Goal: Task Accomplishment & Management: Complete application form

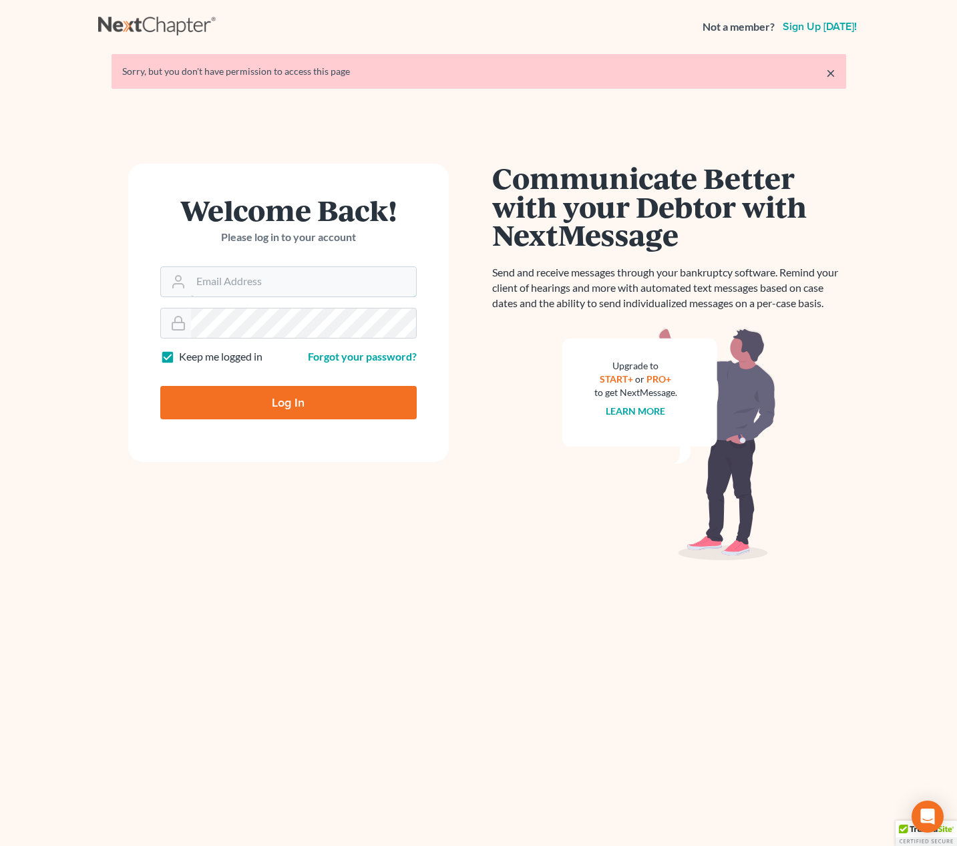
type input "[EMAIL_ADDRESS][DOMAIN_NAME]"
click at [276, 414] on input "Log In" at bounding box center [288, 402] width 256 height 33
type input "Thinking..."
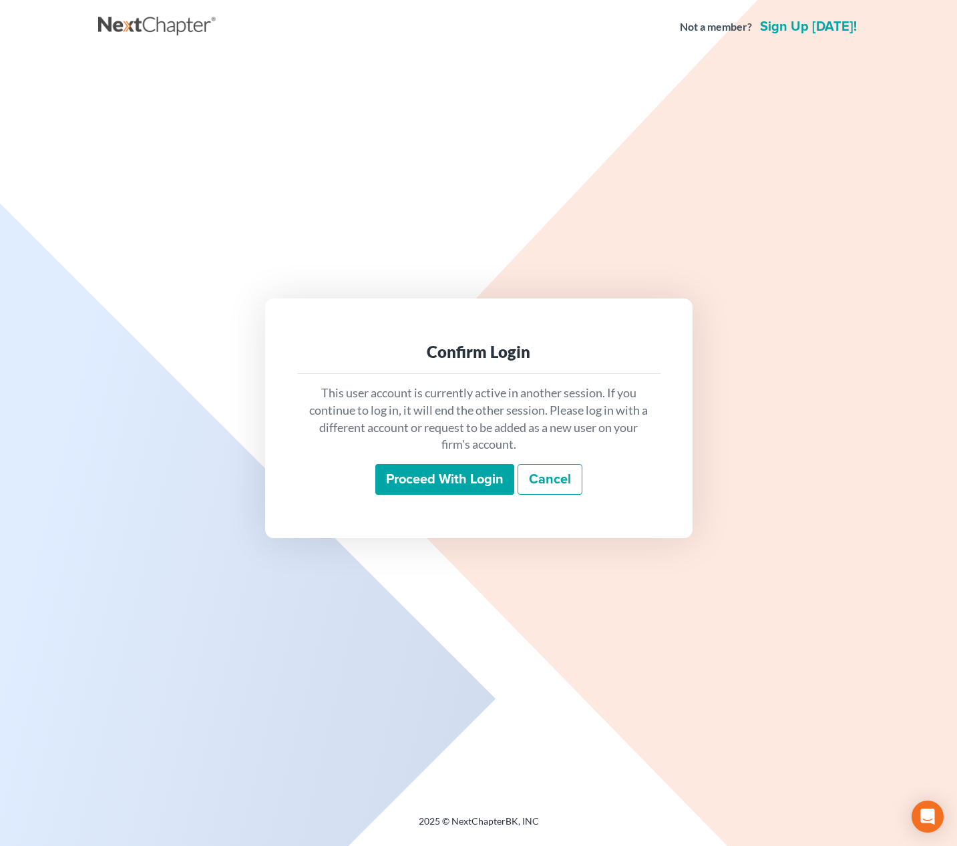
click at [445, 491] on input "Proceed with login" at bounding box center [444, 479] width 139 height 31
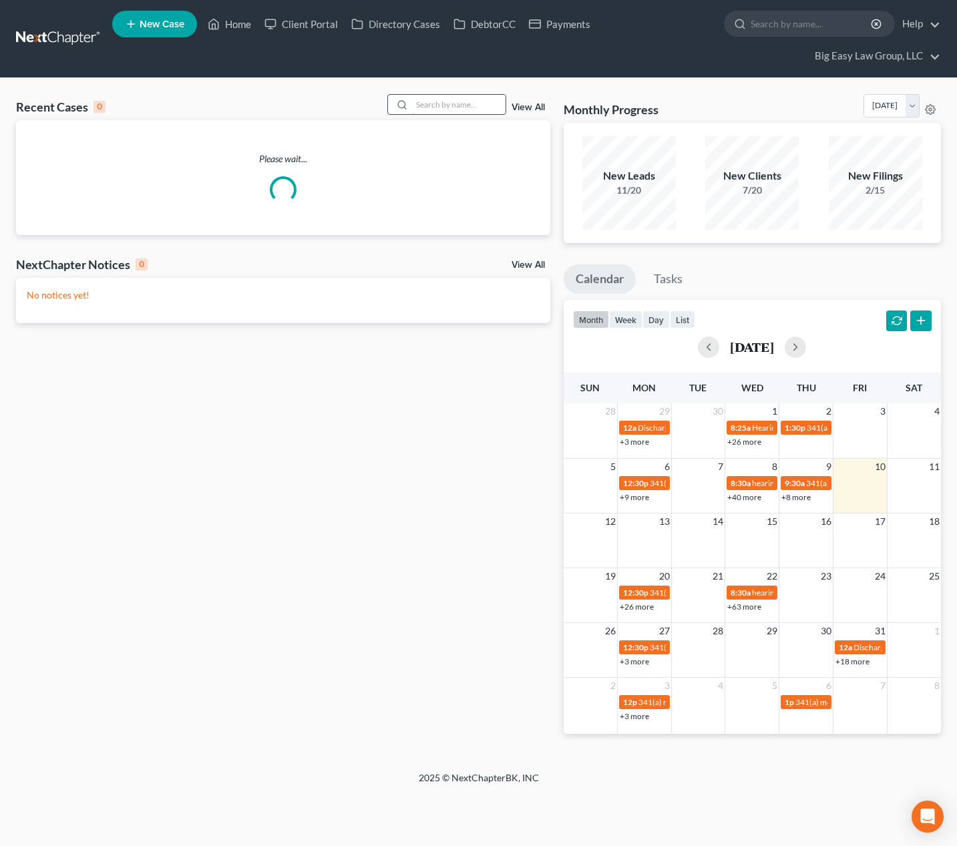
click at [424, 106] on input "search" at bounding box center [458, 104] width 93 height 19
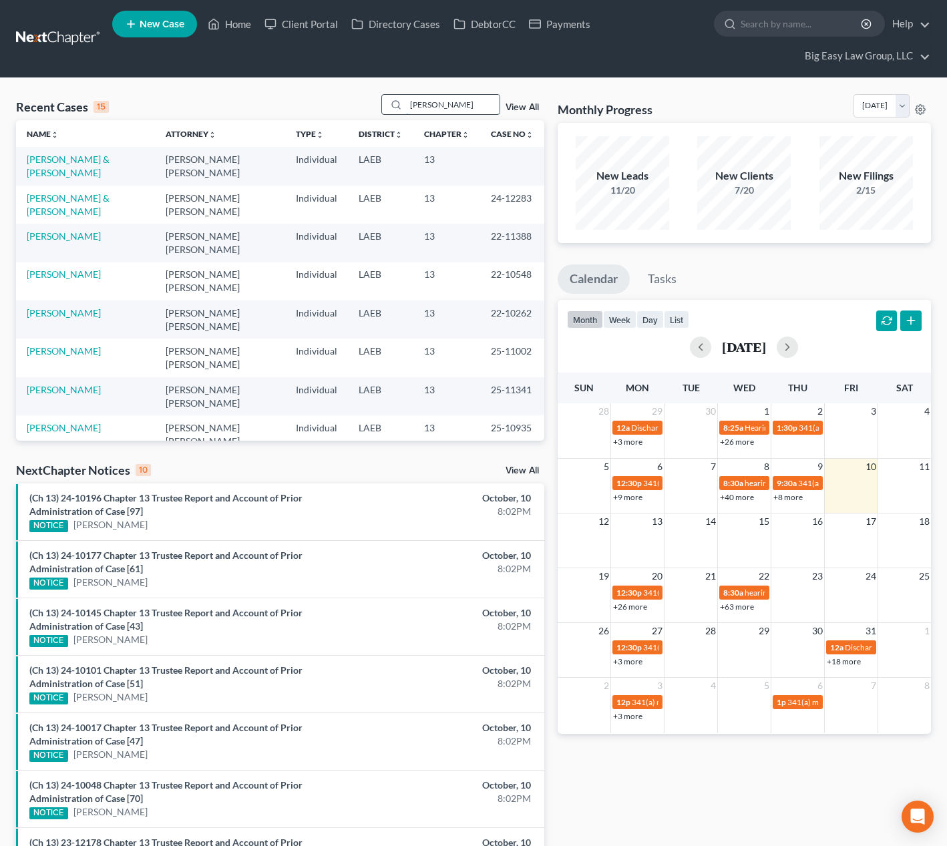
type input "davis"
click at [63, 309] on link "[PERSON_NAME]" at bounding box center [64, 312] width 74 height 11
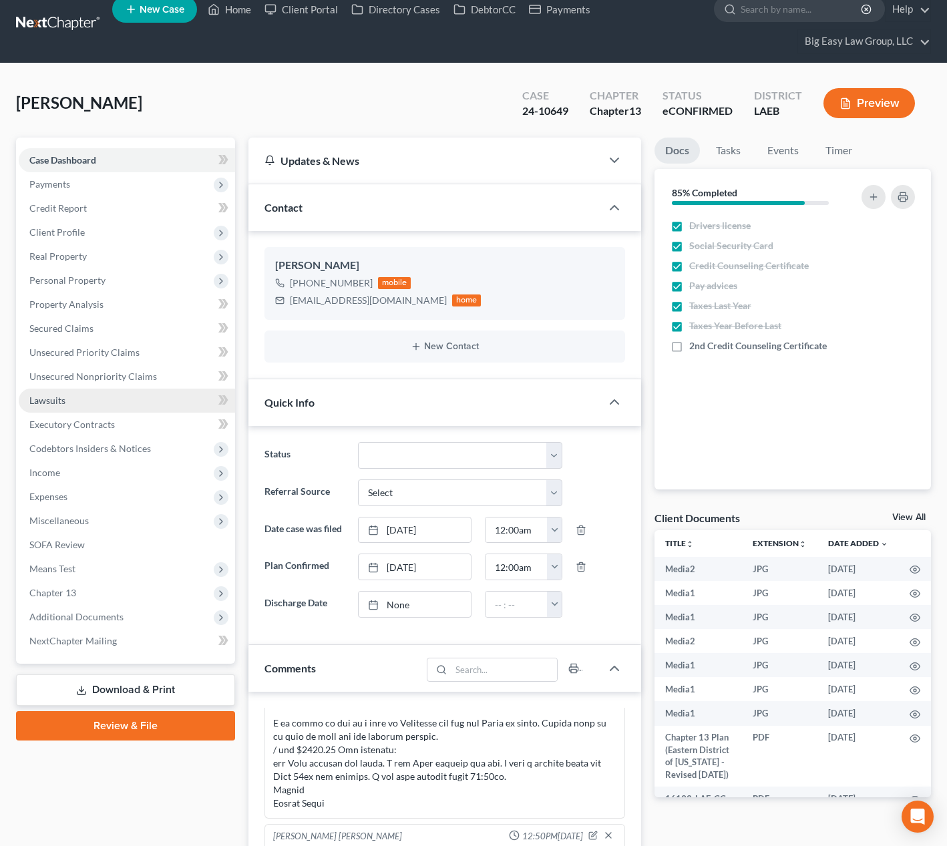
scroll to position [28, 0]
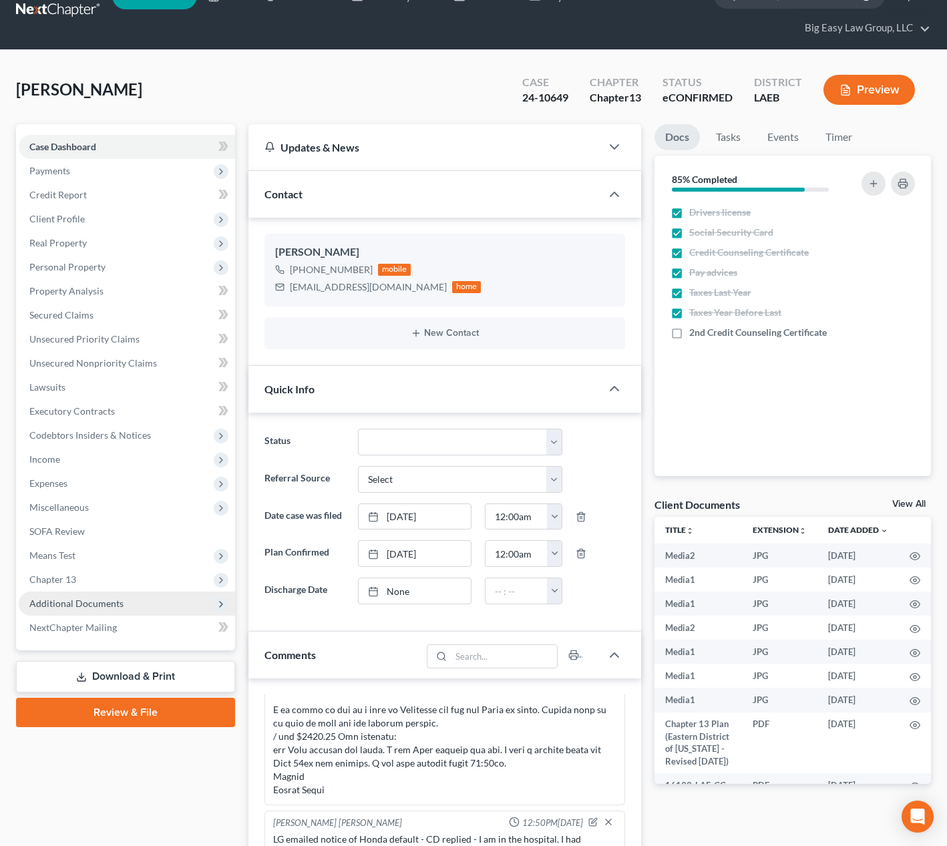
click at [142, 595] on span "Additional Documents" at bounding box center [127, 604] width 216 height 24
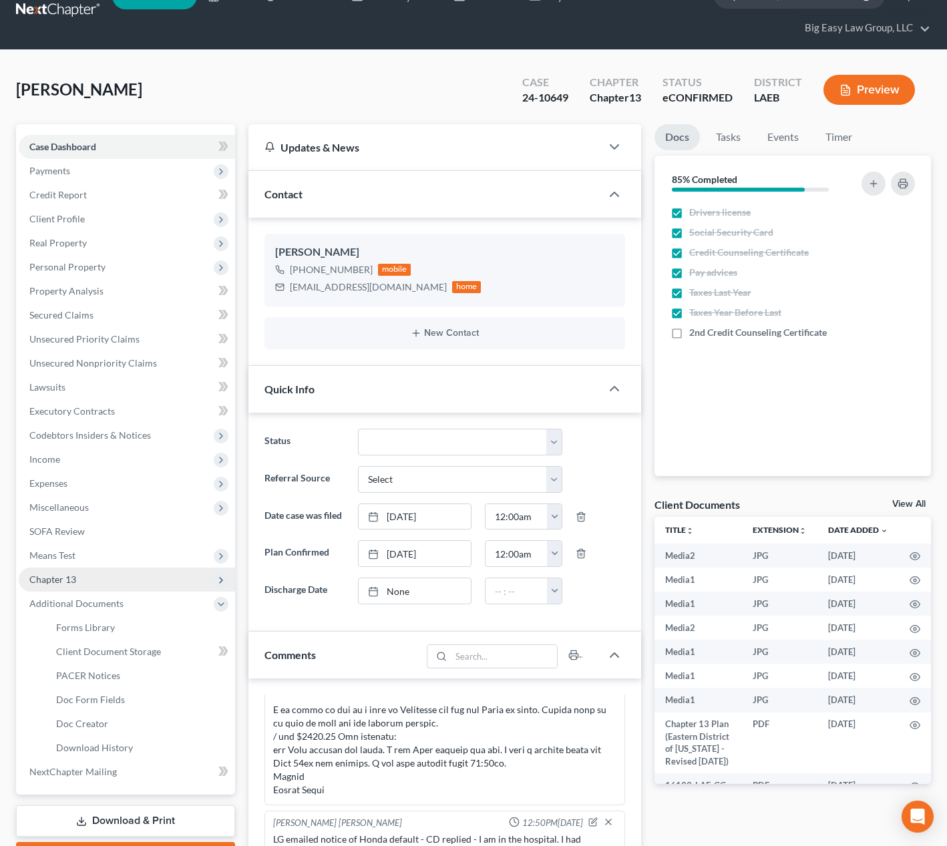
scroll to position [13018, 0]
click at [156, 678] on link "PACER Notices" at bounding box center [140, 676] width 190 height 24
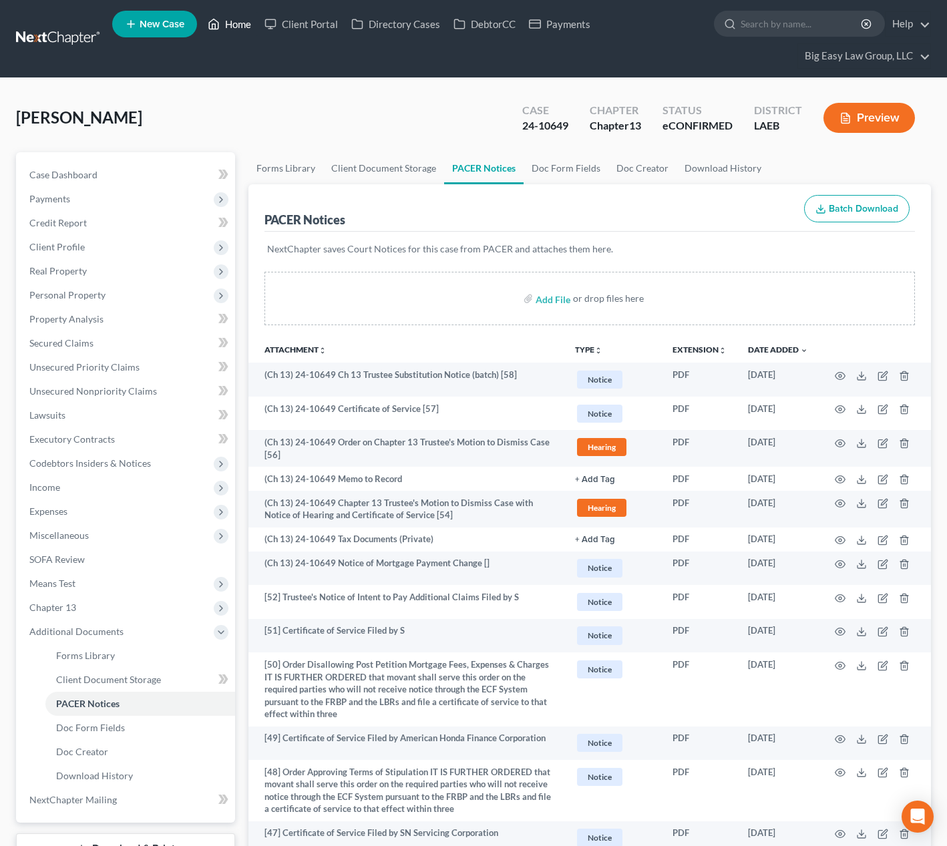
click at [241, 19] on link "Home" at bounding box center [229, 24] width 57 height 24
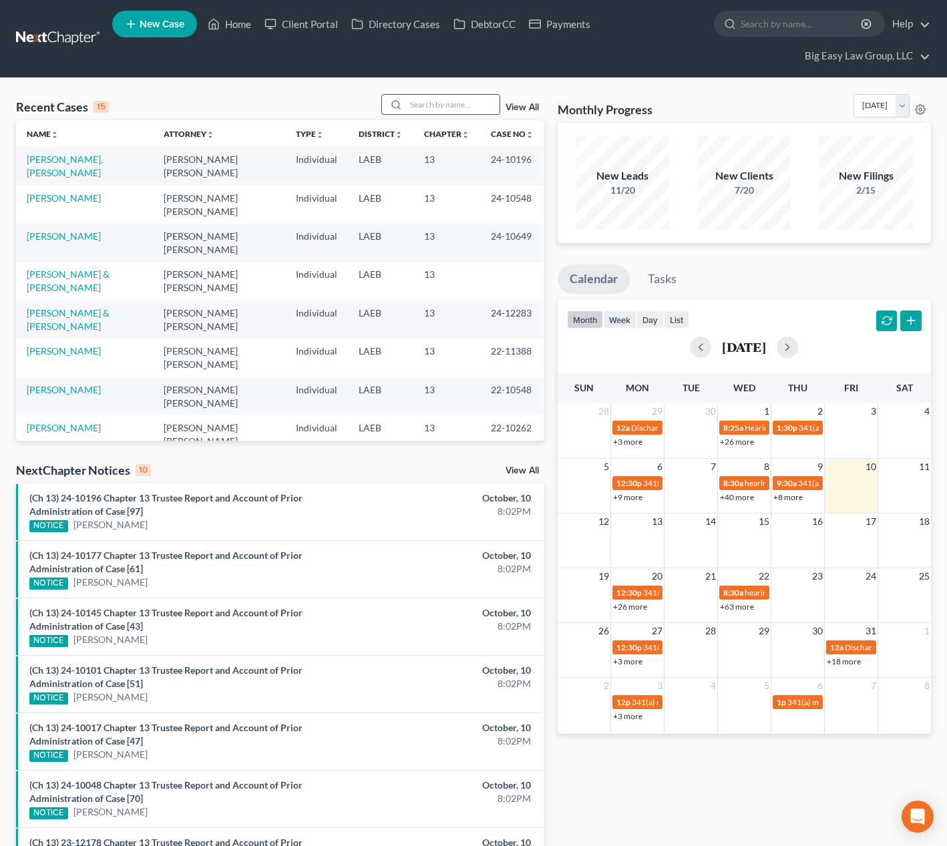
click at [438, 107] on input "search" at bounding box center [452, 104] width 93 height 19
type input "a"
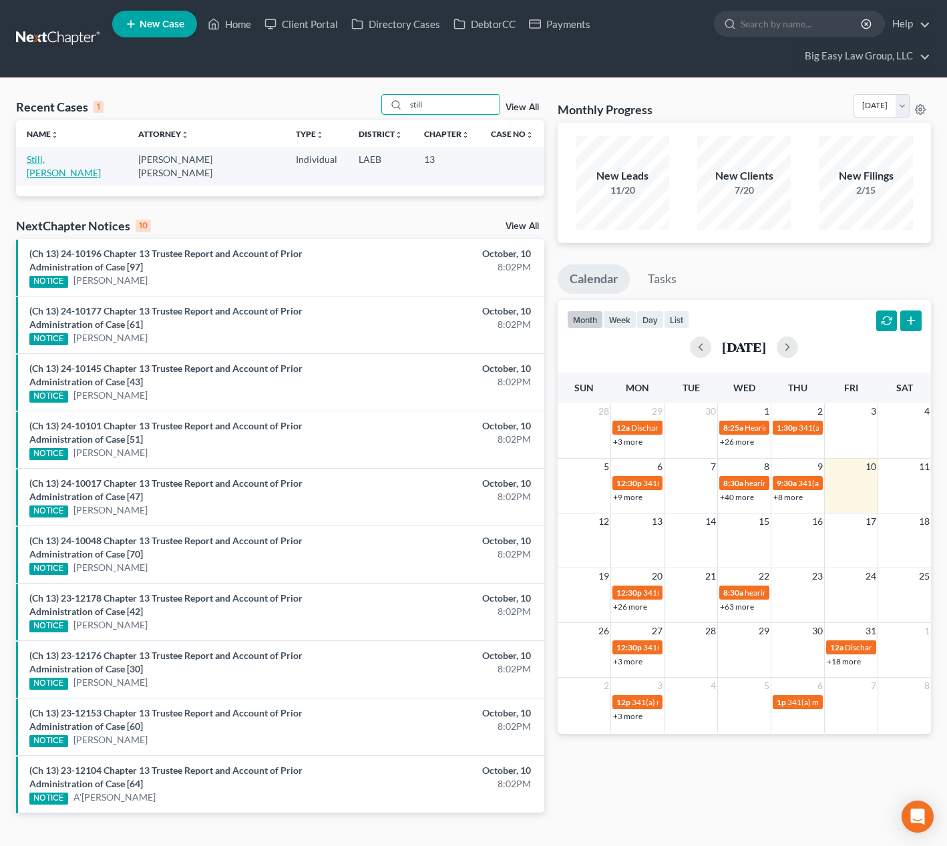
type input "still"
click at [67, 158] on link "Still, Rosalyn" at bounding box center [64, 166] width 74 height 25
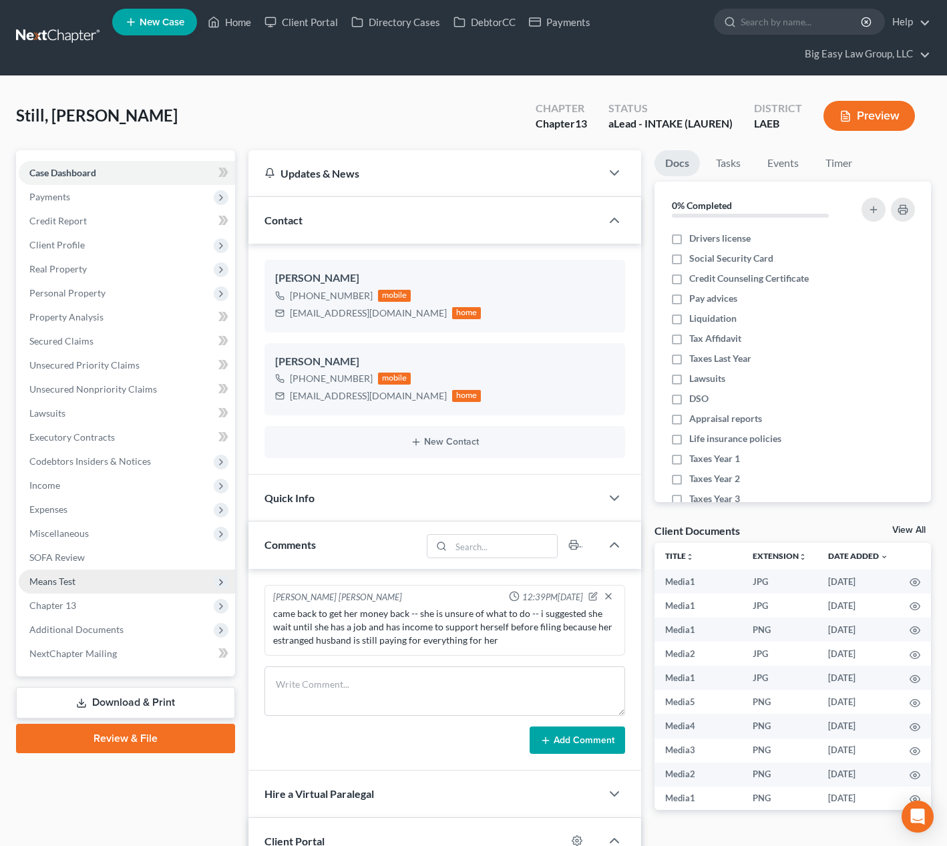
scroll to position [3, 0]
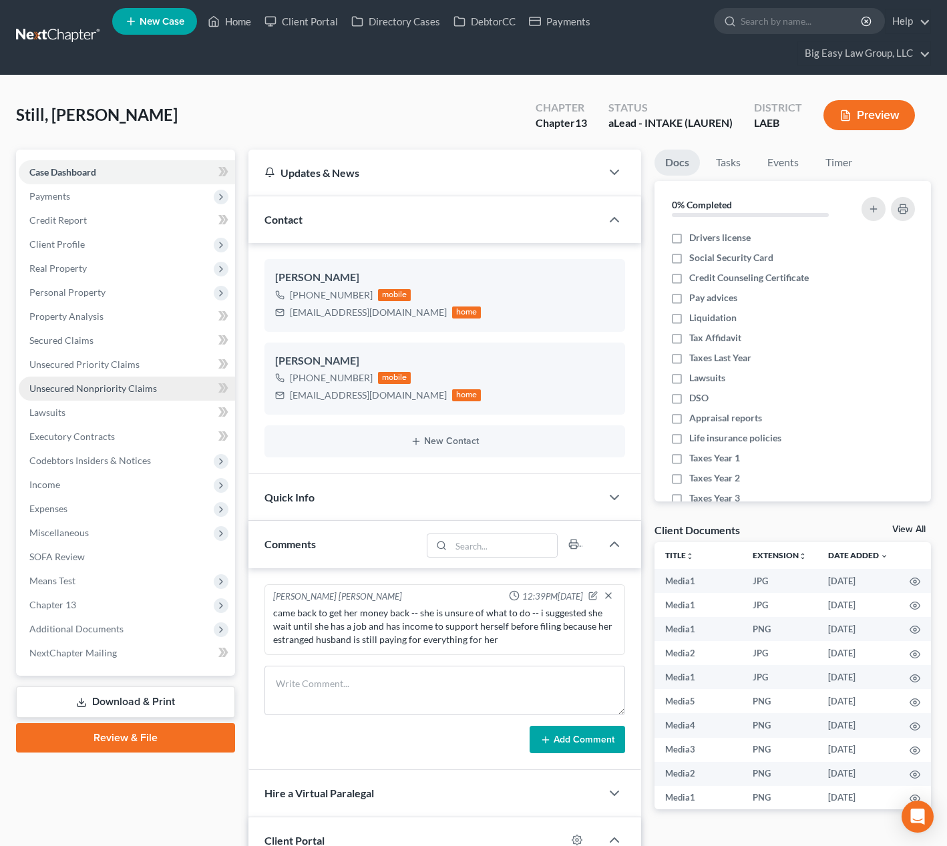
click at [144, 385] on span "Unsecured Nonpriority Claims" at bounding box center [93, 388] width 128 height 11
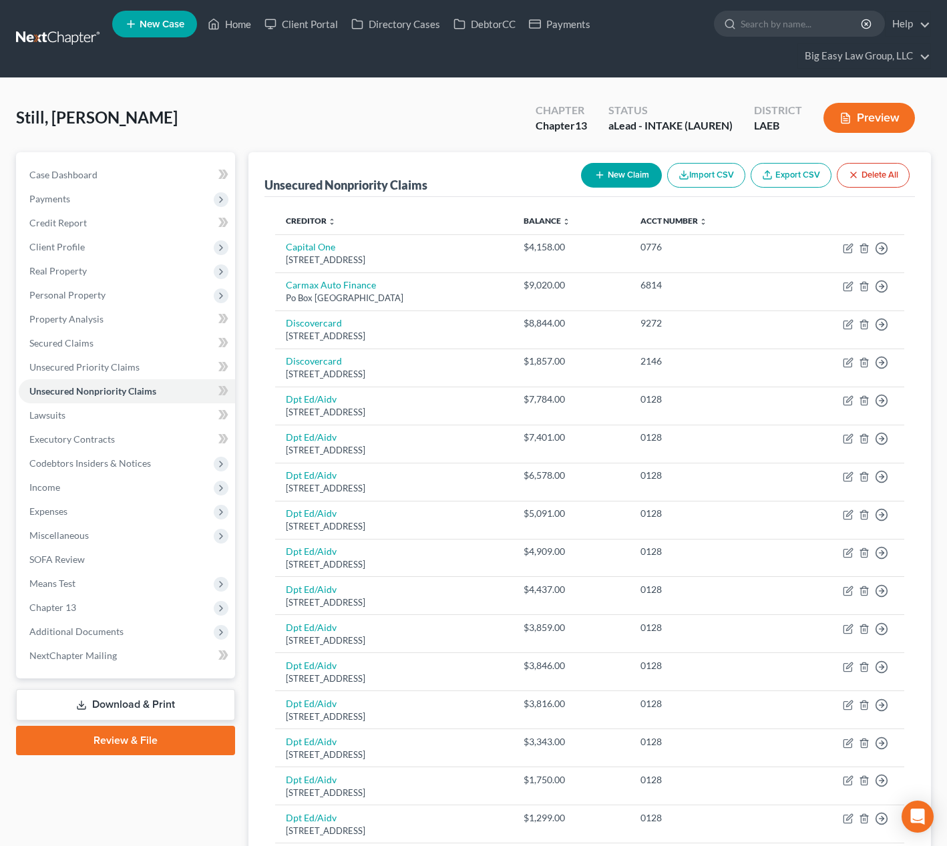
click at [635, 175] on button "New Claim" at bounding box center [621, 175] width 81 height 25
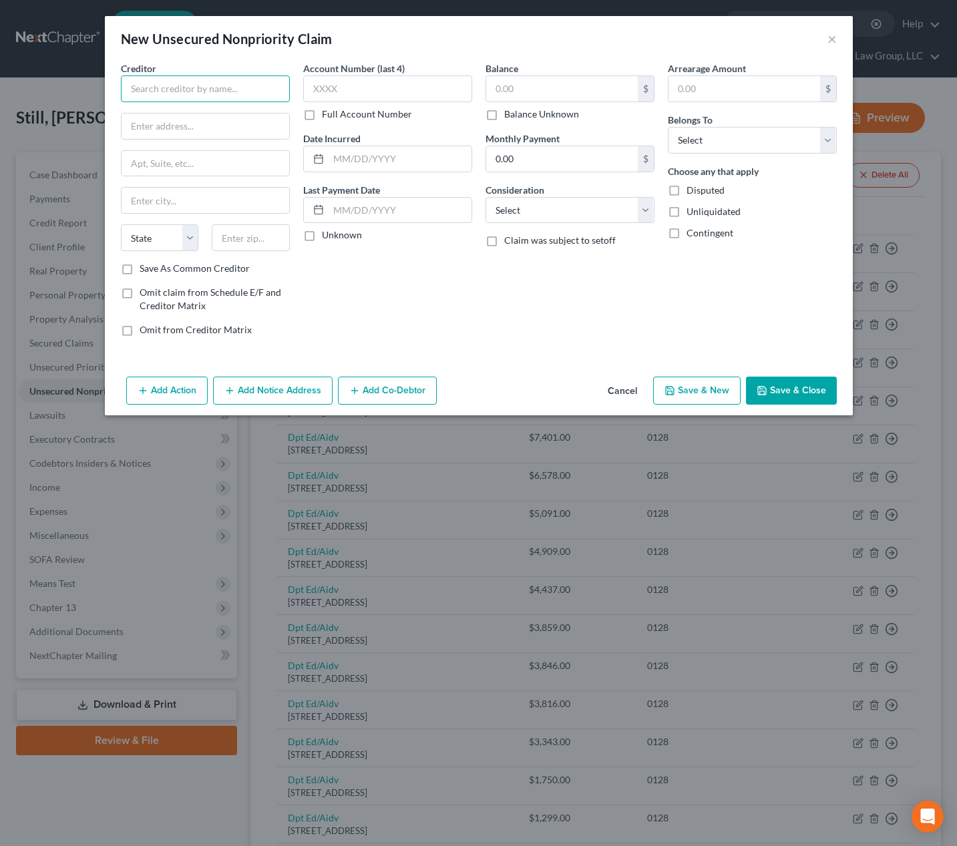
click at [252, 87] on input "text" at bounding box center [205, 88] width 169 height 27
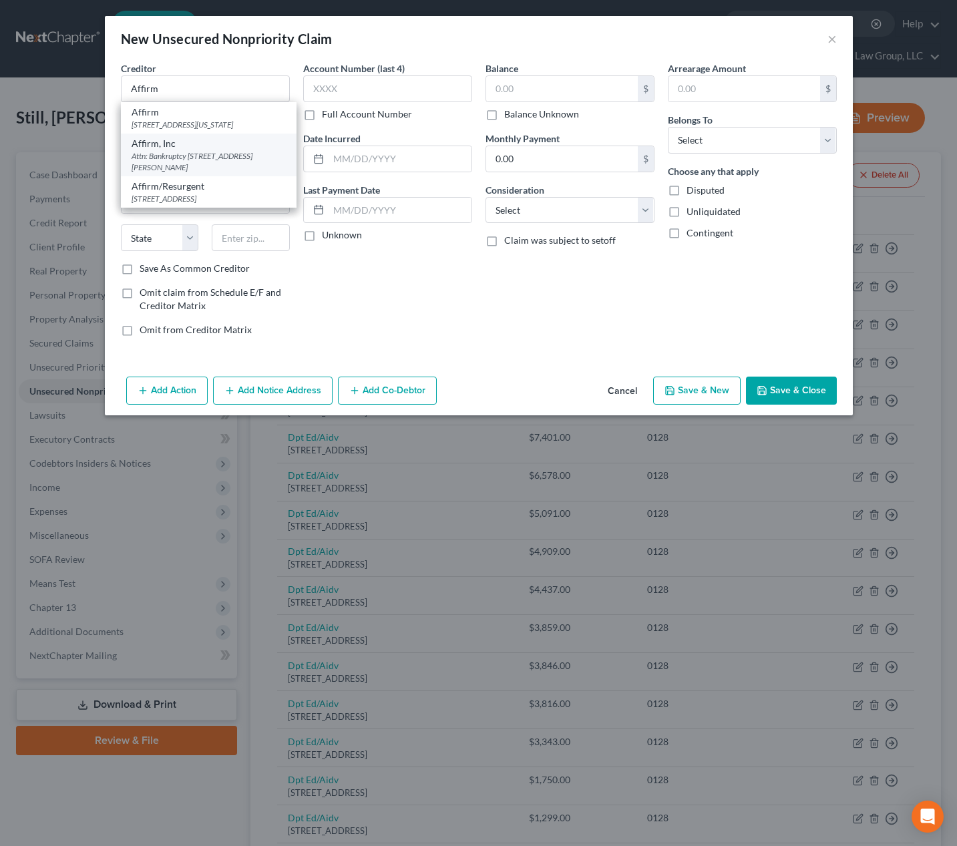
click at [234, 173] on div "Attn: Bankruptcy 30 Isabella St Floor 4, Pittsburgh, PA 15212" at bounding box center [209, 161] width 154 height 23
type input "Affirm, Inc"
type input "Attn: Bankruptcy"
type input "30 Isabella St Floor 4"
type input "Pittsburgh"
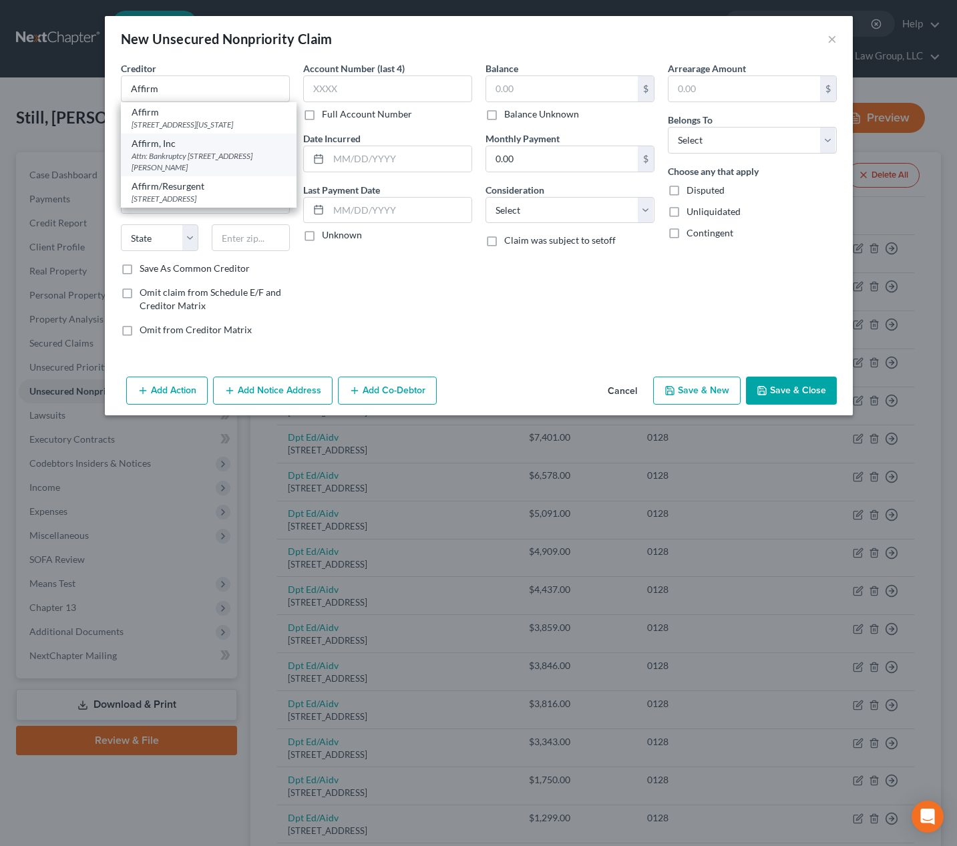
select select "39"
type input "15212"
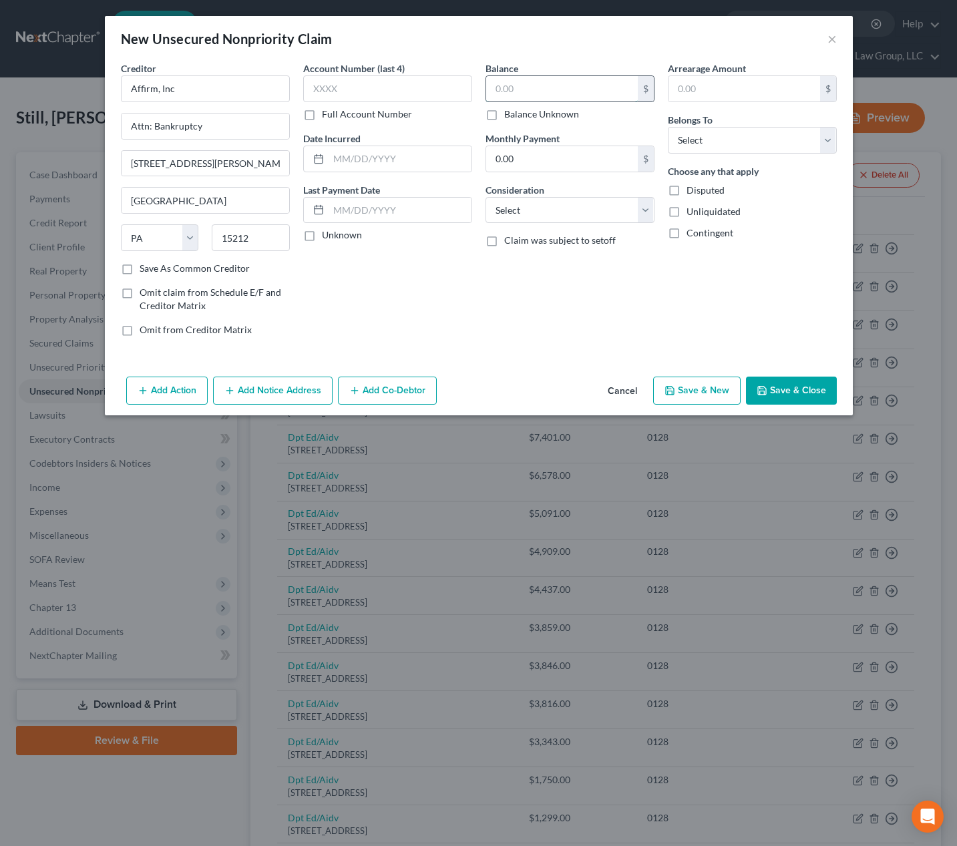
click at [551, 91] on input "text" at bounding box center [562, 88] width 152 height 25
type input "2,895.48"
click at [720, 141] on select "Select Debtor 1 Only Debtor 2 Only Debtor 1 And Debtor 2 Only At Least One Of T…" at bounding box center [752, 140] width 169 height 27
select select "0"
click at [668, 127] on select "Select Debtor 1 Only Debtor 2 Only Debtor 1 And Debtor 2 Only At Least One Of T…" at bounding box center [752, 140] width 169 height 27
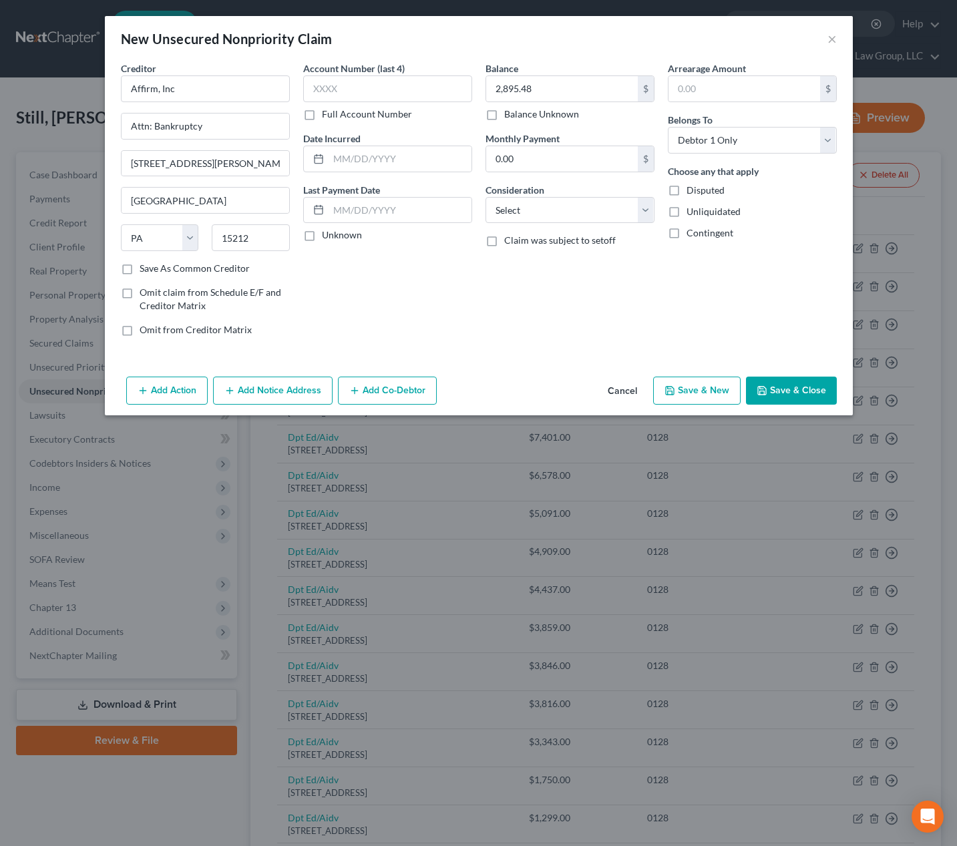
click at [809, 395] on button "Save & Close" at bounding box center [791, 391] width 91 height 28
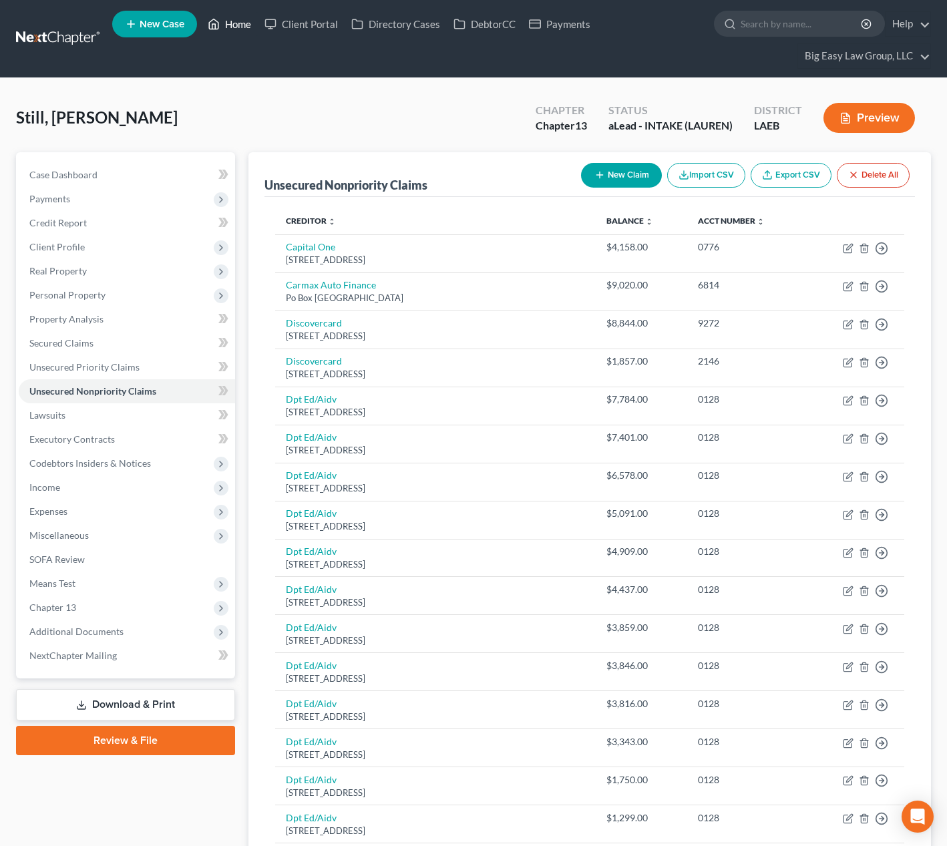
click at [254, 19] on link "Home" at bounding box center [229, 24] width 57 height 24
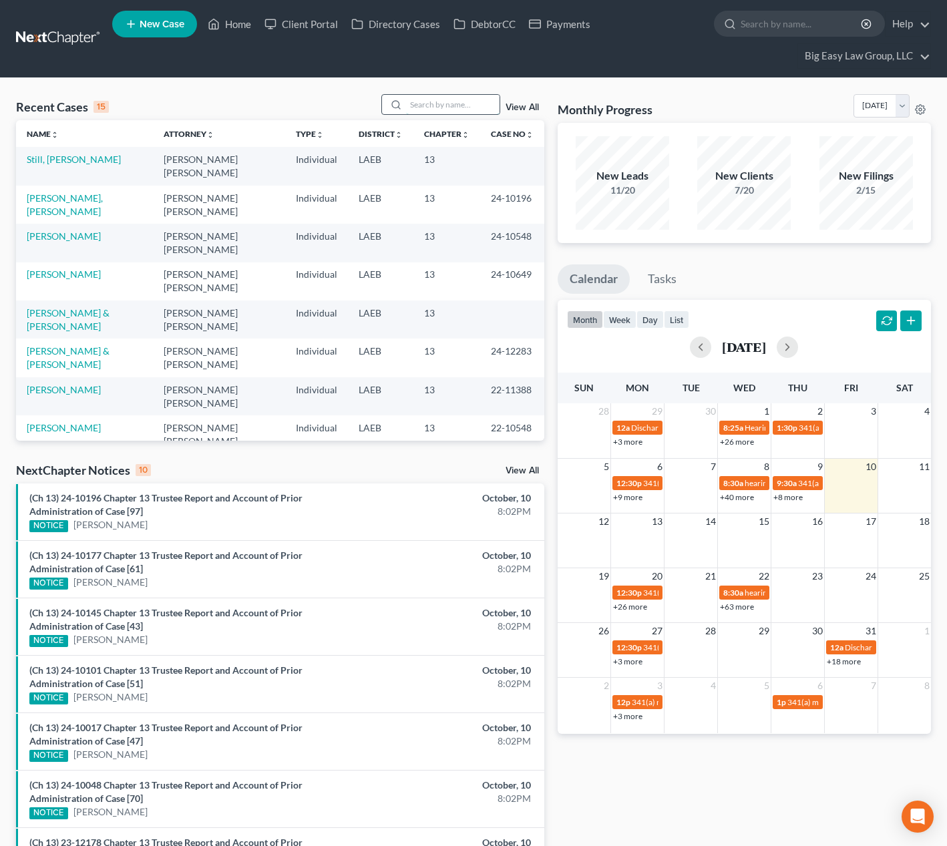
click at [445, 112] on input "search" at bounding box center [452, 104] width 93 height 19
type input "thomas"
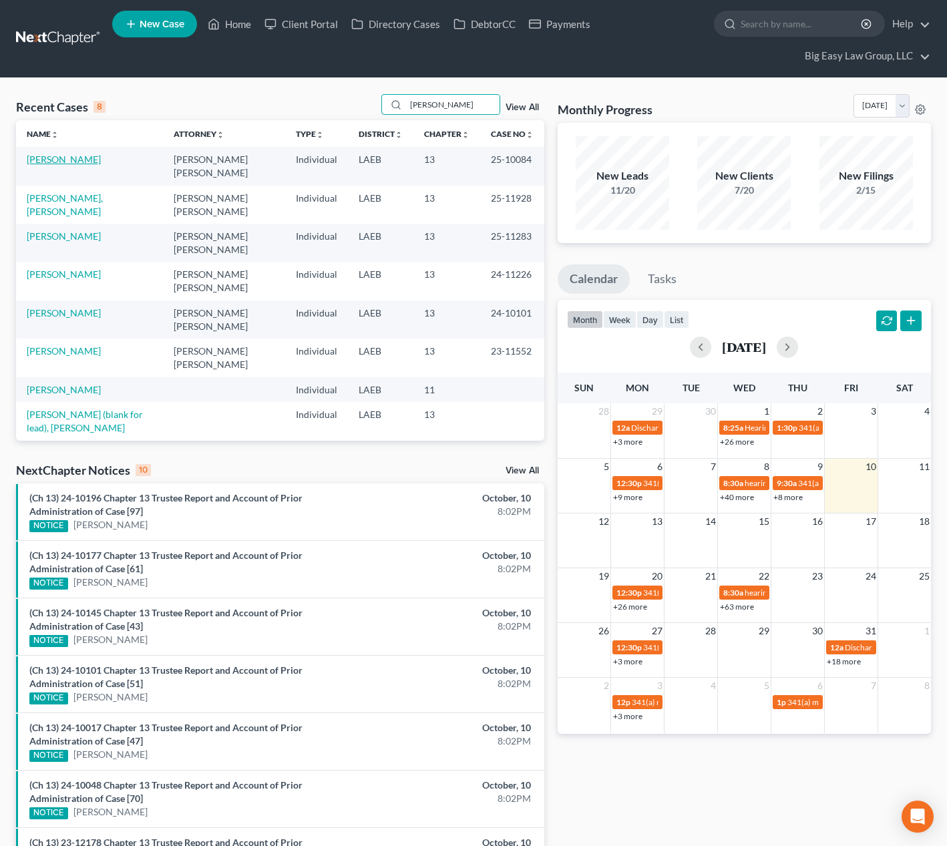
click at [63, 159] on link "[PERSON_NAME]" at bounding box center [64, 159] width 74 height 11
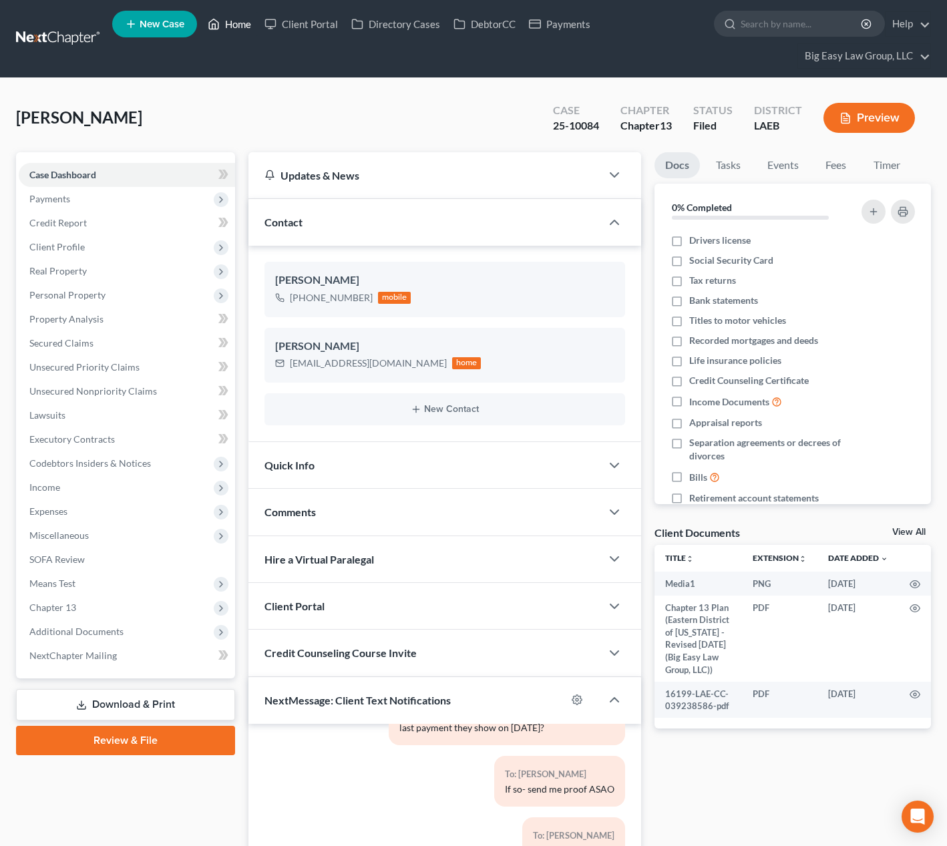
click at [231, 23] on link "Home" at bounding box center [229, 24] width 57 height 24
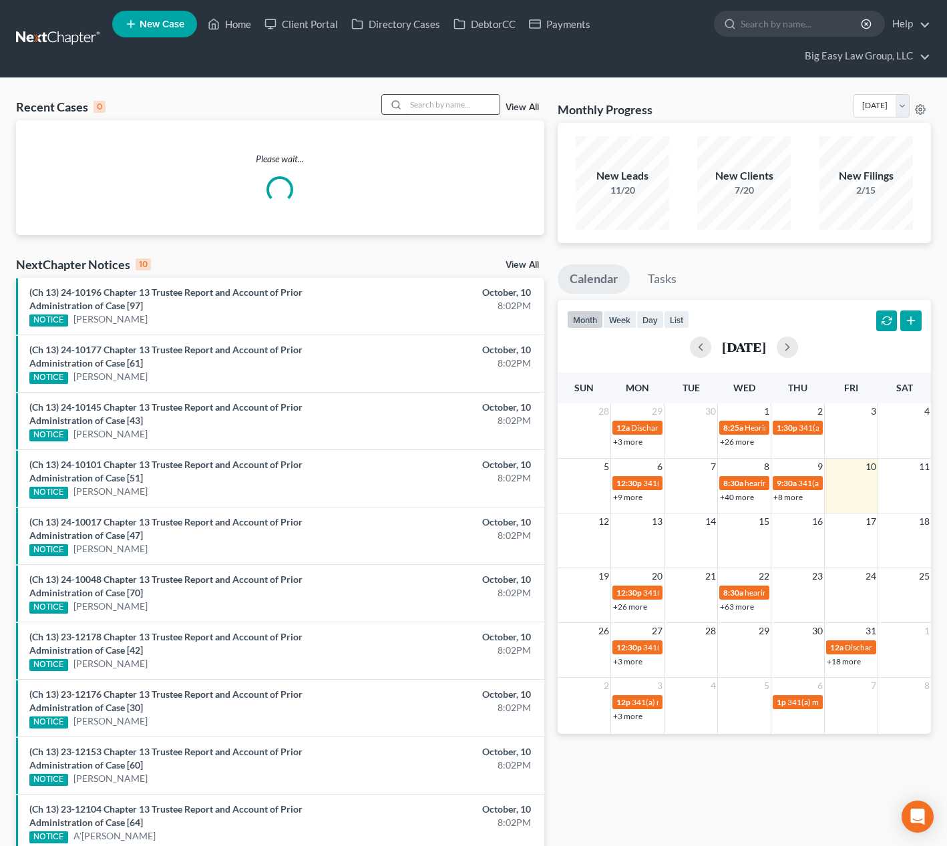
click at [428, 100] on input "search" at bounding box center [452, 104] width 93 height 19
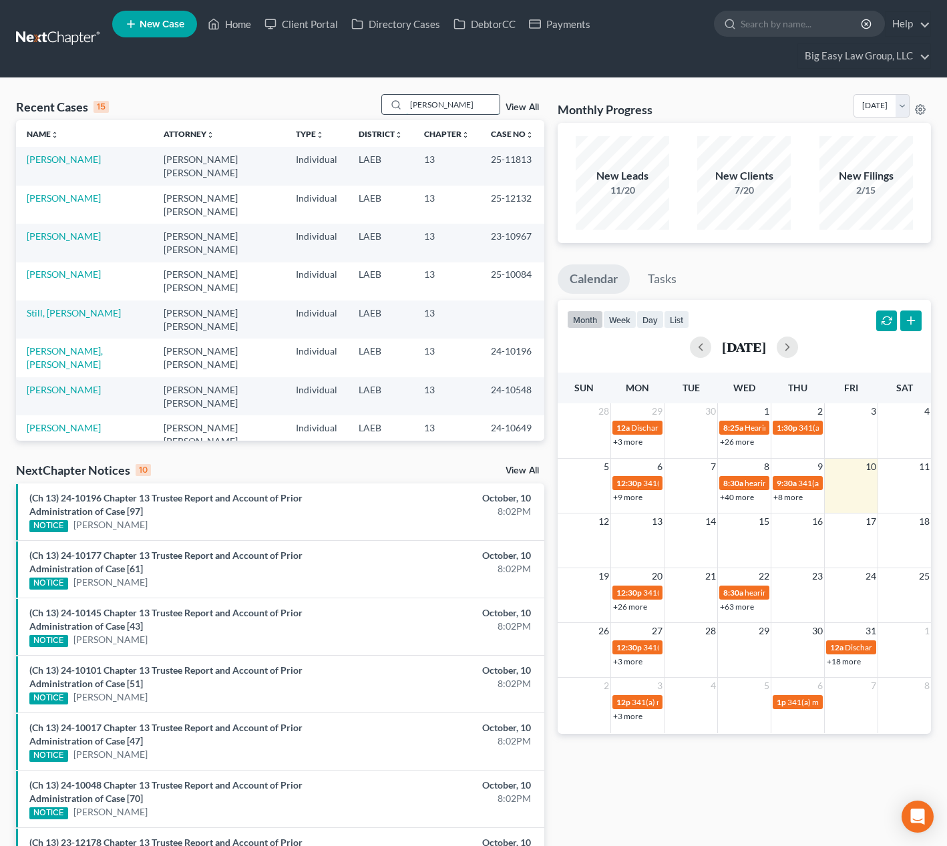
type input "thiel"
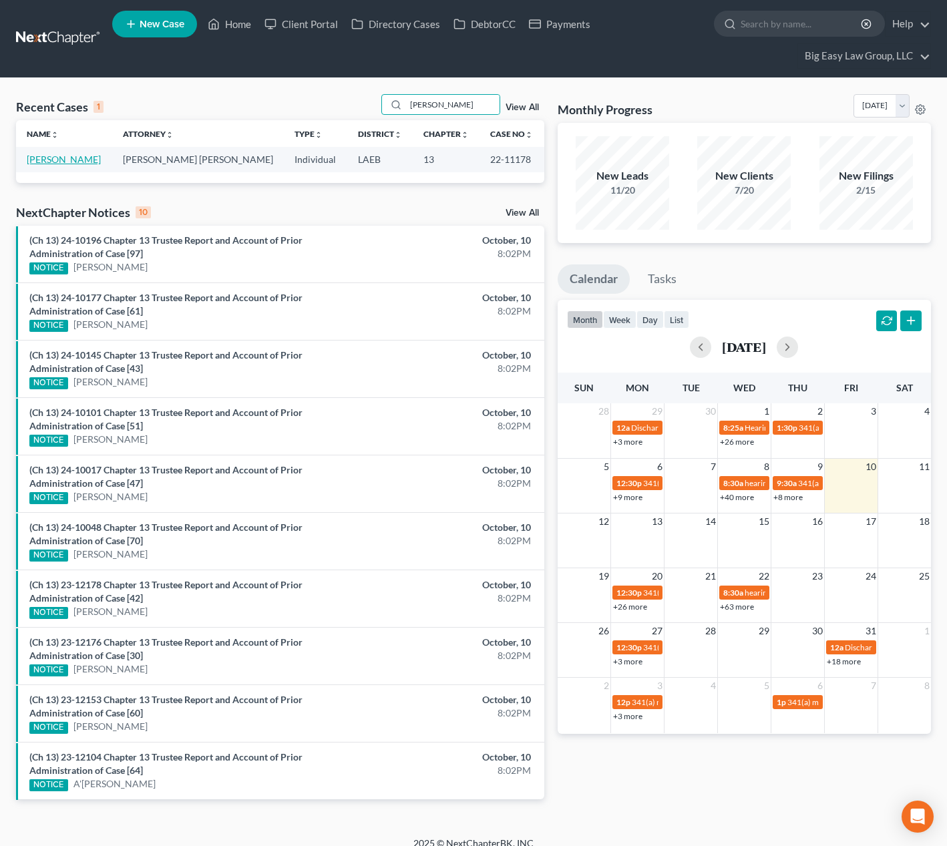
click at [56, 163] on link "[PERSON_NAME]" at bounding box center [64, 159] width 74 height 11
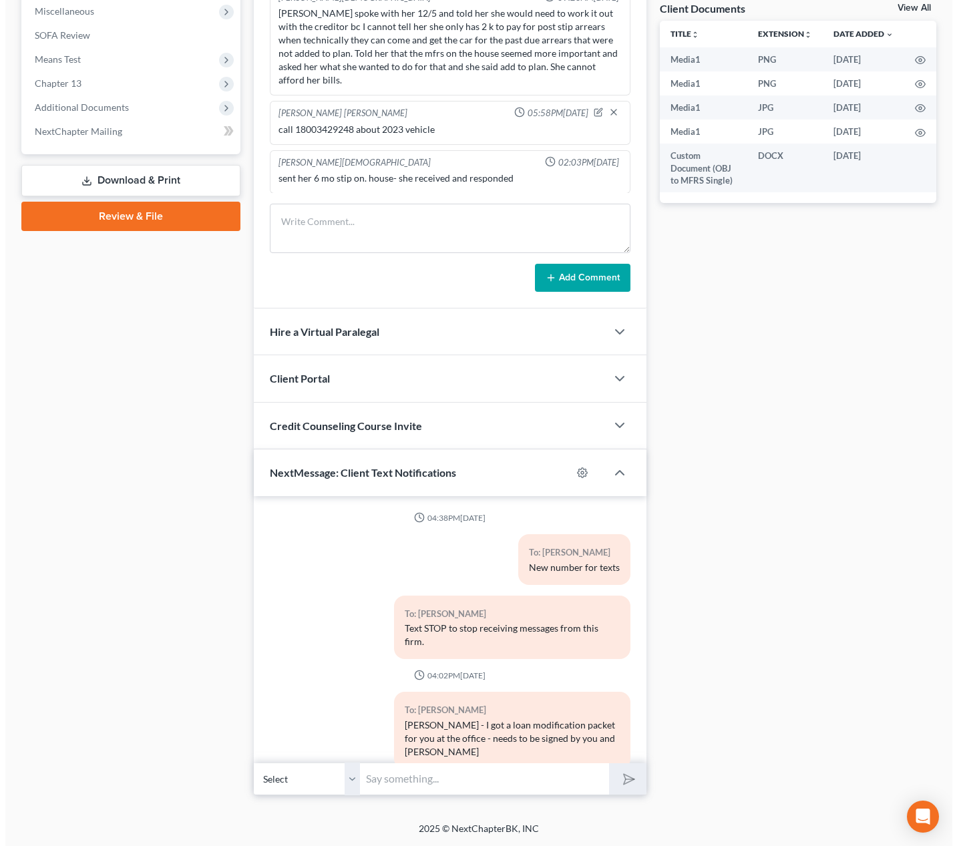
scroll to position [2354, 0]
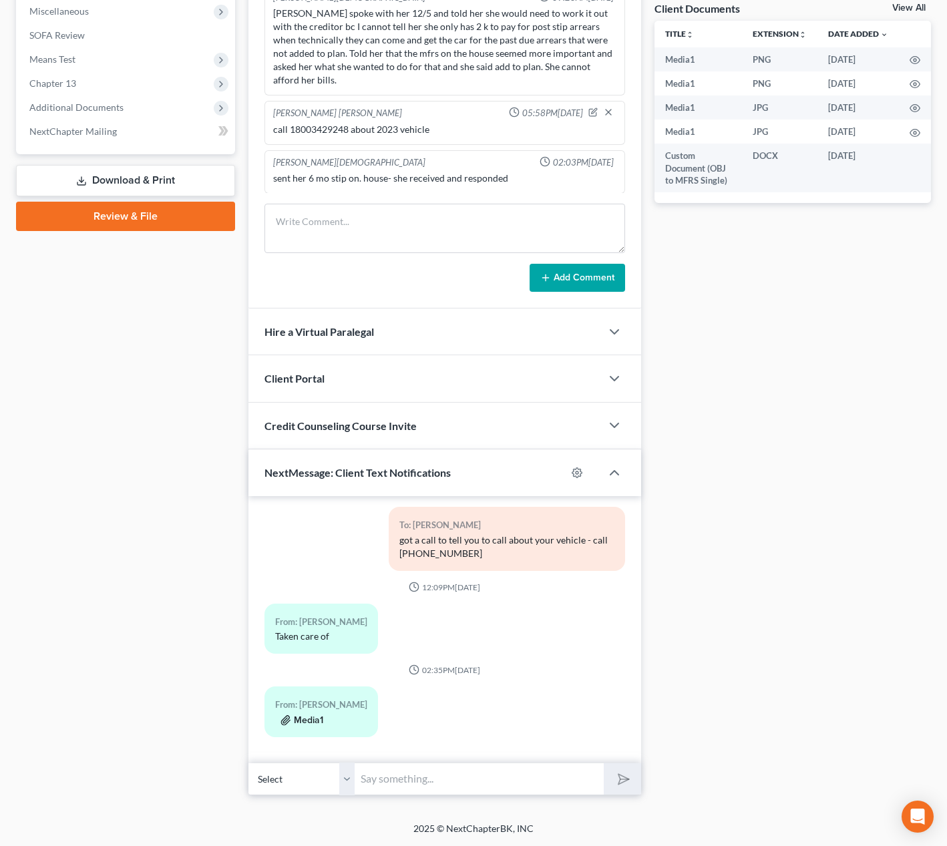
click at [307, 721] on button "Media1" at bounding box center [301, 720] width 43 height 11
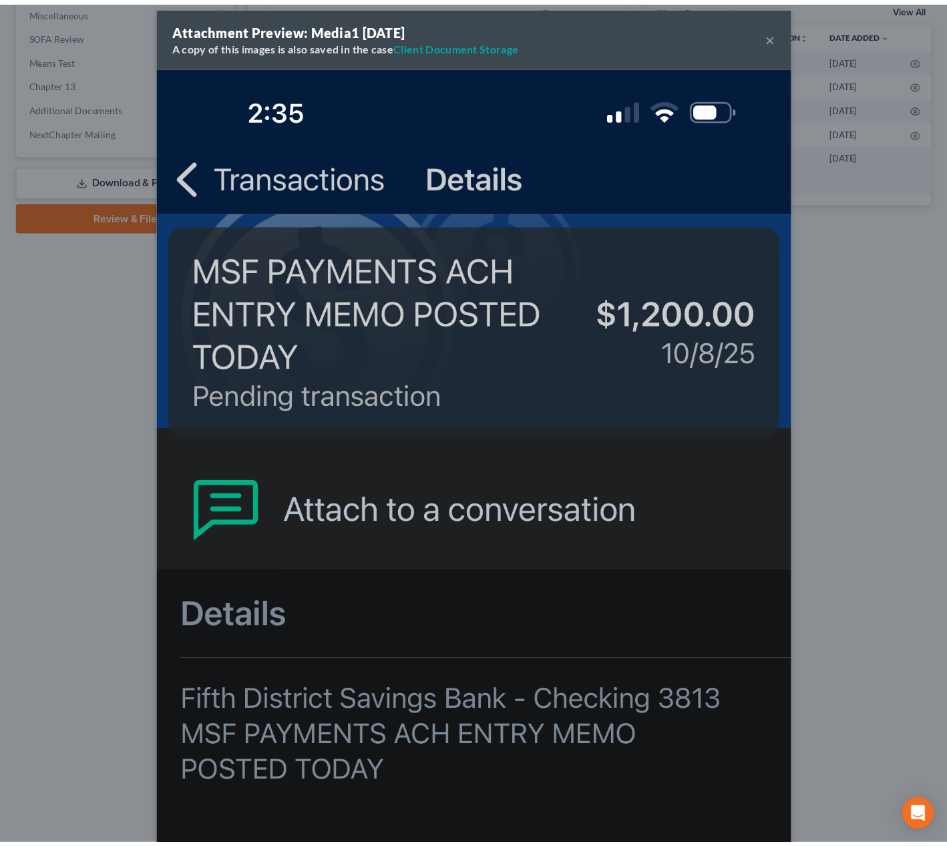
scroll to position [0, 0]
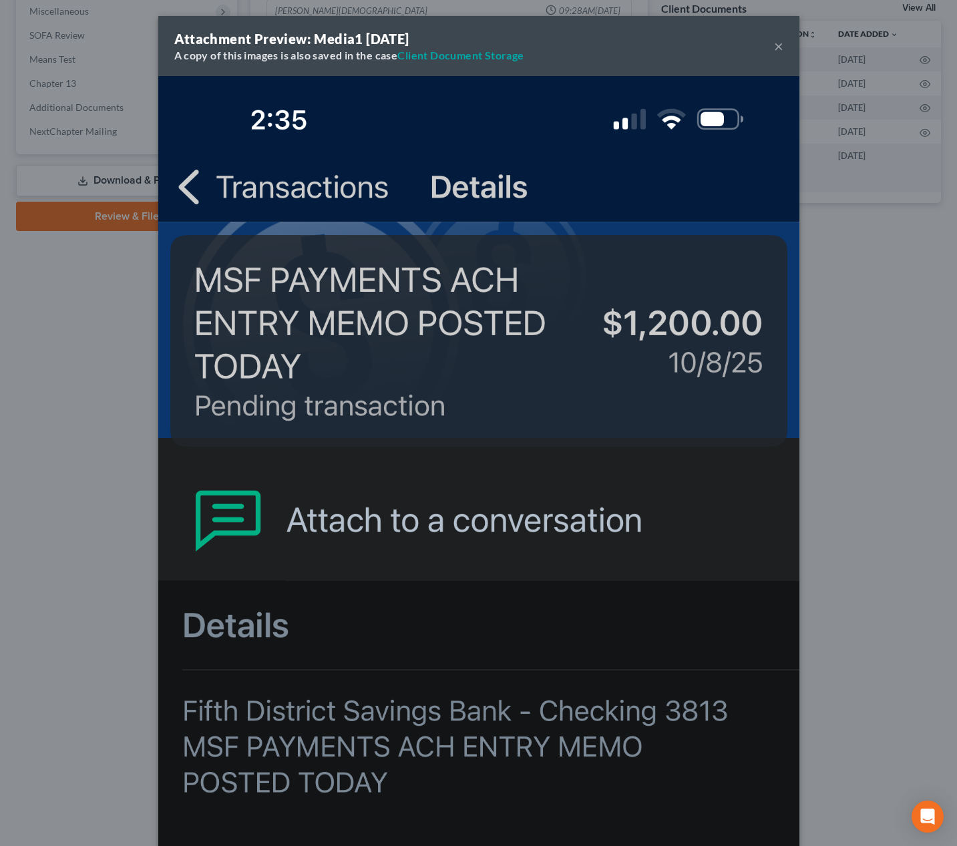
click at [774, 47] on button "×" at bounding box center [778, 46] width 9 height 16
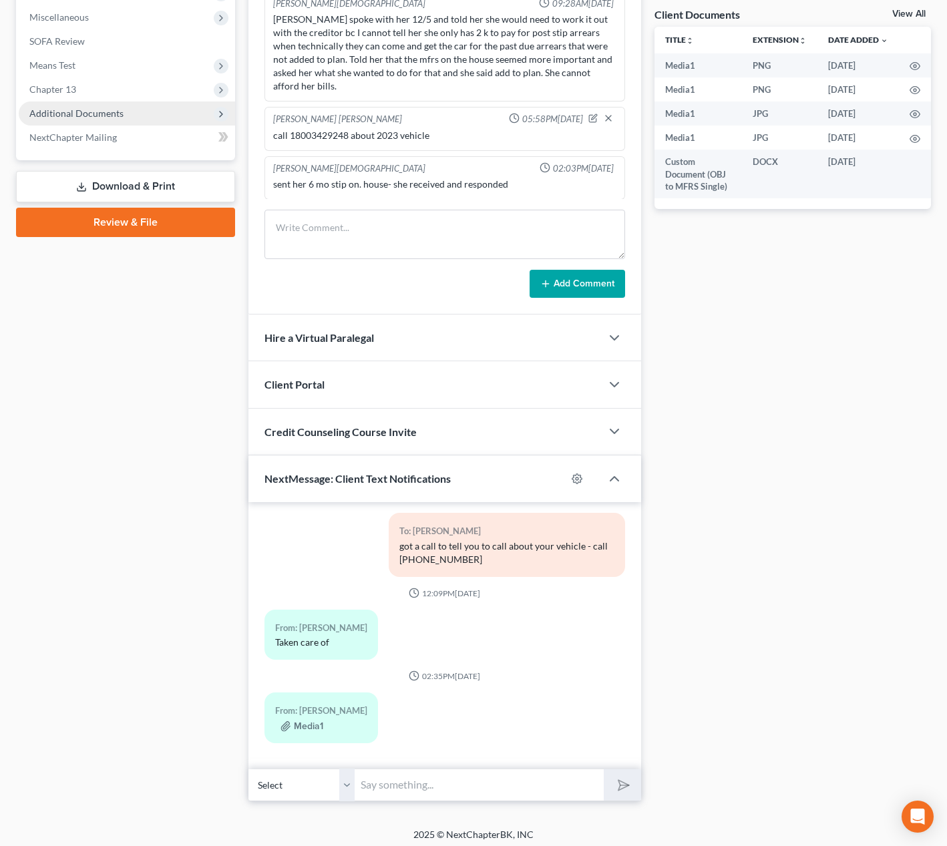
scroll to position [500, 0]
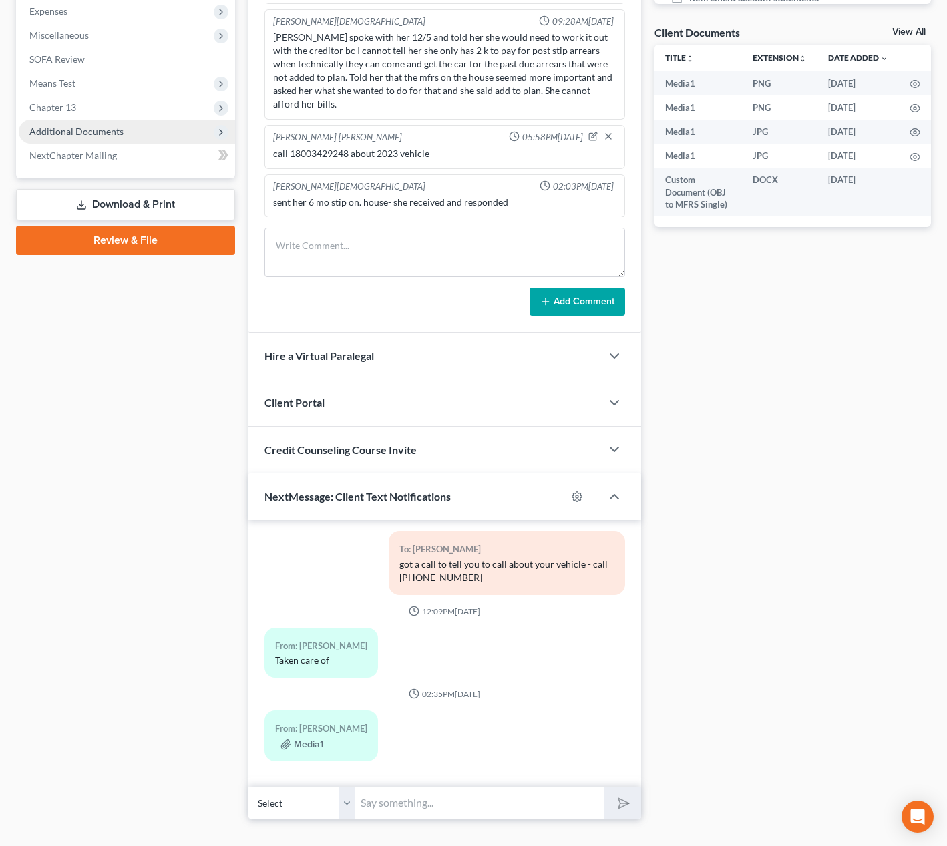
click at [133, 139] on span "Additional Documents" at bounding box center [127, 132] width 216 height 24
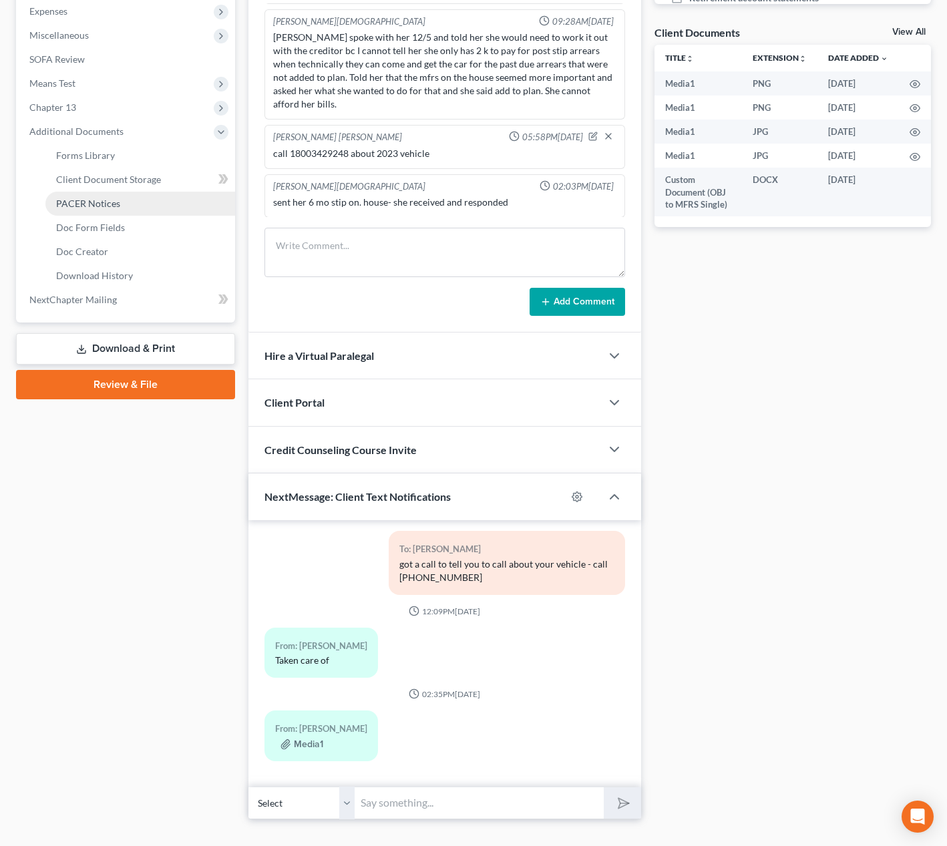
click at [140, 198] on link "PACER Notices" at bounding box center [140, 204] width 190 height 24
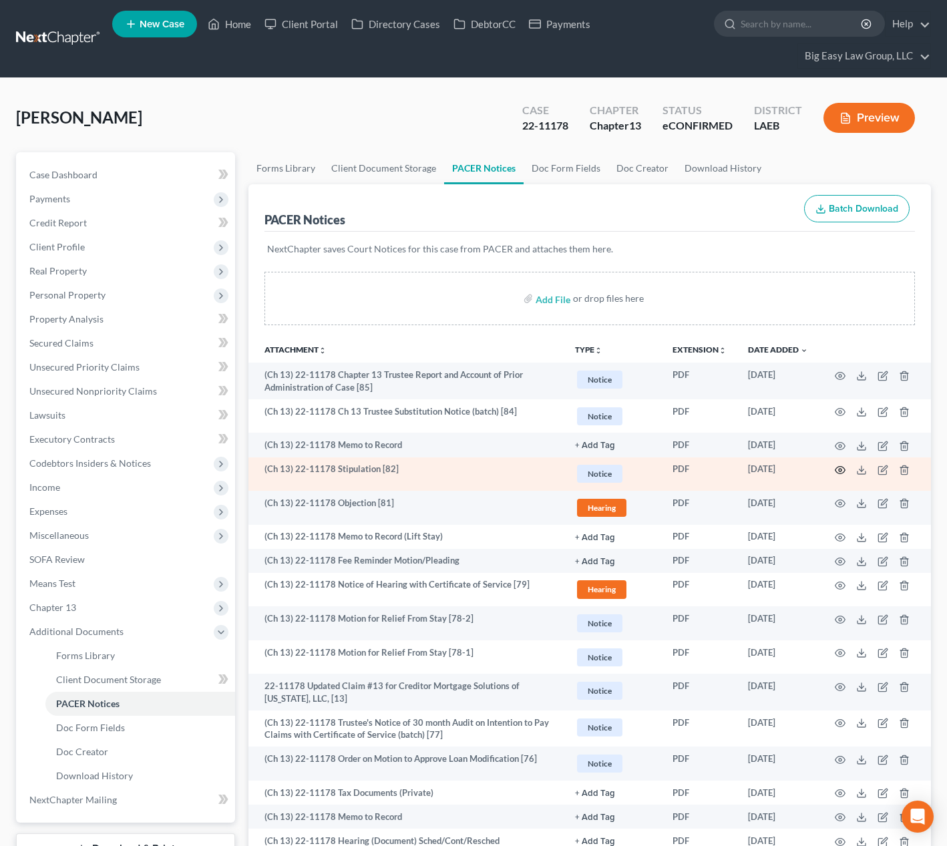
click at [841, 470] on icon "button" at bounding box center [840, 470] width 11 height 11
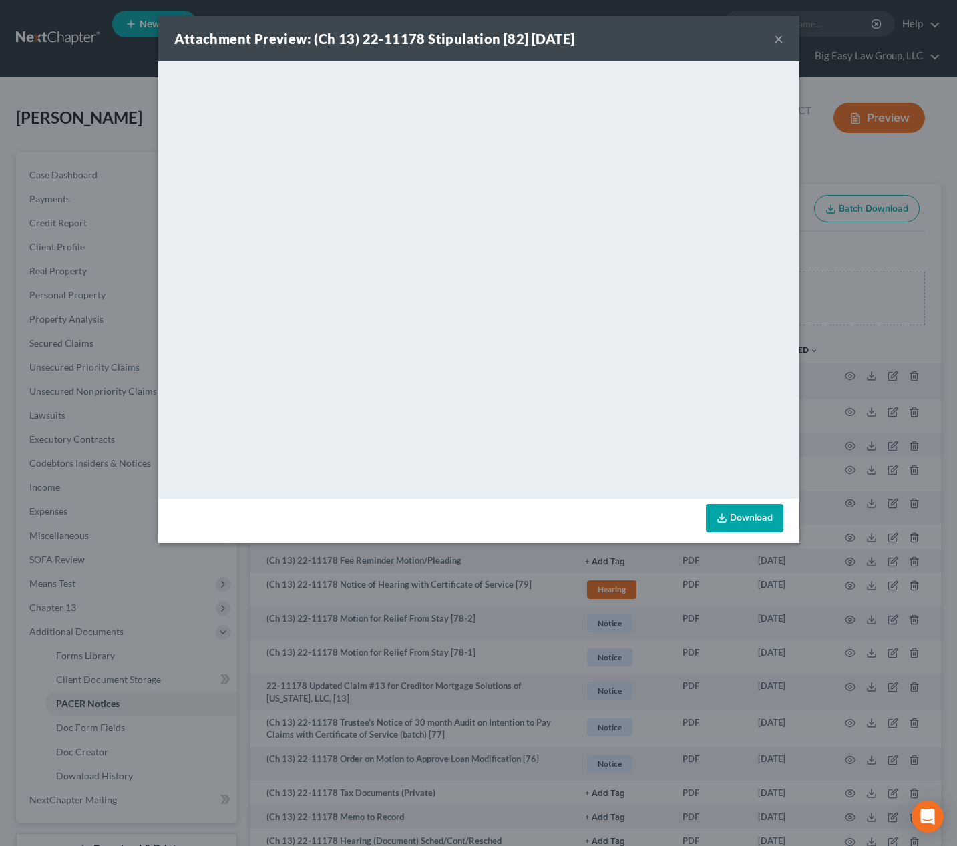
click at [776, 41] on button "×" at bounding box center [778, 39] width 9 height 16
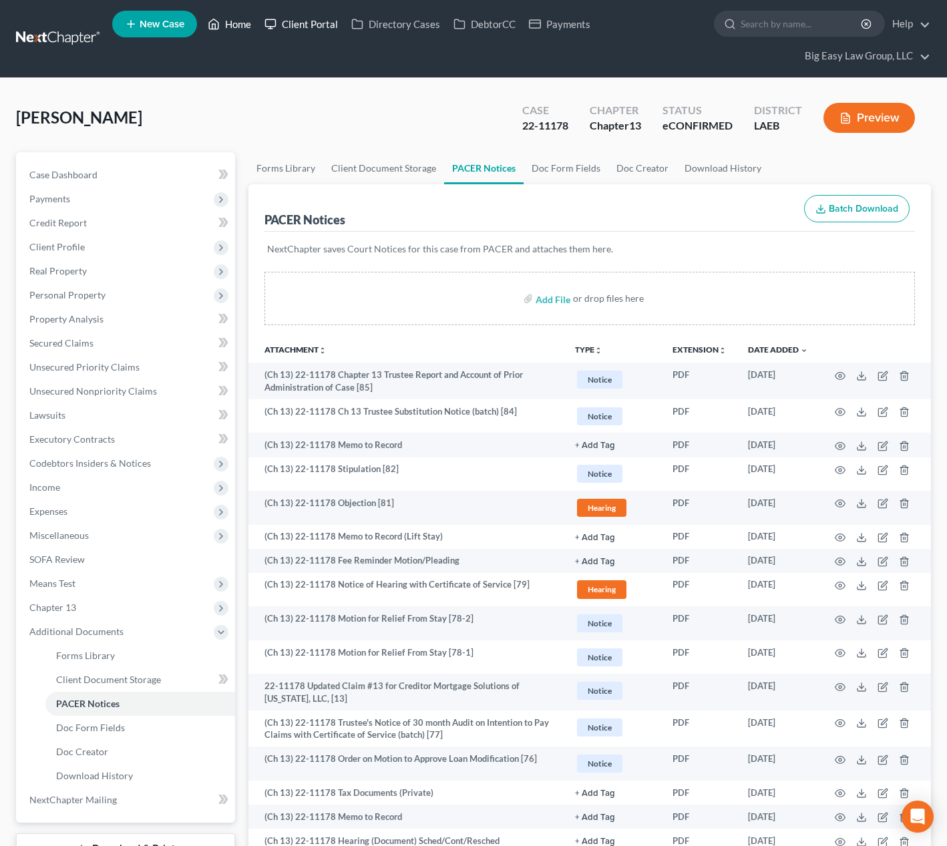
drag, startPoint x: 244, startPoint y: 21, endPoint x: 269, endPoint y: 32, distance: 27.8
click at [244, 21] on link "Home" at bounding box center [229, 24] width 57 height 24
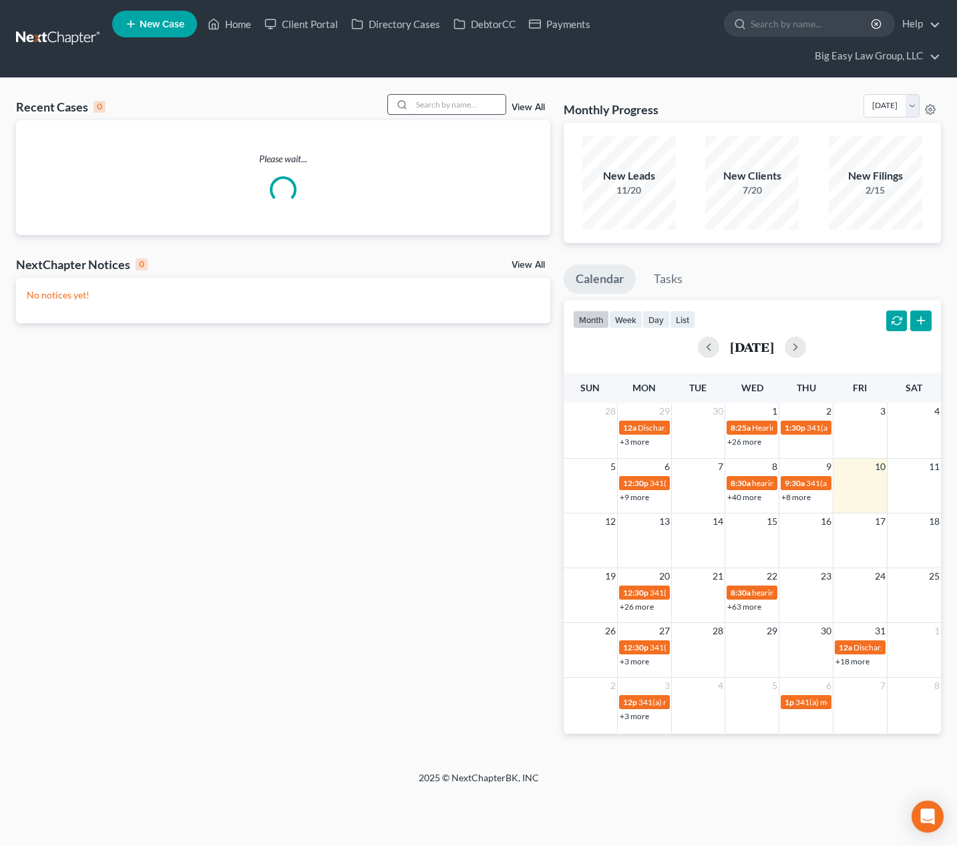
click at [423, 107] on input "search" at bounding box center [458, 104] width 93 height 19
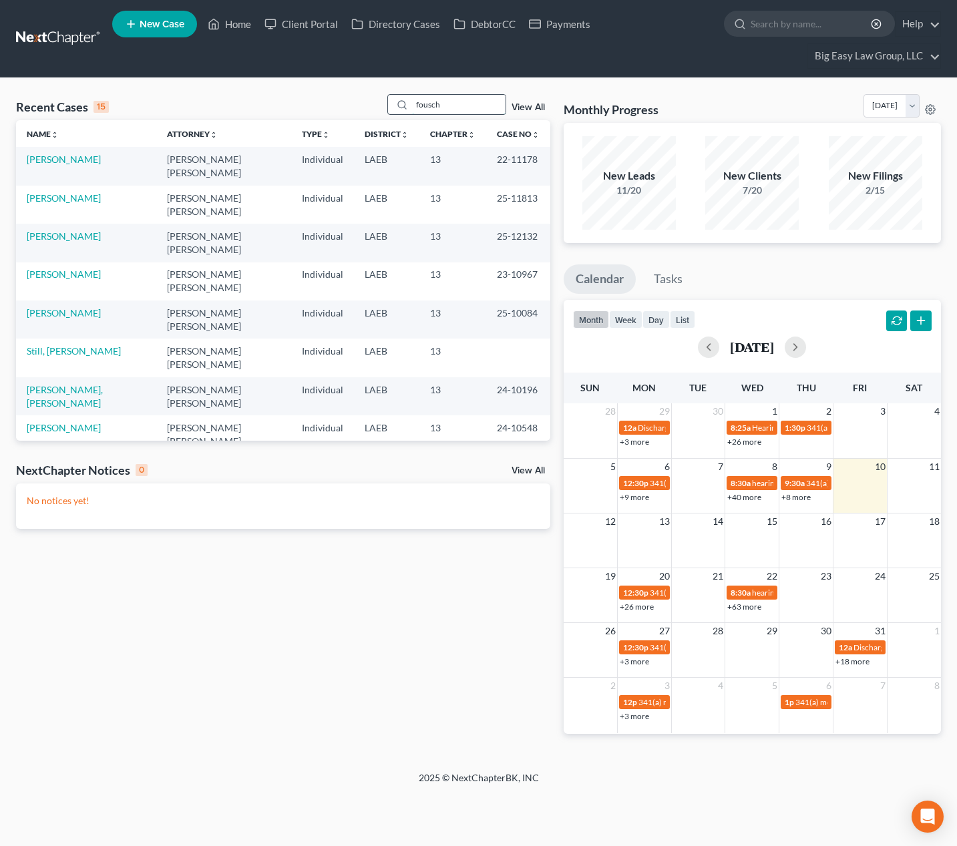
type input "fousch"
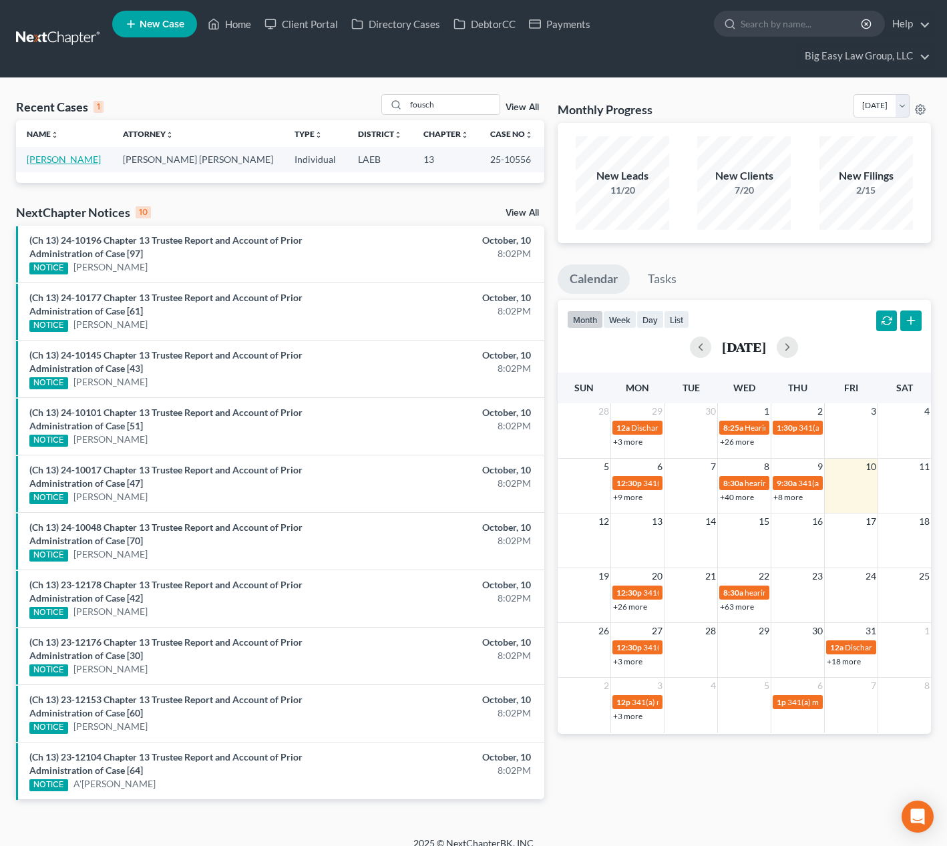
click at [51, 158] on link "[PERSON_NAME]" at bounding box center [64, 159] width 74 height 11
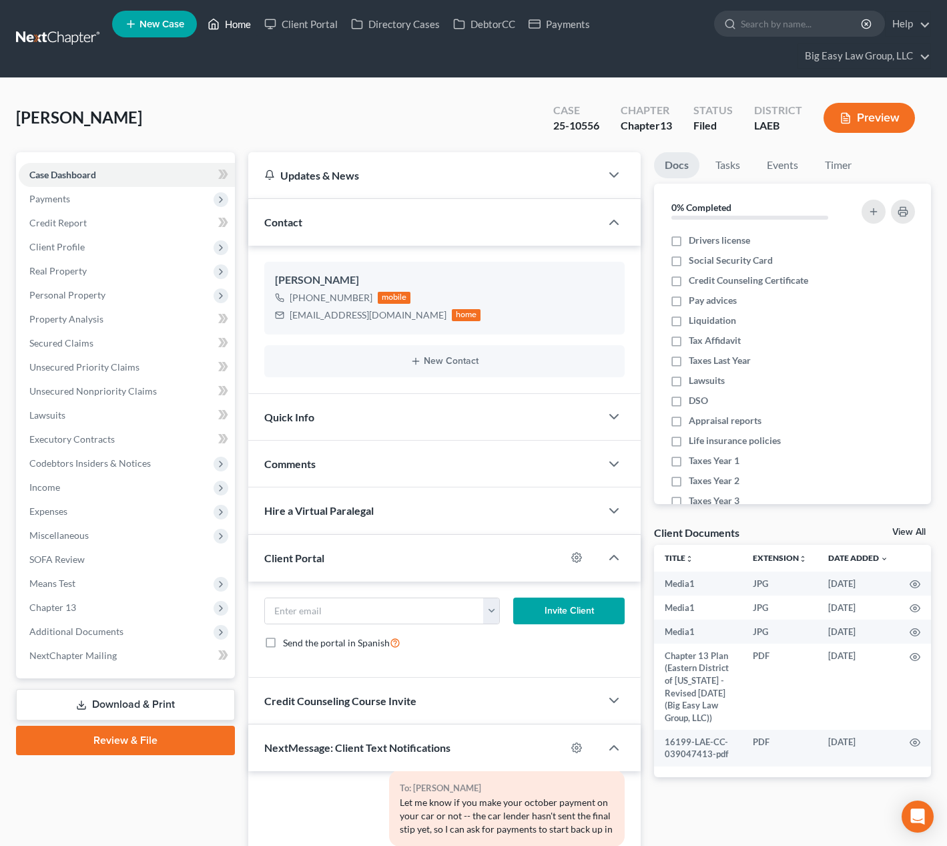
click at [246, 25] on link "Home" at bounding box center [229, 24] width 57 height 24
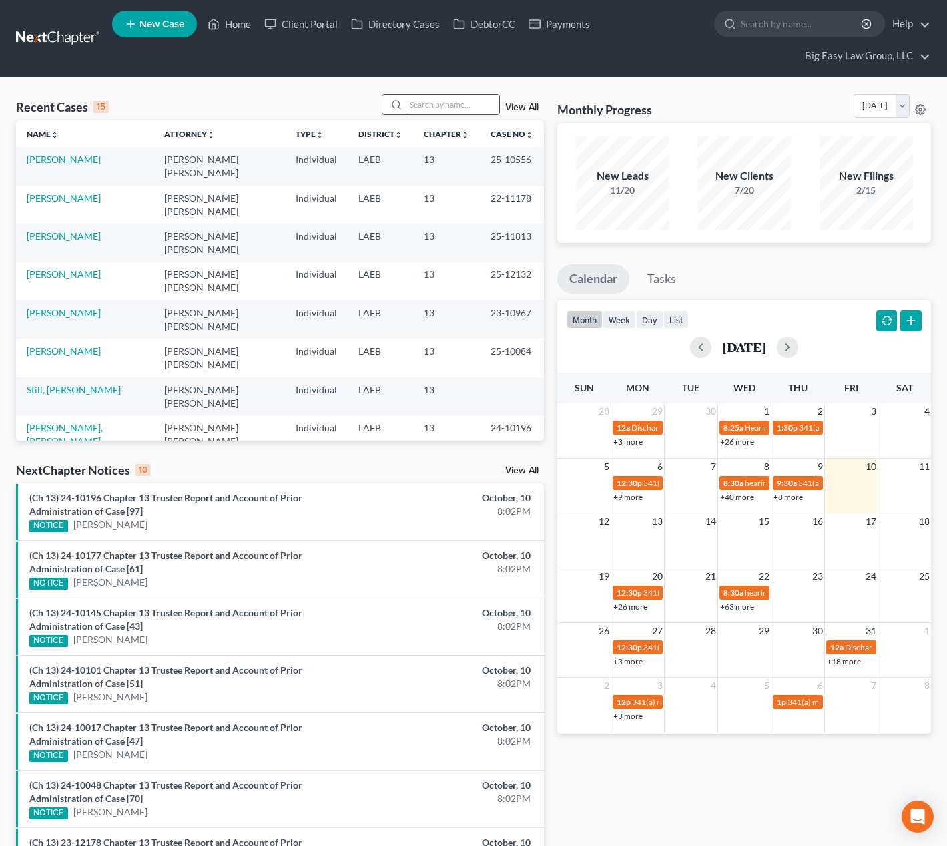
click at [428, 101] on input "search" at bounding box center [452, 104] width 93 height 19
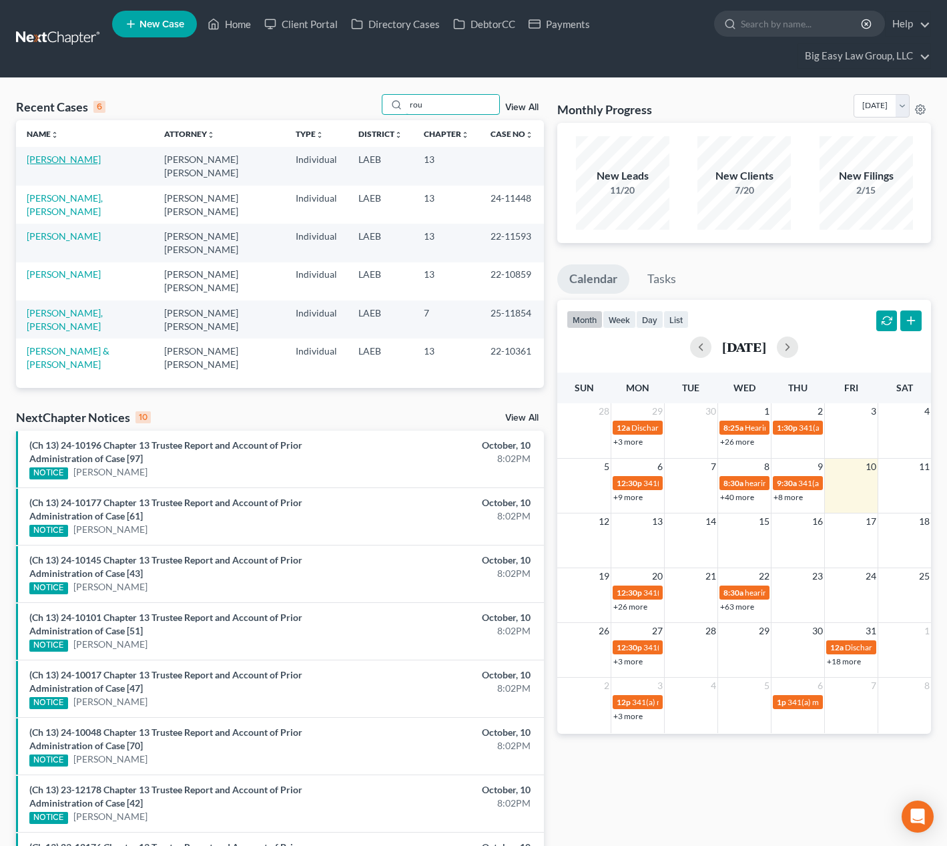
type input "rou"
click at [79, 156] on link "[PERSON_NAME]" at bounding box center [64, 159] width 74 height 11
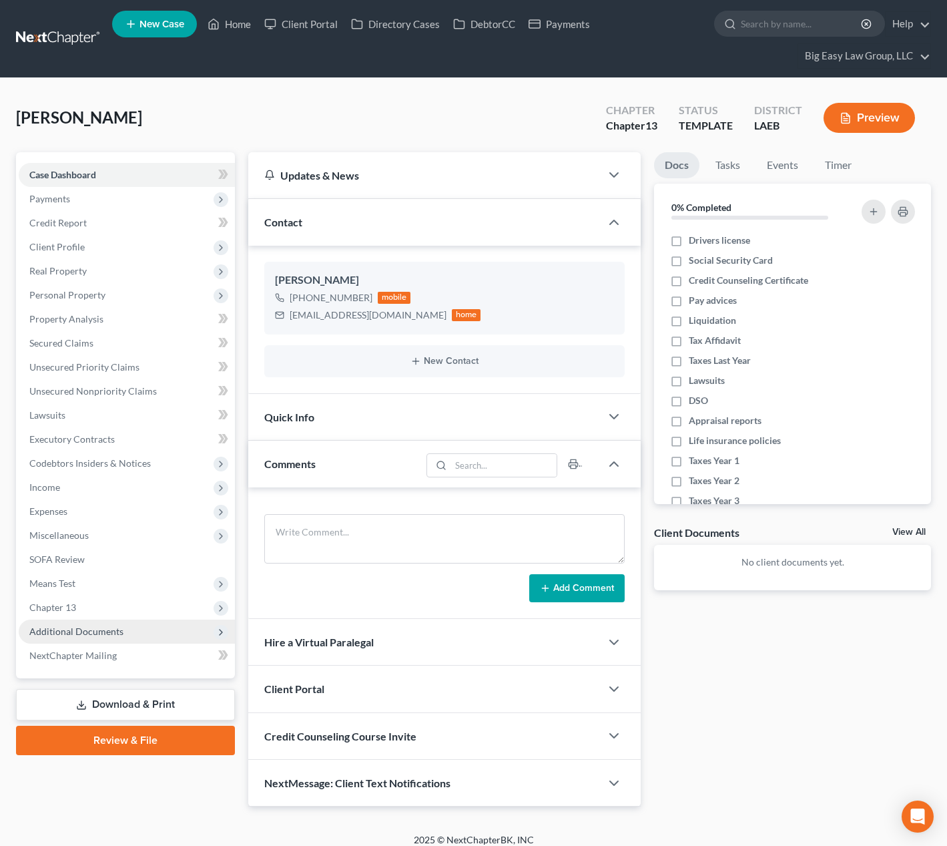
click at [117, 634] on span "Additional Documents" at bounding box center [76, 631] width 94 height 11
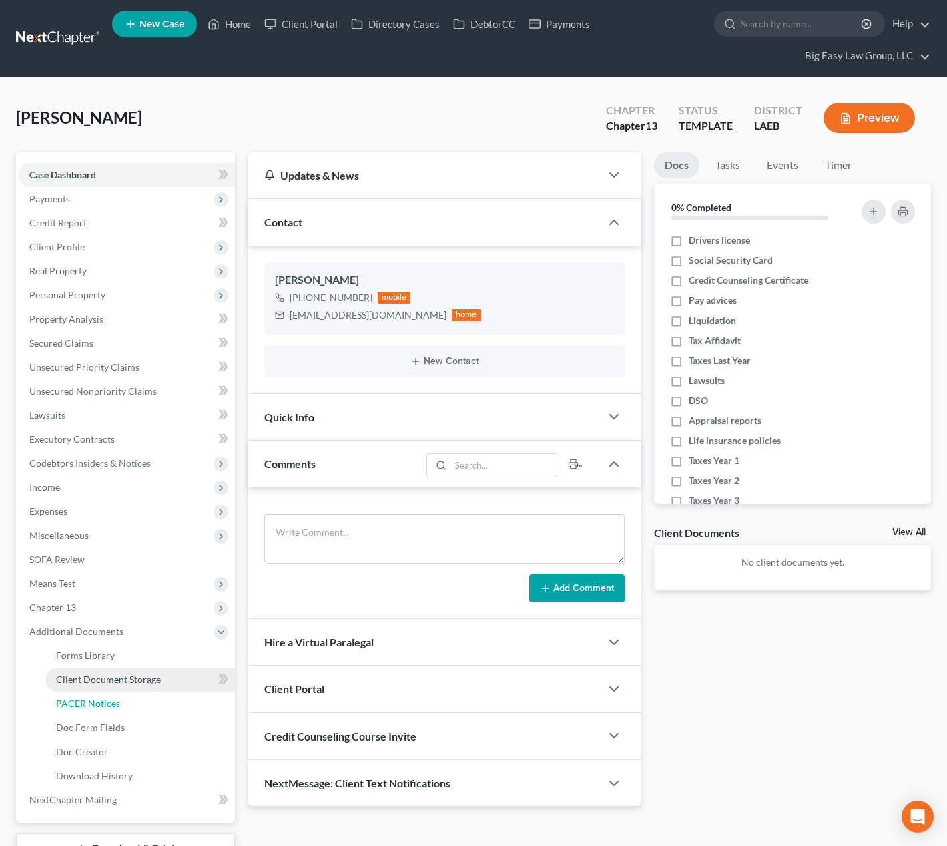
click at [174, 696] on link "PACER Notices" at bounding box center [140, 704] width 190 height 24
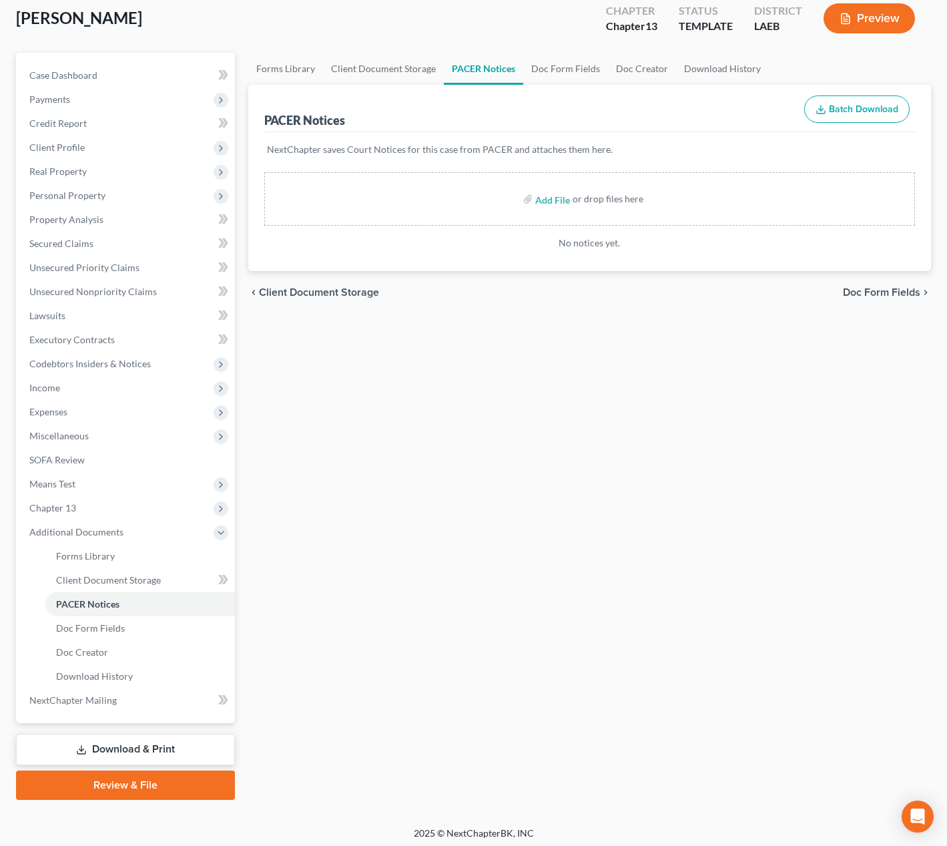
scroll to position [104, 0]
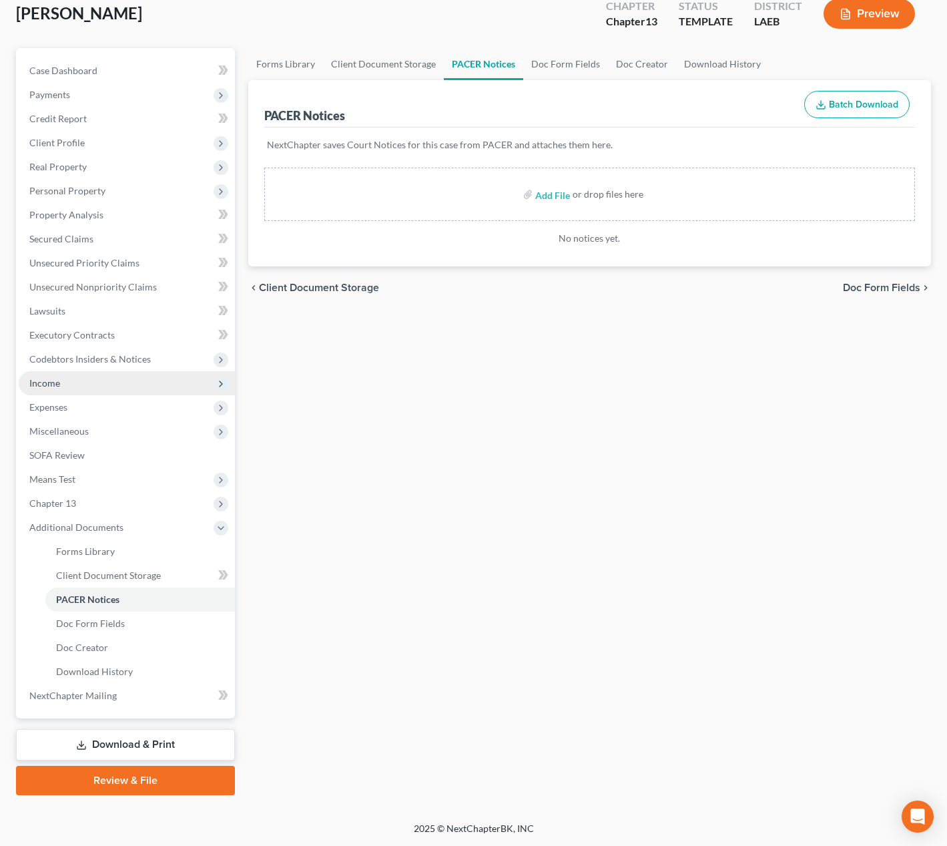
click at [167, 391] on span "Income" at bounding box center [127, 383] width 216 height 24
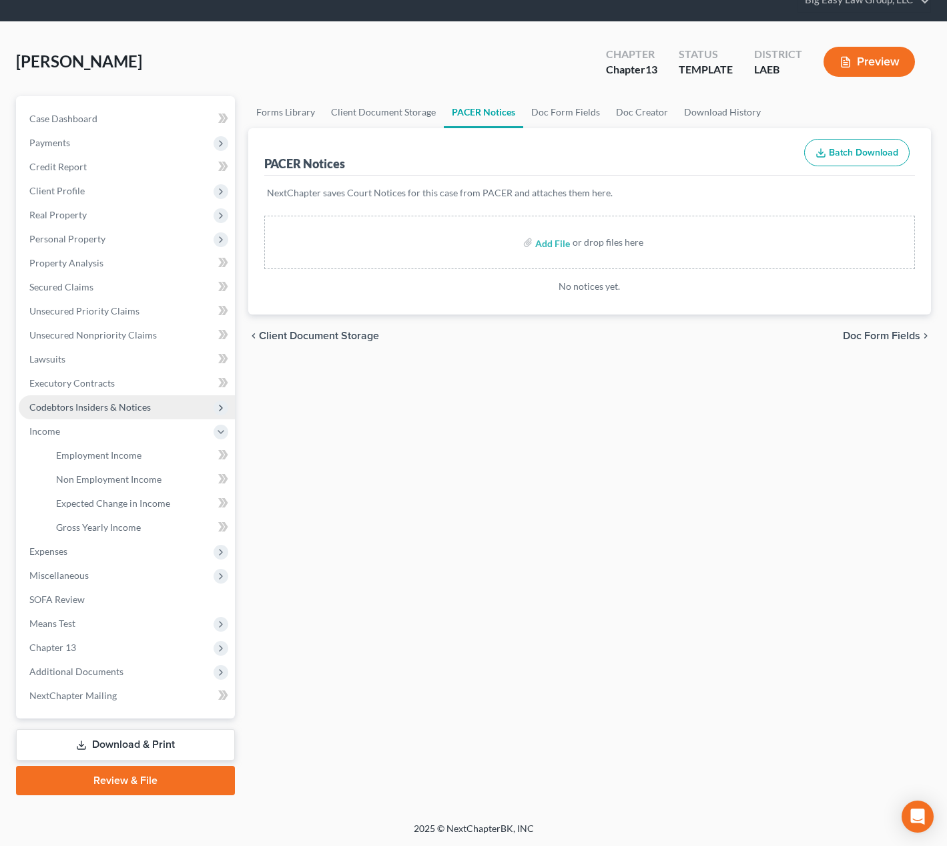
click at [168, 398] on span "Codebtors Insiders & Notices" at bounding box center [127, 407] width 216 height 24
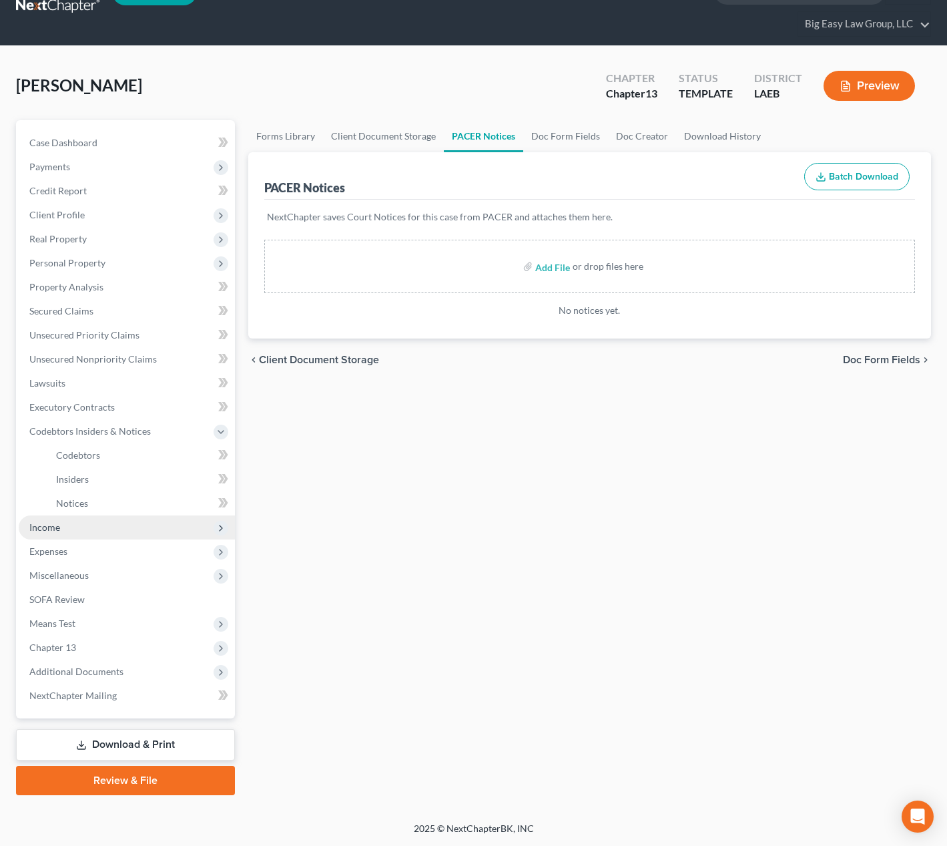
click at [150, 535] on span "Income" at bounding box center [127, 527] width 216 height 24
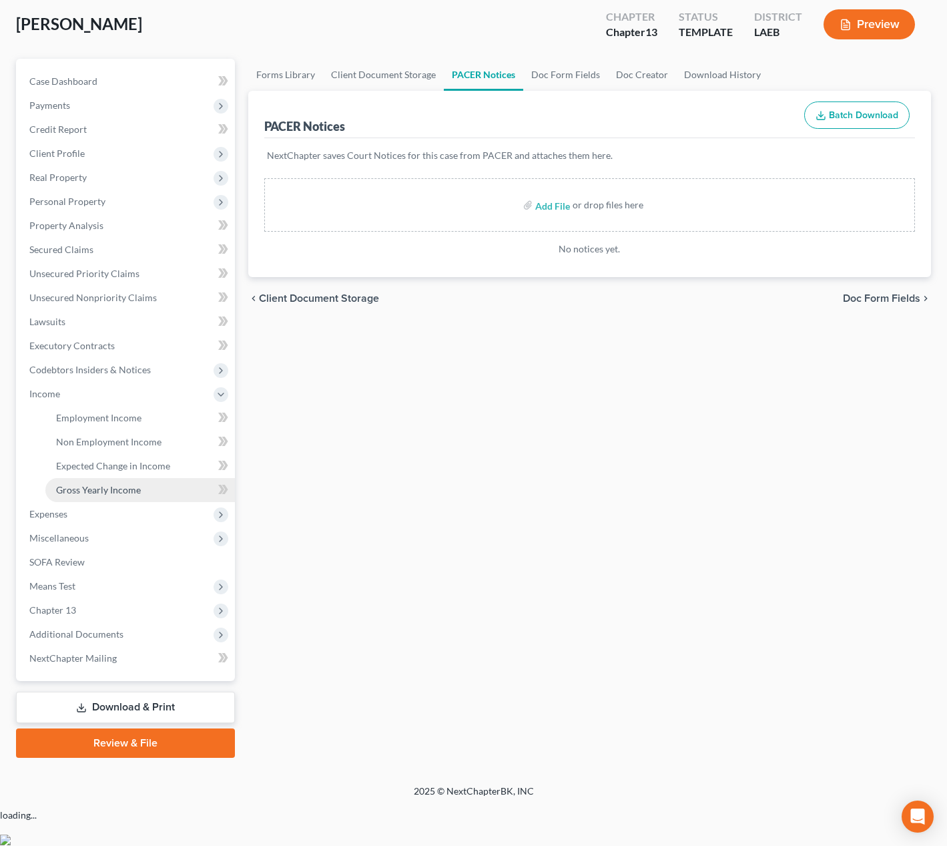
scroll to position [56, 0]
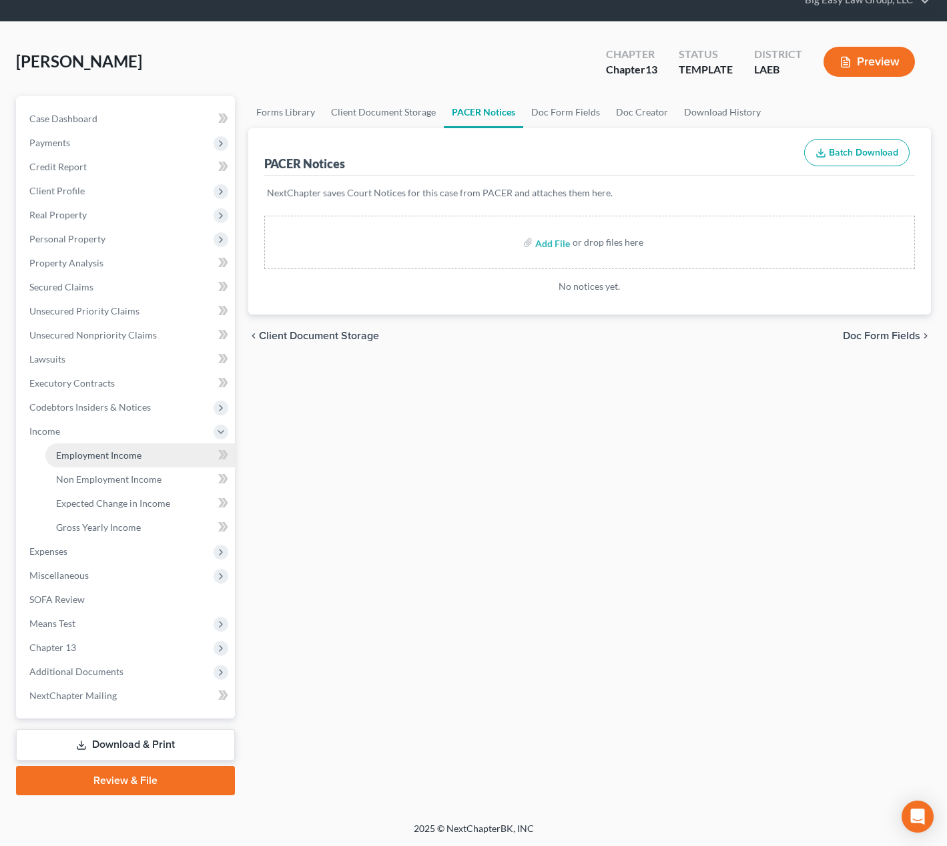
click at [156, 461] on link "Employment Income" at bounding box center [140, 455] width 190 height 24
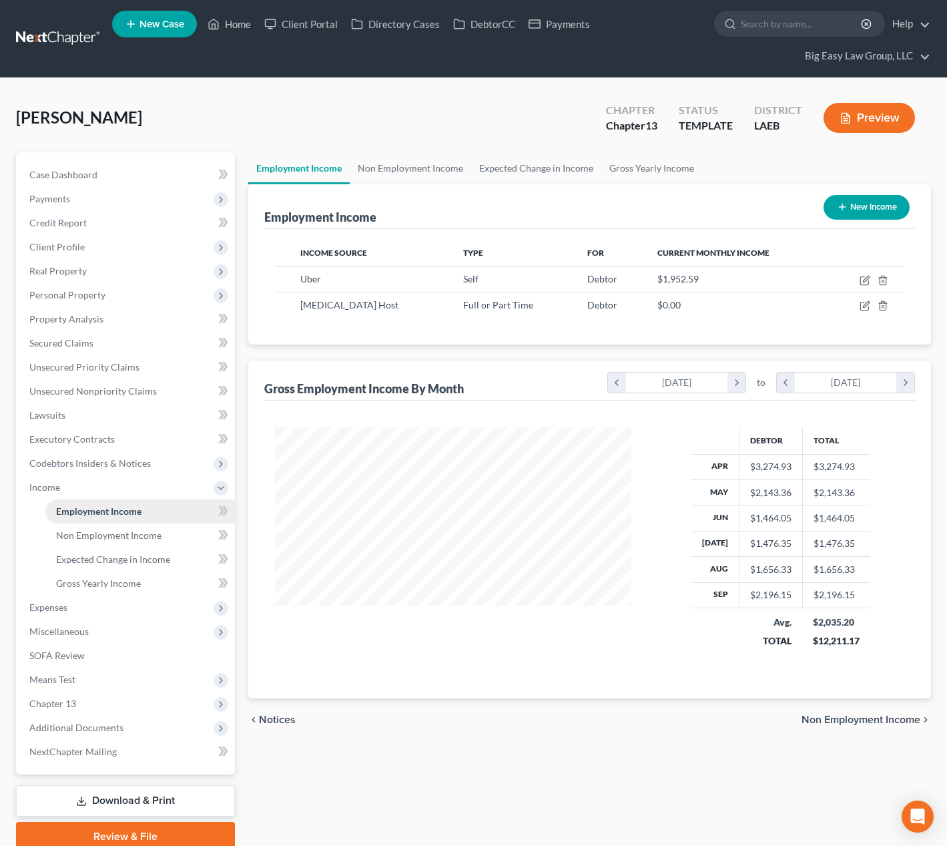
scroll to position [240, 383]
click at [107, 240] on span "Client Profile" at bounding box center [127, 247] width 216 height 24
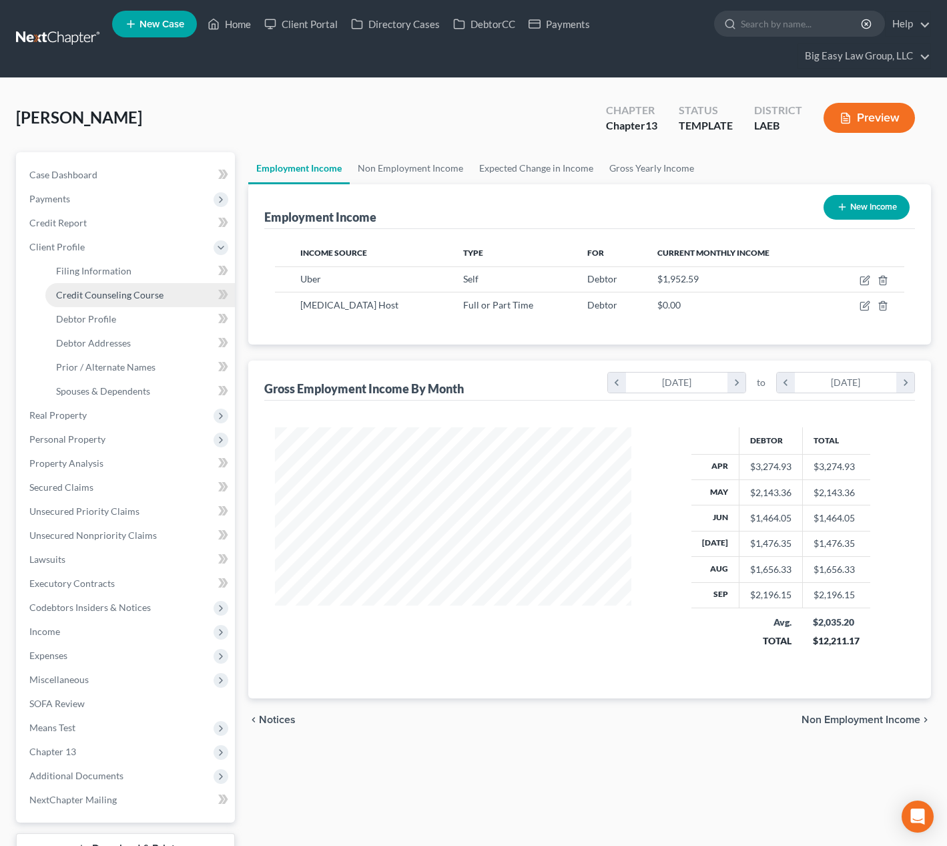
click at [143, 291] on span "Credit Counseling Course" at bounding box center [109, 294] width 107 height 11
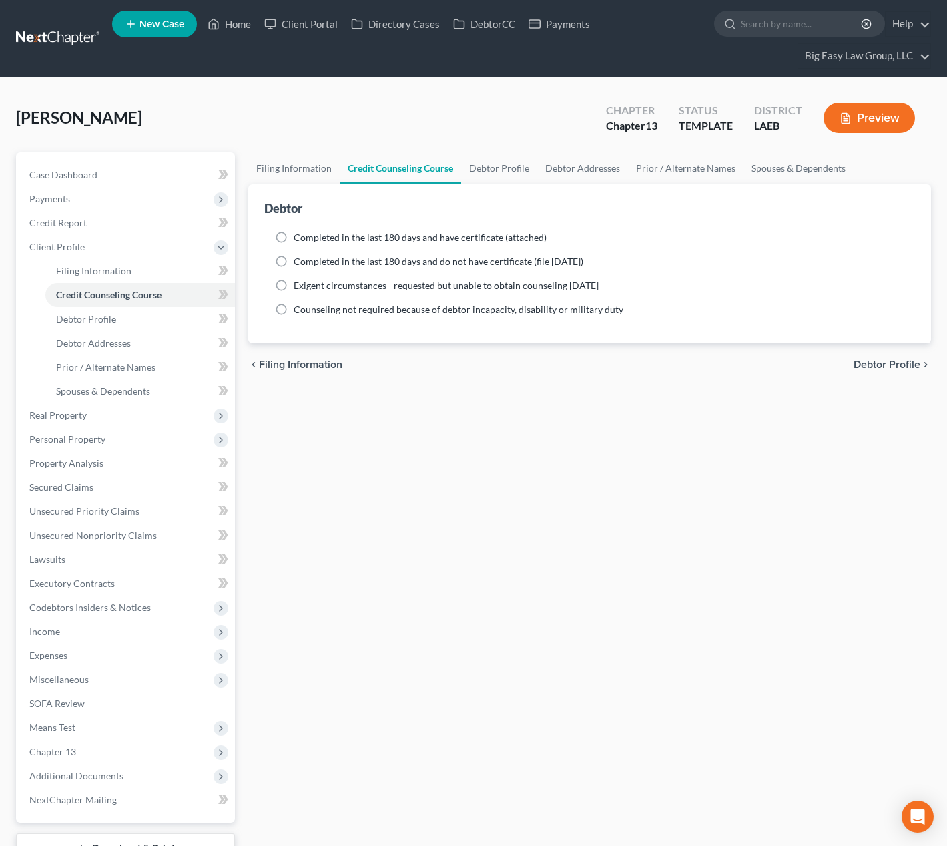
click at [469, 233] on span "Completed in the last 180 days and have certificate (attached)" at bounding box center [420, 237] width 253 height 11
click at [308, 233] on input "Completed in the last 180 days and have certificate (attached)" at bounding box center [303, 235] width 9 height 9
radio input "true"
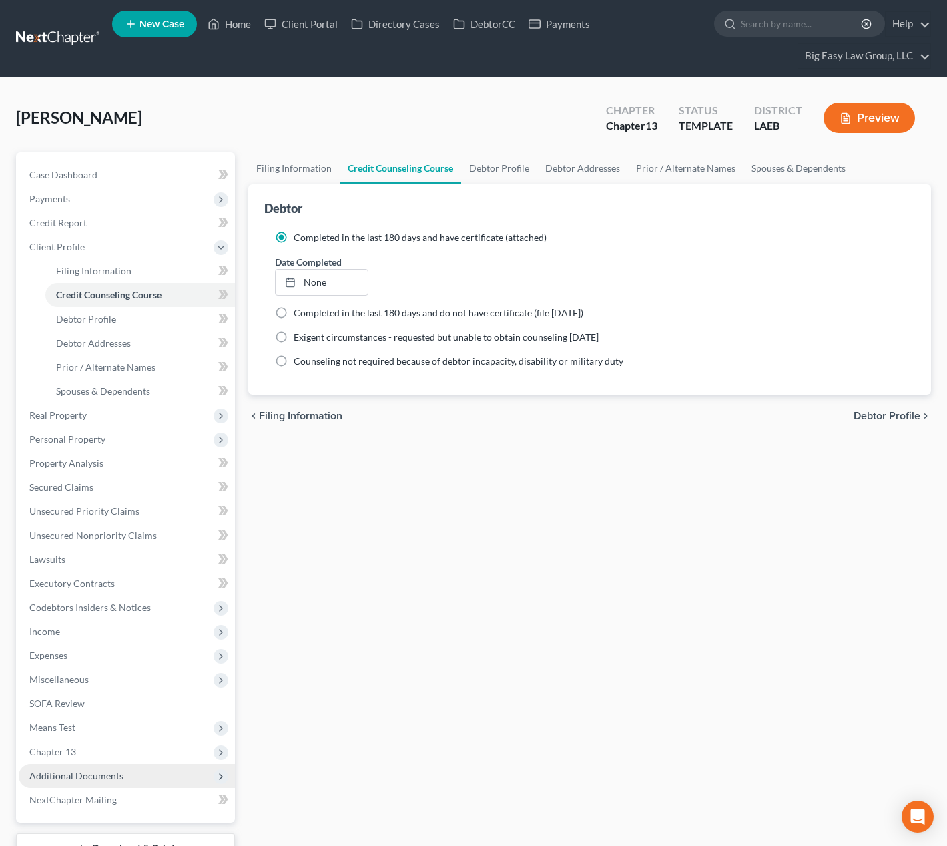
click at [161, 775] on span "Additional Documents" at bounding box center [127, 776] width 216 height 24
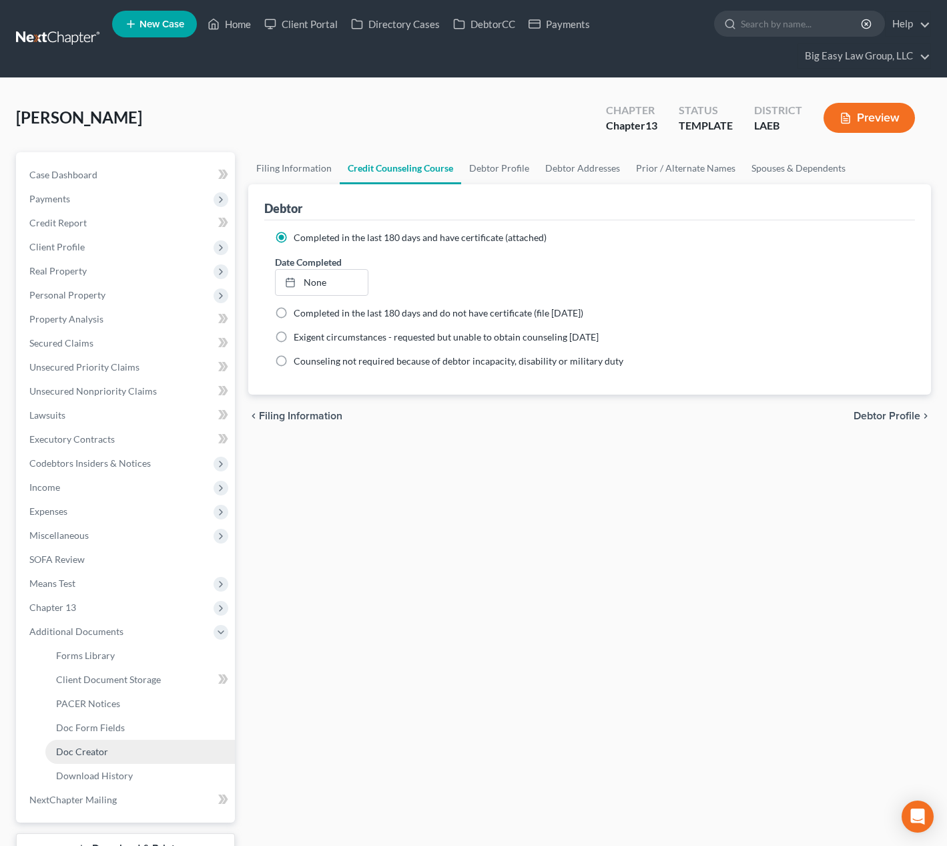
click at [162, 751] on link "Doc Creator" at bounding box center [140, 752] width 190 height 24
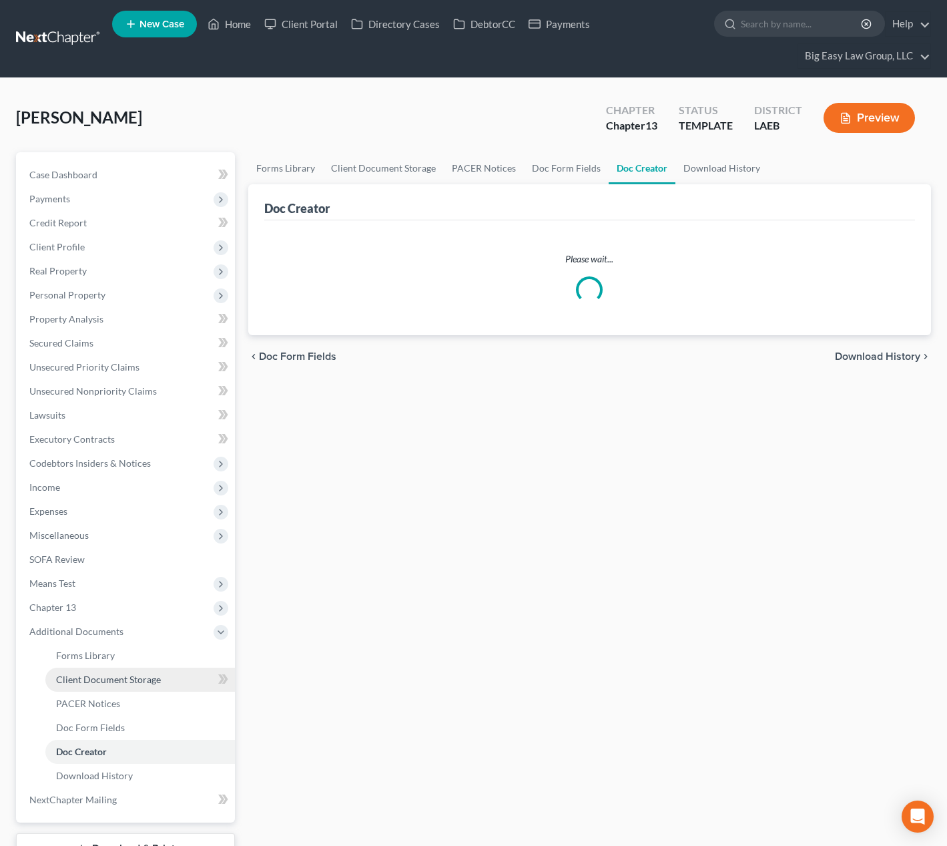
click at [170, 682] on link "Client Document Storage" at bounding box center [140, 680] width 190 height 24
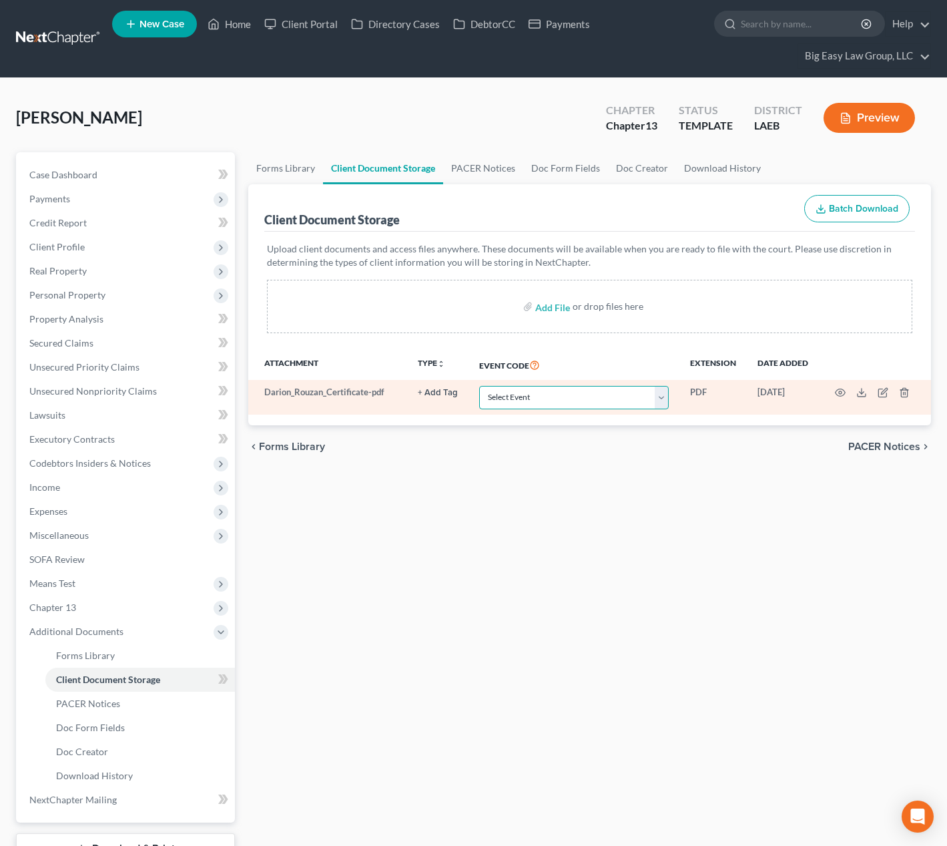
click at [513, 399] on select "Select Event Certificate of Credit Counseling Db (PF) Certificate of Credit Cou…" at bounding box center [574, 397] width 190 height 23
select select "0"
click at [479, 386] on select "Select Event Certificate of Credit Counseling Db (PF) Certificate of Credit Cou…" at bounding box center [574, 397] width 190 height 23
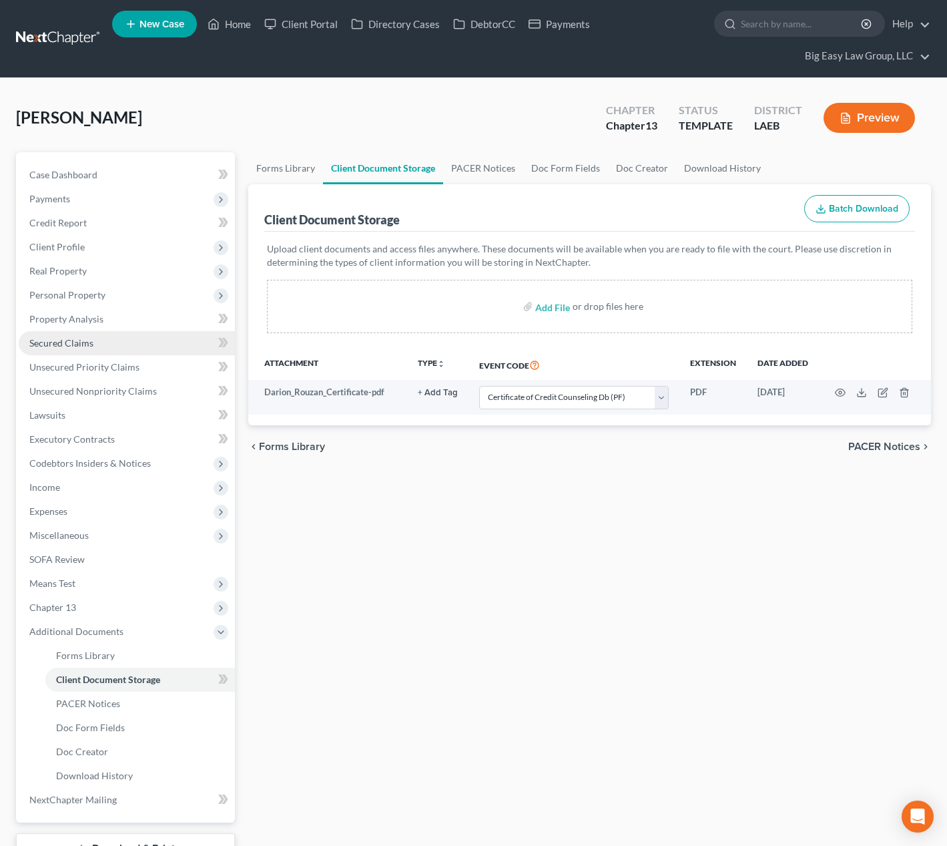
click at [130, 343] on link "Secured Claims" at bounding box center [127, 343] width 216 height 24
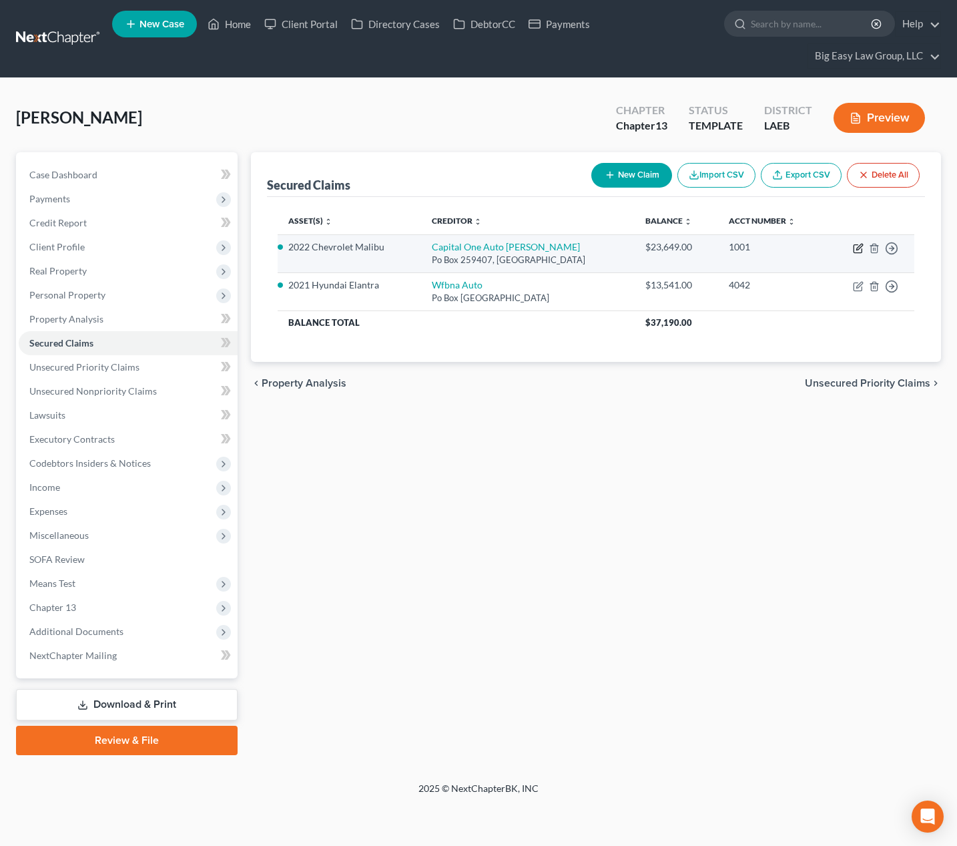
click at [859, 248] on icon "button" at bounding box center [860, 247] width 6 height 6
select select "45"
select select "0"
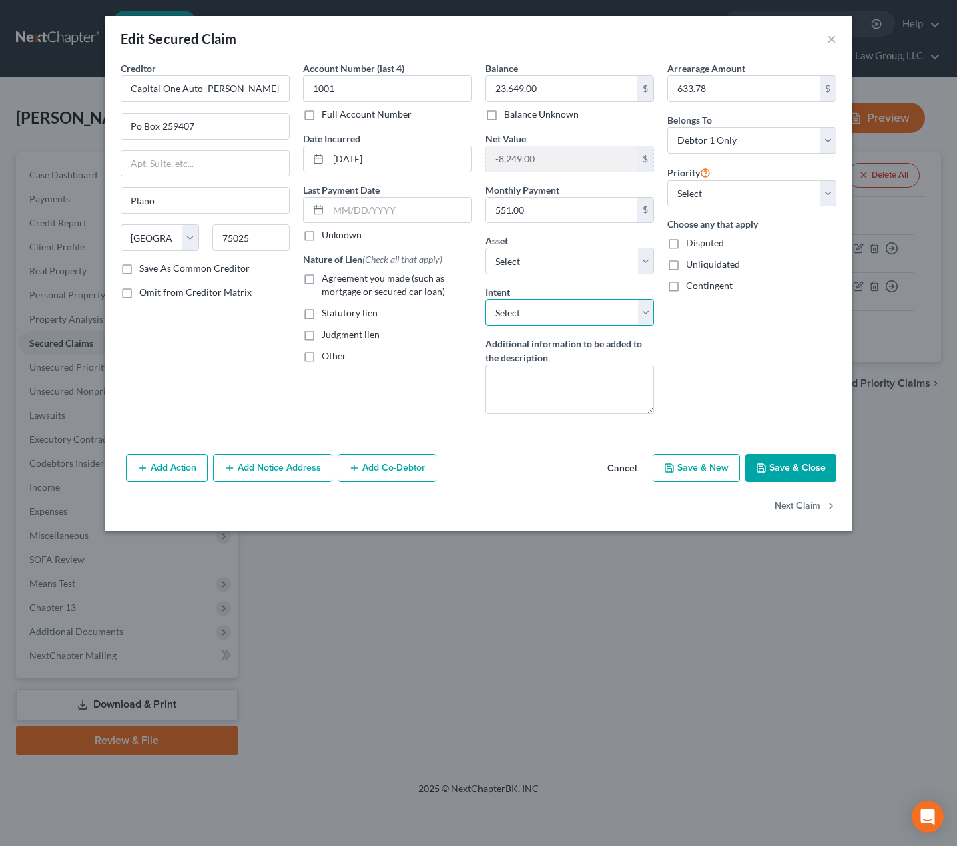
click at [566, 313] on select "Select Surrender Redeem Reaffirm Avoid Other" at bounding box center [569, 312] width 169 height 27
select select "0"
click at [485, 299] on select "Select Surrender Redeem Reaffirm Avoid Other" at bounding box center [569, 312] width 169 height 27
click at [401, 298] on div "Nature of Lien (Check all that apply) Agreement you made (such as mortgage or s…" at bounding box center [387, 307] width 169 height 110
click at [401, 294] on span "Agreement you made (such as mortgage or secured car loan)" at bounding box center [384, 284] width 124 height 25
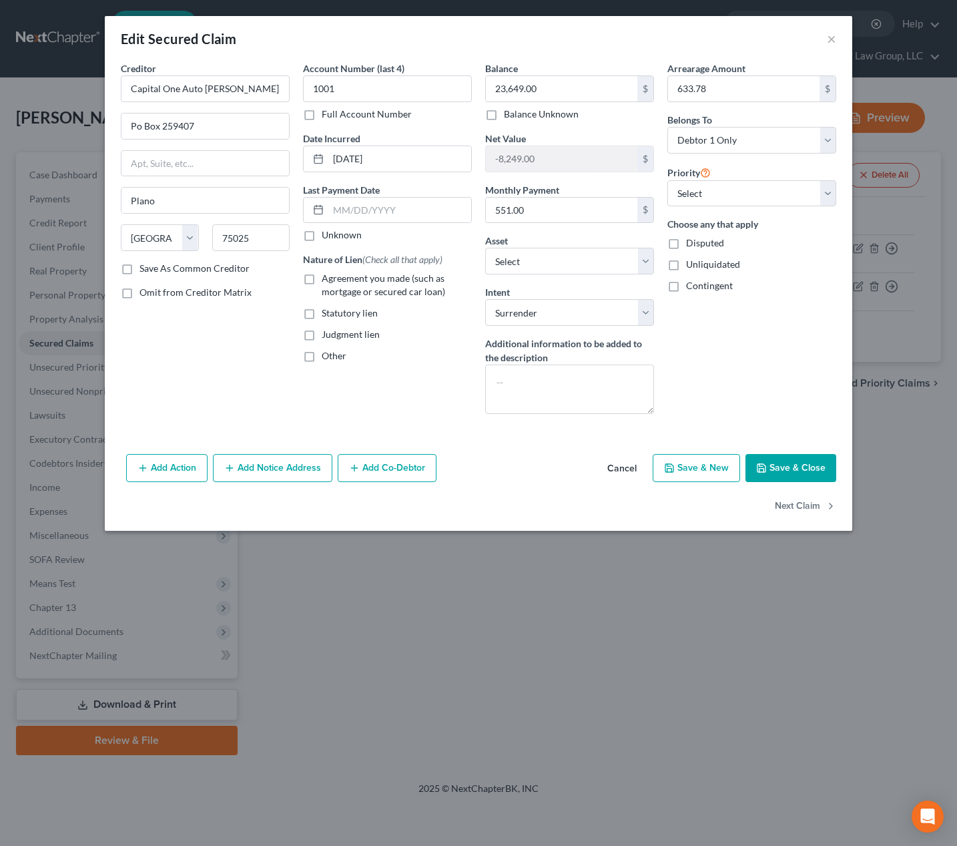
click at [336, 280] on input "Agreement you made (such as mortgage or secured car loan)" at bounding box center [331, 276] width 9 height 9
checkbox input "true"
click at [792, 467] on button "Save & Close" at bounding box center [791, 468] width 91 height 28
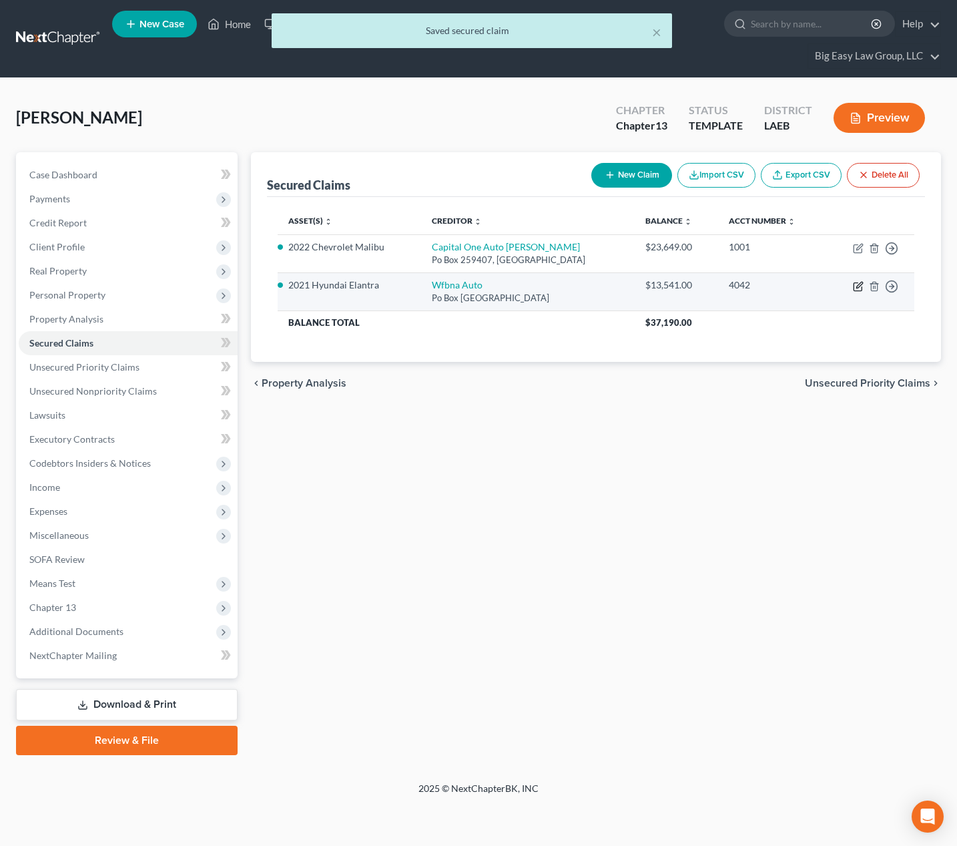
click at [855, 281] on icon "button" at bounding box center [858, 286] width 11 height 11
select select "28"
select select "0"
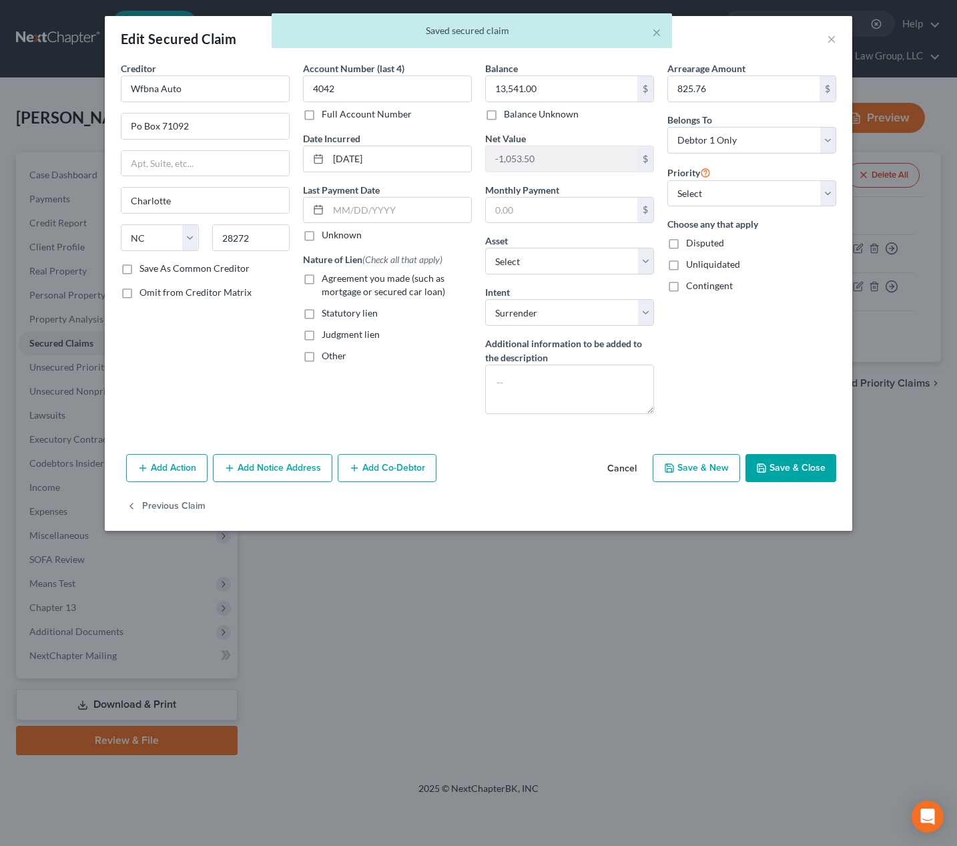
click at [397, 296] on span "Agreement you made (such as mortgage or secured car loan)" at bounding box center [384, 284] width 124 height 25
click at [336, 280] on input "Agreement you made (such as mortgage or secured car loan)" at bounding box center [331, 276] width 9 height 9
checkbox input "true"
click at [785, 468] on button "Save & Close" at bounding box center [791, 468] width 91 height 28
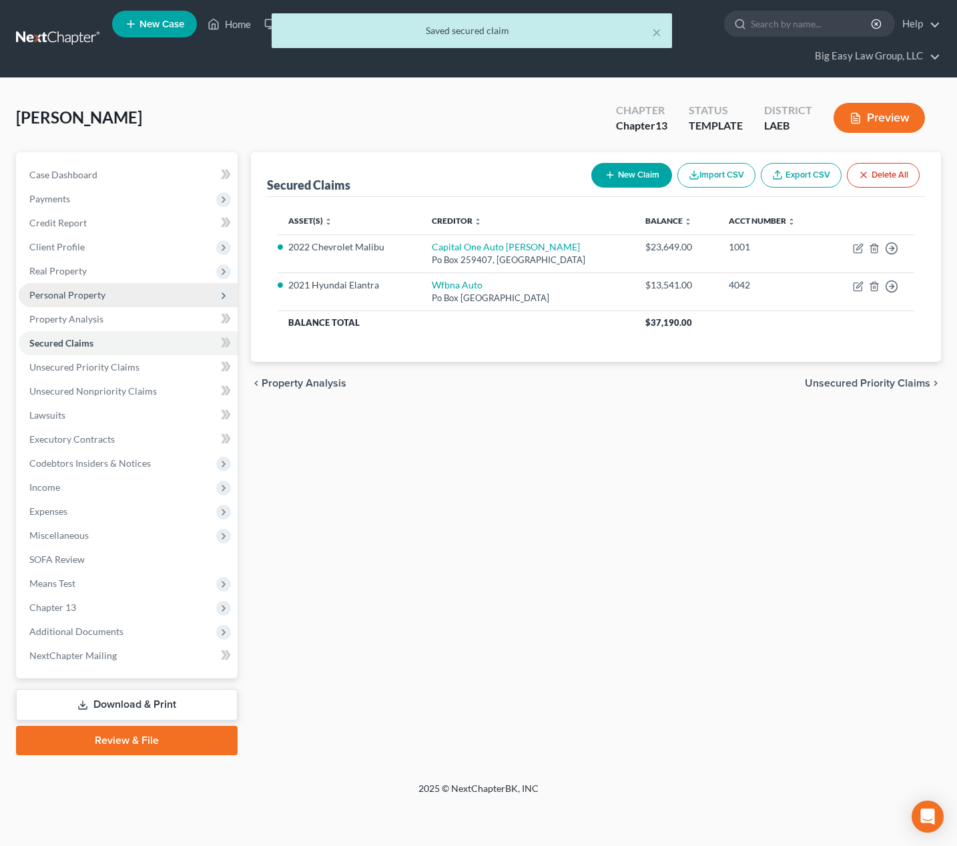
click at [144, 297] on span "Personal Property" at bounding box center [128, 295] width 219 height 24
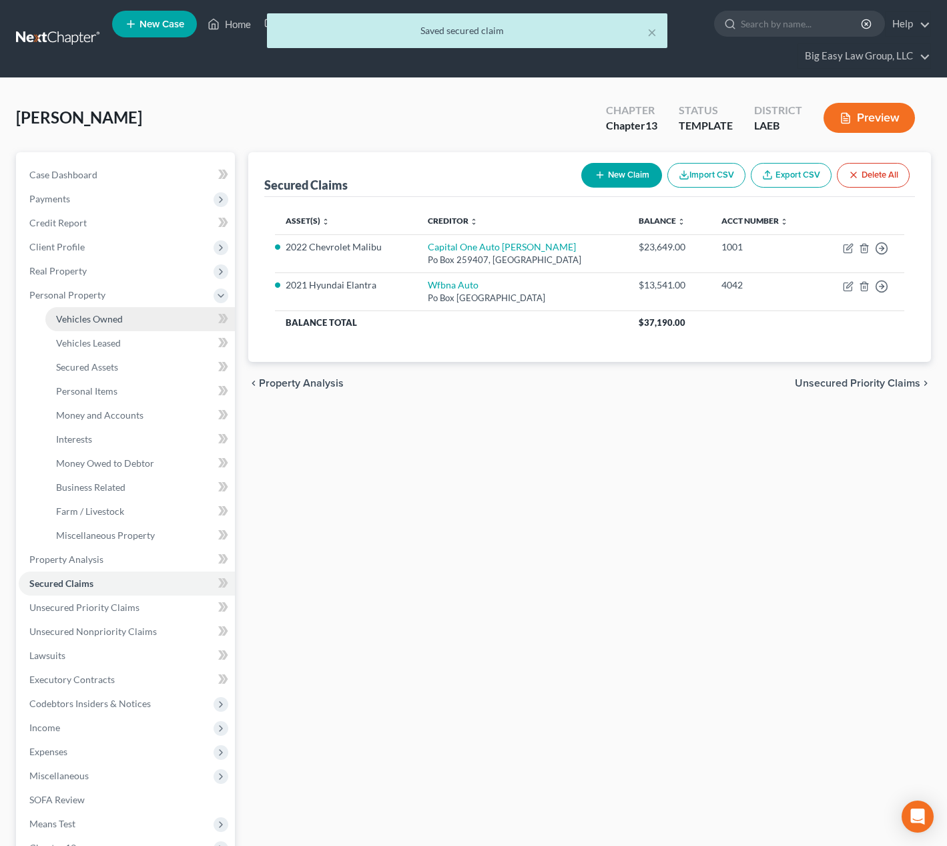
click at [179, 316] on link "Vehicles Owned" at bounding box center [140, 319] width 190 height 24
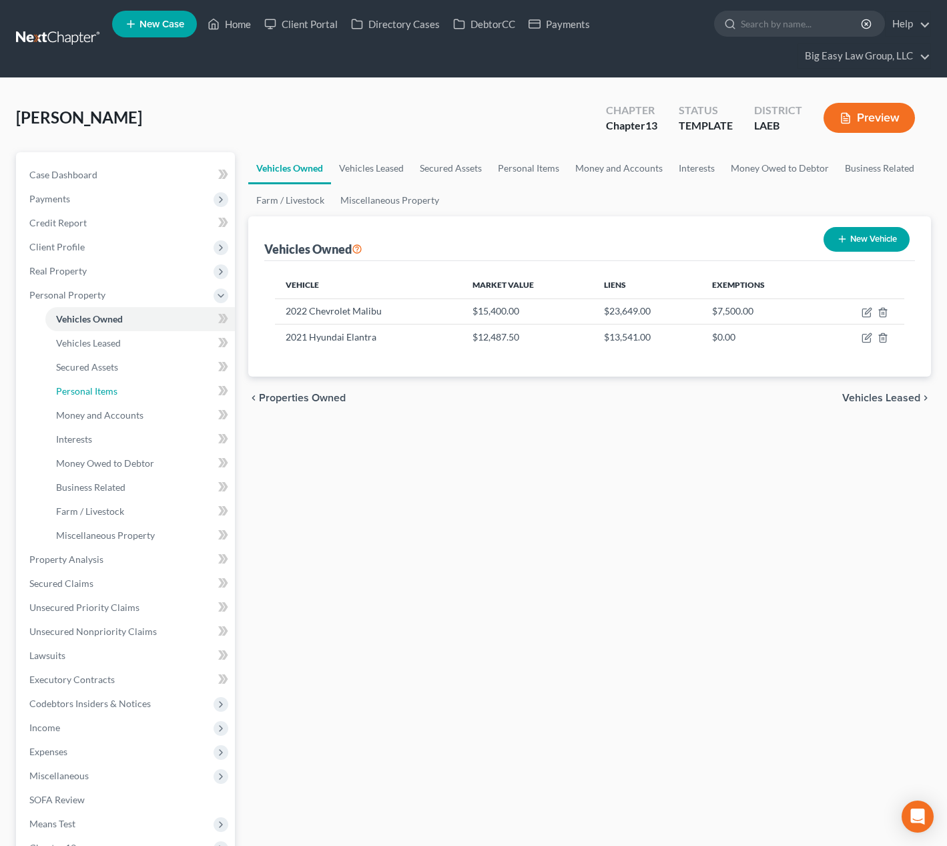
drag, startPoint x: 165, startPoint y: 382, endPoint x: 244, endPoint y: 372, distance: 80.1
click at [165, 382] on link "Personal Items" at bounding box center [140, 391] width 190 height 24
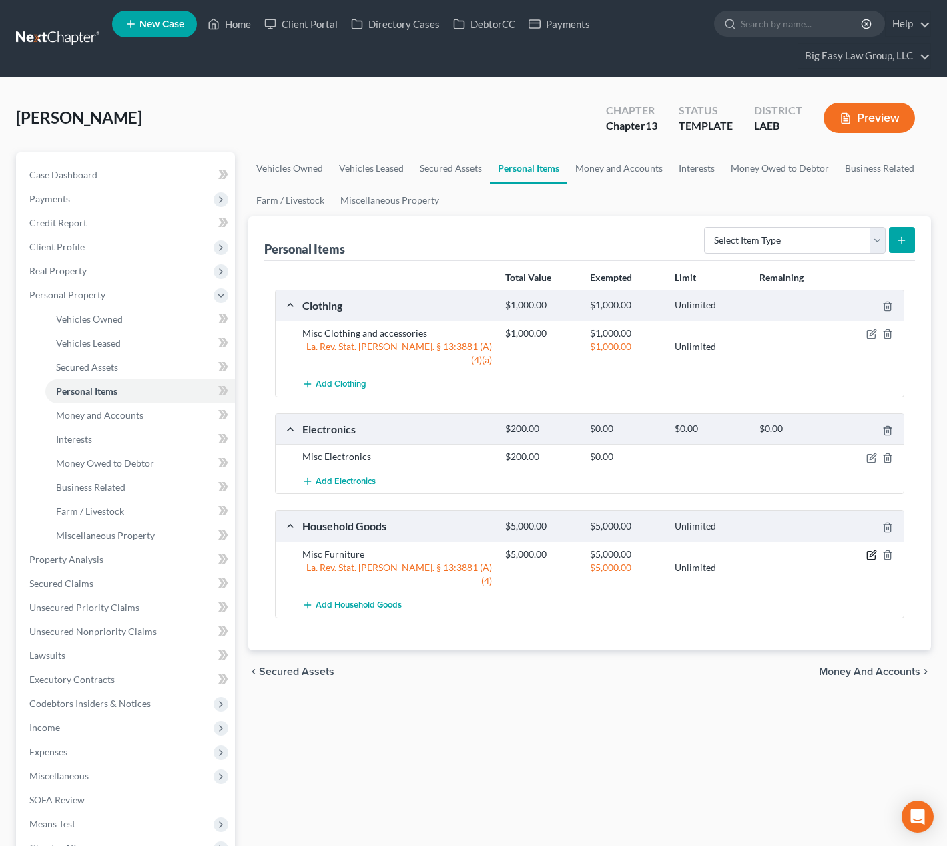
click at [871, 550] on icon "button" at bounding box center [872, 555] width 11 height 11
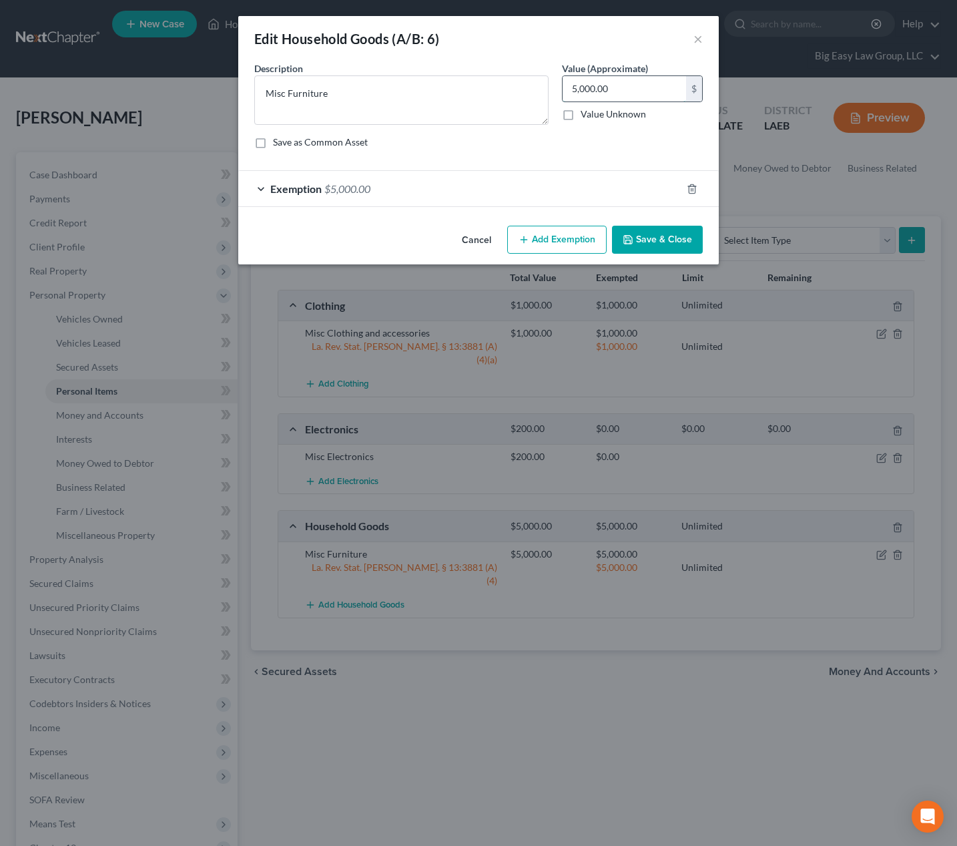
click at [627, 76] on input "5,000.00" at bounding box center [625, 88] width 124 height 25
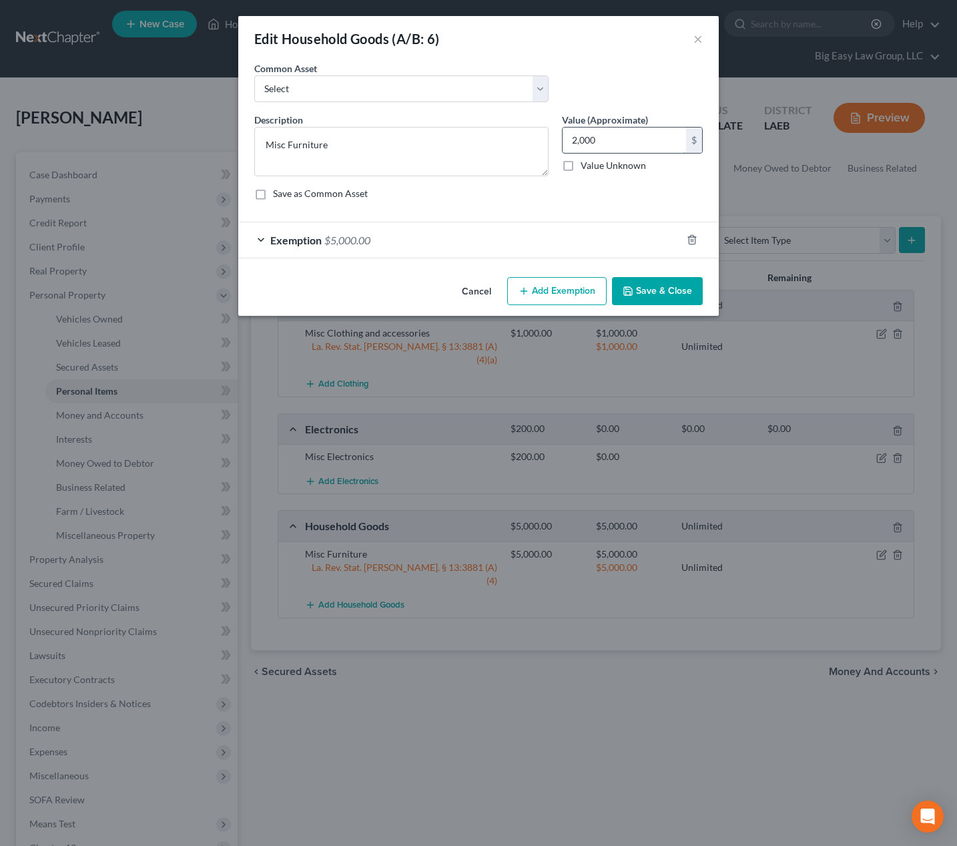
type input "2,000"
drag, startPoint x: 467, startPoint y: 232, endPoint x: 479, endPoint y: 238, distance: 13.2
click at [467, 232] on div "Exemption $5,000.00" at bounding box center [459, 239] width 443 height 35
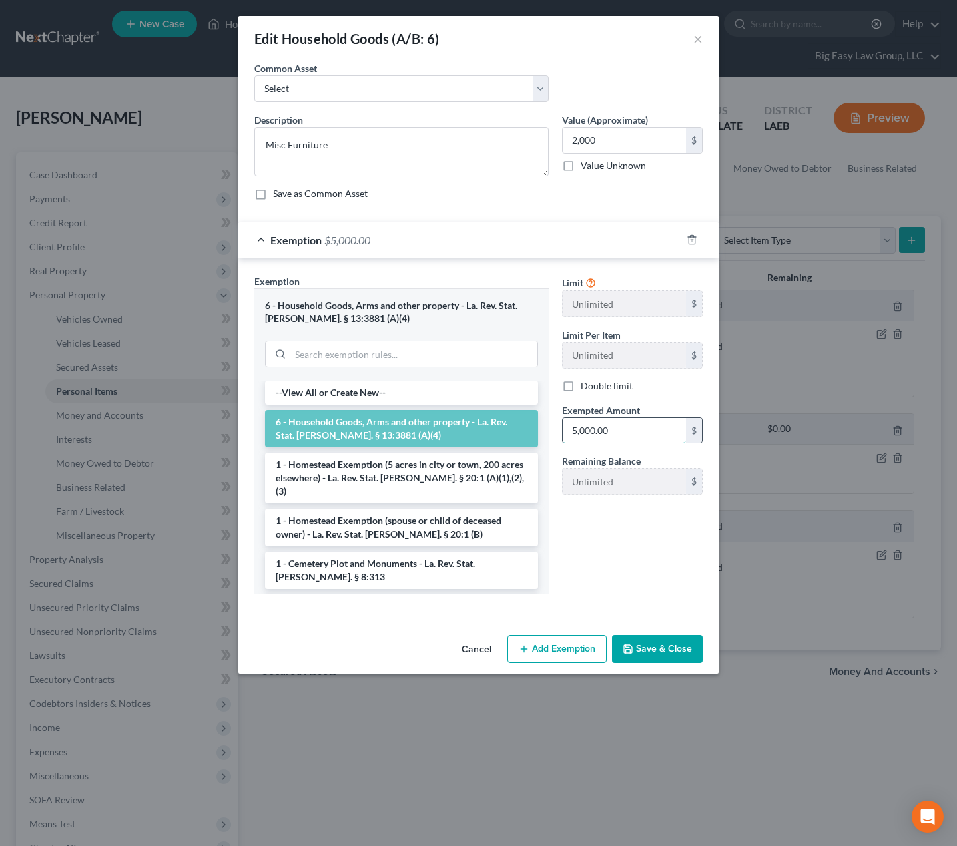
click at [627, 433] on input "5,000.00" at bounding box center [625, 430] width 124 height 25
type input "2,000"
click at [680, 649] on button "Save & Close" at bounding box center [657, 649] width 91 height 28
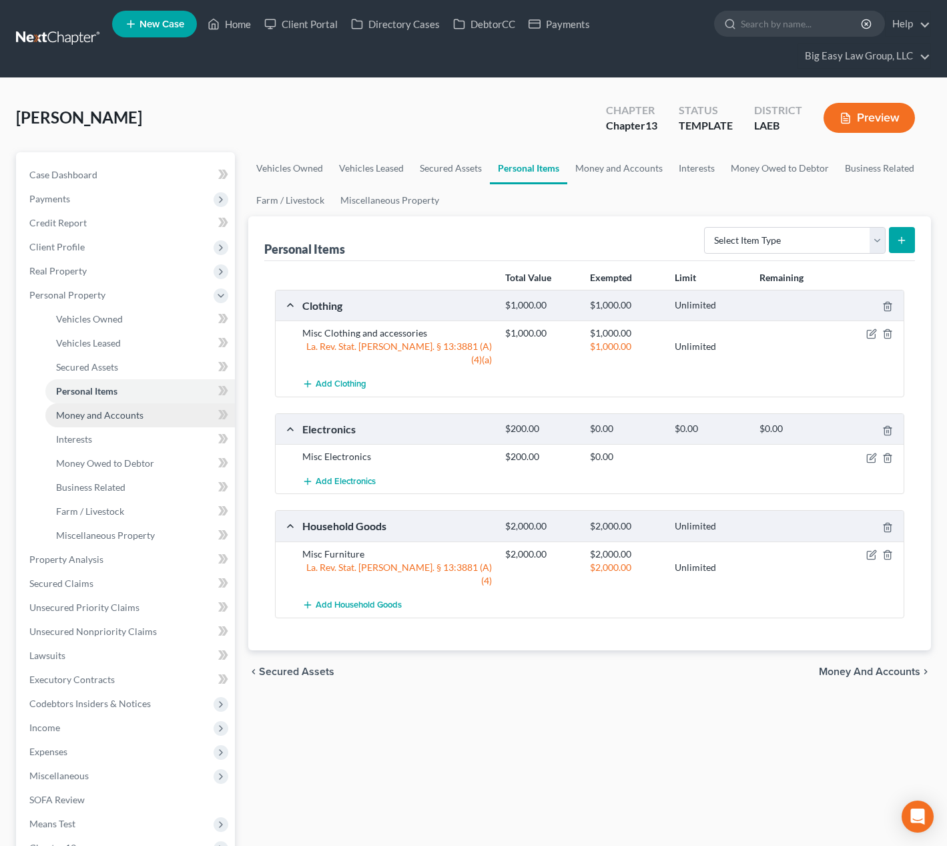
click at [156, 419] on link "Money and Accounts" at bounding box center [140, 415] width 190 height 24
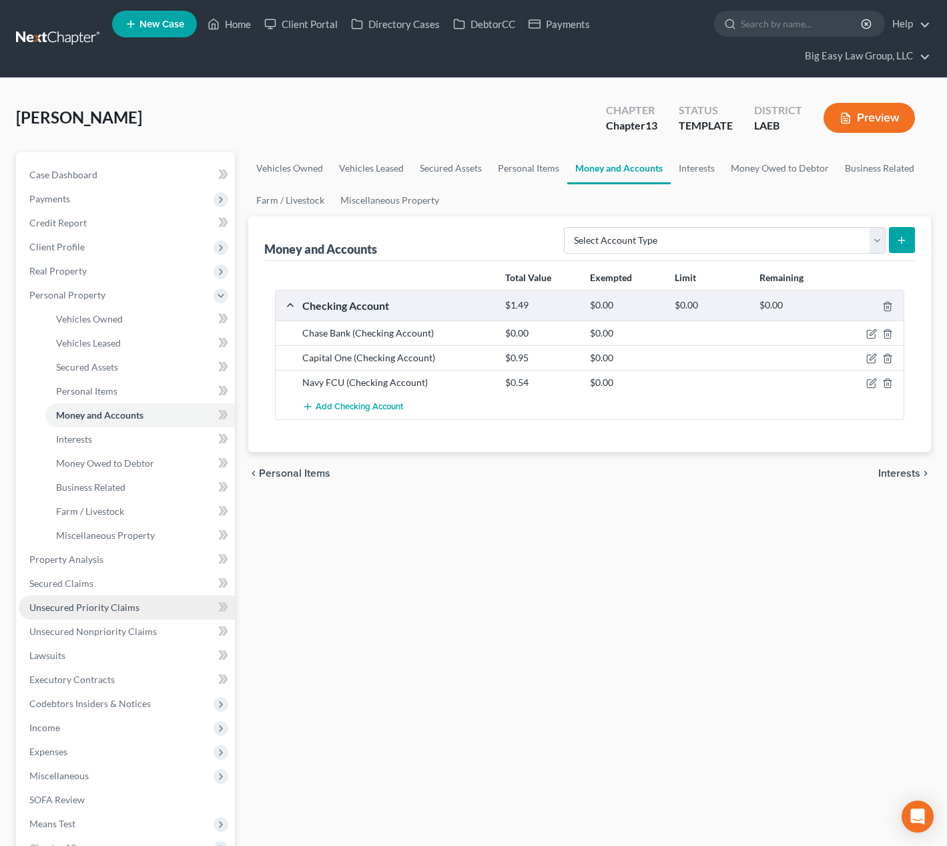
drag, startPoint x: 121, startPoint y: 610, endPoint x: 141, endPoint y: 599, distance: 22.7
click at [121, 610] on span "Unsecured Priority Claims" at bounding box center [84, 607] width 110 height 11
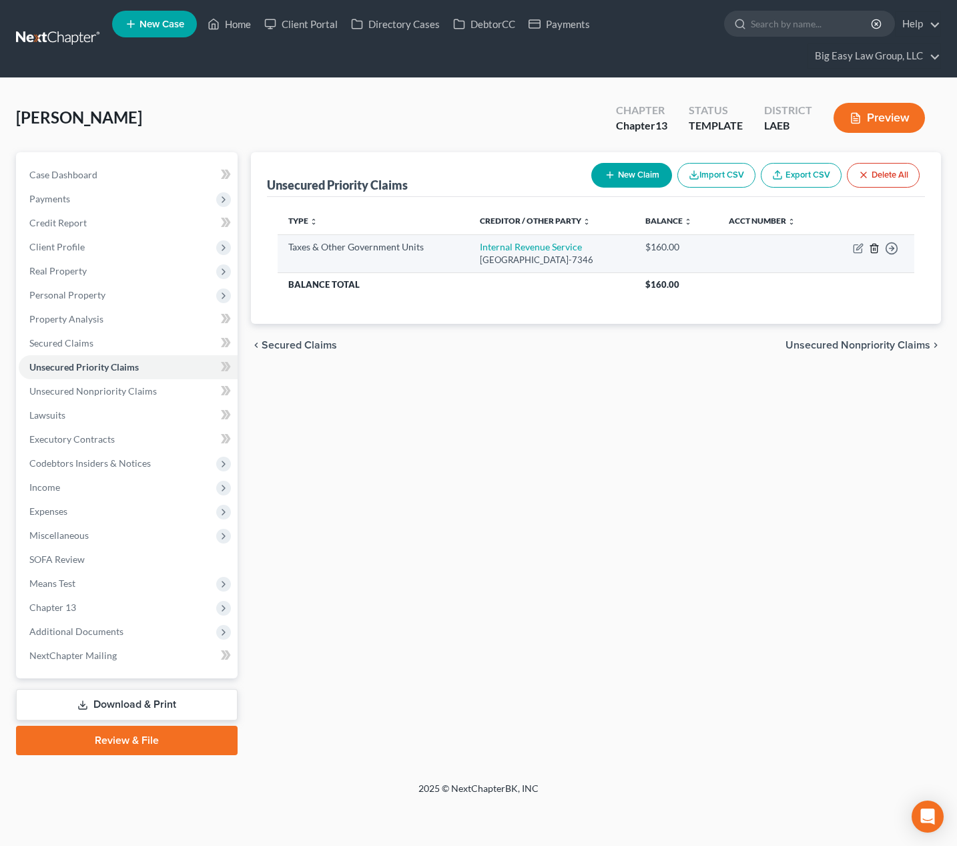
click at [874, 250] on line "button" at bounding box center [874, 249] width 0 height 3
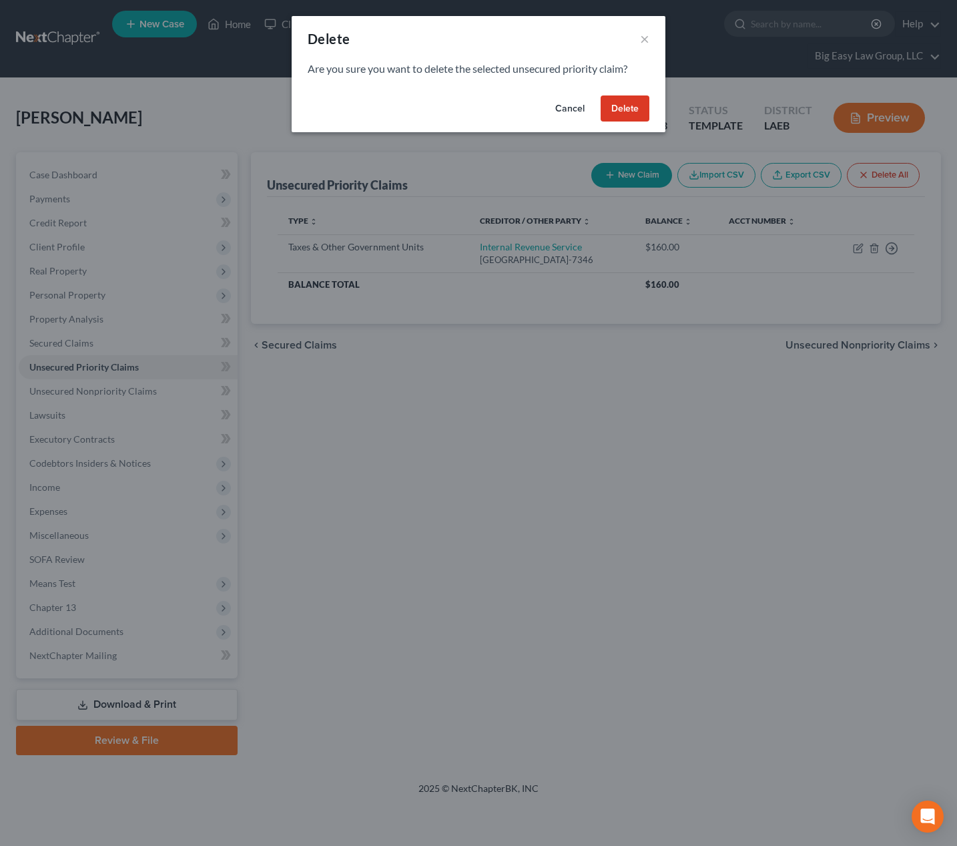
click at [629, 112] on button "Delete" at bounding box center [625, 108] width 49 height 27
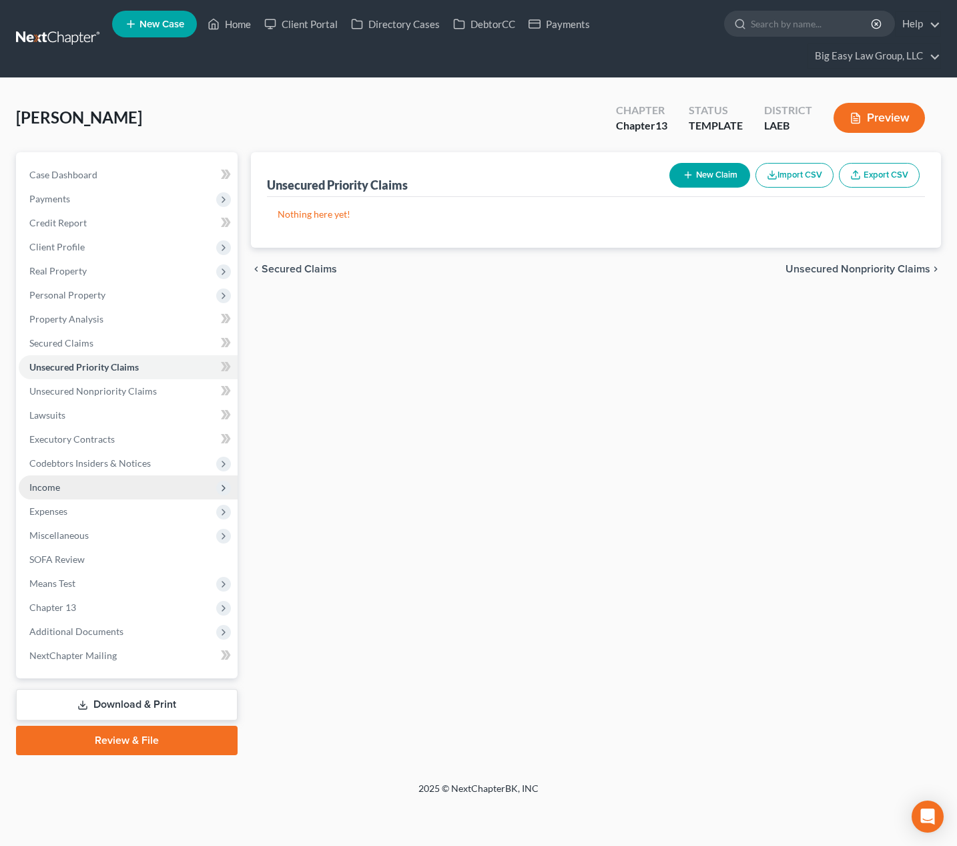
click at [155, 493] on span "Income" at bounding box center [128, 487] width 219 height 24
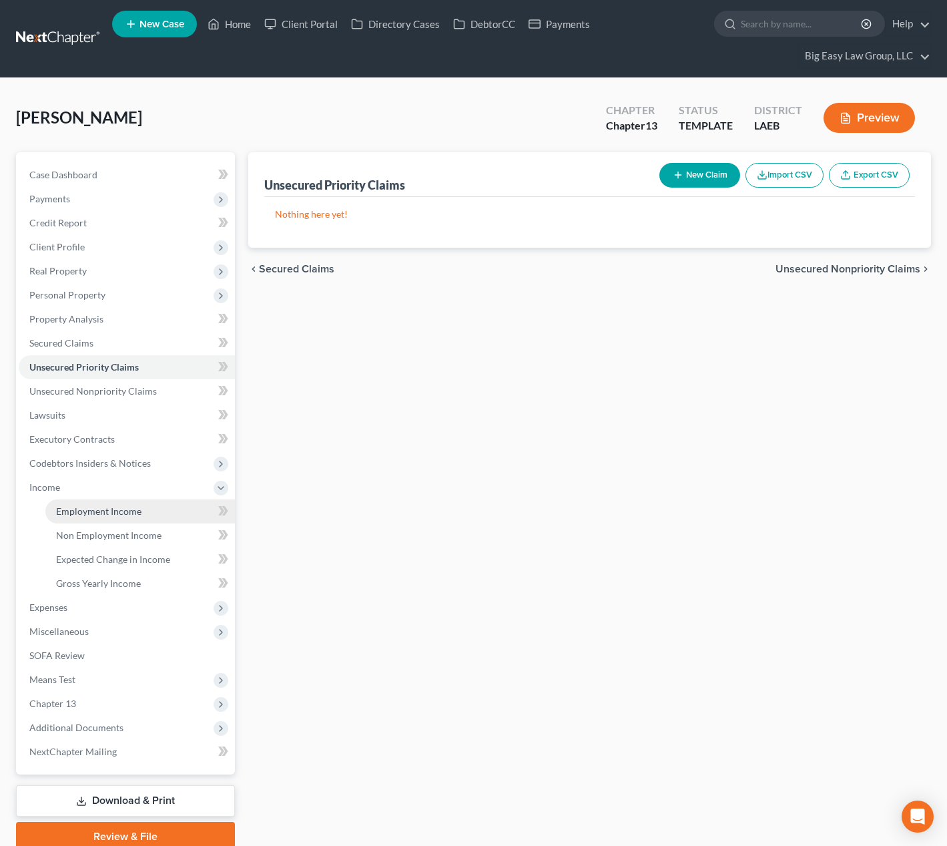
drag, startPoint x: 161, startPoint y: 516, endPoint x: 172, endPoint y: 505, distance: 15.1
click at [162, 515] on link "Employment Income" at bounding box center [140, 511] width 190 height 24
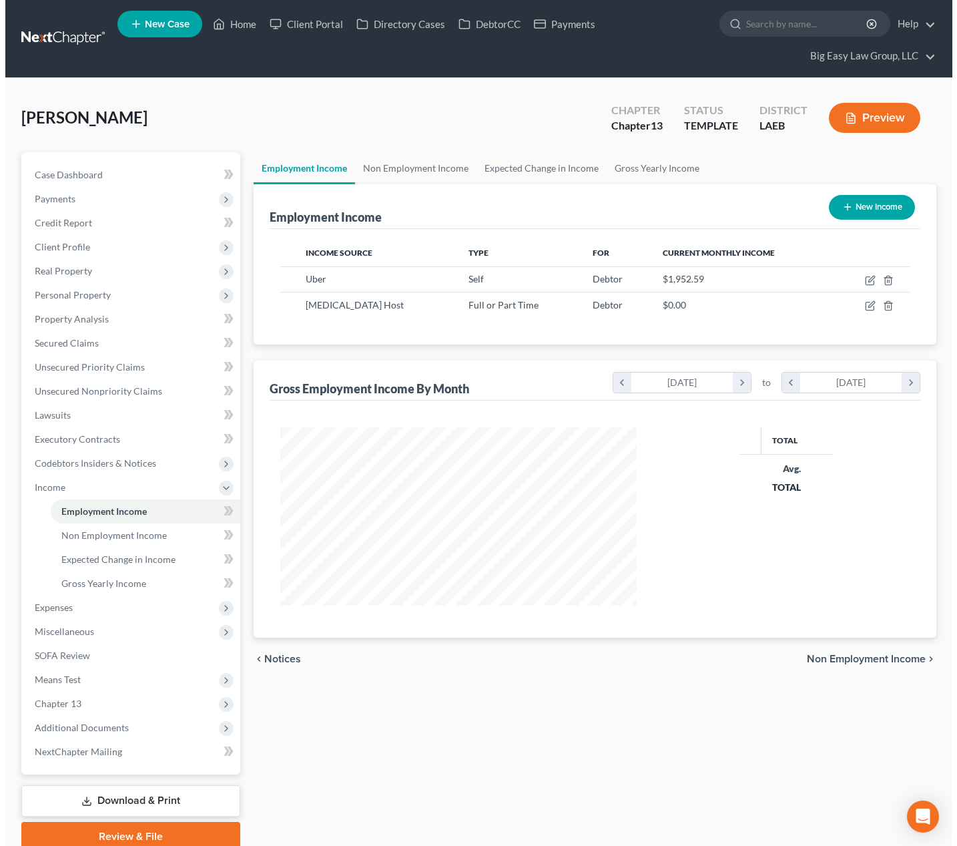
scroll to position [240, 383]
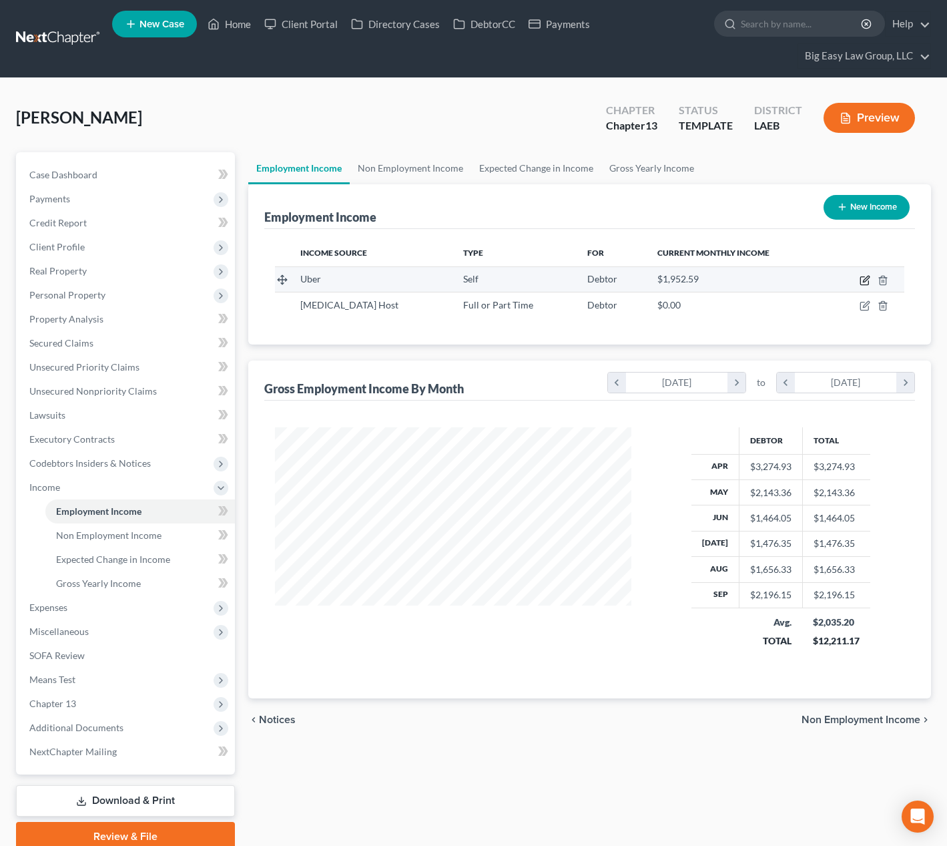
click at [866, 276] on icon "button" at bounding box center [865, 280] width 11 height 11
select select "1"
select select "0"
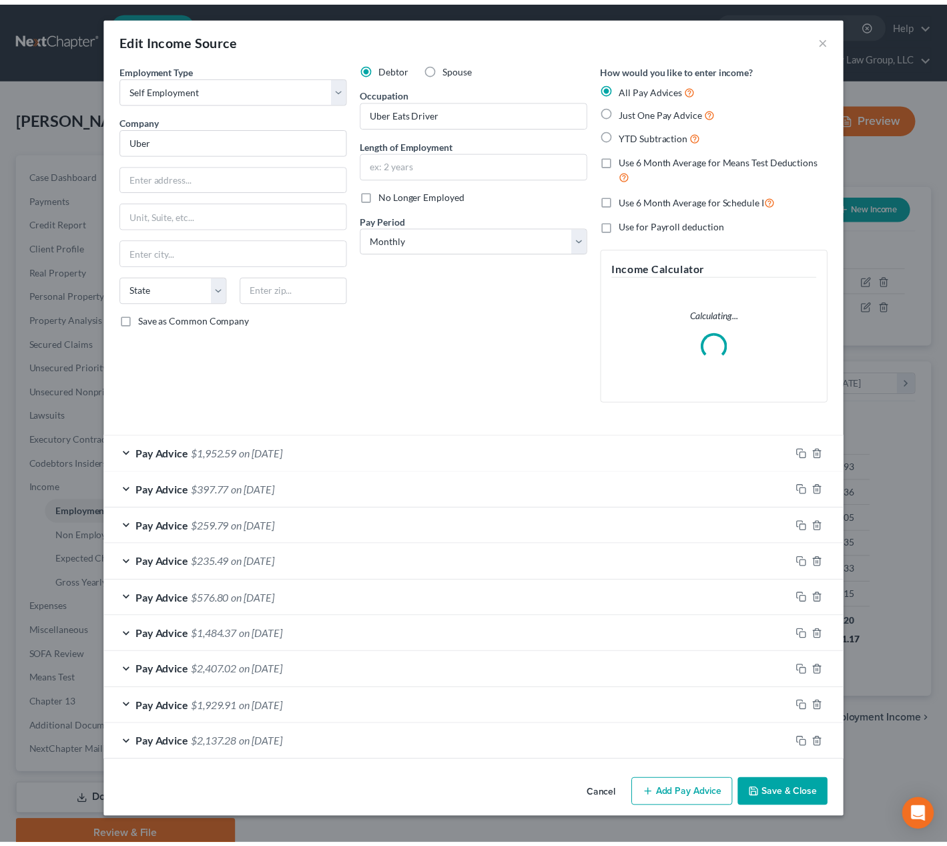
scroll to position [240, 387]
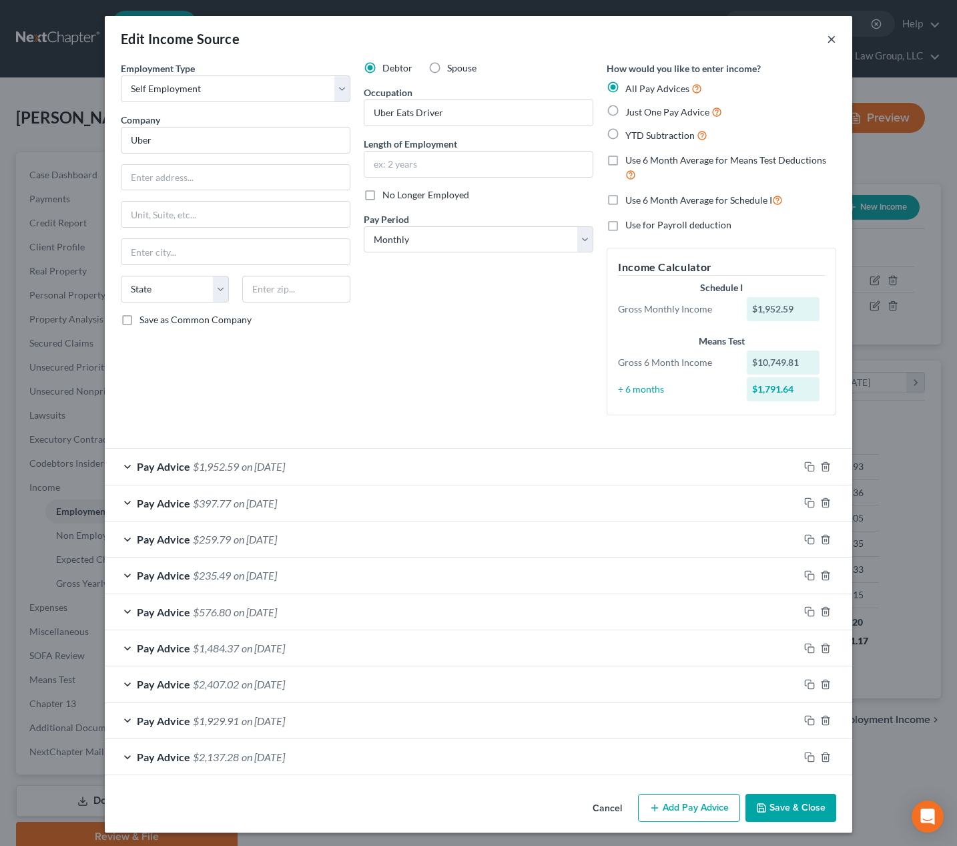
click at [828, 41] on button "×" at bounding box center [831, 39] width 9 height 16
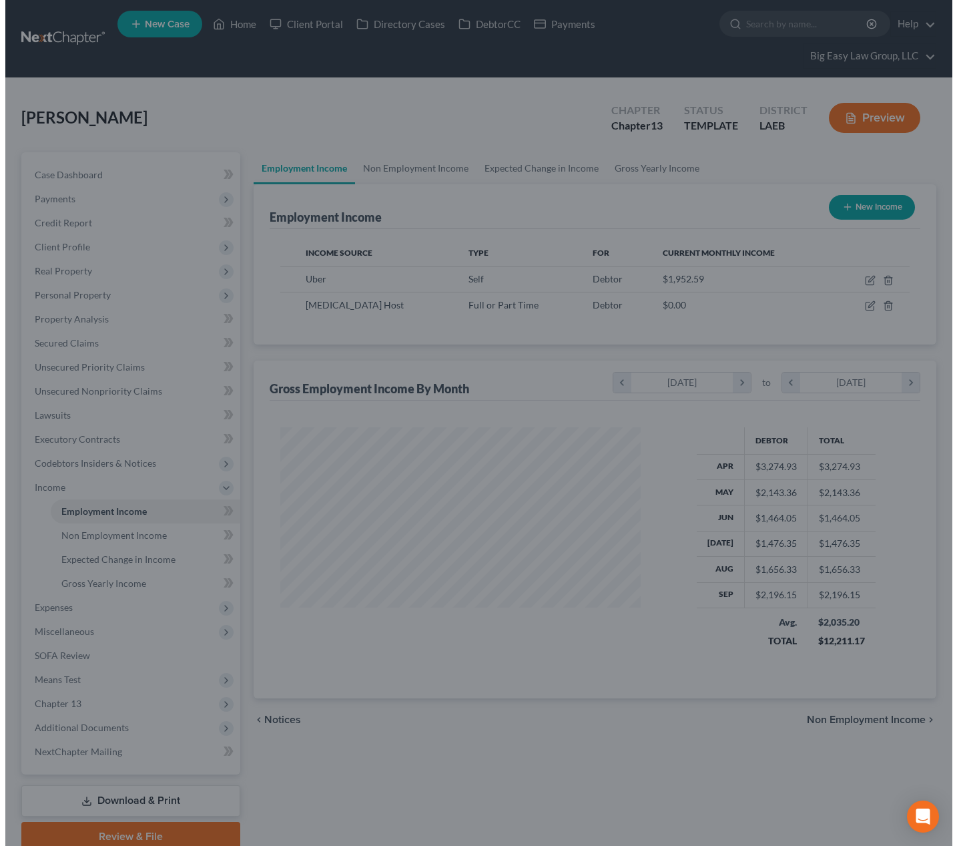
scroll to position [667450, 667306]
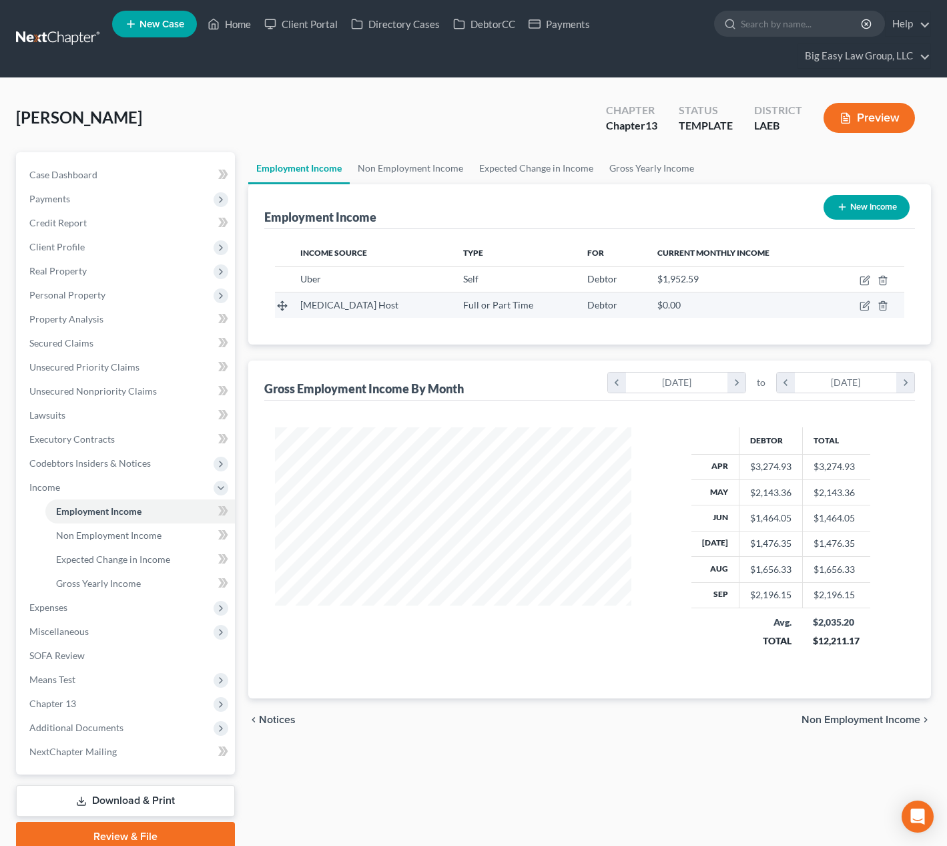
click at [859, 303] on td at bounding box center [866, 304] width 75 height 25
click at [869, 305] on icon "button" at bounding box center [865, 305] width 11 height 11
select select "0"
select select "21"
select select "2"
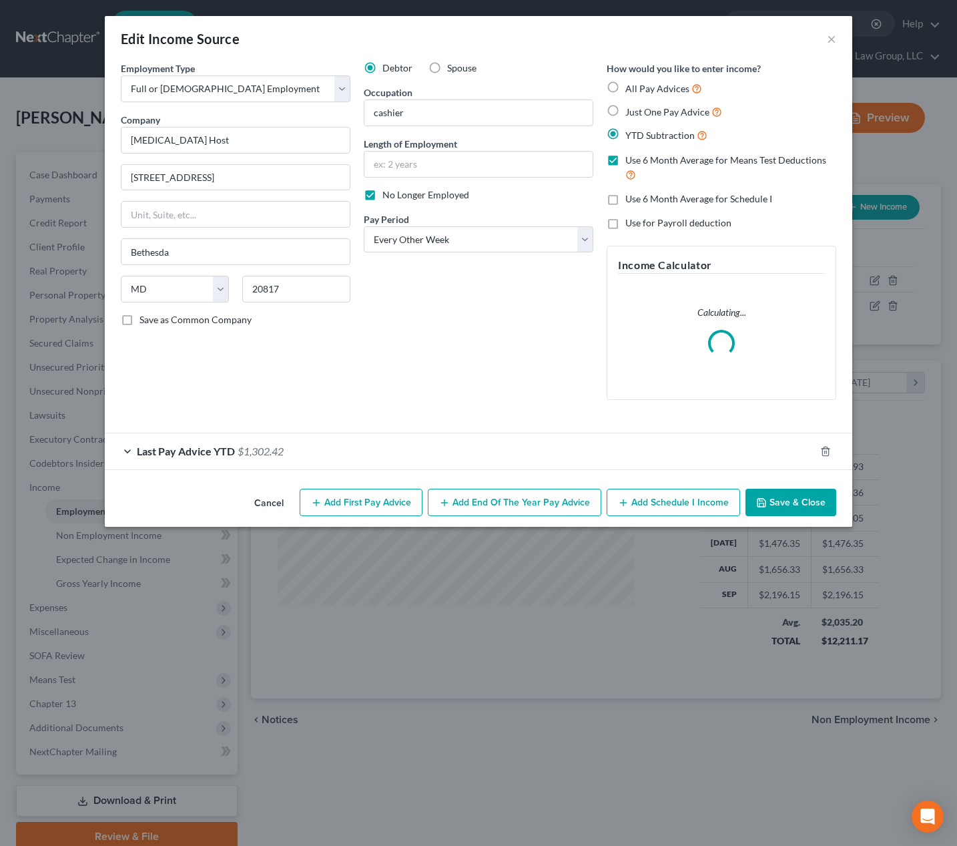
scroll to position [240, 387]
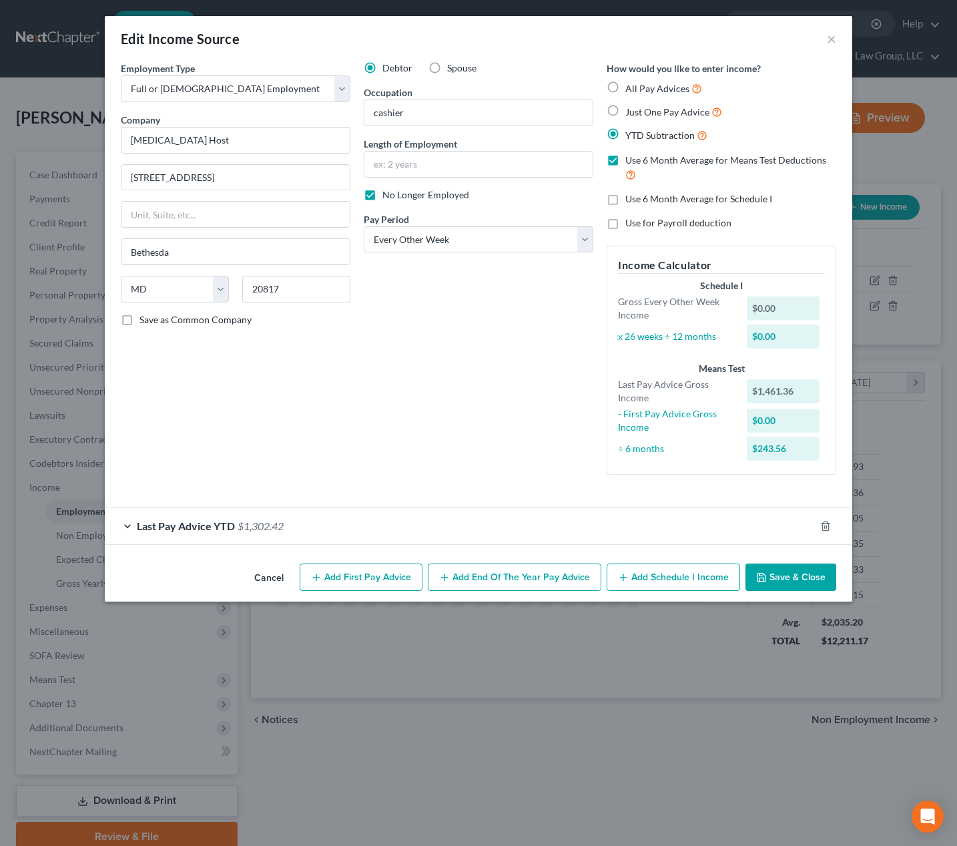
click at [274, 522] on span "$1,302.42" at bounding box center [261, 525] width 46 height 13
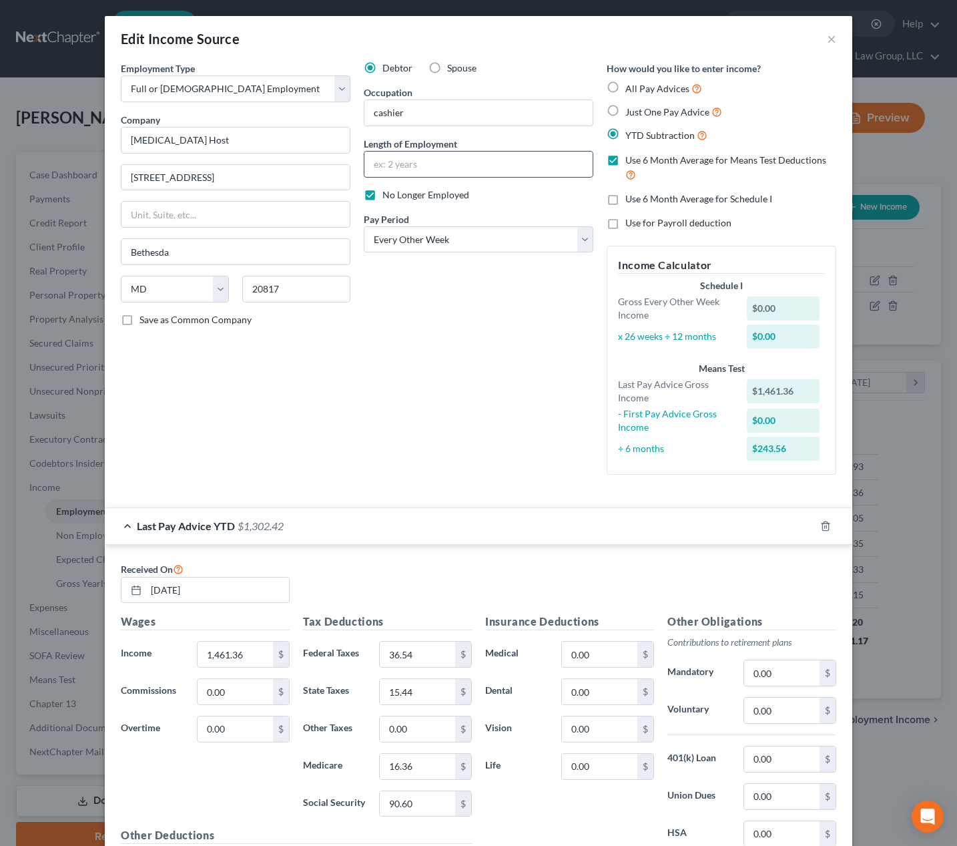
click at [441, 164] on input "text" at bounding box center [479, 164] width 228 height 25
click at [398, 158] on input "until JUne 2025" at bounding box center [479, 164] width 228 height 25
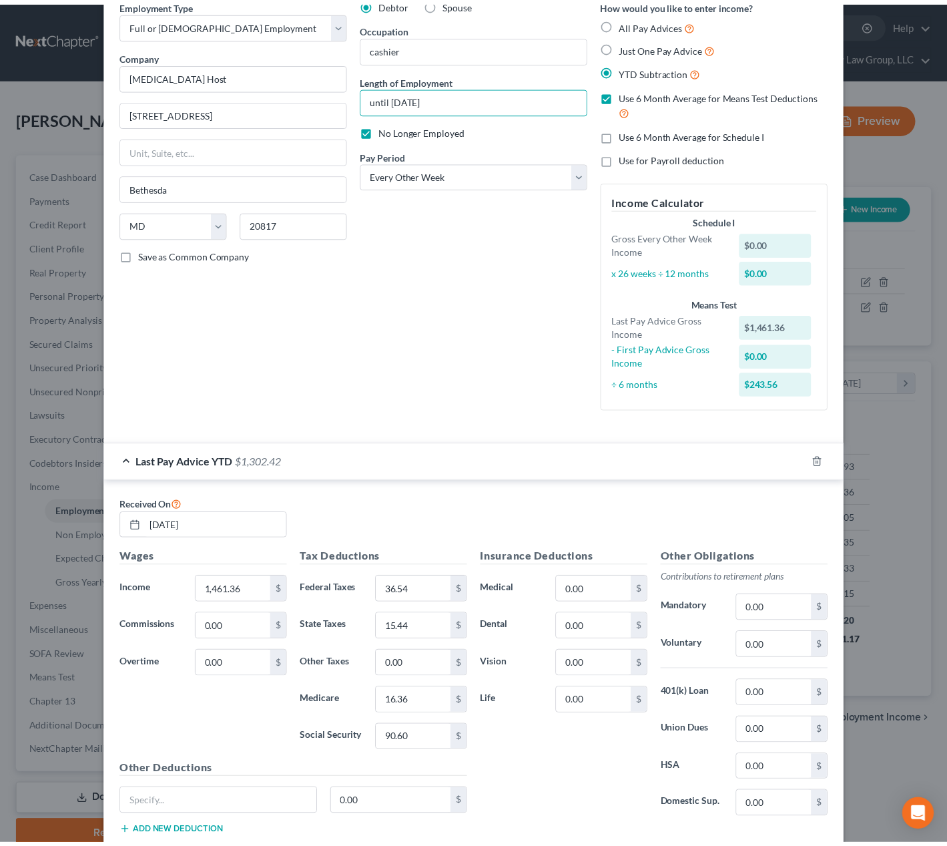
scroll to position [152, 0]
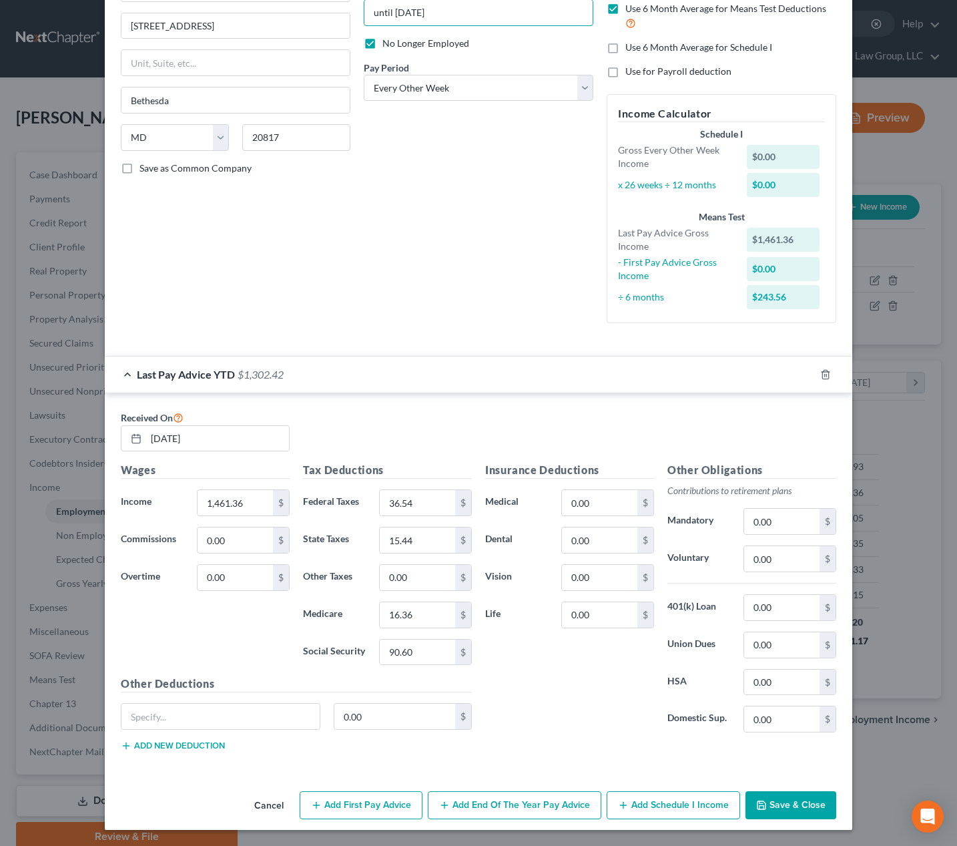
type input "until June 2025"
click at [771, 809] on button "Save & Close" at bounding box center [791, 805] width 91 height 28
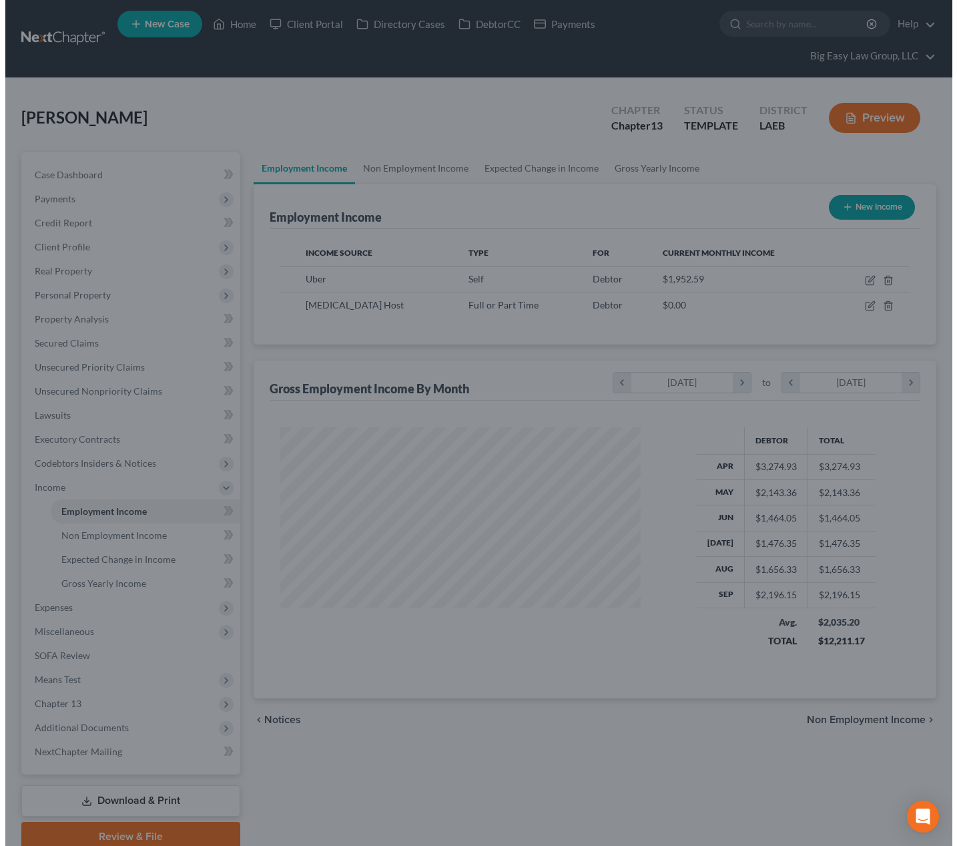
scroll to position [667450, 667306]
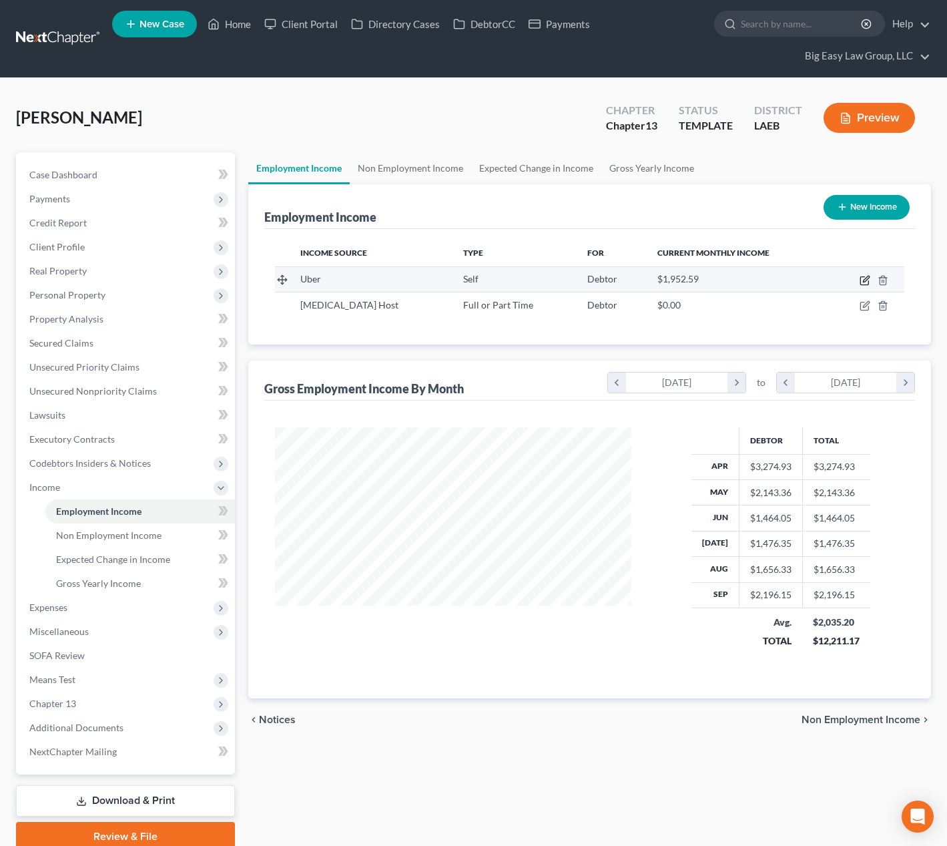
click at [863, 282] on icon "button" at bounding box center [865, 280] width 11 height 11
select select "1"
select select "0"
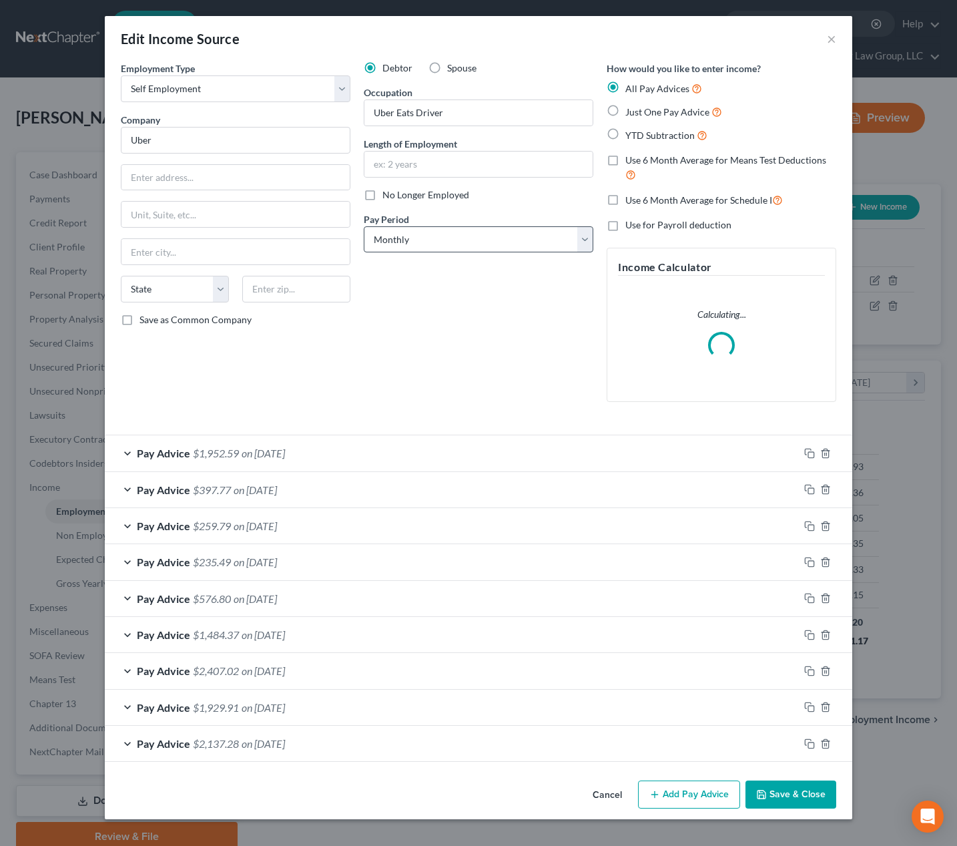
scroll to position [240, 387]
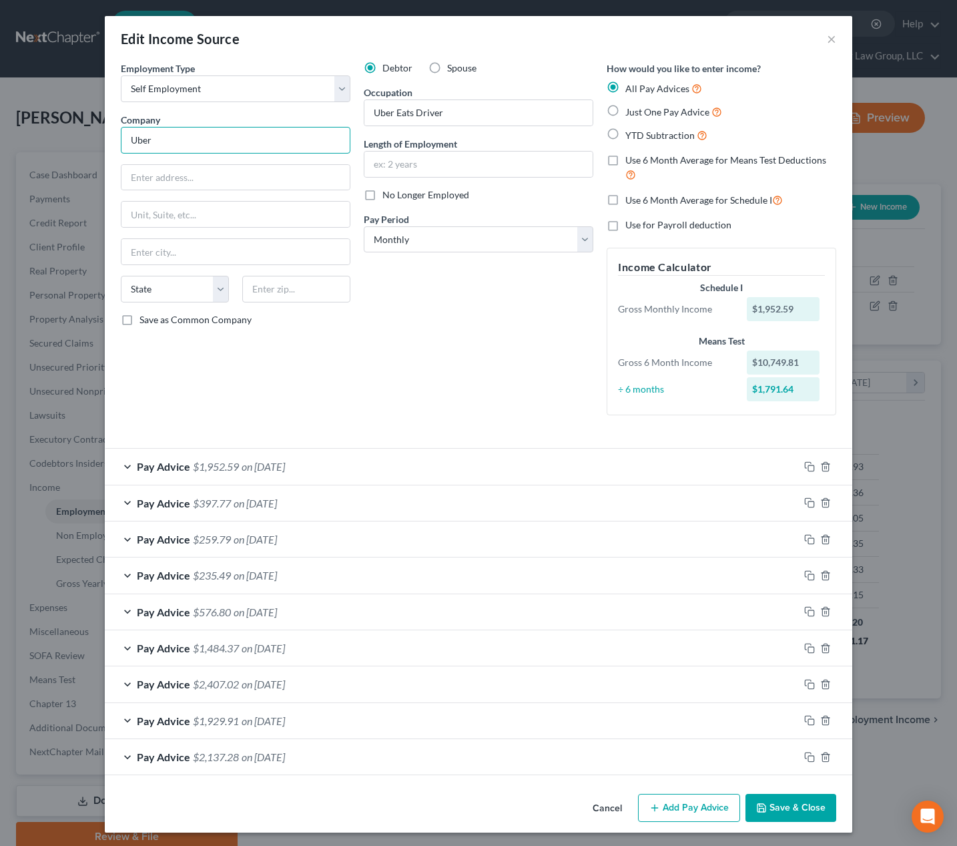
drag, startPoint x: 294, startPoint y: 149, endPoint x: 57, endPoint y: 104, distance: 241.2
click at [57, 104] on div "Edit Income Source × Employment Type * Select Full or Part Time Employment Self…" at bounding box center [478, 423] width 957 height 846
type input "Uber"
click at [178, 166] on div "Uber" at bounding box center [201, 163] width 139 height 13
type input "935 Broadway St"
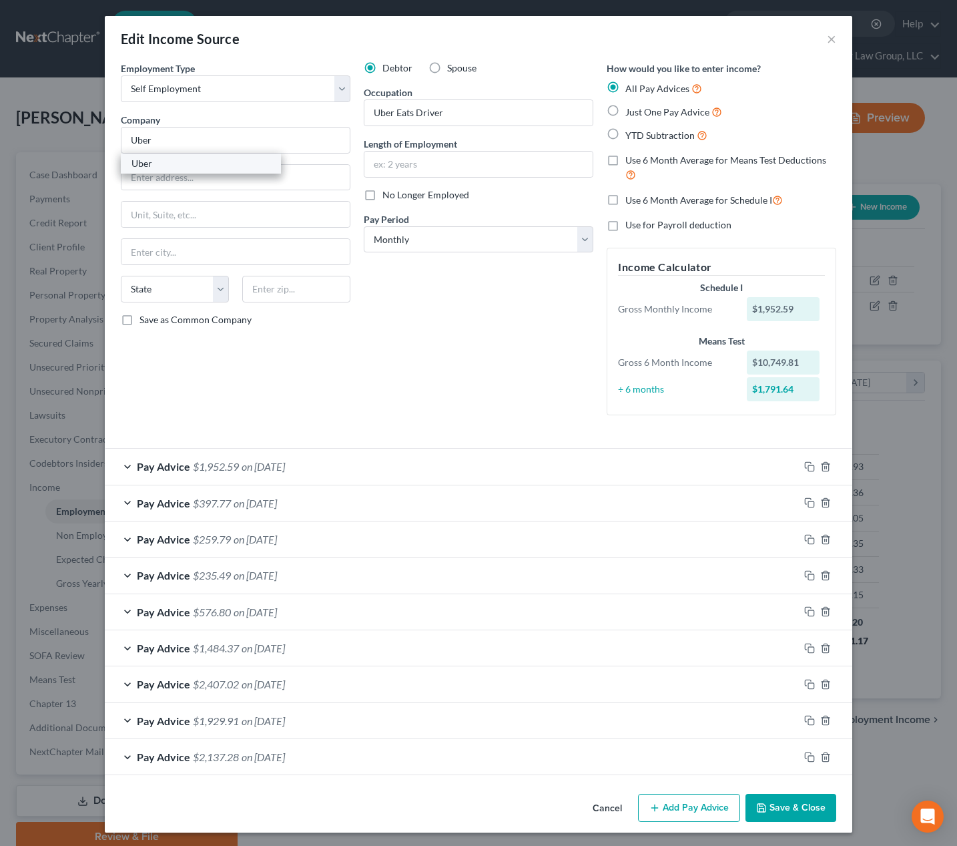
type input "New Orleans"
select select "19"
type input "70118"
click at [449, 165] on input "text" at bounding box center [479, 164] width 228 height 25
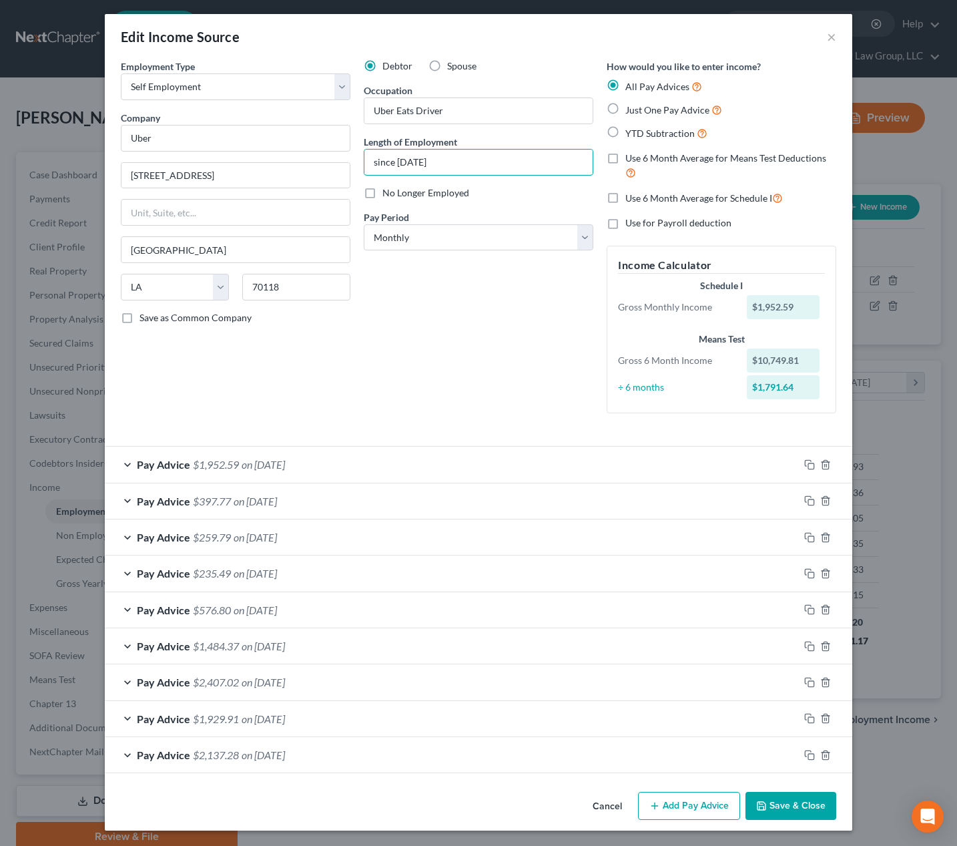
scroll to position [3, 0]
type input "since 2024"
click at [821, 754] on icon "button" at bounding box center [826, 754] width 11 height 11
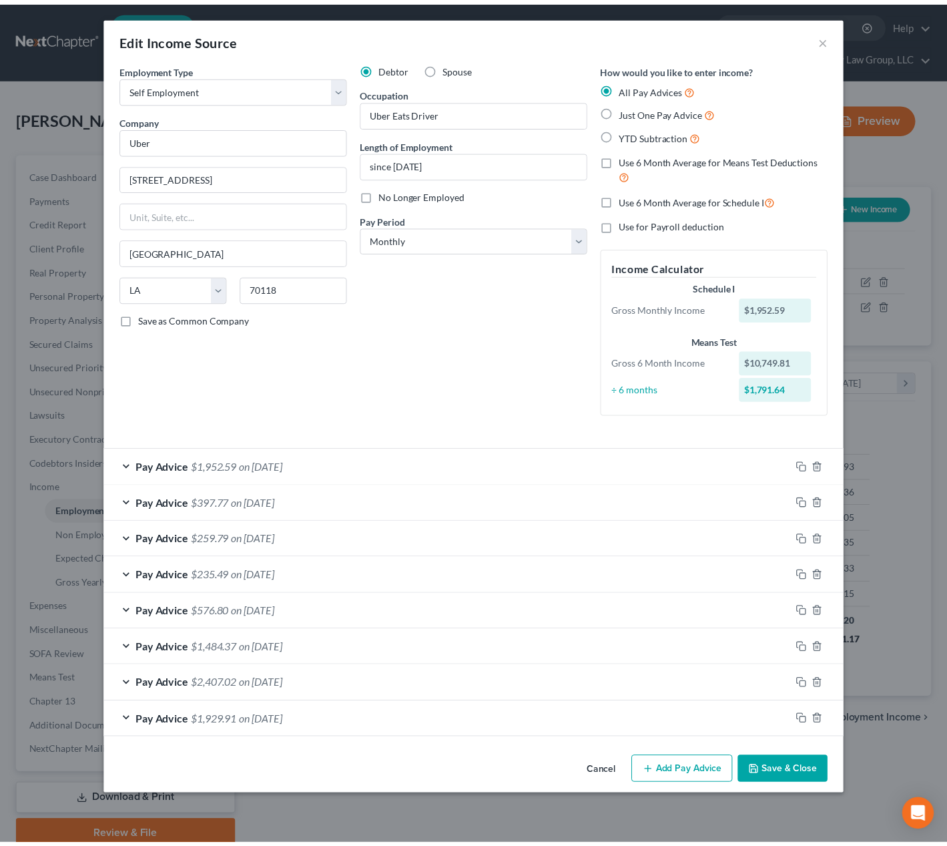
scroll to position [0, 0]
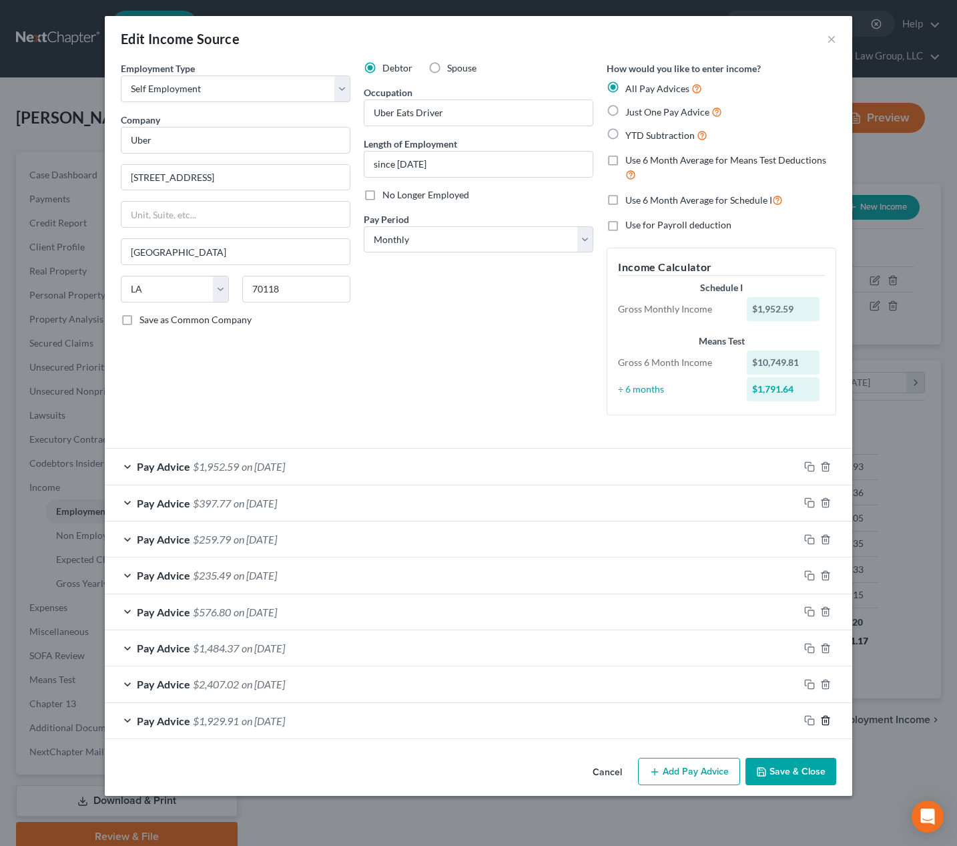
click at [823, 720] on icon "button" at bounding box center [826, 720] width 11 height 11
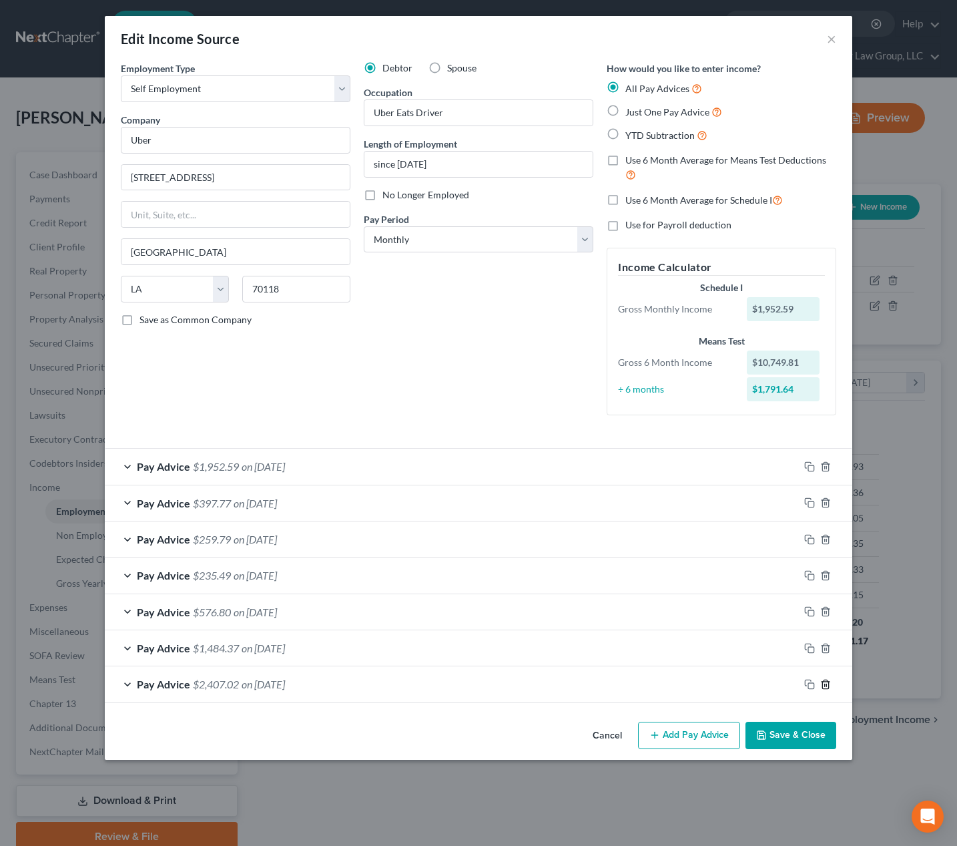
click at [826, 680] on icon "button" at bounding box center [826, 684] width 11 height 11
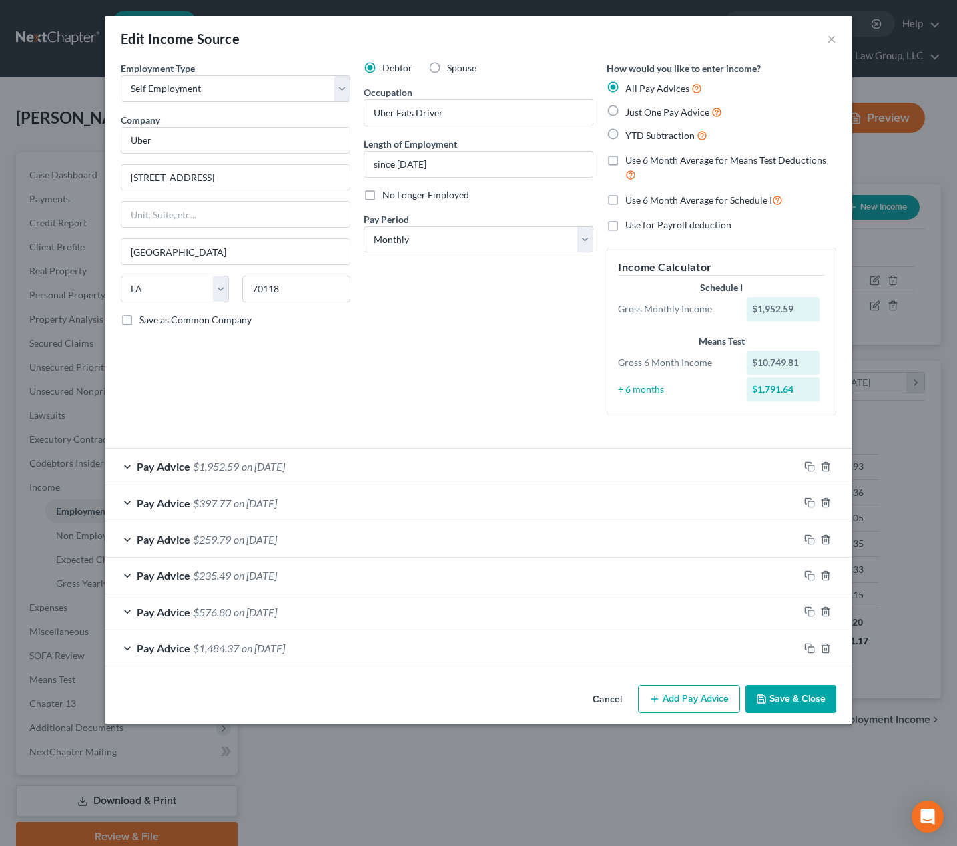
click at [788, 705] on button "Save & Close" at bounding box center [791, 699] width 91 height 28
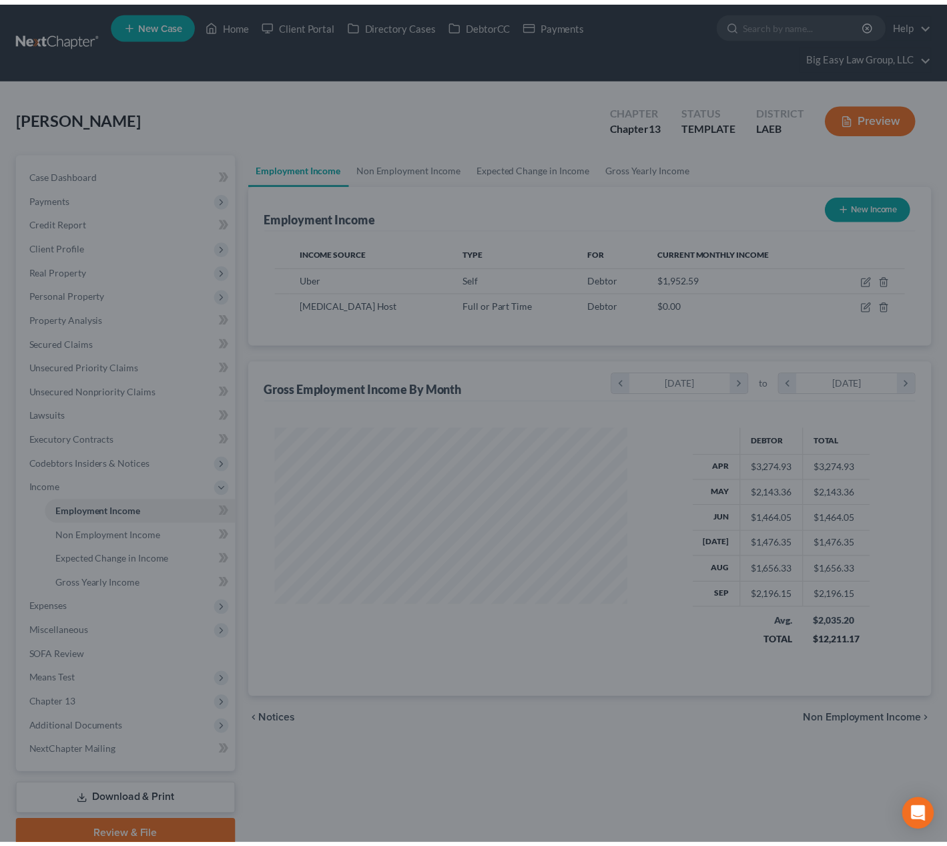
scroll to position [667450, 667306]
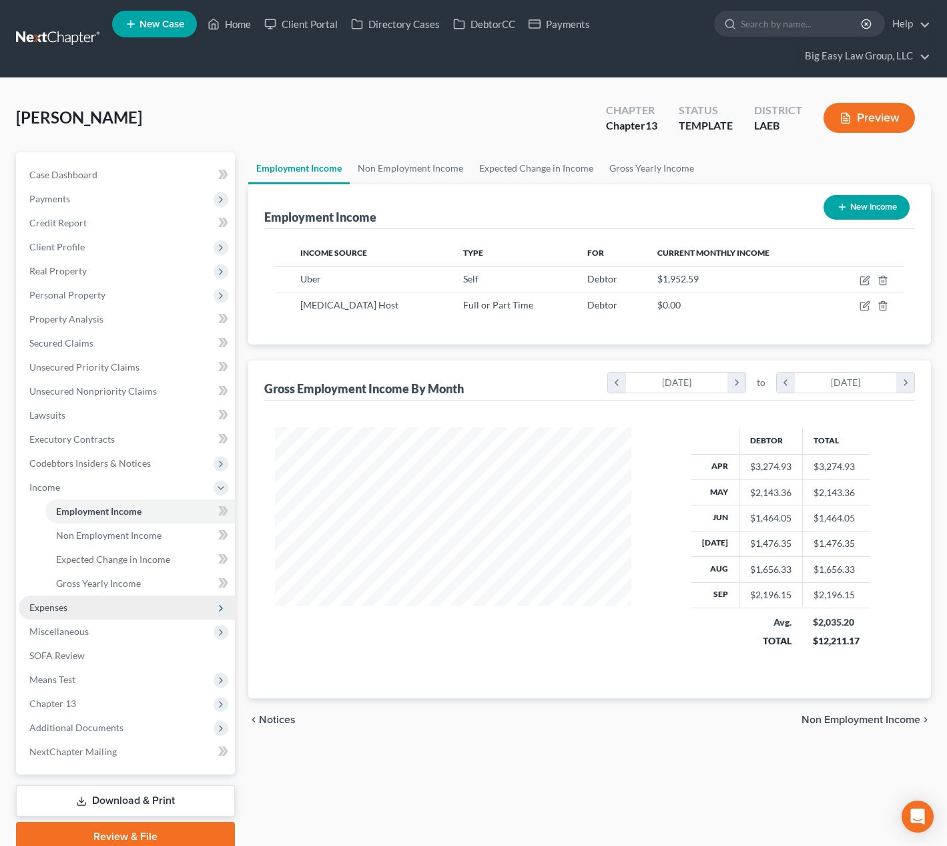
click at [127, 596] on span "Expenses" at bounding box center [127, 608] width 216 height 24
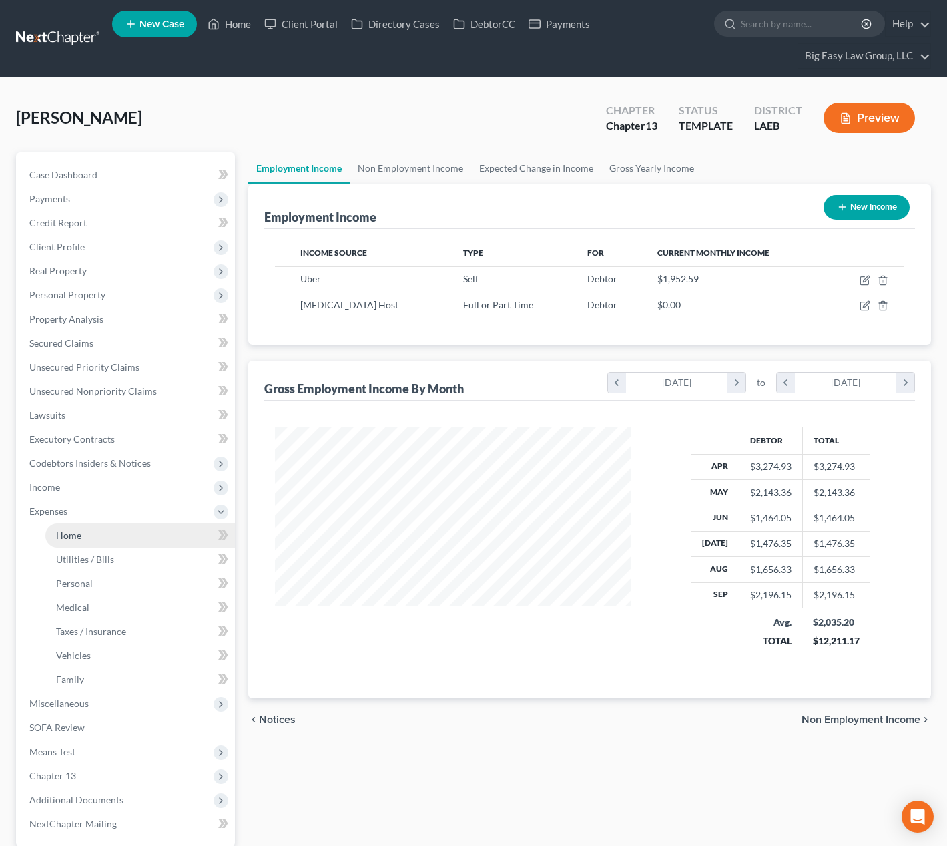
click at [114, 535] on link "Home" at bounding box center [140, 535] width 190 height 24
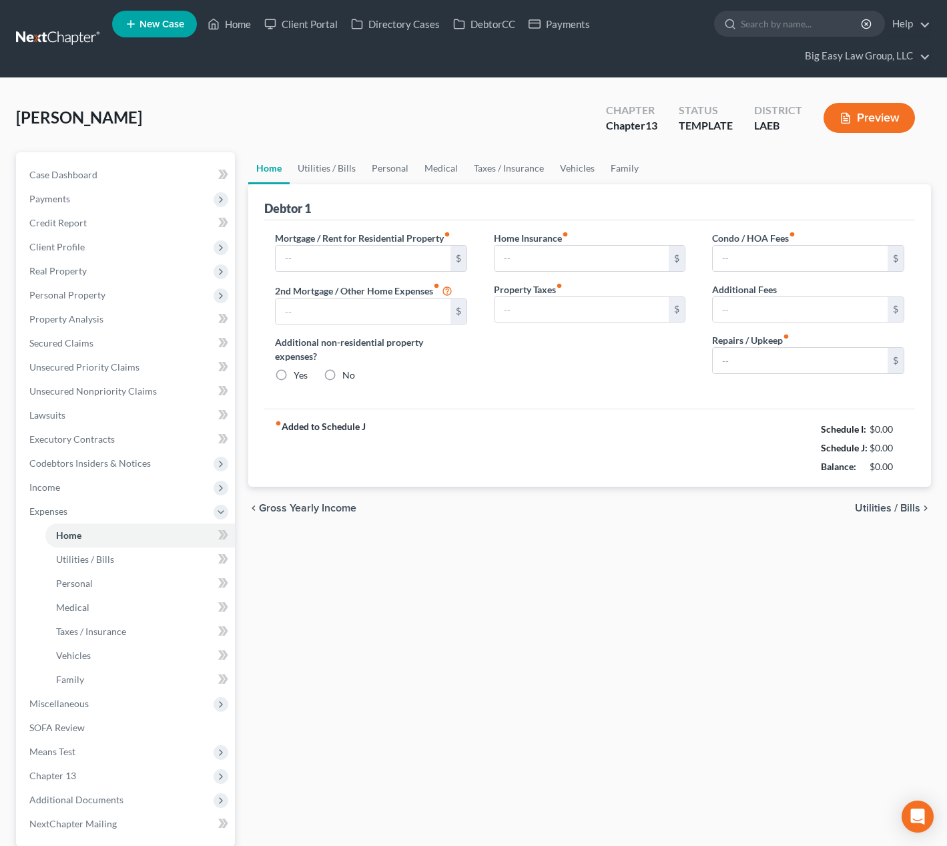
type input "300.00"
type input "0.00"
radio input "true"
type input "0.00"
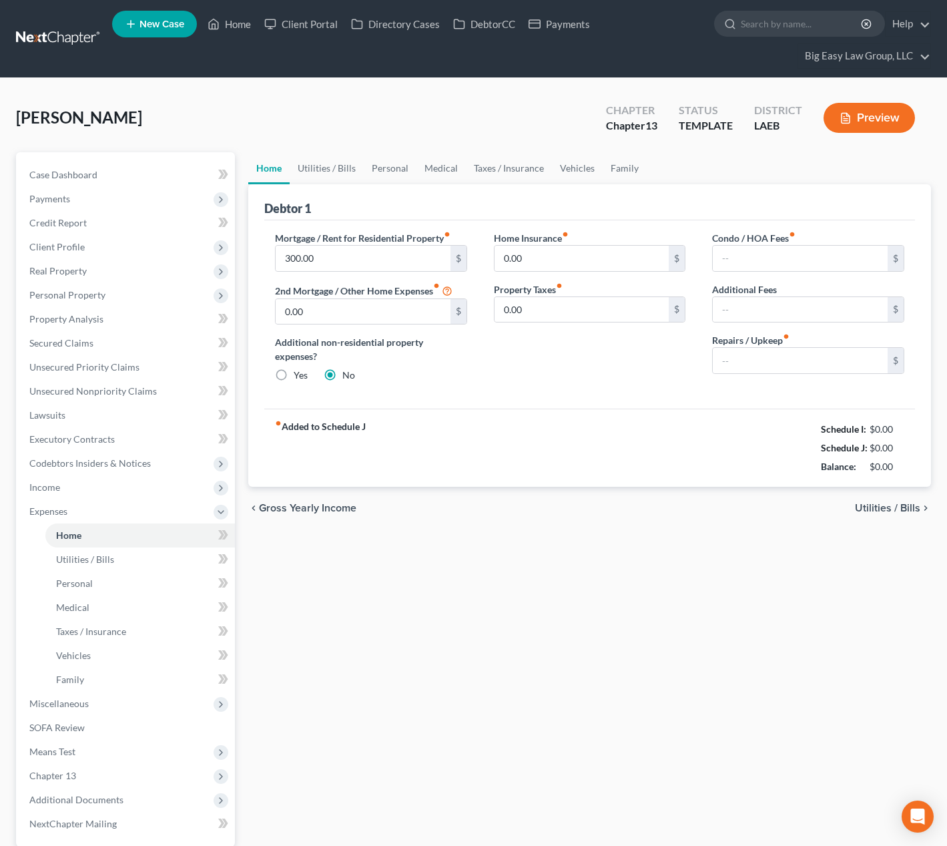
type input "0.00"
click at [559, 164] on link "Vehicles" at bounding box center [577, 168] width 51 height 32
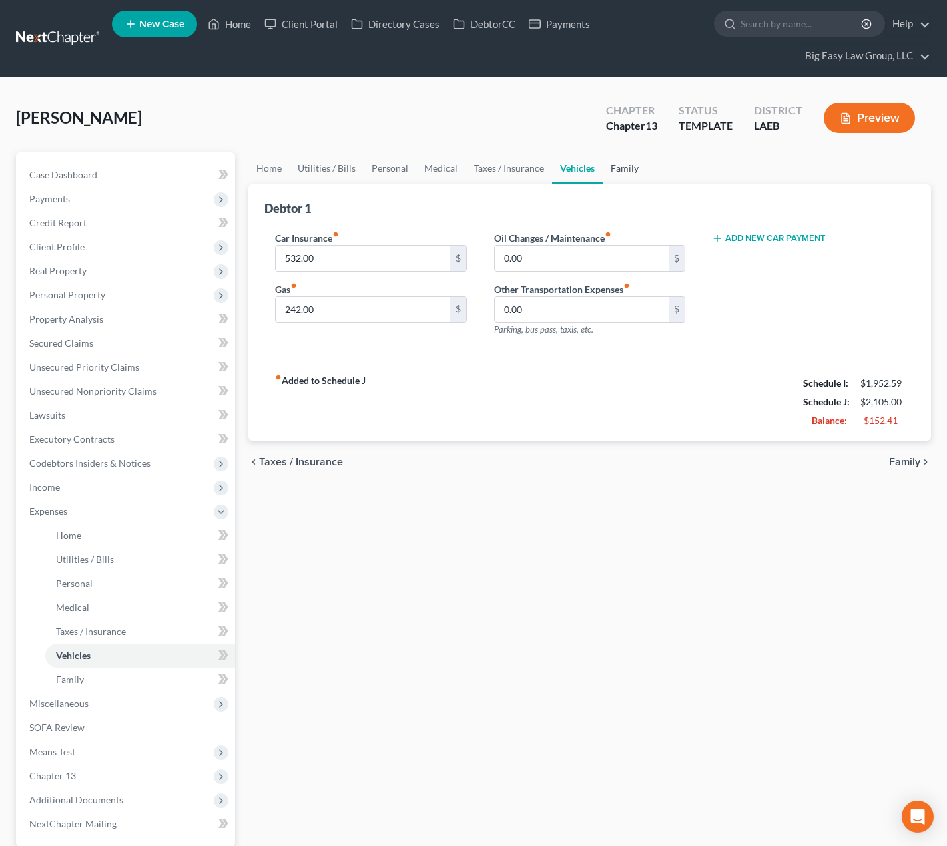
click at [605, 172] on link "Family" at bounding box center [625, 168] width 44 height 32
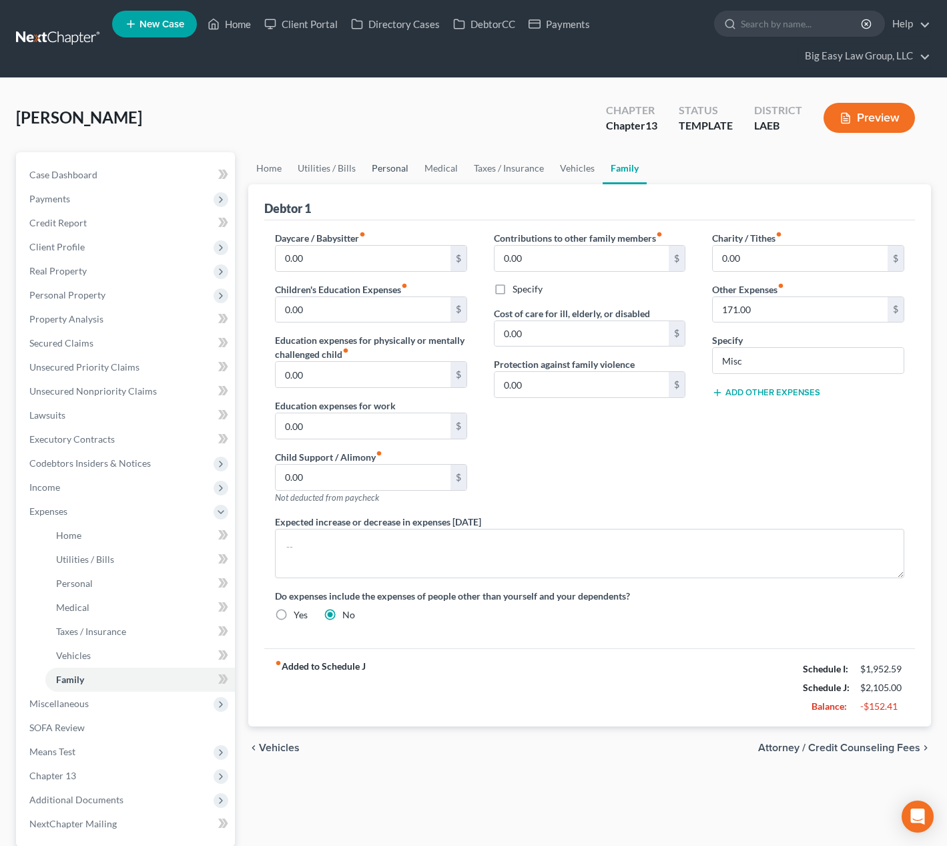
click at [400, 172] on link "Personal" at bounding box center [390, 168] width 53 height 32
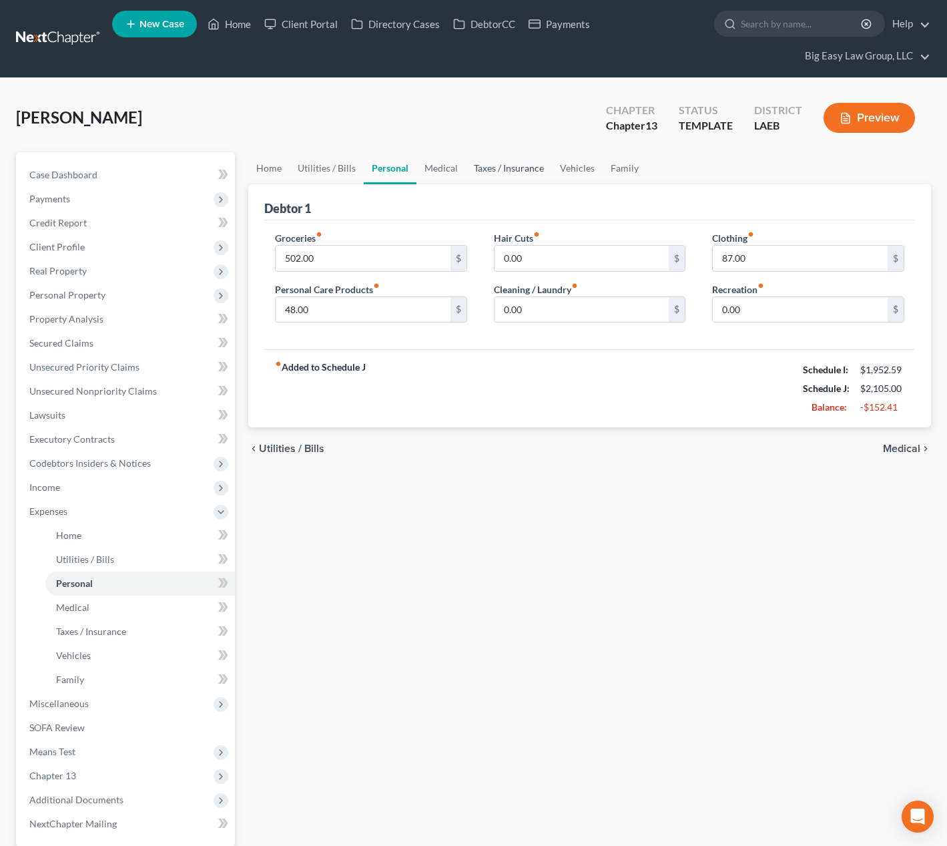
click at [505, 170] on link "Taxes / Insurance" at bounding box center [509, 168] width 86 height 32
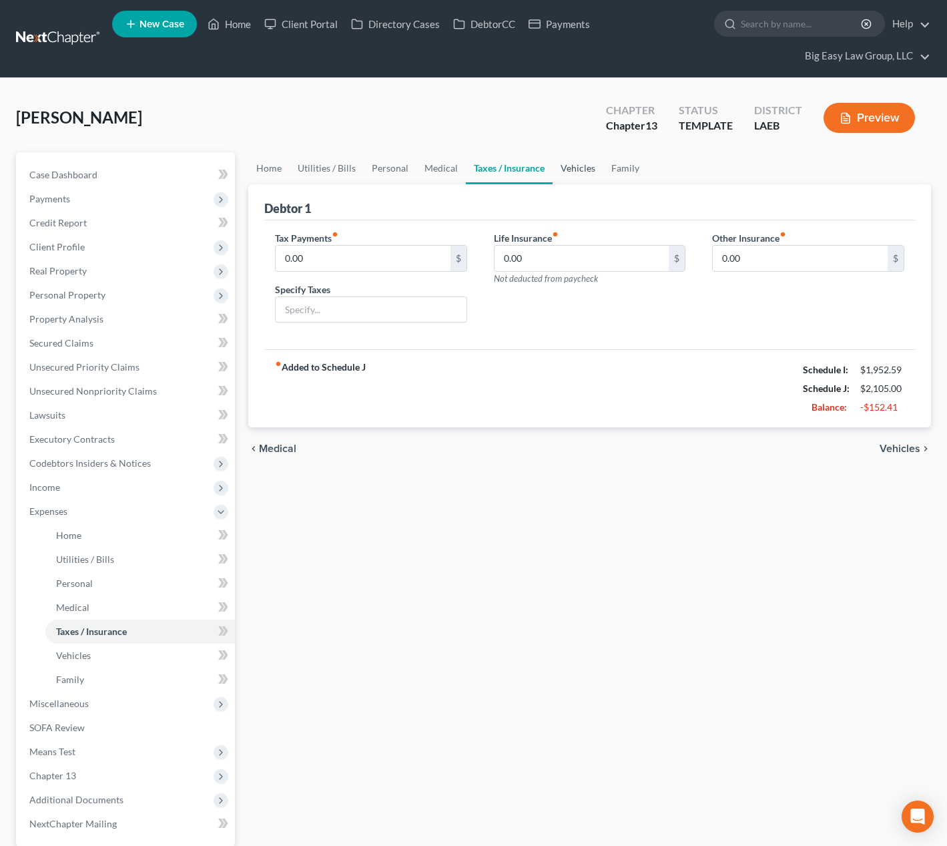
click at [571, 166] on link "Vehicles" at bounding box center [578, 168] width 51 height 32
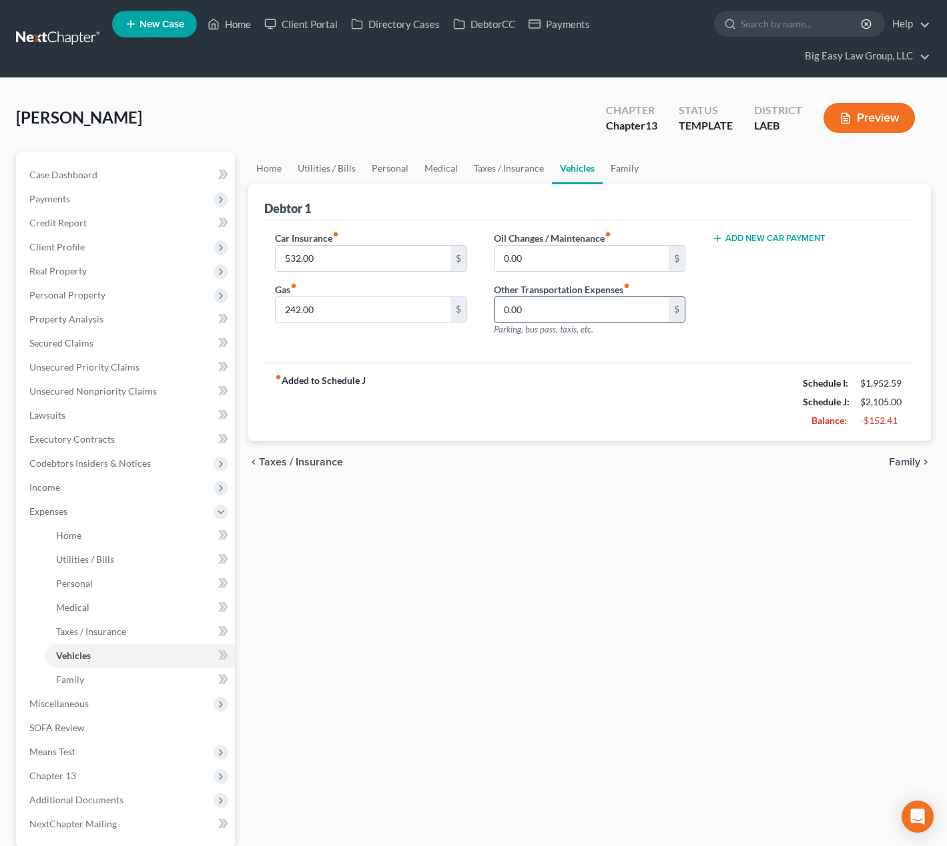
click at [529, 308] on input "0.00" at bounding box center [582, 309] width 175 height 25
type input "200"
click at [344, 314] on input "242.00" at bounding box center [363, 309] width 175 height 25
click at [323, 250] on input "532.00" at bounding box center [363, 258] width 175 height 25
drag, startPoint x: 329, startPoint y: 257, endPoint x: 219, endPoint y: 233, distance: 112.8
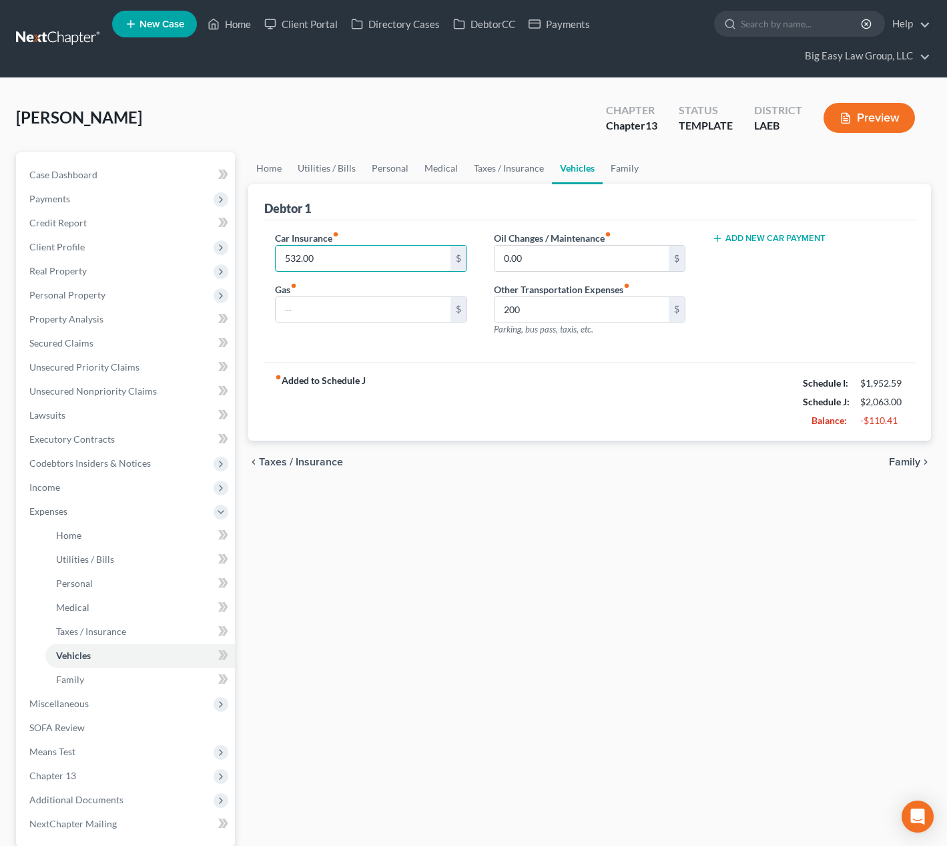
click at [273, 240] on div "Car Insurance fiber_manual_record 532.00 $ Gas fiber_manual_record $" at bounding box center [371, 289] width 219 height 116
click at [329, 167] on link "Utilities / Bills" at bounding box center [327, 168] width 74 height 32
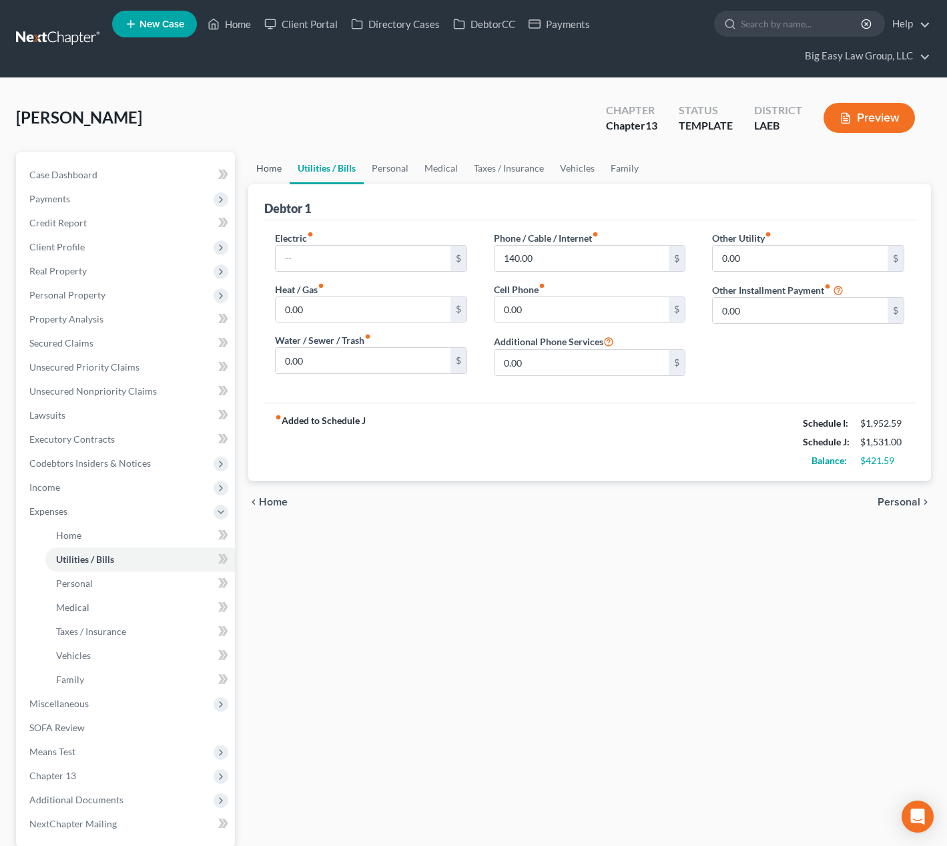
drag, startPoint x: 252, startPoint y: 174, endPoint x: 275, endPoint y: 177, distance: 22.9
click at [252, 174] on link "Home" at bounding box center [268, 168] width 41 height 32
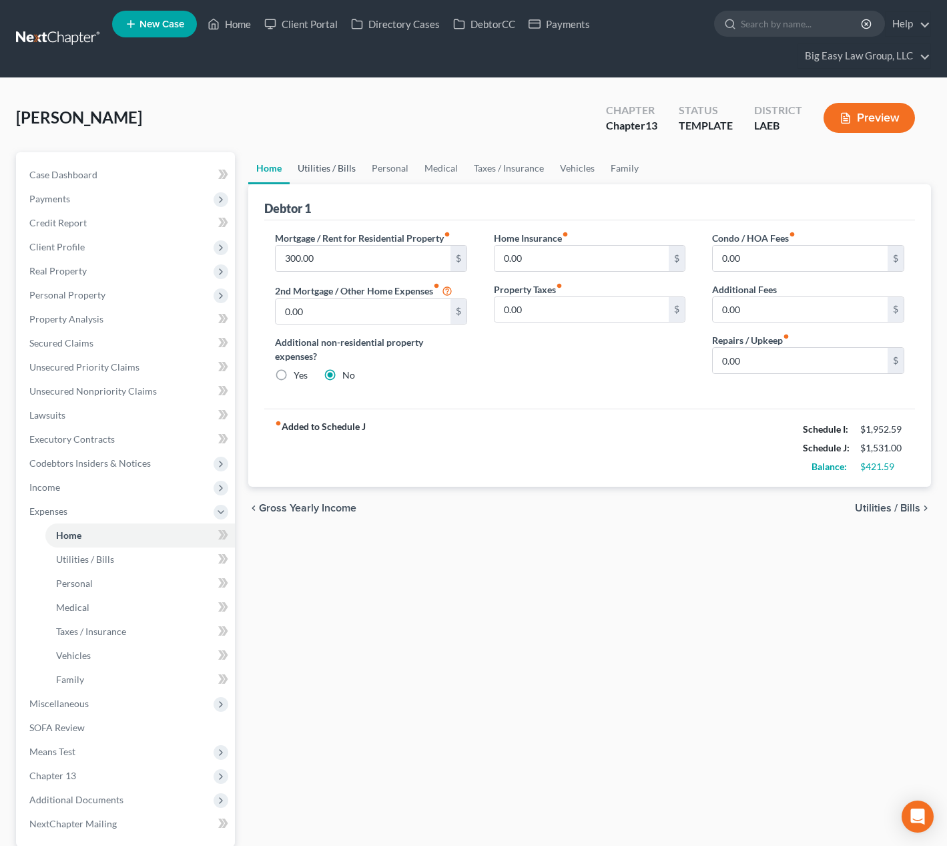
click at [322, 164] on link "Utilities / Bills" at bounding box center [327, 168] width 74 height 32
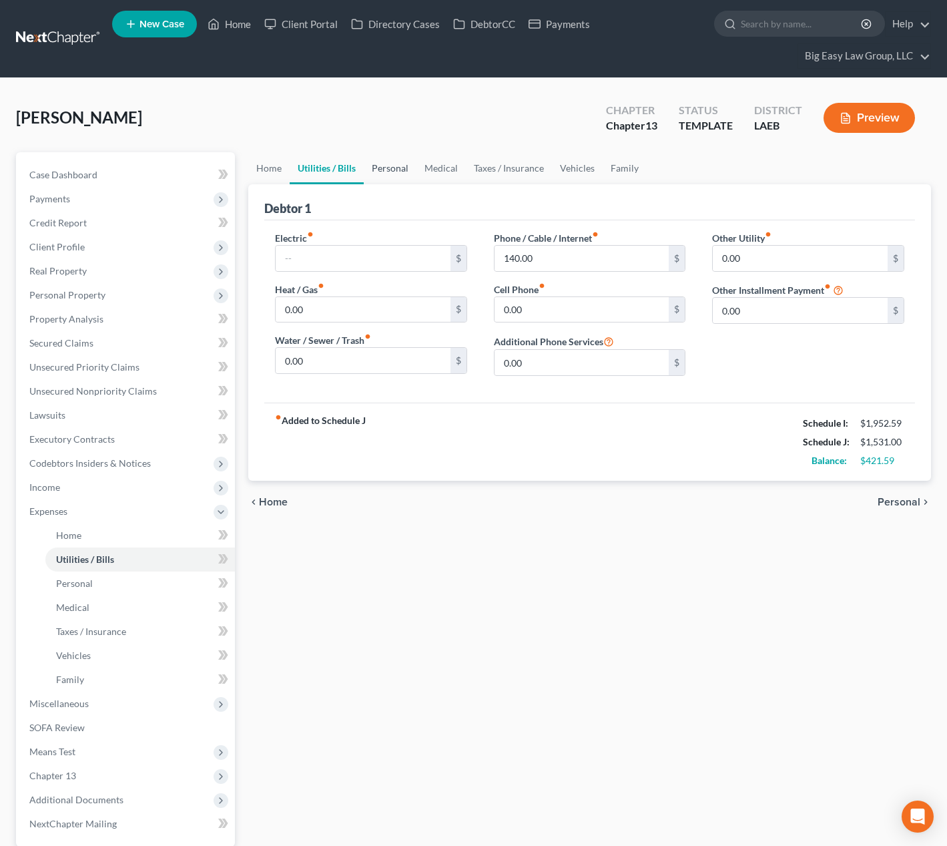
drag, startPoint x: 363, startPoint y: 168, endPoint x: 382, endPoint y: 168, distance: 18.7
click at [365, 168] on link "Personal" at bounding box center [390, 168] width 53 height 32
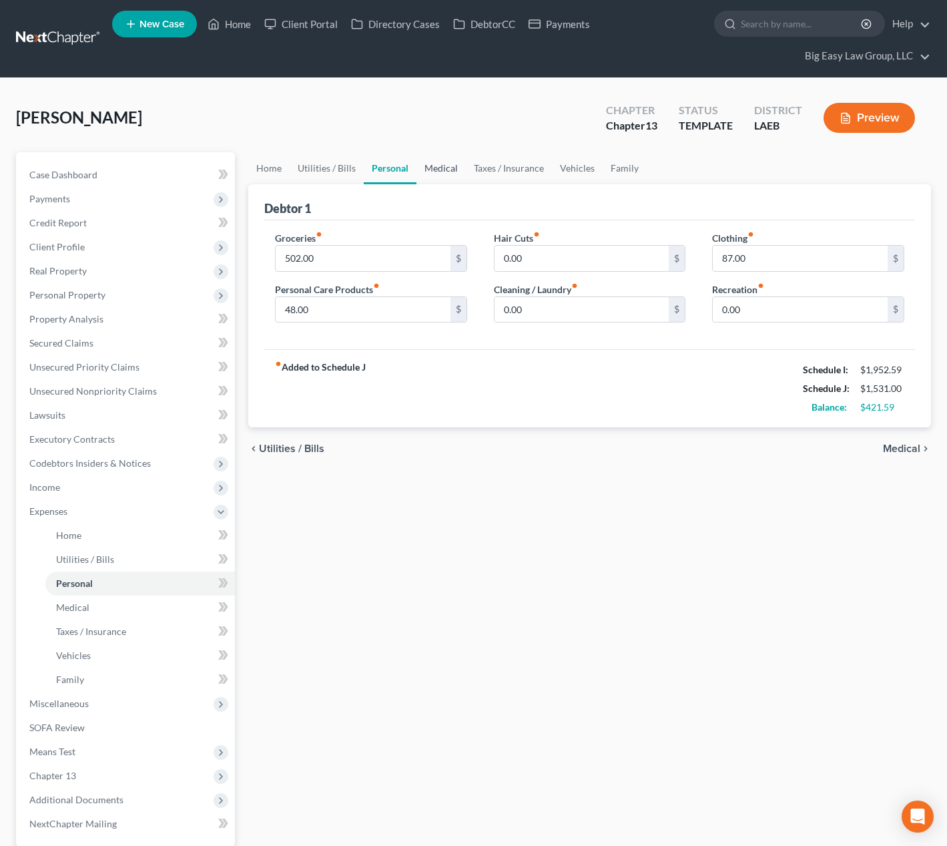
click at [434, 164] on link "Medical" at bounding box center [441, 168] width 49 height 32
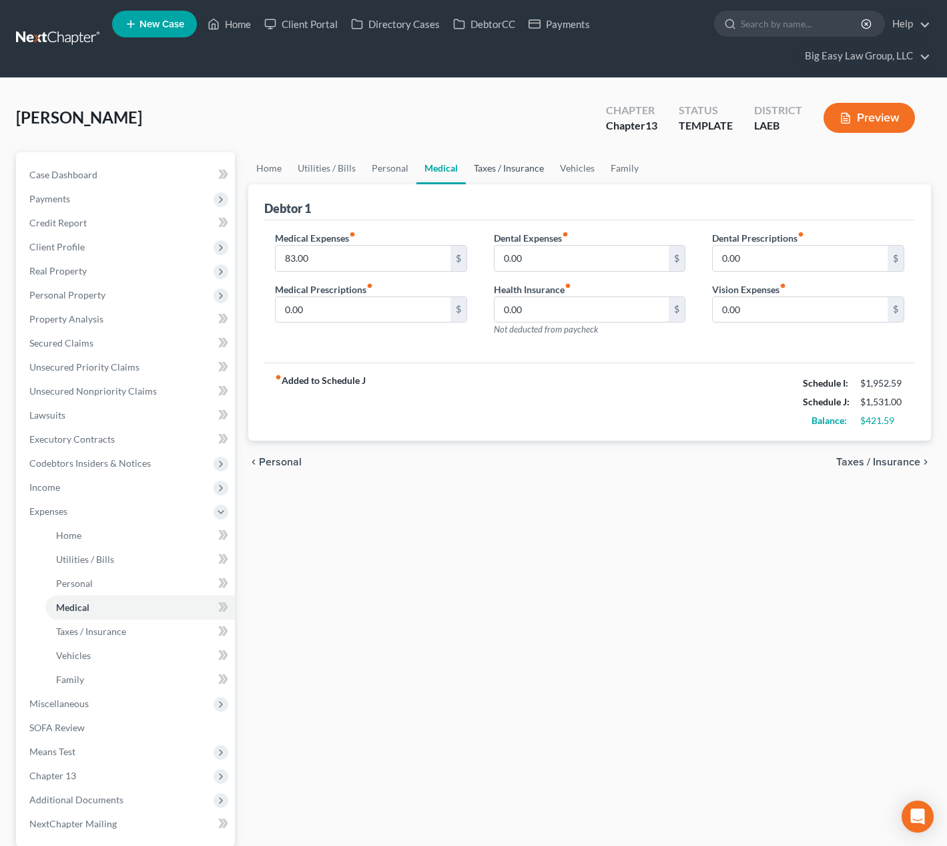
click at [490, 166] on link "Taxes / Insurance" at bounding box center [509, 168] width 86 height 32
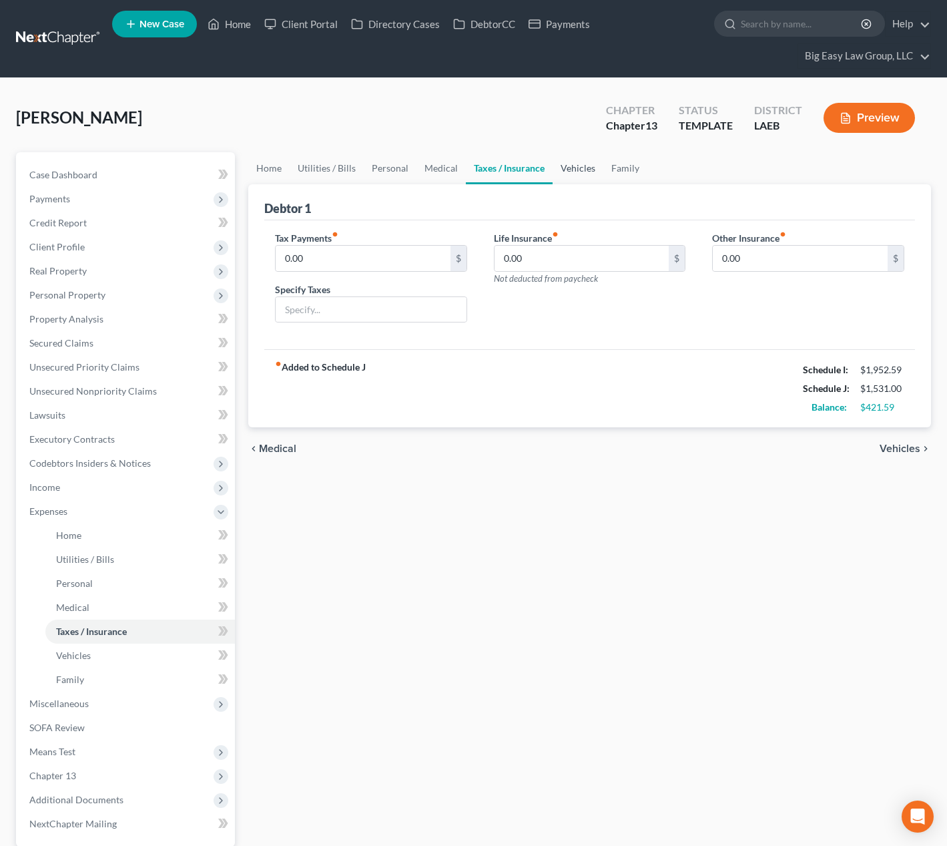
click at [567, 170] on link "Vehicles" at bounding box center [578, 168] width 51 height 32
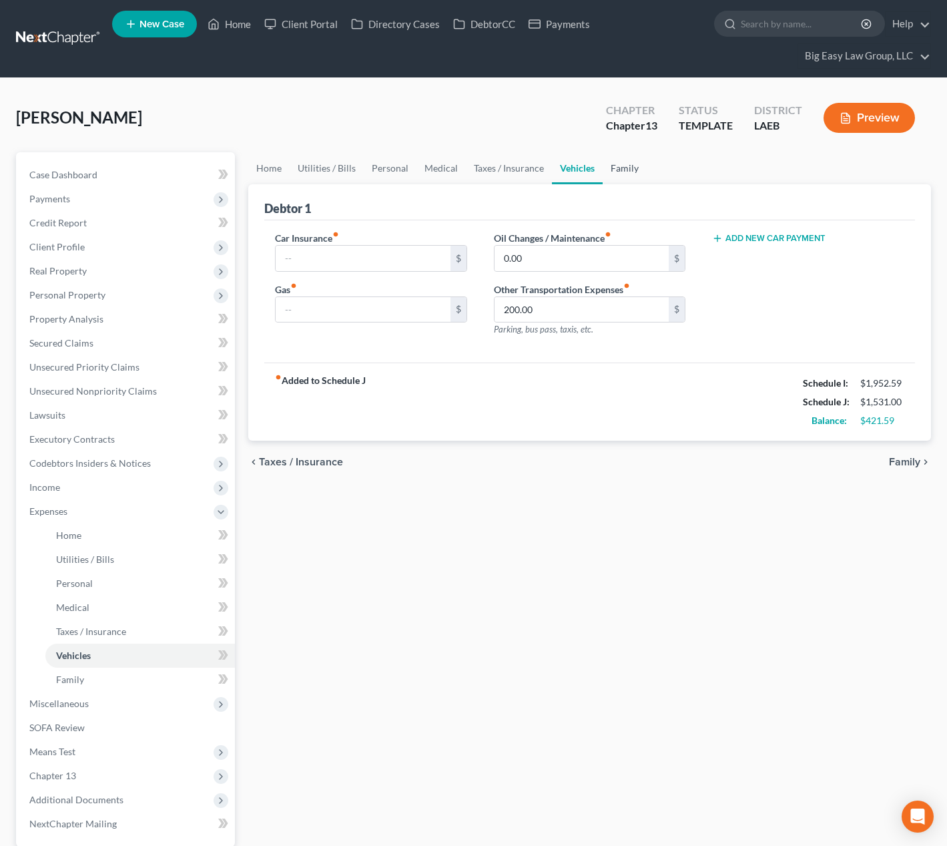
click at [609, 168] on link "Family" at bounding box center [625, 168] width 44 height 32
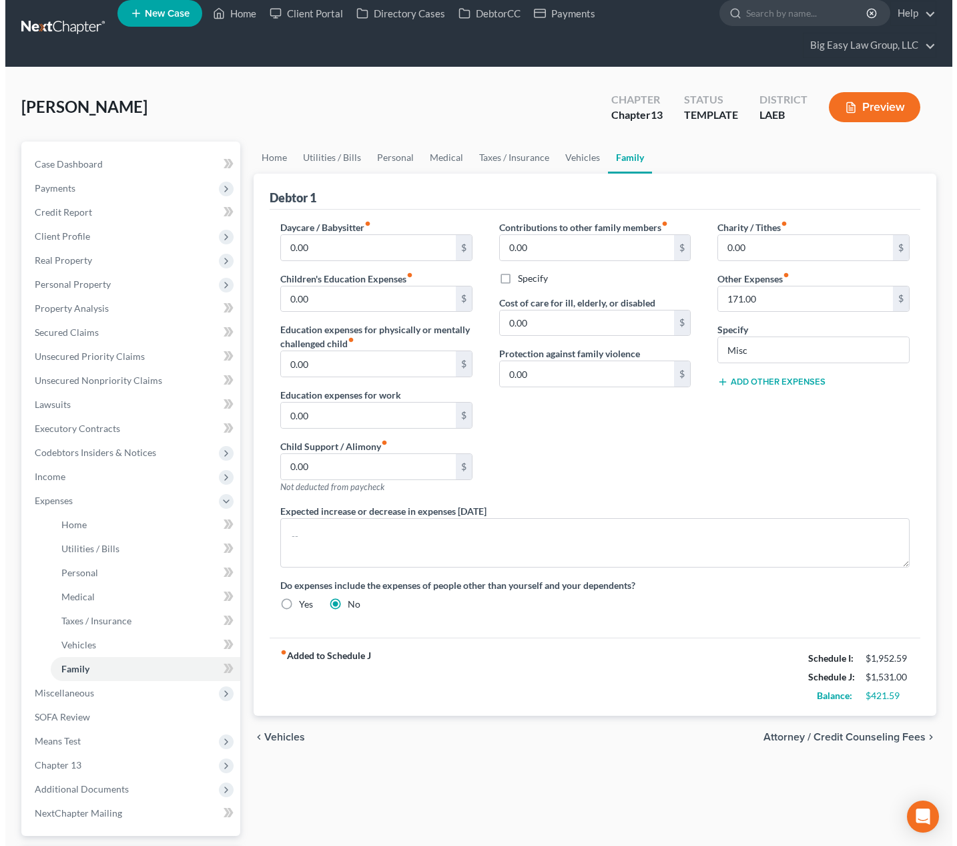
scroll to position [38, 0]
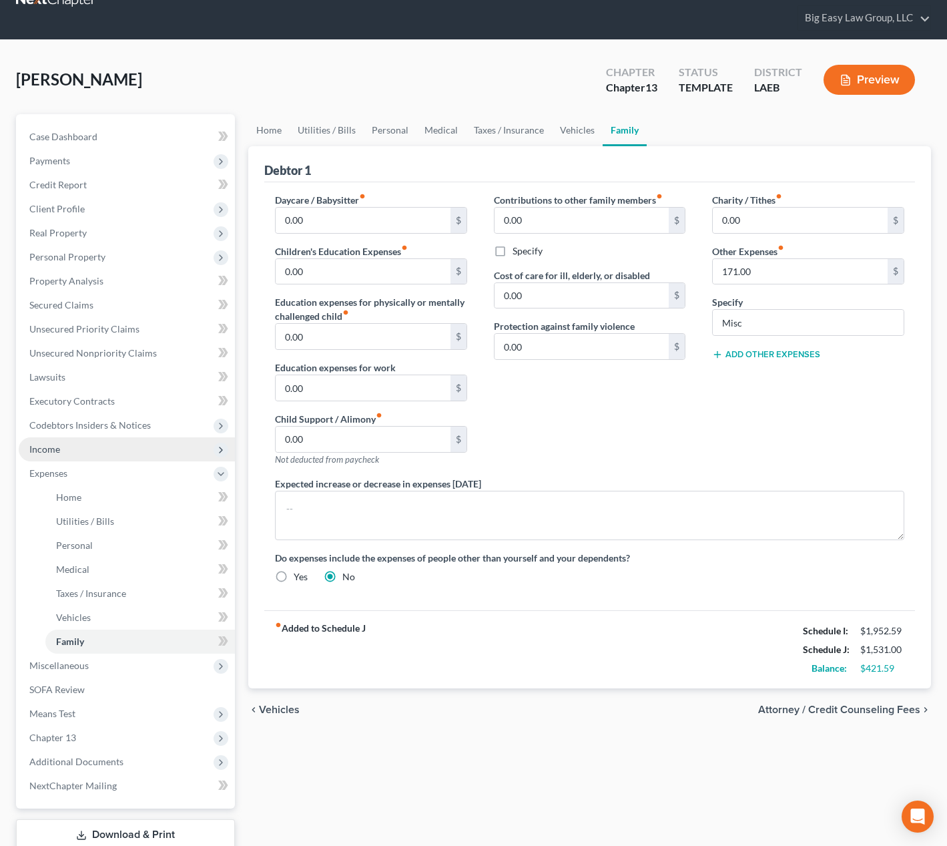
click at [139, 447] on span "Income" at bounding box center [127, 449] width 216 height 24
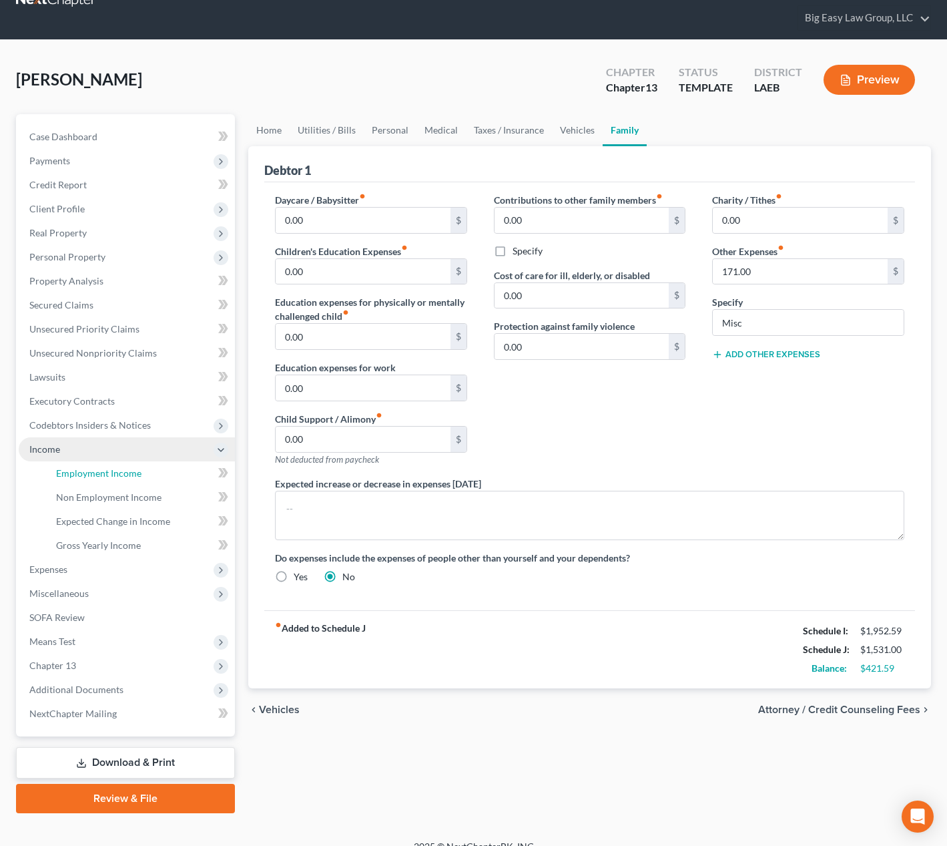
drag, startPoint x: 150, startPoint y: 477, endPoint x: 156, endPoint y: 452, distance: 25.6
click at [150, 477] on link "Employment Income" at bounding box center [140, 473] width 190 height 24
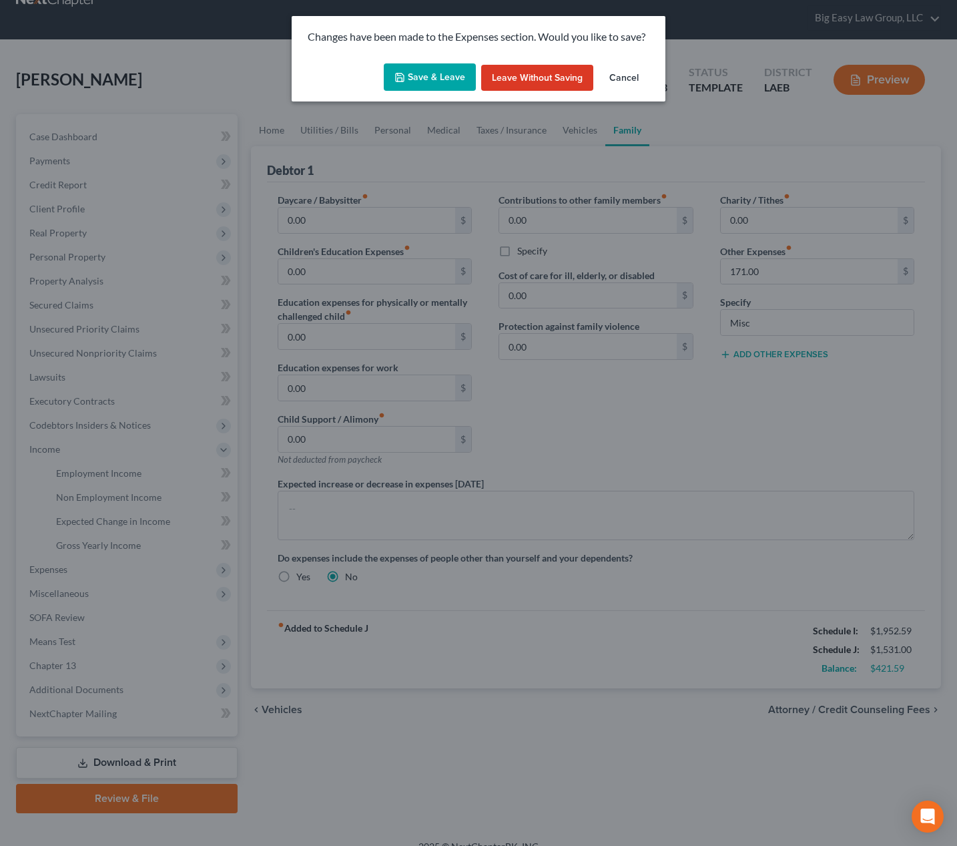
click at [421, 70] on button "Save & Leave" at bounding box center [430, 77] width 92 height 28
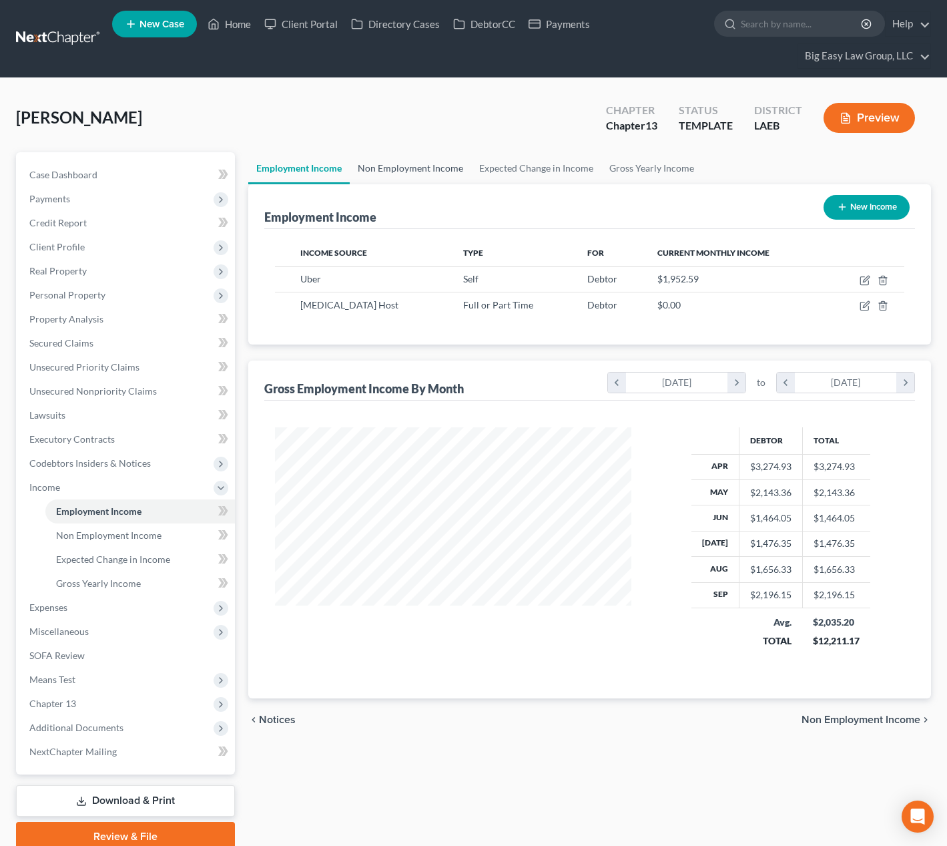
scroll to position [240, 383]
click at [371, 168] on link "Non Employment Income" at bounding box center [411, 168] width 122 height 32
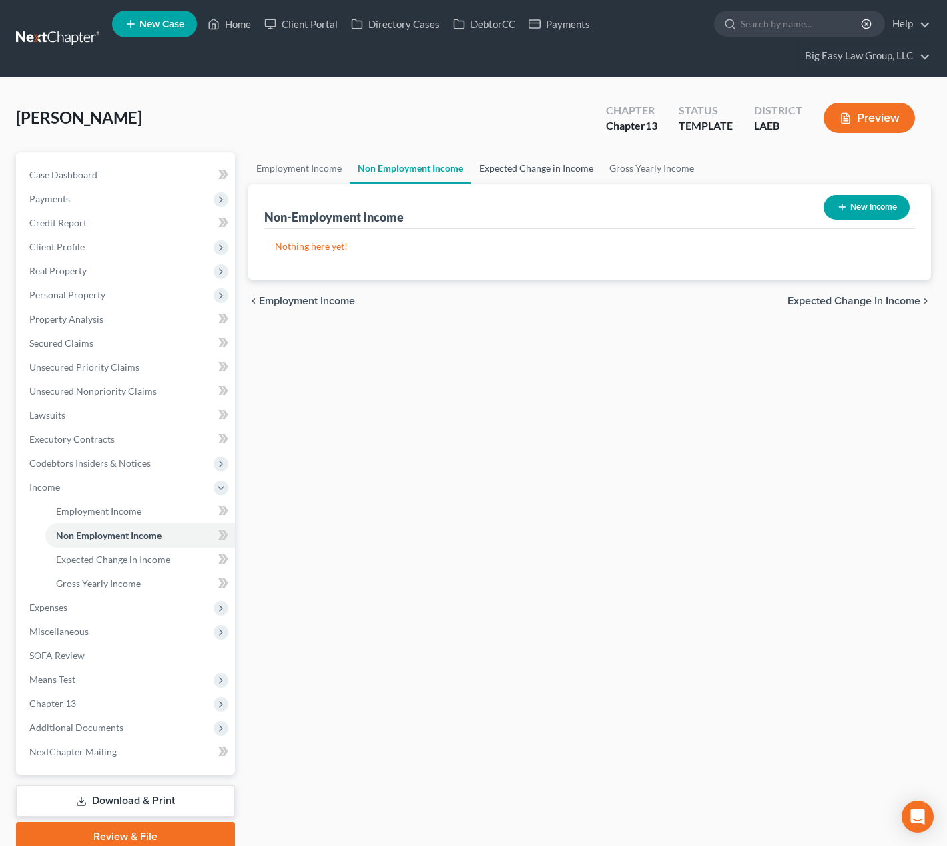
click at [521, 162] on link "Expected Change in Income" at bounding box center [536, 168] width 130 height 32
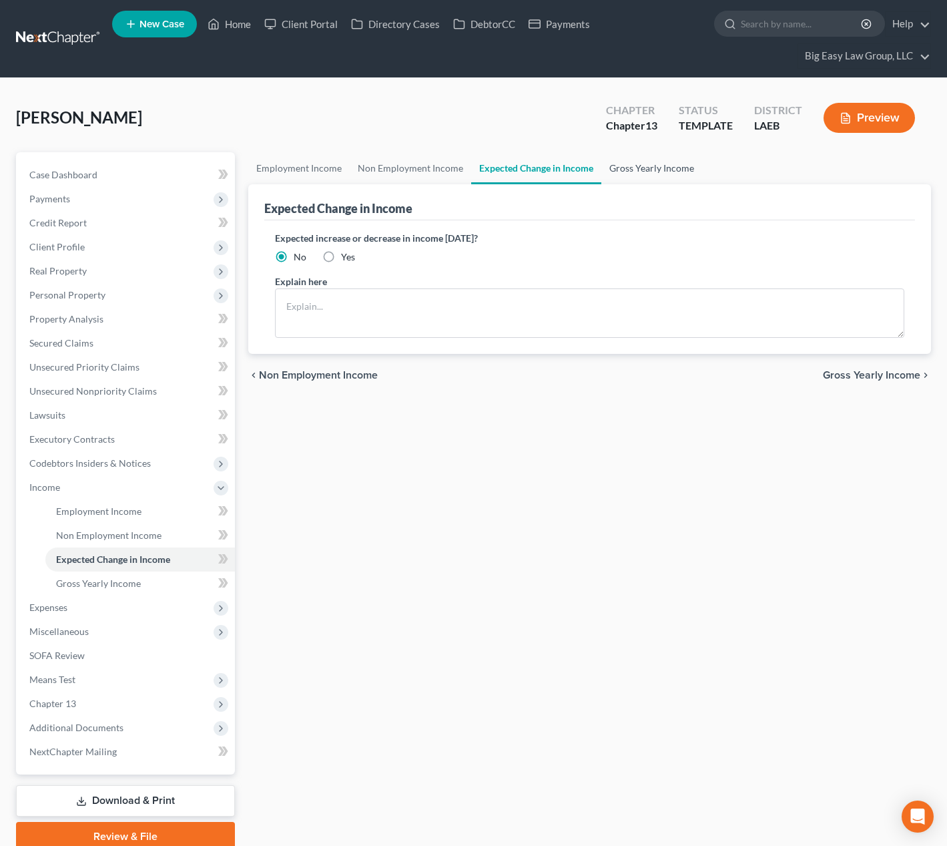
click at [645, 165] on link "Gross Yearly Income" at bounding box center [652, 168] width 101 height 32
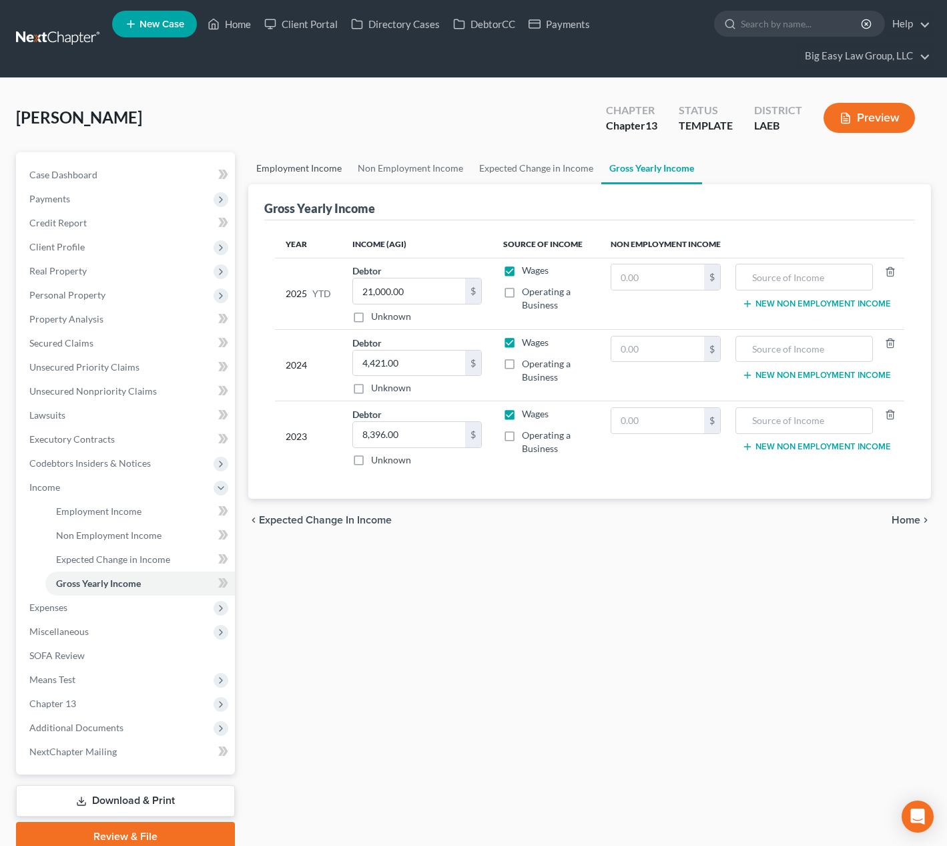
click at [304, 166] on link "Employment Income" at bounding box center [298, 168] width 101 height 32
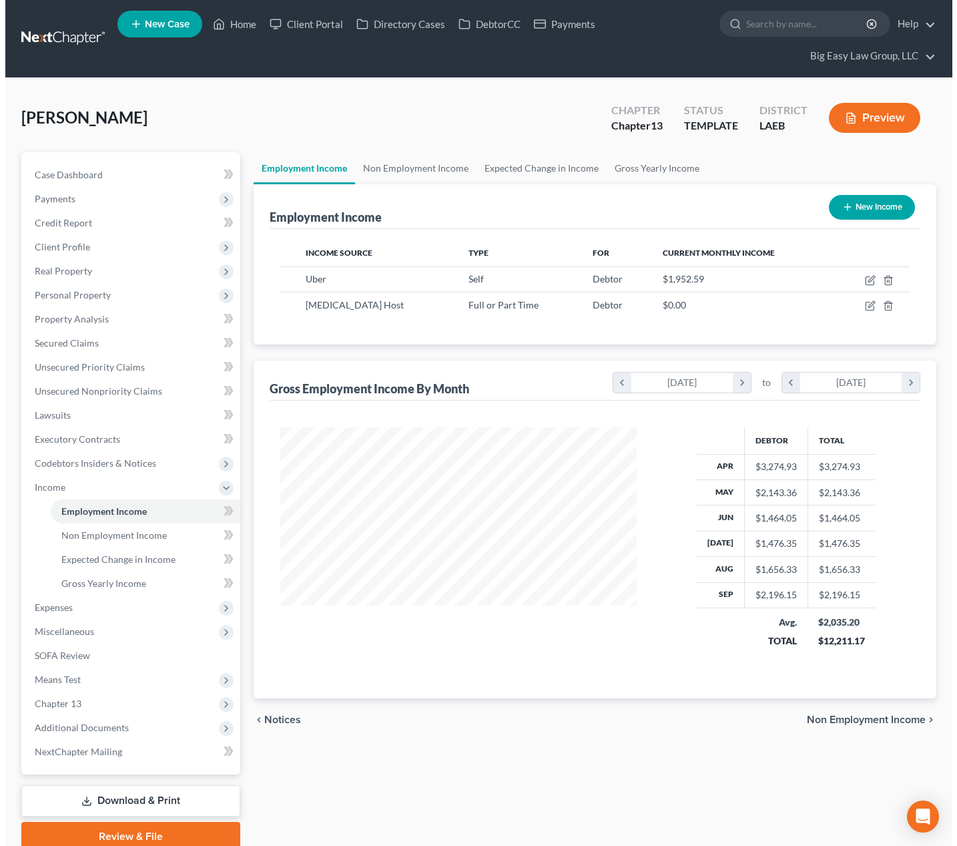
scroll to position [240, 383]
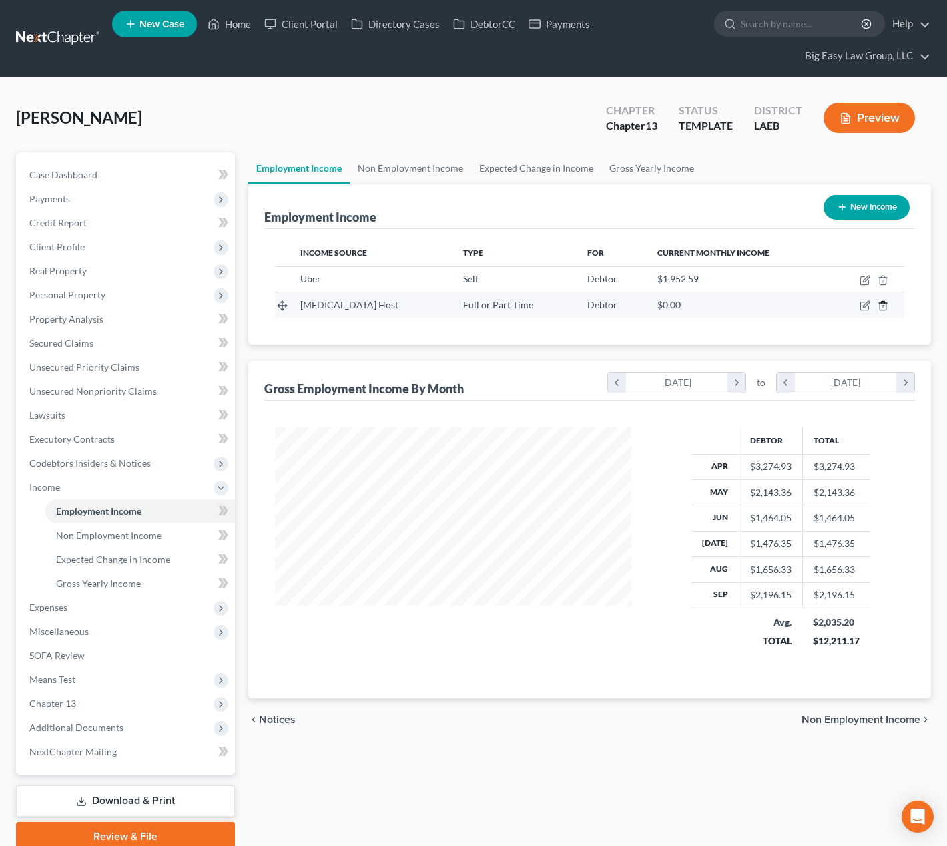
click at [877, 301] on td at bounding box center [866, 304] width 75 height 25
click at [867, 304] on icon "button" at bounding box center [866, 305] width 6 height 6
select select "0"
select select "21"
select select "2"
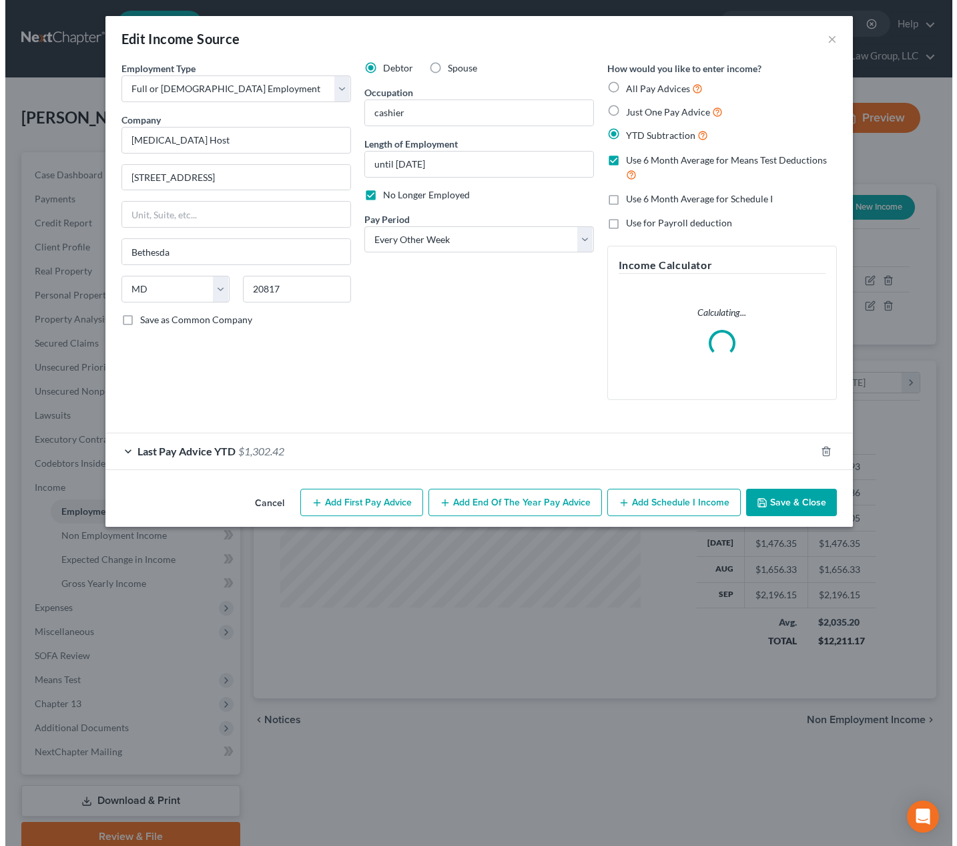
scroll to position [240, 387]
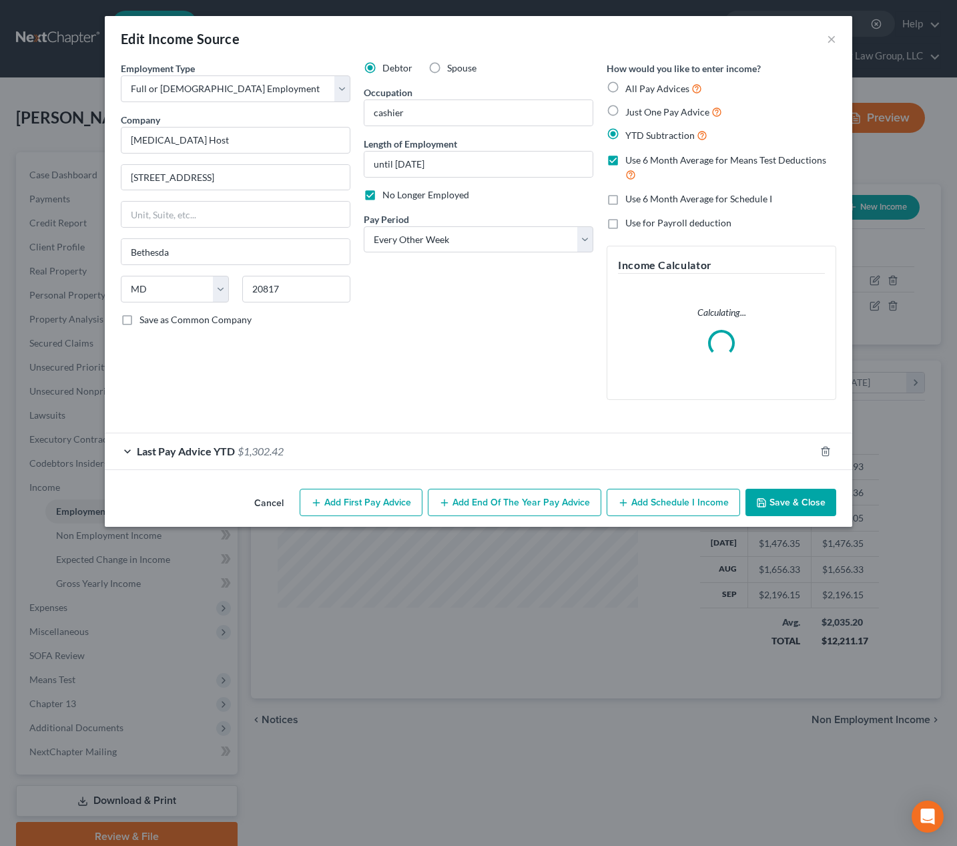
click at [335, 439] on div "Last Pay Advice YTD $1,302.42" at bounding box center [460, 450] width 710 height 35
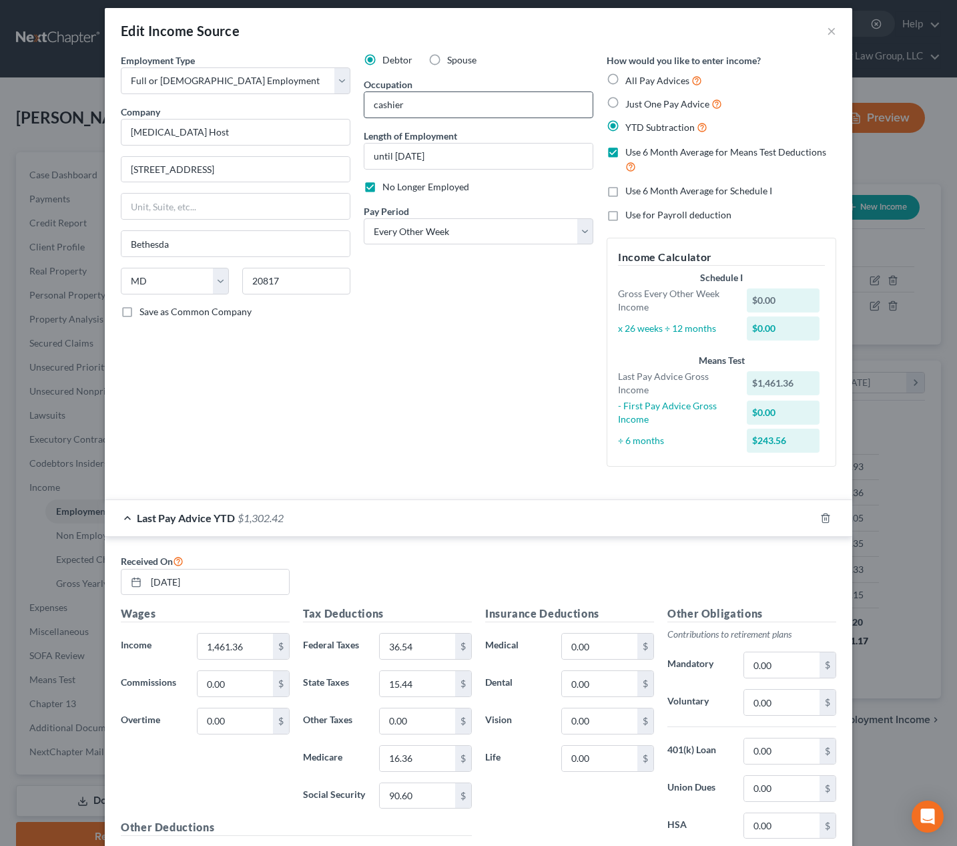
scroll to position [0, 0]
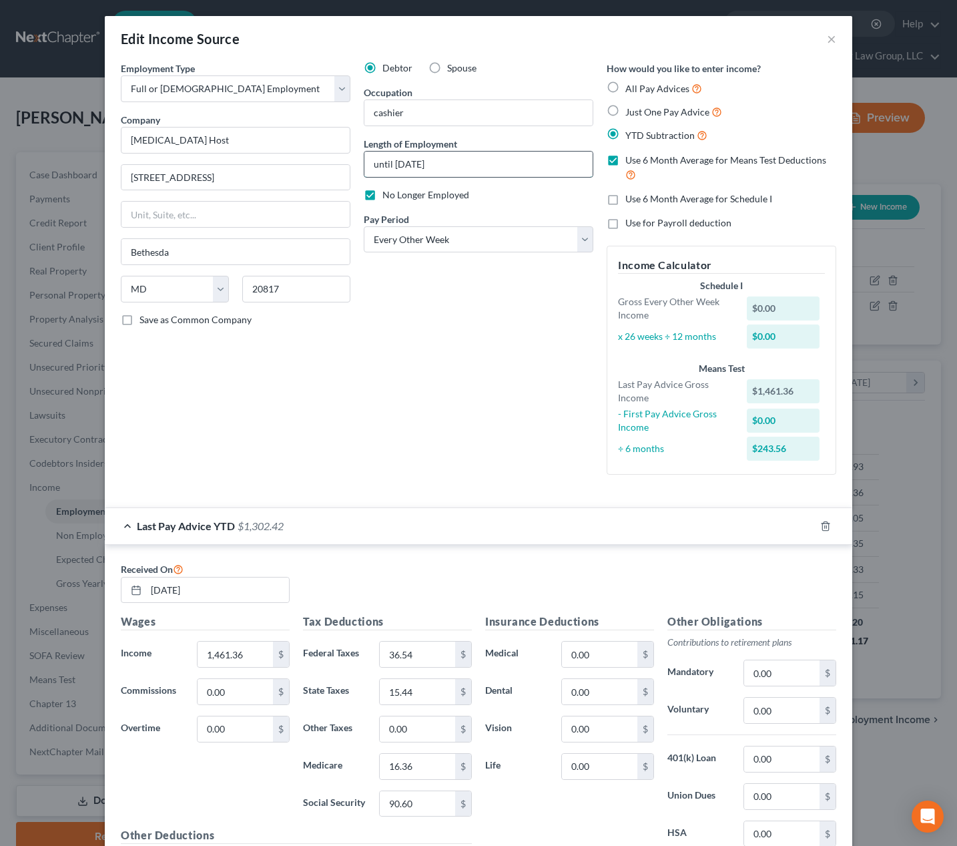
click at [389, 160] on input "until June 2025" at bounding box center [479, 164] width 228 height 25
drag, startPoint x: 390, startPoint y: 162, endPoint x: 332, endPoint y: 155, distance: 58.6
click at [333, 156] on div "Employment Type * Select Full or Part Time Employment Self Employment Company *…" at bounding box center [478, 278] width 729 height 435
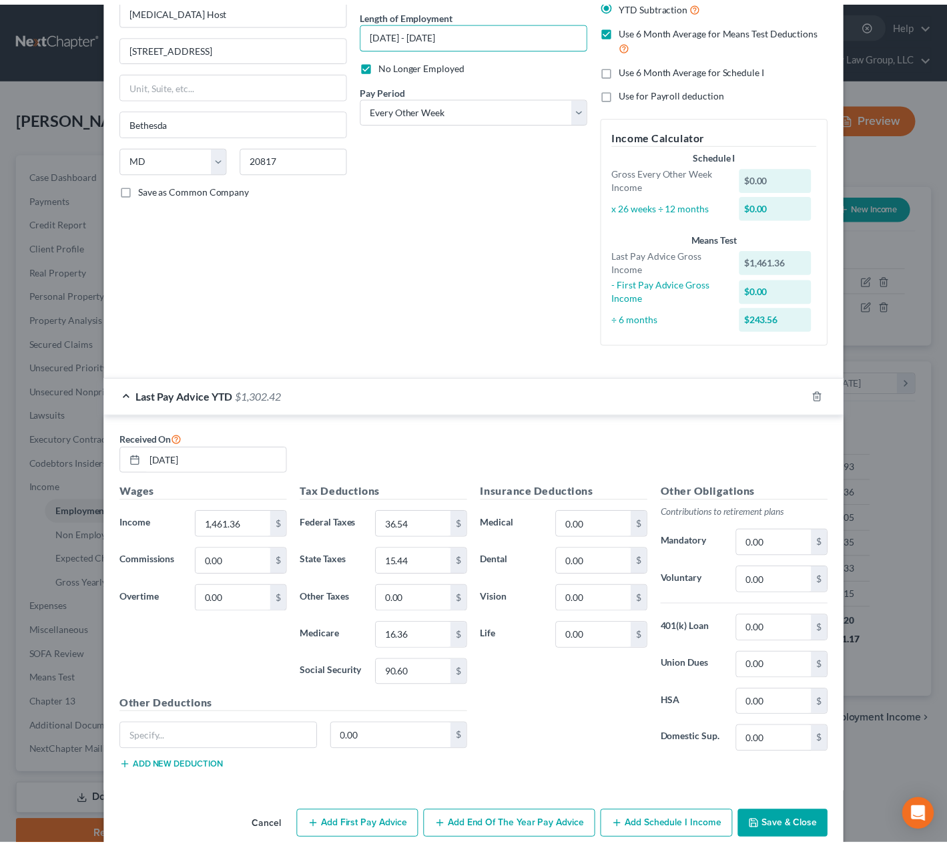
scroll to position [152, 0]
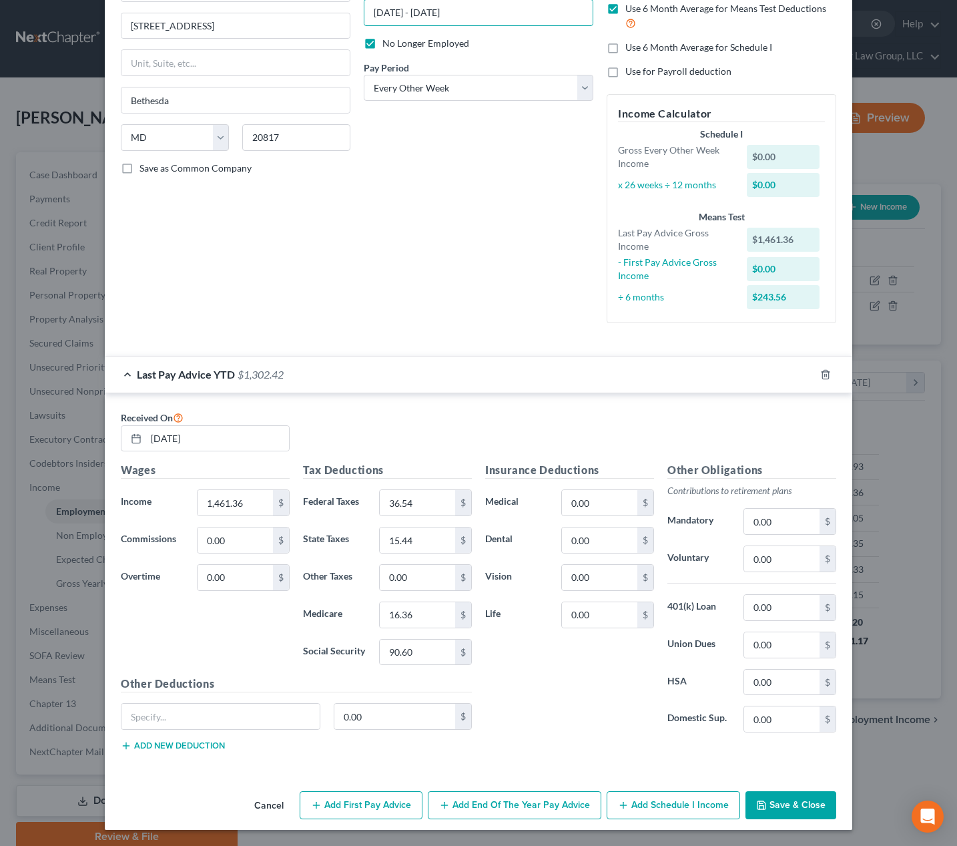
type input "May - June 2025"
drag, startPoint x: 809, startPoint y: 801, endPoint x: 791, endPoint y: 791, distance: 20.0
click at [808, 801] on button "Save & Close" at bounding box center [791, 805] width 91 height 28
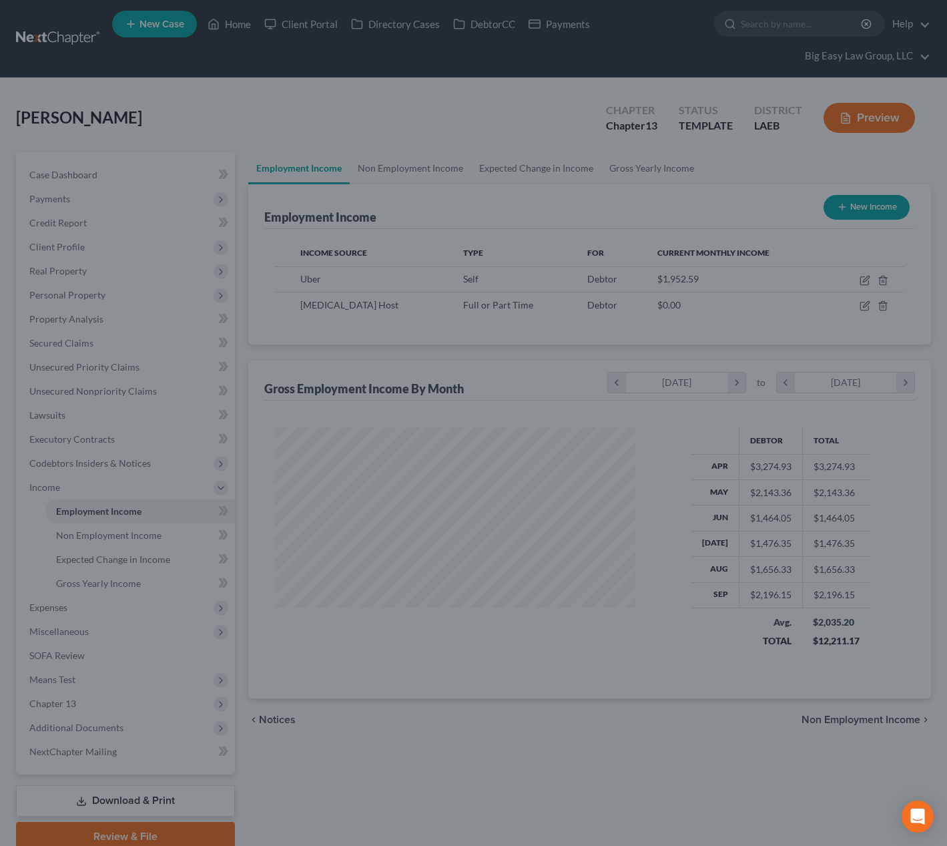
scroll to position [667450, 667306]
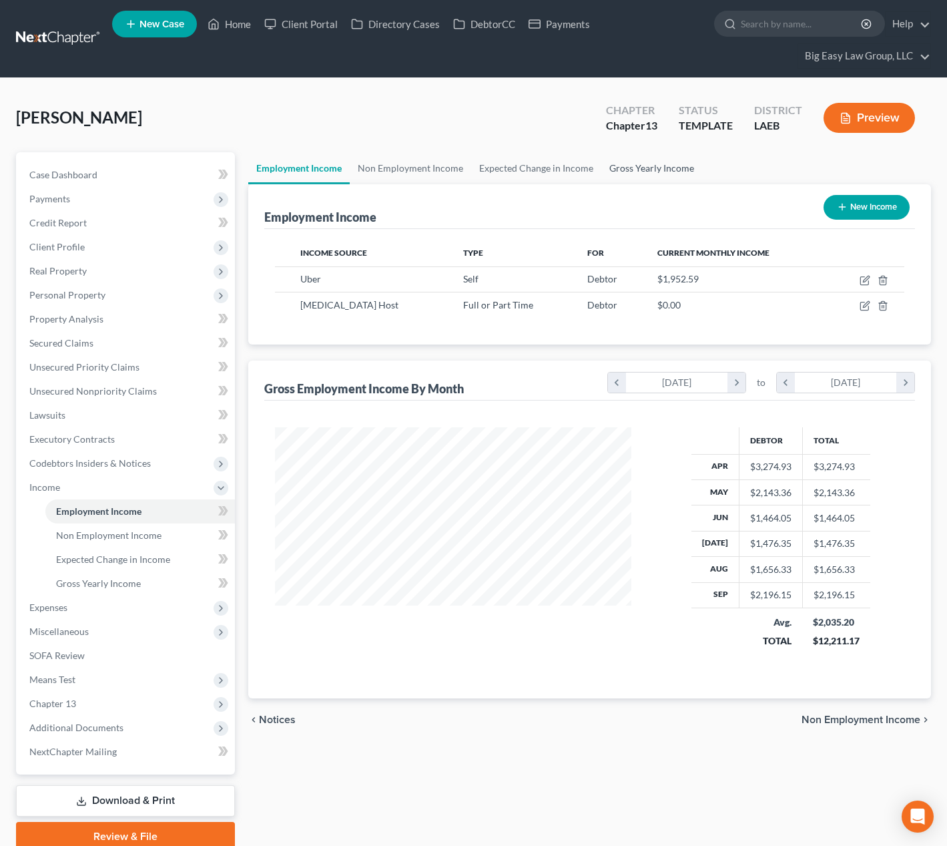
click at [622, 169] on link "Gross Yearly Income" at bounding box center [652, 168] width 101 height 32
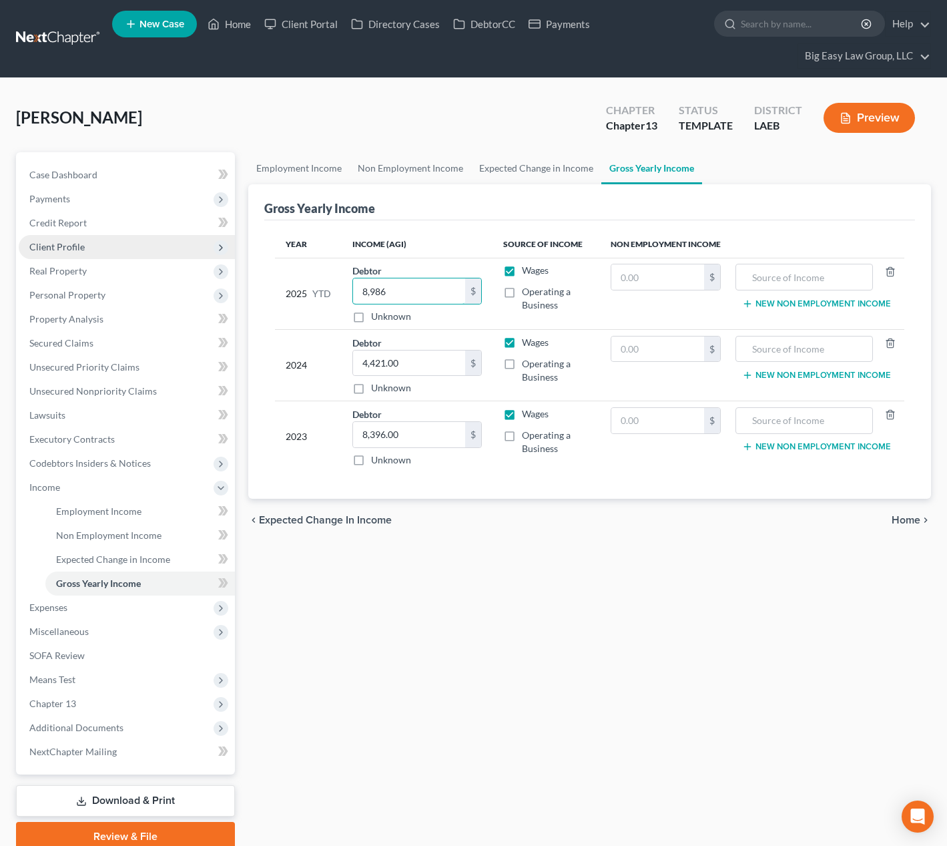
type input "8,986"
click at [180, 242] on span "Client Profile" at bounding box center [127, 247] width 216 height 24
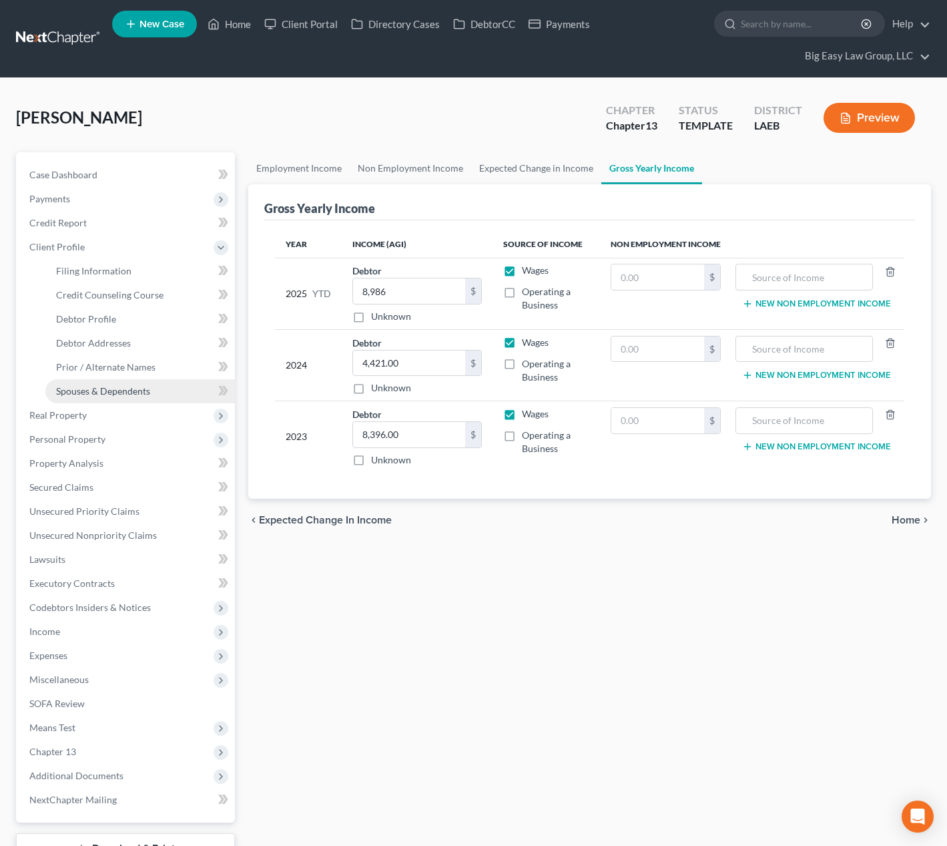
click at [197, 401] on link "Spouses & Dependents" at bounding box center [140, 391] width 190 height 24
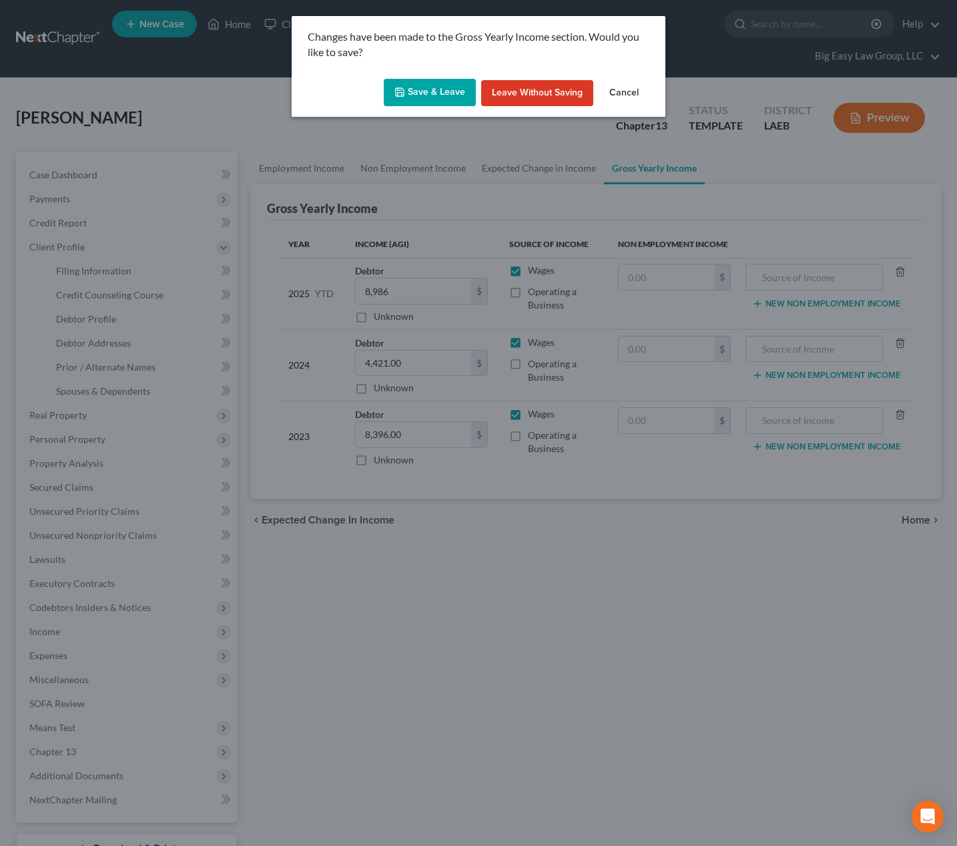
click at [447, 99] on button "Save & Leave" at bounding box center [430, 93] width 92 height 28
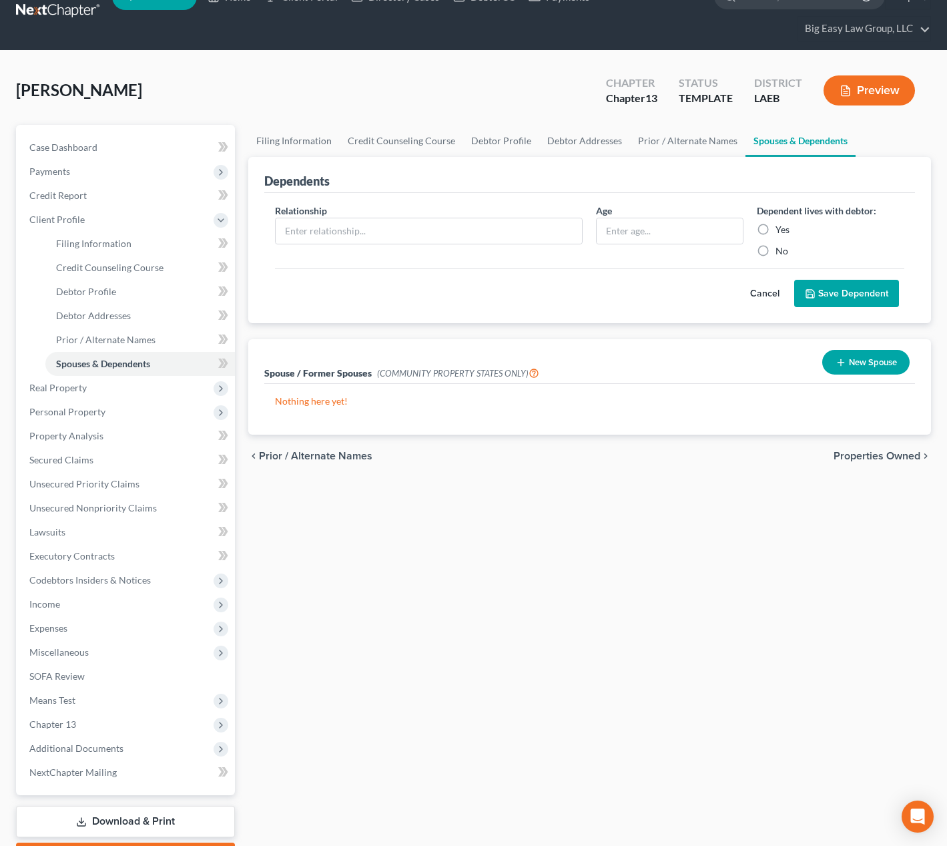
scroll to position [104, 0]
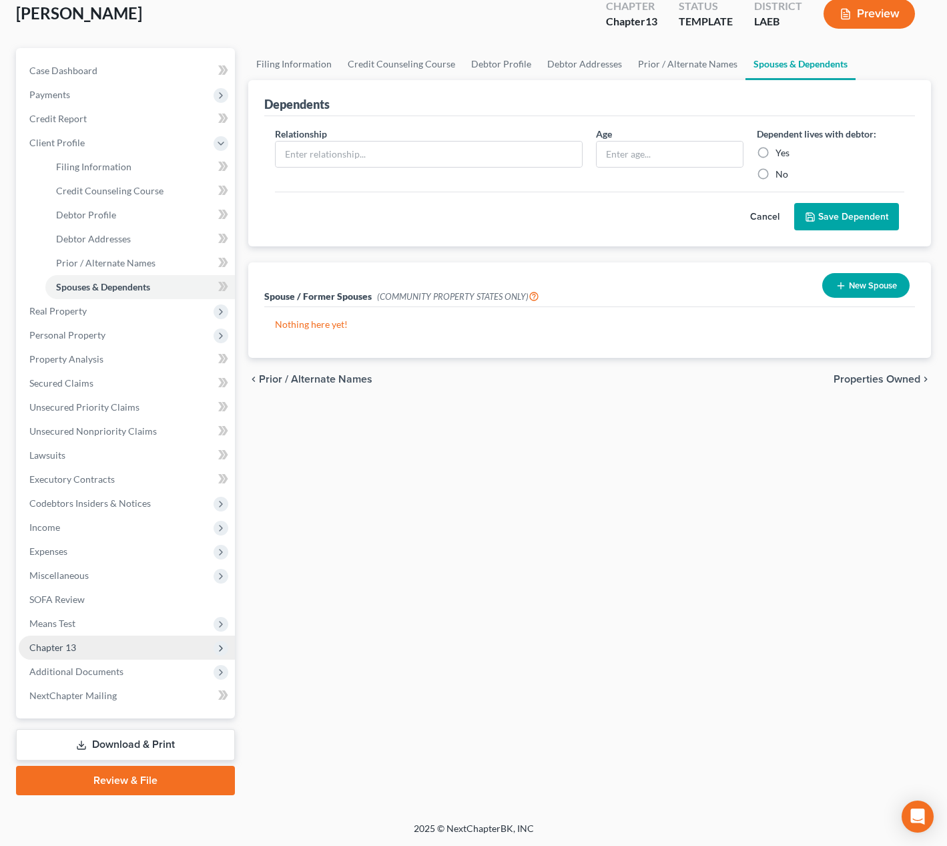
click at [157, 638] on span "Chapter 13" at bounding box center [127, 648] width 216 height 24
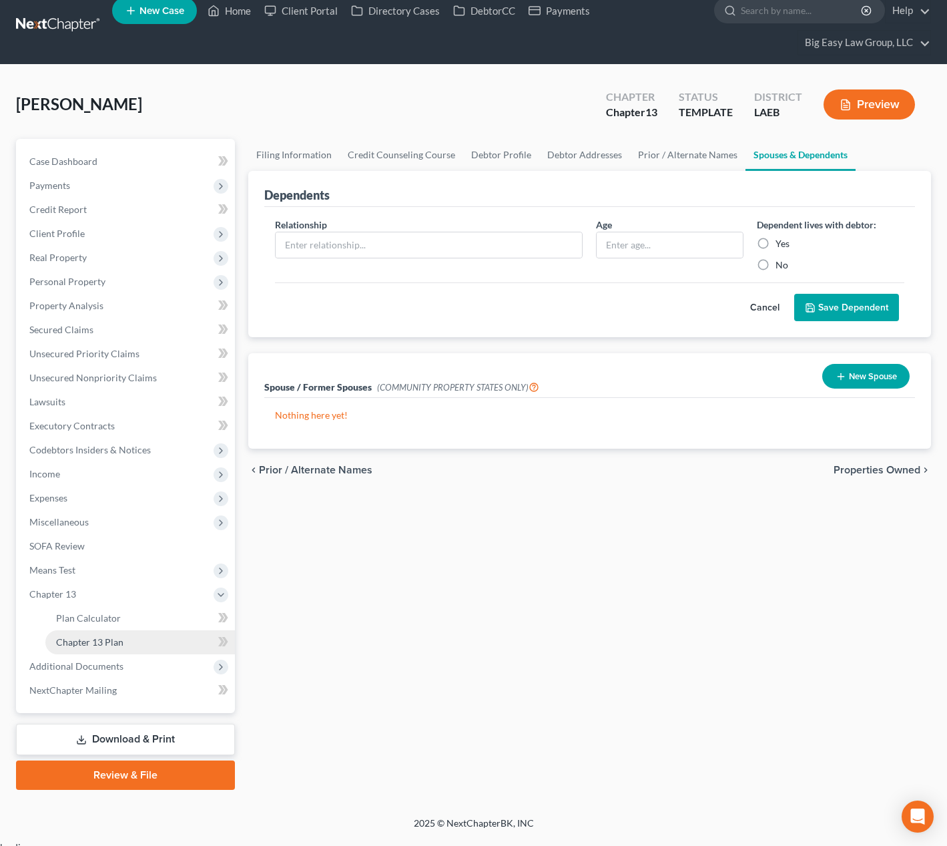
scroll to position [8, 0]
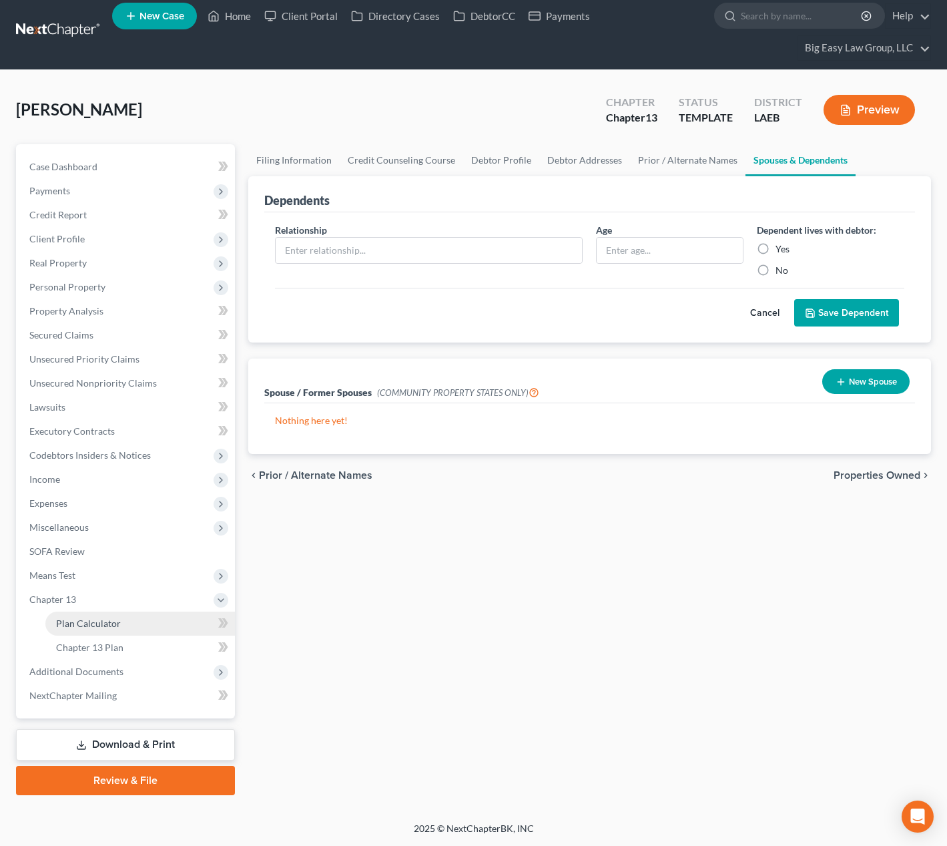
click at [155, 630] on link "Plan Calculator" at bounding box center [140, 624] width 190 height 24
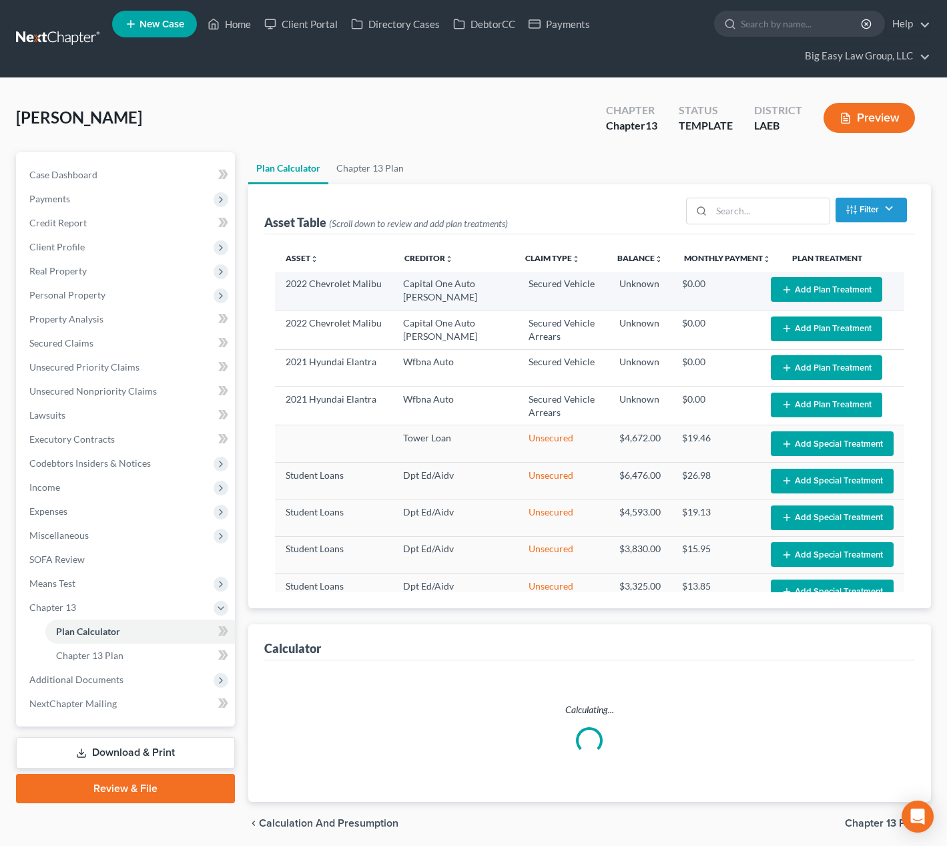
select select "59"
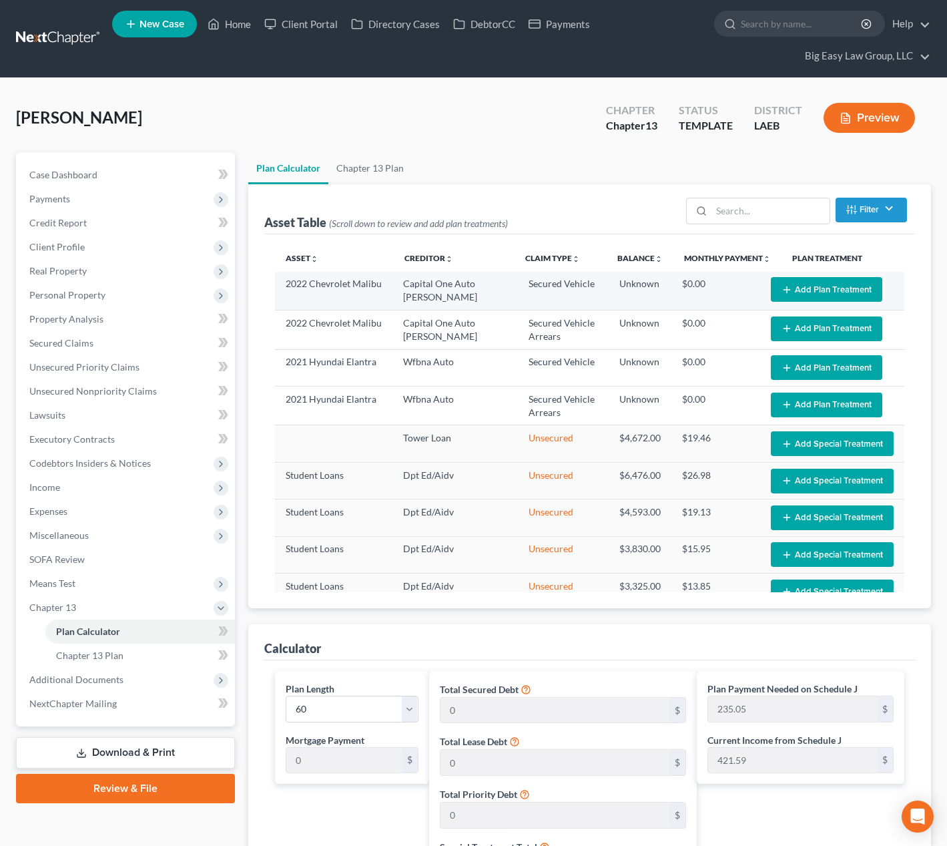
click at [783, 284] on button "Add Plan Treatment" at bounding box center [827, 289] width 112 height 25
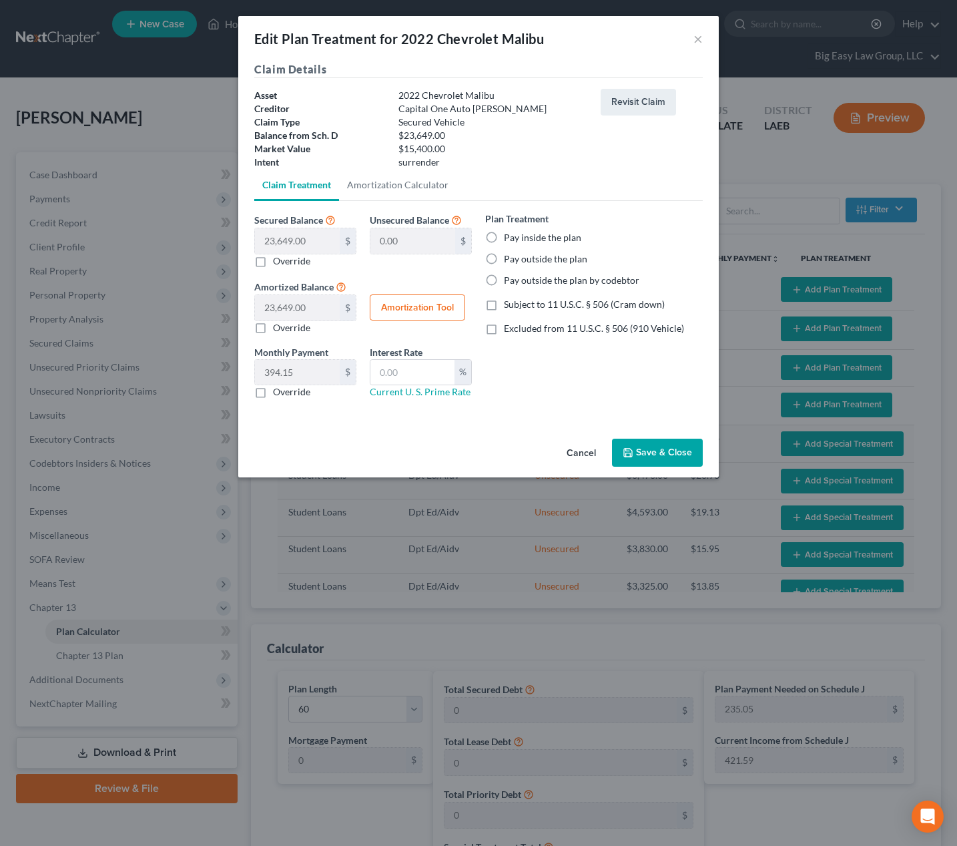
click at [639, 445] on button "Save & Close" at bounding box center [657, 453] width 91 height 28
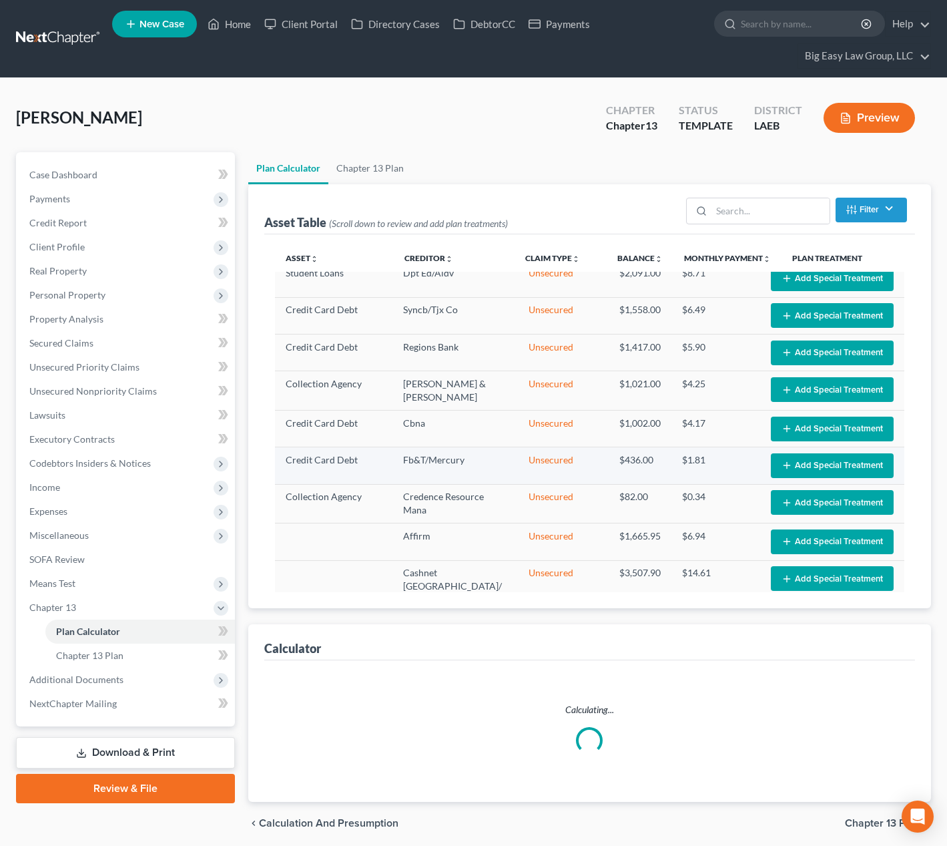
select select "59"
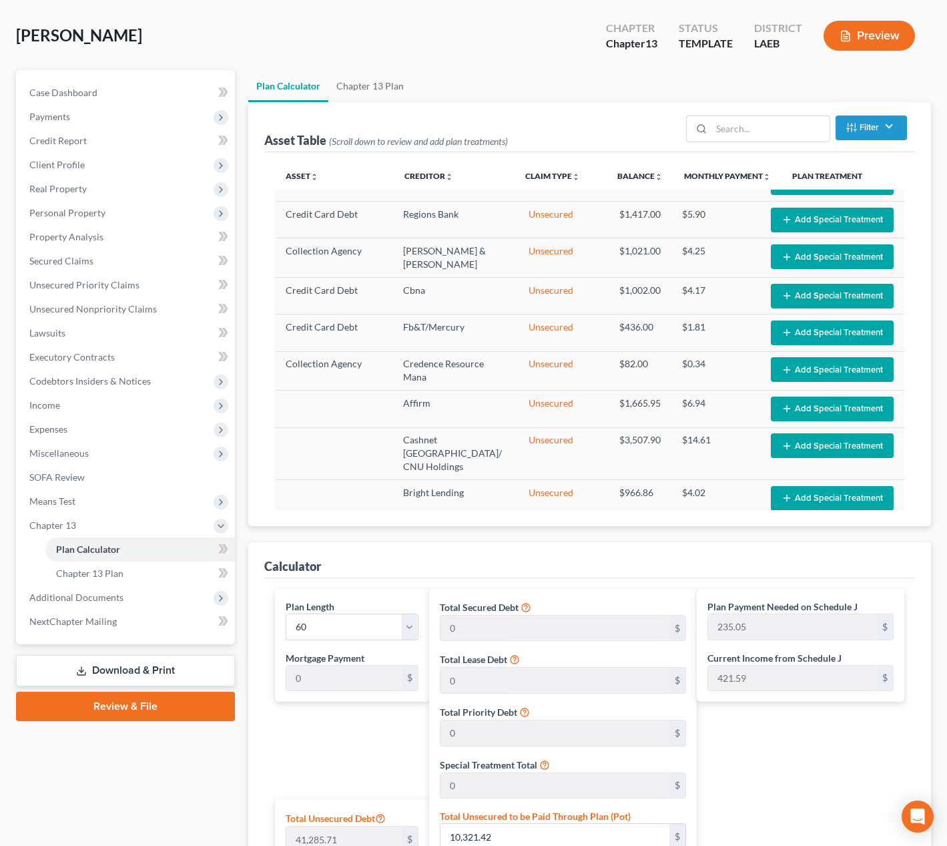
scroll to position [100, 0]
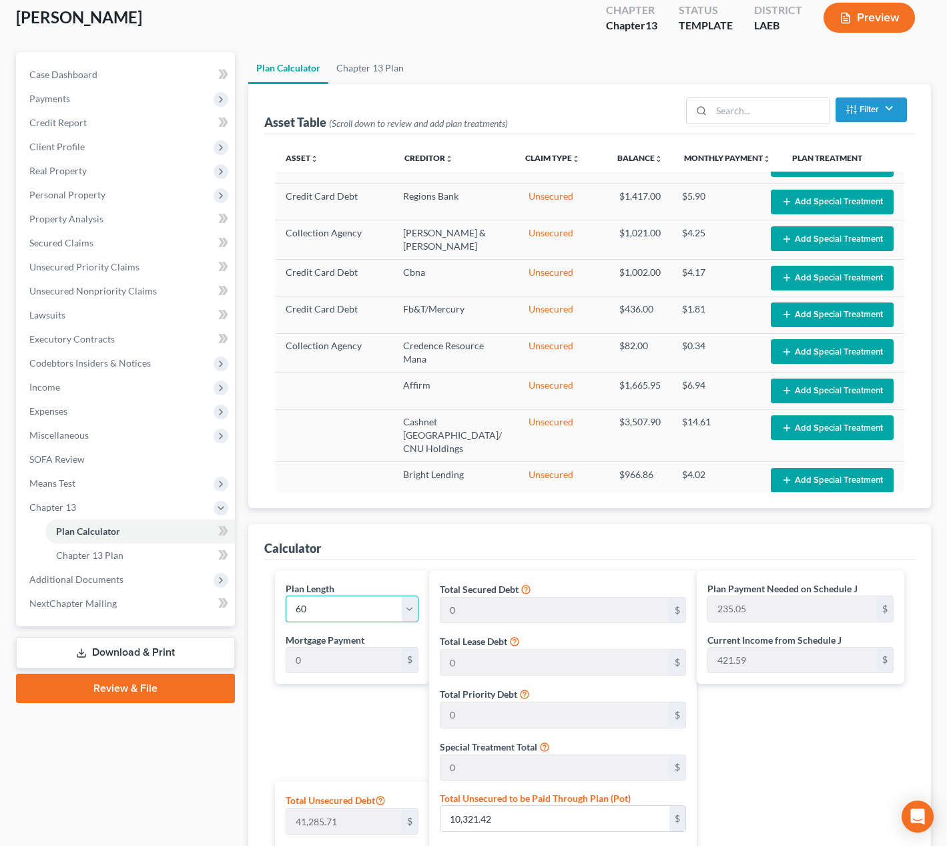
click at [404, 602] on select "1 2 3 4 5 6 7 8 9 10 11 12 13 14 15 16 17 18 19 20 21 22 23 24 25 26 27 28 29 3…" at bounding box center [352, 609] width 133 height 27
select select "35"
click at [286, 596] on select "1 2 3 4 5 6 7 8 9 10 11 12 13 14 15 16 17 18 19 20 21 22 23 24 25 26 27 28 29 3…" at bounding box center [352, 609] width 133 height 27
type input "391.76"
select select "35"
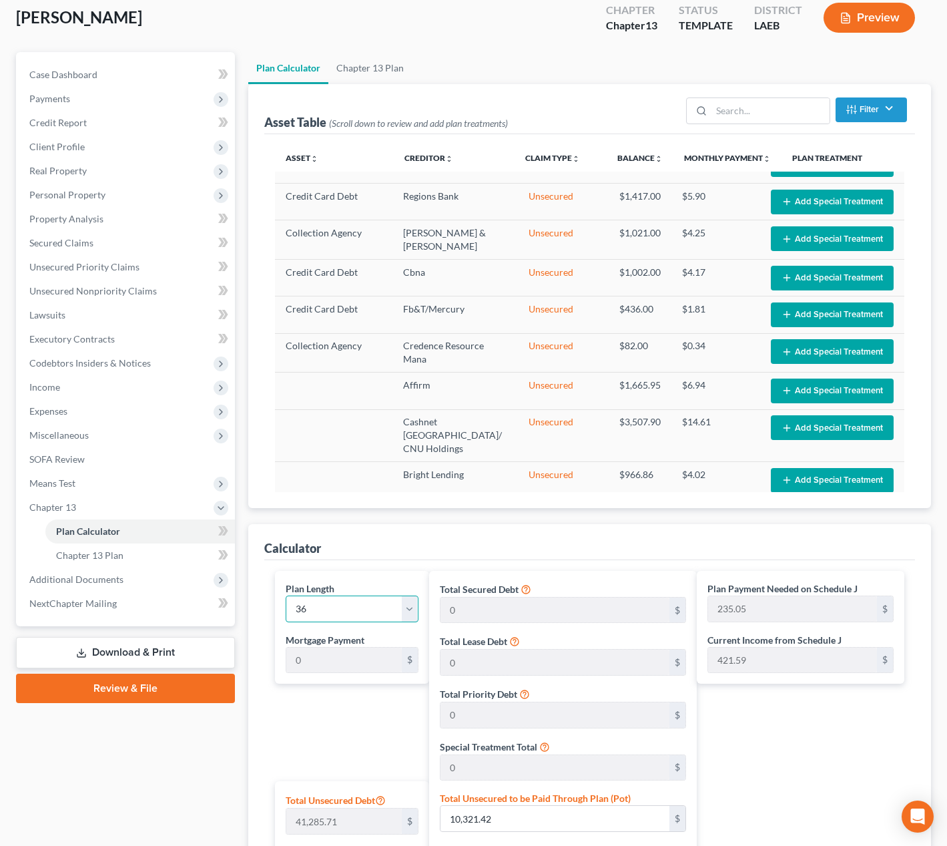
type input "391.76"
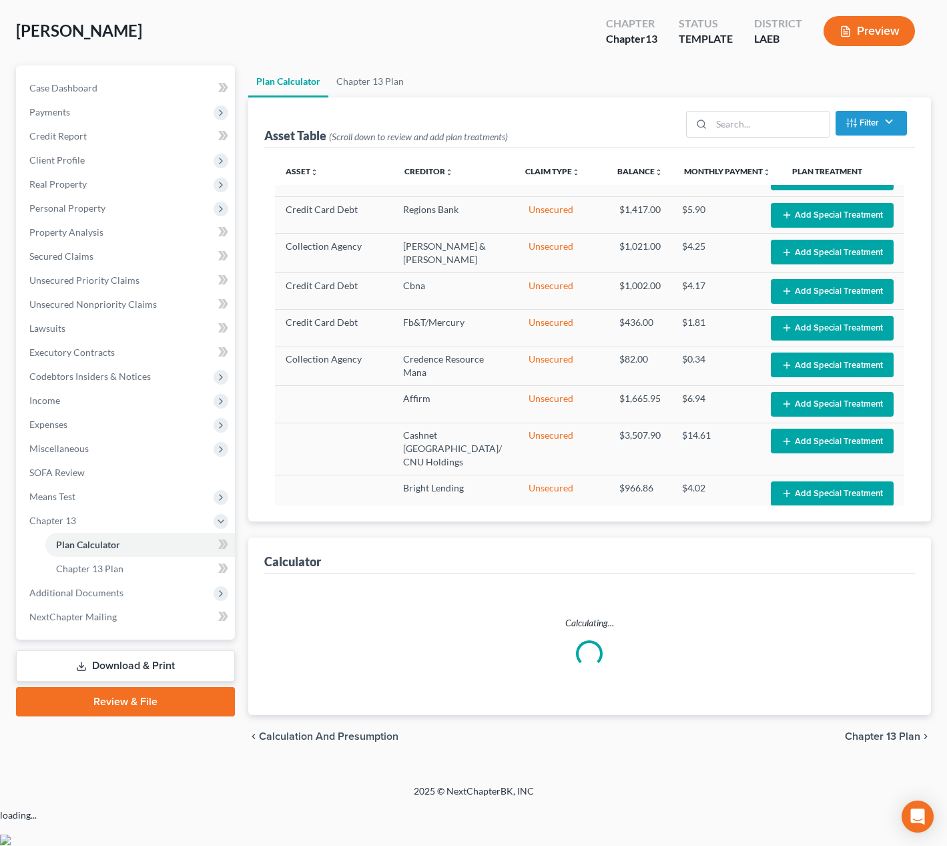
scroll to position [49, 0]
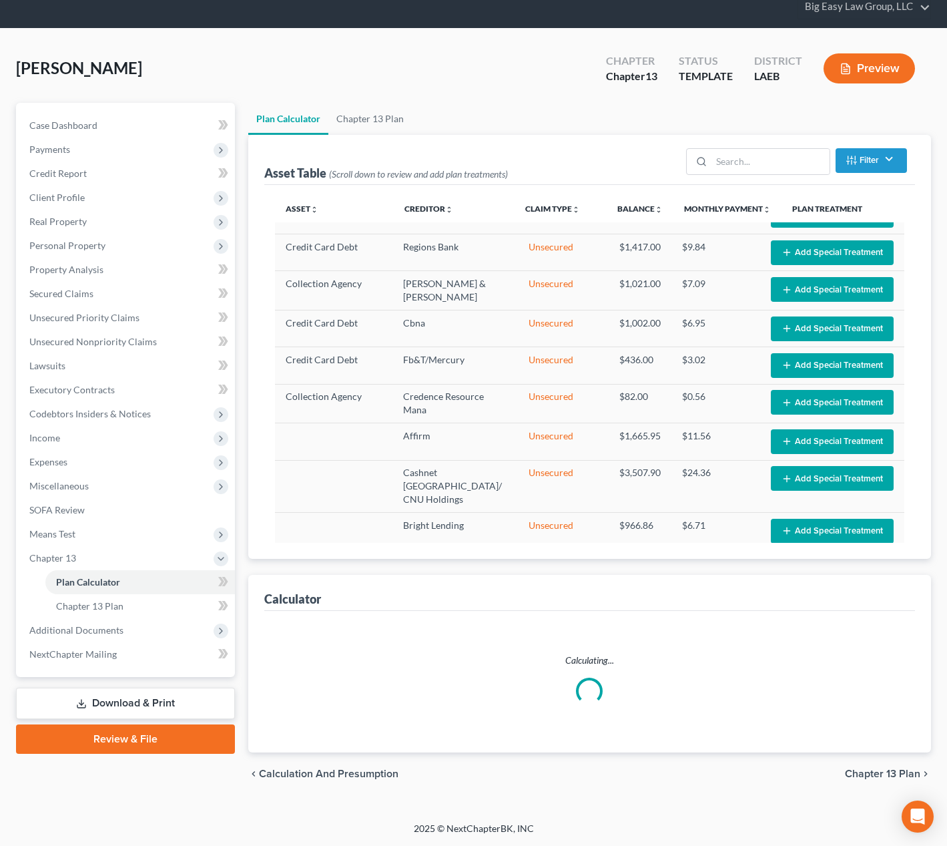
select select "35"
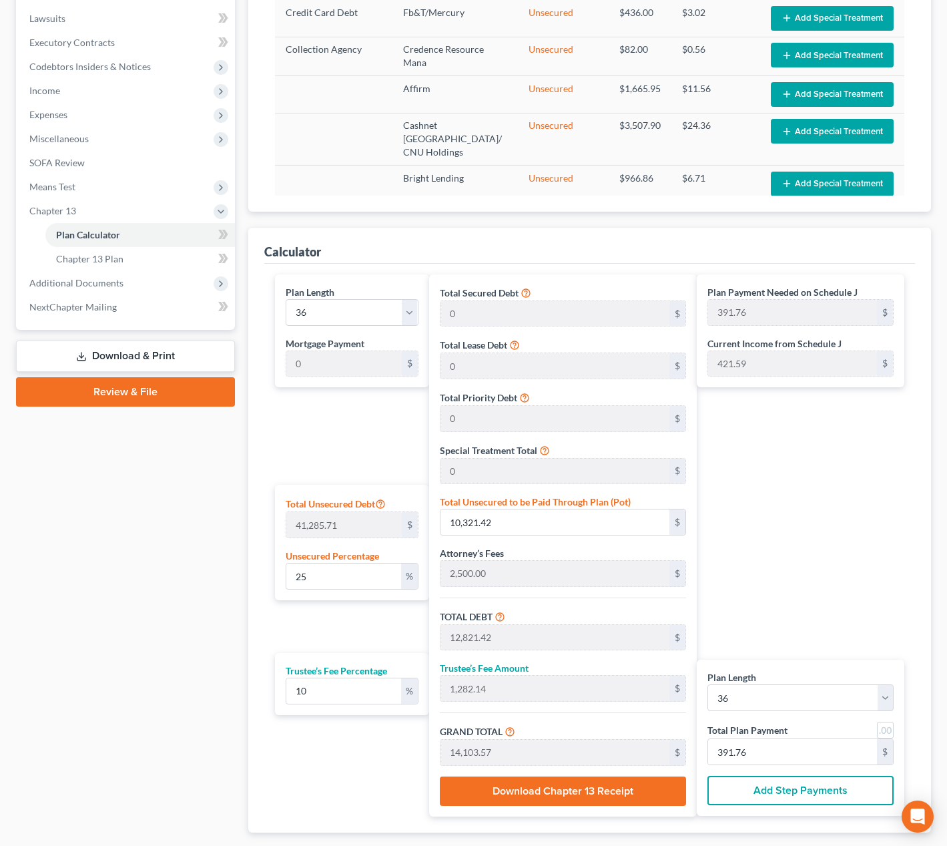
scroll to position [477, 0]
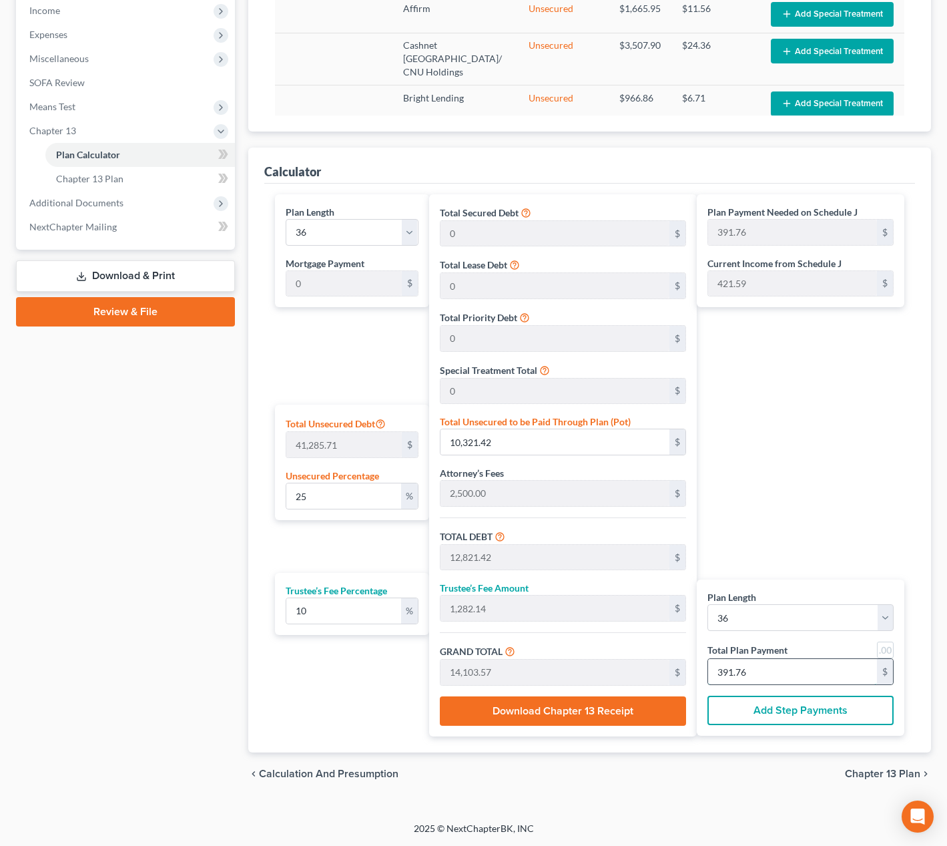
click at [815, 665] on input "391.76" at bounding box center [792, 671] width 169 height 25
type input "0"
type input "261.81"
type input "26.18"
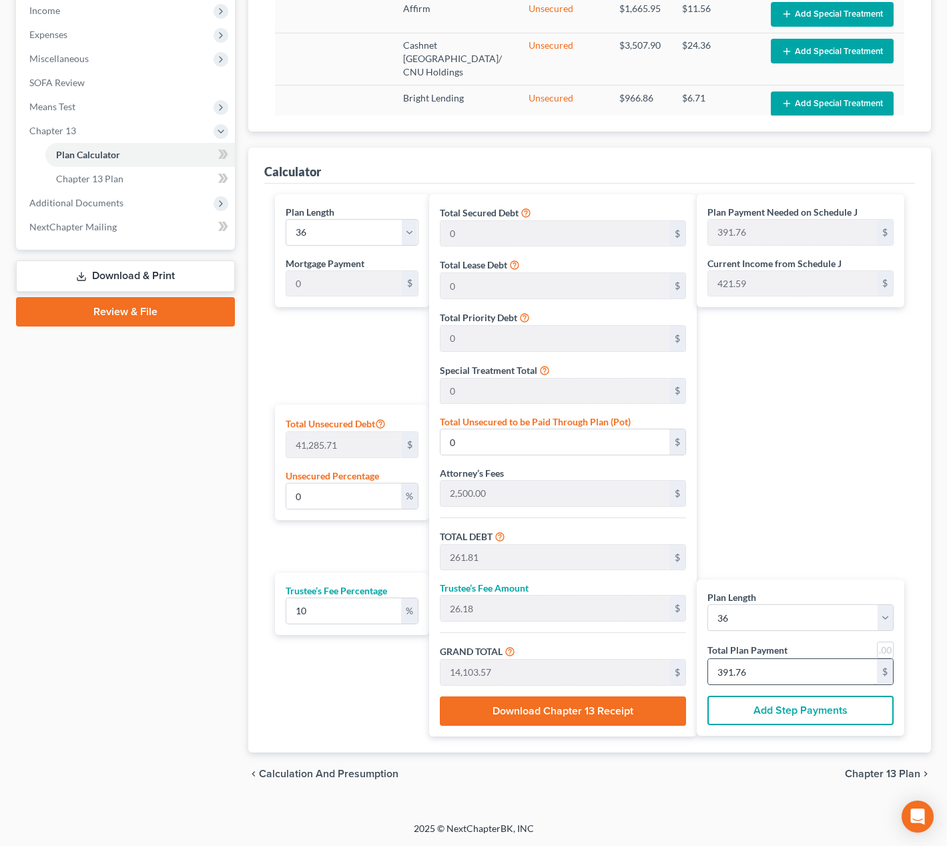
type input "288.00"
type input "8"
type input "0.29"
type input "118.18"
type input "2,618.18"
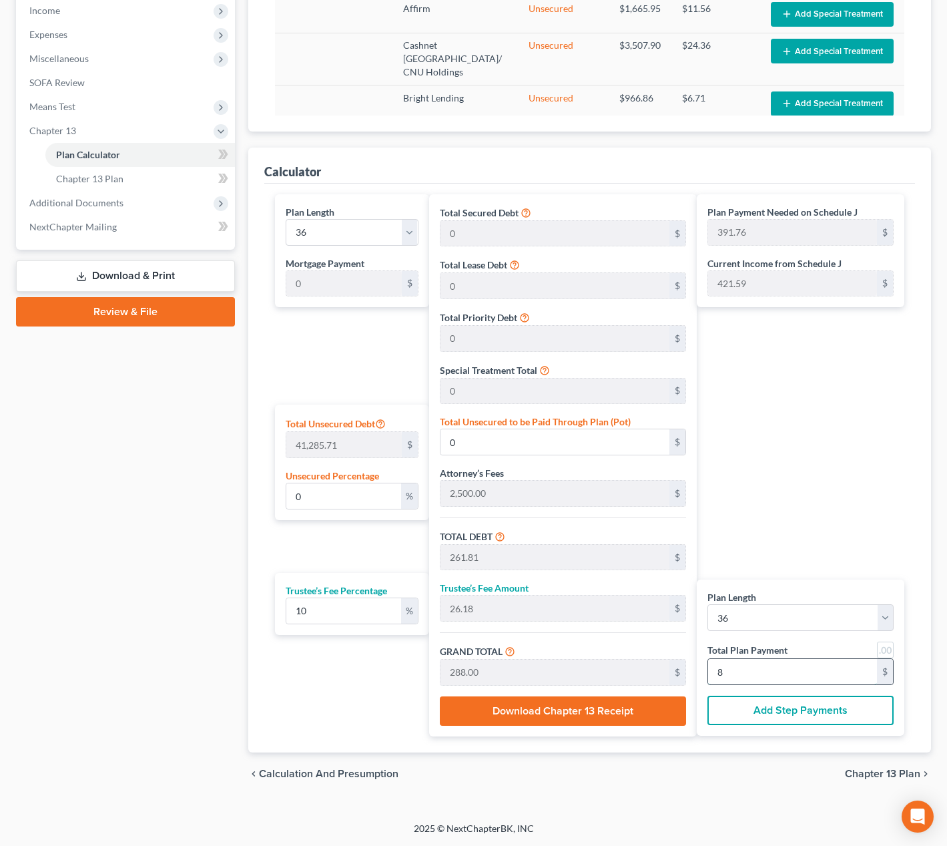
type input "261.81"
type input "2,880.00"
type input "80.00"
click at [893, 647] on link at bounding box center [885, 650] width 17 height 17
type input "80.00"
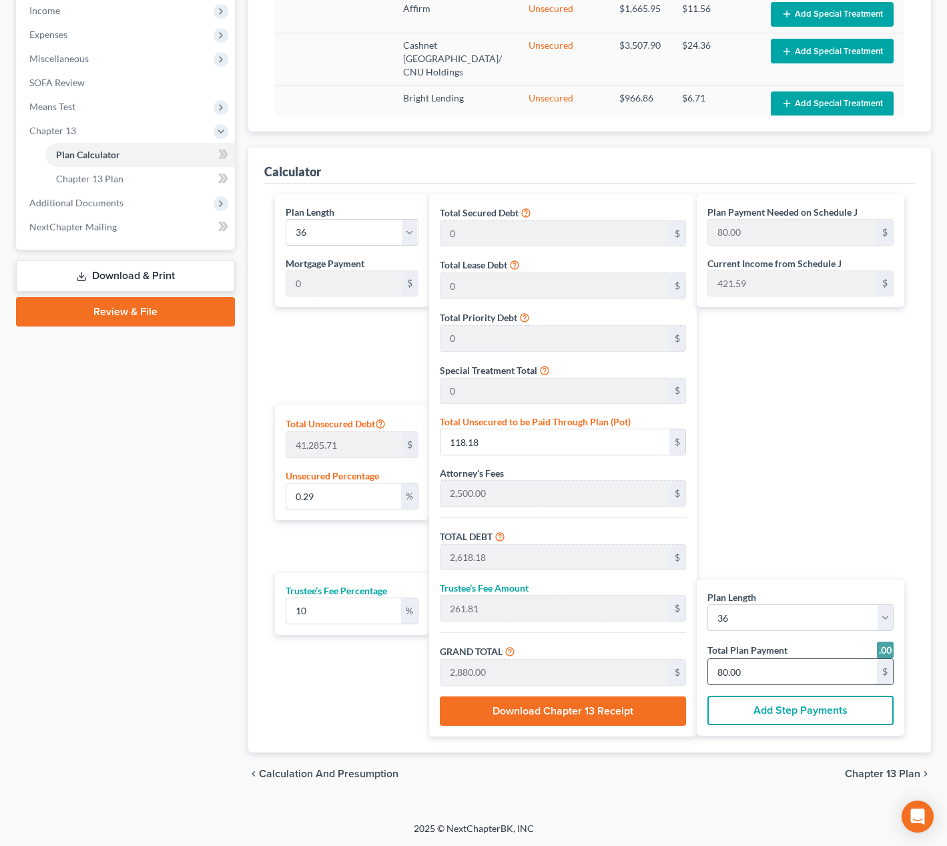
click at [831, 668] on input "80.00" at bounding box center [792, 671] width 169 height 25
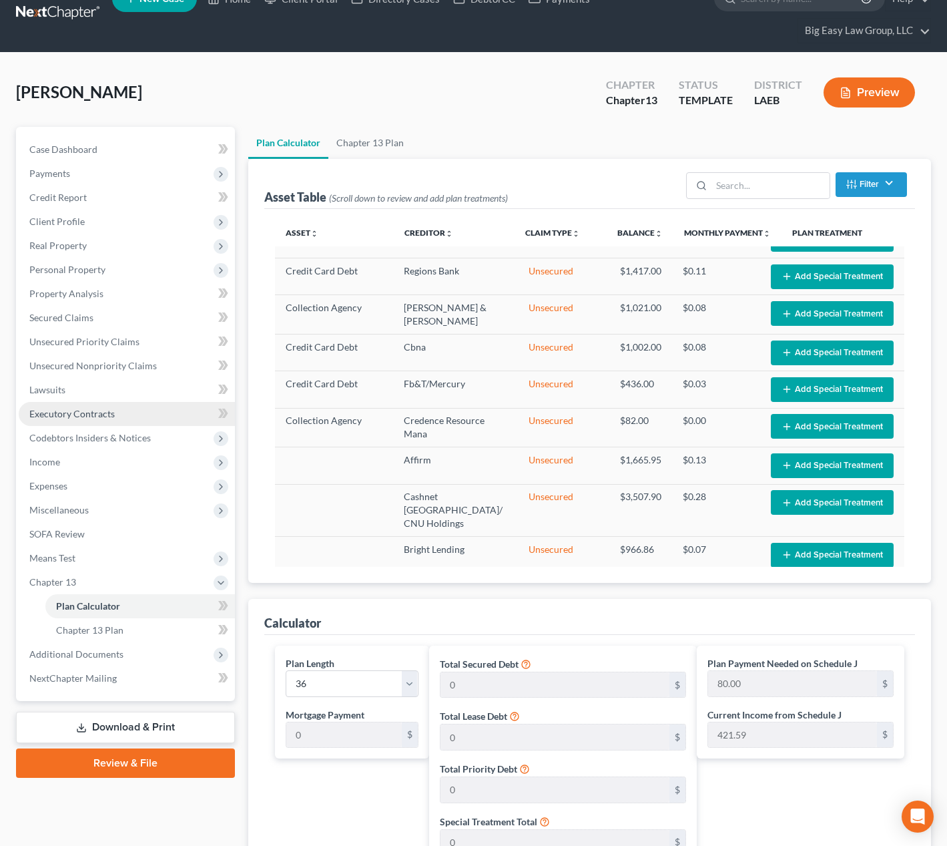
scroll to position [7, 0]
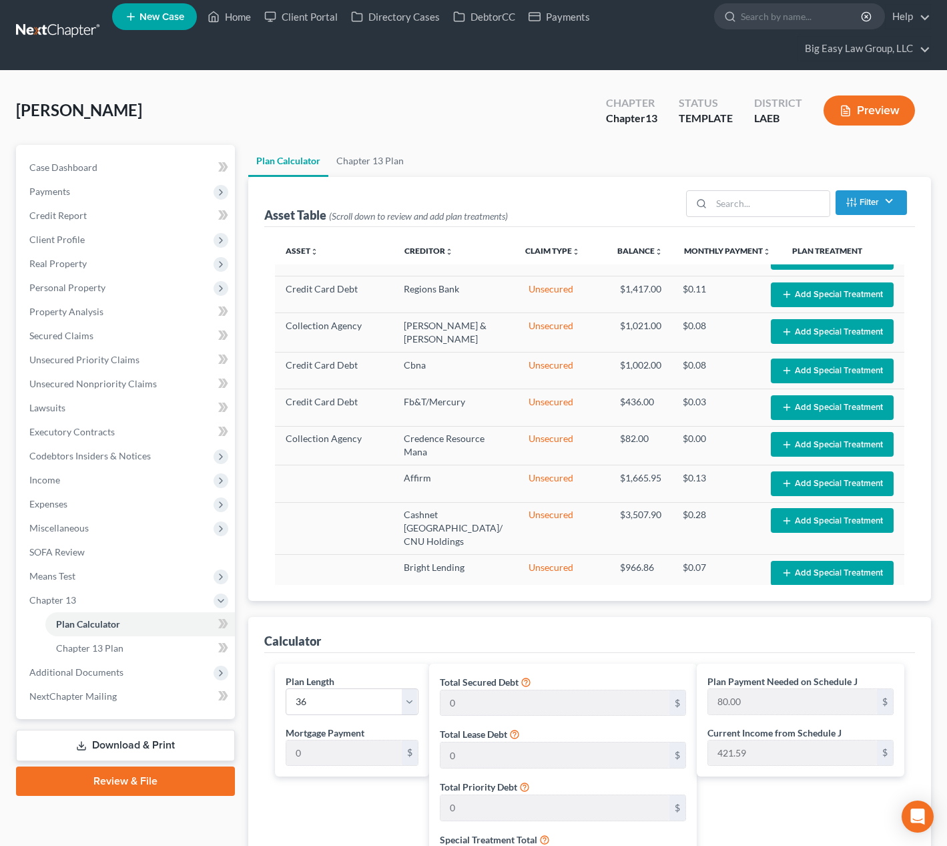
click at [399, 140] on div "Rouzan, Darion Upgraded Chapter Chapter 13 Status TEMPLATE District LAEB Preview" at bounding box center [473, 116] width 915 height 58
click at [243, 20] on link "Home" at bounding box center [229, 17] width 57 height 24
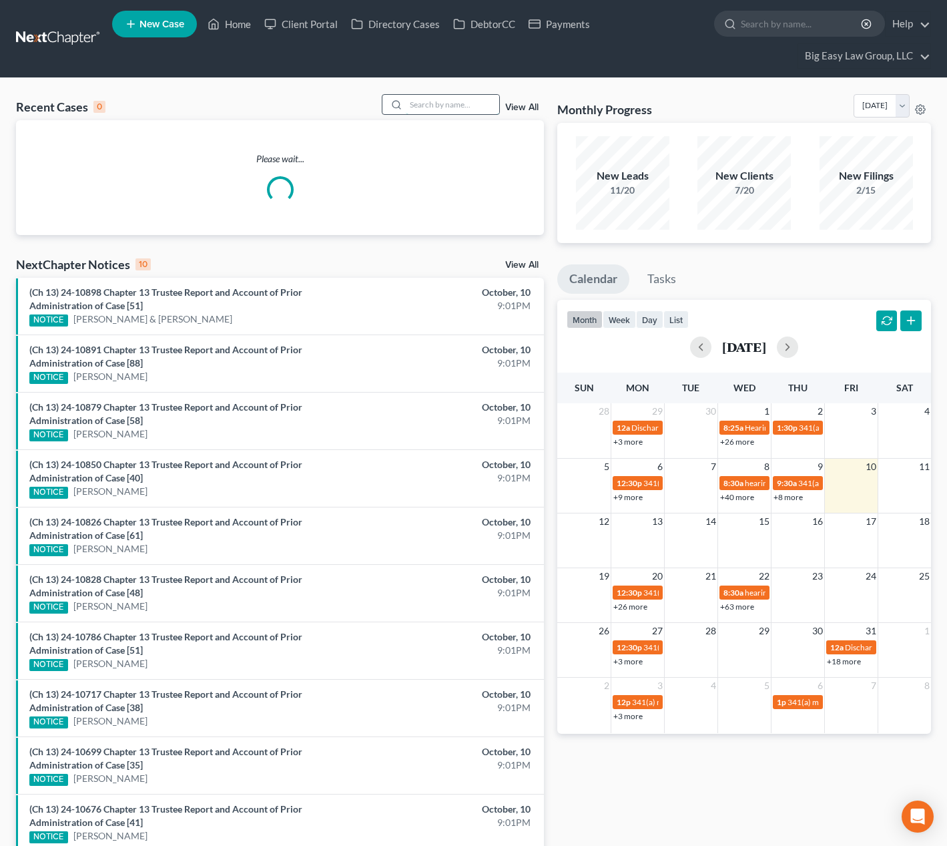
click at [422, 105] on input "search" at bounding box center [452, 104] width 93 height 19
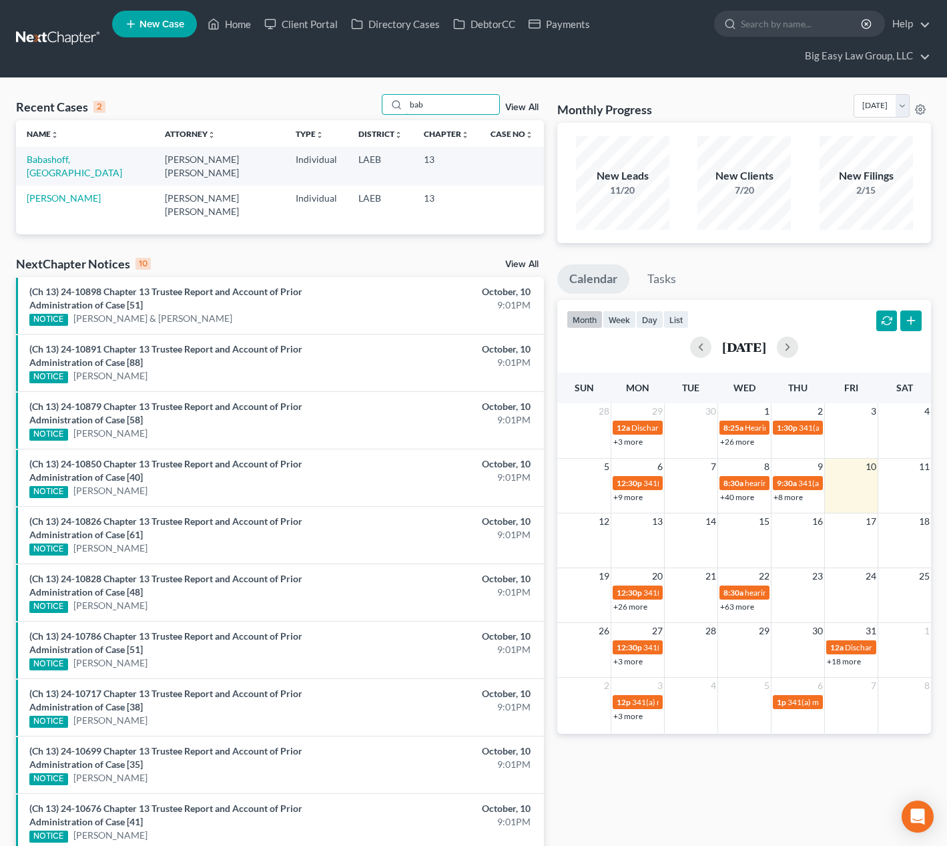
drag, startPoint x: 460, startPoint y: 105, endPoint x: 345, endPoint y: 99, distance: 115.7
click at [361, 99] on div "Recent Cases 2 bab View All" at bounding box center [280, 107] width 528 height 26
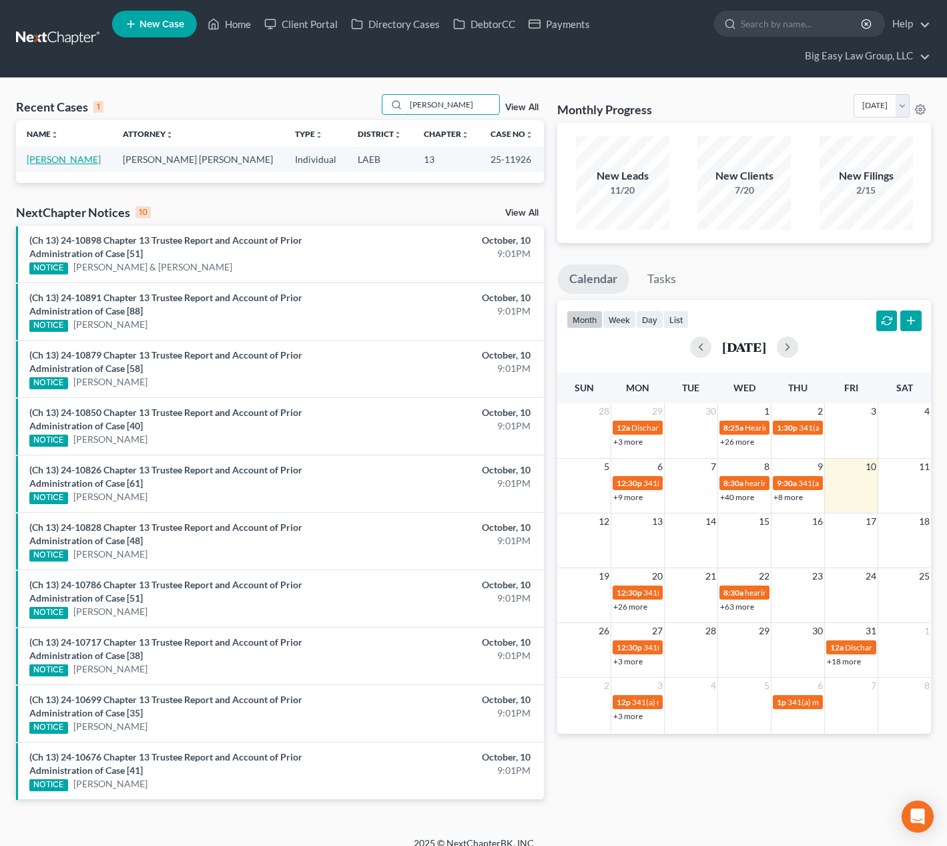
type input "estrada"
click at [89, 155] on link "[PERSON_NAME]" at bounding box center [64, 159] width 74 height 11
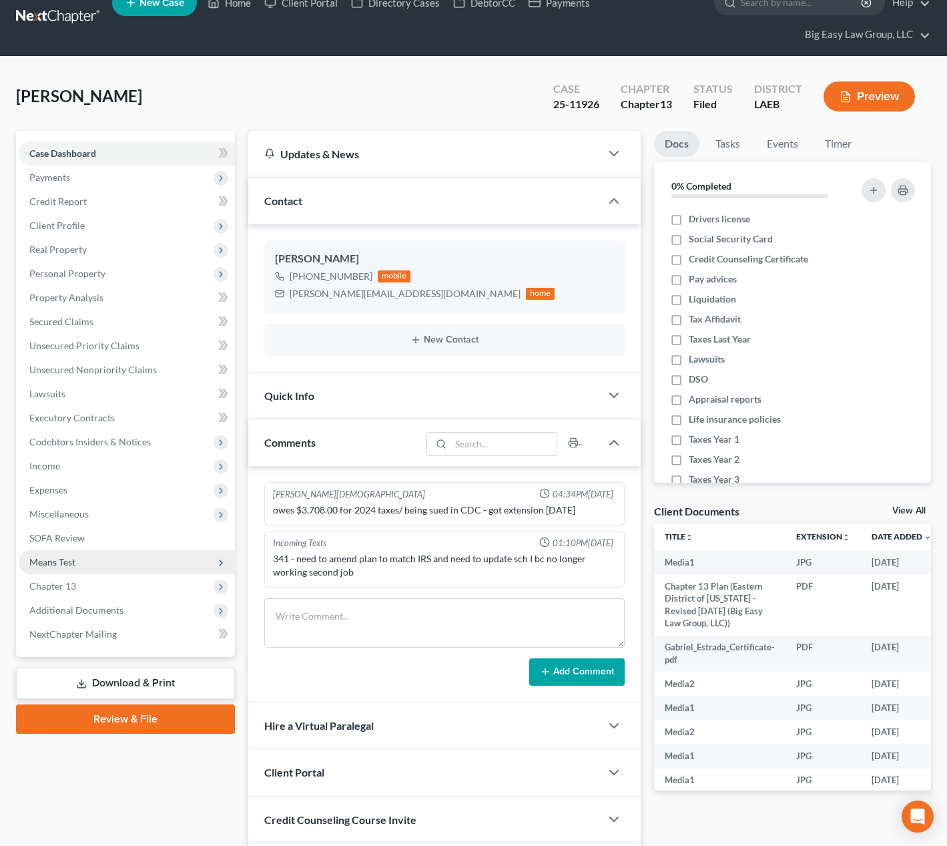
scroll to position [2044, 0]
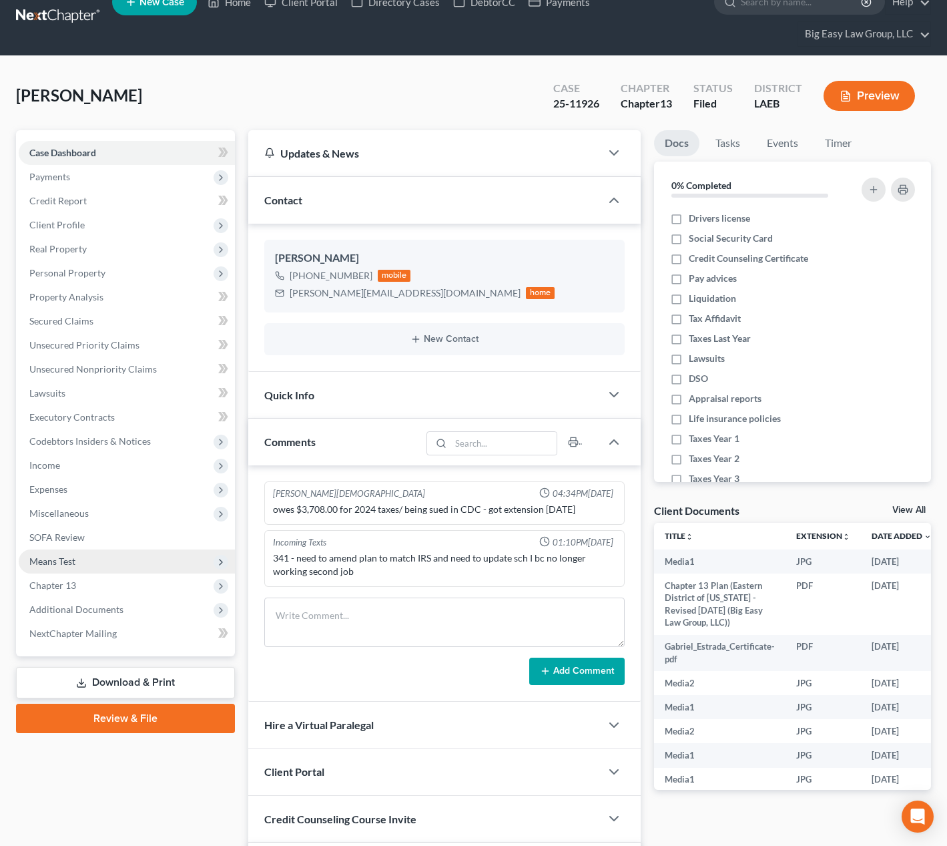
click at [152, 601] on span "Additional Documents" at bounding box center [127, 610] width 216 height 24
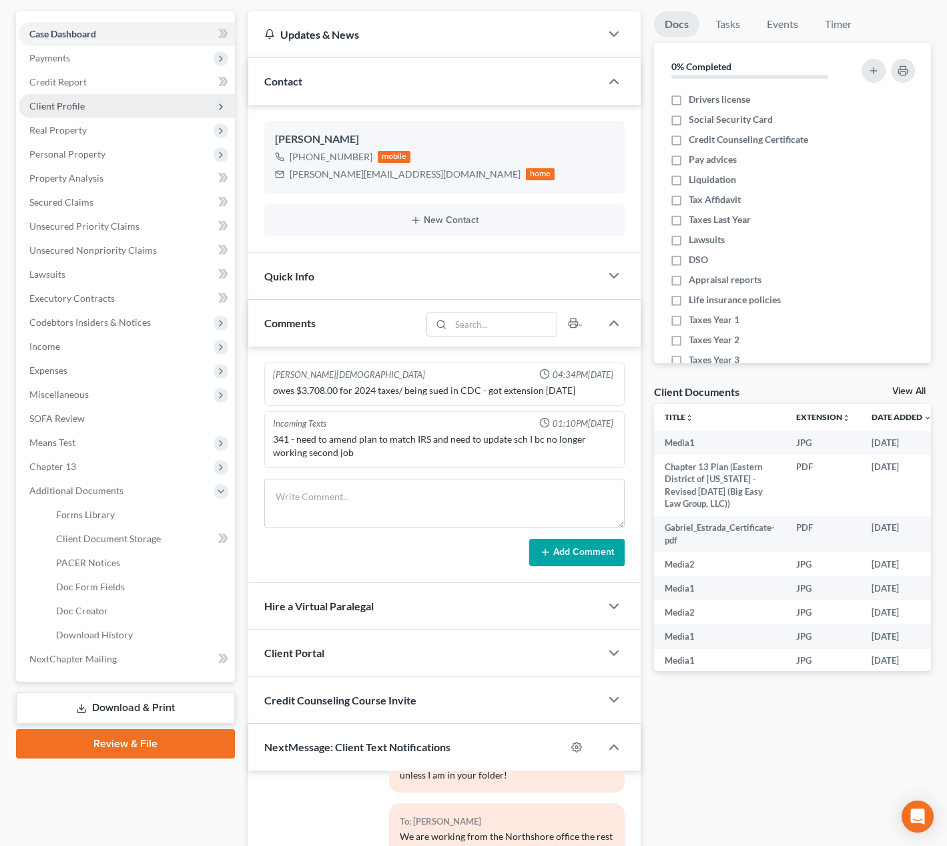
scroll to position [140, 0]
click at [163, 103] on span "Client Profile" at bounding box center [127, 107] width 216 height 24
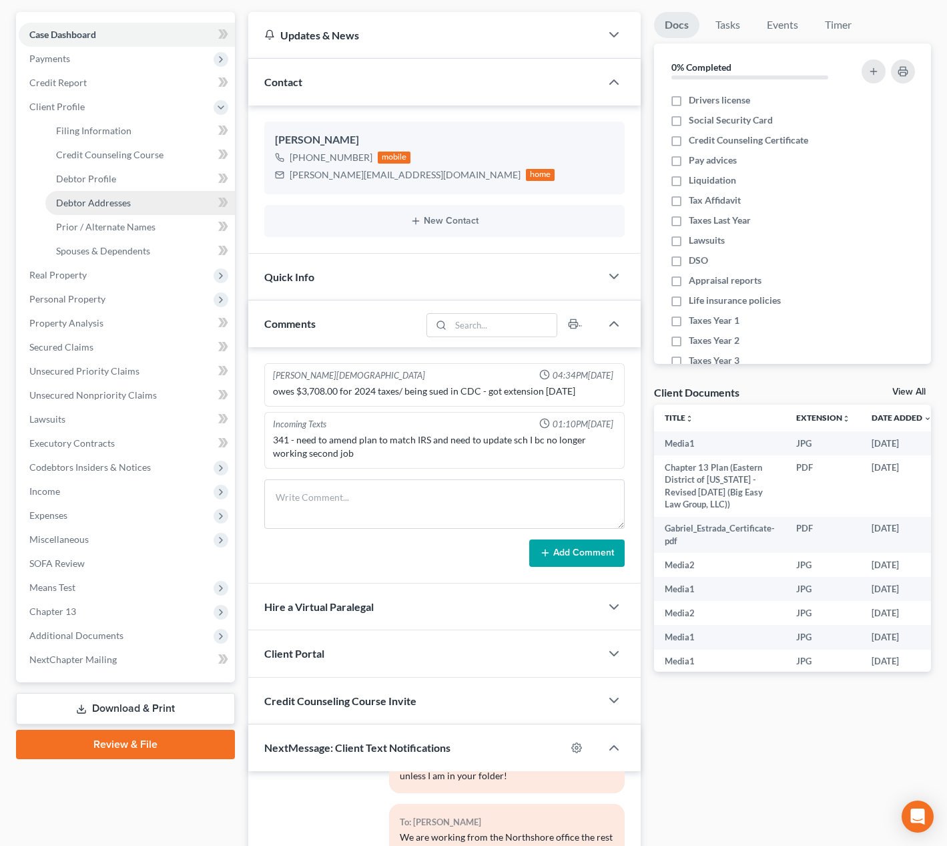
click at [182, 204] on link "Debtor Addresses" at bounding box center [140, 203] width 190 height 24
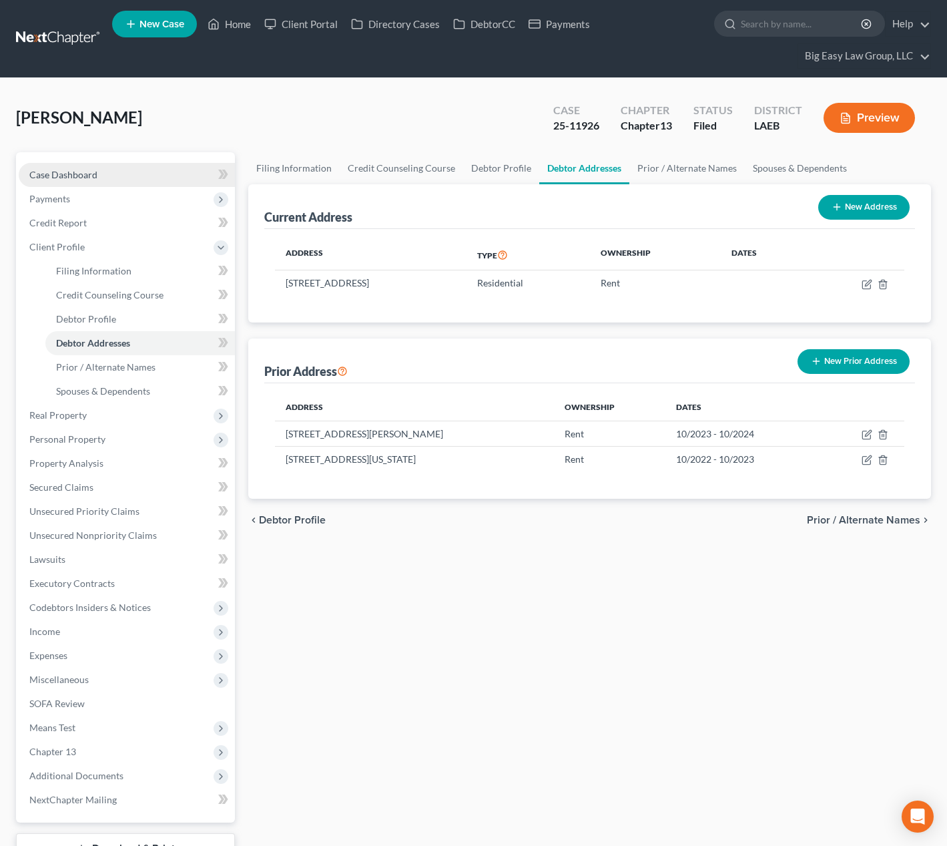
click at [124, 180] on link "Case Dashboard" at bounding box center [127, 175] width 216 height 24
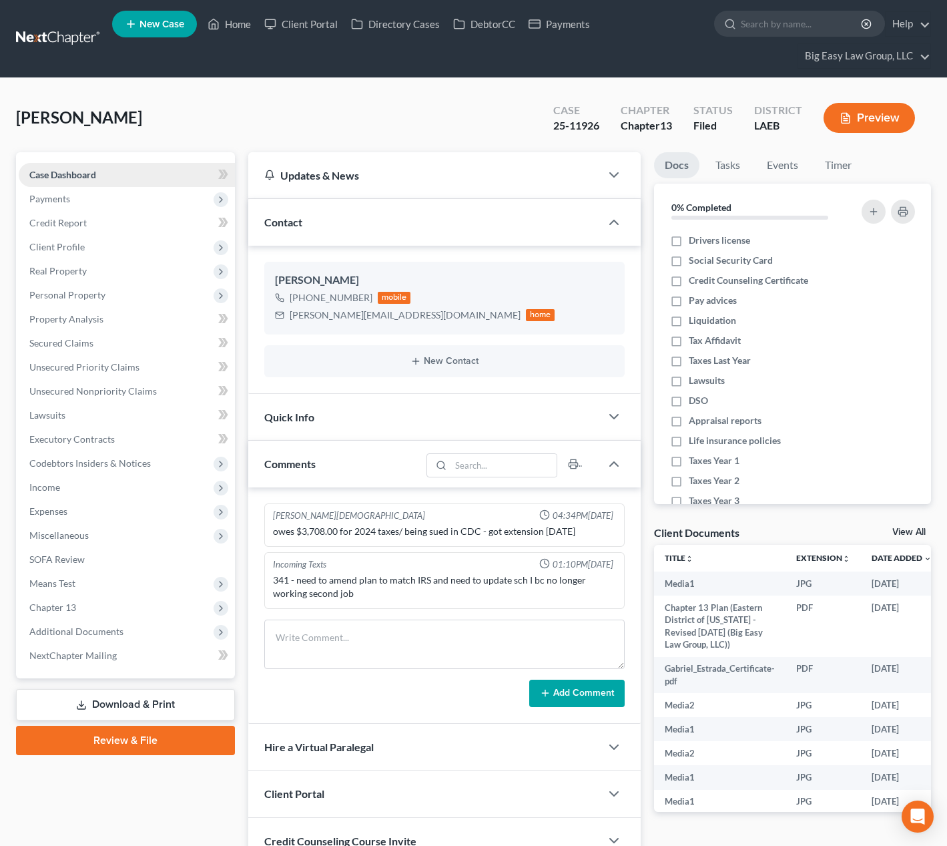
scroll to position [2044, 0]
click at [246, 23] on link "Home" at bounding box center [229, 24] width 57 height 24
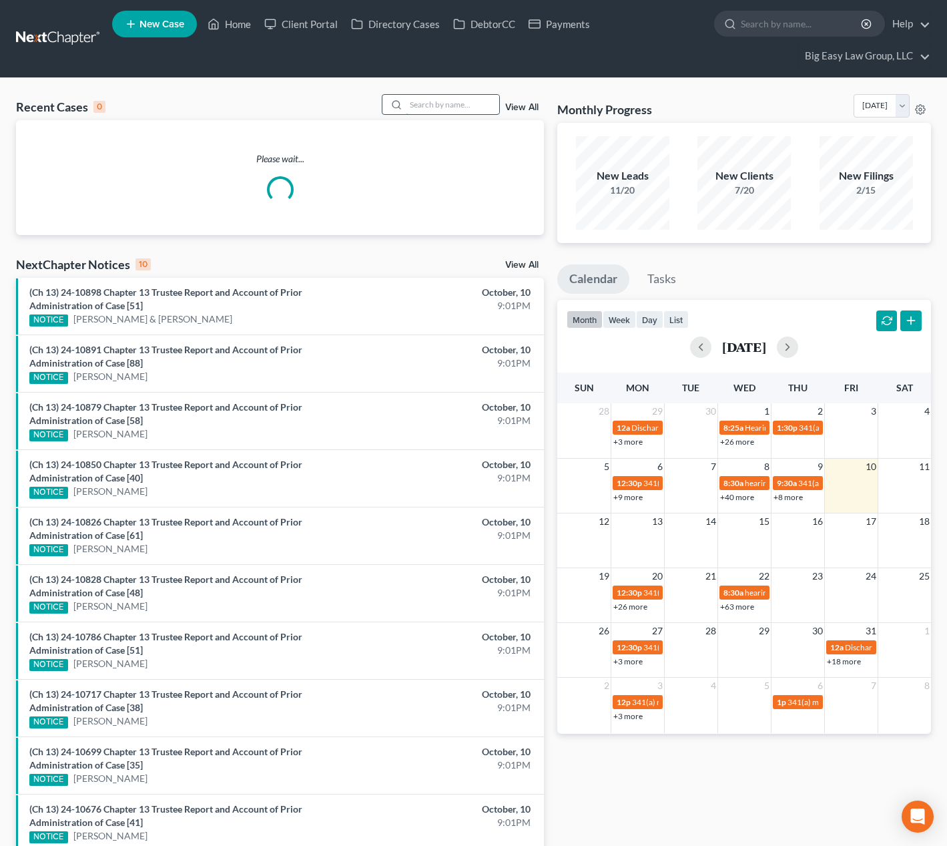
click at [459, 105] on input "search" at bounding box center [452, 104] width 93 height 19
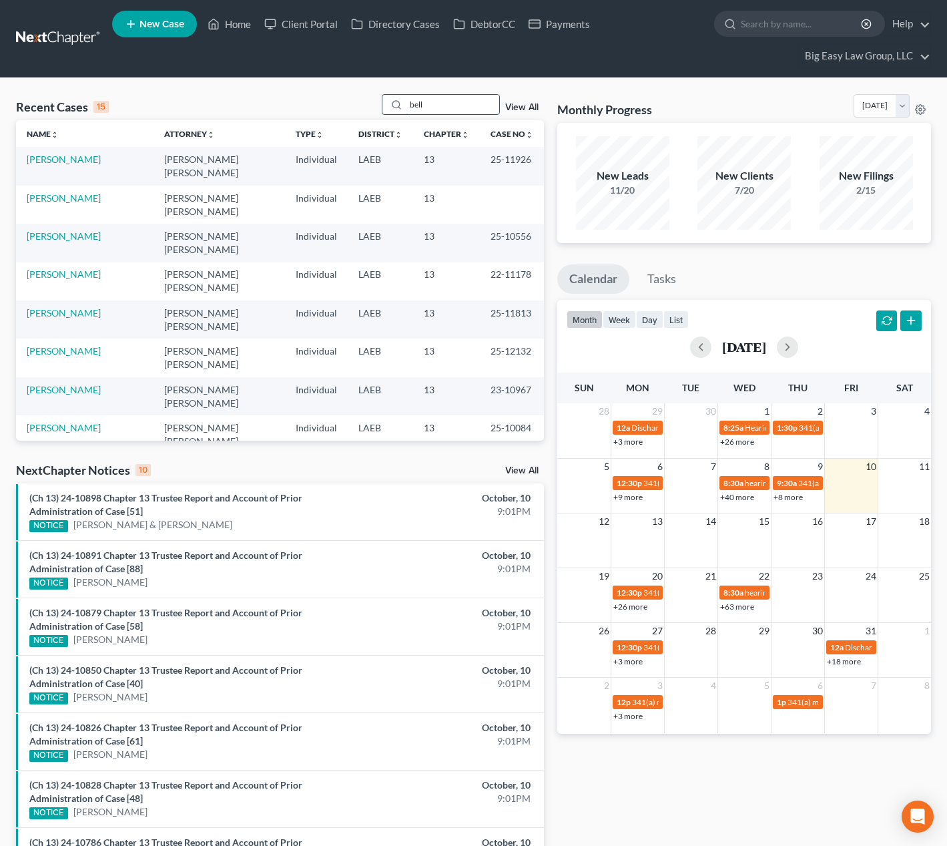
type input "bell"
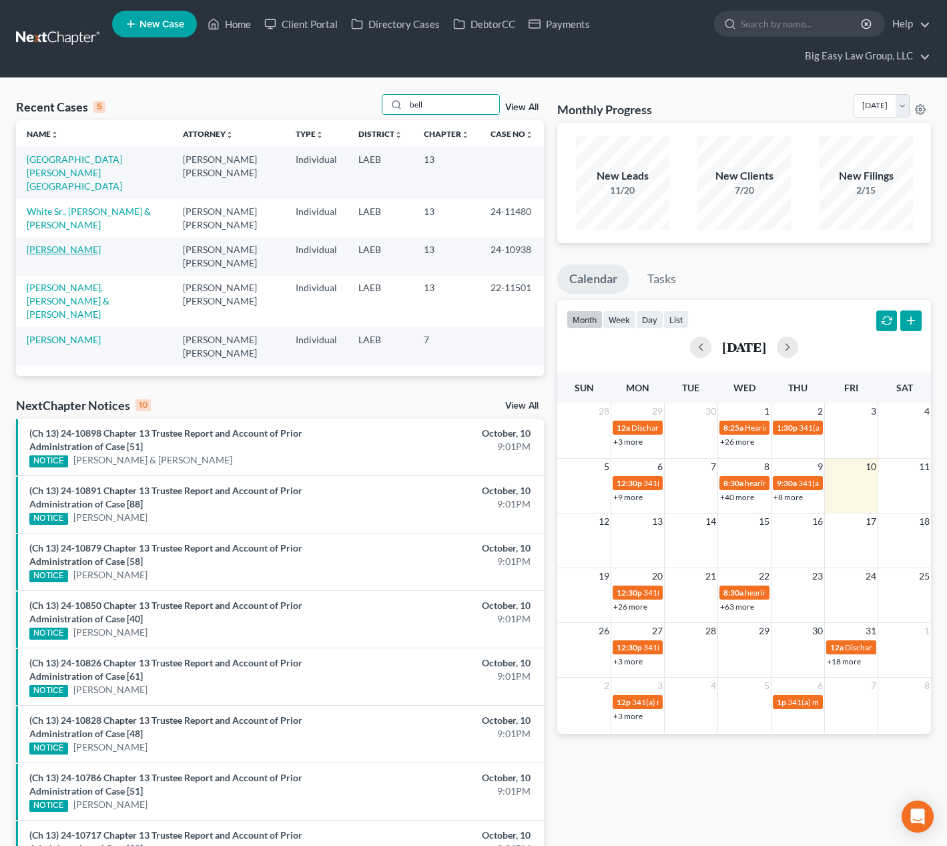
click at [61, 244] on link "[PERSON_NAME]" at bounding box center [64, 249] width 74 height 11
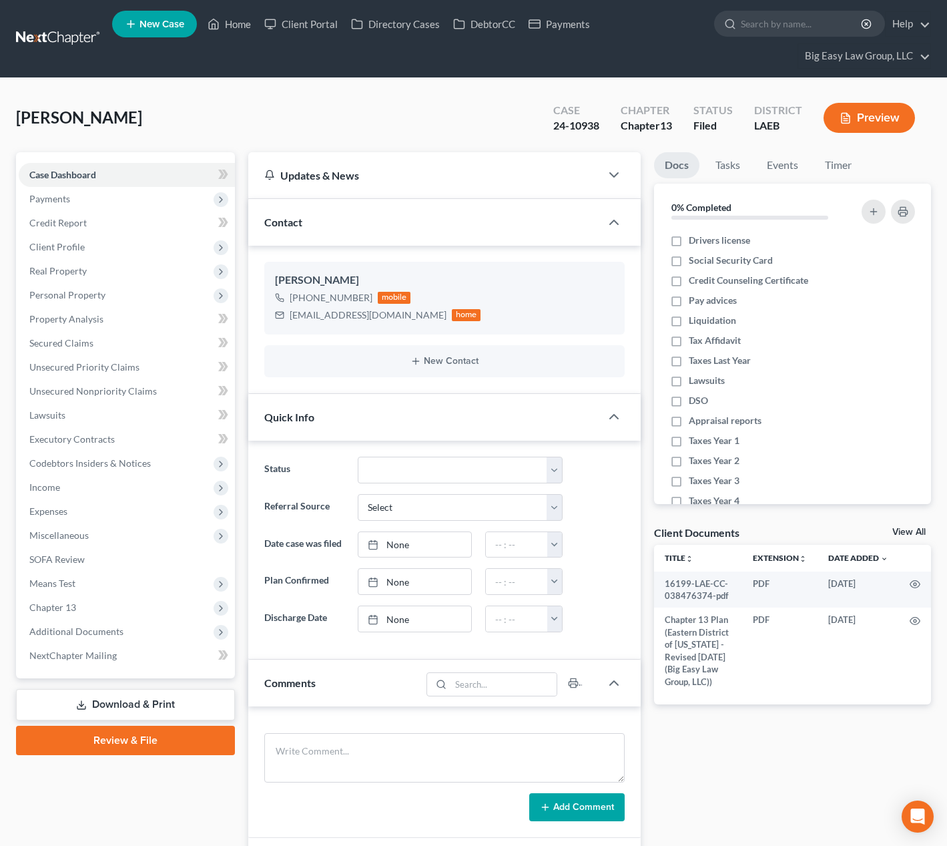
scroll to position [1929, 0]
drag, startPoint x: 96, startPoint y: 632, endPoint x: 132, endPoint y: 612, distance: 41.2
click at [97, 632] on span "Additional Documents" at bounding box center [76, 631] width 94 height 11
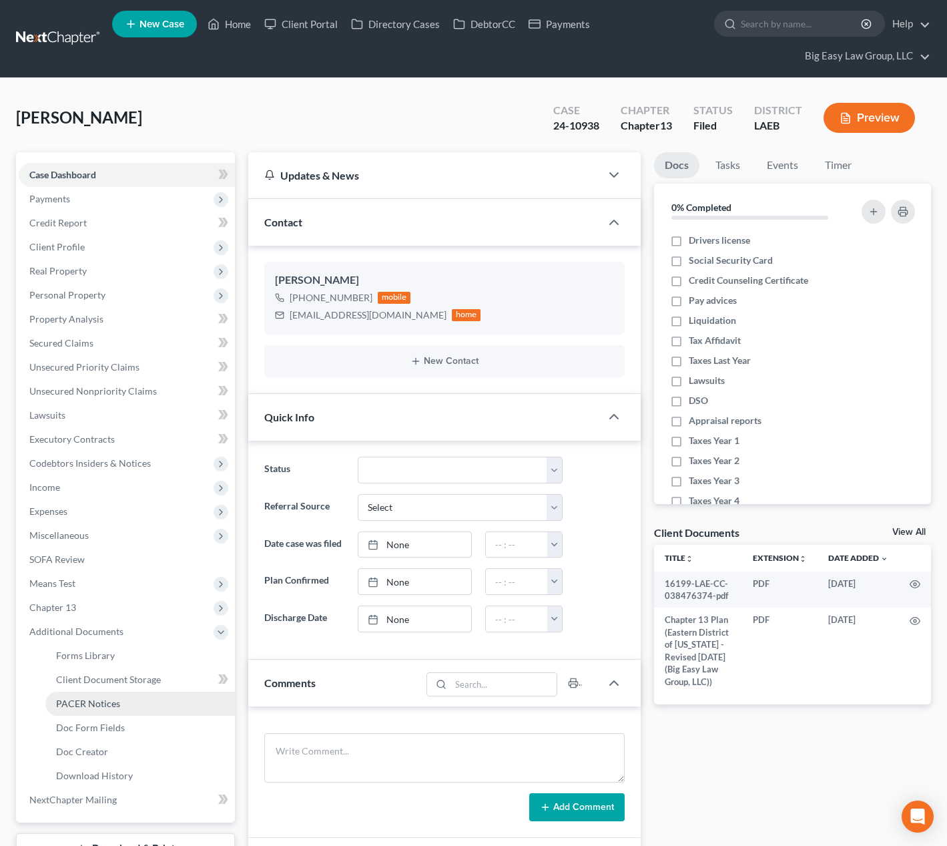
click at [148, 711] on link "PACER Notices" at bounding box center [140, 704] width 190 height 24
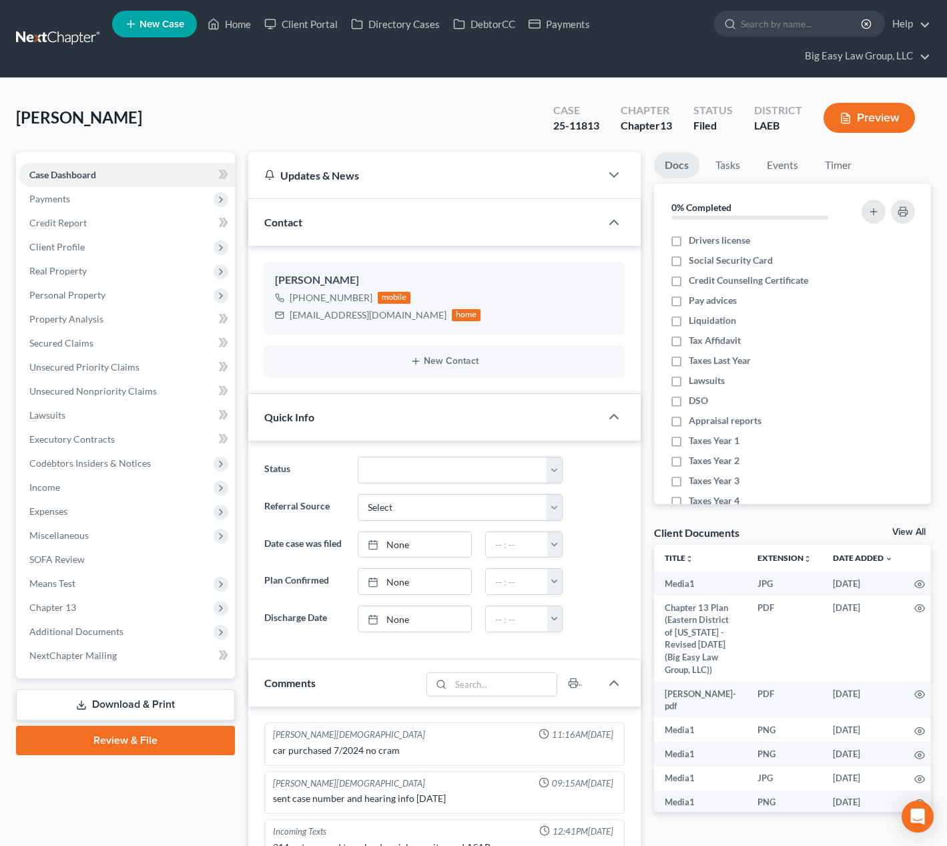
select select "0"
click at [236, 29] on link "Home" at bounding box center [229, 24] width 57 height 24
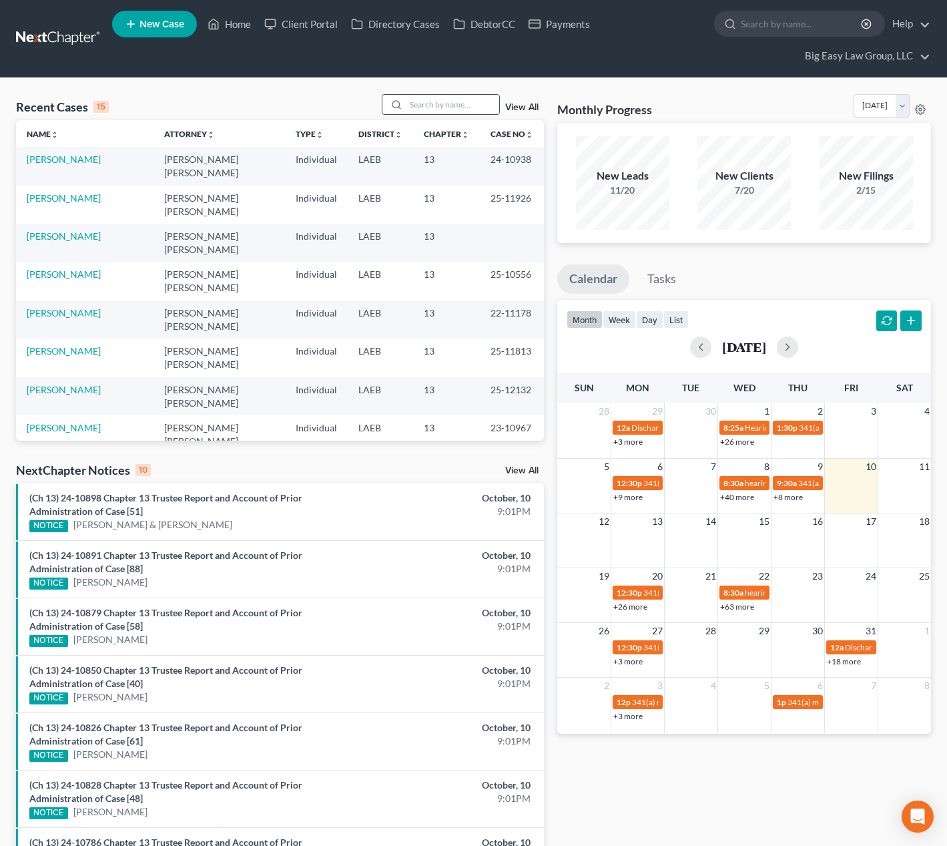
click at [471, 107] on input "search" at bounding box center [452, 104] width 93 height 19
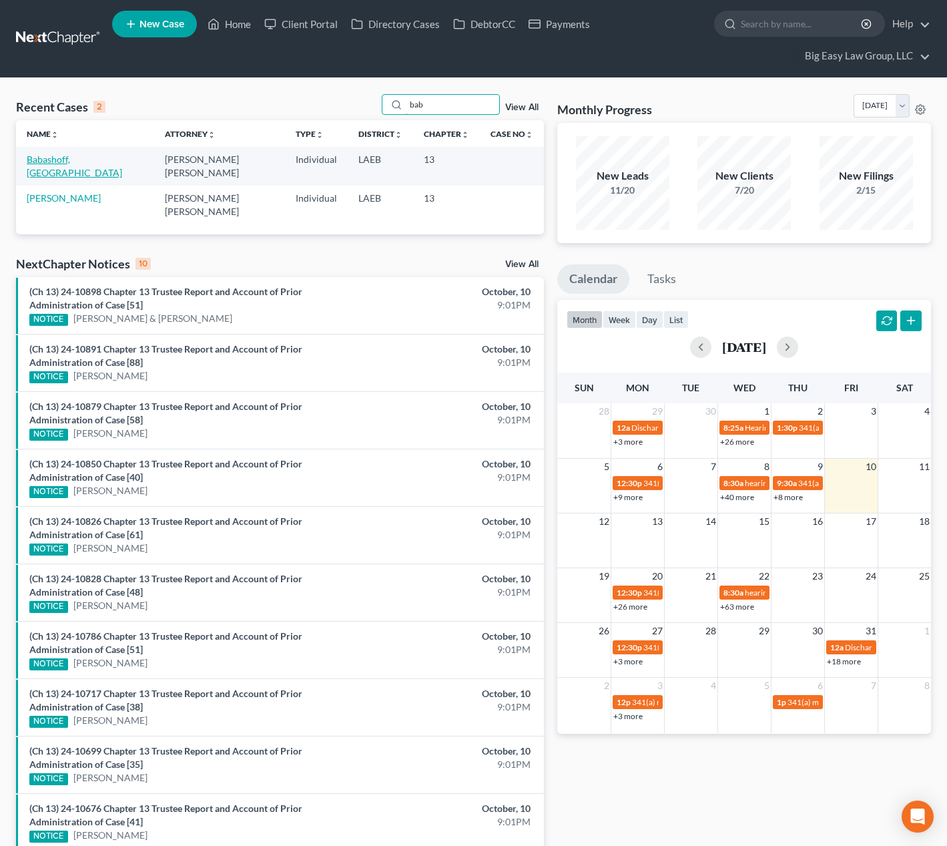
type input "bab"
click at [75, 158] on link "Babashoff, [GEOGRAPHIC_DATA]" at bounding box center [74, 166] width 95 height 25
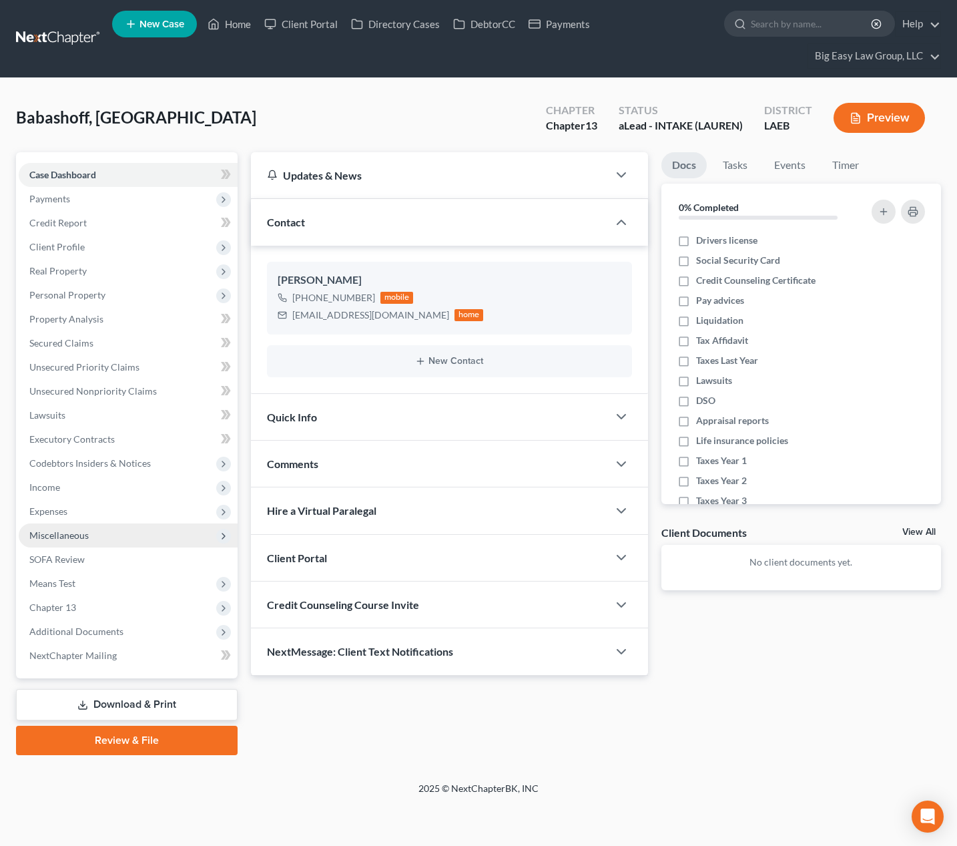
click at [143, 535] on span "Miscellaneous" at bounding box center [128, 535] width 219 height 24
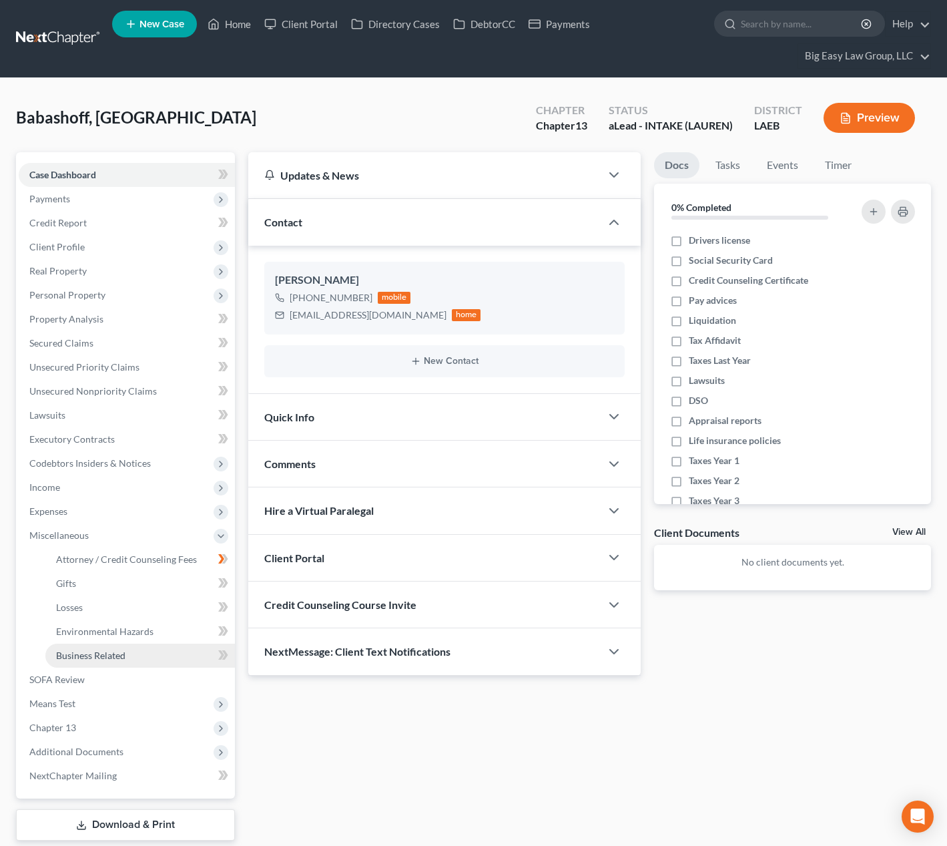
click at [170, 645] on link "Business Related" at bounding box center [140, 656] width 190 height 24
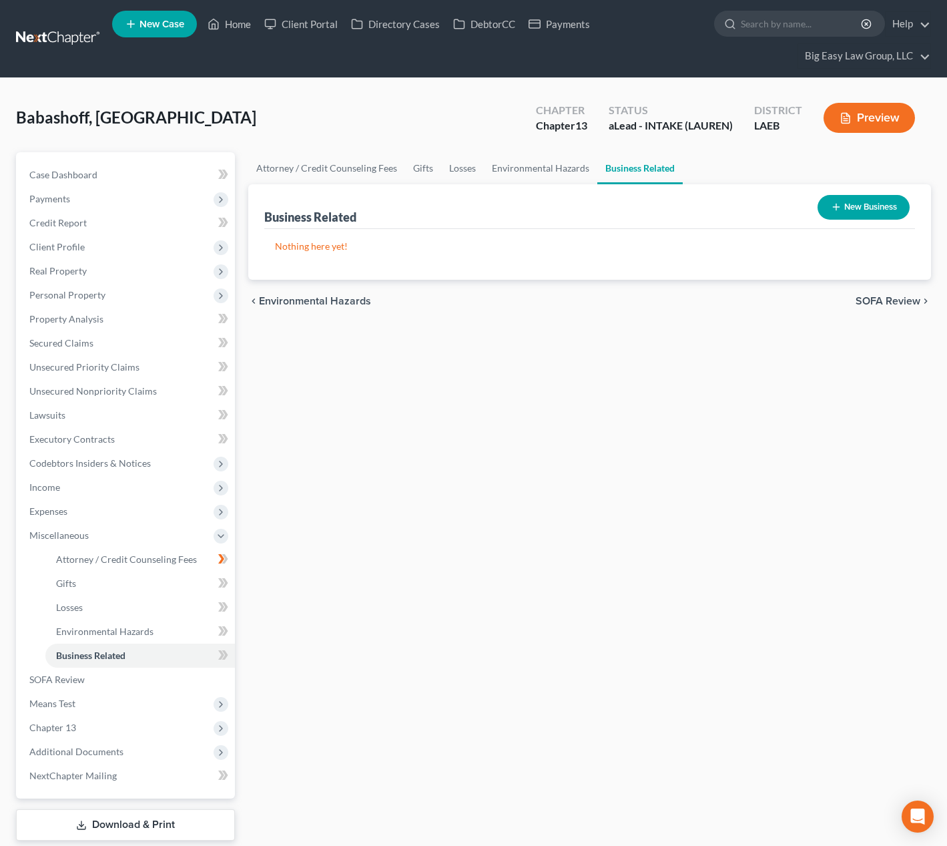
click at [819, 208] on button "New Business" at bounding box center [864, 207] width 92 height 25
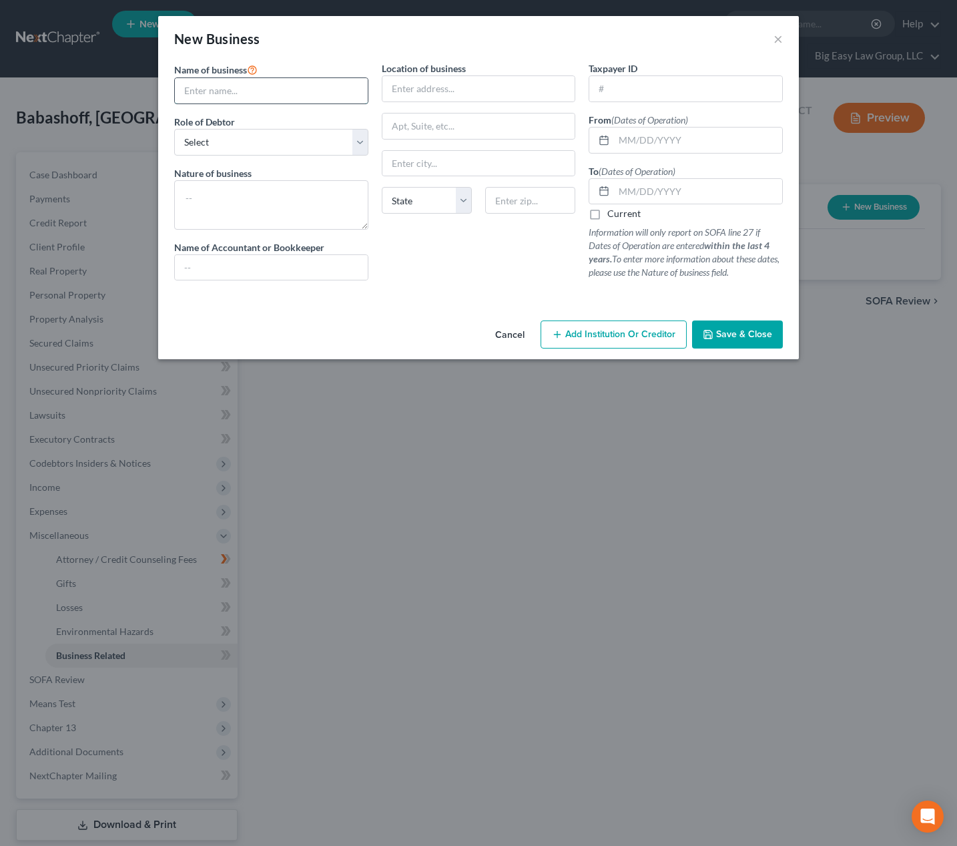
click at [326, 87] on input "text" at bounding box center [271, 90] width 193 height 25
type input "RUSA"
click at [636, 98] on input "text" at bounding box center [686, 88] width 193 height 25
type input "88-1354058"
click at [763, 331] on span "Save & Close" at bounding box center [744, 334] width 56 height 11
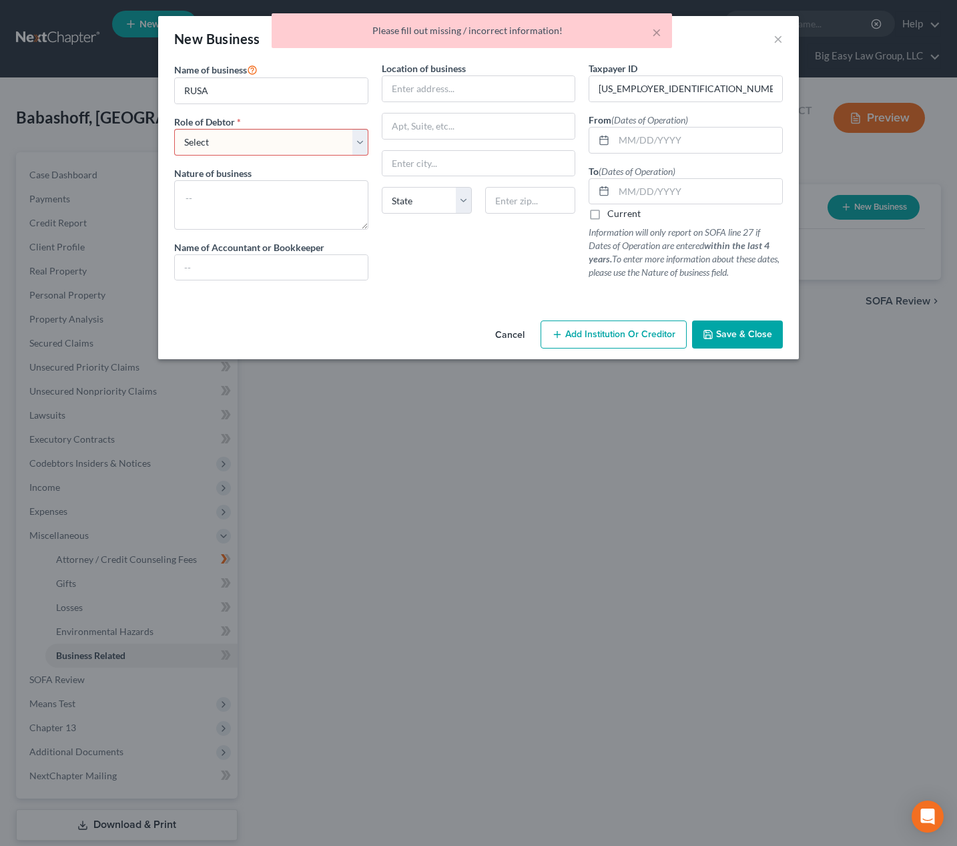
click at [319, 145] on select "Select A member of a limited liability company (LLC) or limited liability partn…" at bounding box center [271, 142] width 194 height 27
select select "member"
click at [174, 129] on select "Select A member of a limited liability company (LLC) or limited liability partn…" at bounding box center [271, 142] width 194 height 27
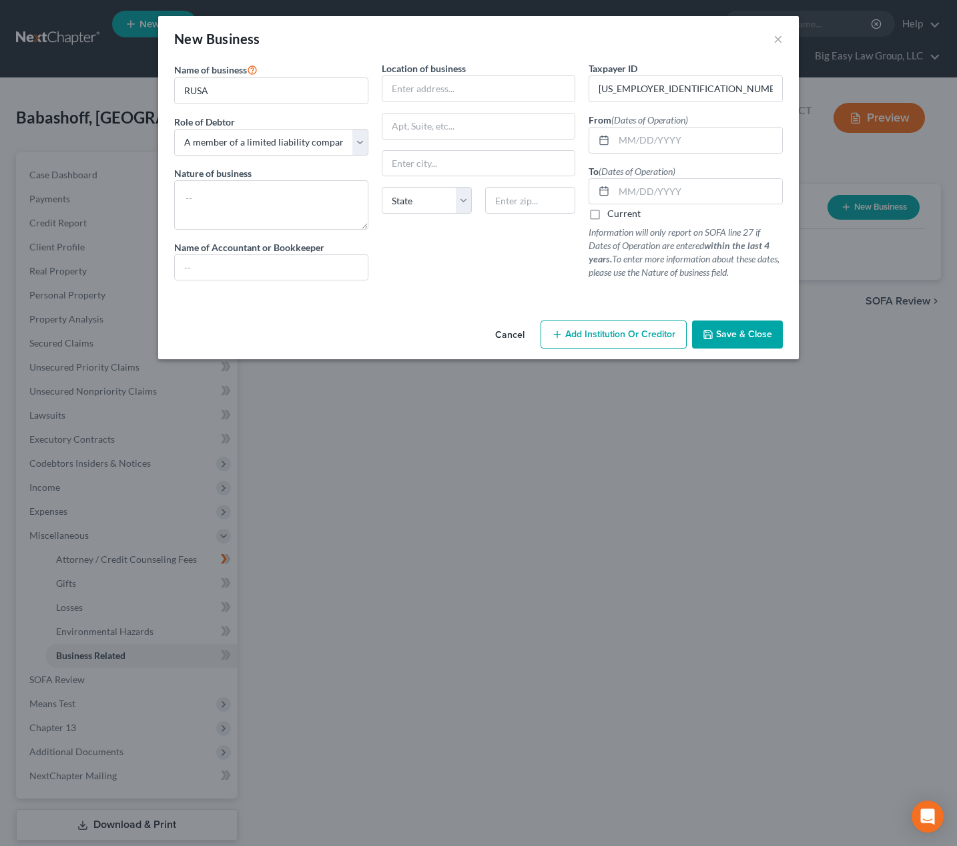
click at [717, 333] on span "Save & Close" at bounding box center [744, 334] width 56 height 11
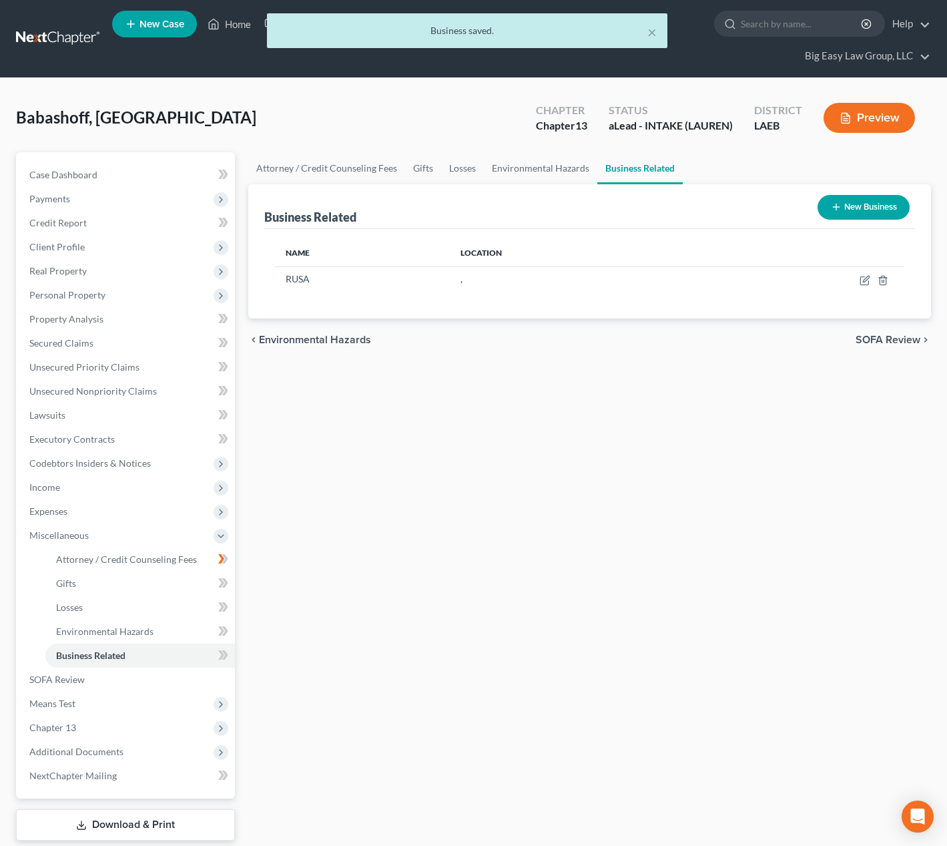
click at [843, 211] on button "New Business" at bounding box center [864, 207] width 92 height 25
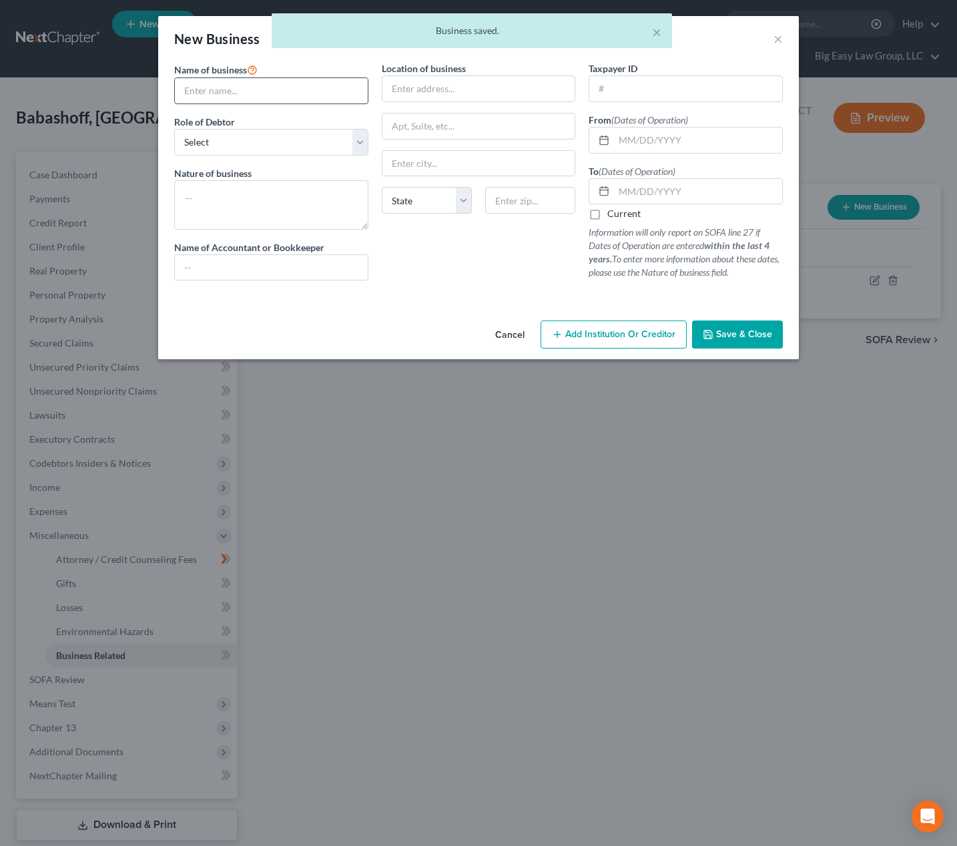
click at [264, 89] on input "text" at bounding box center [271, 90] width 193 height 25
type input "R"
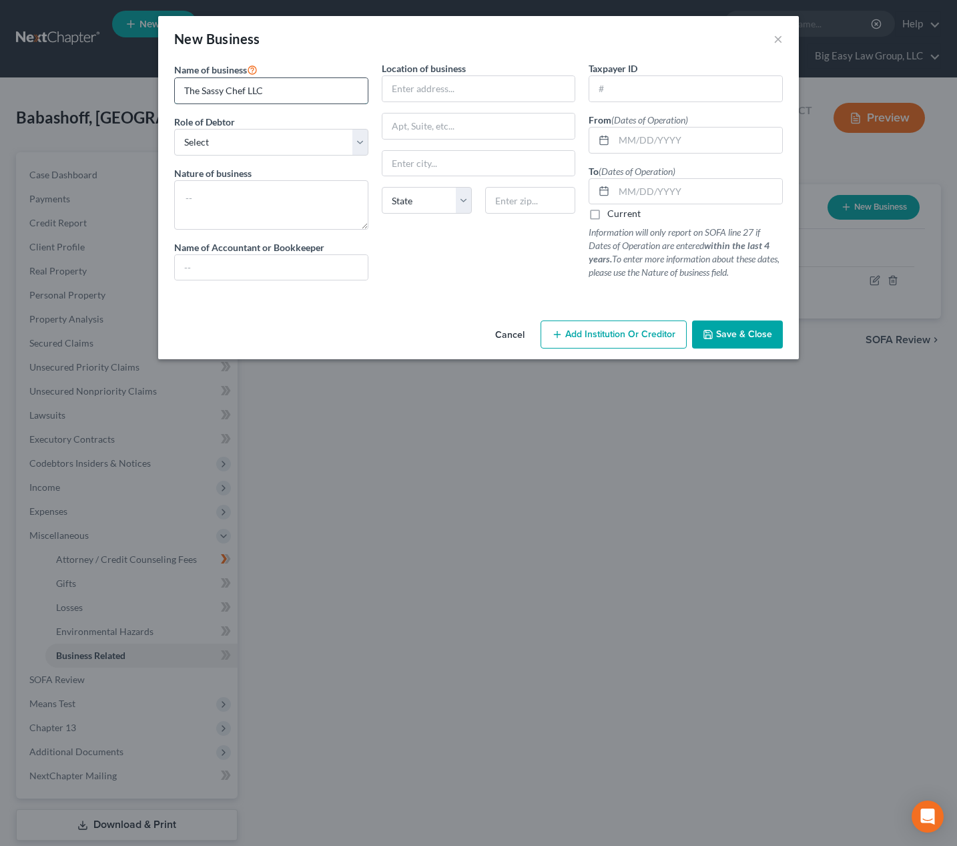
type input "The Sassy Chef LLC"
click at [284, 140] on select "Select A member of a limited liability company (LLC) or limited liability partn…" at bounding box center [271, 142] width 194 height 27
select select "member"
click at [174, 129] on select "Select A member of a limited liability company (LLC) or limited liability partn…" at bounding box center [271, 142] width 194 height 27
click at [298, 208] on textarea at bounding box center [271, 204] width 194 height 49
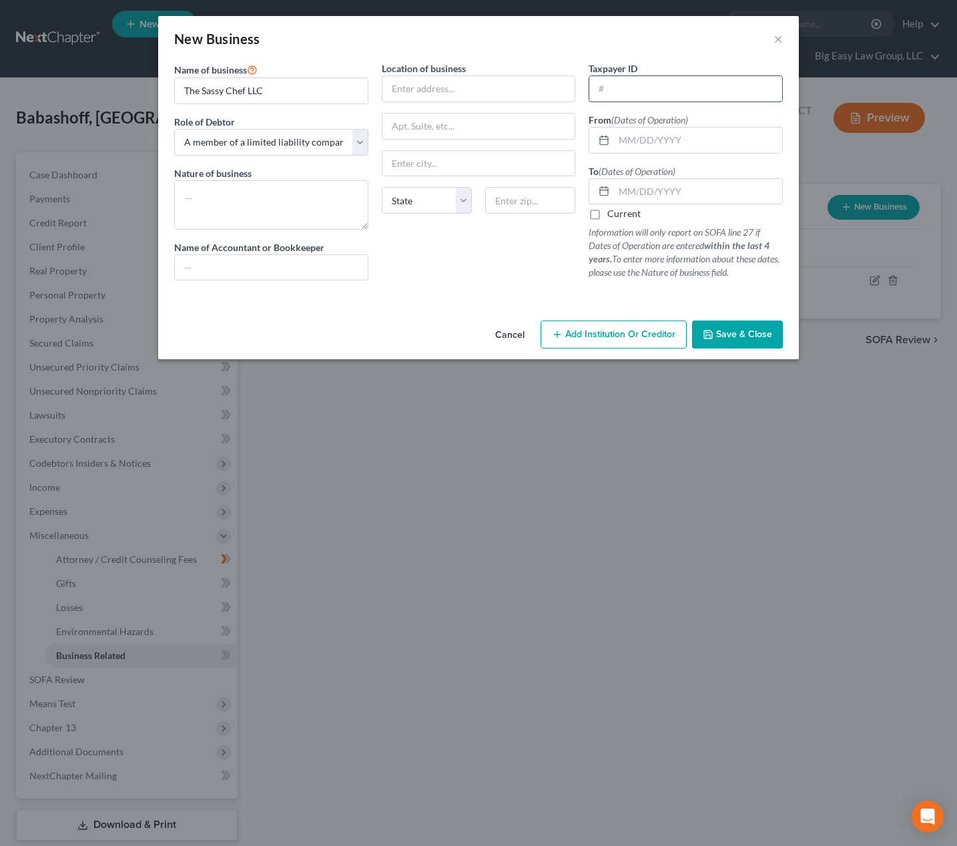
click at [628, 90] on input "text" at bounding box center [686, 88] width 193 height 25
type input "82-4041125"
click at [633, 144] on input "text" at bounding box center [698, 140] width 168 height 25
type input "01/20/2018"
type input "05/15/2023"
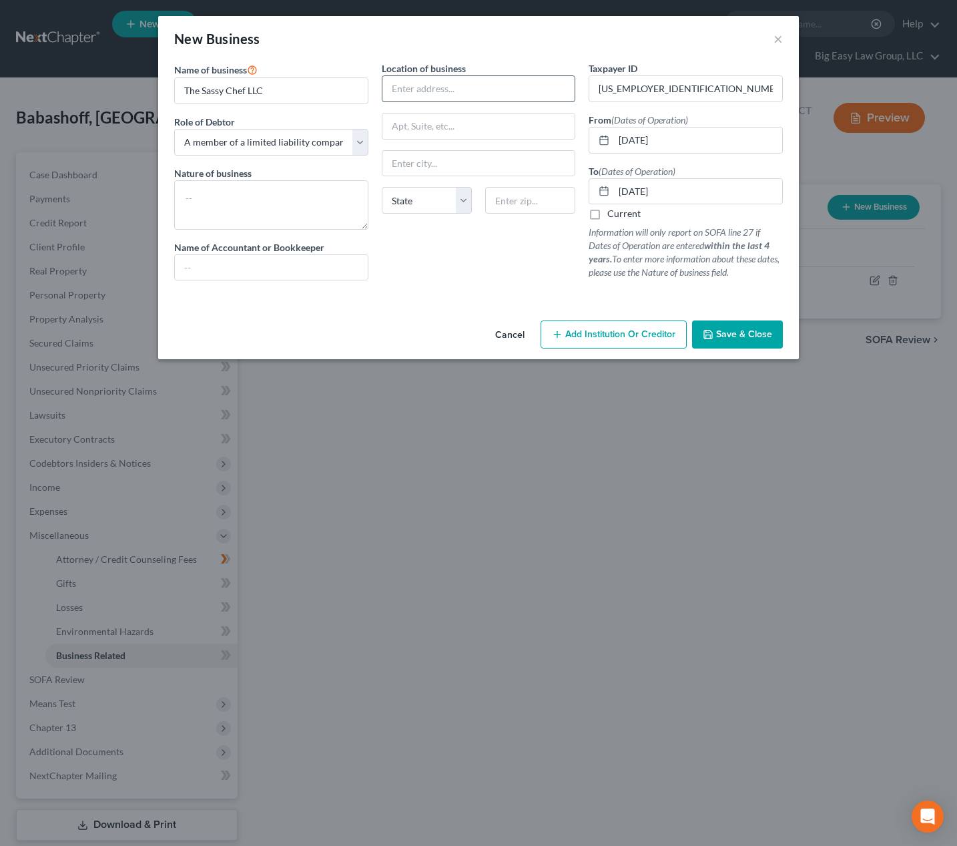
click at [467, 88] on input "text" at bounding box center [479, 88] width 193 height 25
type input "614 Florida Blvd"
type input "70124"
type input "New Orleans"
select select "19"
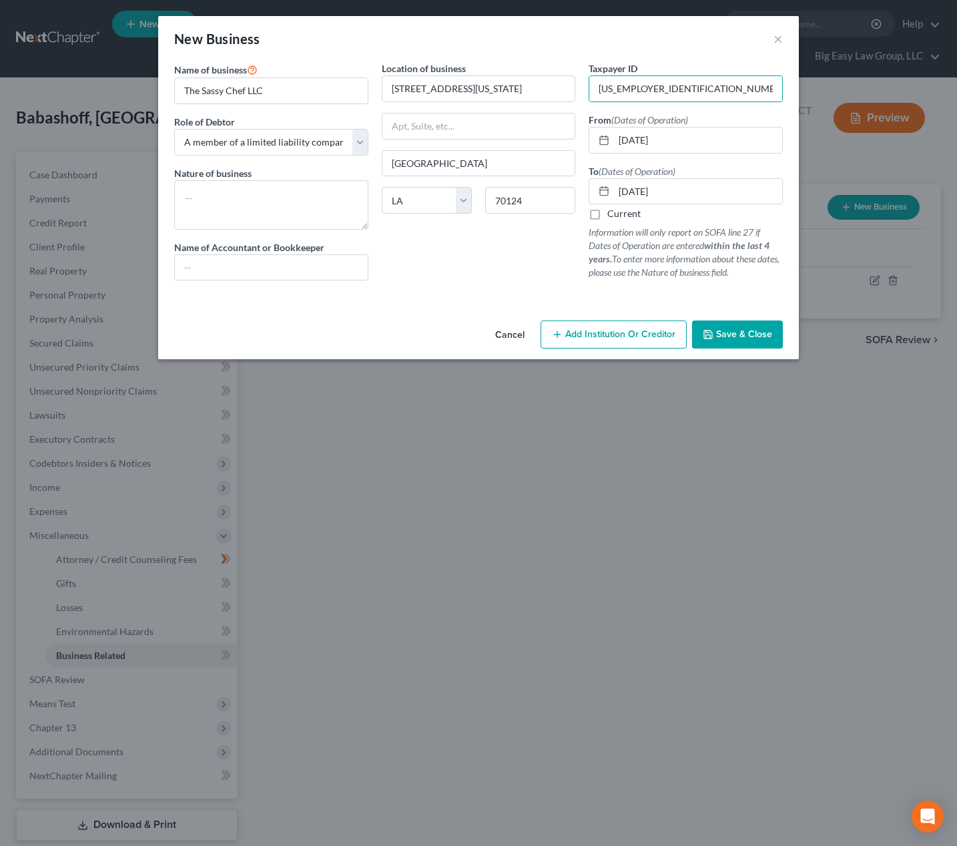
click at [744, 340] on button "Save & Close" at bounding box center [737, 334] width 91 height 28
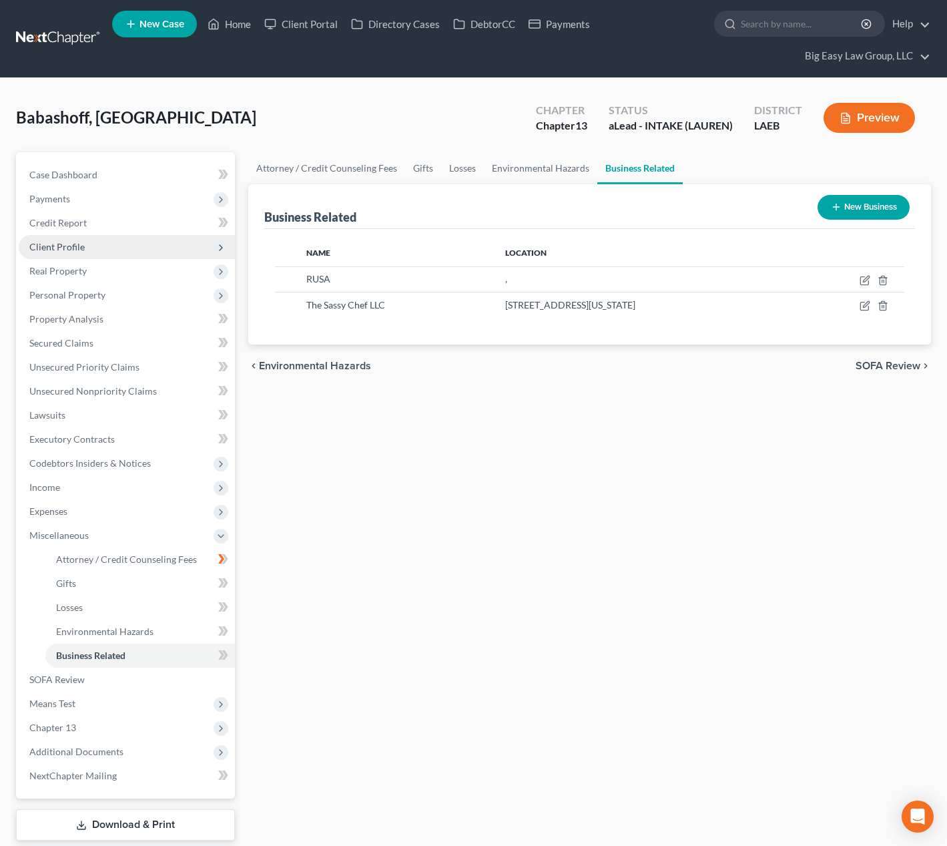
click at [144, 245] on span "Client Profile" at bounding box center [127, 247] width 216 height 24
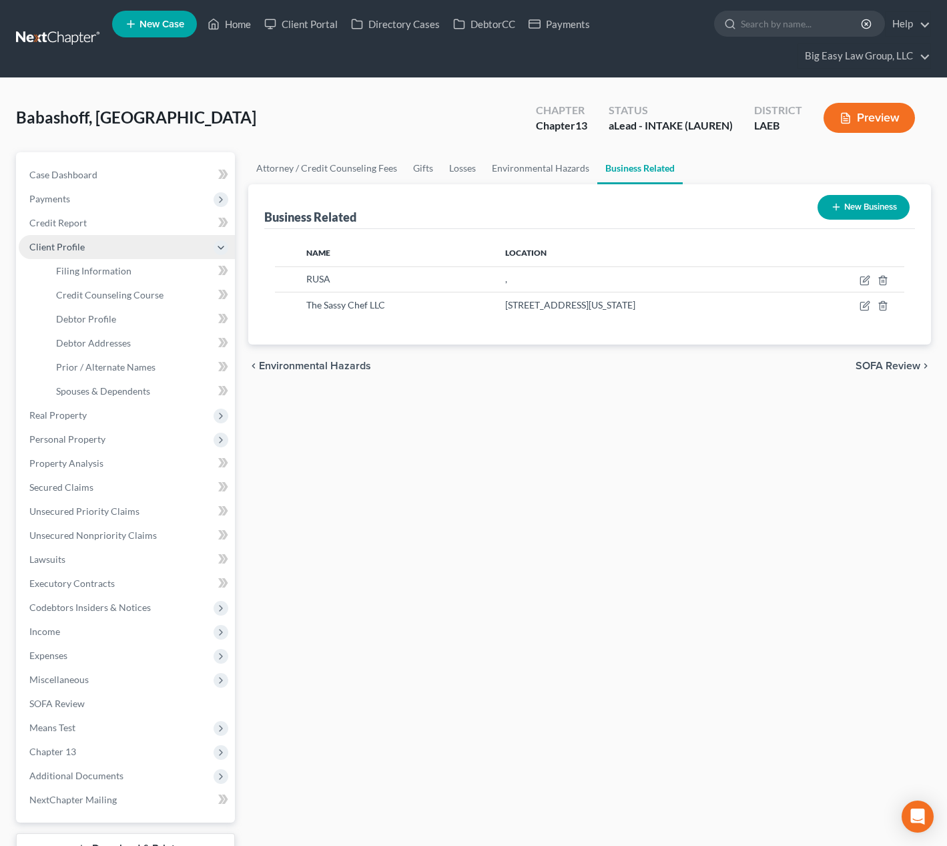
click at [144, 245] on span "Client Profile" at bounding box center [127, 247] width 216 height 24
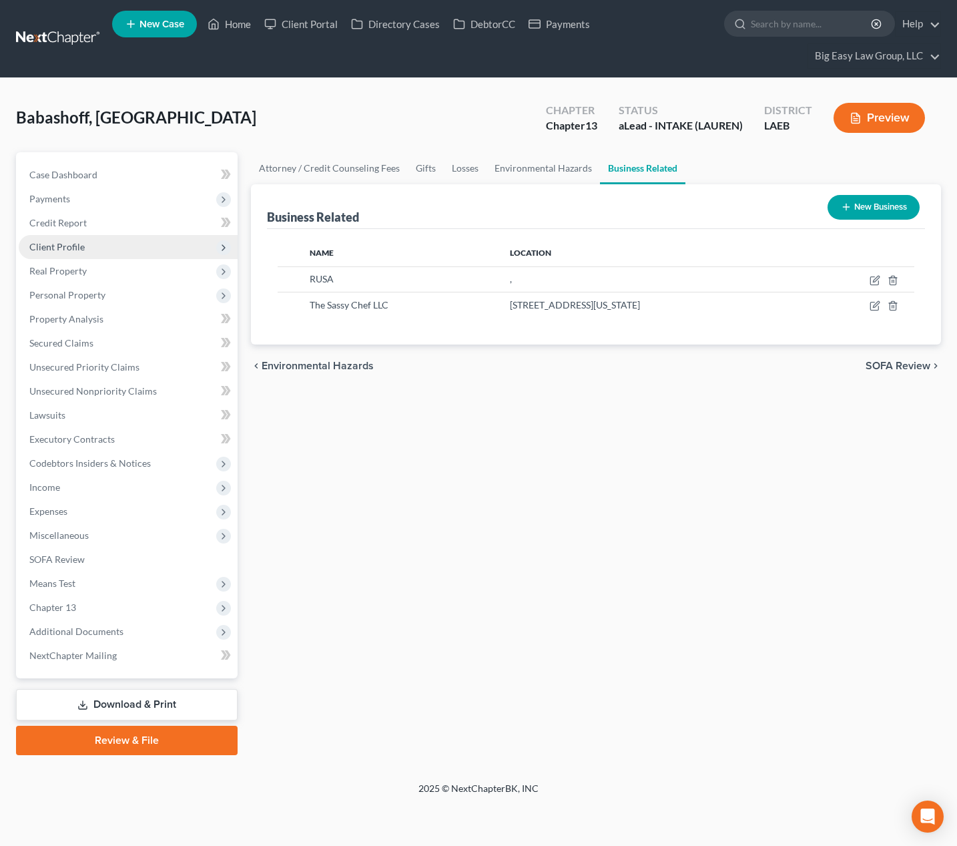
click at [146, 246] on span "Client Profile" at bounding box center [128, 247] width 219 height 24
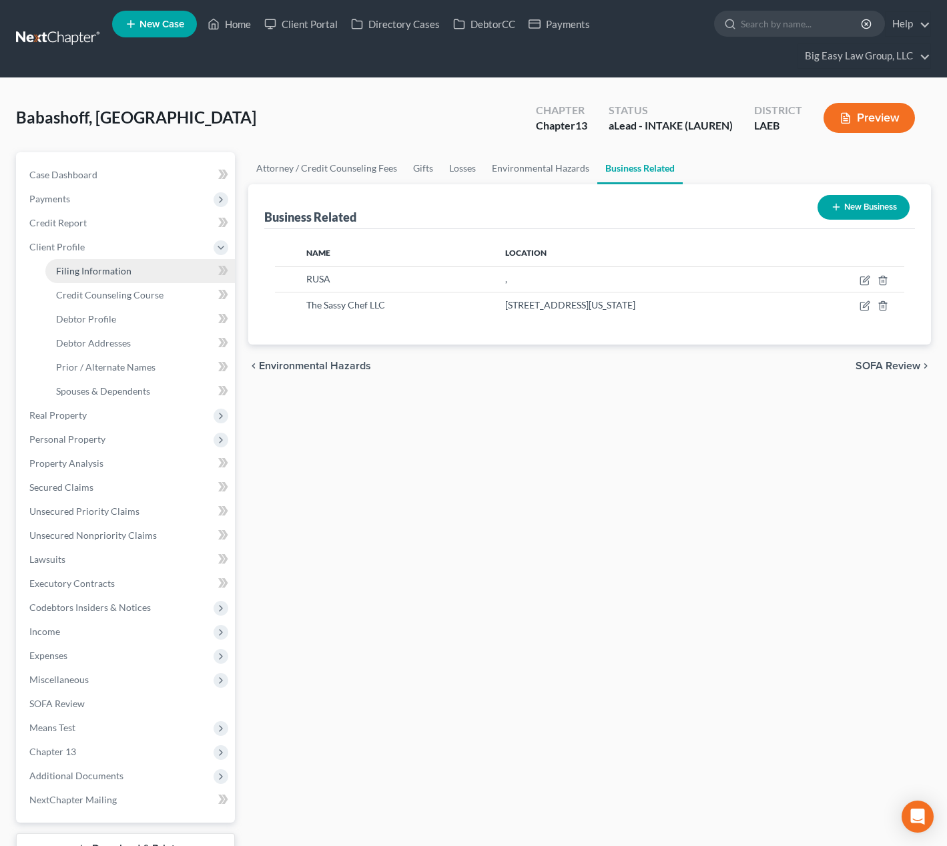
click at [151, 270] on link "Filing Information" at bounding box center [140, 271] width 190 height 24
select select "1"
select select "0"
select select "3"
select select "19"
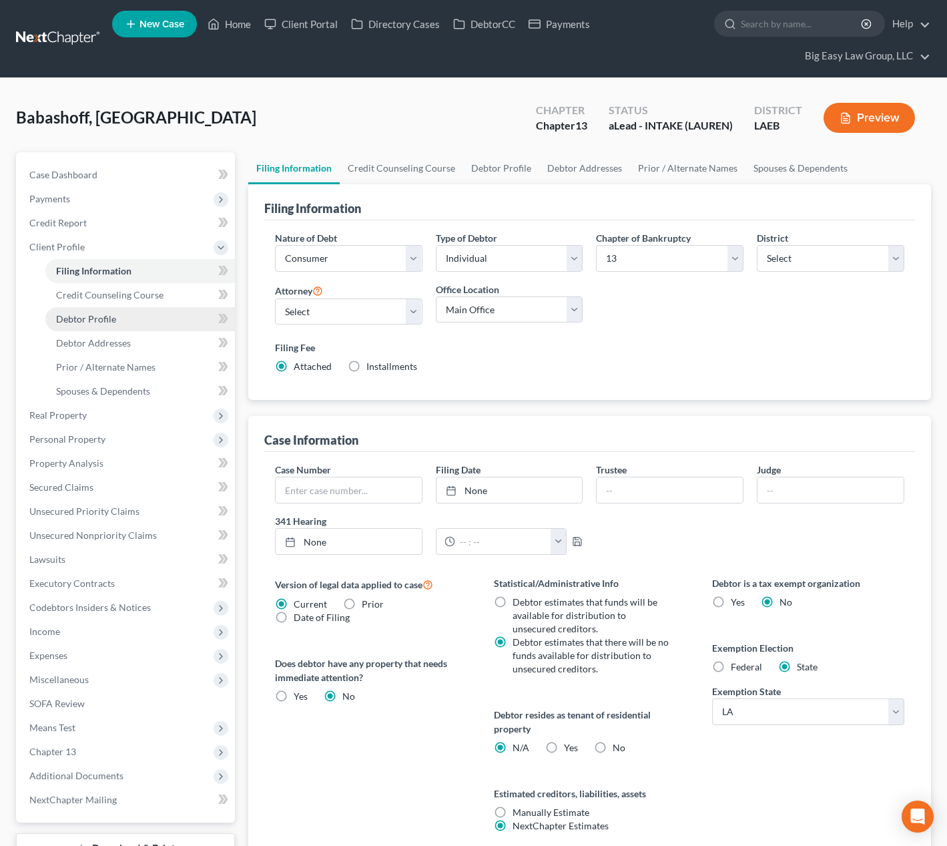
click at [155, 324] on link "Debtor Profile" at bounding box center [140, 319] width 190 height 24
select select "0"
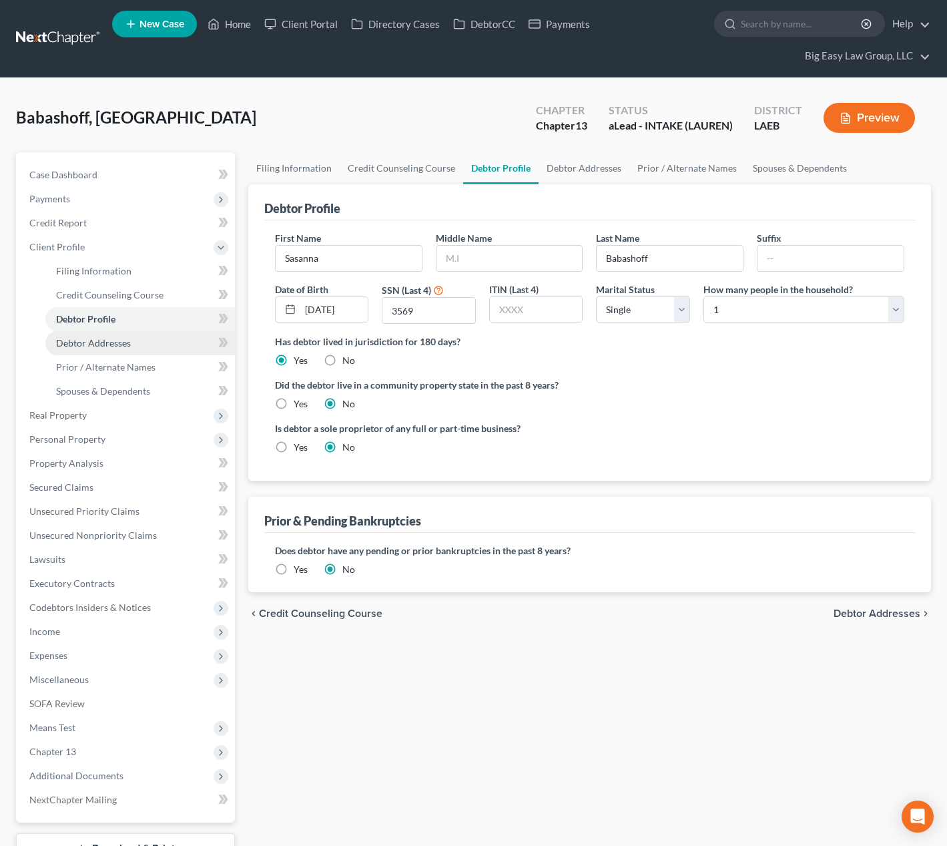
click at [166, 342] on link "Debtor Addresses" at bounding box center [140, 343] width 190 height 24
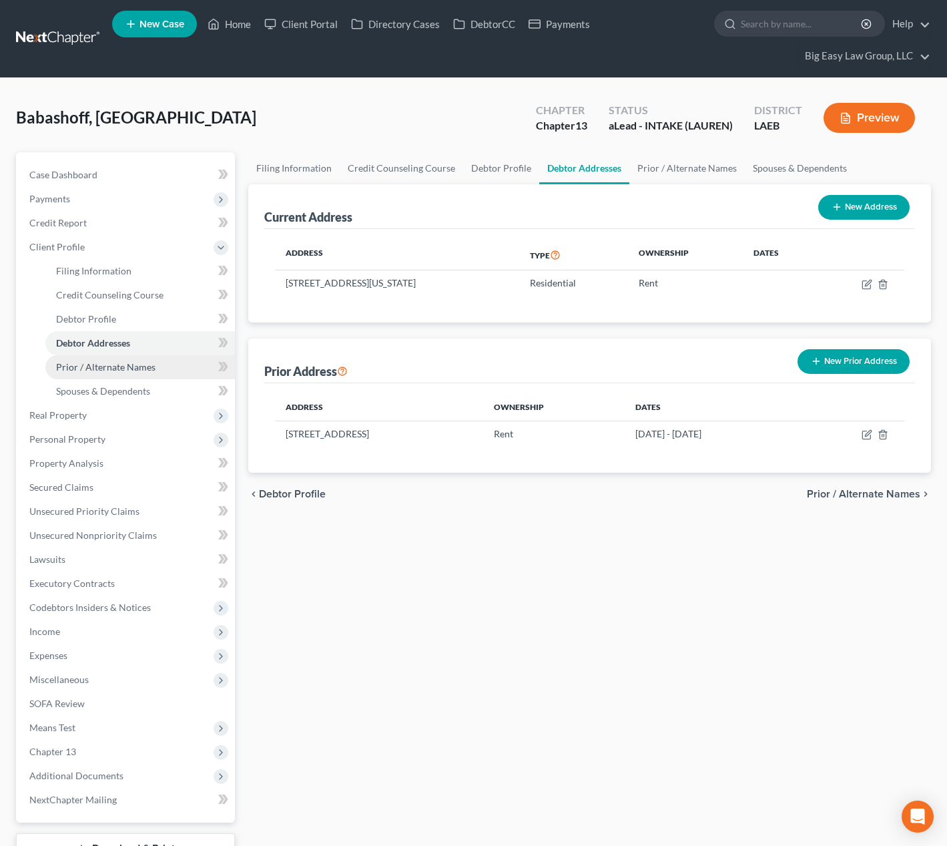
click at [174, 368] on link "Prior / Alternate Names" at bounding box center [140, 367] width 190 height 24
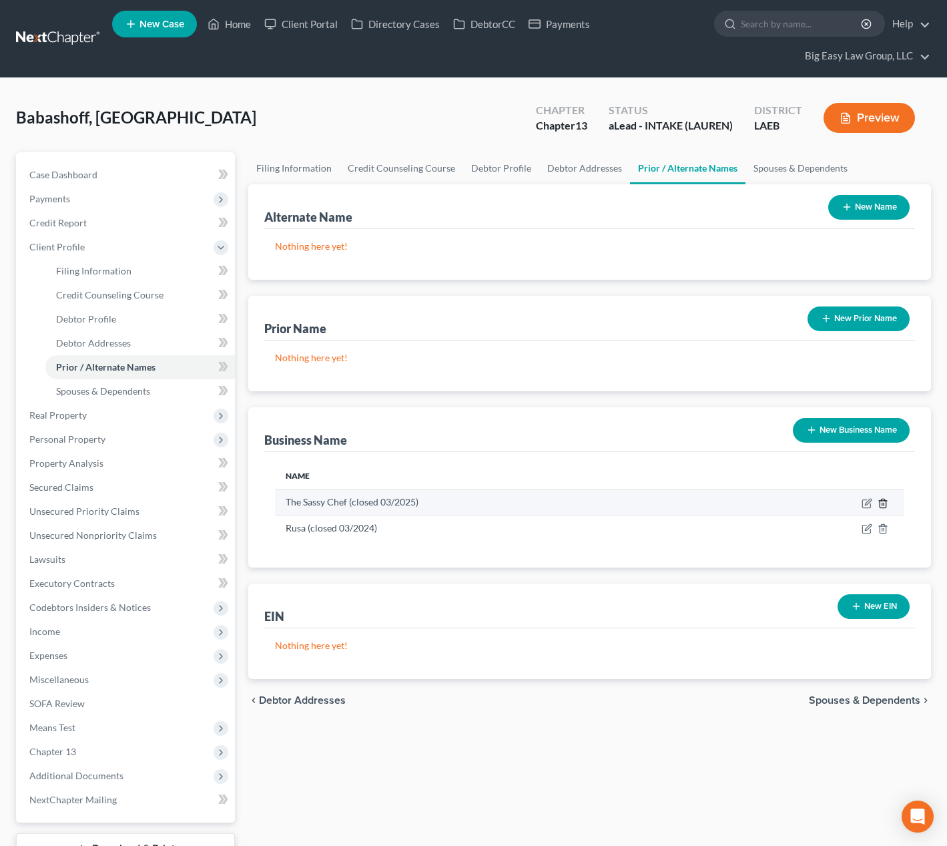
click at [882, 501] on icon "button" at bounding box center [883, 503] width 11 height 11
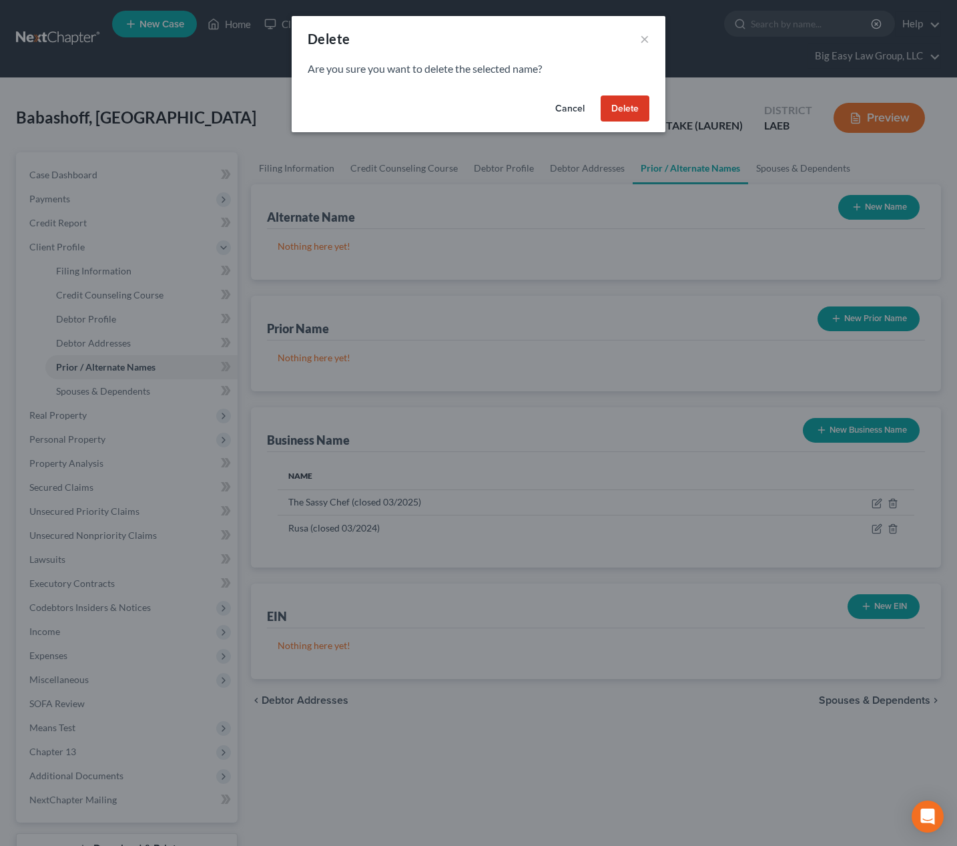
click at [620, 99] on button "Delete" at bounding box center [625, 108] width 49 height 27
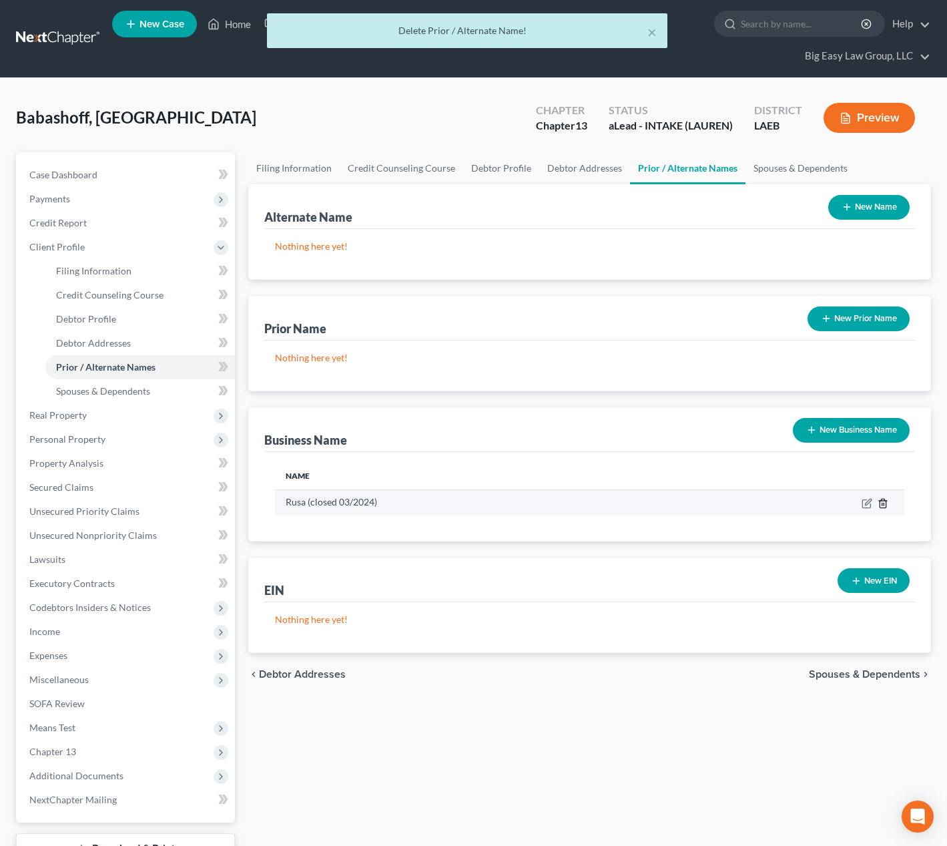
click at [879, 502] on icon "button" at bounding box center [883, 503] width 11 height 11
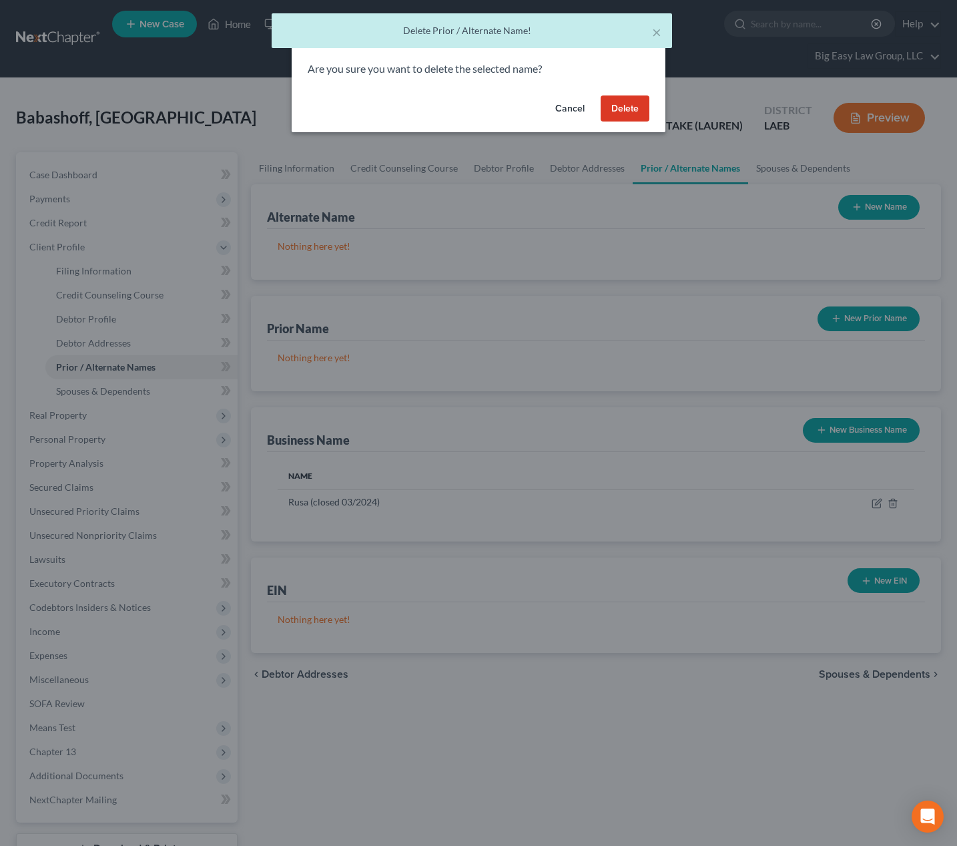
click at [634, 101] on button "Delete" at bounding box center [625, 108] width 49 height 27
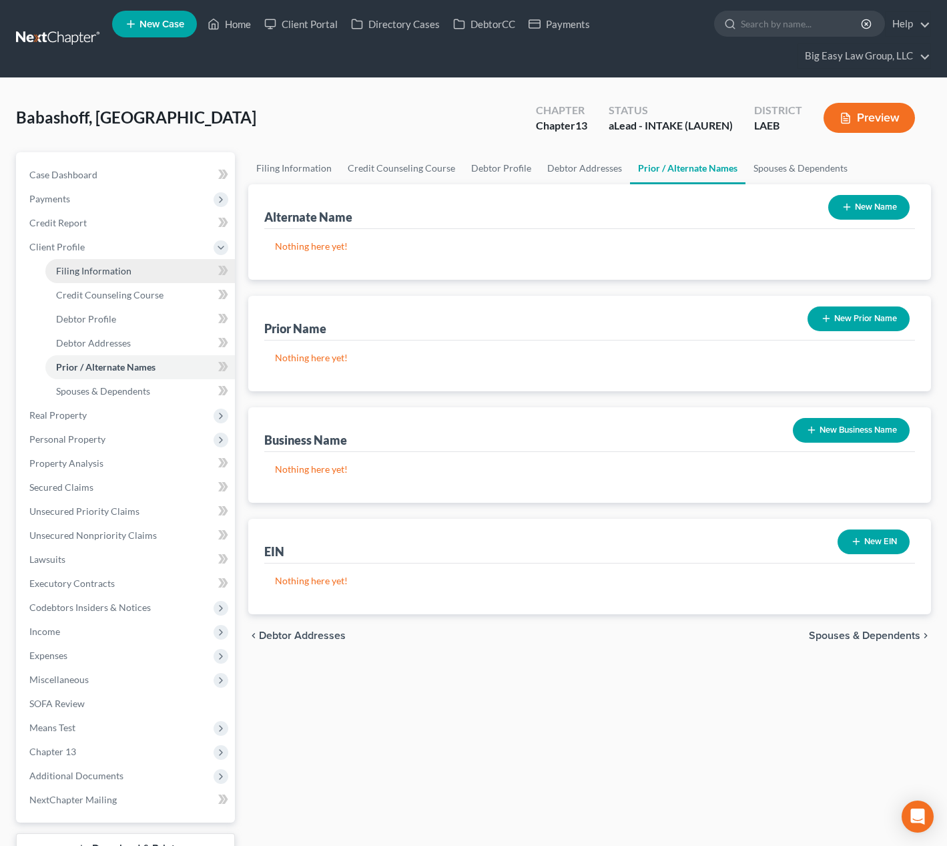
click at [147, 263] on link "Filing Information" at bounding box center [140, 271] width 190 height 24
select select "1"
select select "0"
select select "3"
select select "34"
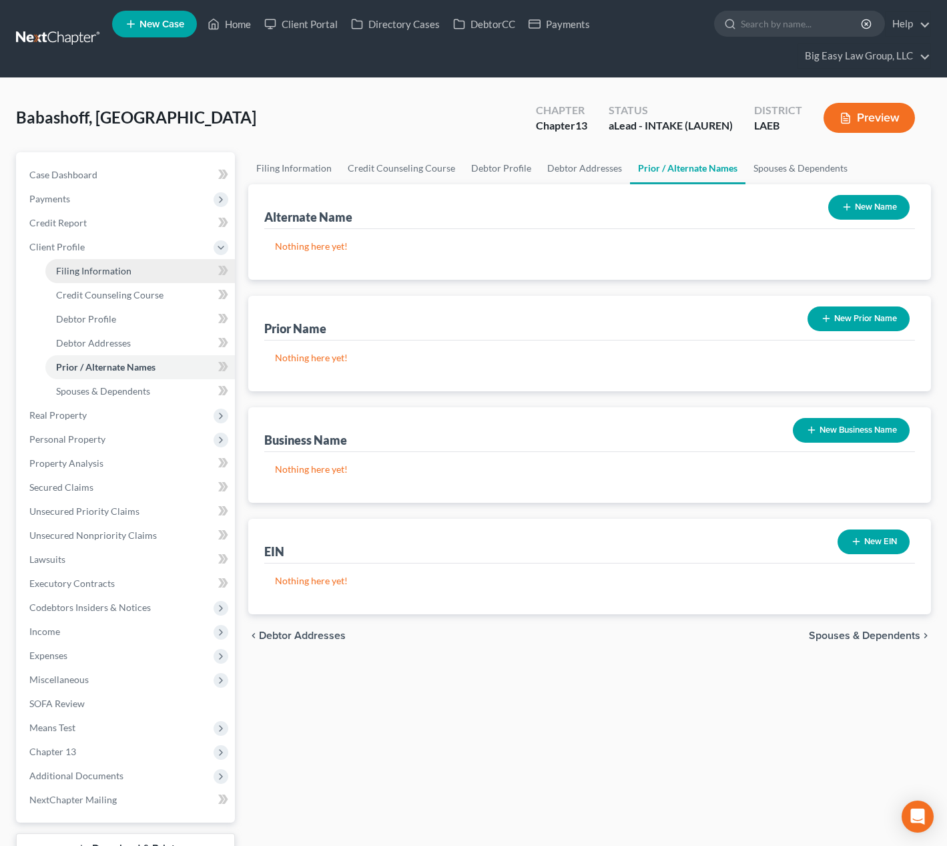
select select "0"
select select "19"
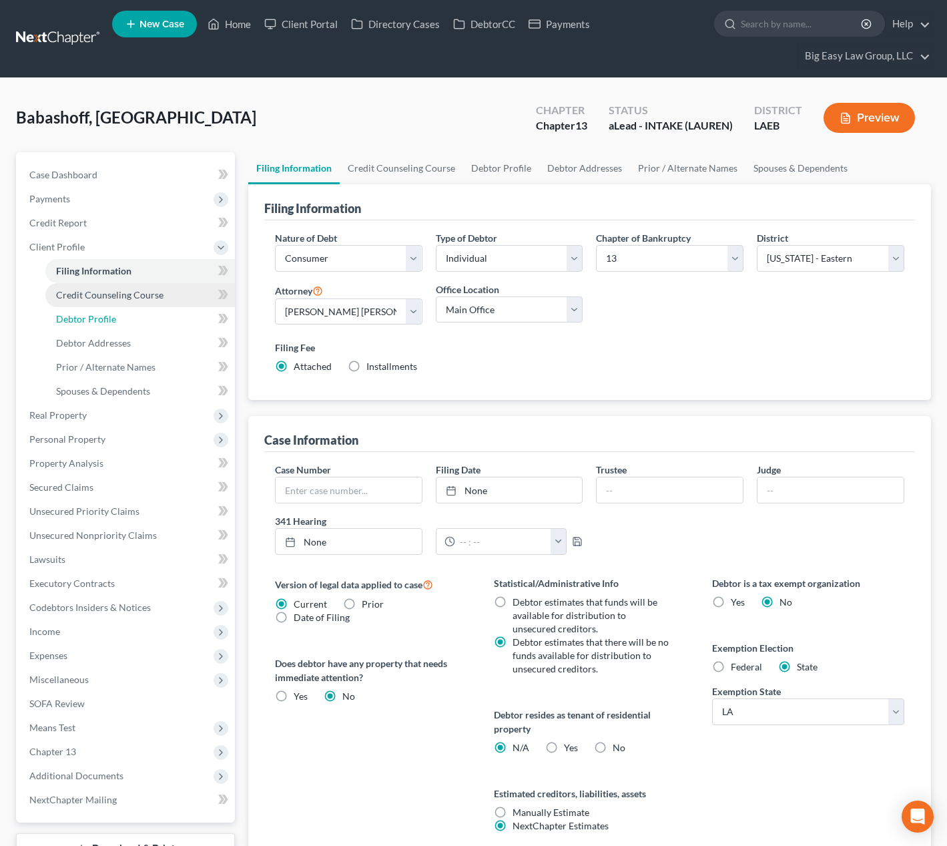
drag, startPoint x: 162, startPoint y: 307, endPoint x: 174, endPoint y: 305, distance: 12.2
click at [162, 307] on link "Debtor Profile" at bounding box center [140, 319] width 190 height 24
select select "0"
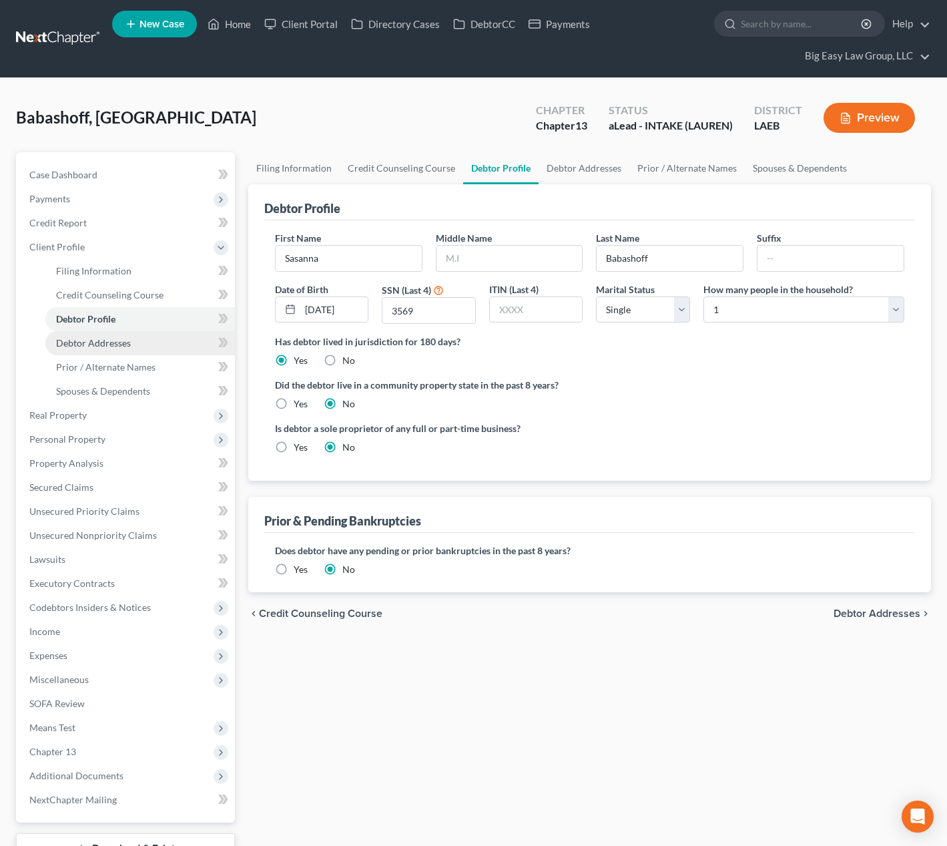
click at [183, 344] on link "Debtor Addresses" at bounding box center [140, 343] width 190 height 24
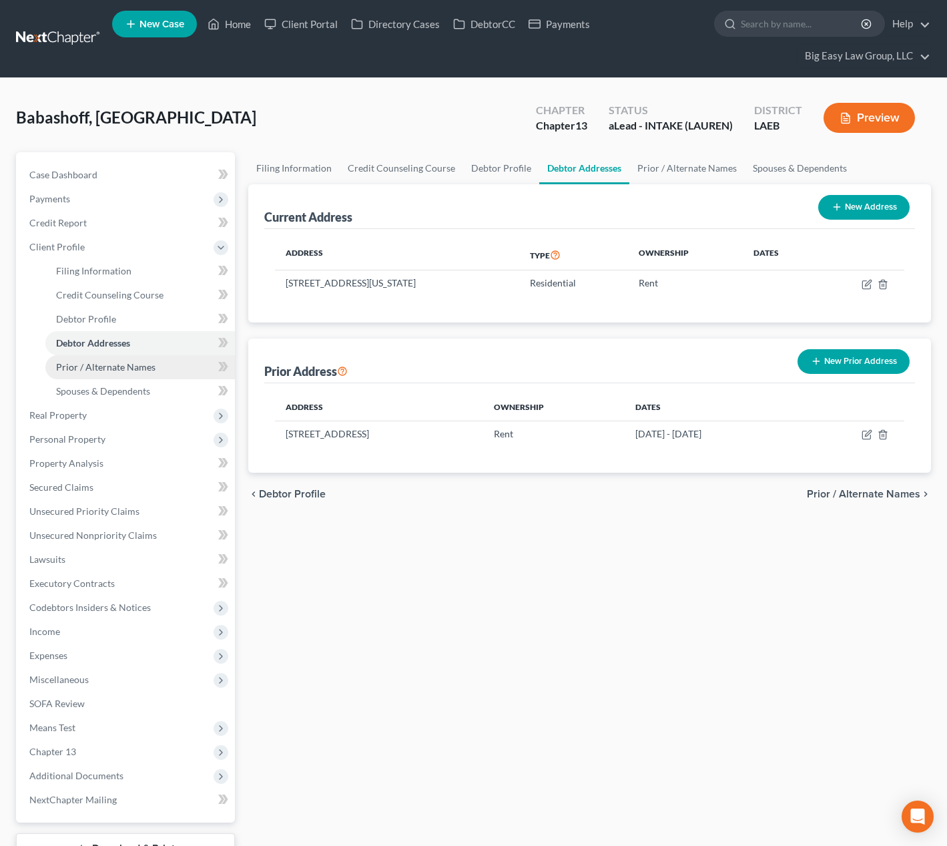
click at [184, 361] on link "Prior / Alternate Names" at bounding box center [140, 367] width 190 height 24
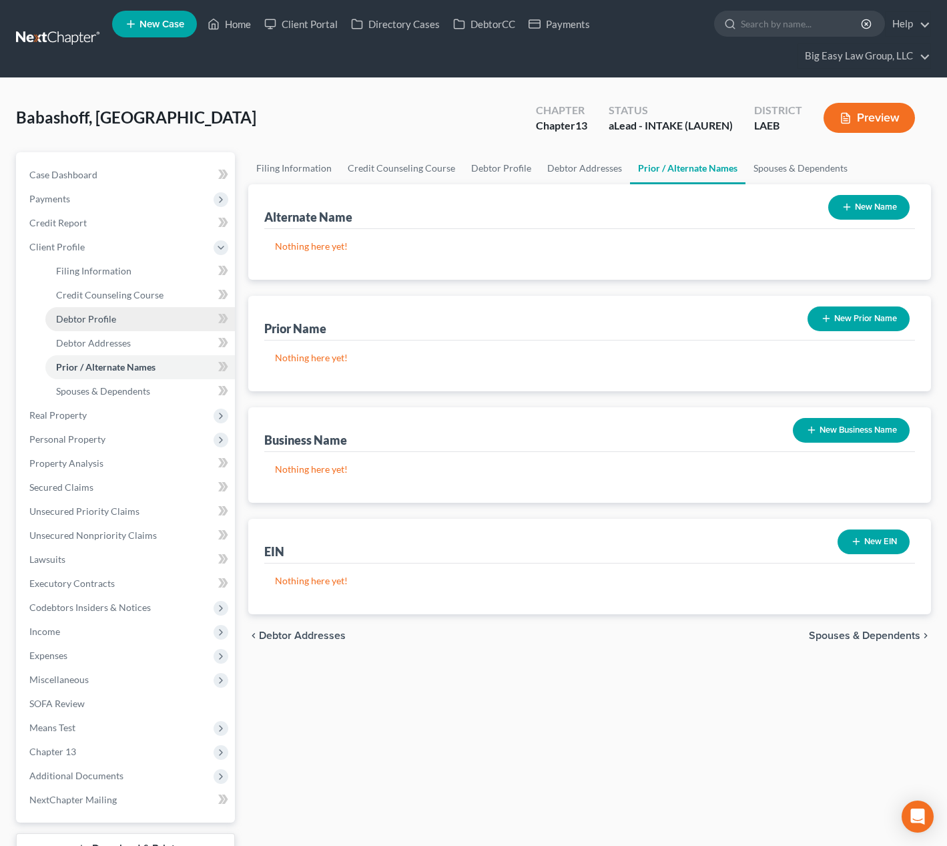
drag, startPoint x: 138, startPoint y: 324, endPoint x: 151, endPoint y: 324, distance: 13.4
click at [138, 324] on link "Debtor Profile" at bounding box center [140, 319] width 190 height 24
select select "0"
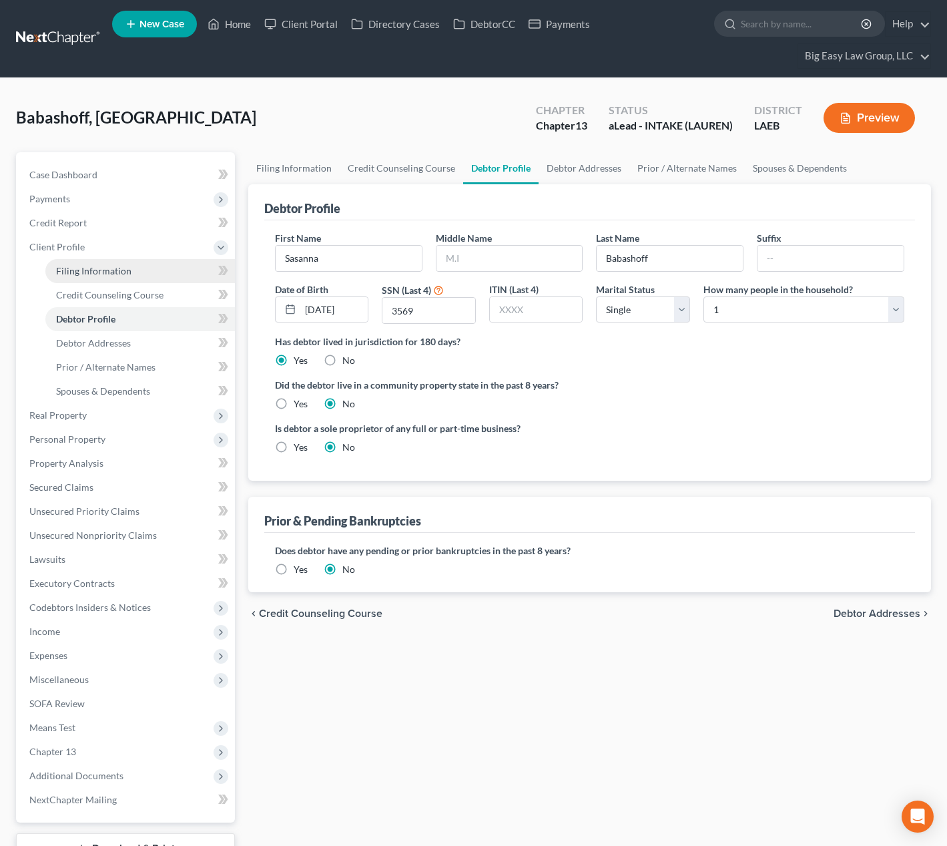
click at [160, 274] on link "Filing Information" at bounding box center [140, 271] width 190 height 24
select select "1"
select select "0"
select select "3"
select select "34"
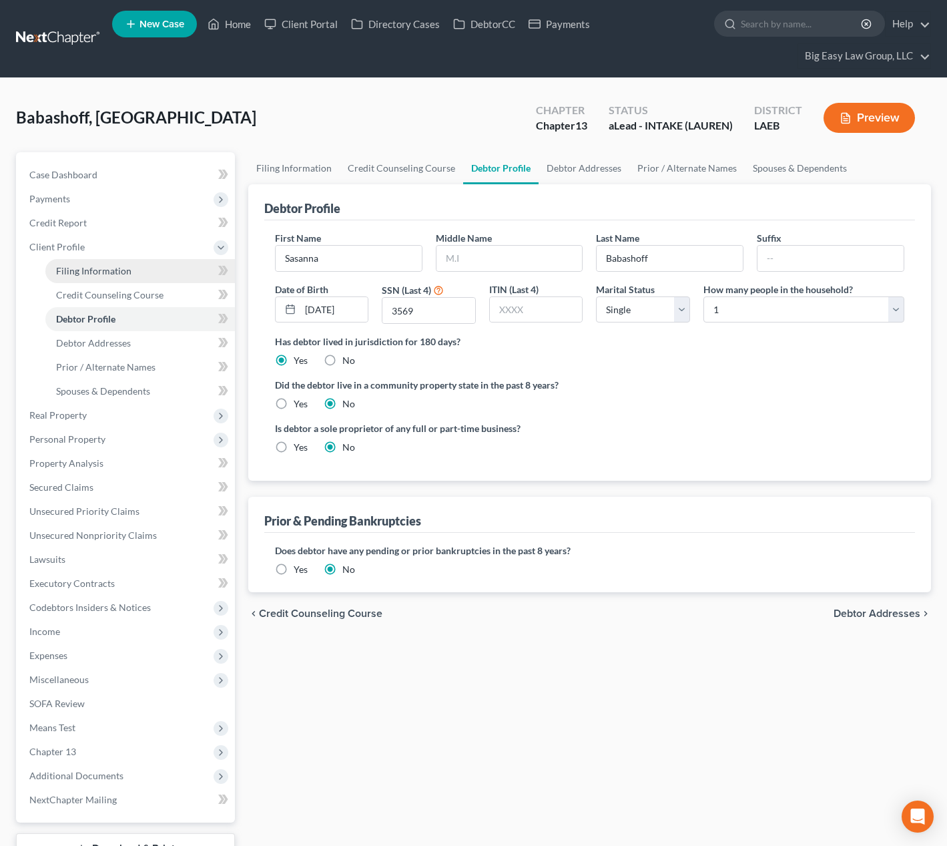
select select "0"
select select "19"
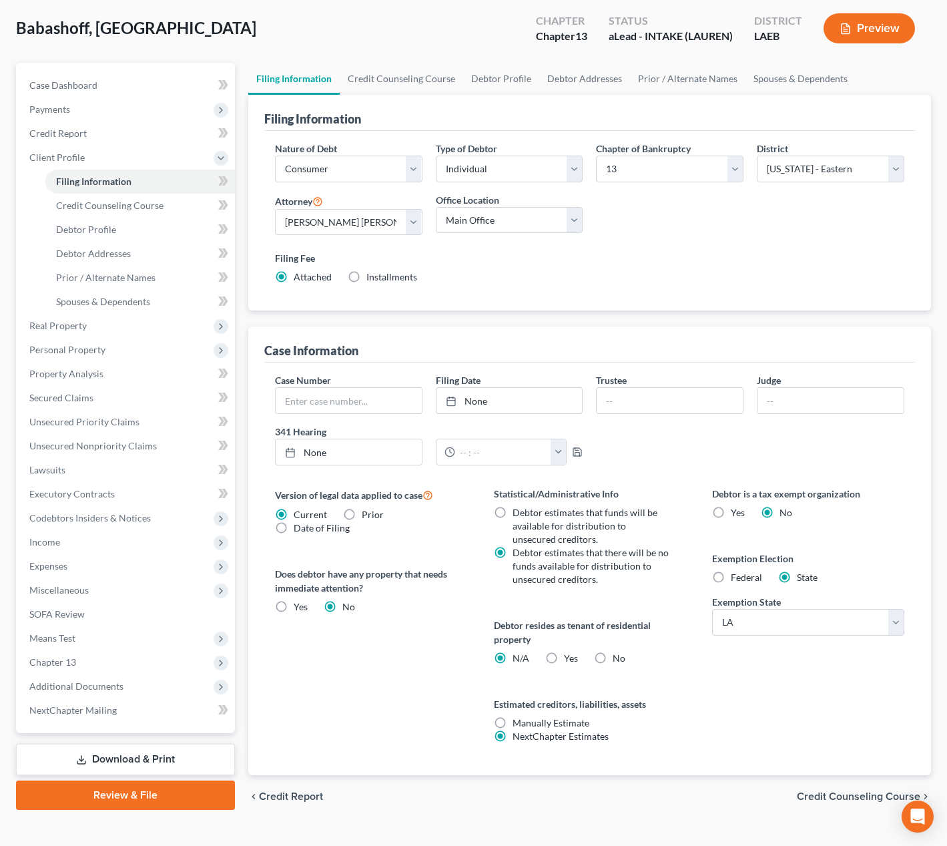
scroll to position [112, 0]
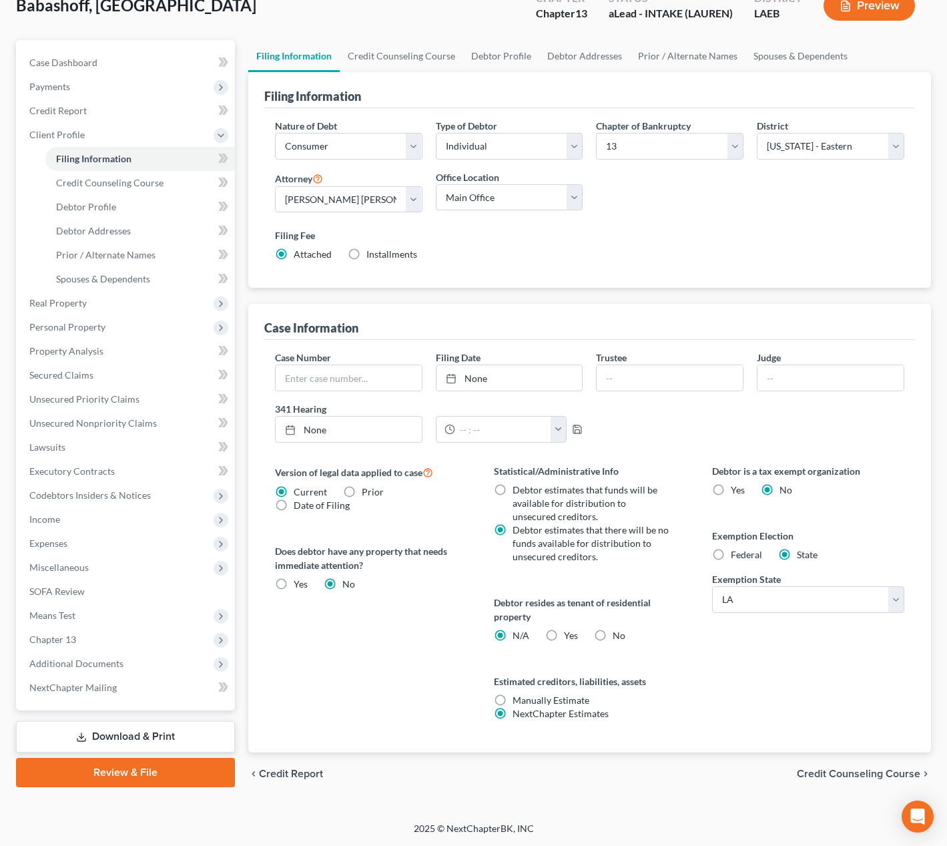
click at [564, 633] on label "Yes Yes" at bounding box center [571, 635] width 14 height 13
click at [570, 633] on input "Yes Yes" at bounding box center [574, 633] width 9 height 9
radio input "true"
radio input "false"
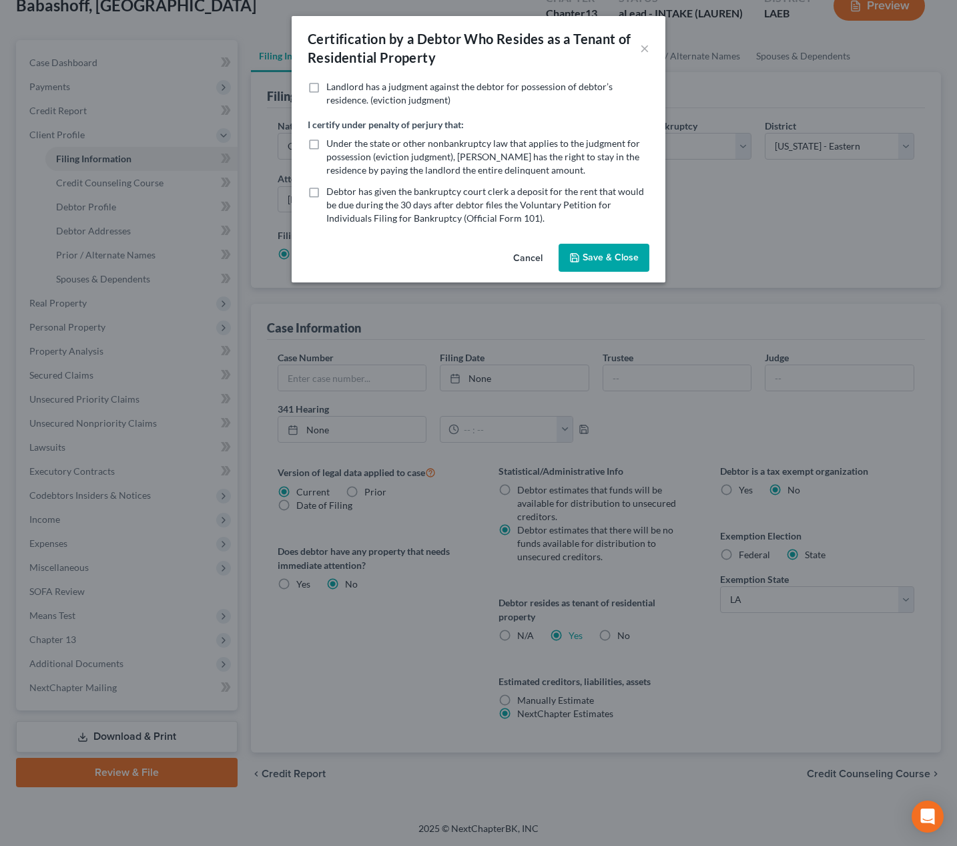
click at [618, 258] on button "Save & Close" at bounding box center [604, 258] width 91 height 28
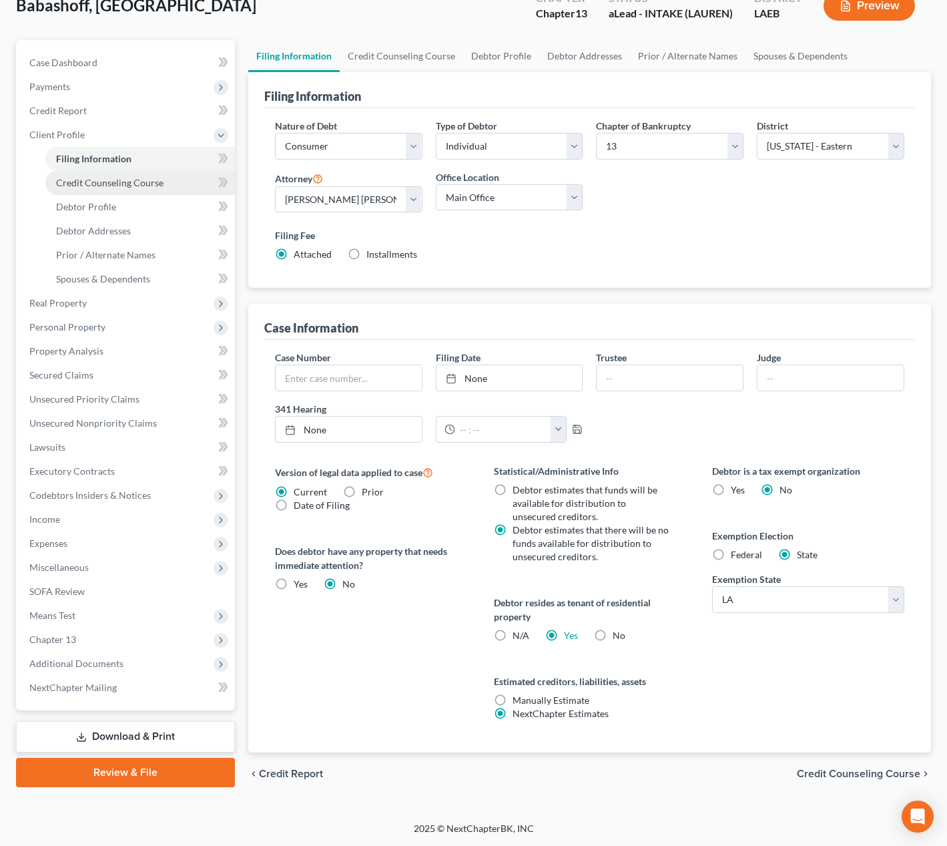
click at [162, 182] on link "Credit Counseling Course" at bounding box center [140, 183] width 190 height 24
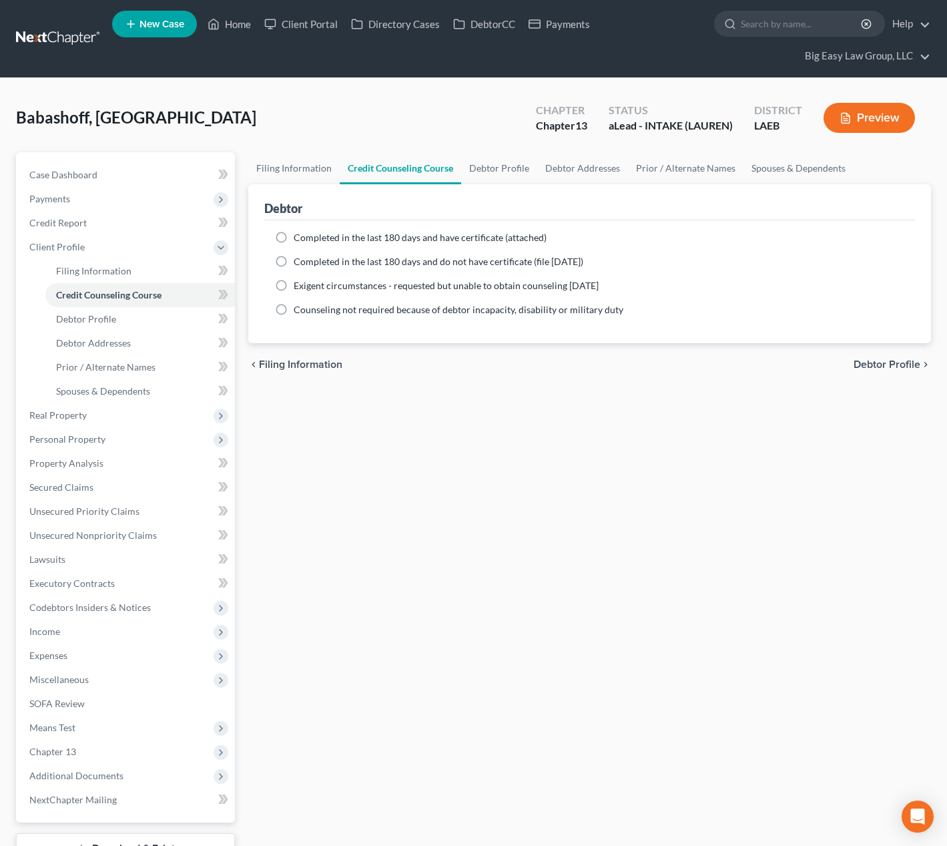
click at [415, 228] on div "Completed in the last 180 days and have certificate (attached) Date Completed N…" at bounding box center [589, 281] width 651 height 123
click at [415, 236] on span "Completed in the last 180 days and have certificate (attached)" at bounding box center [420, 237] width 253 height 11
click at [308, 236] on input "Completed in the last 180 days and have certificate (attached)" at bounding box center [303, 235] width 9 height 9
radio input "true"
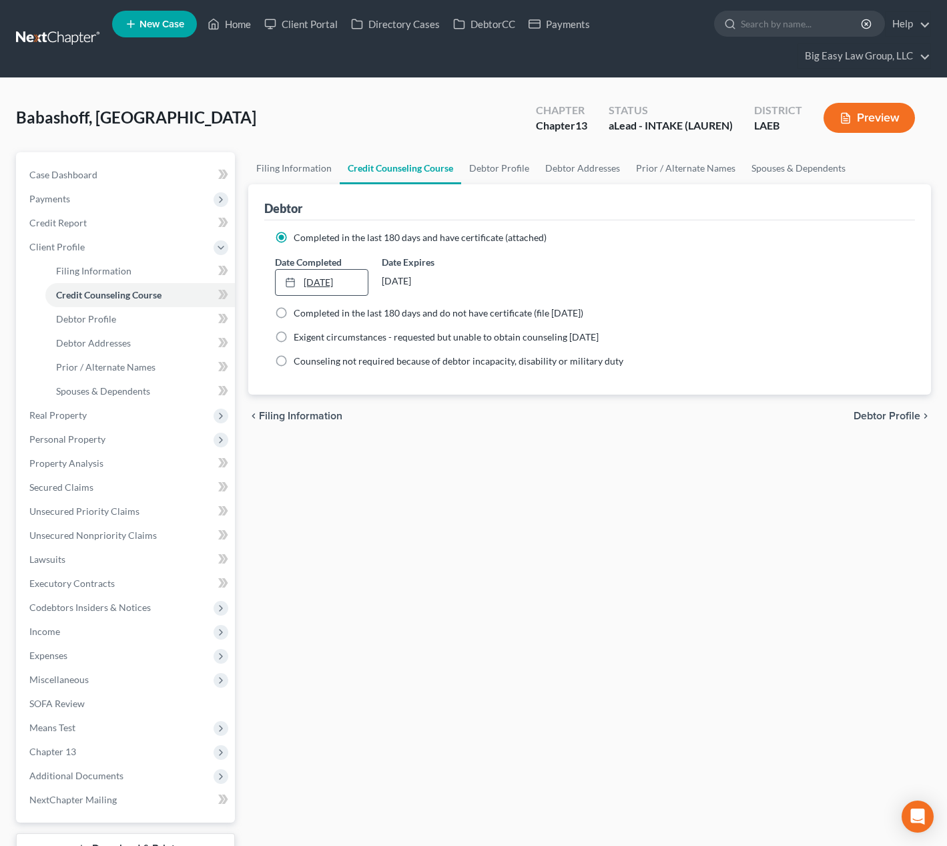
click at [315, 281] on link "[DATE]" at bounding box center [322, 282] width 93 height 25
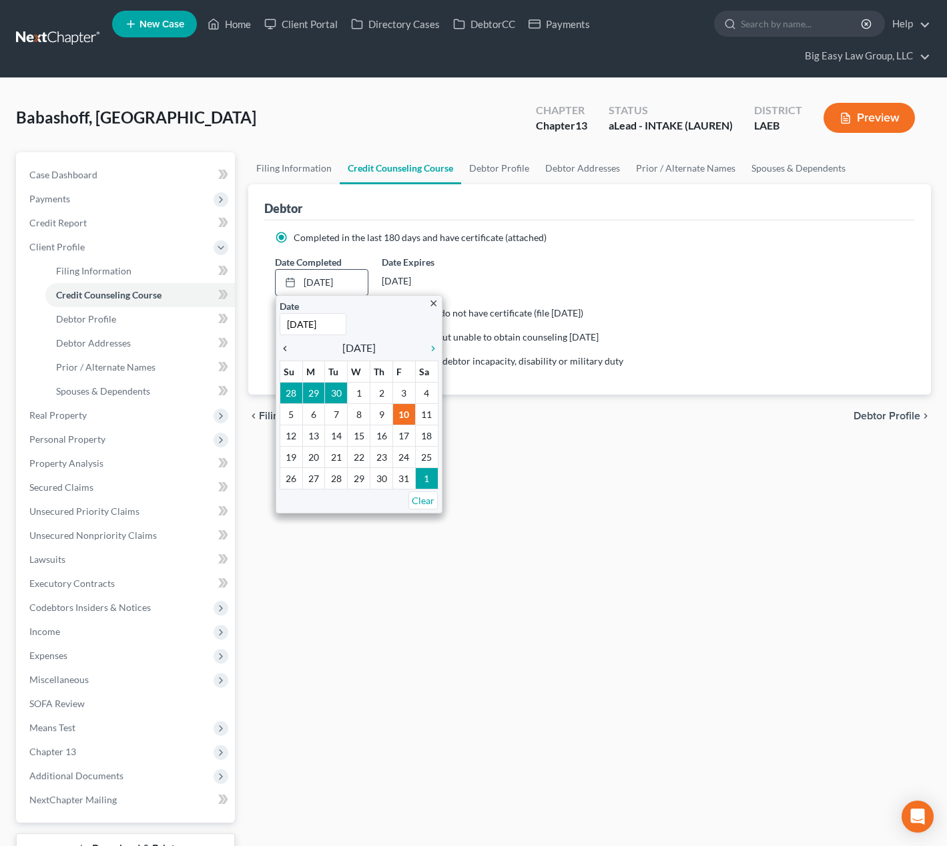
click at [288, 343] on icon "chevron_left" at bounding box center [288, 348] width 17 height 11
click at [287, 343] on icon "chevron_left" at bounding box center [288, 348] width 17 height 11
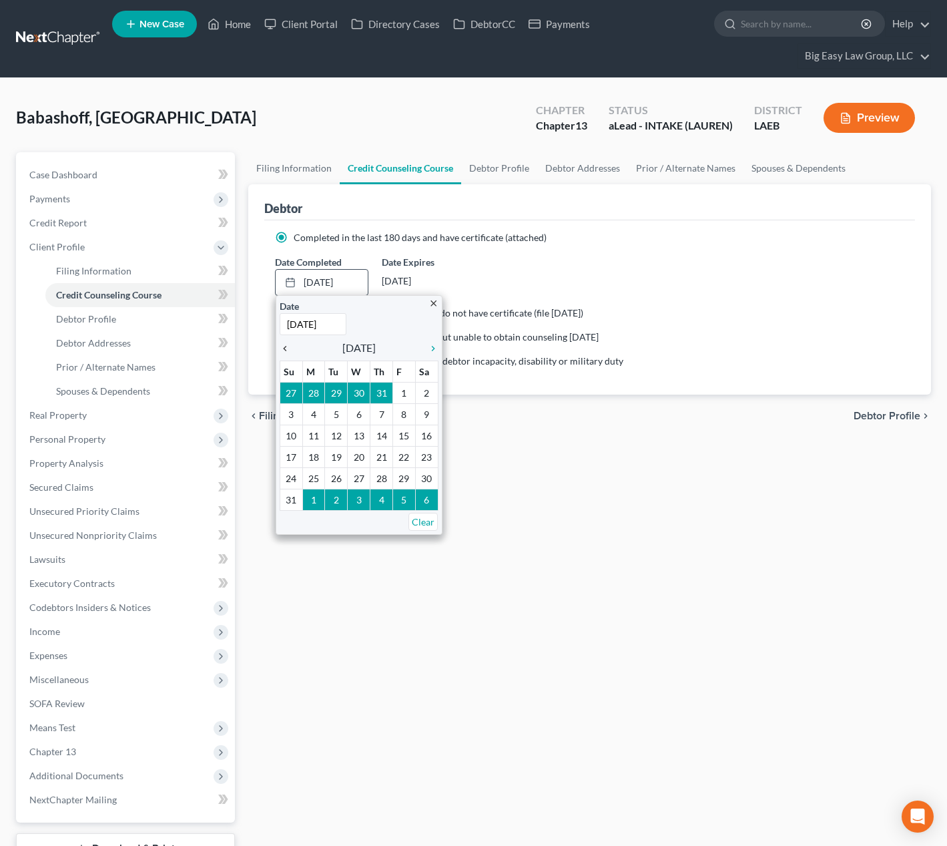
click at [287, 343] on icon "chevron_left" at bounding box center [288, 348] width 17 height 11
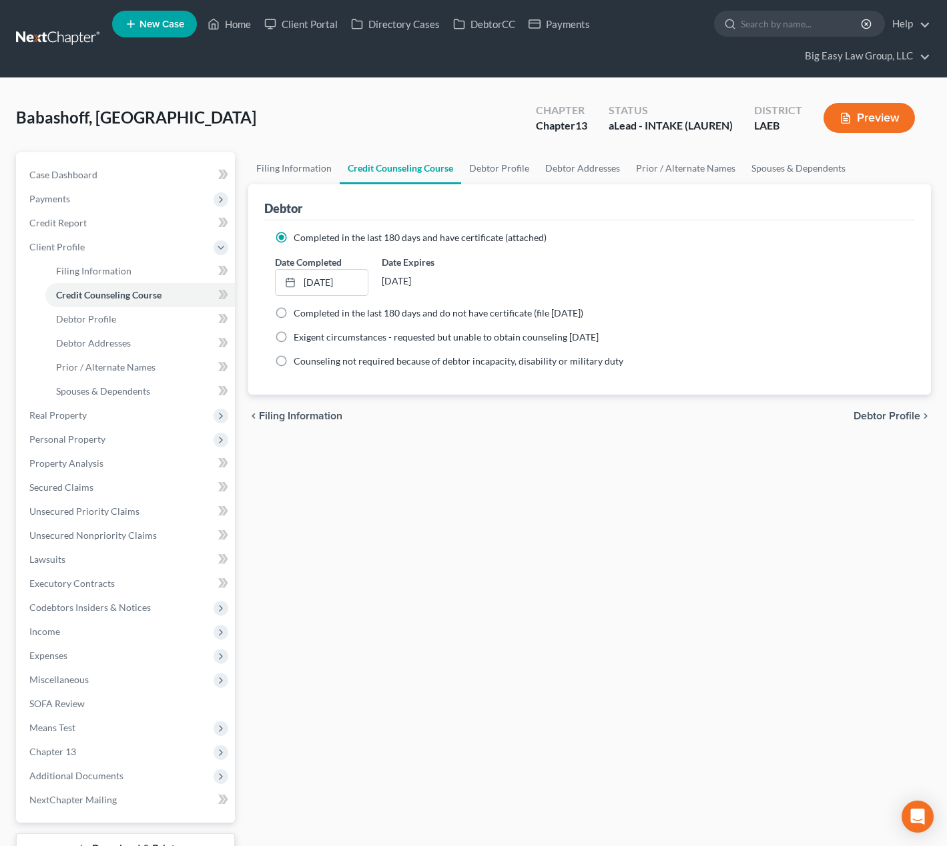
click at [467, 284] on div "1/11/2026" at bounding box center [429, 281] width 94 height 24
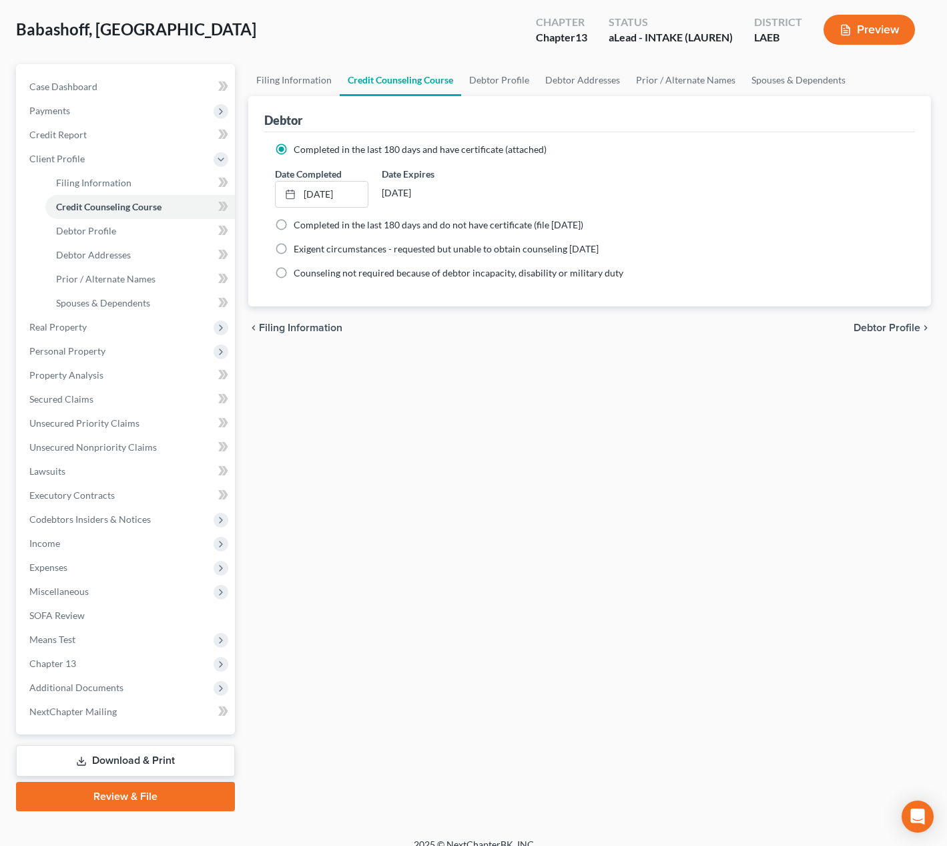
scroll to position [93, 0]
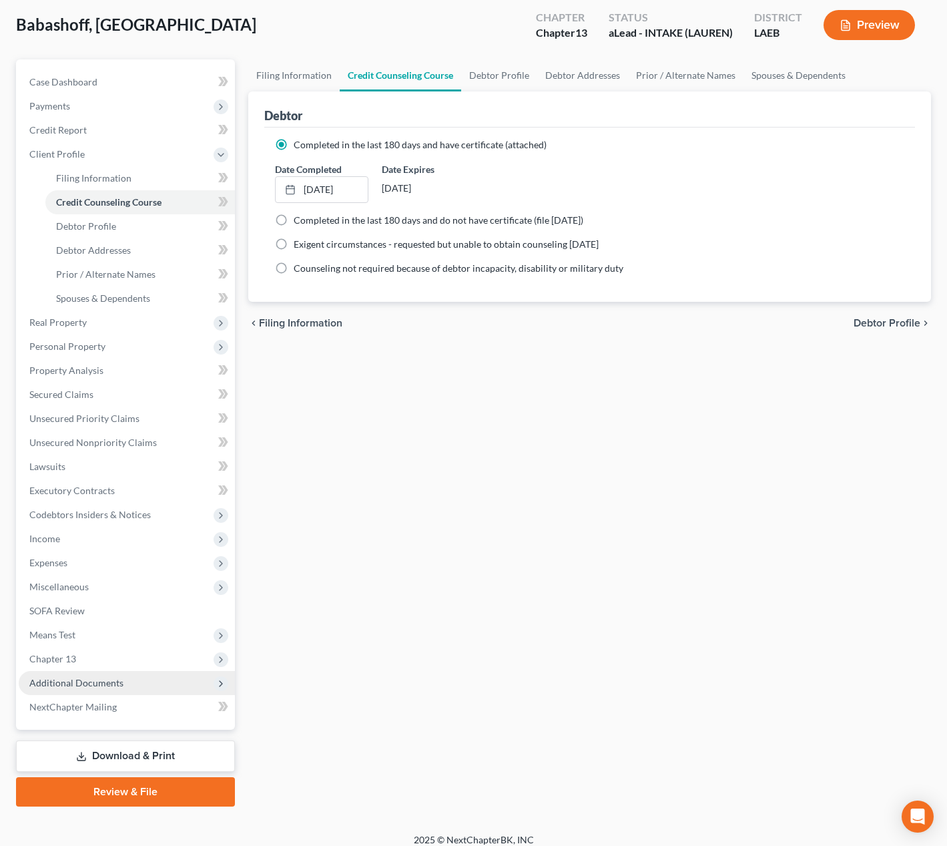
click at [153, 678] on span "Additional Documents" at bounding box center [127, 683] width 216 height 24
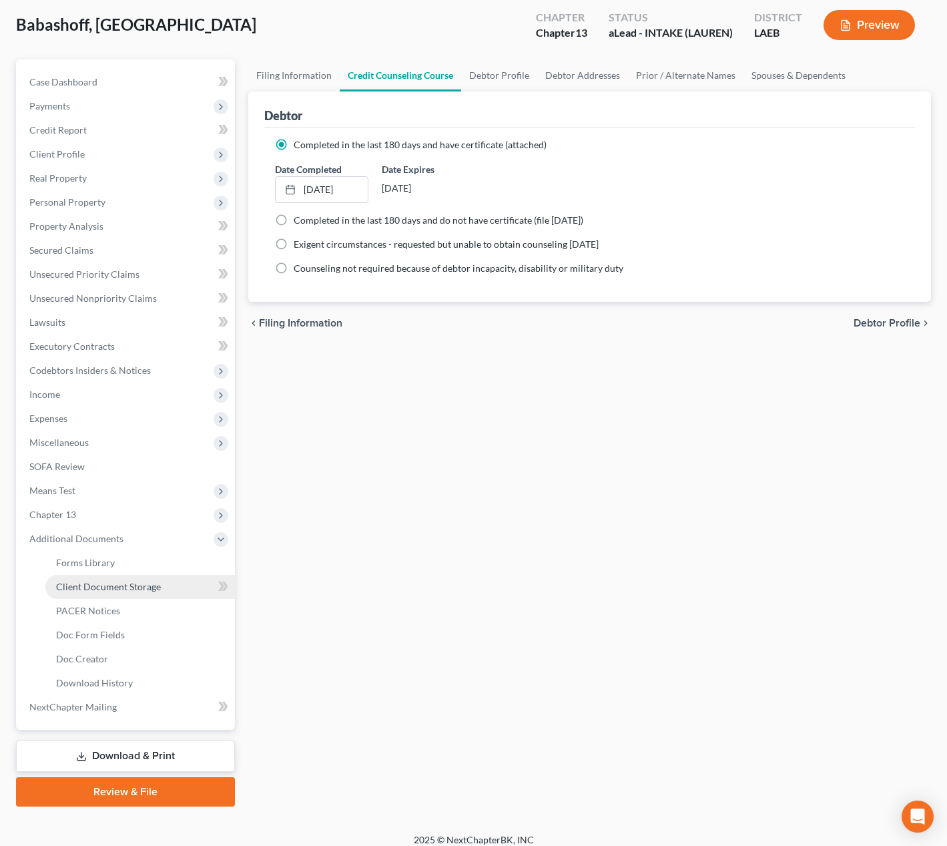
click at [156, 581] on span "Client Document Storage" at bounding box center [108, 586] width 105 height 11
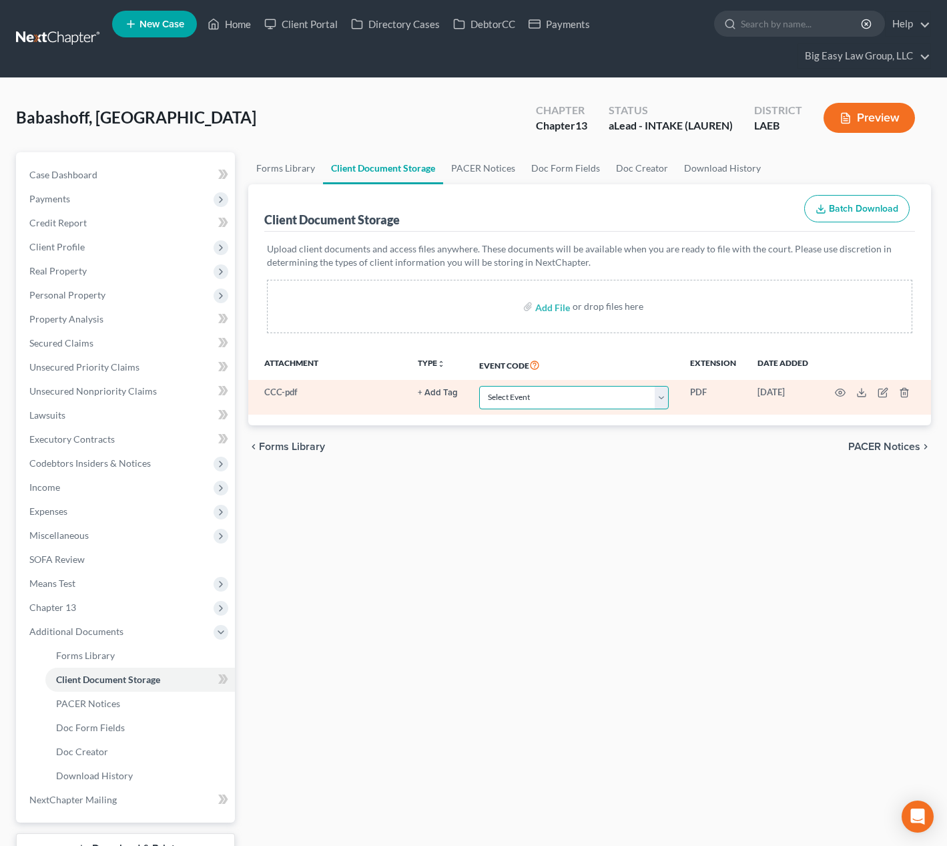
click at [556, 396] on select "Select Event Certificate of Credit Counseling Db (PF) Certificate of Credit Cou…" at bounding box center [574, 397] width 190 height 23
select select "0"
click at [479, 386] on select "Select Event Certificate of Credit Counseling Db (PF) Certificate of Credit Cou…" at bounding box center [574, 397] width 190 height 23
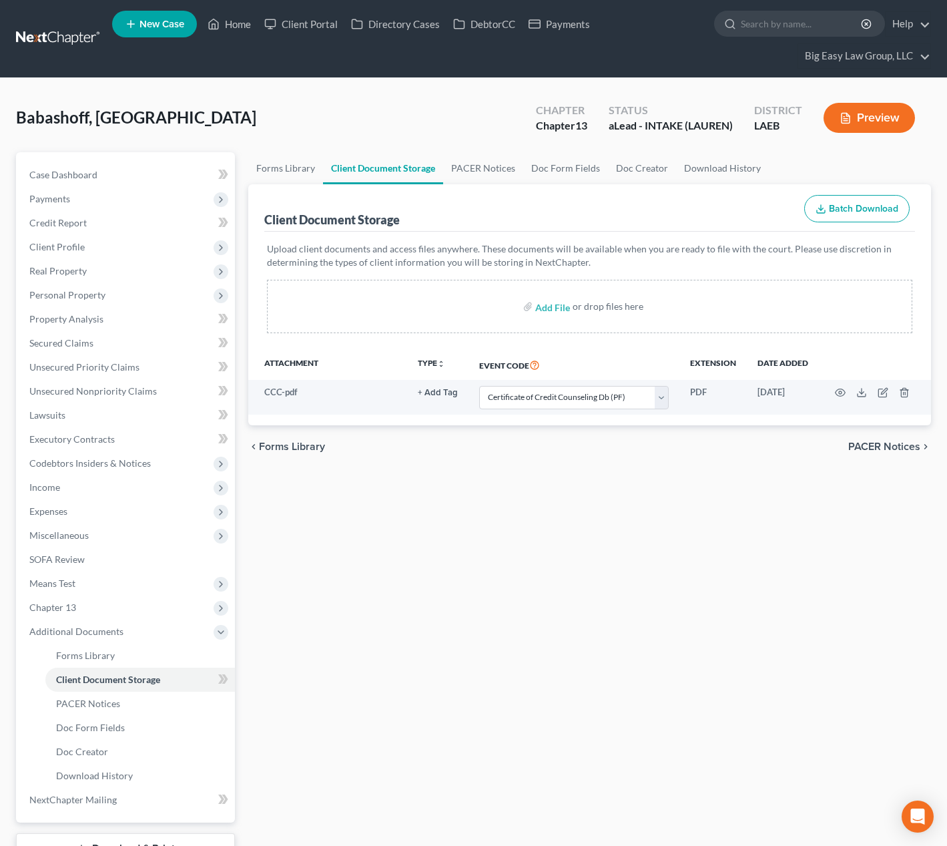
drag, startPoint x: 523, startPoint y: 443, endPoint x: 523, endPoint y: 436, distance: 6.7
click at [524, 442] on div "chevron_left Forms Library PACER Notices chevron_right" at bounding box center [589, 446] width 683 height 43
click at [131, 292] on span "Personal Property" at bounding box center [127, 295] width 216 height 24
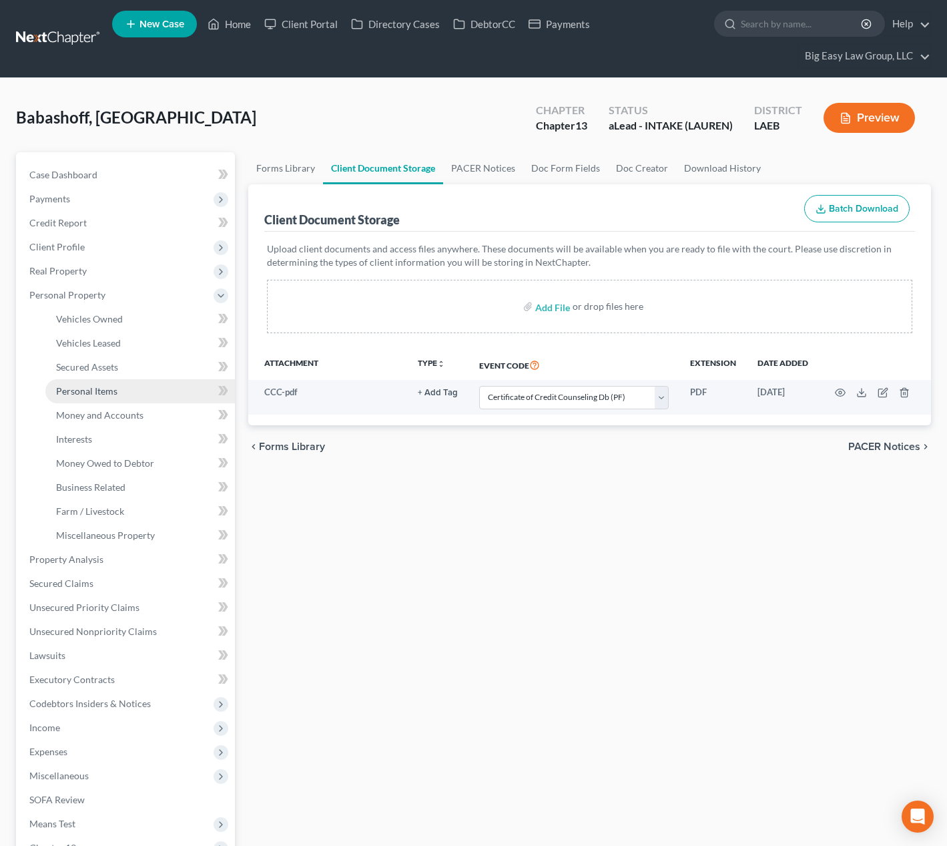
drag, startPoint x: 183, startPoint y: 383, endPoint x: 201, endPoint y: 381, distance: 18.2
click at [184, 383] on link "Personal Items" at bounding box center [140, 391] width 190 height 24
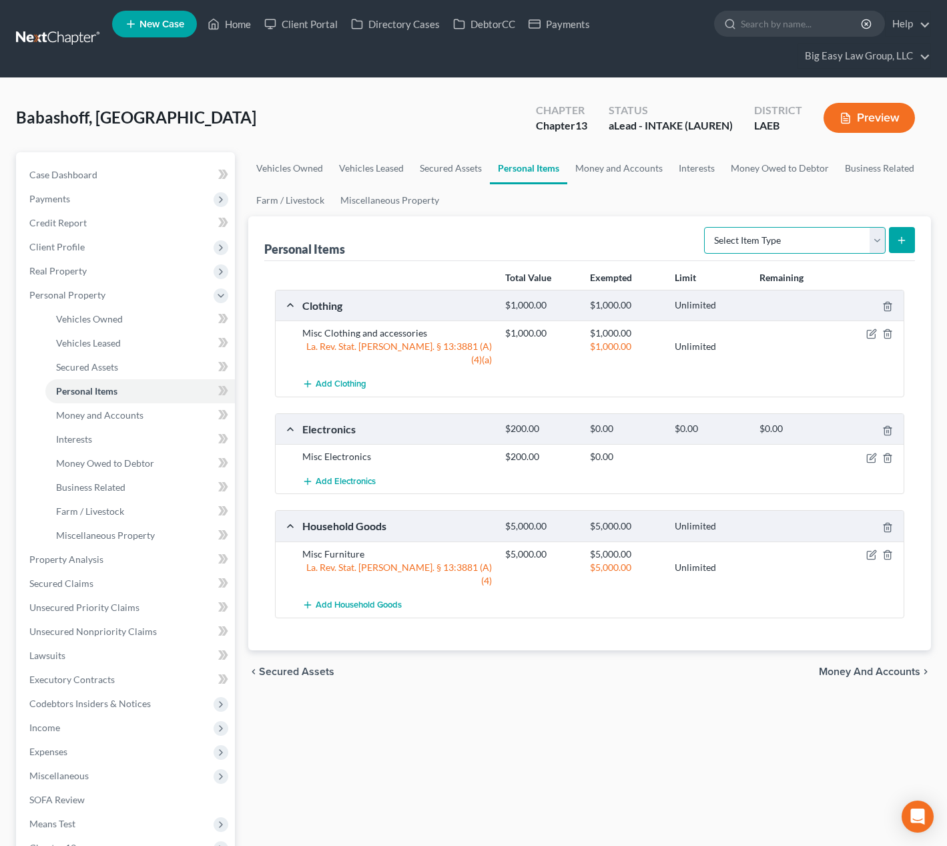
click at [851, 246] on select "Select Item Type Clothing (A/B: 11) Collectibles Of Value (A/B: 8) Electronics …" at bounding box center [795, 240] width 182 height 27
select select "pets"
click at [706, 227] on select "Select Item Type Clothing (A/B: 11) Collectibles Of Value (A/B: 8) Electronics …" at bounding box center [795, 240] width 182 height 27
click at [910, 244] on button "submit" at bounding box center [902, 240] width 26 height 26
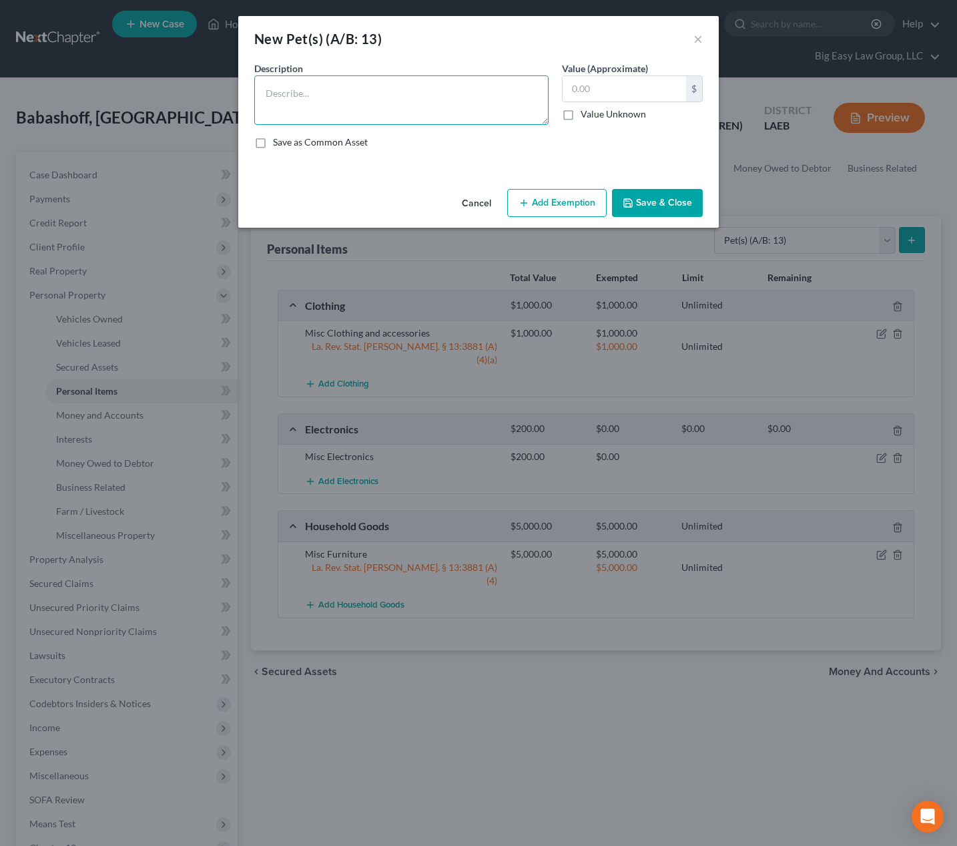
click at [497, 97] on textarea at bounding box center [401, 99] width 294 height 49
type textarea "Cat named Freddie Meowcury"
click at [666, 95] on input "text" at bounding box center [625, 88] width 124 height 25
type input "100"
click at [590, 210] on button "Add Exemption" at bounding box center [556, 203] width 99 height 28
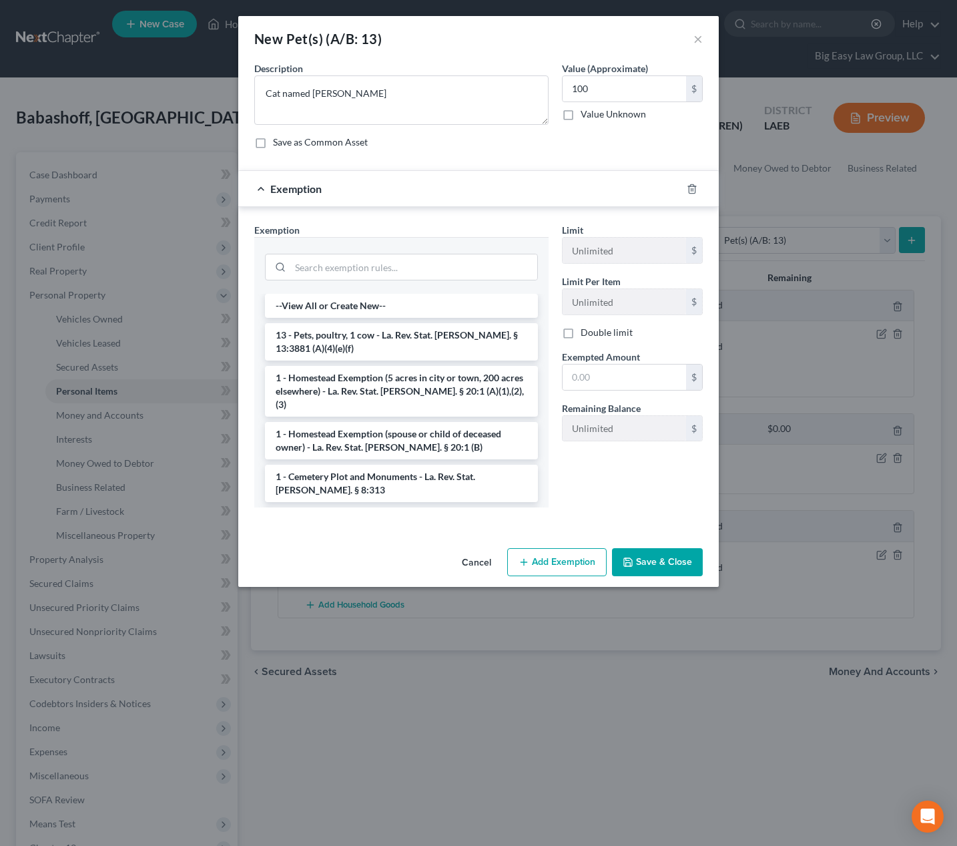
drag, startPoint x: 468, startPoint y: 332, endPoint x: 568, endPoint y: 343, distance: 100.8
click at [469, 332] on li "13 - Pets, poultry, 1 cow - La. Rev. Stat. Ann. § 13:3881 (A)(4)(e)(f)" at bounding box center [401, 341] width 273 height 37
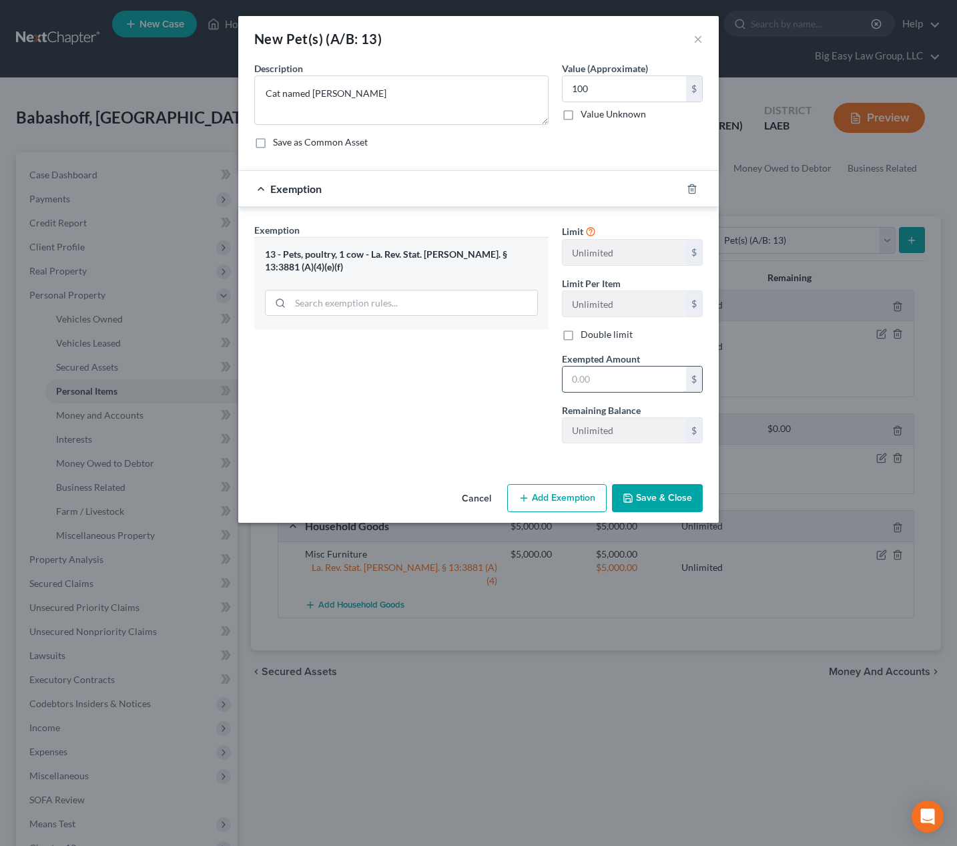
click at [618, 372] on input "text" at bounding box center [625, 379] width 124 height 25
type input "100"
click at [640, 513] on div "Cancel Add Exemption Save & Close" at bounding box center [478, 501] width 481 height 44
click at [640, 511] on button "Save & Close" at bounding box center [657, 498] width 91 height 28
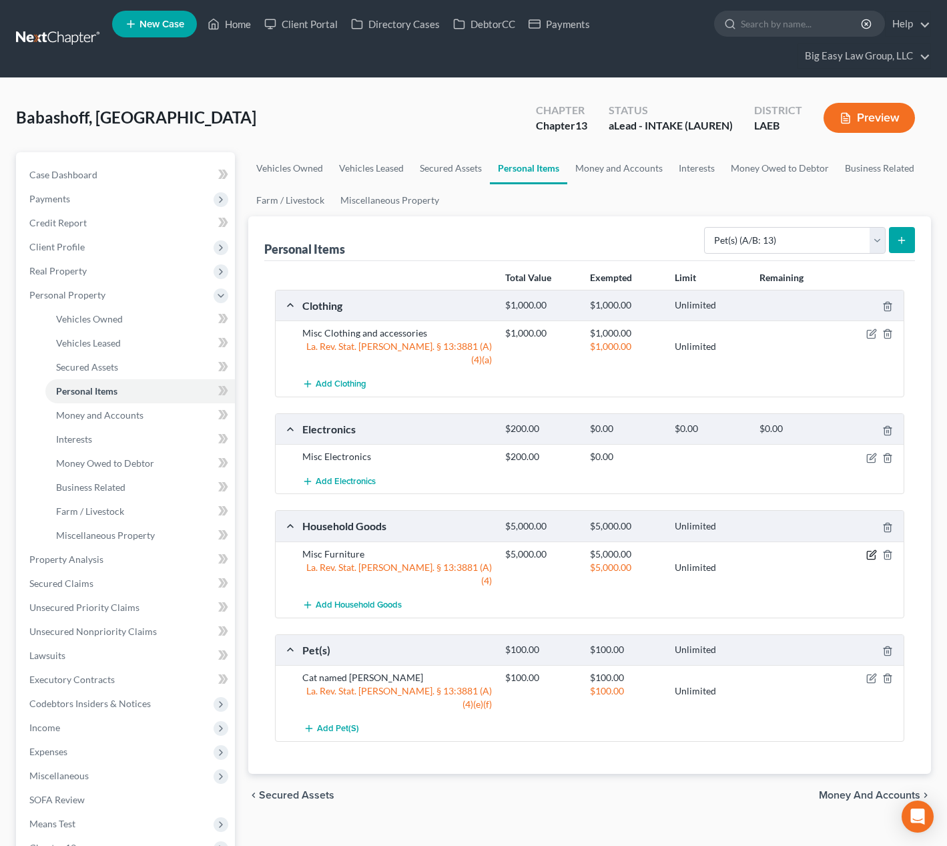
click at [870, 550] on icon "button" at bounding box center [872, 555] width 11 height 11
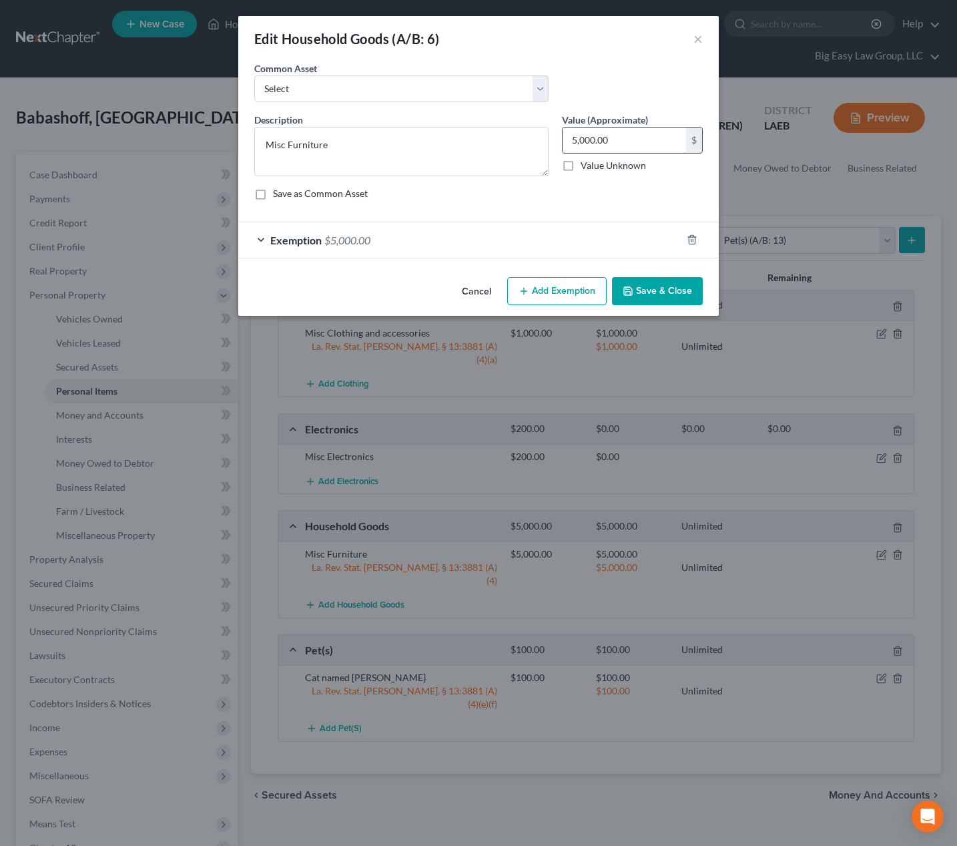
click at [640, 138] on input "5,000.00" at bounding box center [625, 140] width 124 height 25
type input "1,000"
click at [509, 244] on div "Exemption $5,000.00" at bounding box center [459, 239] width 443 height 35
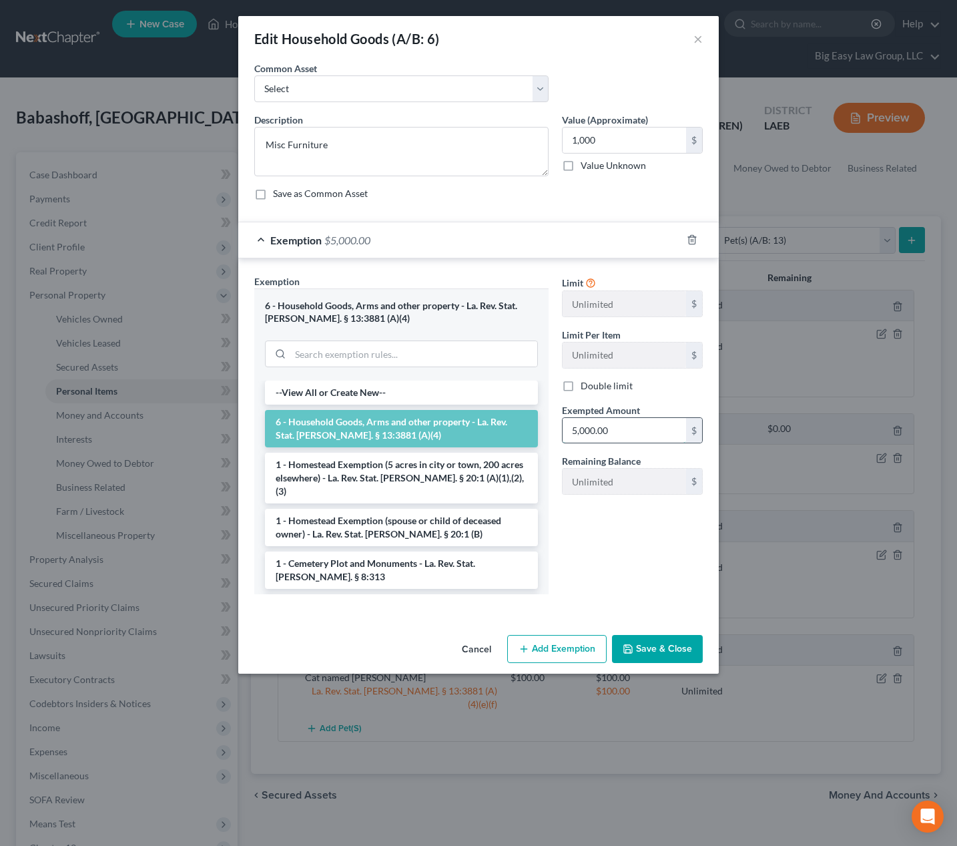
click at [633, 428] on input "5,000.00" at bounding box center [625, 430] width 124 height 25
type input "1,000"
click at [652, 645] on button "Save & Close" at bounding box center [657, 649] width 91 height 28
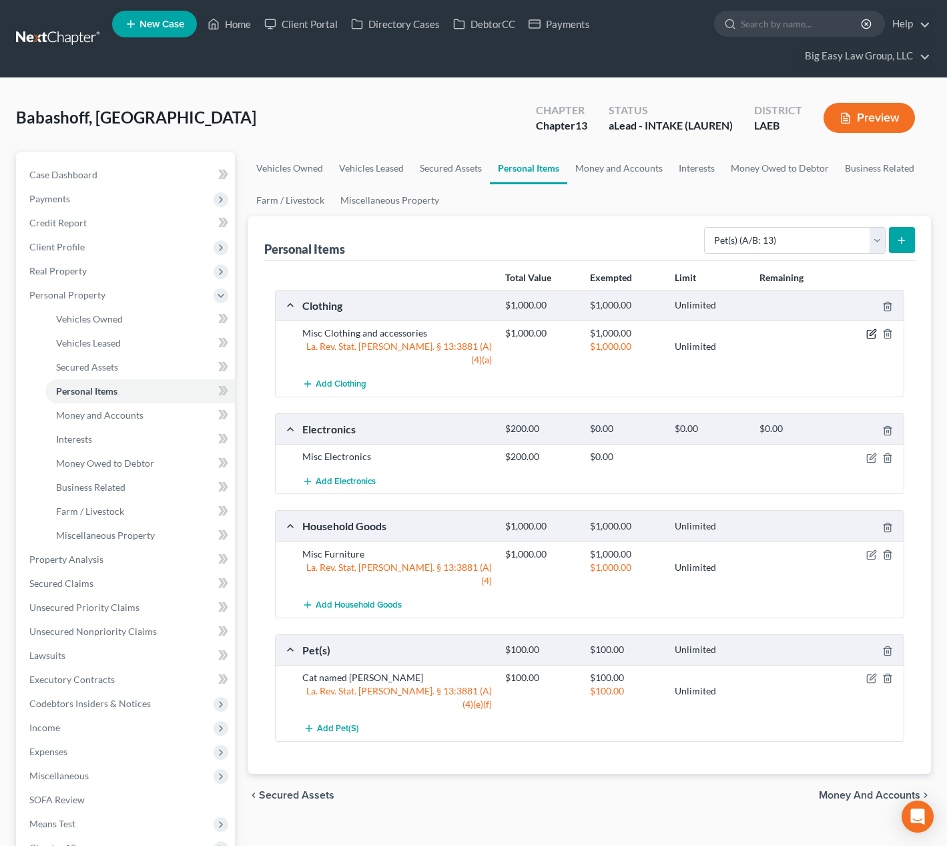
click at [873, 330] on icon "button" at bounding box center [872, 334] width 11 height 11
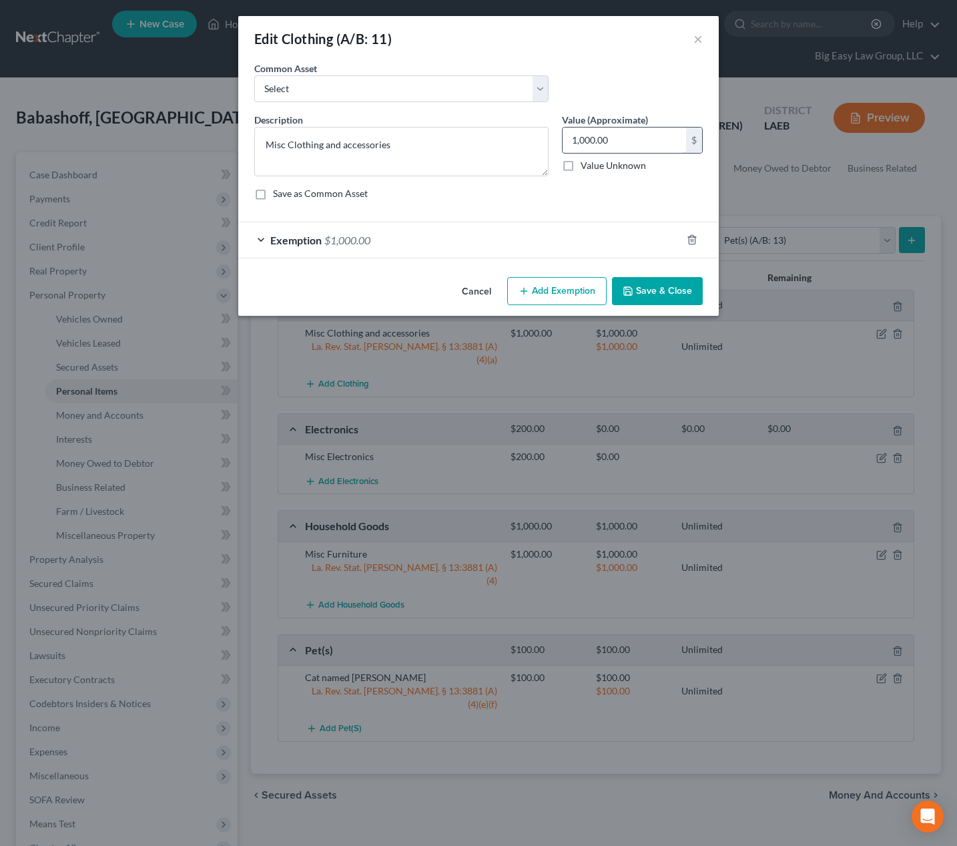
click at [634, 142] on input "1,000.00" at bounding box center [625, 140] width 124 height 25
type input "500.00"
click at [539, 247] on div "Exemption $1,000.00" at bounding box center [459, 239] width 443 height 35
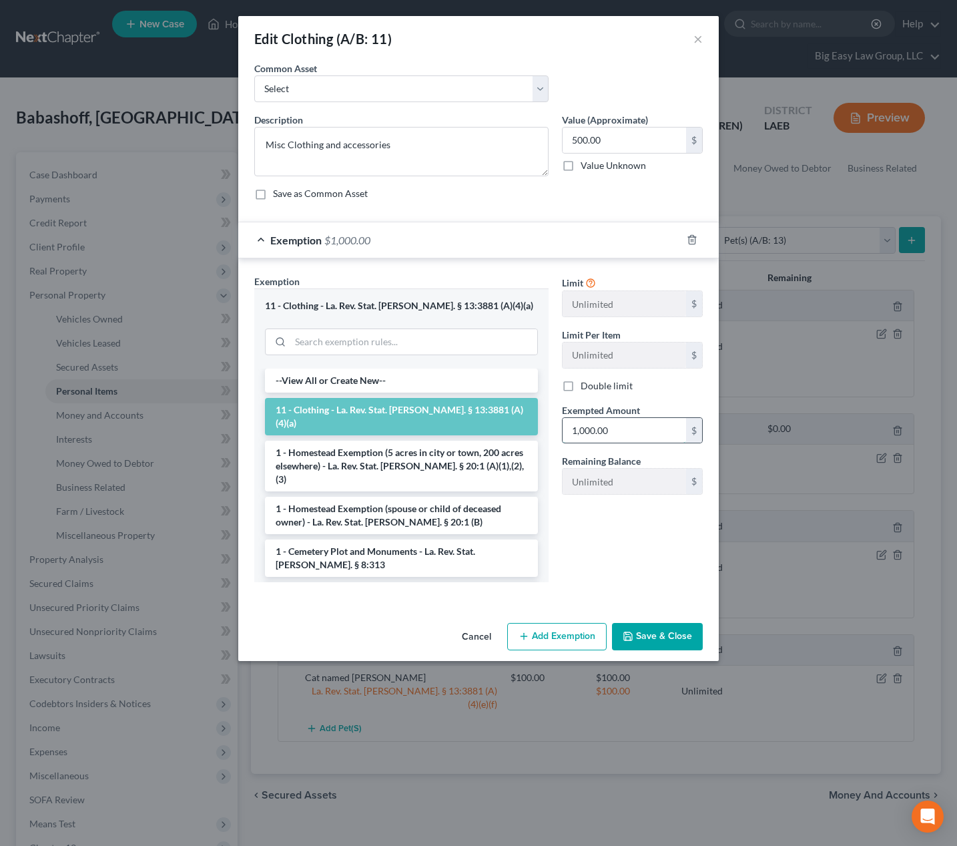
click at [642, 441] on input "1,000.00" at bounding box center [625, 430] width 124 height 25
type input "500.0"
click at [674, 628] on button "Save & Close" at bounding box center [657, 637] width 91 height 28
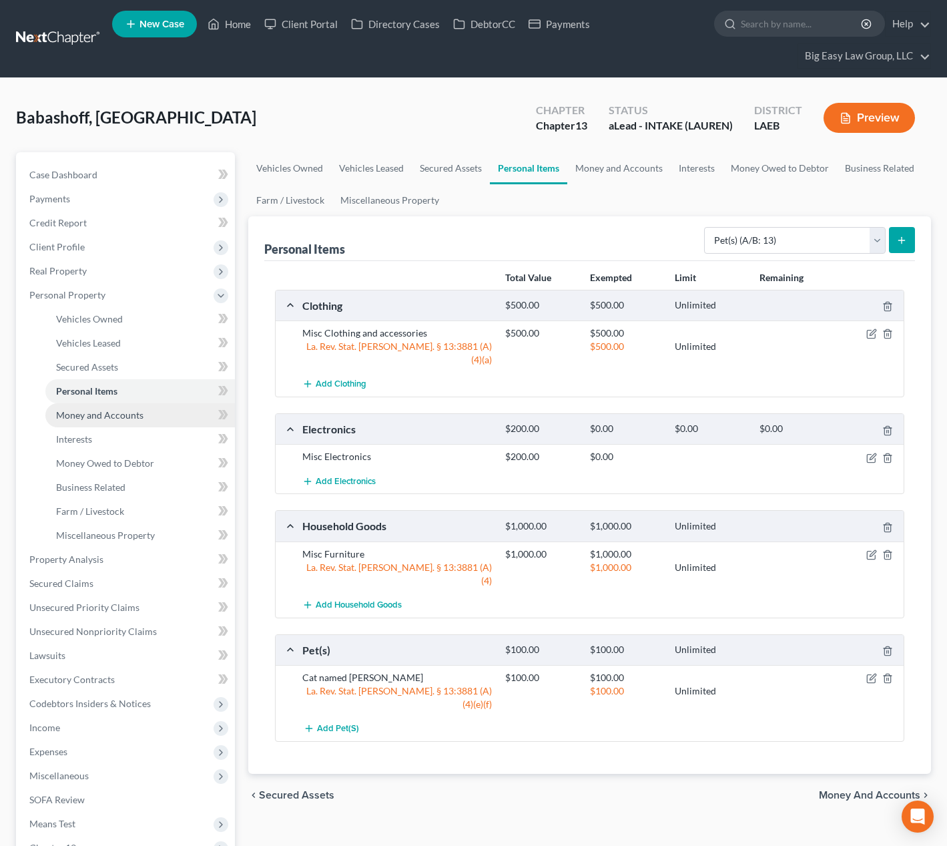
click at [144, 418] on link "Money and Accounts" at bounding box center [140, 415] width 190 height 24
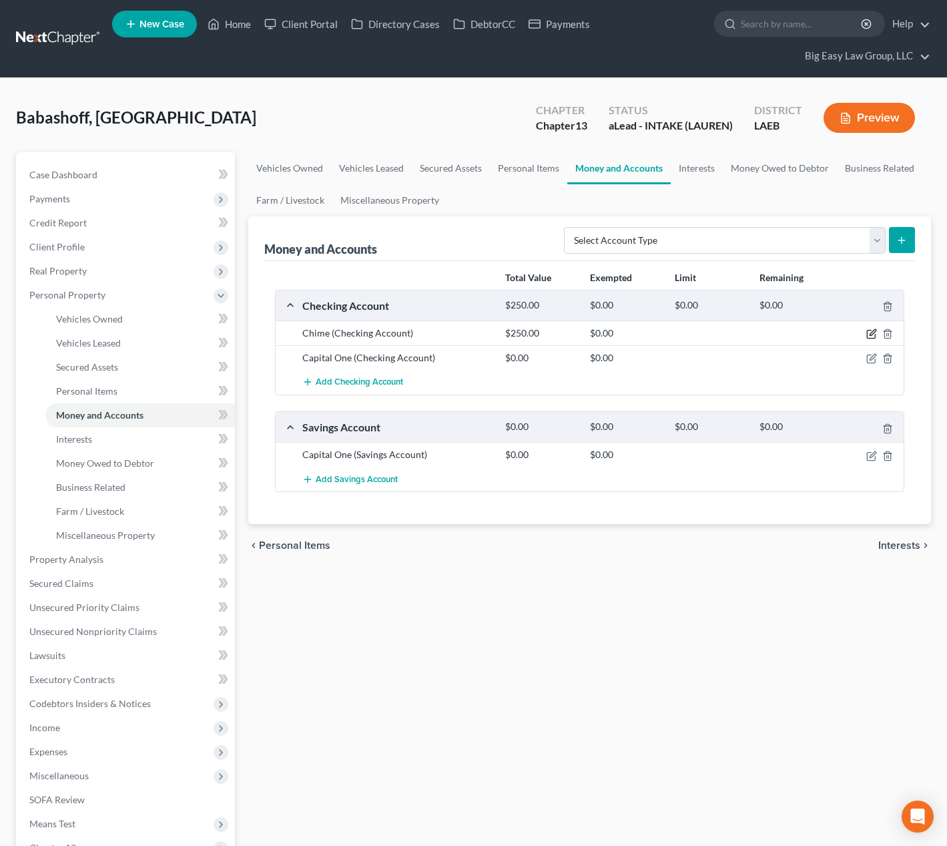
drag, startPoint x: 871, startPoint y: 331, endPoint x: 859, endPoint y: 338, distance: 13.5
click at [871, 331] on icon "button" at bounding box center [871, 335] width 8 height 8
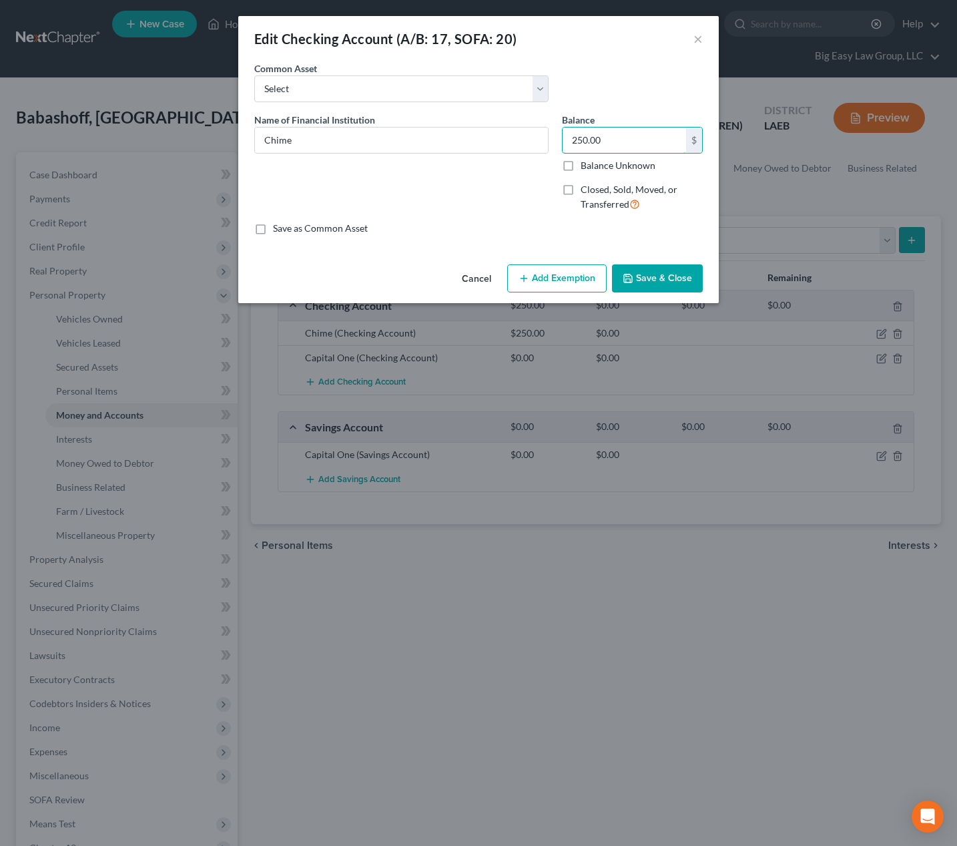
drag, startPoint x: 607, startPoint y: 143, endPoint x: 536, endPoint y: 122, distance: 73.9
click at [548, 132] on div "Name of Financial Institution * Chime Balance 250.00 $ Balance Unknown Balance …" at bounding box center [479, 168] width 462 height 110
click at [580, 136] on input "250.00" at bounding box center [625, 140] width 124 height 25
type input "350.00"
click at [662, 286] on button "Save & Close" at bounding box center [657, 278] width 91 height 28
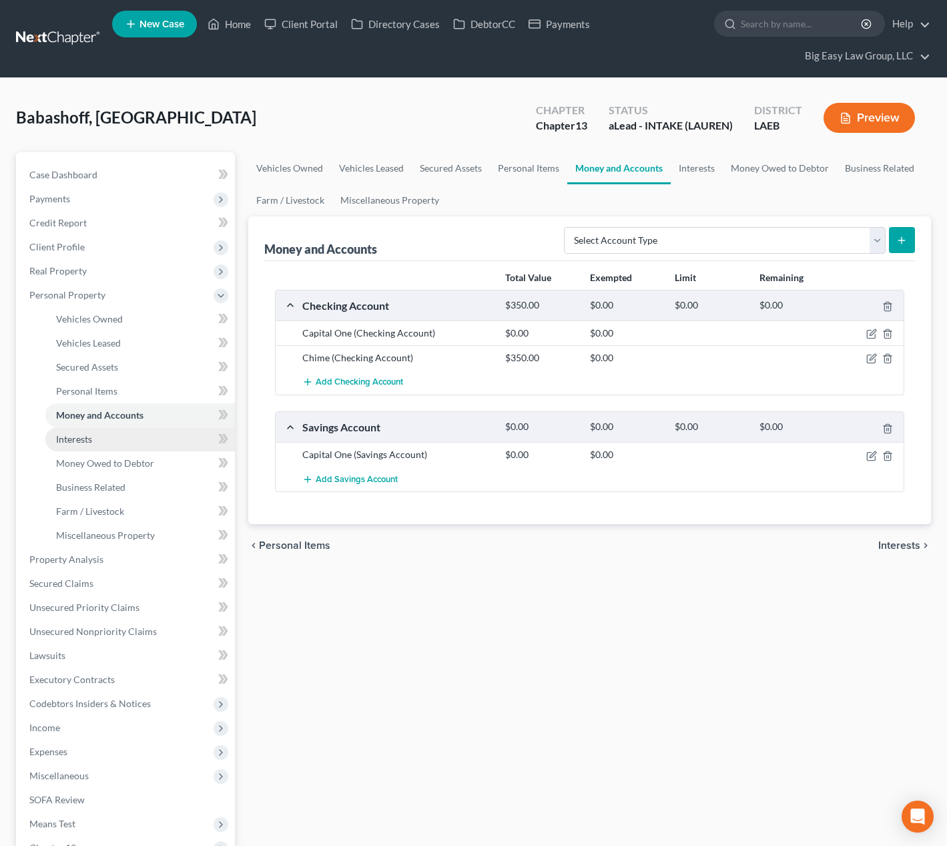
click at [156, 433] on link "Interests" at bounding box center [140, 439] width 190 height 24
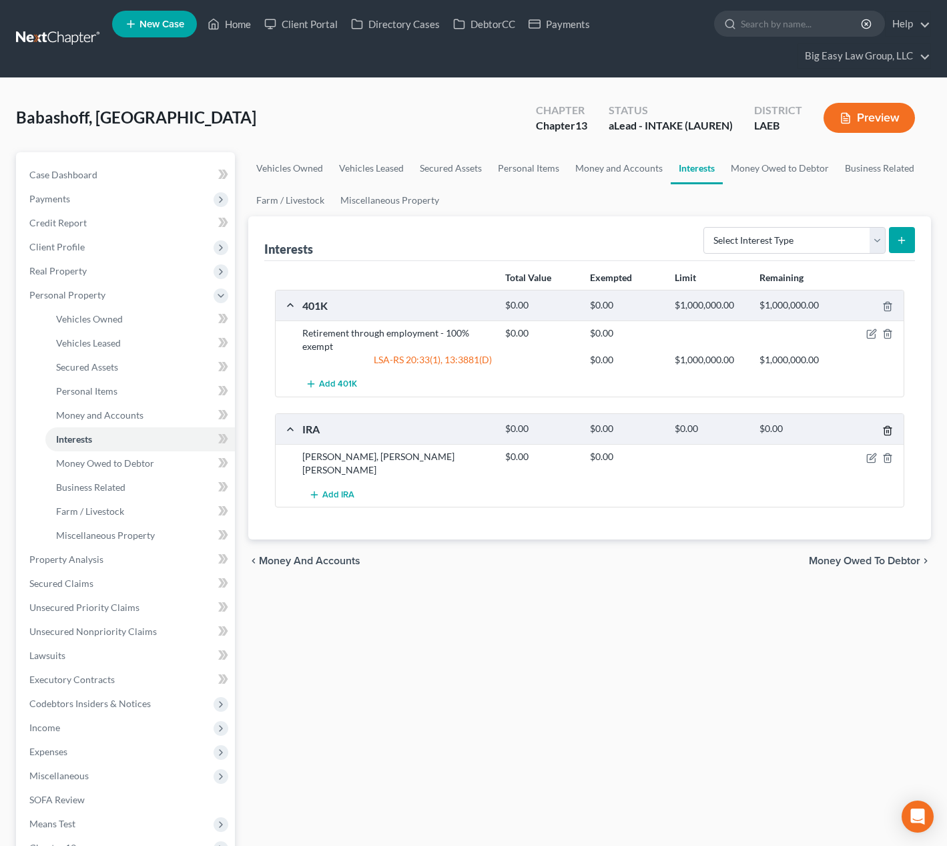
click at [890, 429] on icon "button" at bounding box center [888, 430] width 11 height 11
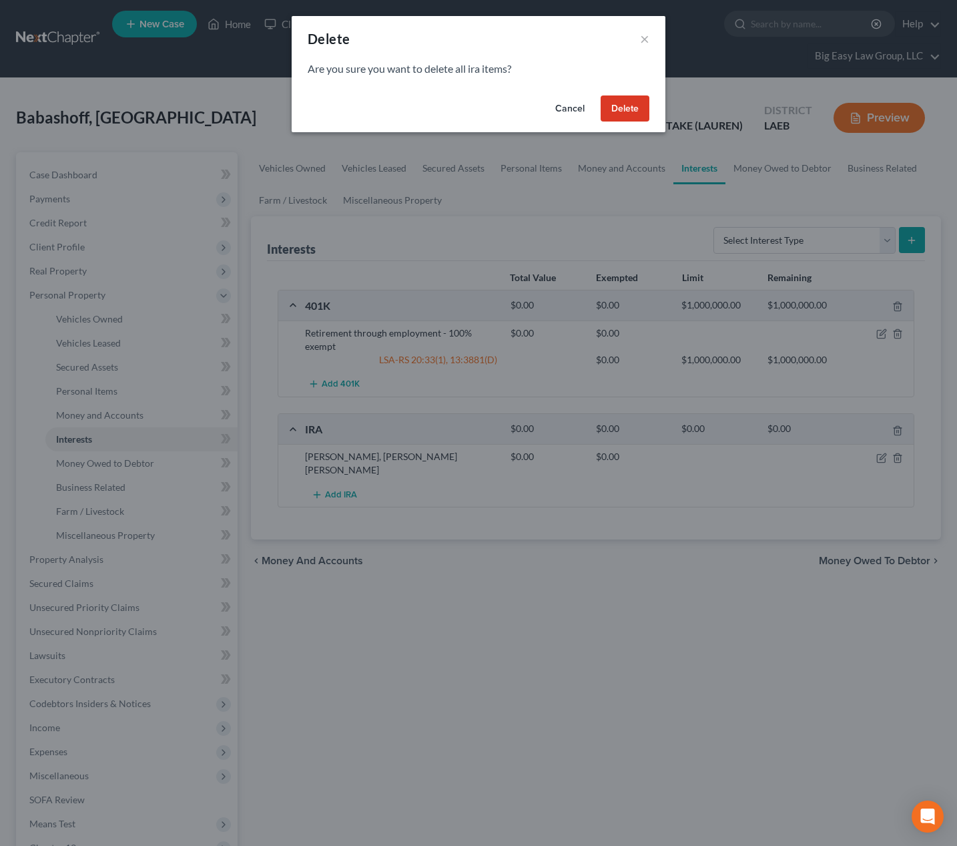
click at [622, 89] on div "Are you sure you want to delete all ira items?" at bounding box center [479, 75] width 374 height 29
drag, startPoint x: 638, startPoint y: 107, endPoint x: 678, endPoint y: 119, distance: 41.8
click at [638, 106] on button "Delete" at bounding box center [625, 108] width 49 height 27
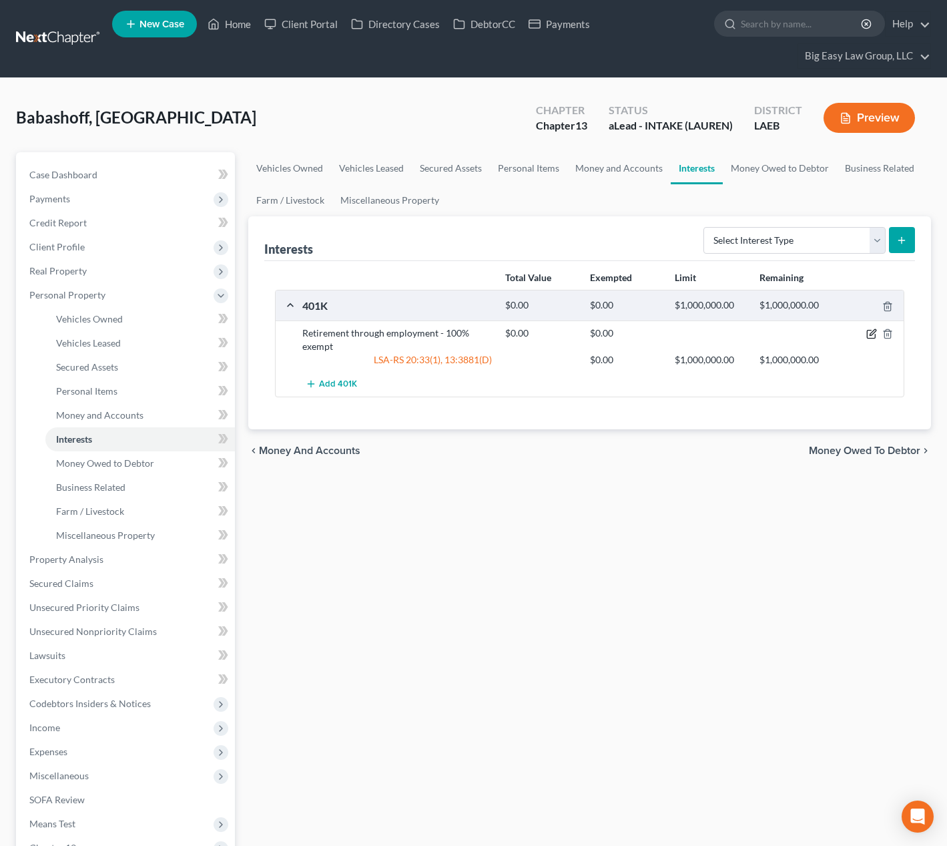
click at [875, 331] on icon "button" at bounding box center [873, 333] width 6 height 6
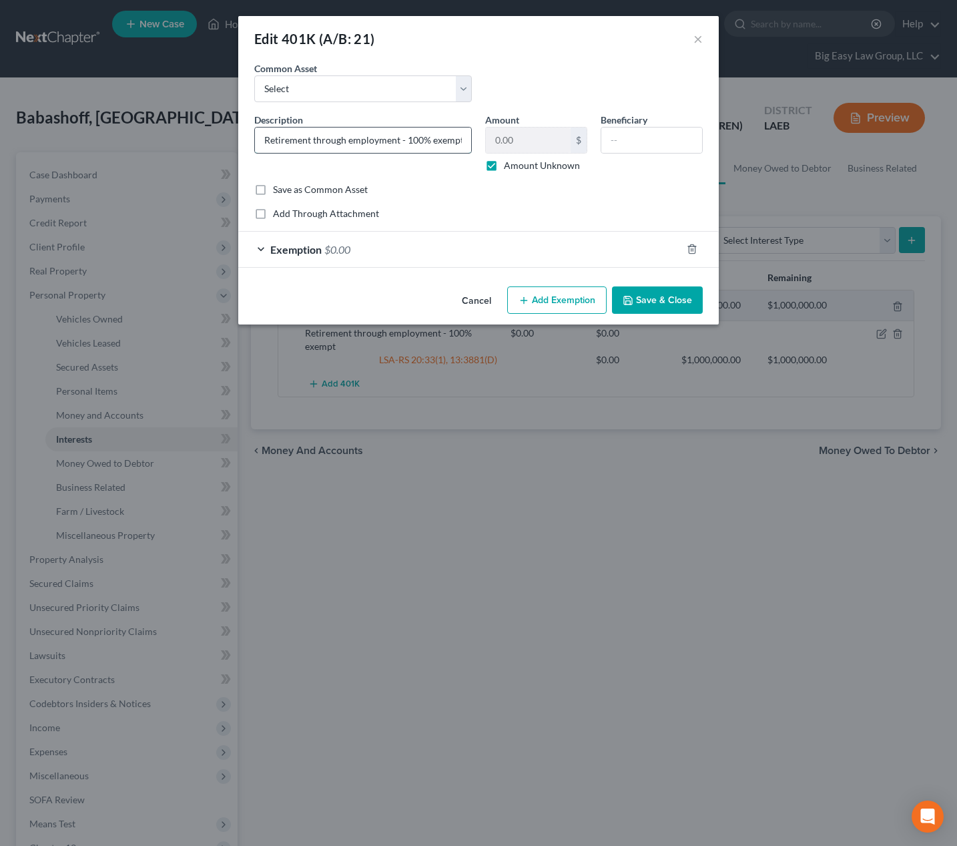
drag, startPoint x: 400, startPoint y: 140, endPoint x: 312, endPoint y: 144, distance: 88.2
click at [312, 144] on input "Retirement through employment - 100% exempt" at bounding box center [363, 140] width 216 height 25
type input "Retirement accounts- 100% exempt"
click at [660, 307] on button "Save & Close" at bounding box center [657, 300] width 91 height 28
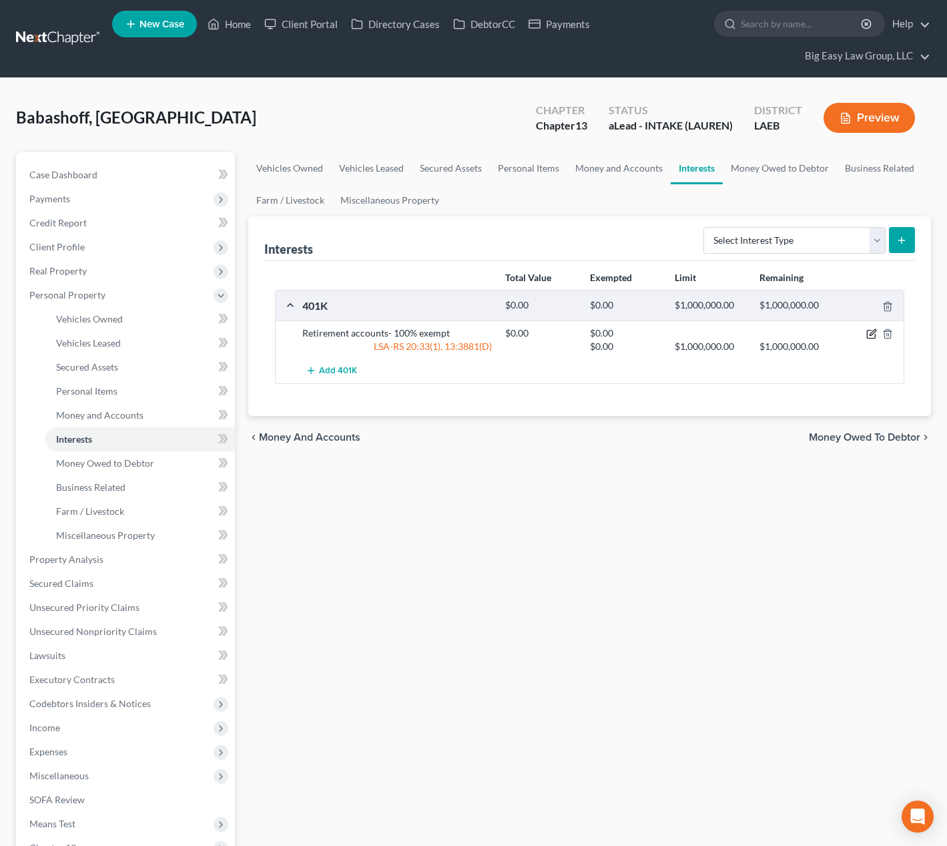
click at [871, 331] on icon "button" at bounding box center [872, 334] width 11 height 11
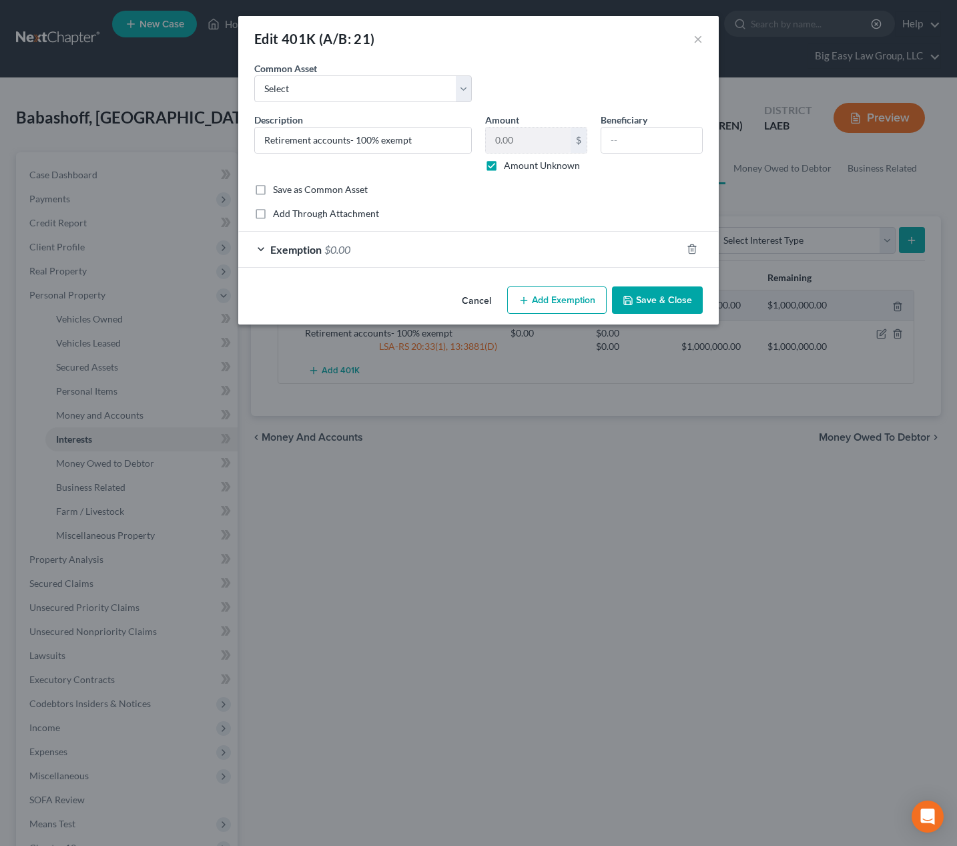
click at [582, 245] on div "Exemption $0.00" at bounding box center [459, 249] width 443 height 35
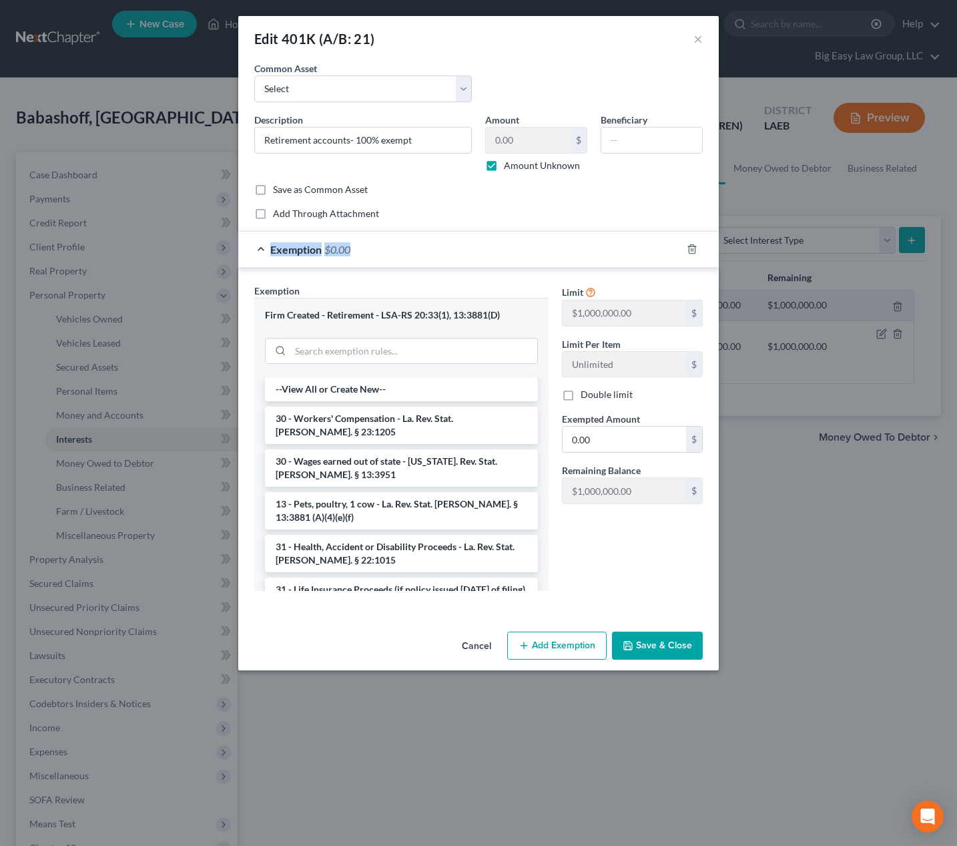
click at [684, 636] on button "Save & Close" at bounding box center [657, 646] width 91 height 28
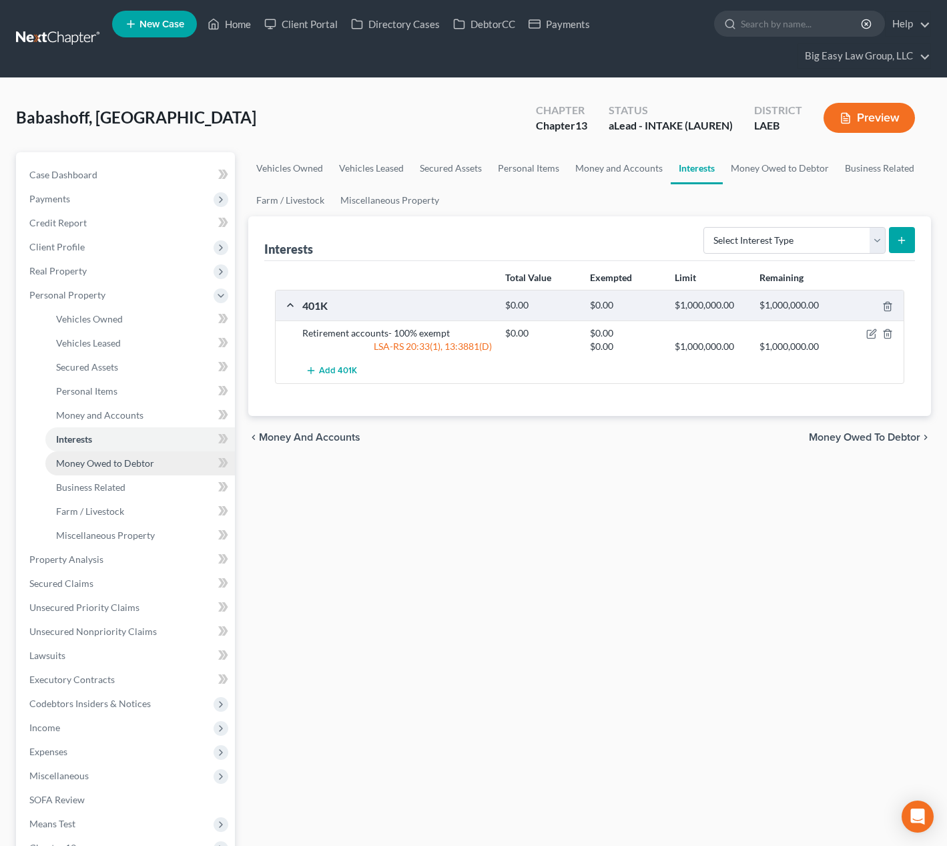
click at [167, 457] on link "Money Owed to Debtor" at bounding box center [140, 463] width 190 height 24
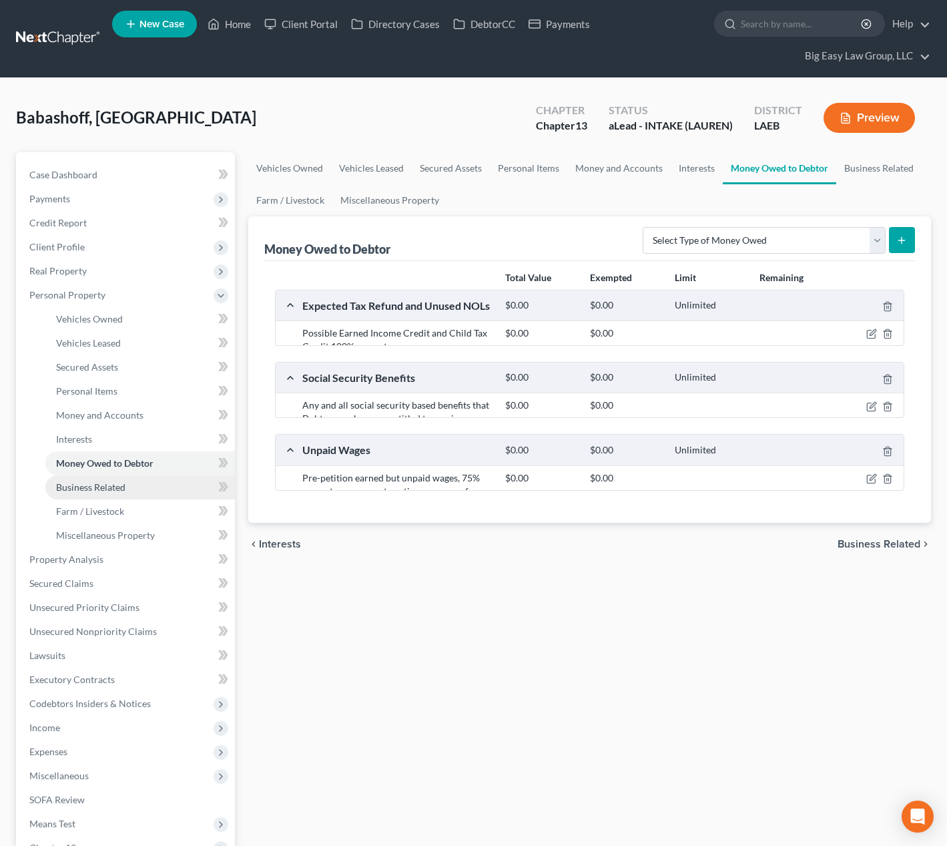
click at [163, 478] on link "Business Related" at bounding box center [140, 487] width 190 height 24
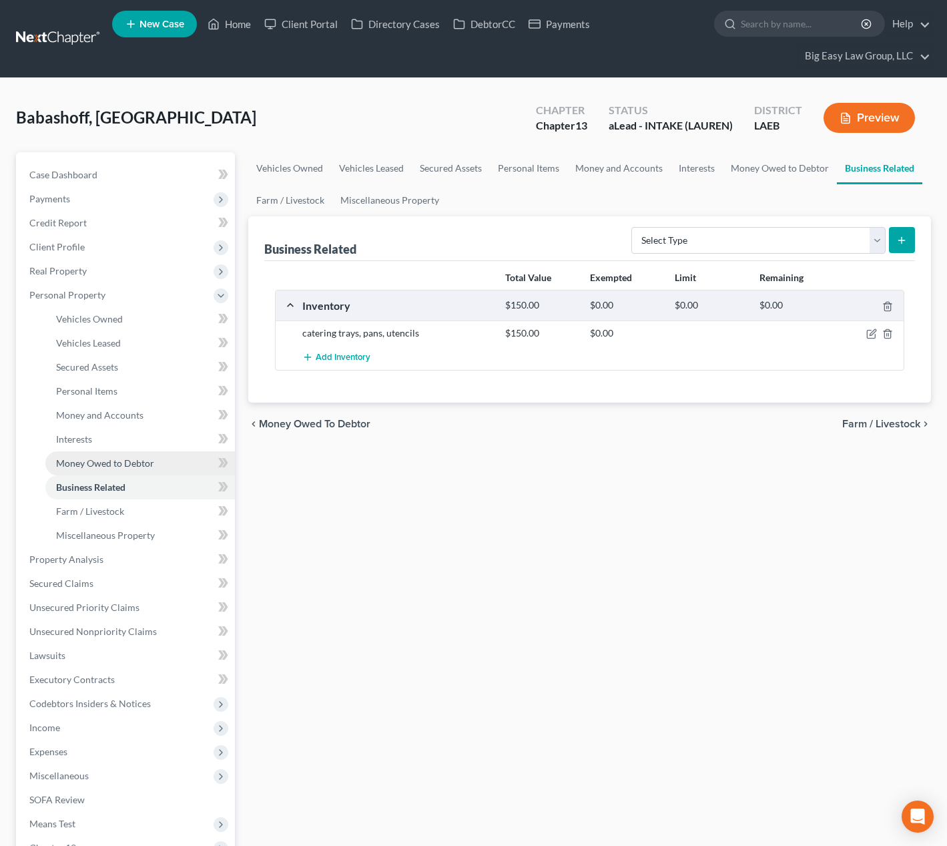
click at [167, 463] on link "Money Owed to Debtor" at bounding box center [140, 463] width 190 height 24
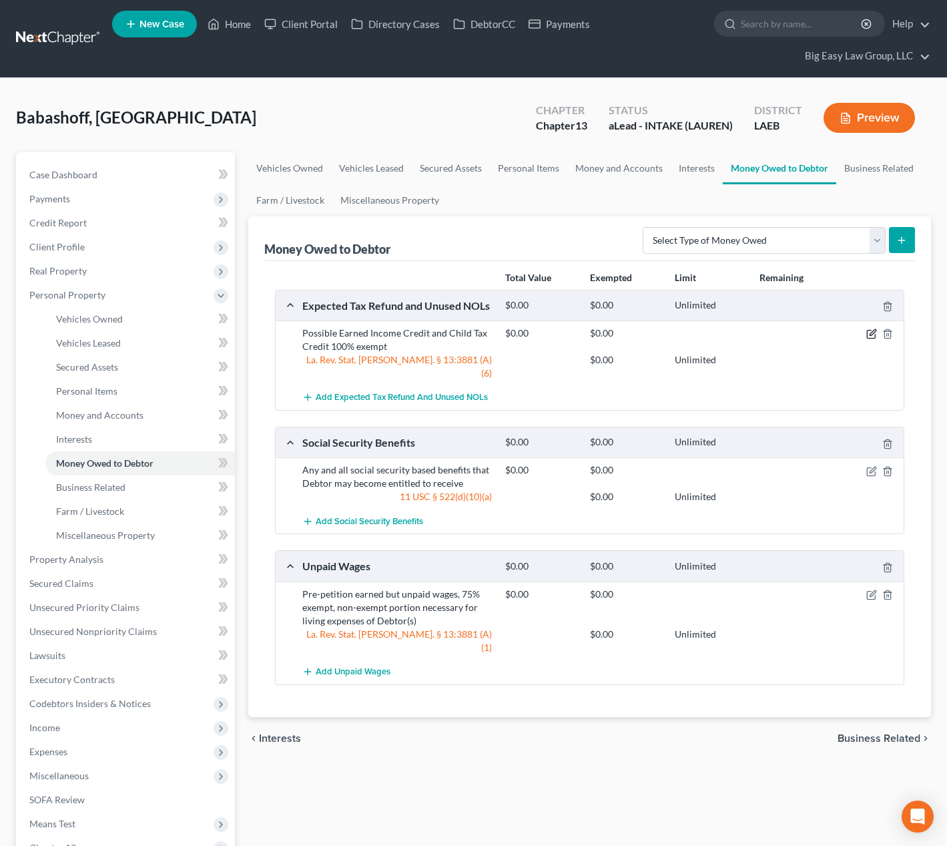
click at [867, 335] on icon "button" at bounding box center [871, 335] width 8 height 8
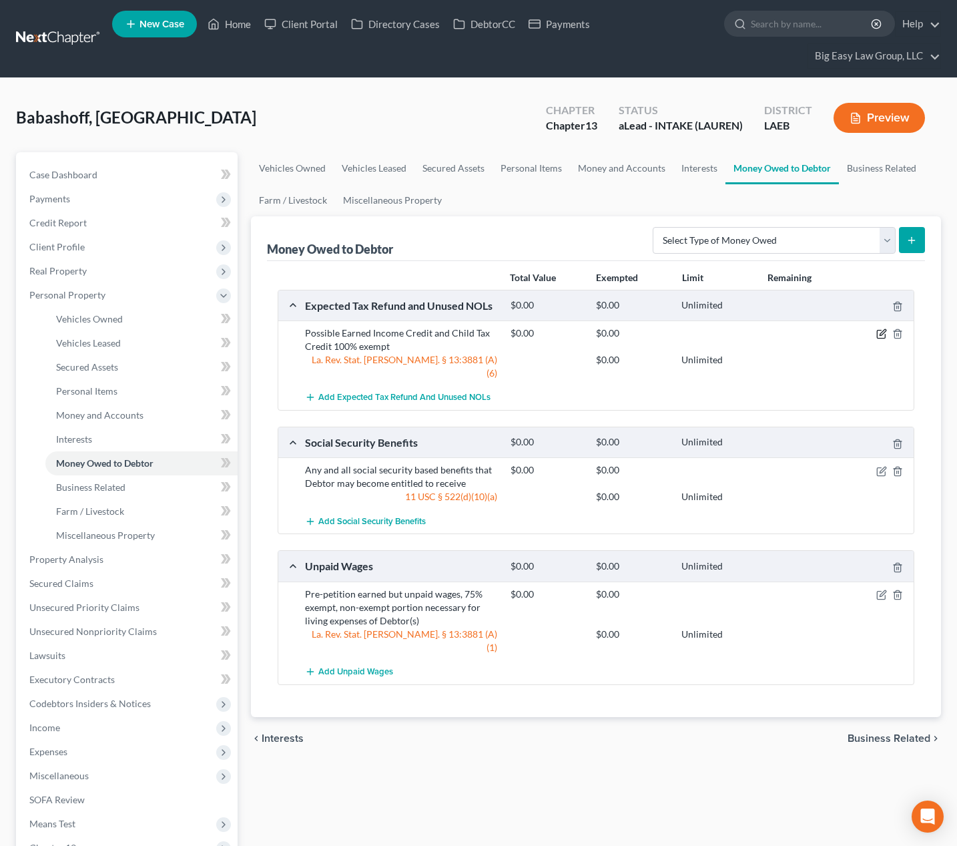
select select "0"
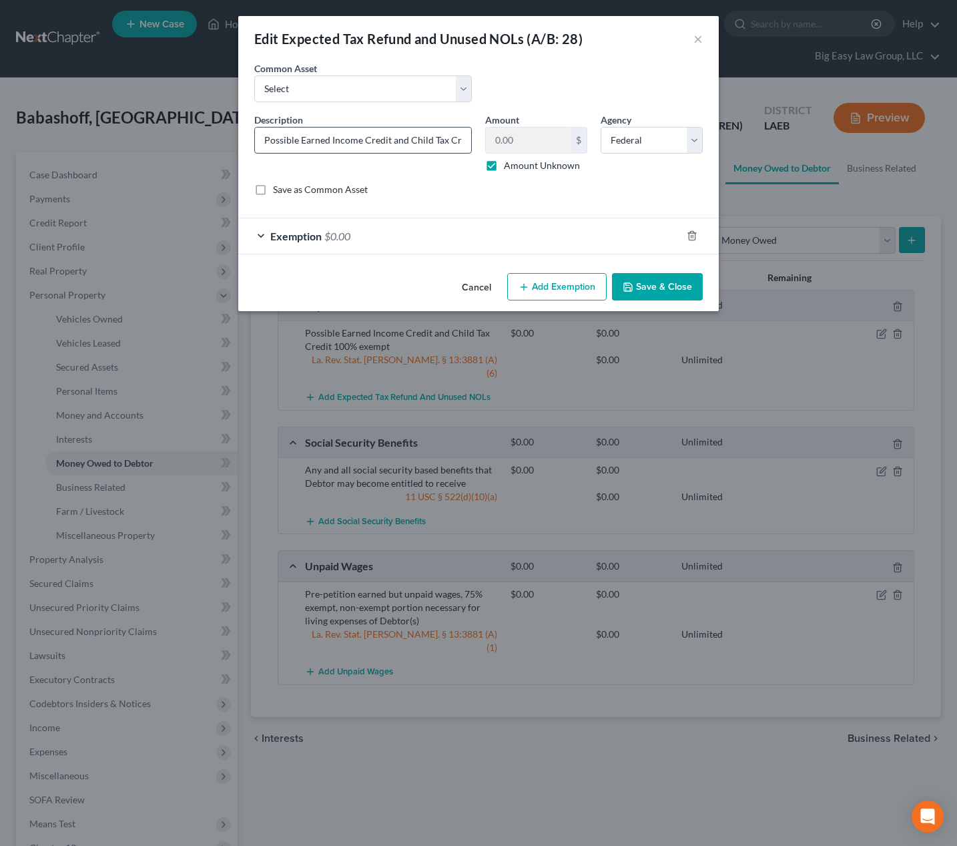
click at [411, 142] on input "Possible Earned Income Credit and Child Tax Credit 100% exempt" at bounding box center [363, 140] width 216 height 25
drag, startPoint x: 392, startPoint y: 140, endPoint x: 628, endPoint y: 156, distance: 236.9
click at [628, 156] on div "Description * Possible Earned Income Credit and Child Tax Credit 100% exempt Am…" at bounding box center [479, 160] width 462 height 94
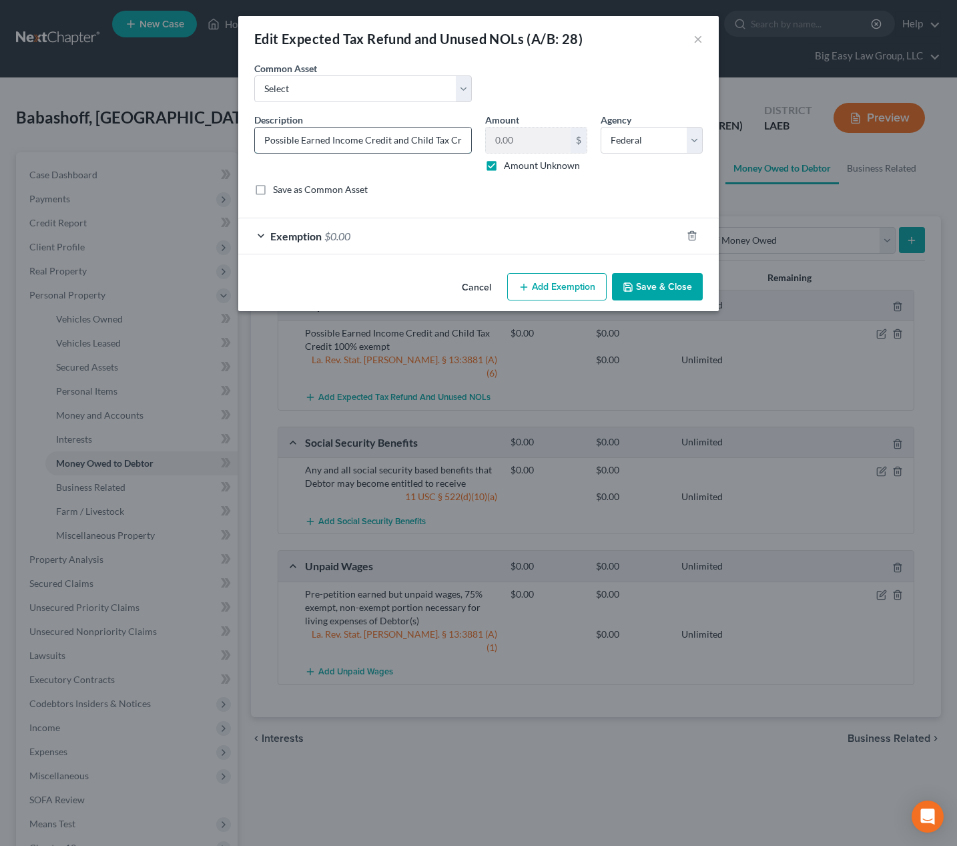
click at [397, 133] on input "Possible Earned Income Credit and Child Tax Credit 100% exempt" at bounding box center [363, 140] width 216 height 25
drag, startPoint x: 420, startPoint y: 140, endPoint x: 405, endPoint y: 137, distance: 15.6
click at [405, 137] on input "Possible Earned Income Credit and Child Tax Credit 100% exempt" at bounding box center [363, 140] width 216 height 25
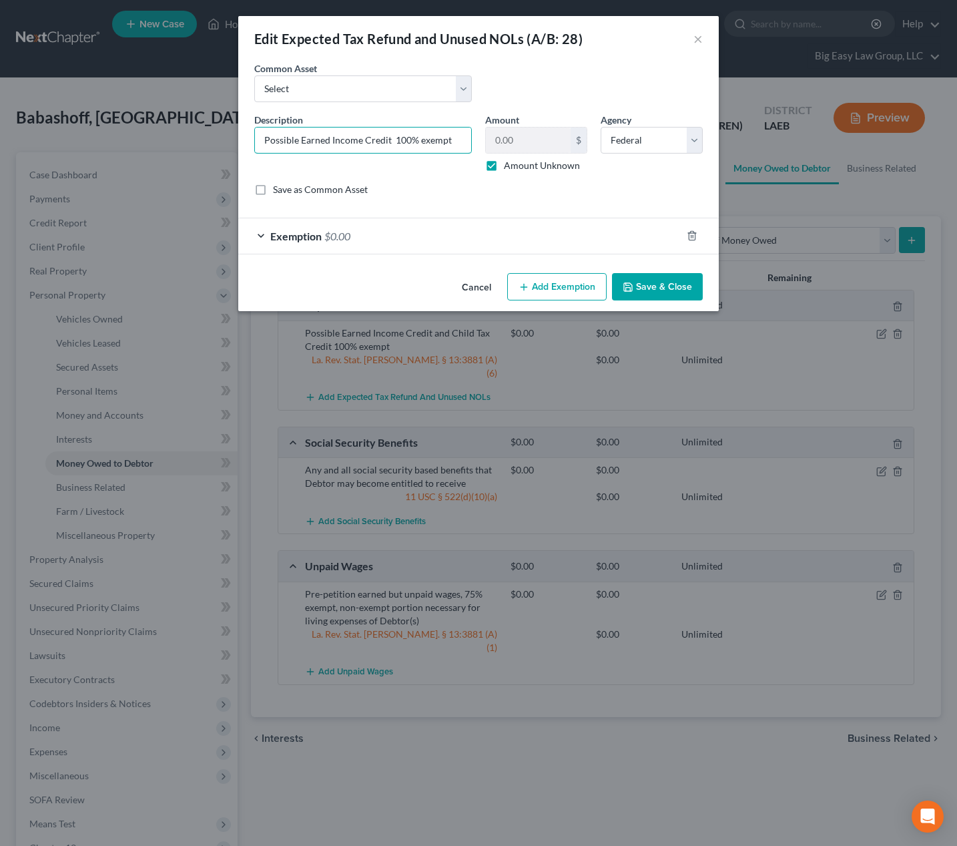
type input "Possible Earned Income Credit 100% exempt"
click at [676, 294] on button "Save & Close" at bounding box center [657, 287] width 91 height 28
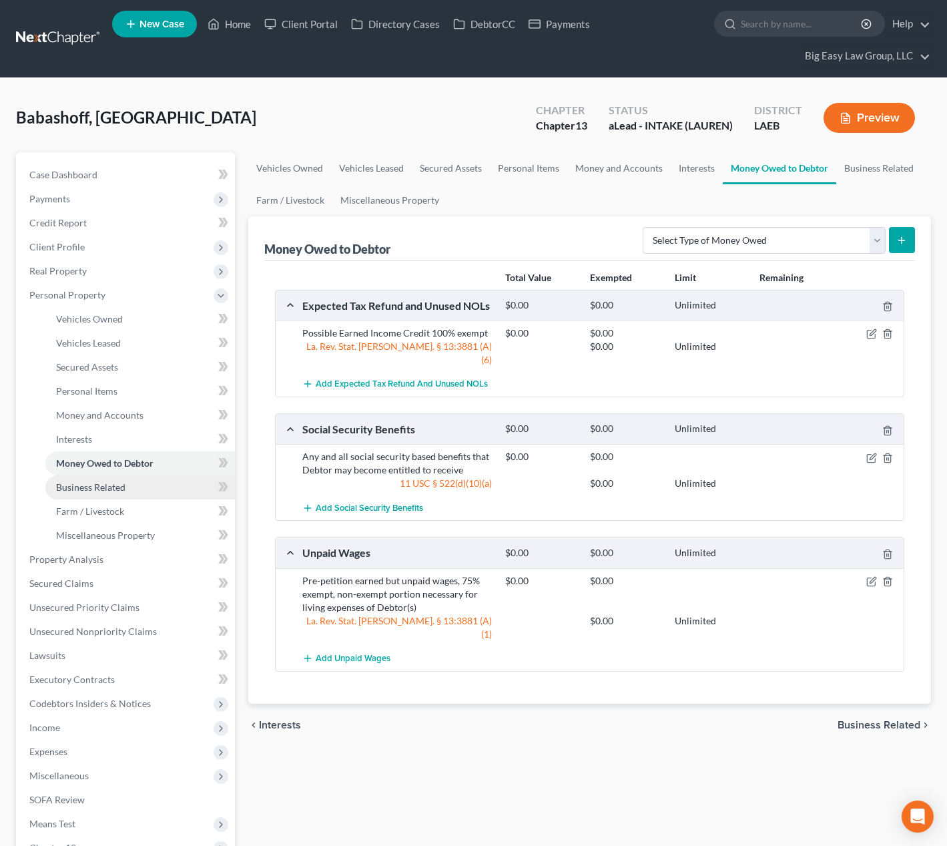
click at [169, 483] on link "Business Related" at bounding box center [140, 487] width 190 height 24
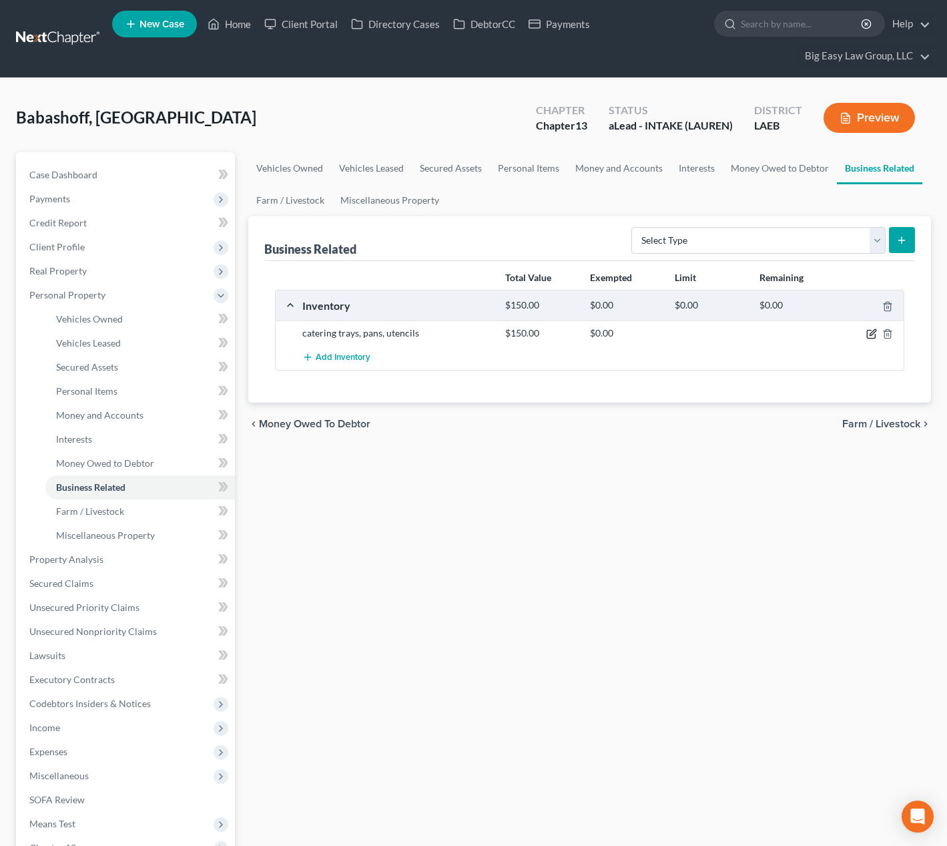
click at [873, 334] on icon "button" at bounding box center [873, 333] width 6 height 6
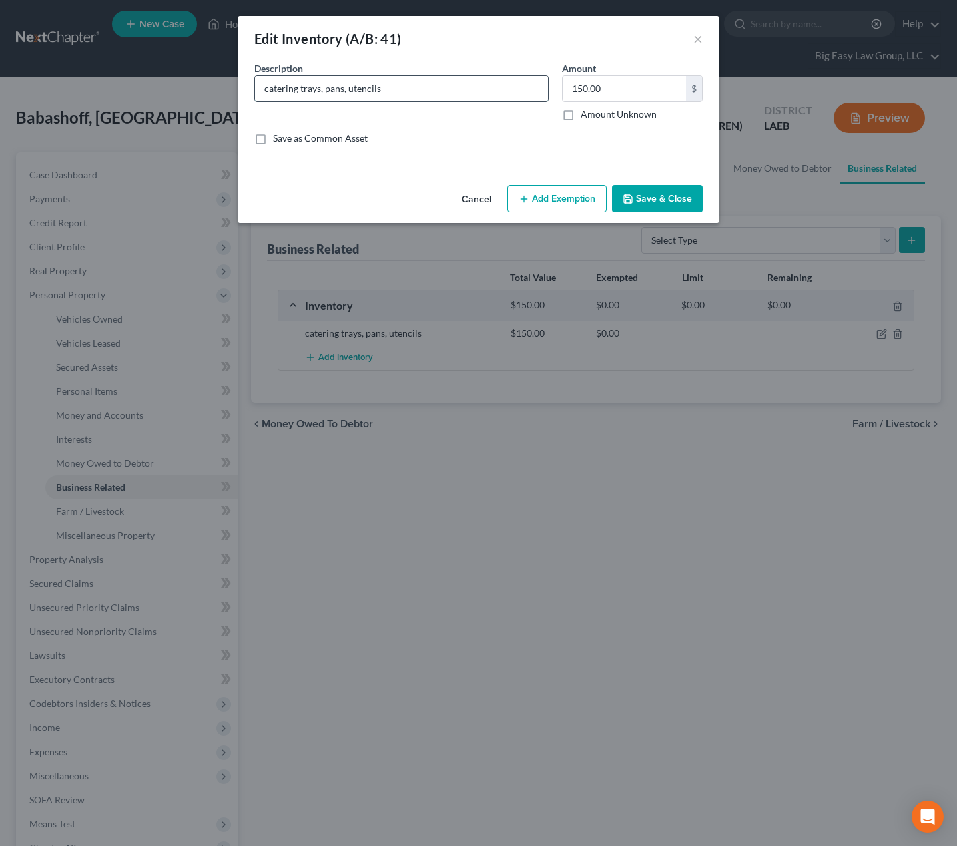
click at [370, 93] on input "catering trays, pans, utencils" at bounding box center [401, 88] width 293 height 25
type input "catering trays, pans, utensils"
click at [683, 190] on button "Save & Close" at bounding box center [657, 199] width 91 height 28
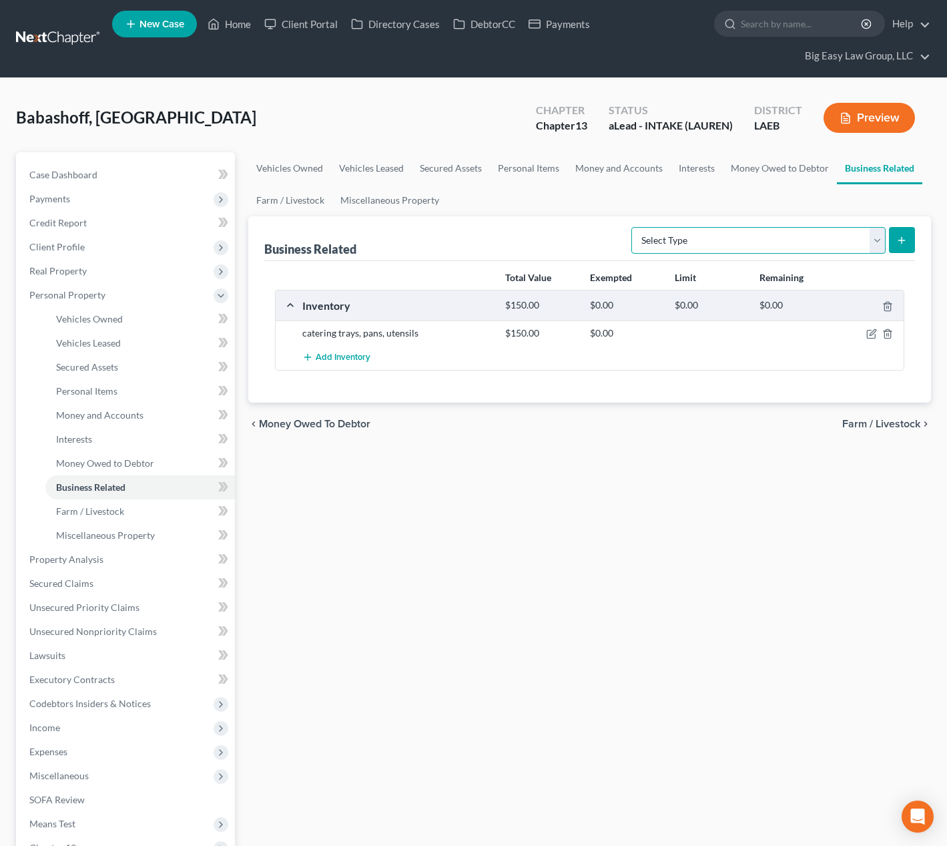
click at [720, 243] on select "Select Type Customer Lists (A/B: 43) Franchises (A/B: 27) Inventory (A/B: 41) L…" at bounding box center [759, 240] width 254 height 27
click at [161, 455] on link "Money Owed to Debtor" at bounding box center [140, 463] width 190 height 24
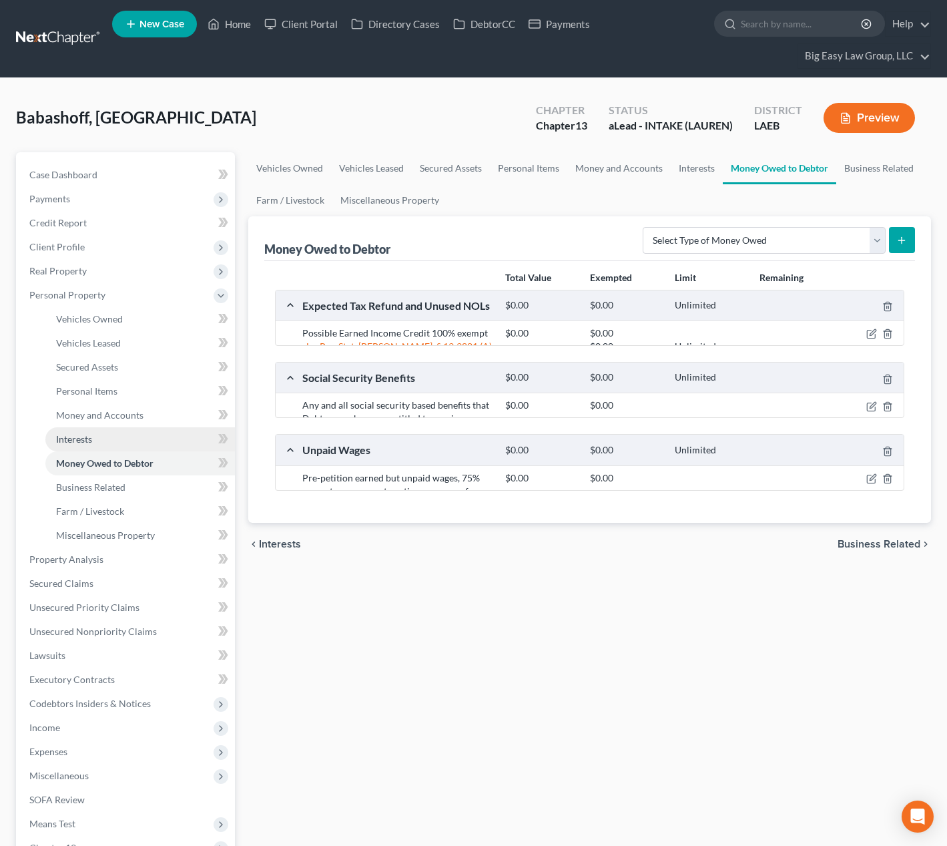
drag, startPoint x: 160, startPoint y: 443, endPoint x: 169, endPoint y: 436, distance: 11.0
click at [161, 443] on link "Interests" at bounding box center [140, 439] width 190 height 24
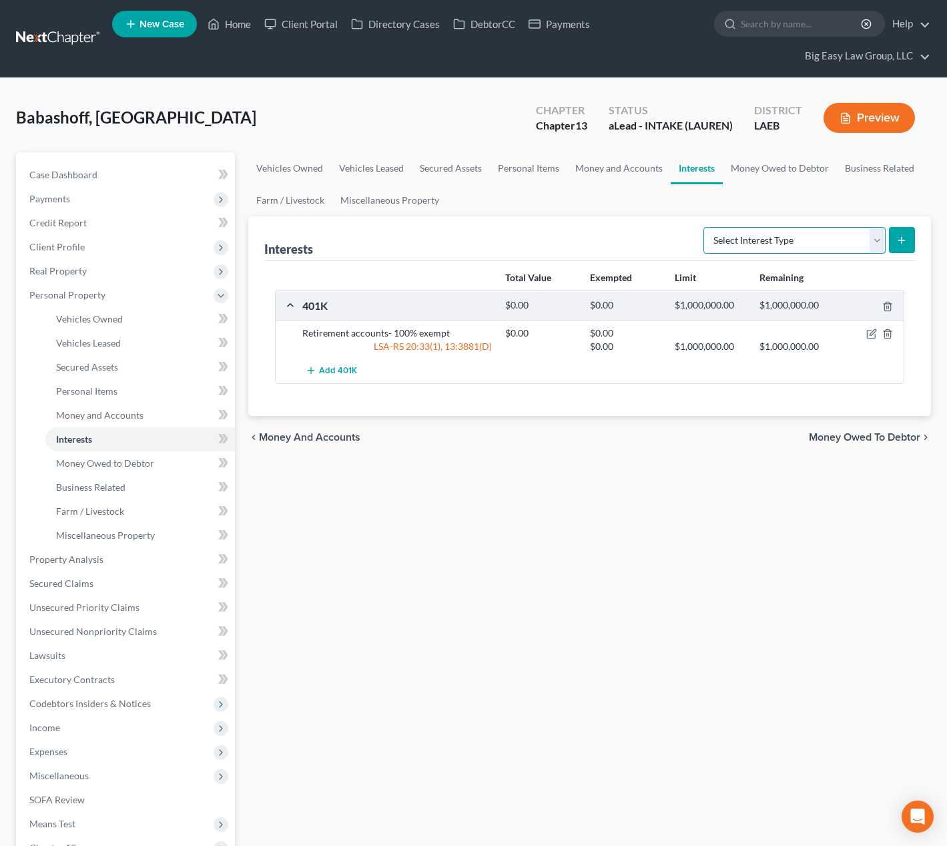
click at [784, 242] on select "Select Interest Type 401K (A/B: 21) Annuity (A/B: 23) Bond (A/B: 18) Education …" at bounding box center [795, 240] width 182 height 27
select select "partnership_inactive"
click at [706, 227] on select "Select Interest Type 401K (A/B: 21) Annuity (A/B: 23) Bond (A/B: 18) Education …" at bounding box center [795, 240] width 182 height 27
click at [900, 234] on button "submit" at bounding box center [902, 240] width 26 height 26
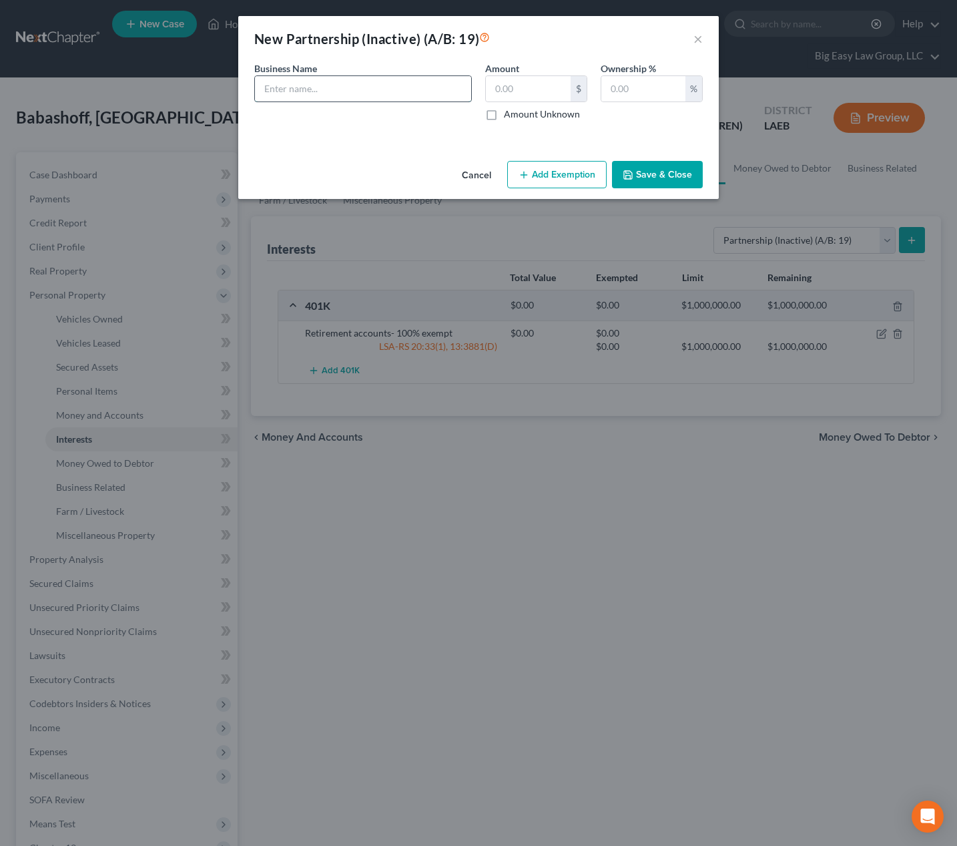
click at [401, 85] on input "text" at bounding box center [363, 88] width 216 height 25
type input "RUSA LLC (closed 3/2024)"
click at [536, 92] on input "text" at bounding box center [528, 88] width 85 height 25
type input "0.00"
click at [635, 92] on input "text" at bounding box center [644, 88] width 84 height 25
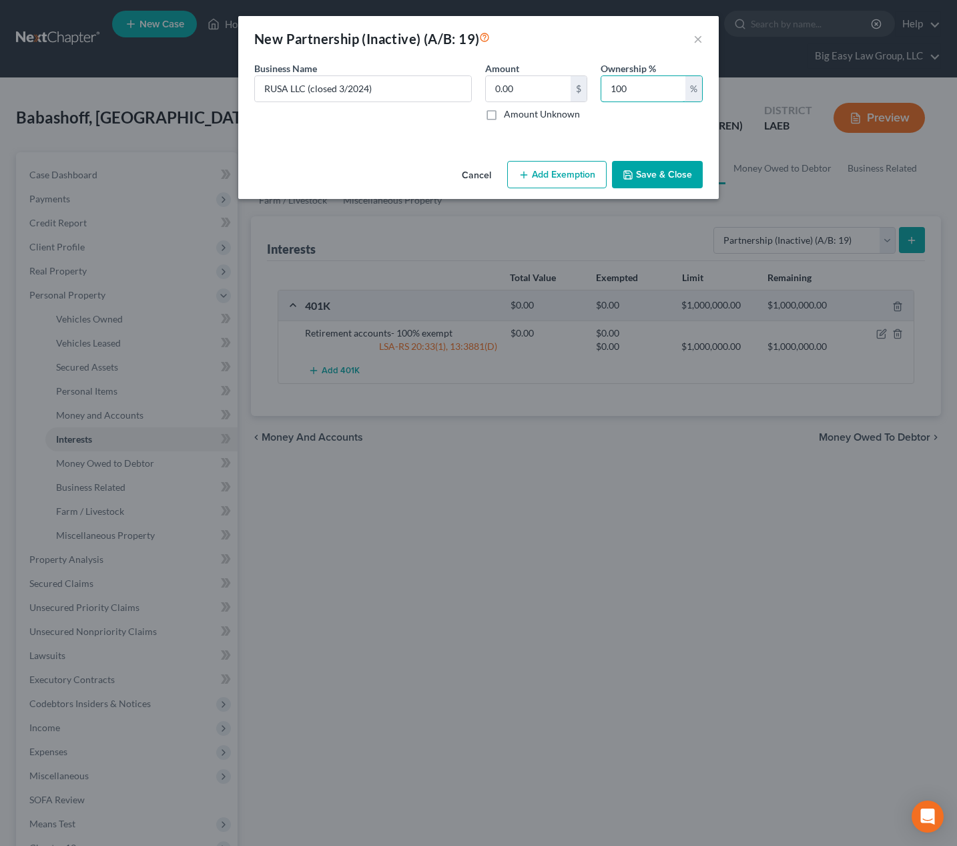
type input "100"
drag, startPoint x: 367, startPoint y: 85, endPoint x: 339, endPoint y: 86, distance: 28.1
click at [339, 86] on input "RUSA LLC (closed 3/2024)" at bounding box center [363, 88] width 216 height 25
type input "RUSA LLC (closed 12/2023)"
click at [648, 179] on button "Save & Close" at bounding box center [657, 175] width 91 height 28
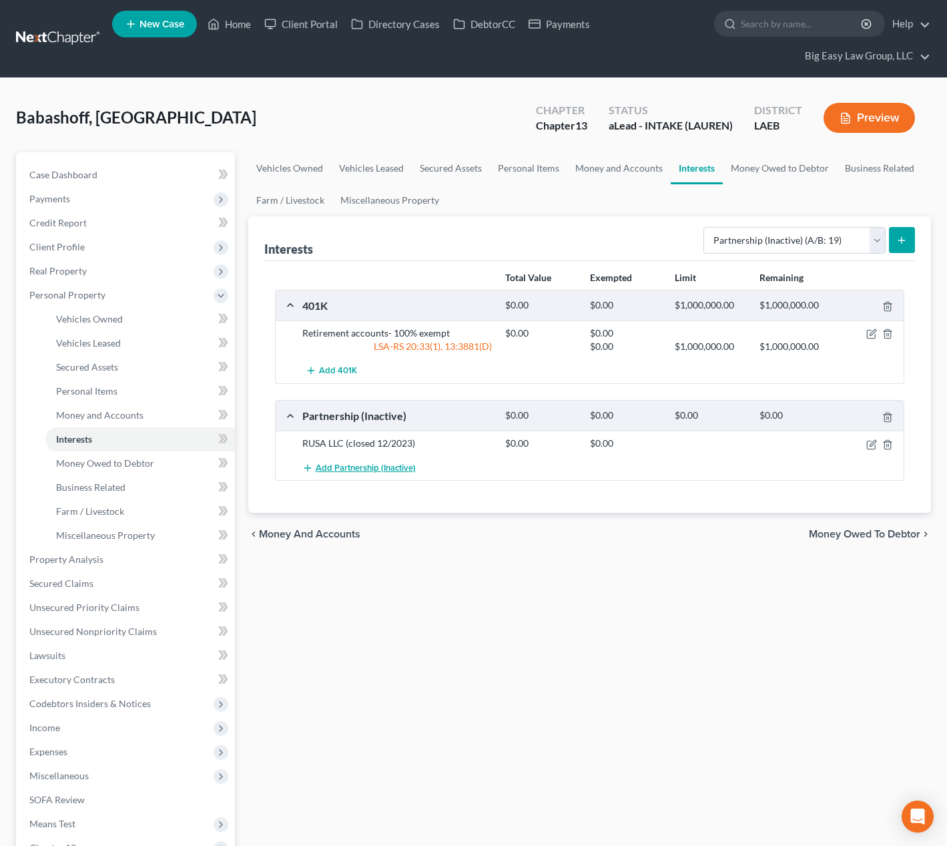
click at [412, 468] on span "Add Partnership (Inactive)" at bounding box center [366, 468] width 100 height 11
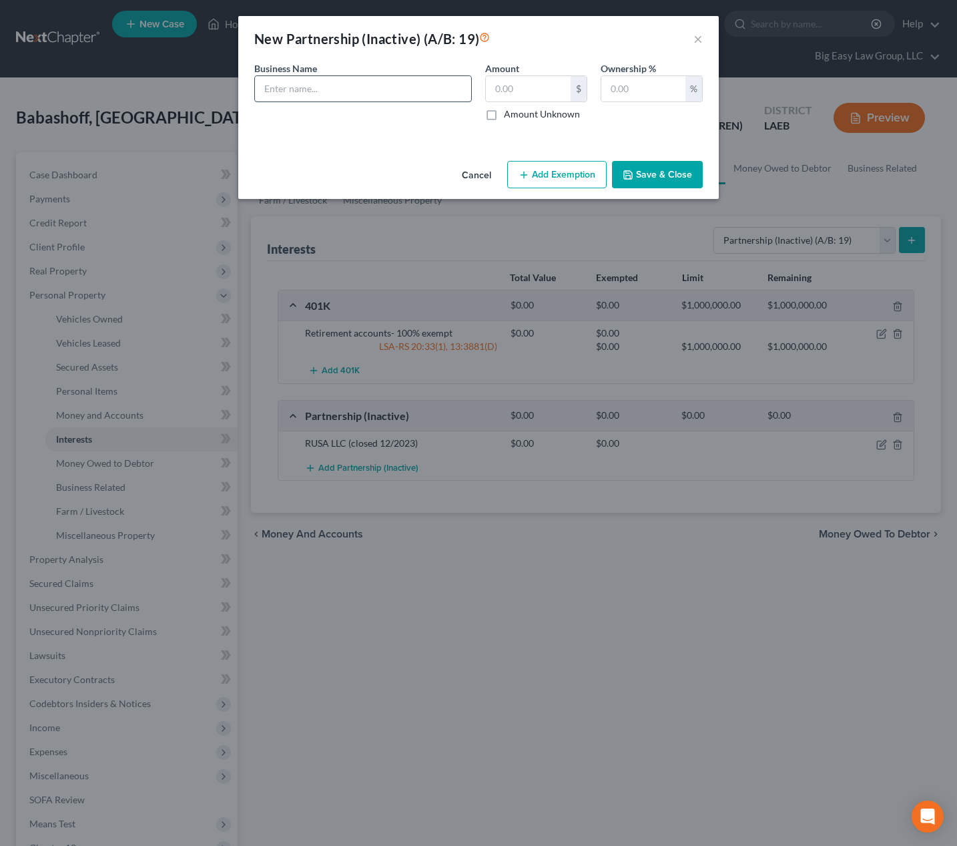
click at [354, 76] on input "text" at bounding box center [363, 88] width 216 height 25
click at [356, 83] on input "text" at bounding box center [363, 88] width 216 height 25
click at [422, 97] on input "text" at bounding box center [363, 88] width 216 height 25
click at [421, 94] on input "text" at bounding box center [363, 88] width 216 height 25
type input "The Sassy Chef LLC"
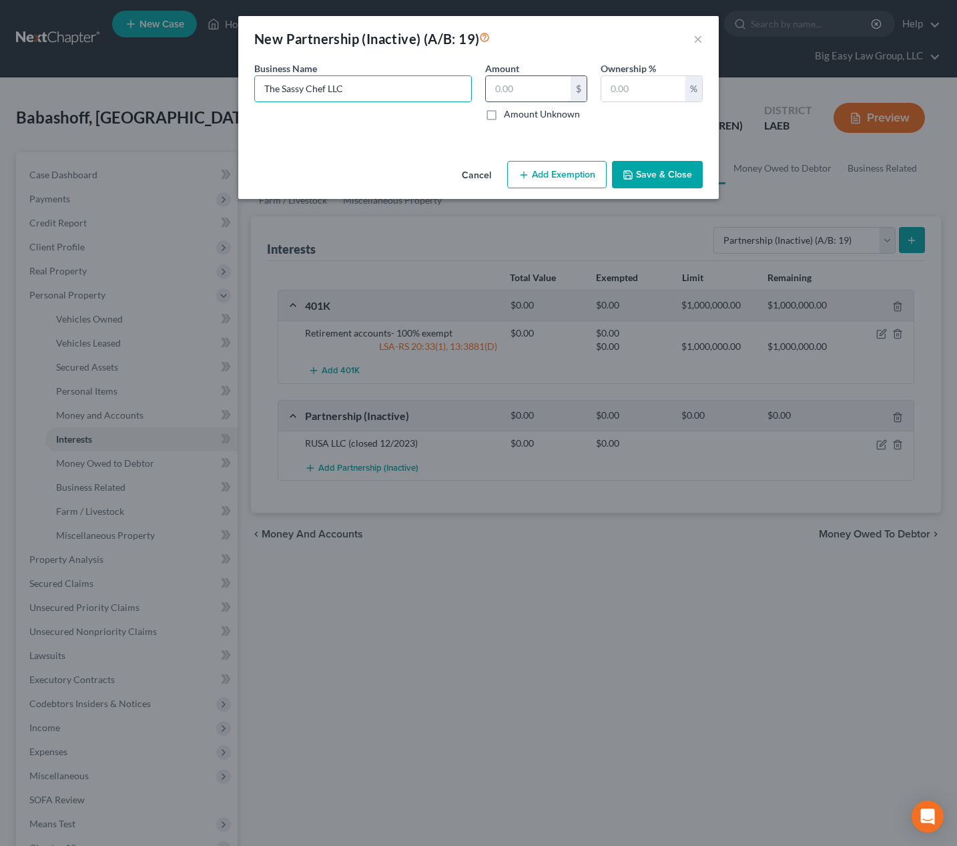
drag, startPoint x: 523, startPoint y: 93, endPoint x: 526, endPoint y: 101, distance: 7.8
click at [524, 93] on input "text" at bounding box center [528, 88] width 85 height 25
type input "3"
type input "0.00"
click at [636, 86] on input "text" at bounding box center [644, 88] width 84 height 25
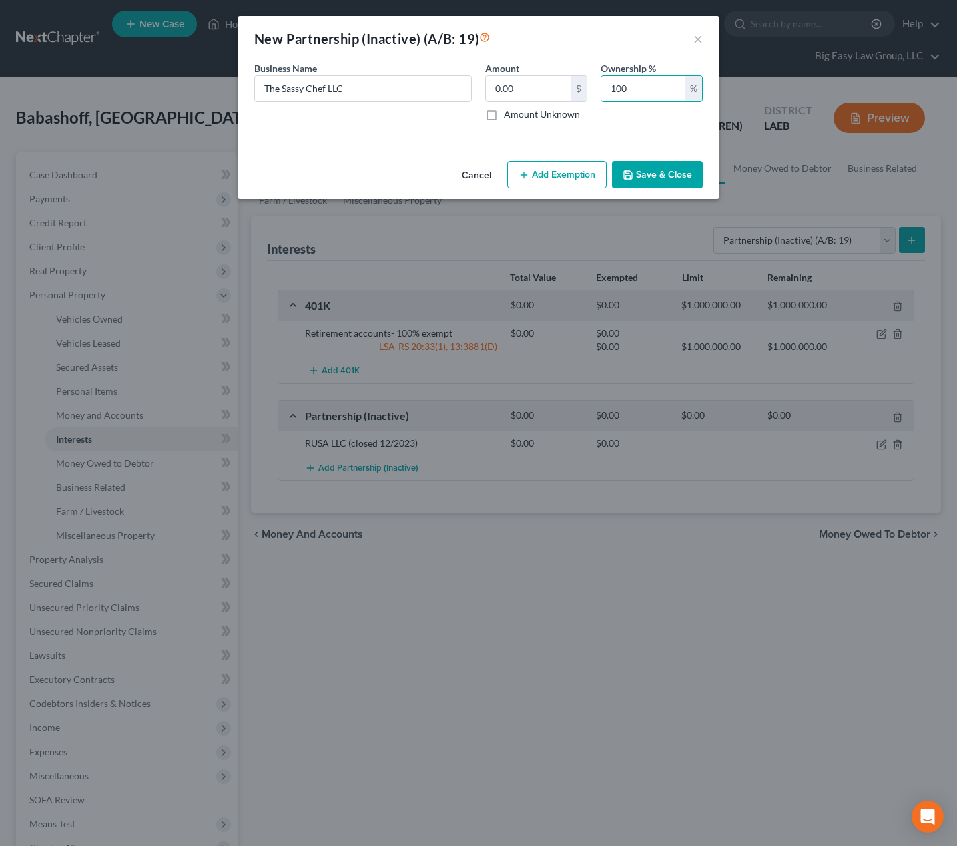
type input "100"
click at [684, 178] on button "Save & Close" at bounding box center [657, 175] width 91 height 28
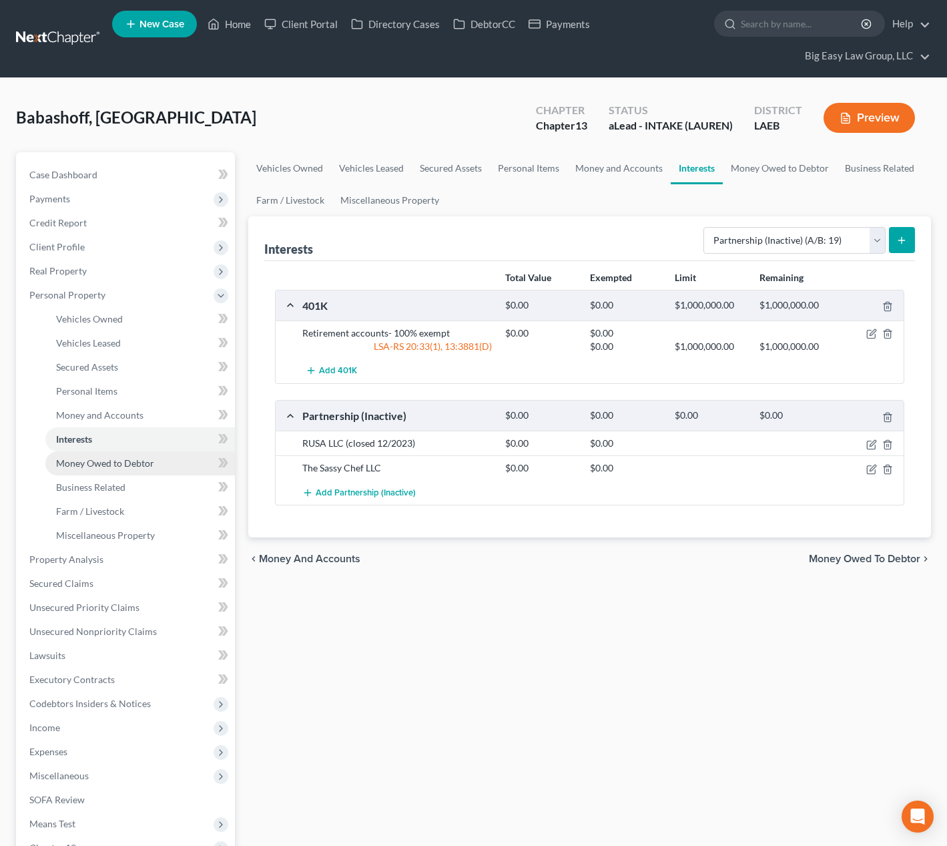
click at [183, 463] on link "Money Owed to Debtor" at bounding box center [140, 463] width 190 height 24
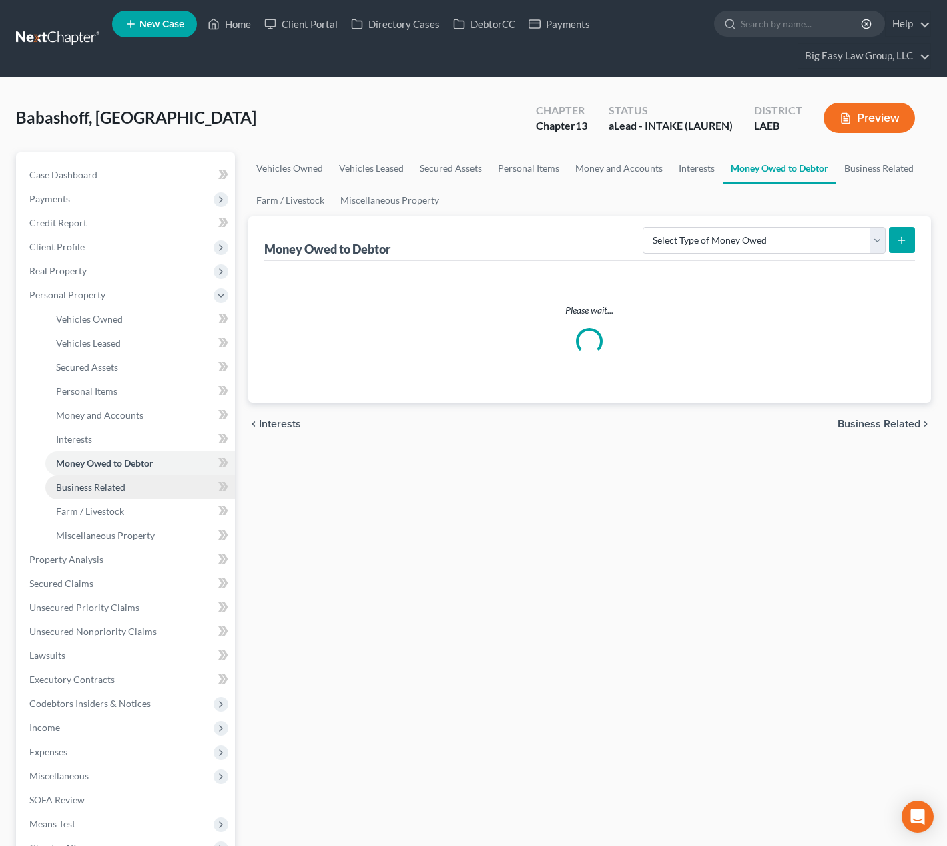
click at [153, 493] on link "Business Related" at bounding box center [140, 487] width 190 height 24
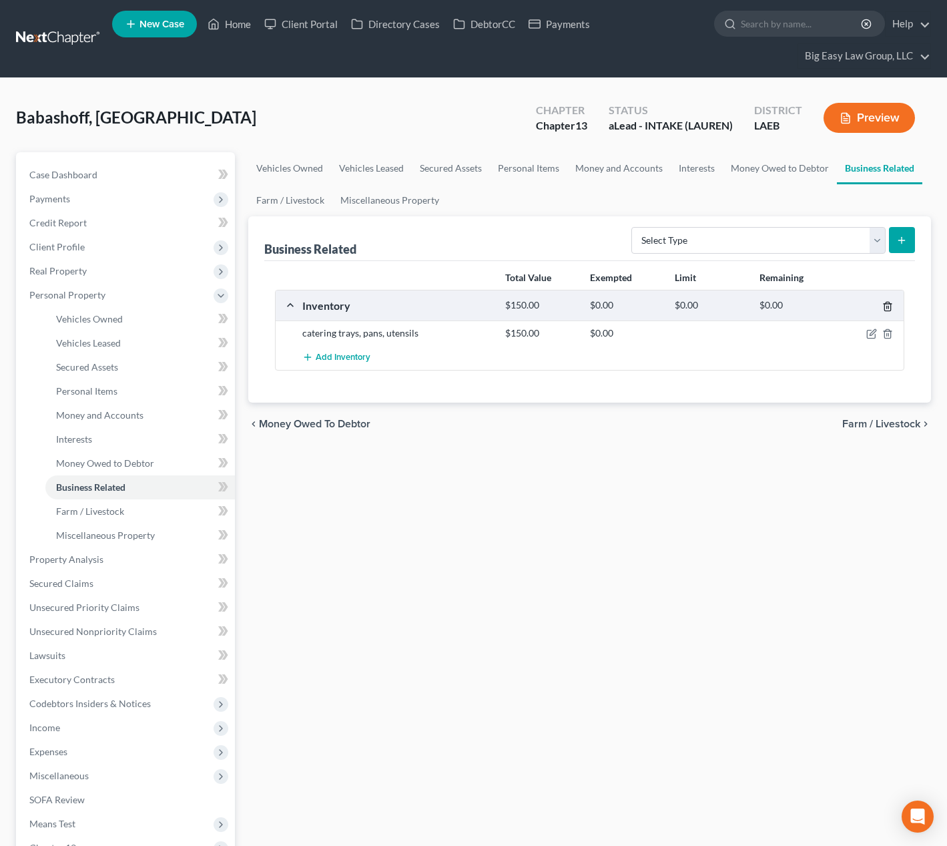
click at [887, 302] on icon "button" at bounding box center [888, 306] width 6 height 9
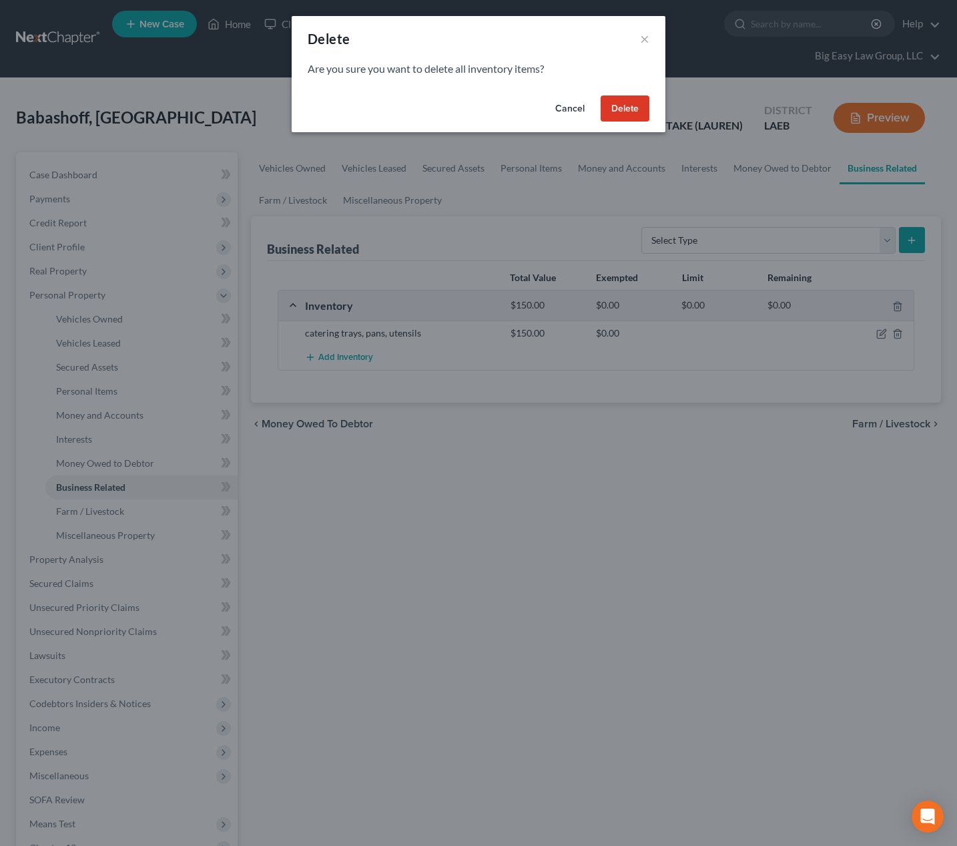
click at [624, 107] on button "Delete" at bounding box center [625, 108] width 49 height 27
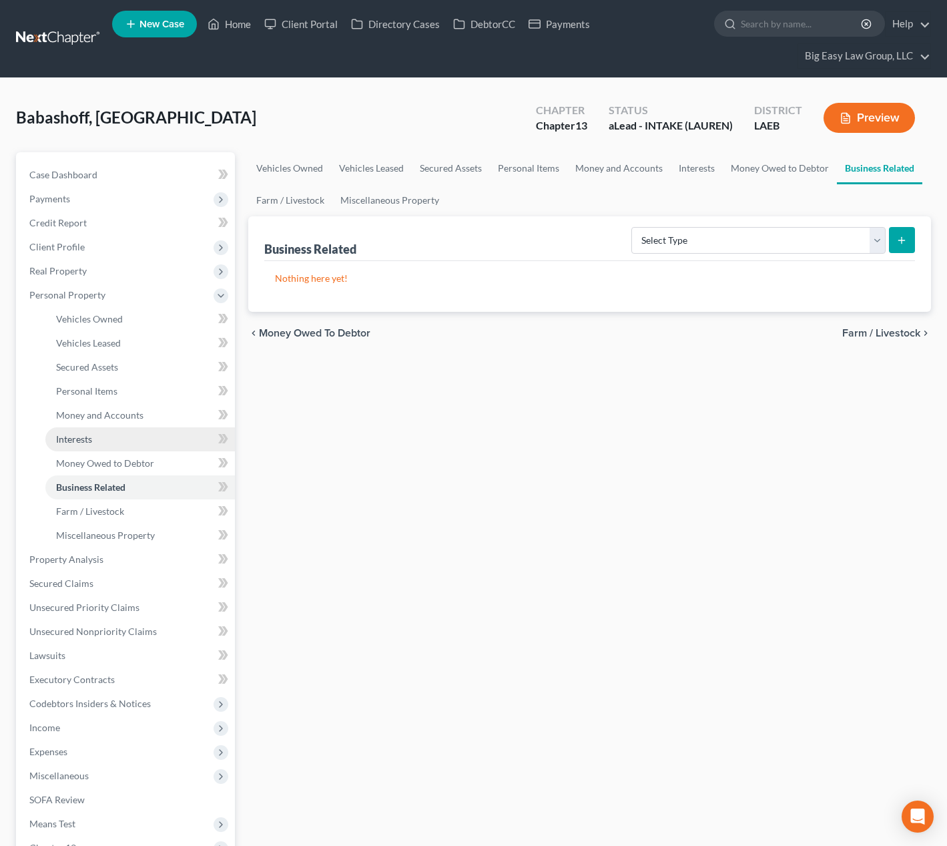
click at [154, 432] on link "Interests" at bounding box center [140, 439] width 190 height 24
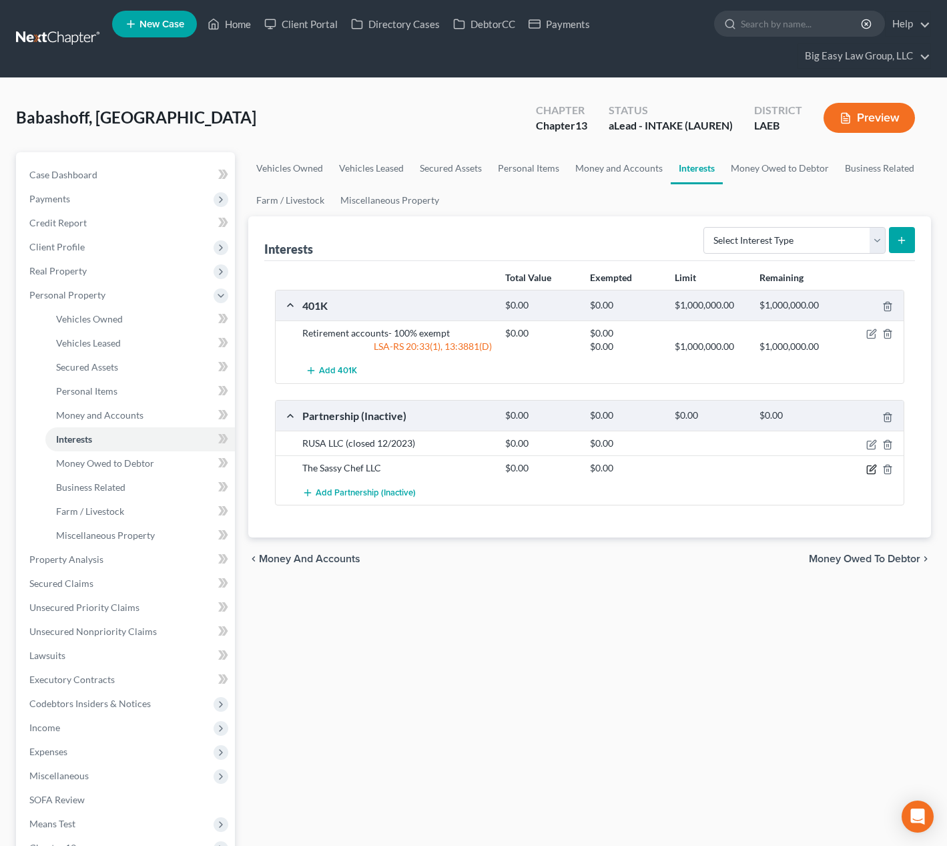
click at [870, 466] on icon "button" at bounding box center [872, 469] width 11 height 11
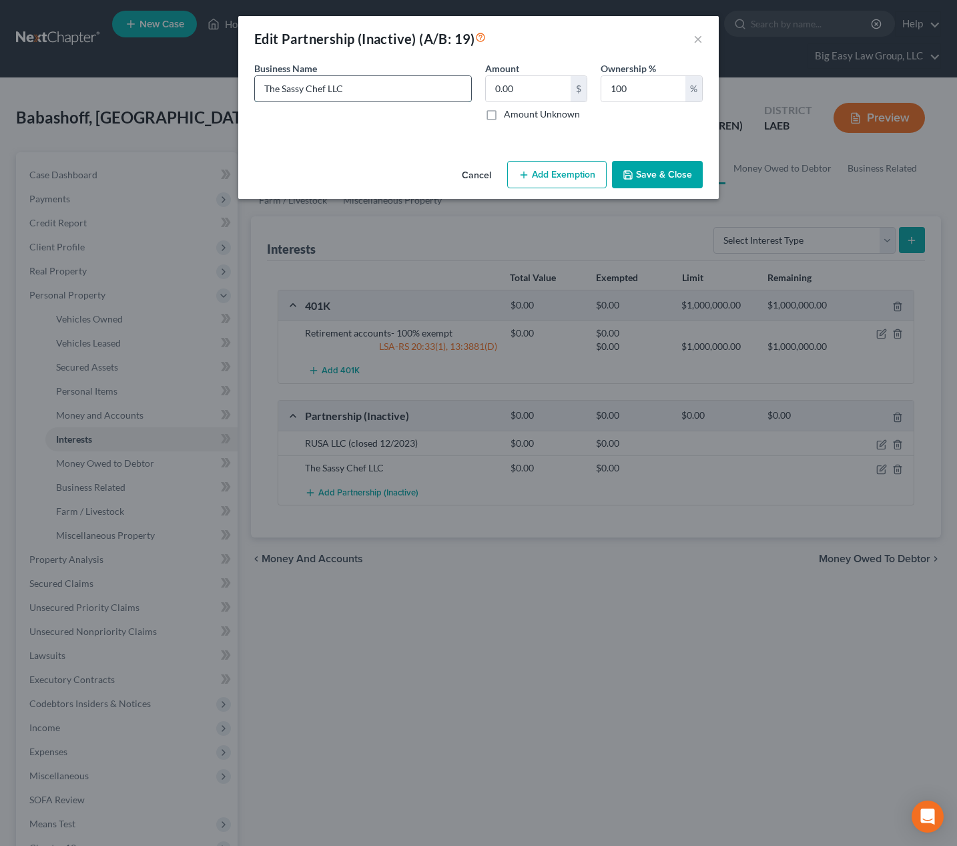
click at [450, 95] on input "The Sassy Chef LLC" at bounding box center [363, 88] width 216 height 25
type input "The Sassy Chef LLC (closed 3/2025)"
click at [656, 166] on button "Save & Close" at bounding box center [657, 175] width 91 height 28
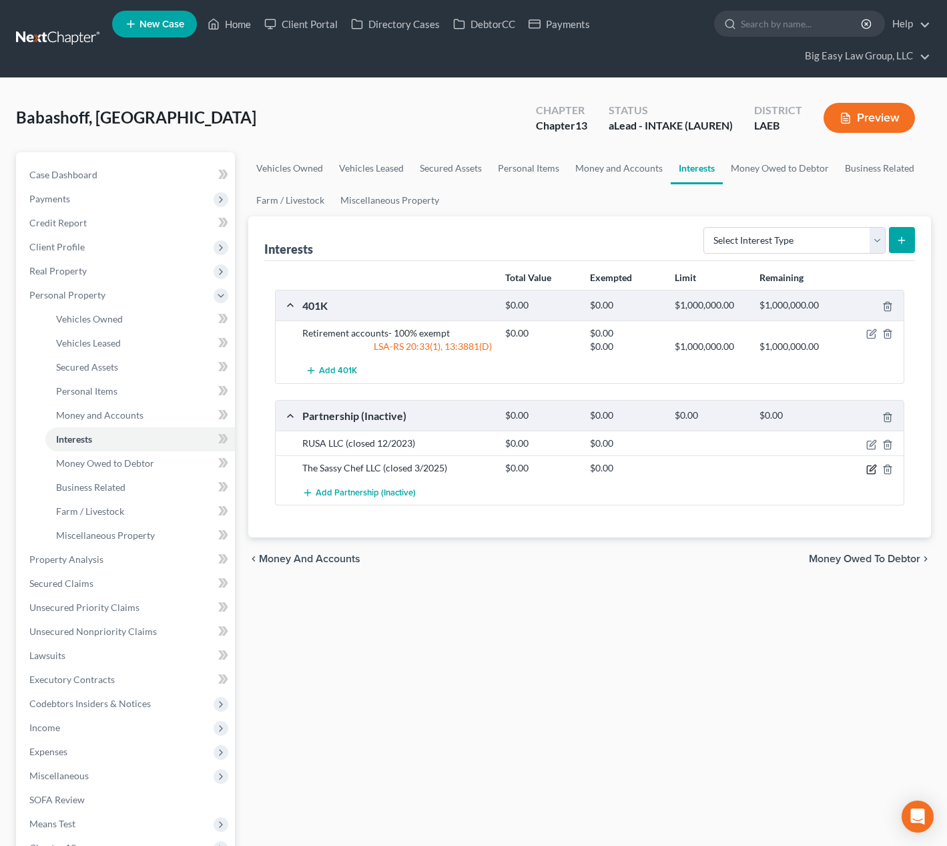
click at [871, 467] on icon "button" at bounding box center [872, 469] width 11 height 11
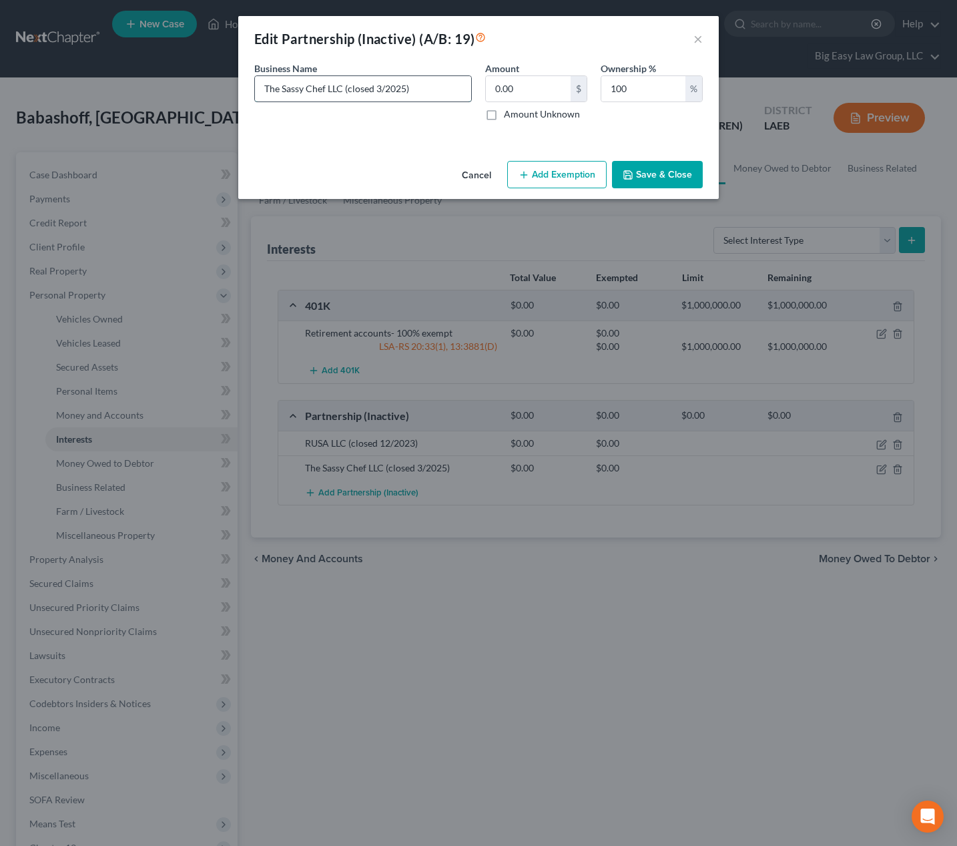
click at [410, 90] on input "The Sassy Chef LLC (closed 3/2025)" at bounding box center [363, 88] width 216 height 25
click at [405, 87] on input "The Sassy Chef LLC (closed 3/2025)" at bounding box center [363, 88] width 216 height 25
drag, startPoint x: 405, startPoint y: 89, endPoint x: 377, endPoint y: 87, distance: 28.1
click at [377, 87] on input "The Sassy Chef LLC (closed 3/2025)" at bounding box center [363, 88] width 216 height 25
click at [417, 77] on input "The Sassy Chef LLC (closed 5/2023)" at bounding box center [363, 88] width 216 height 25
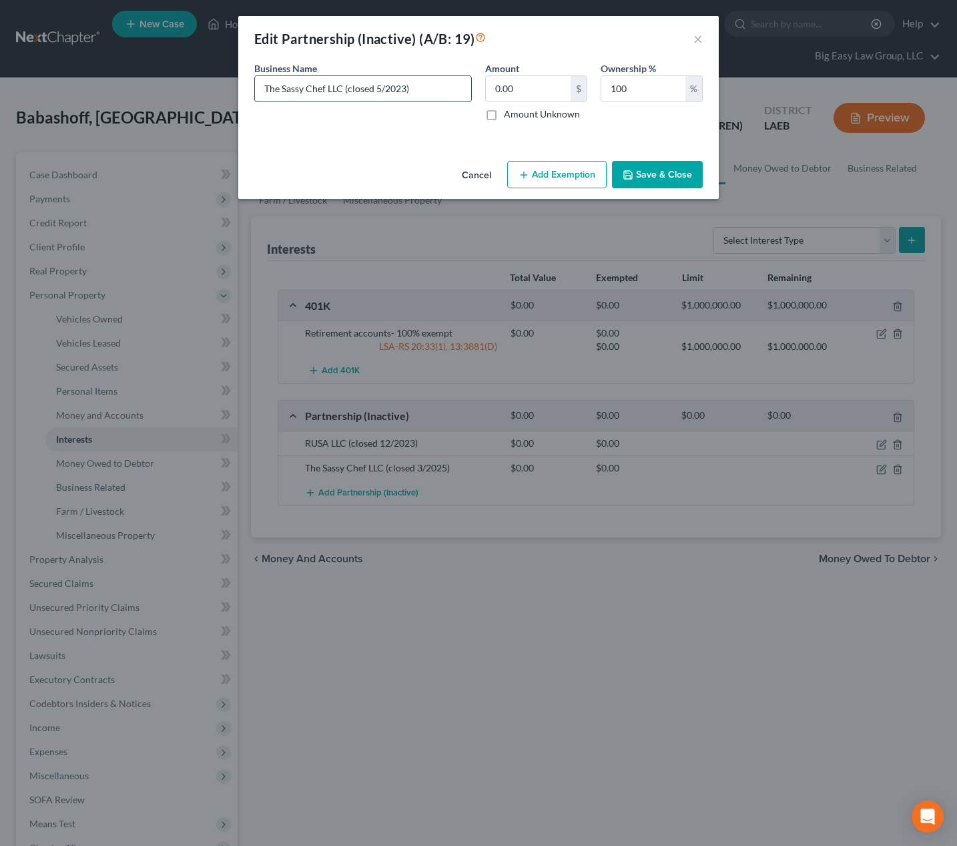
drag, startPoint x: 347, startPoint y: 87, endPoint x: 445, endPoint y: 91, distance: 98.2
click at [445, 91] on input "The Sassy Chef LLC (closed 5/2023)" at bounding box center [363, 88] width 216 height 25
type input "The Sassy Chef LLC"
click at [636, 172] on button "Save & Close" at bounding box center [657, 175] width 91 height 28
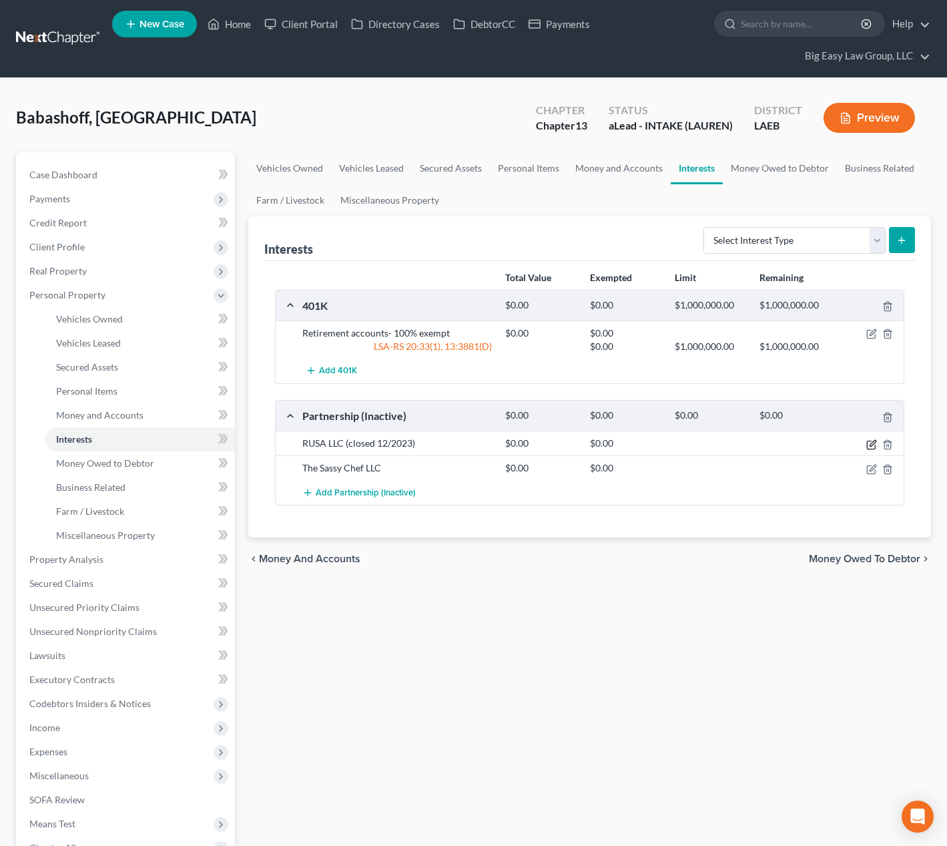
click at [872, 442] on icon "button" at bounding box center [873, 443] width 6 height 6
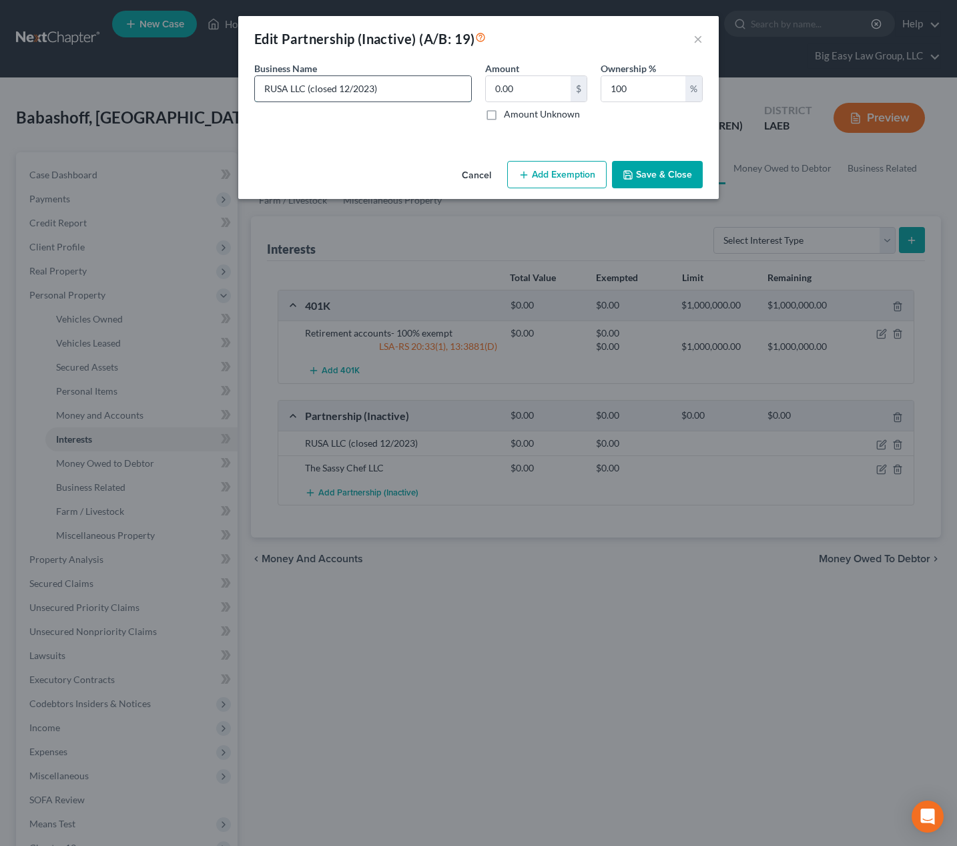
drag, startPoint x: 363, startPoint y: 92, endPoint x: 441, endPoint y: 92, distance: 78.1
click at [441, 92] on input "RUSA LLC (closed 12/2023)" at bounding box center [363, 88] width 216 height 25
type input "RUSA LLC"
click at [673, 176] on button "Save & Close" at bounding box center [657, 175] width 91 height 28
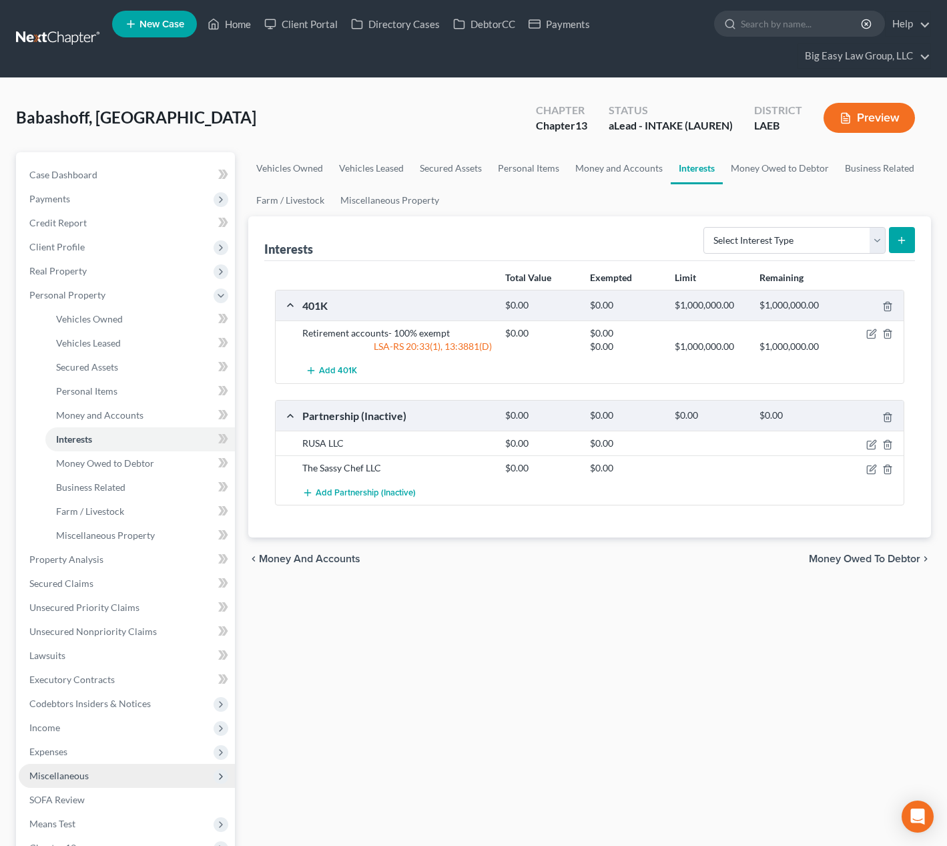
click at [131, 774] on span "Miscellaneous" at bounding box center [127, 776] width 216 height 24
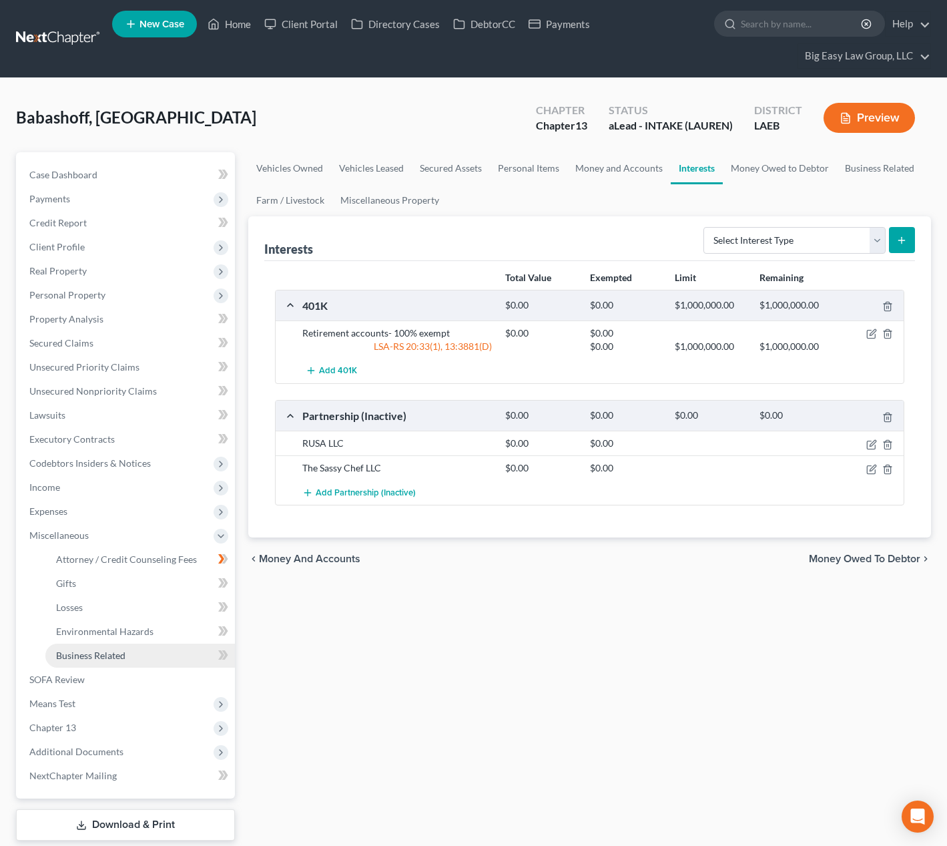
click at [167, 644] on link "Business Related" at bounding box center [140, 656] width 190 height 24
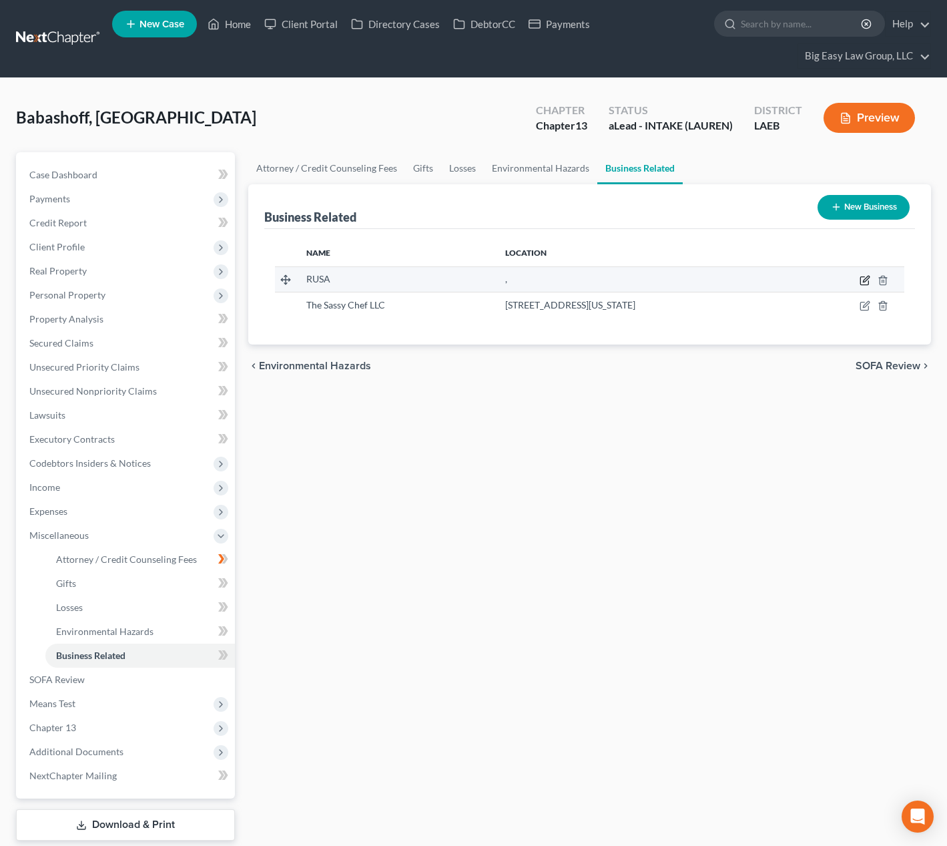
click at [864, 282] on icon "button" at bounding box center [866, 279] width 6 height 6
select select "member"
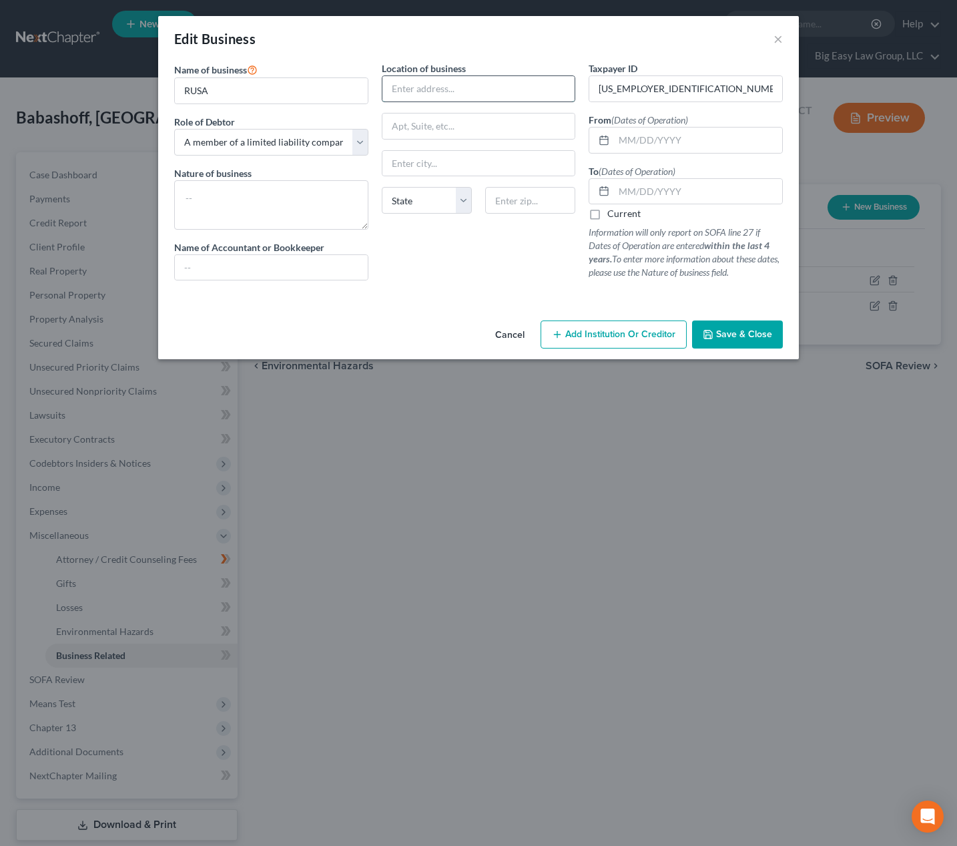
click at [421, 97] on input "text" at bounding box center [479, 88] width 193 height 25
type input "1027 NE Alberta St"
type input "97211"
type input "Portland"
select select "38"
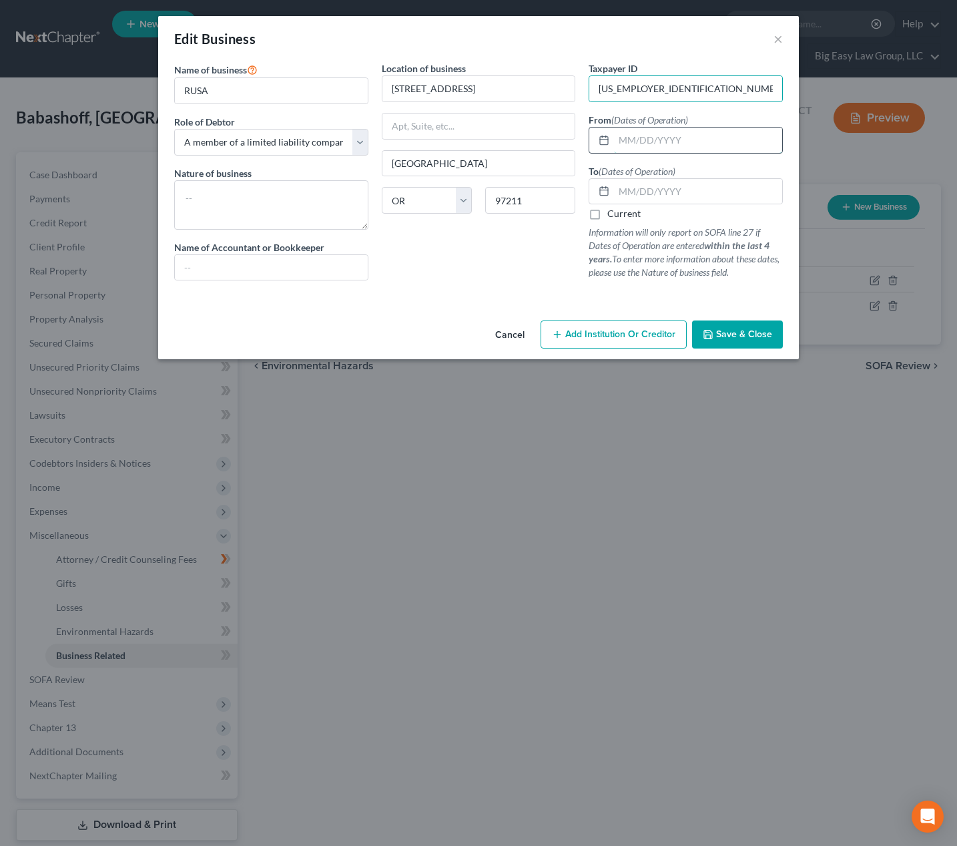
click at [644, 141] on input "text" at bounding box center [698, 140] width 168 height 25
type input "10/12/2022"
type input "12/14/2023"
click at [742, 329] on span "Save & Close" at bounding box center [744, 334] width 56 height 11
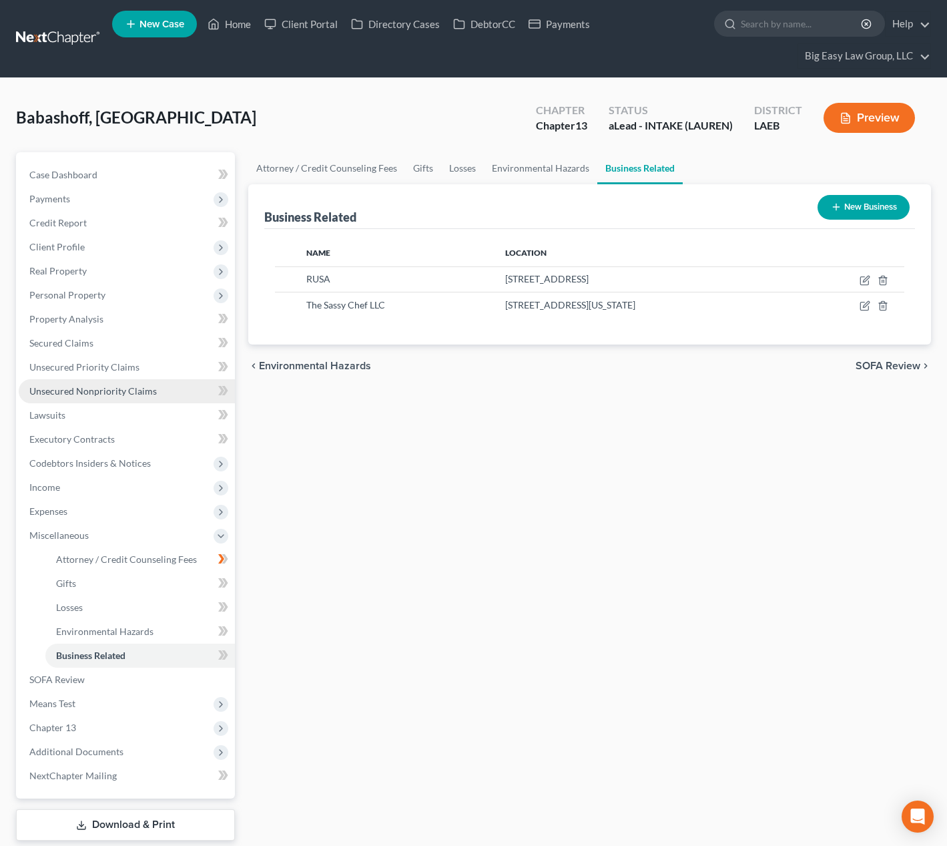
click at [137, 391] on span "Unsecured Nonpriority Claims" at bounding box center [93, 390] width 128 height 11
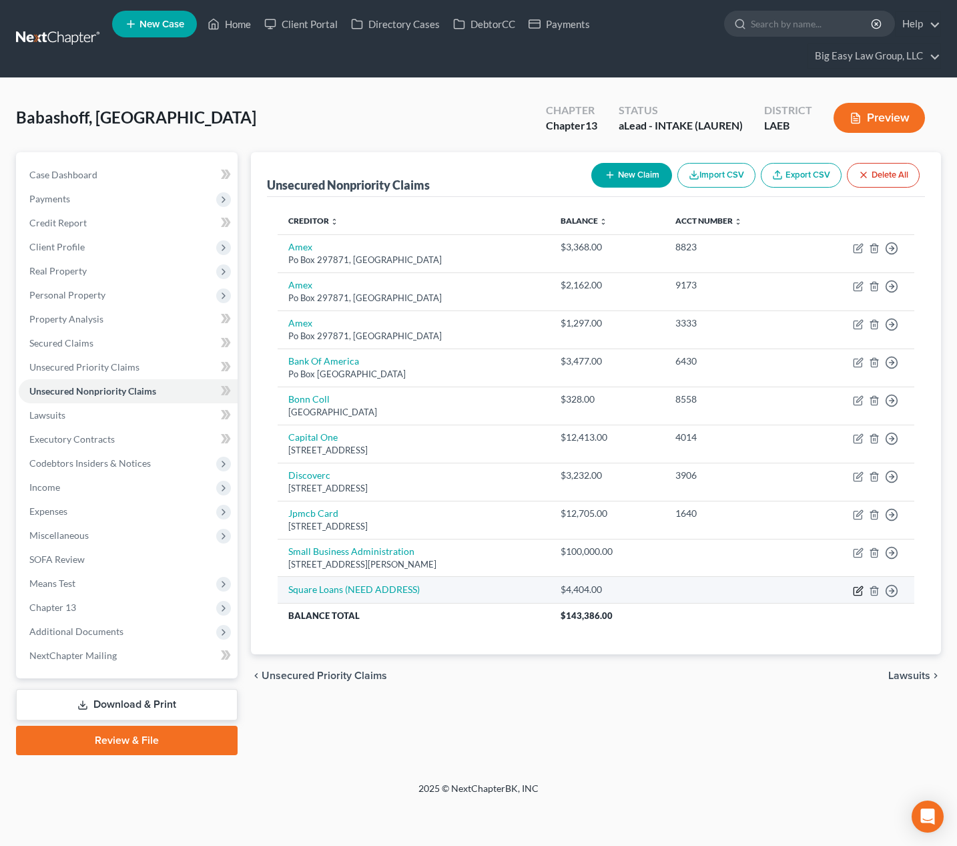
click at [856, 589] on icon "button" at bounding box center [858, 591] width 11 height 11
select select "0"
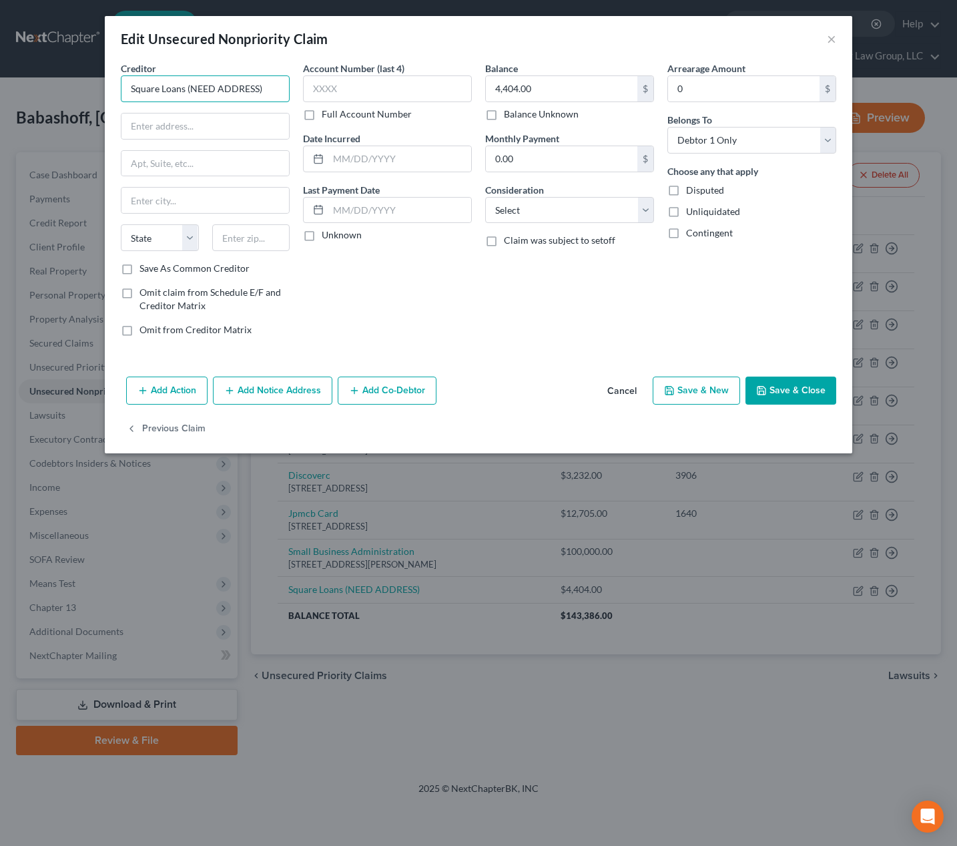
drag, startPoint x: 280, startPoint y: 89, endPoint x: 147, endPoint y: 93, distance: 133.6
click at [147, 93] on input "Square Loans (NEED ADDRESS)" at bounding box center [205, 88] width 169 height 27
type input "S"
type input "Square Capital Program"
type input "1455 Market St Ste 600 MSC 715"
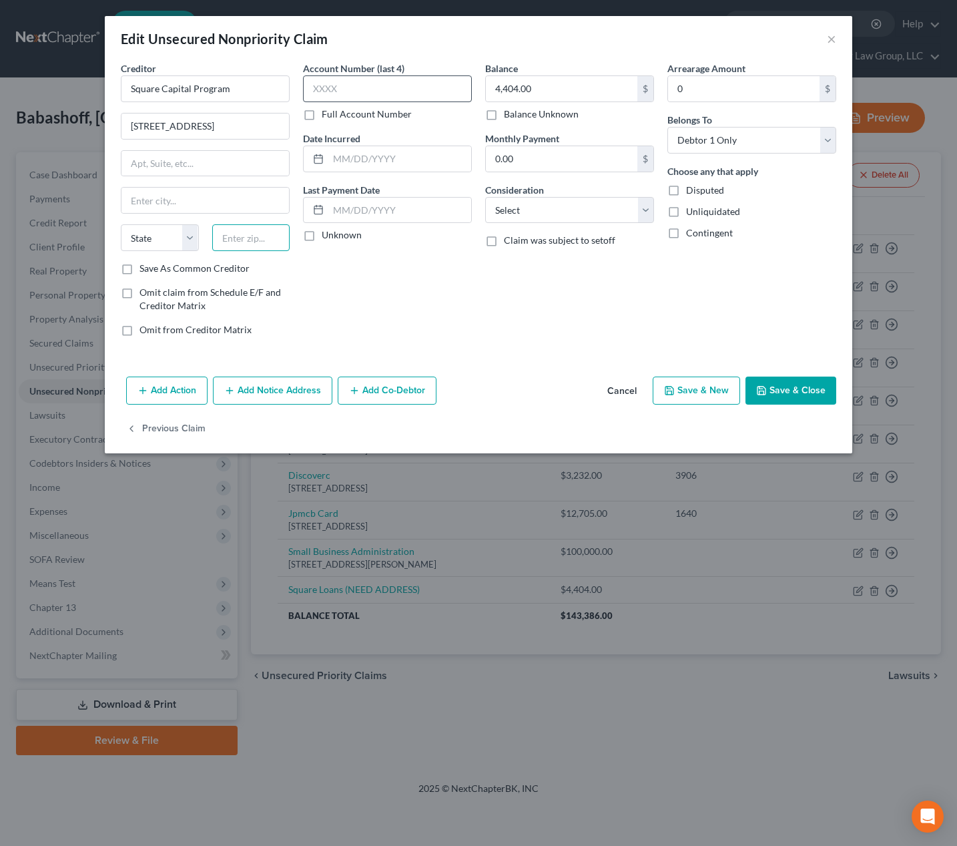
type input "7"
type input "94103"
type input "San Francisco"
select select "4"
drag, startPoint x: 198, startPoint y: 284, endPoint x: 198, endPoint y: 274, distance: 10.0
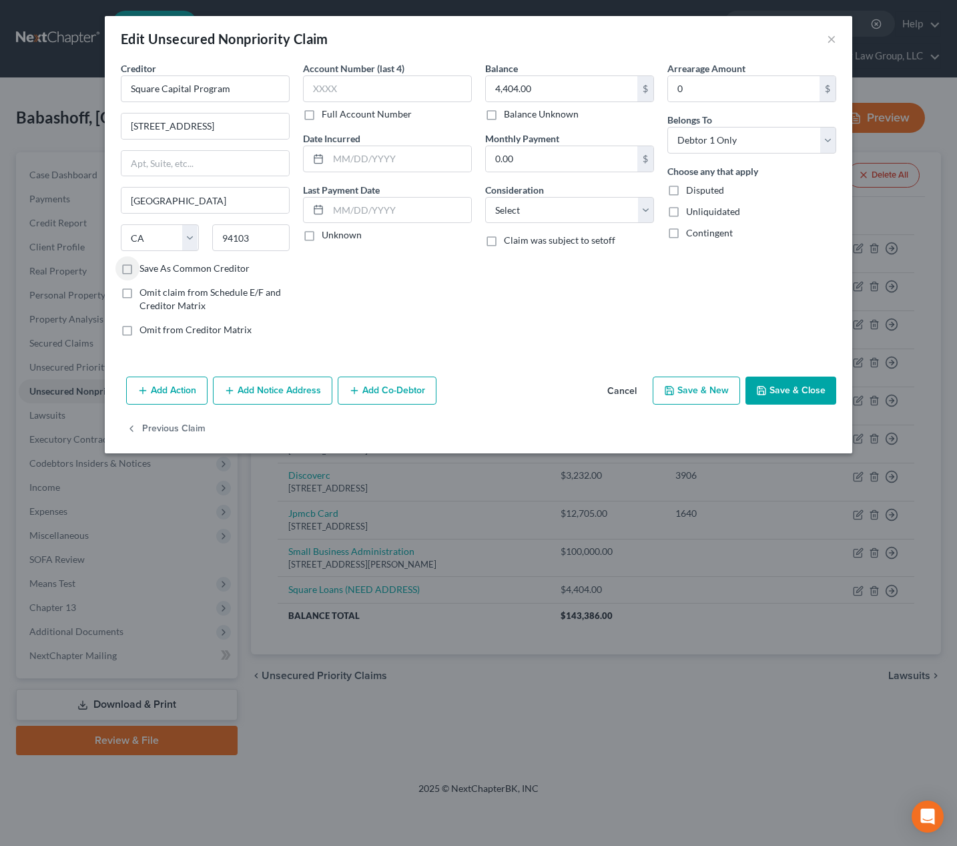
click at [198, 284] on div "Creditor * Square Capital Program 1455 Market St Ste 600 MSC 715 San Francisco …" at bounding box center [205, 204] width 182 height 286
click at [199, 272] on label "Save As Common Creditor" at bounding box center [195, 268] width 110 height 13
click at [154, 270] on input "Save As Common Creditor" at bounding box center [149, 266] width 9 height 9
click at [779, 379] on button "Save & Close" at bounding box center [791, 391] width 91 height 28
checkbox input "false"
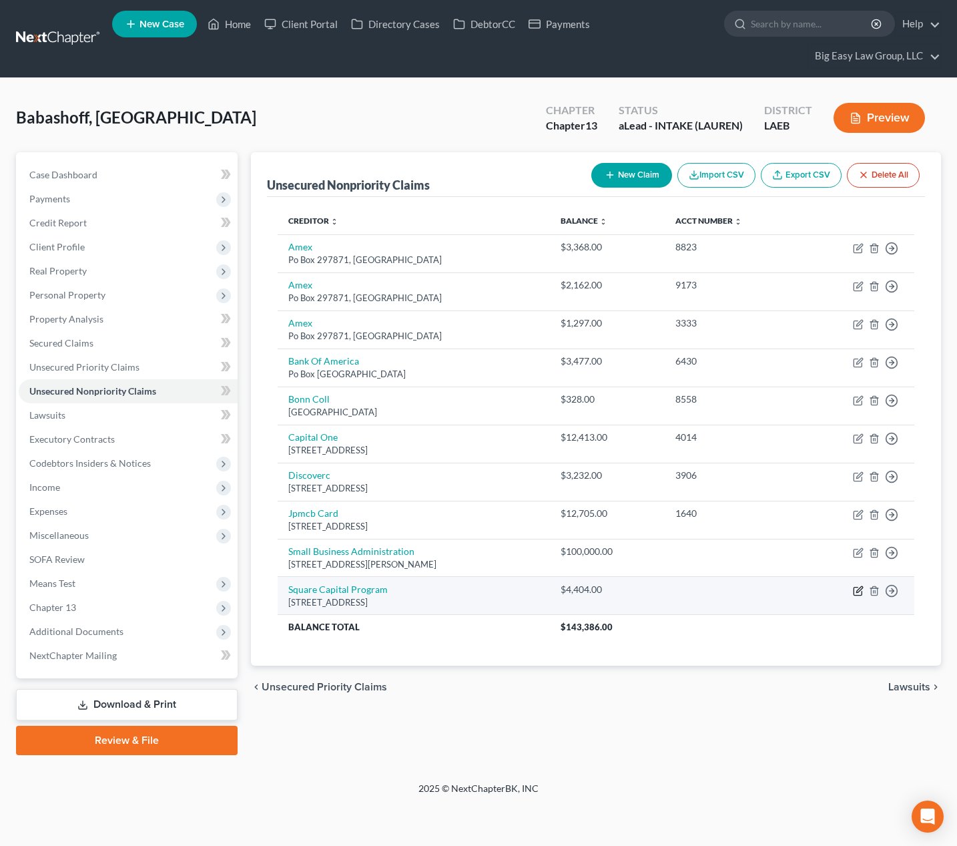
click at [855, 591] on icon "button" at bounding box center [858, 591] width 11 height 11
select select "4"
select select "0"
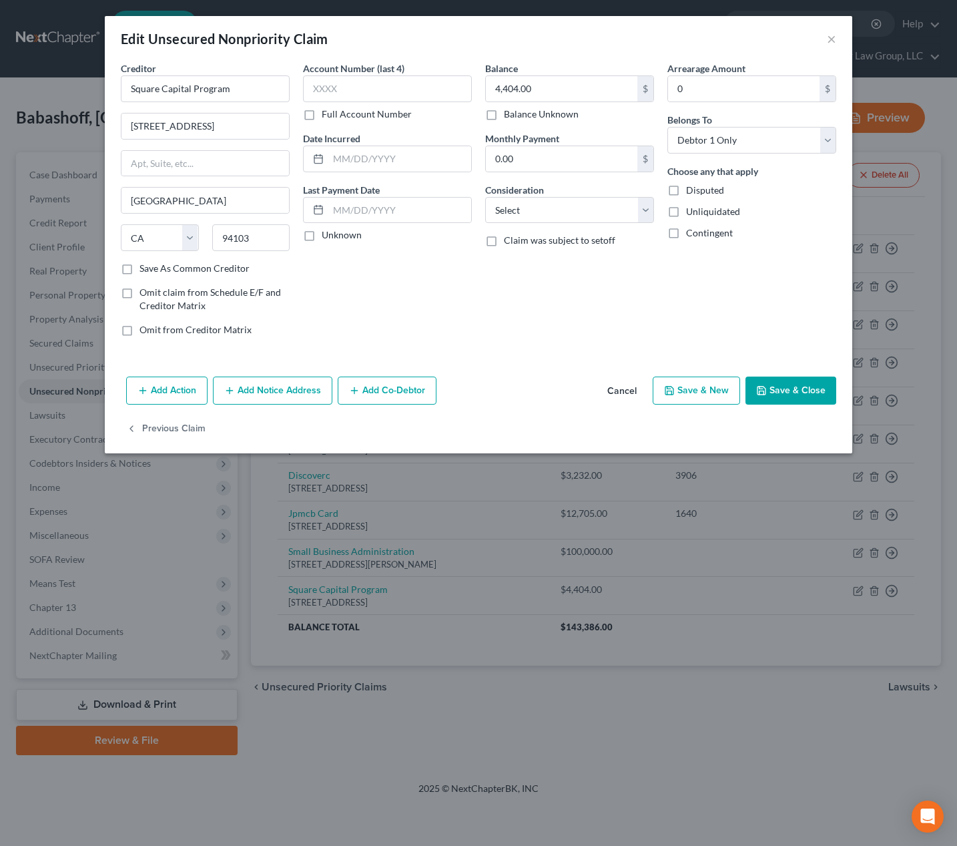
click at [323, 395] on button "Add Notice Address" at bounding box center [273, 391] width 120 height 28
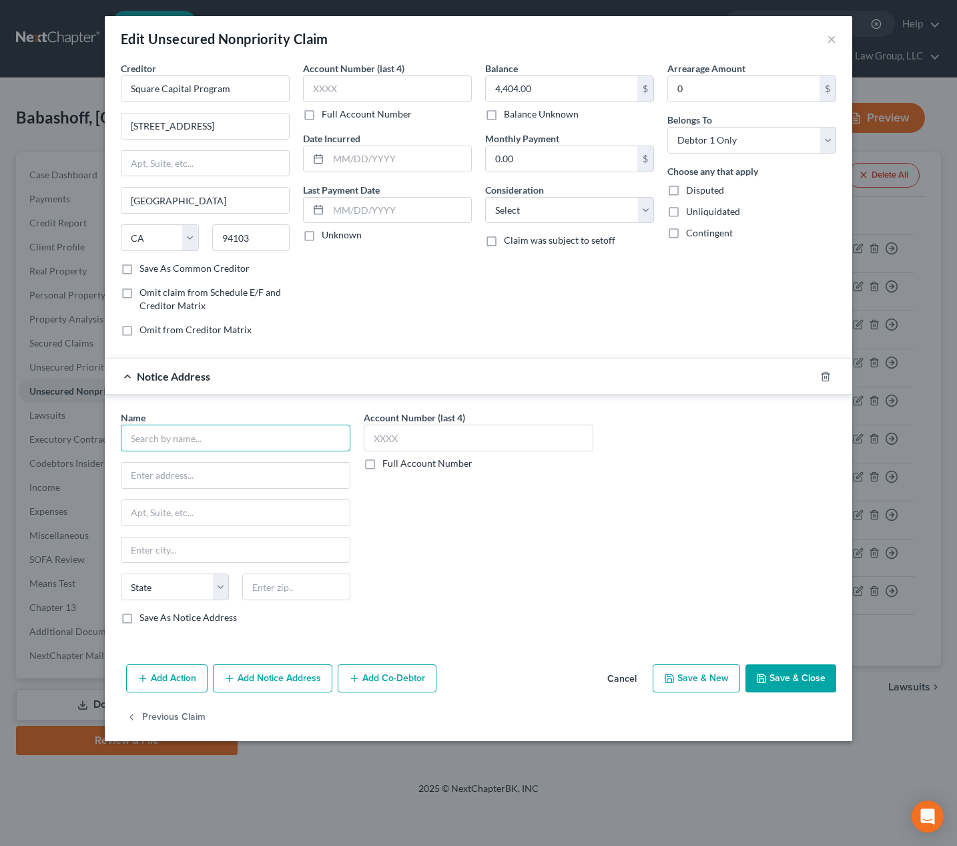
click at [211, 435] on input "text" at bounding box center [236, 438] width 230 height 27
type input "Square Financial Services"
type input "3165 E Millrock"
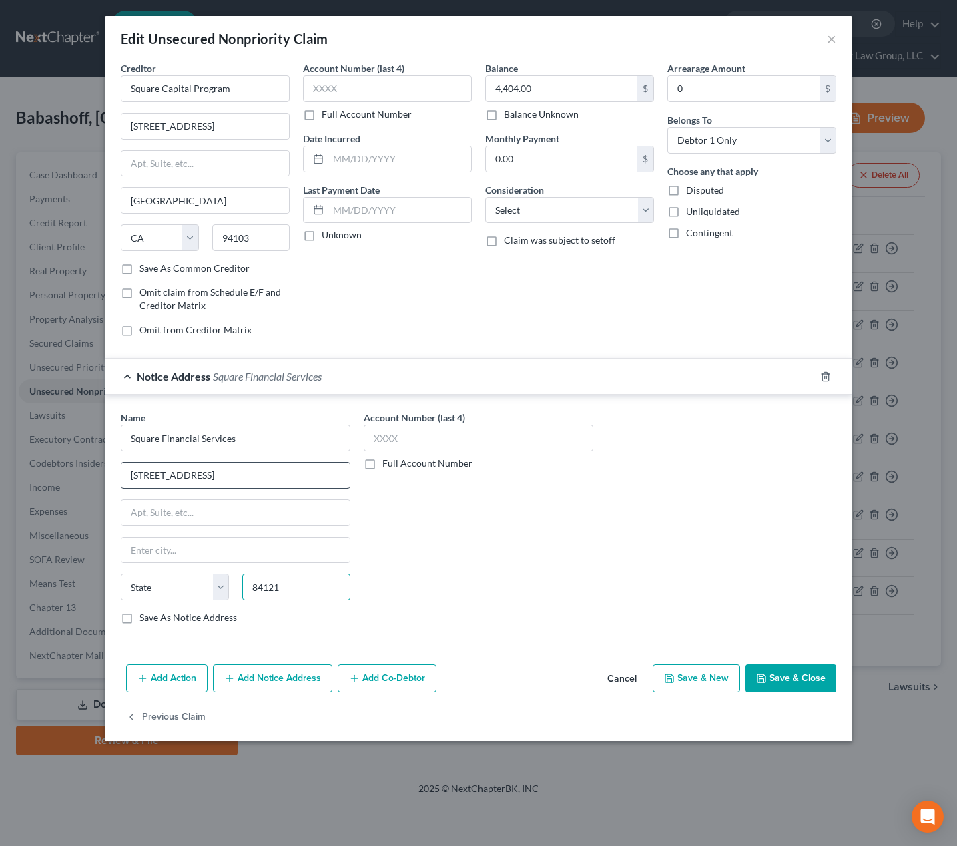
type input "84121"
click at [229, 474] on input "3165 E Millrock" at bounding box center [236, 475] width 228 height 25
type input "Salt Lake City"
select select "46"
type input "3165 E Millrock Dr Ste 160"
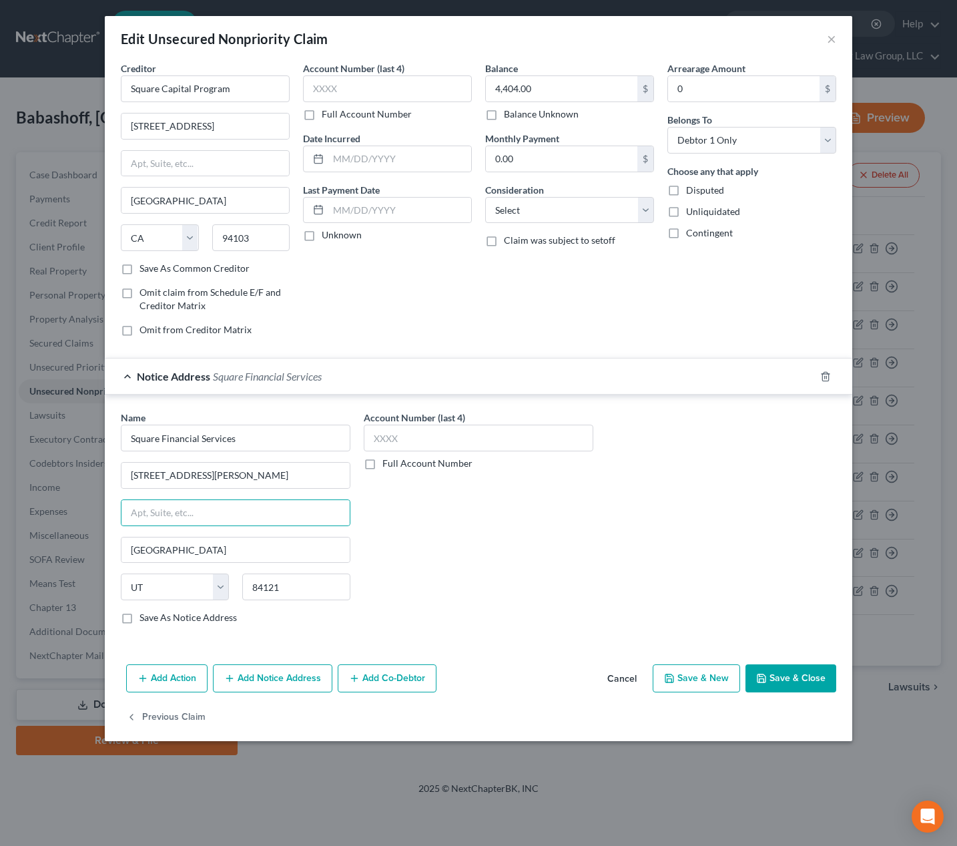
click at [776, 680] on button "Save & Close" at bounding box center [791, 678] width 91 height 28
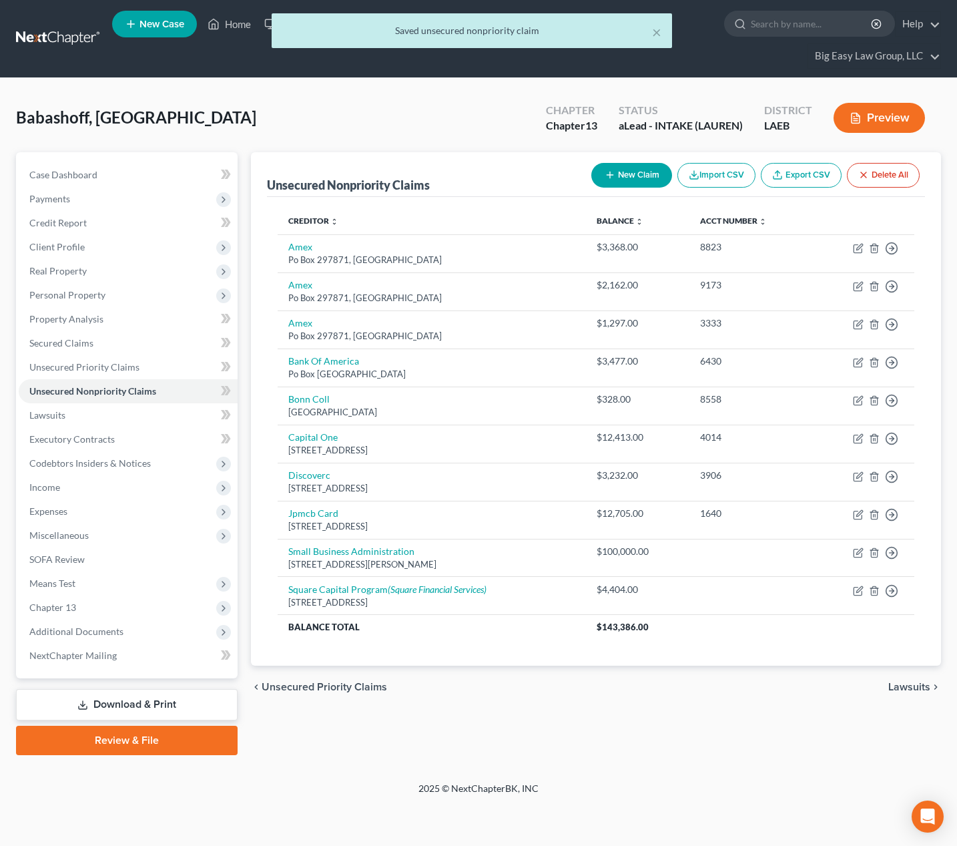
click at [639, 172] on button "New Claim" at bounding box center [632, 175] width 81 height 25
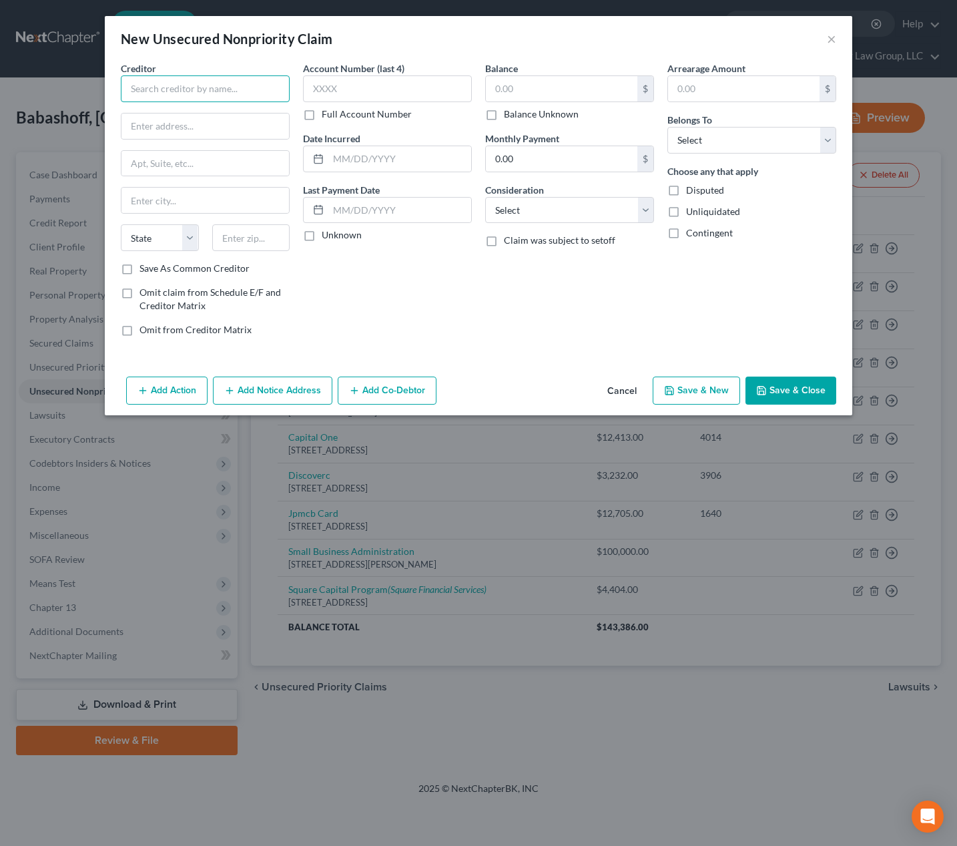
click at [257, 93] on input "text" at bounding box center [205, 88] width 169 height 27
type input "Portland Modern Denistry"
type input "5175 NE Martin Luther King Jr"
type input "97211"
type input "Portland"
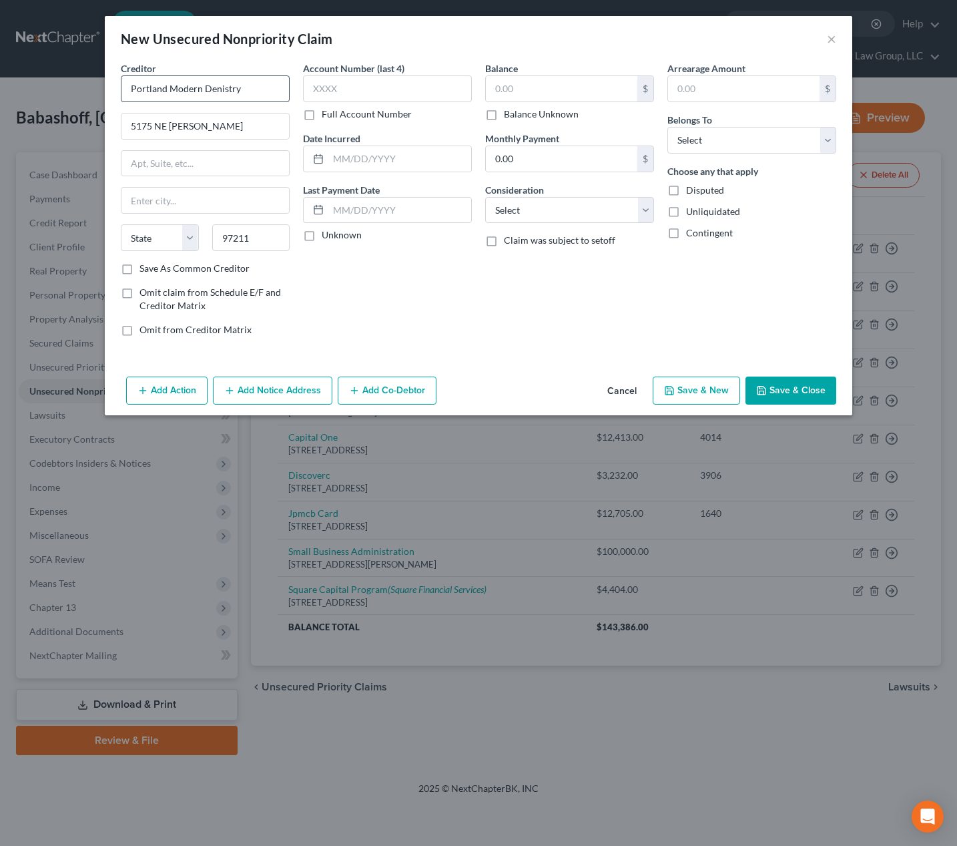
select select "38"
click at [591, 95] on input "text" at bounding box center [562, 88] width 152 height 25
click at [524, 116] on label "Balance Unknown" at bounding box center [541, 113] width 75 height 13
click at [518, 116] on input "Balance Unknown" at bounding box center [513, 111] width 9 height 9
checkbox input "true"
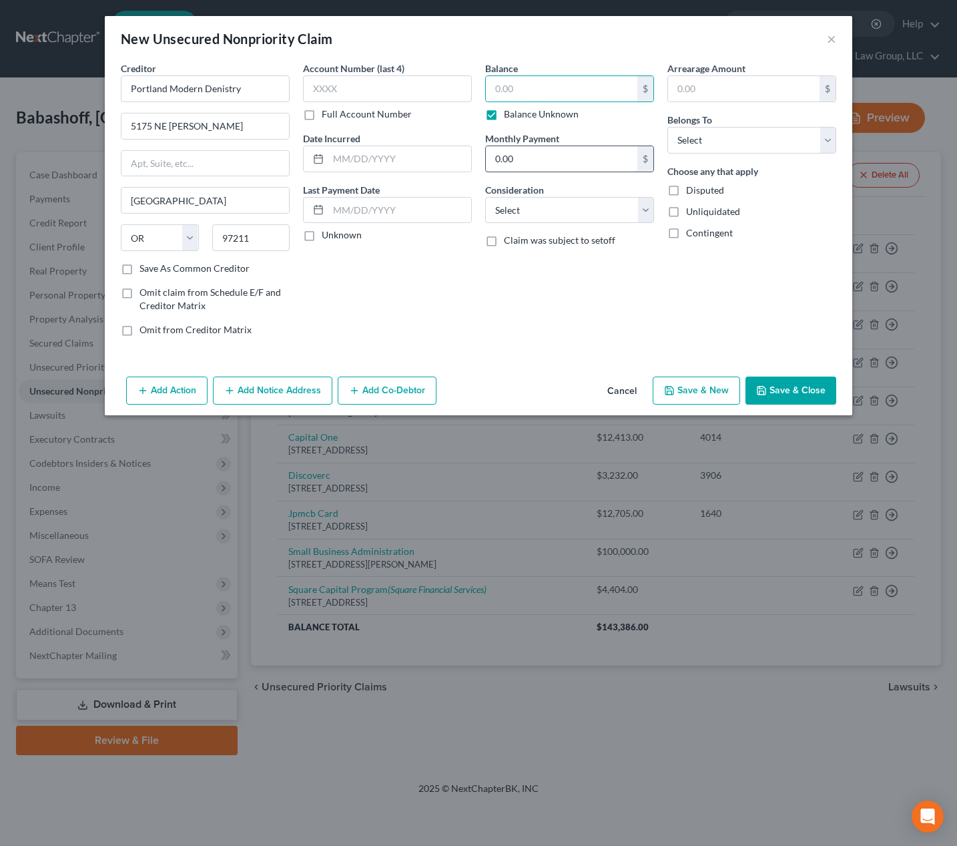
type input "0.00"
click at [562, 206] on select "Select Cable / Satellite Services Collection Agency Credit Card Debt Debt Couns…" at bounding box center [569, 210] width 169 height 27
select select "9"
click at [485, 197] on select "Select Cable / Satellite Services Collection Agency Credit Card Debt Debt Couns…" at bounding box center [569, 210] width 169 height 27
click at [711, 128] on select "Select Debtor 1 Only Debtor 2 Only Debtor 1 And Debtor 2 Only At Least One Of T…" at bounding box center [752, 140] width 169 height 27
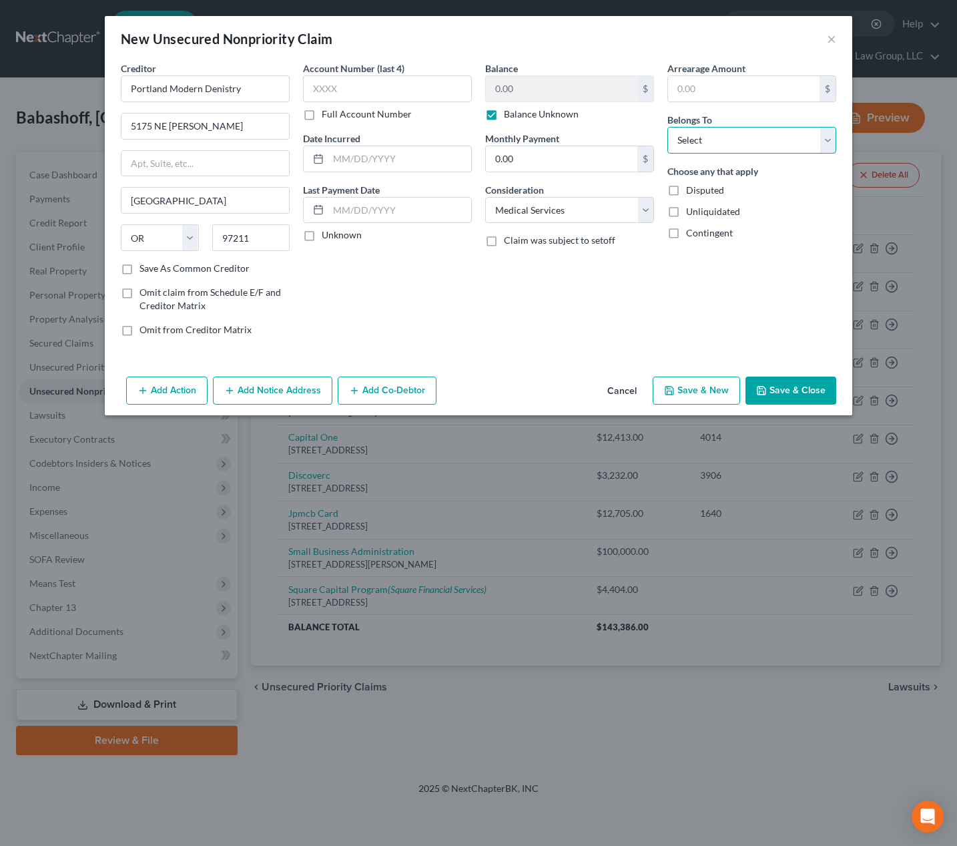
select select "0"
click at [668, 127] on select "Select Debtor 1 Only Debtor 2 Only Debtor 1 And Debtor 2 Only At Least One Of T…" at bounding box center [752, 140] width 169 height 27
click at [808, 389] on button "Save & Close" at bounding box center [791, 391] width 91 height 28
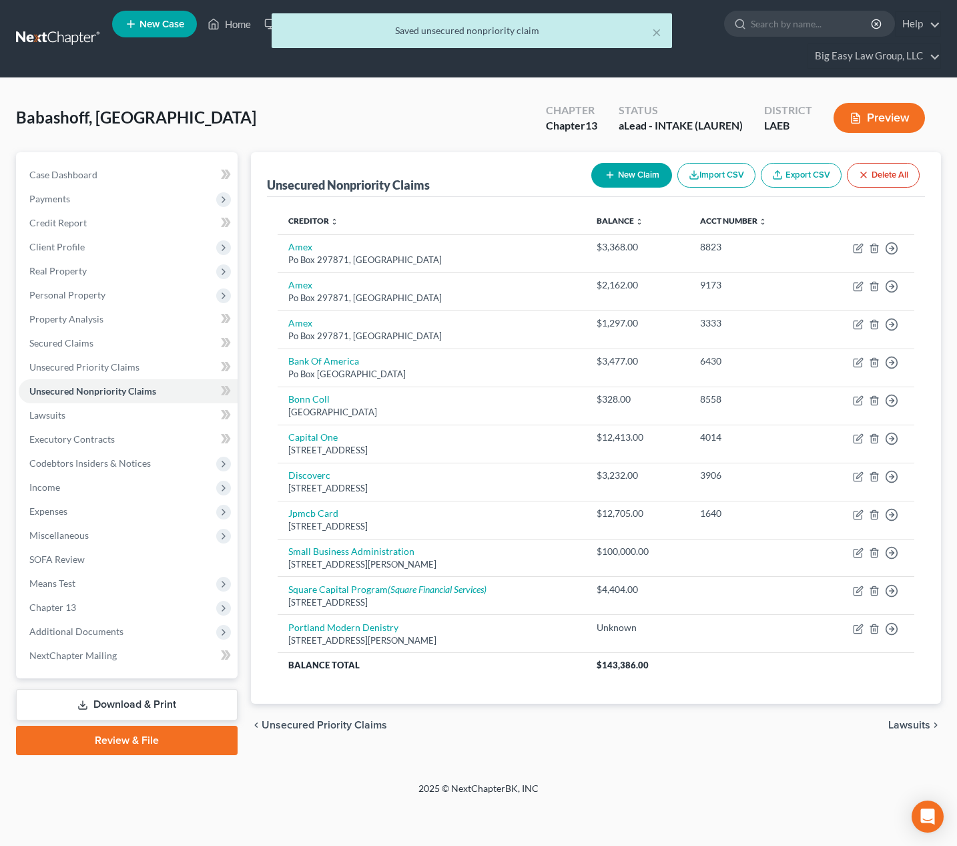
click at [631, 180] on button "New Claim" at bounding box center [632, 175] width 81 height 25
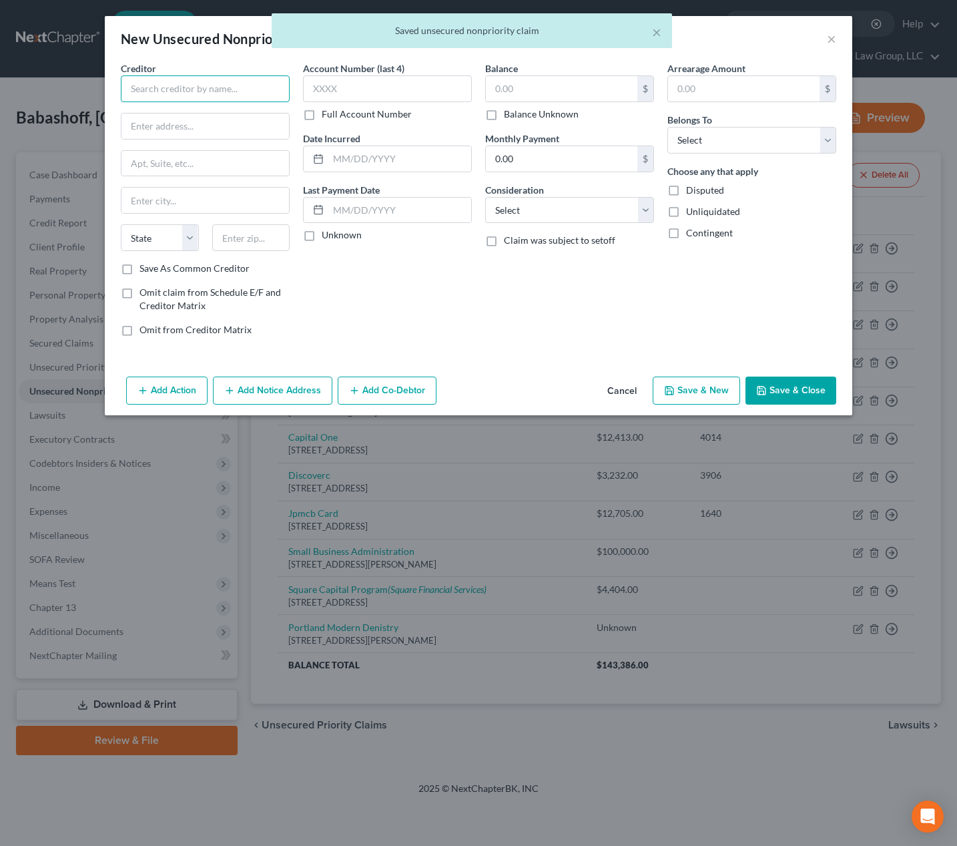
click at [255, 91] on input "text" at bounding box center [205, 88] width 169 height 27
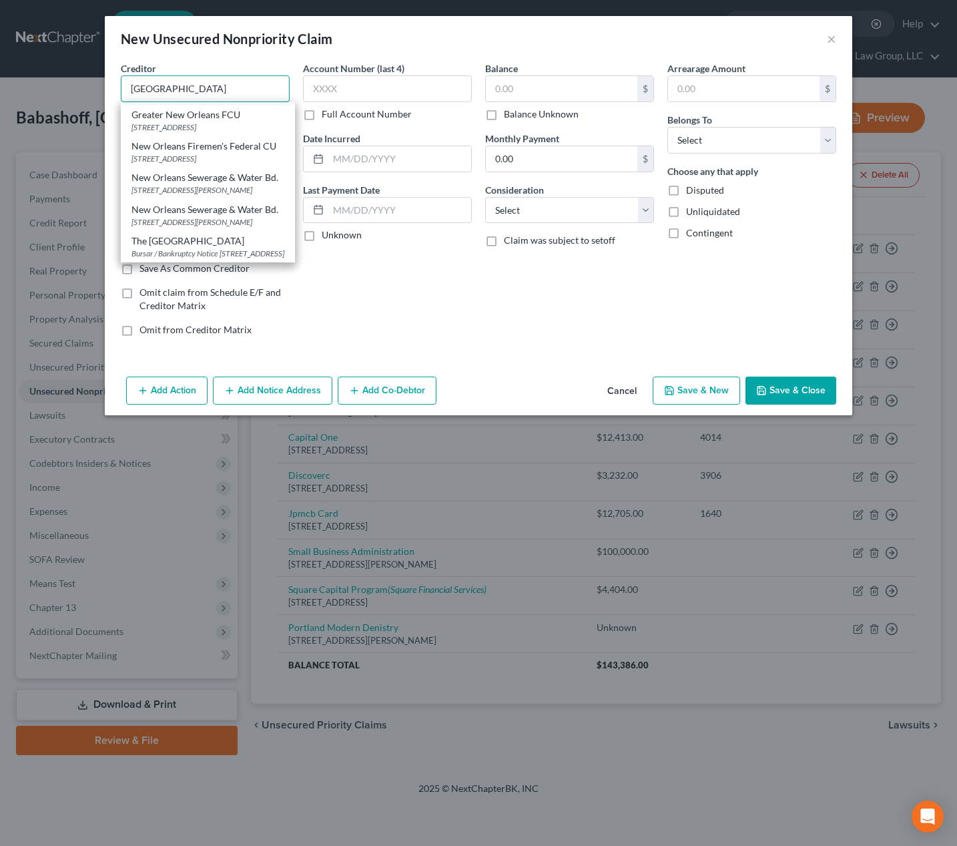
scroll to position [96, 0]
click at [245, 184] on div "New Orleans Sewerage & Water Bd." at bounding box center [208, 177] width 153 height 13
type input "New Orleans Sewerage & Water Bd."
type input "625 St. Joseph St., Room 331"
type input "New Orleans"
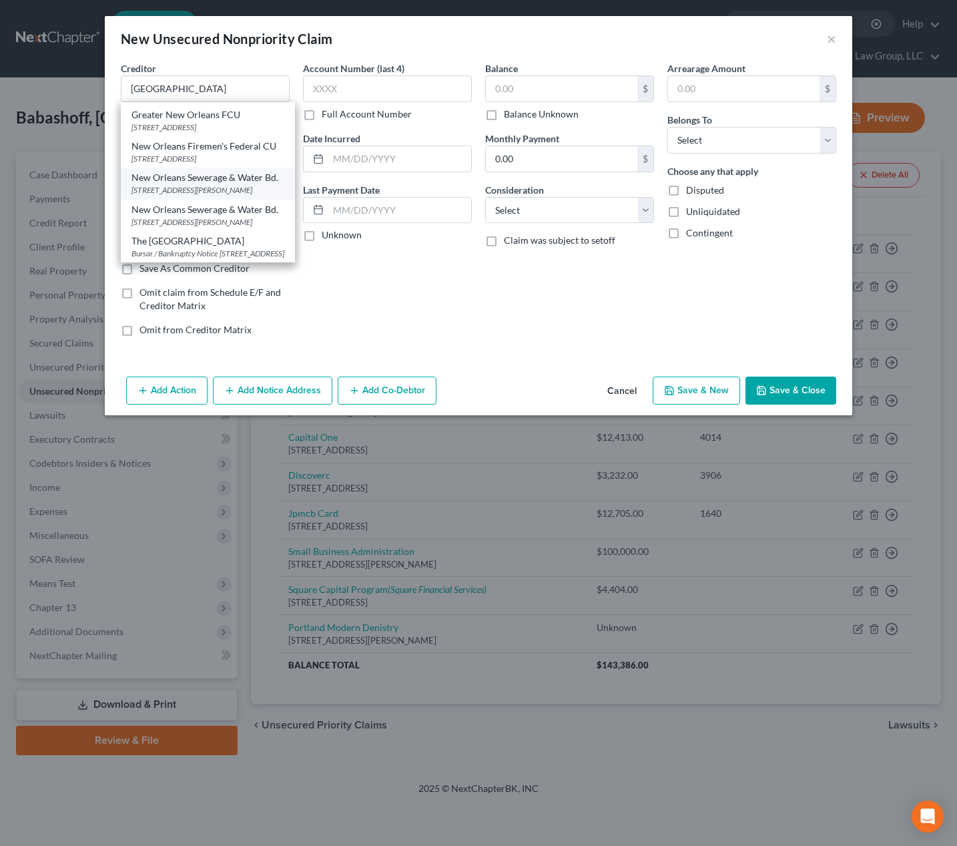
select select "19"
type input "70165"
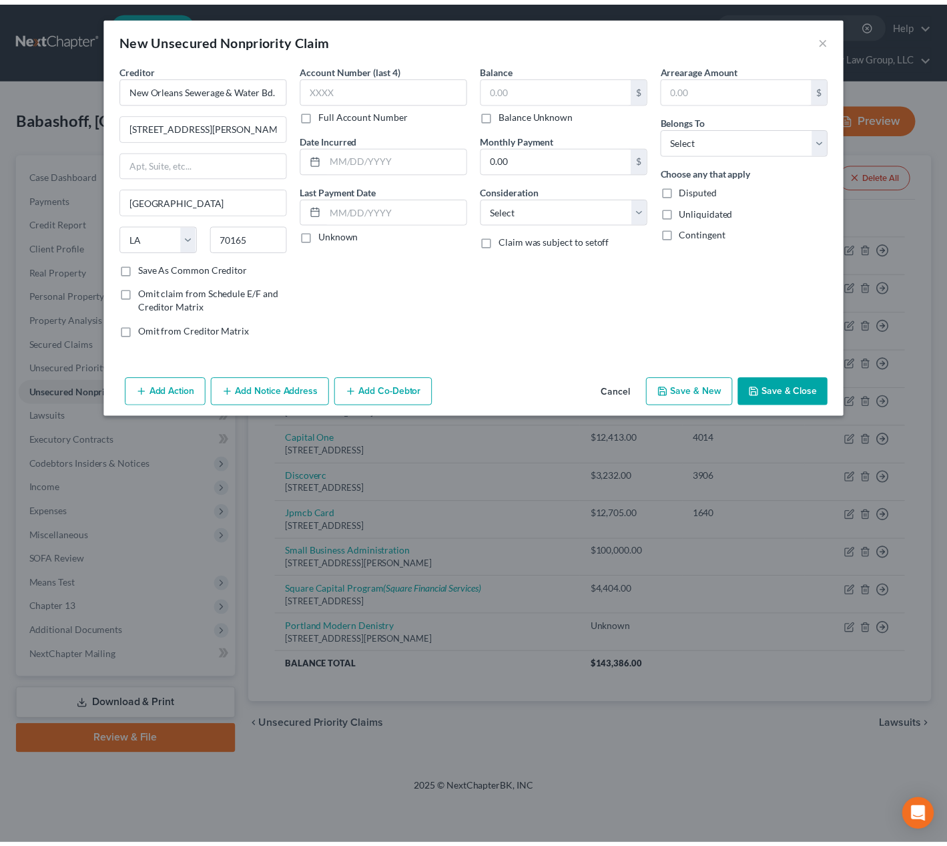
scroll to position [0, 0]
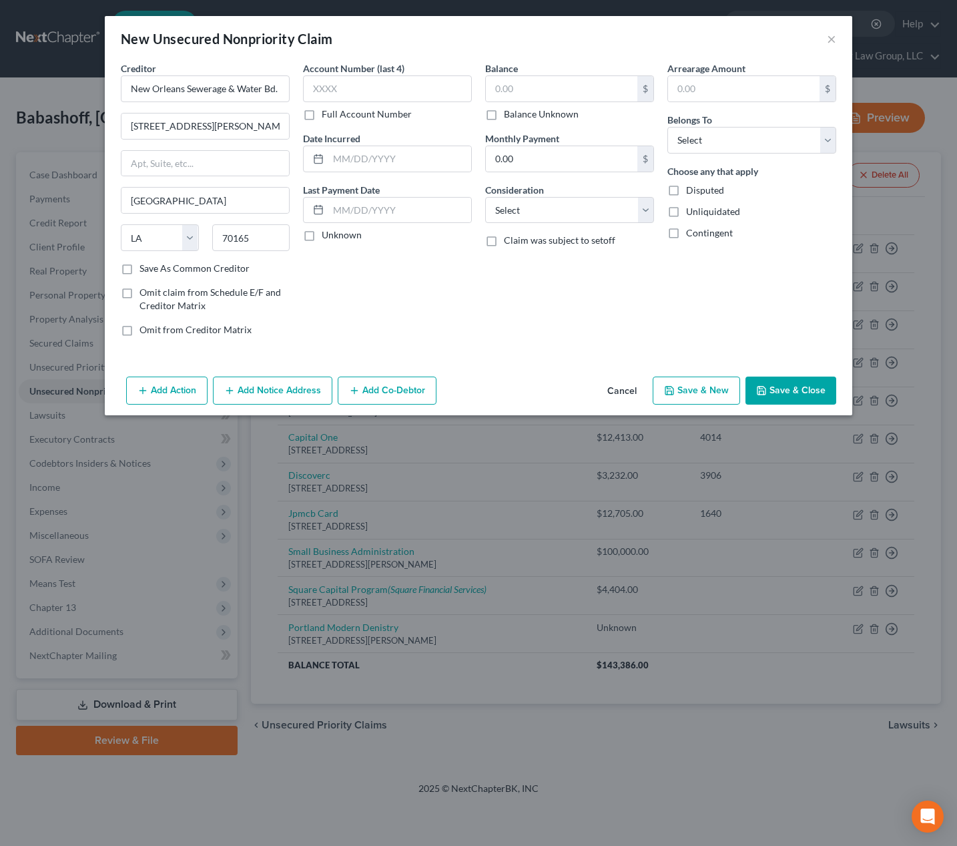
click at [560, 112] on label "Balance Unknown" at bounding box center [541, 113] width 75 height 13
click at [518, 112] on input "Balance Unknown" at bounding box center [513, 111] width 9 height 9
checkbox input "true"
type input "0.00"
click at [706, 140] on select "Select Debtor 1 Only Debtor 2 Only Debtor 1 And Debtor 2 Only At Least One Of T…" at bounding box center [752, 140] width 169 height 27
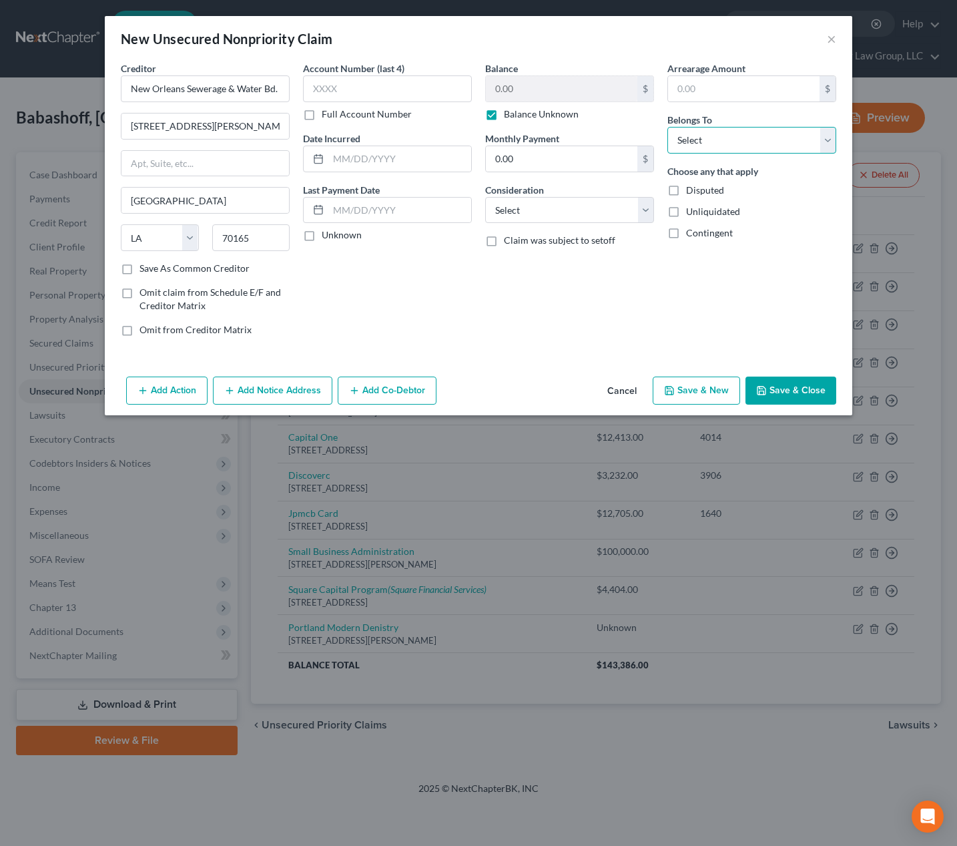
select select "0"
click at [668, 127] on select "Select Debtor 1 Only Debtor 2 Only Debtor 1 And Debtor 2 Only At Least One Of T…" at bounding box center [752, 140] width 169 height 27
click at [588, 204] on select "Select Cable / Satellite Services Collection Agency Credit Card Debt Debt Couns…" at bounding box center [569, 210] width 169 height 27
select select "20"
click at [485, 197] on select "Select Cable / Satellite Services Collection Agency Credit Card Debt Debt Couns…" at bounding box center [569, 210] width 169 height 27
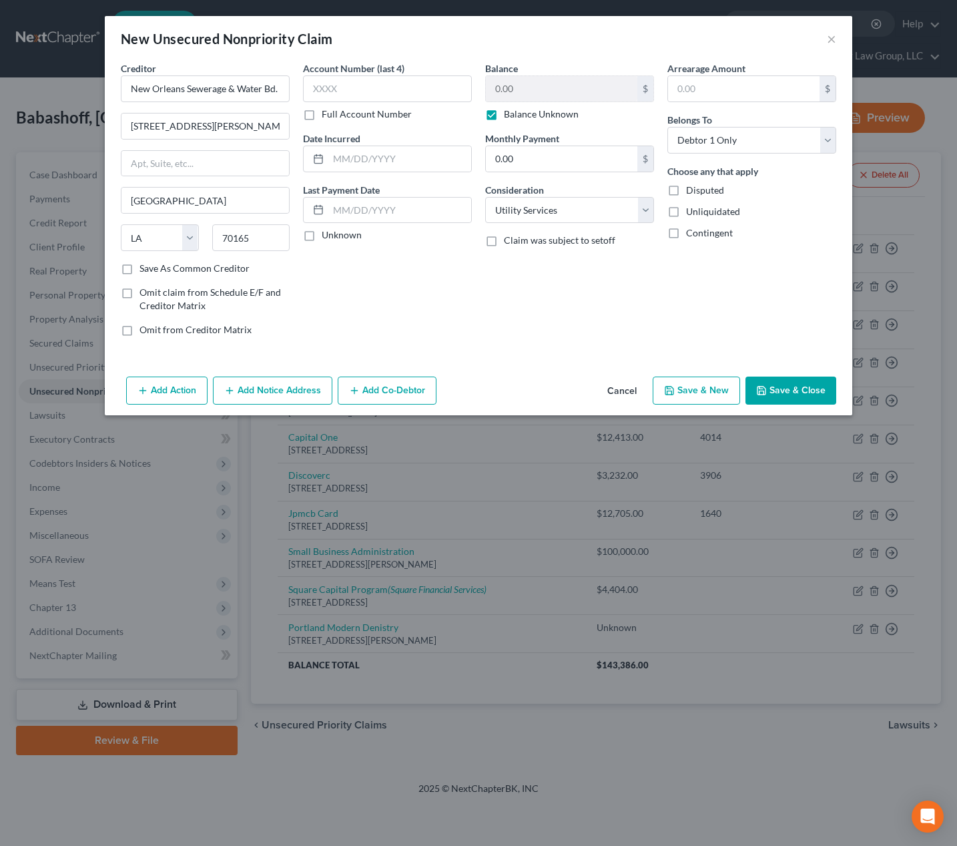
click at [784, 387] on button "Save & Close" at bounding box center [791, 391] width 91 height 28
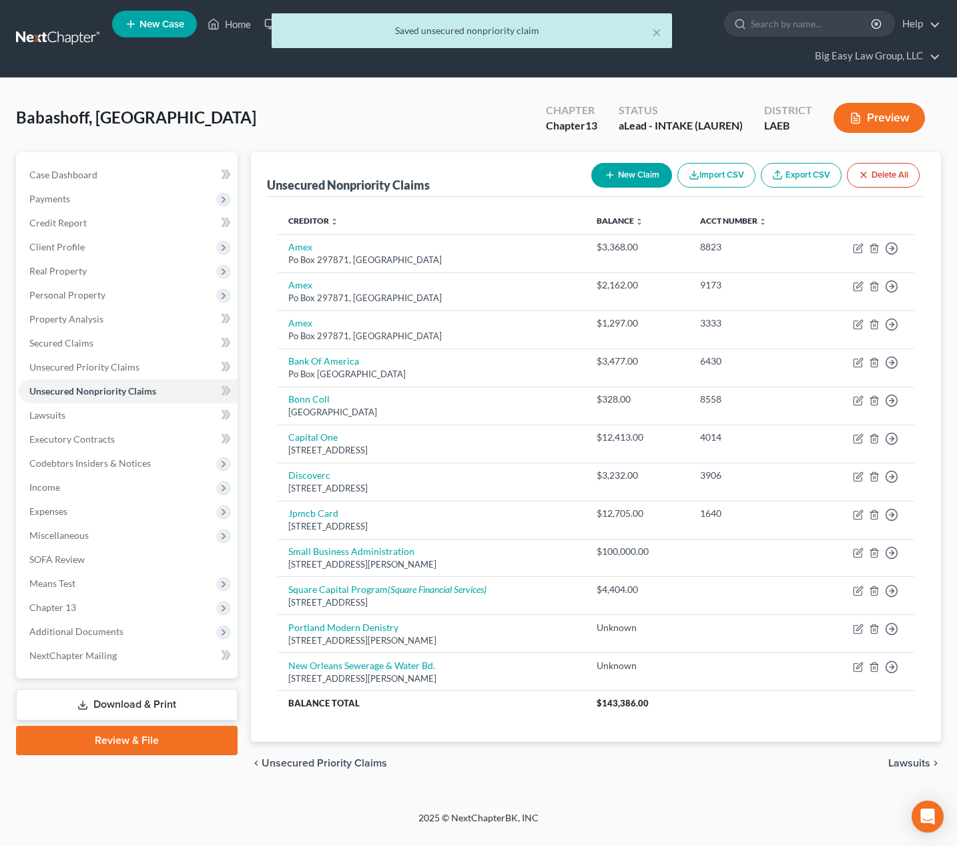
click at [620, 178] on button "New Claim" at bounding box center [632, 175] width 81 height 25
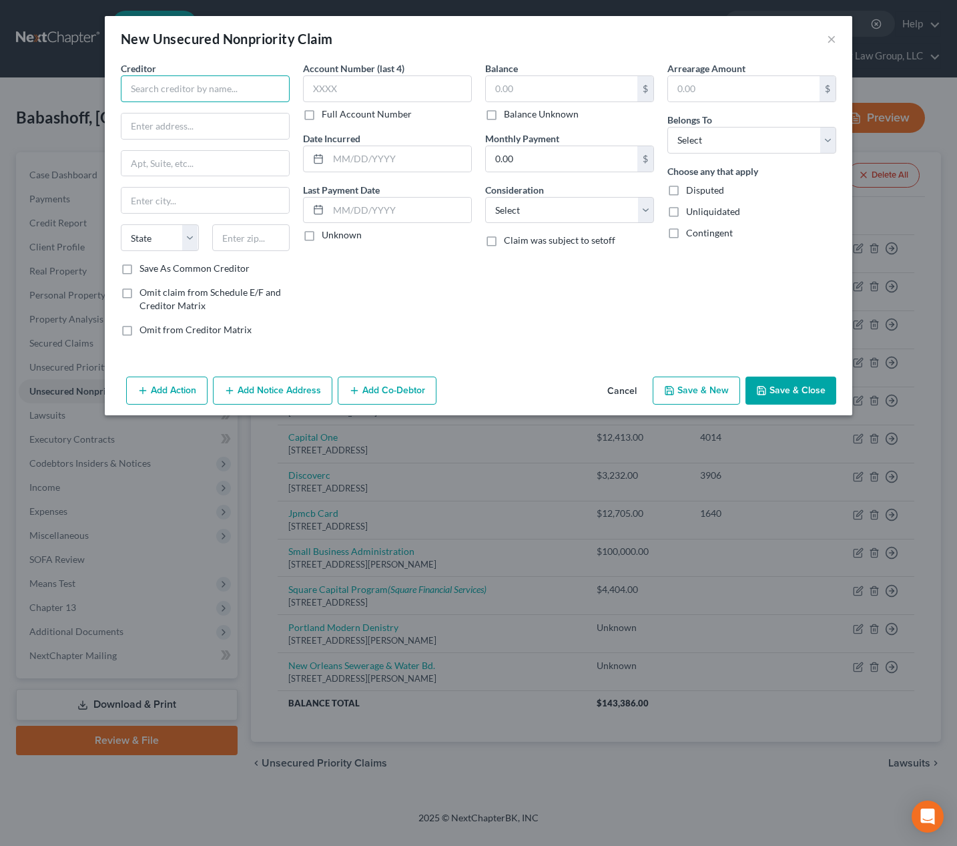
click at [246, 89] on input "text" at bounding box center [205, 88] width 169 height 27
click at [210, 89] on input "Quickbook Captial" at bounding box center [205, 88] width 169 height 27
type input "Quickbook Capital"
click at [278, 396] on button "Add Notice Address" at bounding box center [273, 391] width 120 height 28
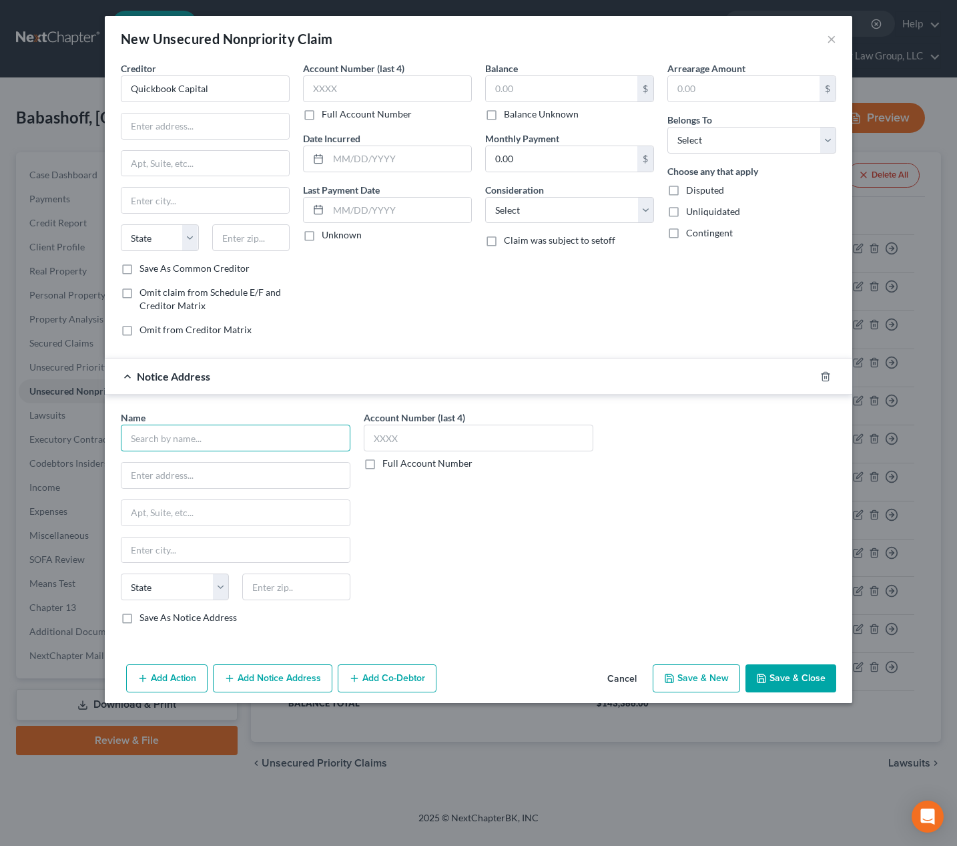
click at [272, 443] on input "text" at bounding box center [236, 438] width 230 height 27
type input "Corporation Service Company"
type input "251 Little Falls Dr"
type input "19808"
type input "Wilmington"
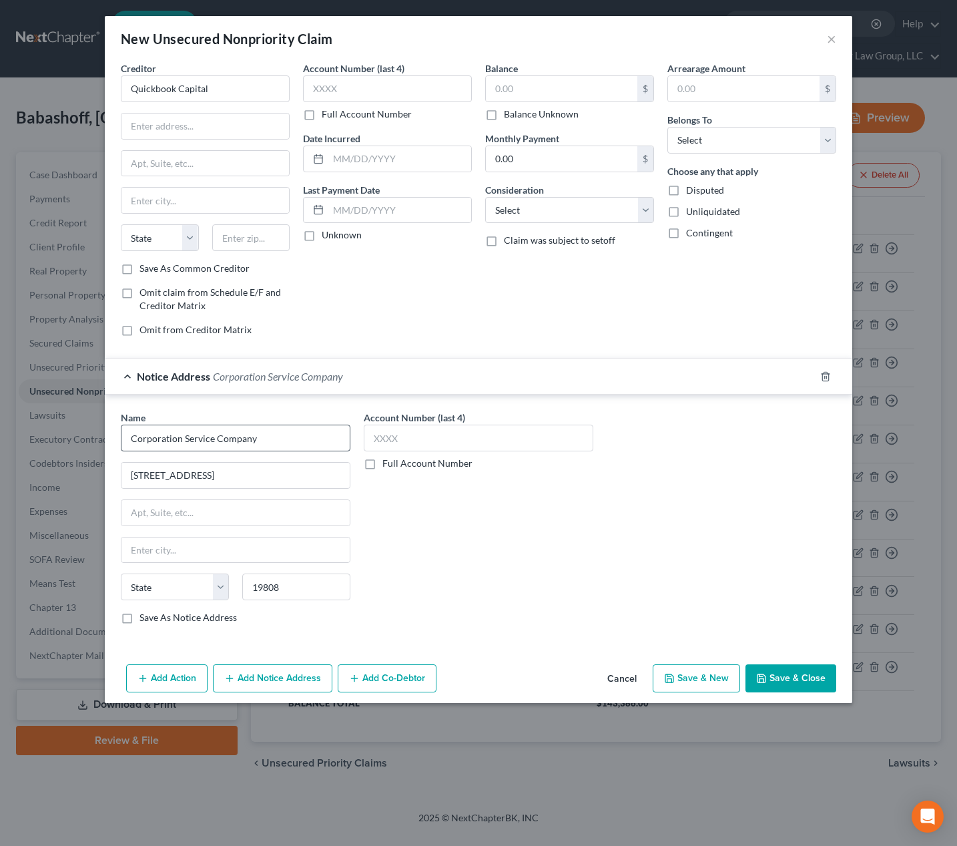
select select "7"
click at [831, 35] on button "×" at bounding box center [831, 39] width 9 height 16
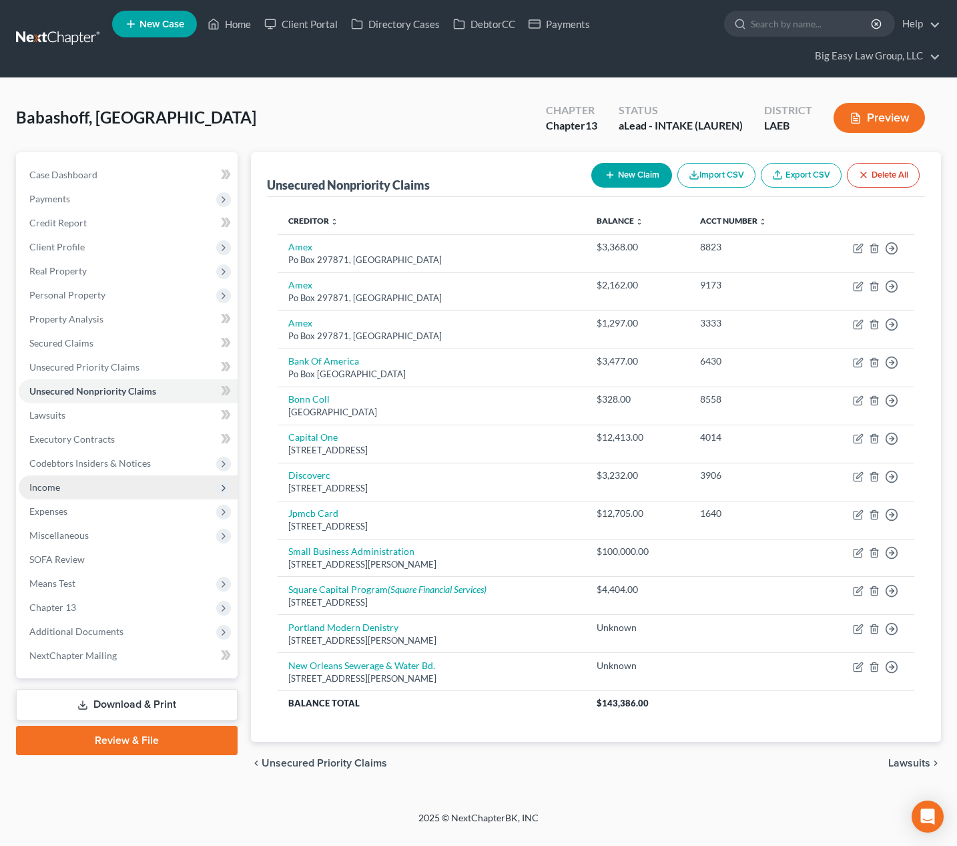
click at [198, 483] on span "Income" at bounding box center [128, 487] width 219 height 24
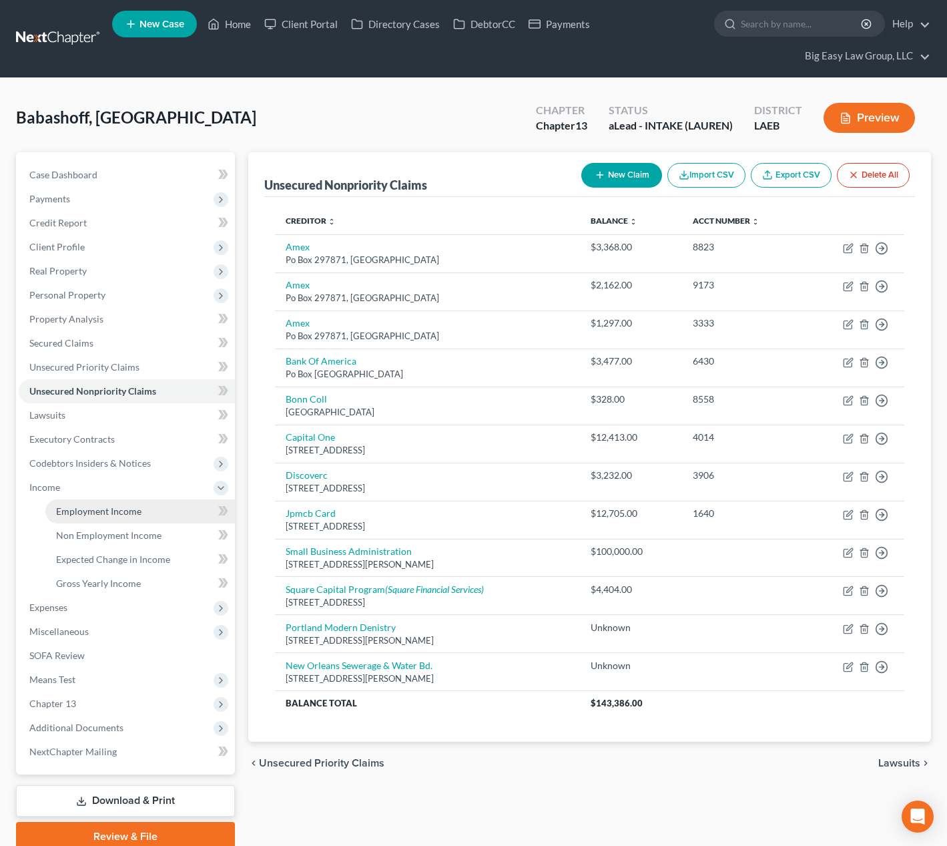
click at [181, 505] on link "Employment Income" at bounding box center [140, 511] width 190 height 24
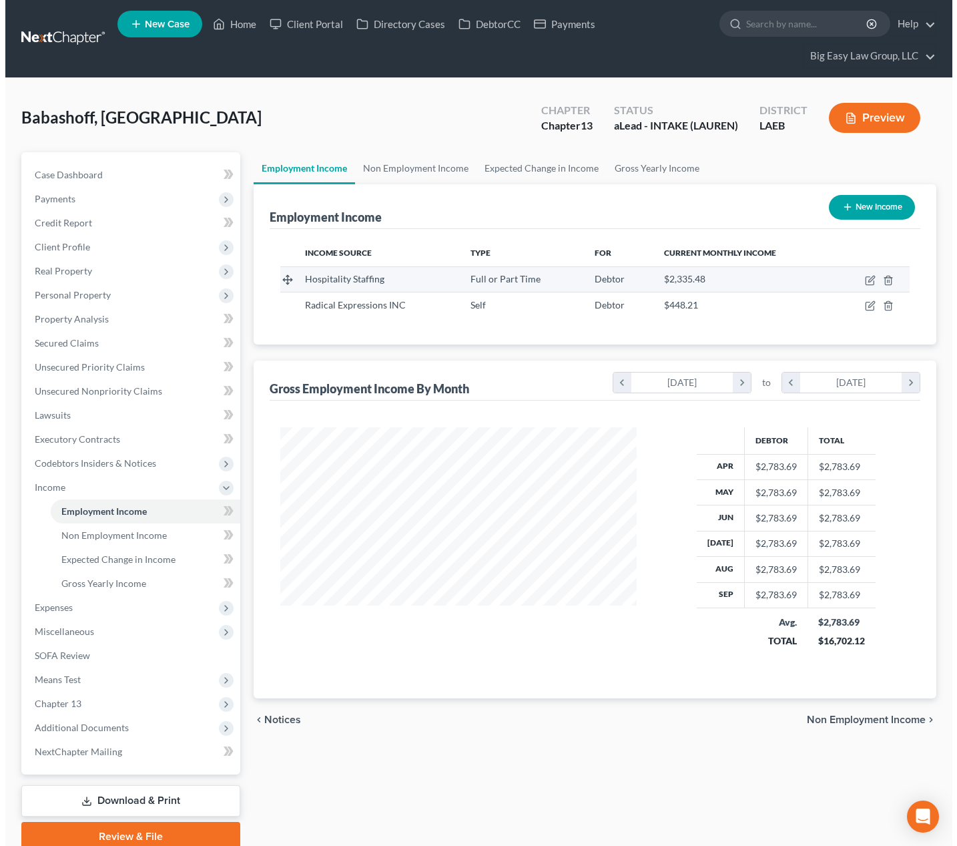
scroll to position [240, 383]
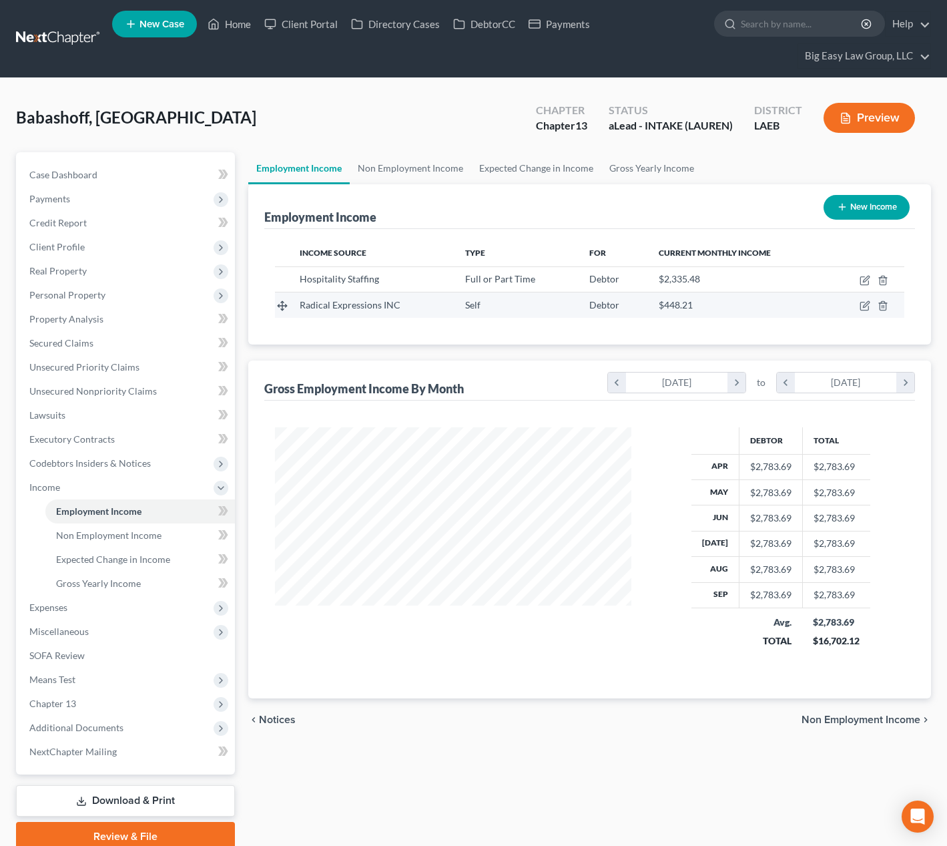
click at [865, 299] on td at bounding box center [866, 304] width 75 height 25
click at [867, 304] on icon "button" at bounding box center [865, 305] width 11 height 11
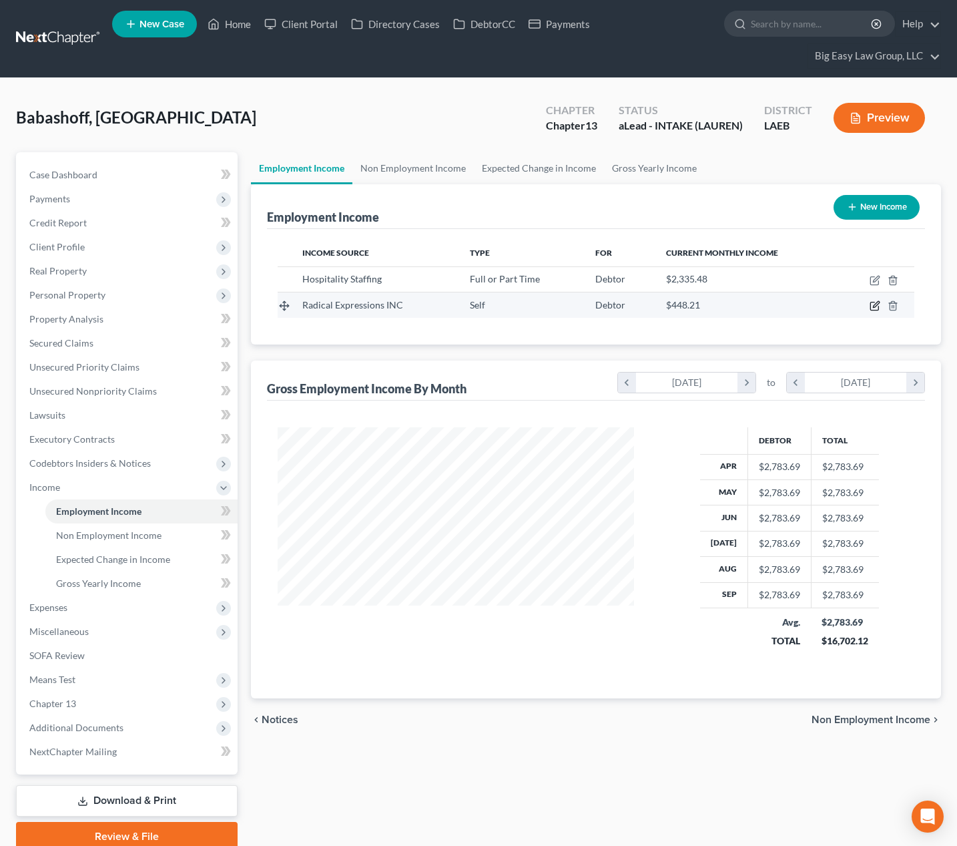
scroll to position [240, 387]
select select "1"
select select "19"
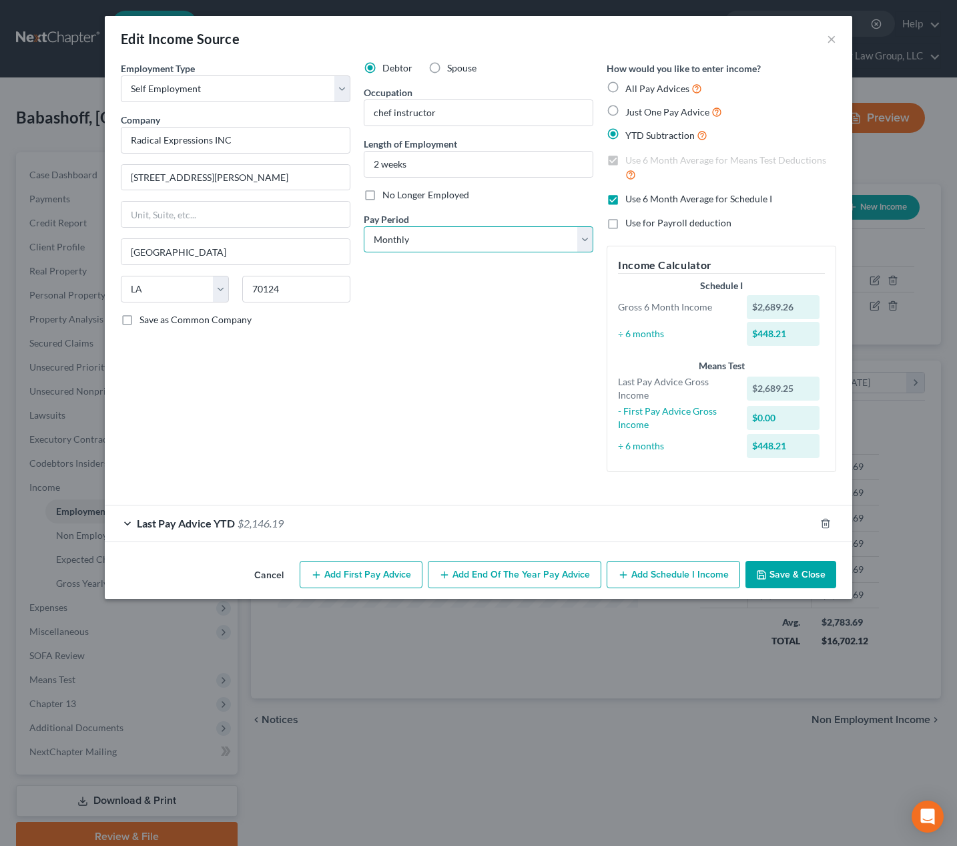
click at [482, 242] on select "Select Monthly Twice Monthly Every Other Week Weekly" at bounding box center [479, 239] width 230 height 27
select select "2"
click at [364, 226] on select "Select Monthly Twice Monthly Every Other Week Weekly" at bounding box center [479, 239] width 230 height 27
drag, startPoint x: 450, startPoint y: 524, endPoint x: 455, endPoint y: 506, distance: 18.8
click at [451, 523] on div "Last Pay Advice YTD $2,146.19" at bounding box center [460, 522] width 710 height 35
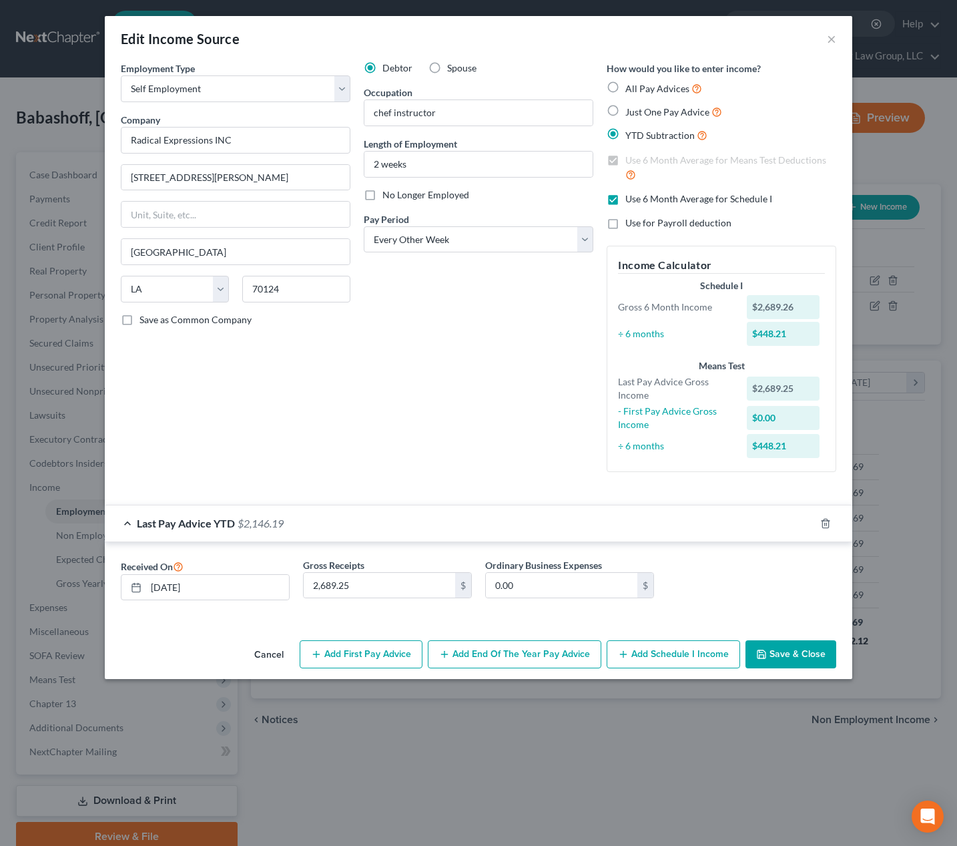
click at [626, 205] on label "Use 6 Month Average for Schedule I" at bounding box center [699, 198] width 147 height 13
click at [631, 201] on input "Use 6 Month Average for Schedule I" at bounding box center [635, 196] width 9 height 9
checkbox input "false"
click at [665, 651] on button "Add Schedule I Income" at bounding box center [674, 654] width 134 height 28
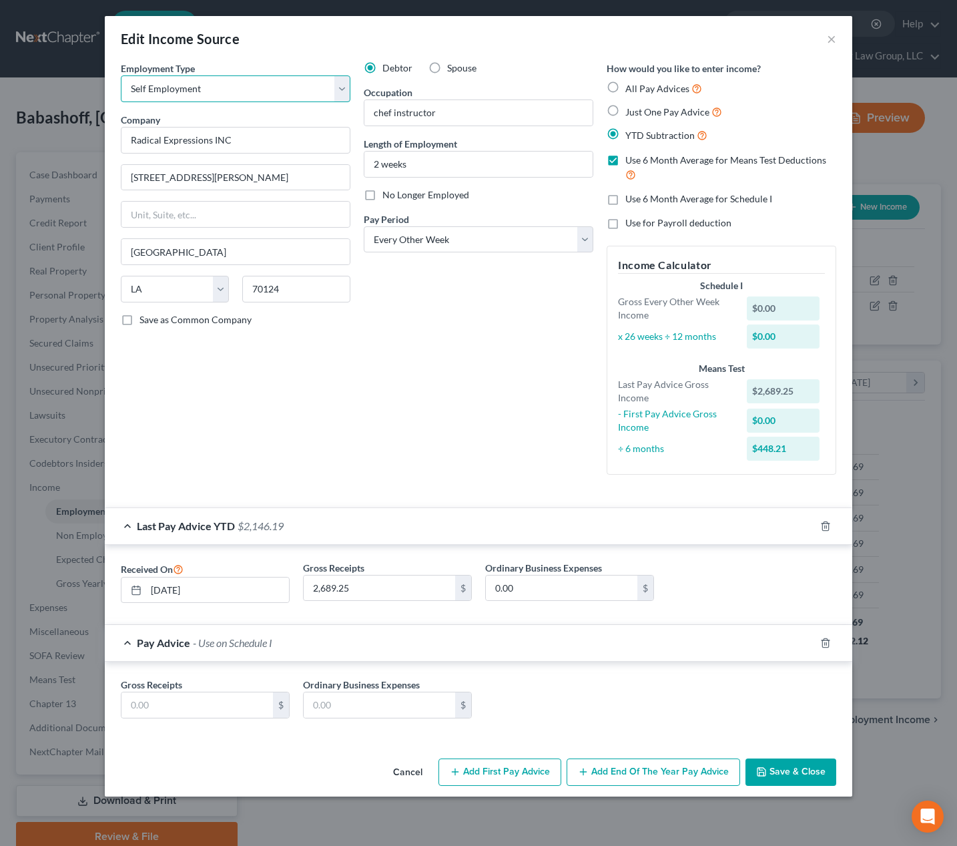
click at [273, 86] on select "Select Full or Part Time Employment Self Employment" at bounding box center [236, 88] width 230 height 27
select select "0"
click at [121, 75] on select "Select Full or Part Time Employment Self Employment" at bounding box center [236, 88] width 230 height 27
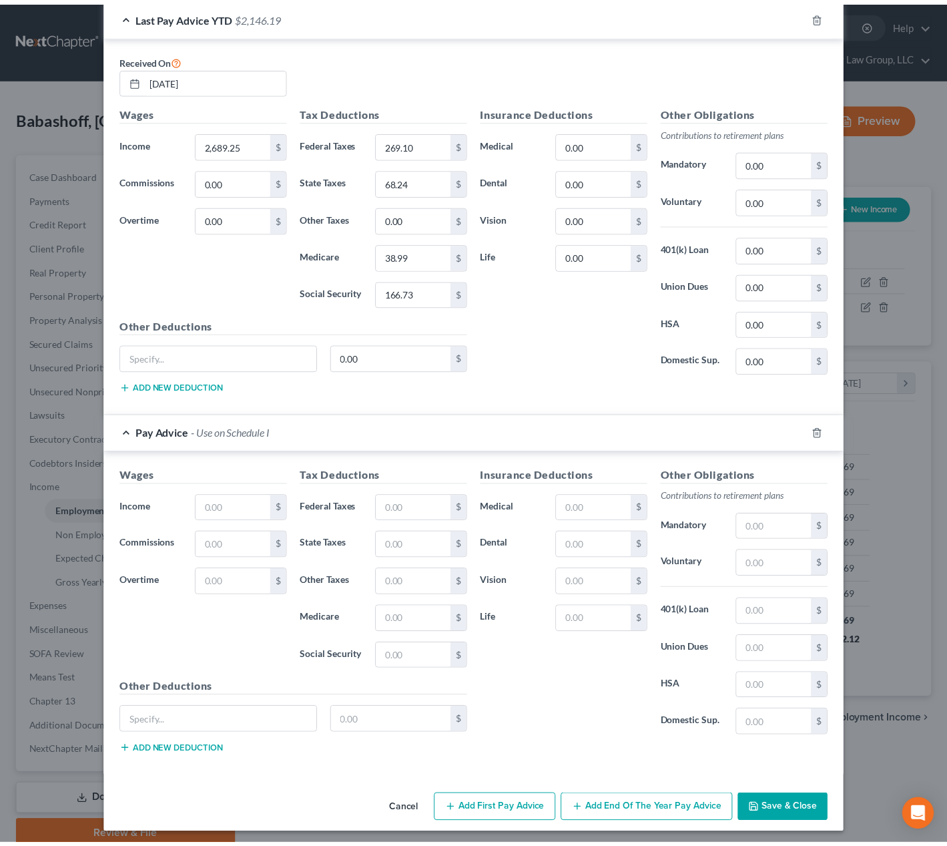
scroll to position [515, 0]
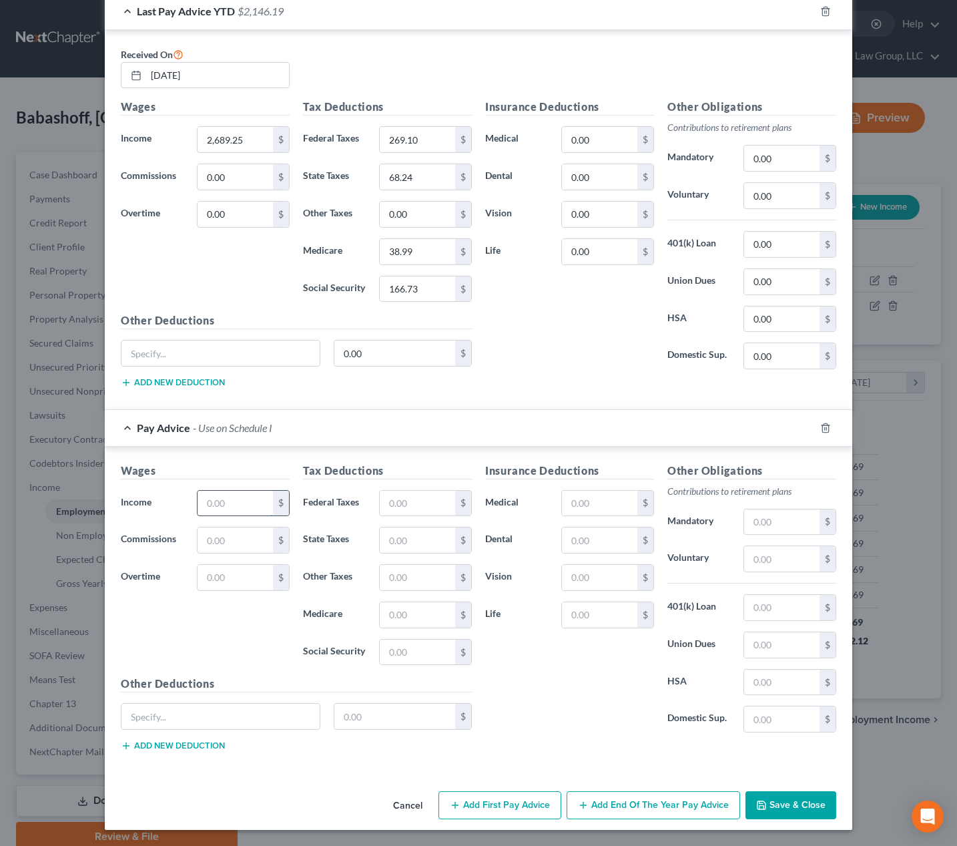
click at [224, 499] on input "text" at bounding box center [235, 503] width 75 height 25
drag, startPoint x: 224, startPoint y: 499, endPoint x: 234, endPoint y: 495, distance: 10.8
click at [224, 499] on input "text" at bounding box center [235, 503] width 75 height 25
type input "1,269"
click at [418, 499] on input "text" at bounding box center [417, 503] width 75 height 25
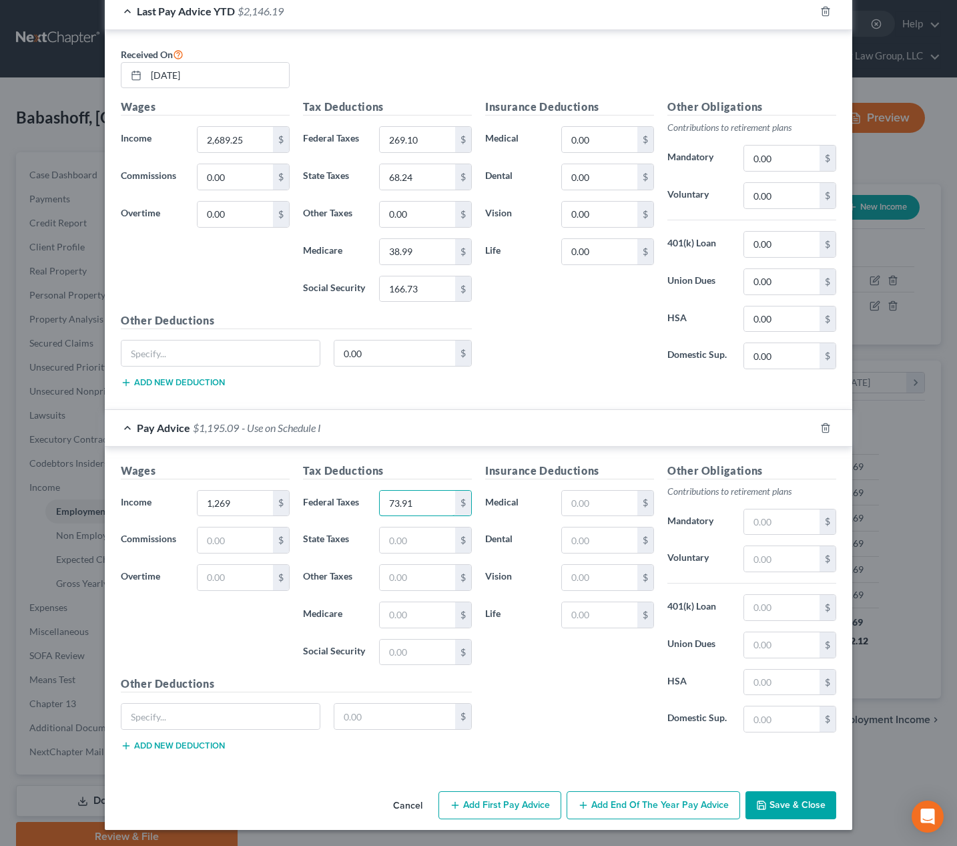
type input "73.91"
type input "24.36"
type input "18.41"
type input "78.70"
click at [786, 818] on button "Save & Close" at bounding box center [791, 805] width 91 height 28
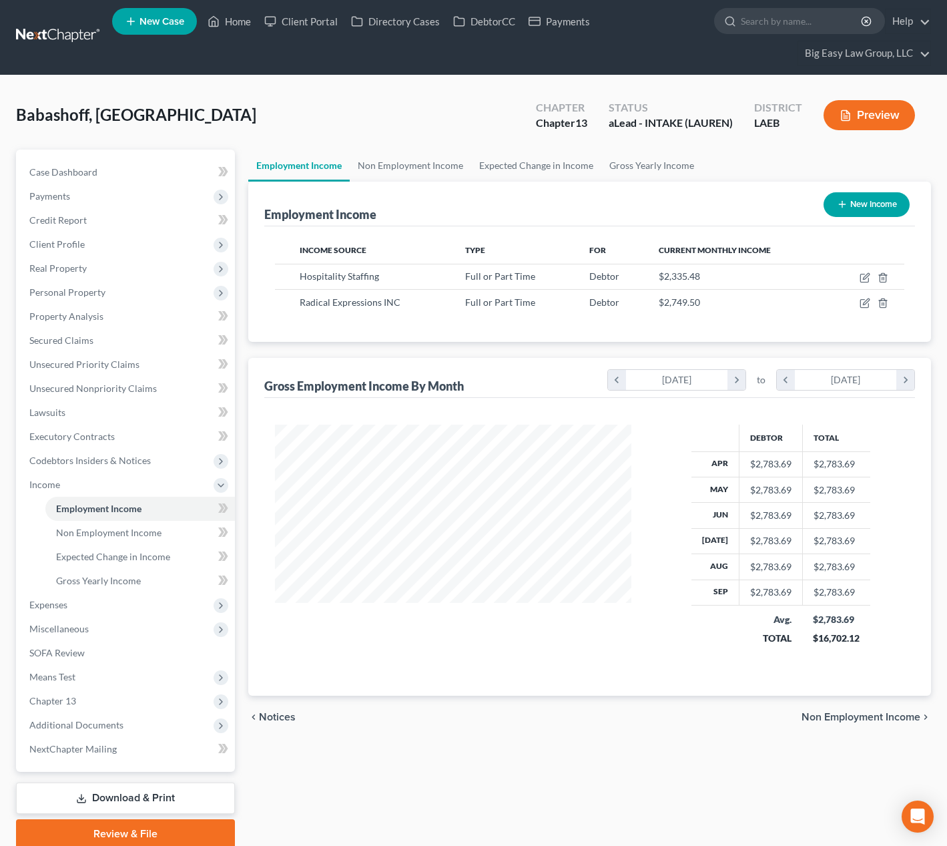
scroll to position [27, 0]
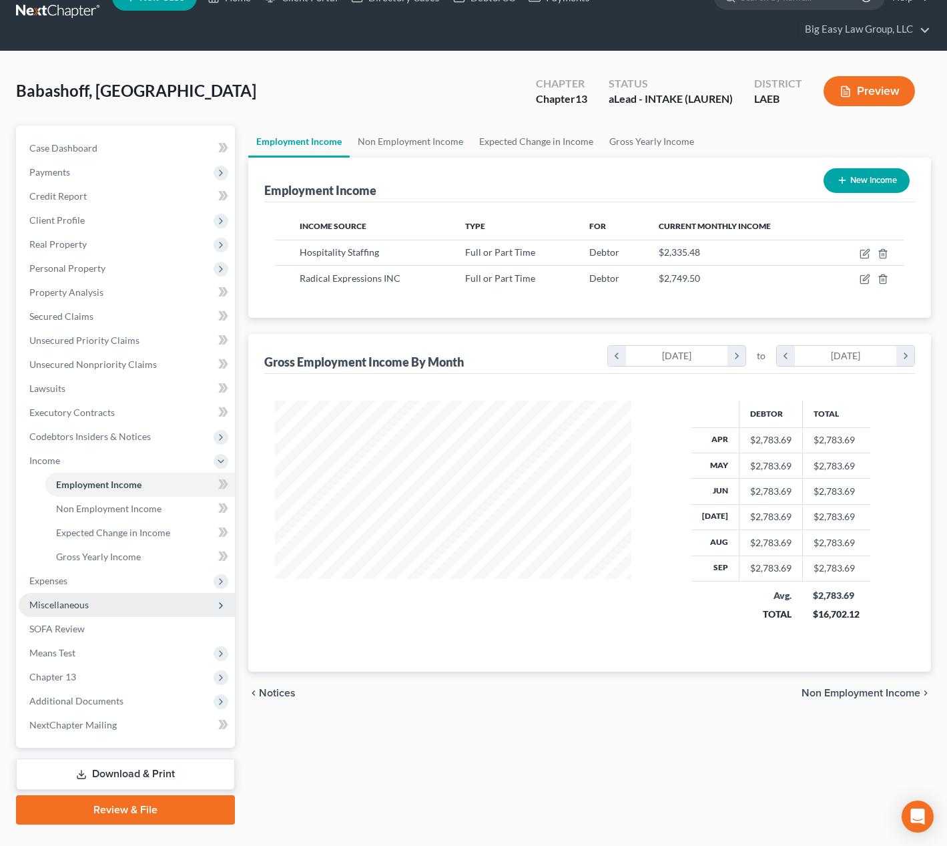
drag, startPoint x: 178, startPoint y: 582, endPoint x: 174, endPoint y: 595, distance: 13.3
click at [178, 582] on span "Expenses" at bounding box center [127, 581] width 216 height 24
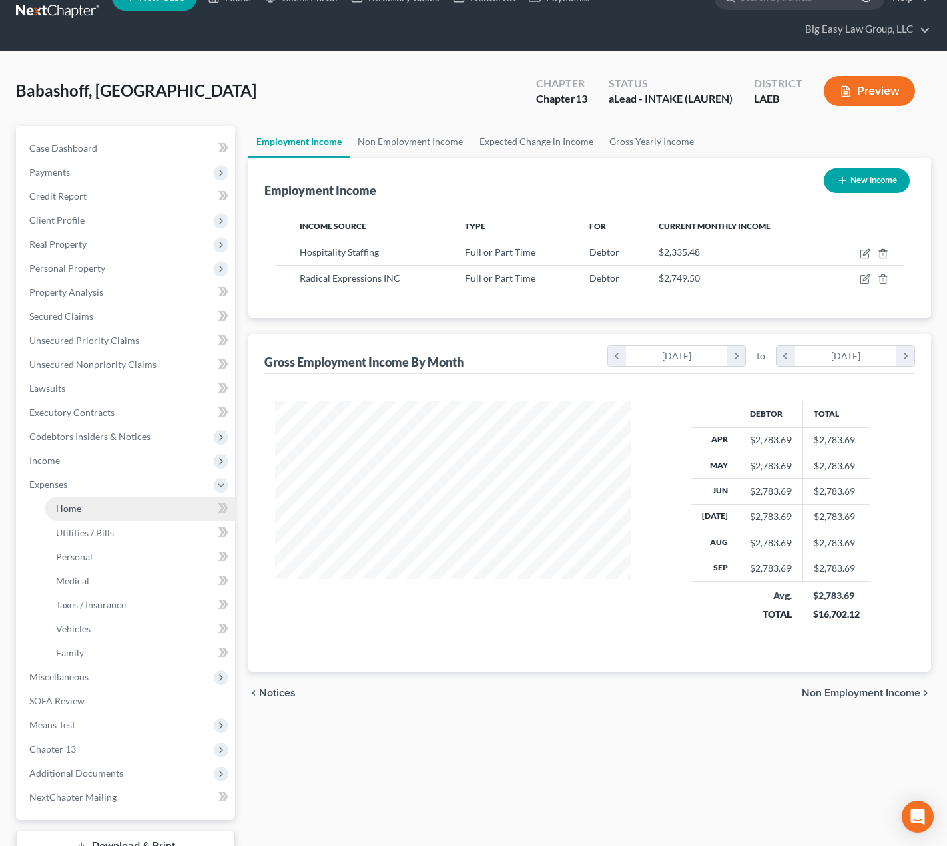
click at [184, 507] on link "Home" at bounding box center [140, 509] width 190 height 24
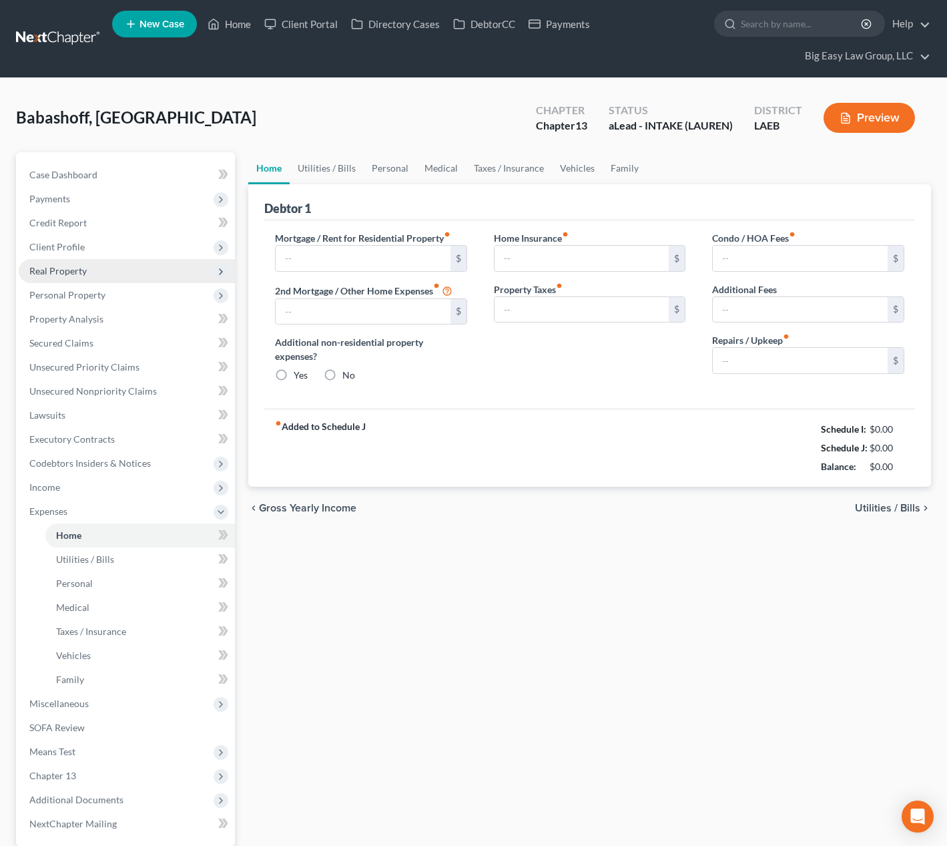
type input "1,150.00"
type input "0.00"
radio input "true"
type input "0.00"
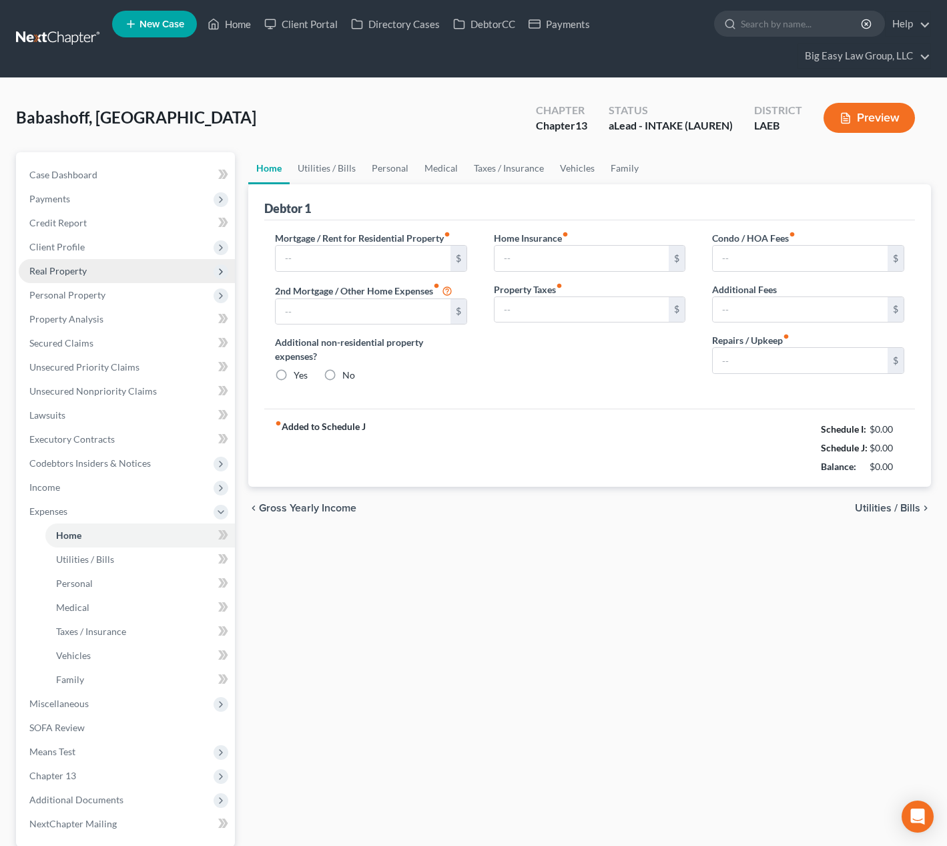
type input "0.00"
click at [321, 166] on link "Utilities / Bills" at bounding box center [327, 168] width 74 height 32
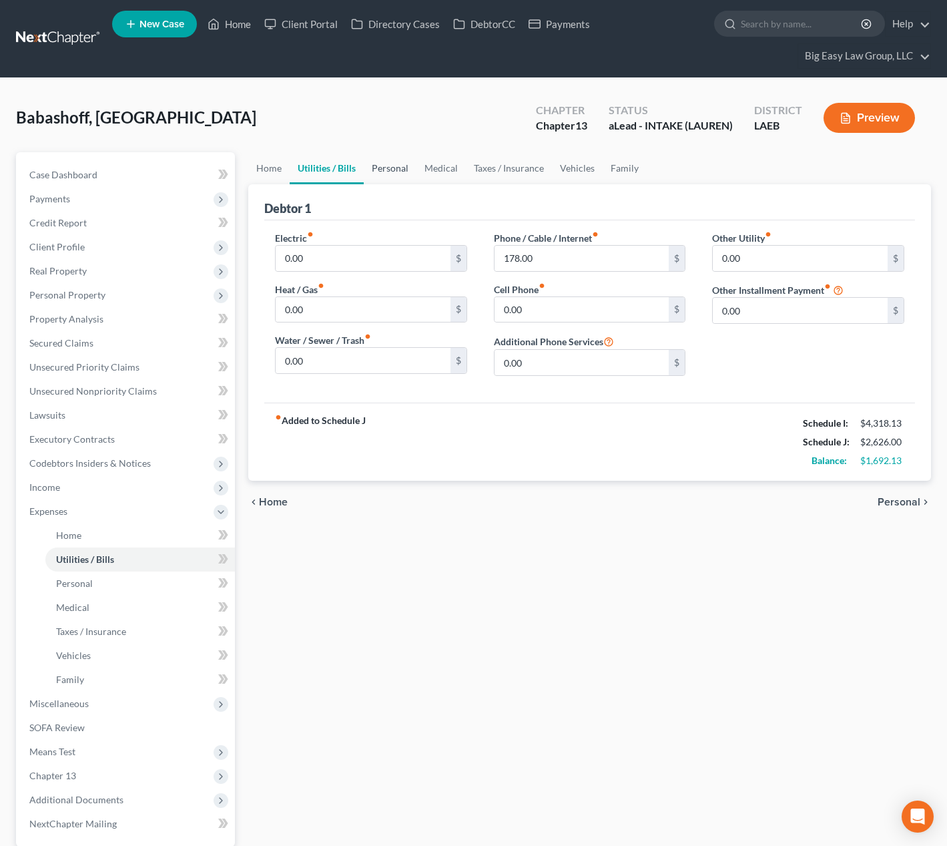
click at [404, 163] on link "Personal" at bounding box center [390, 168] width 53 height 32
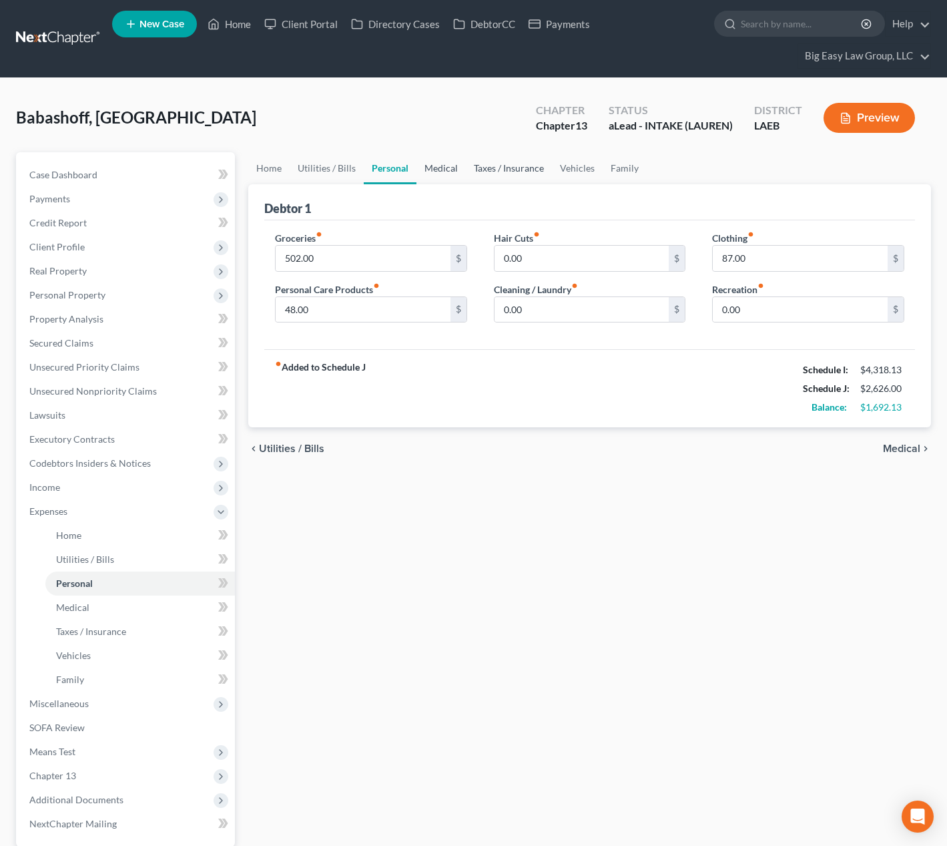
drag, startPoint x: 448, startPoint y: 164, endPoint x: 500, endPoint y: 166, distance: 52.1
click at [449, 164] on link "Medical" at bounding box center [441, 168] width 49 height 32
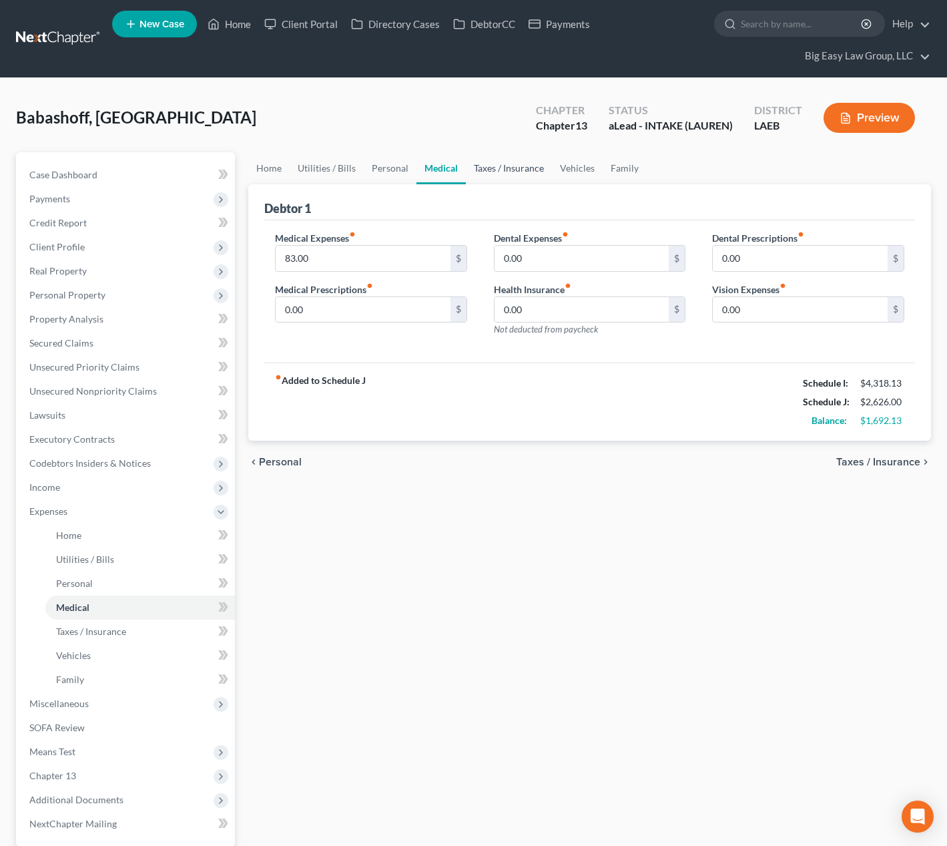
drag, startPoint x: 515, startPoint y: 167, endPoint x: 544, endPoint y: 172, distance: 29.9
click at [515, 167] on link "Taxes / Insurance" at bounding box center [509, 168] width 86 height 32
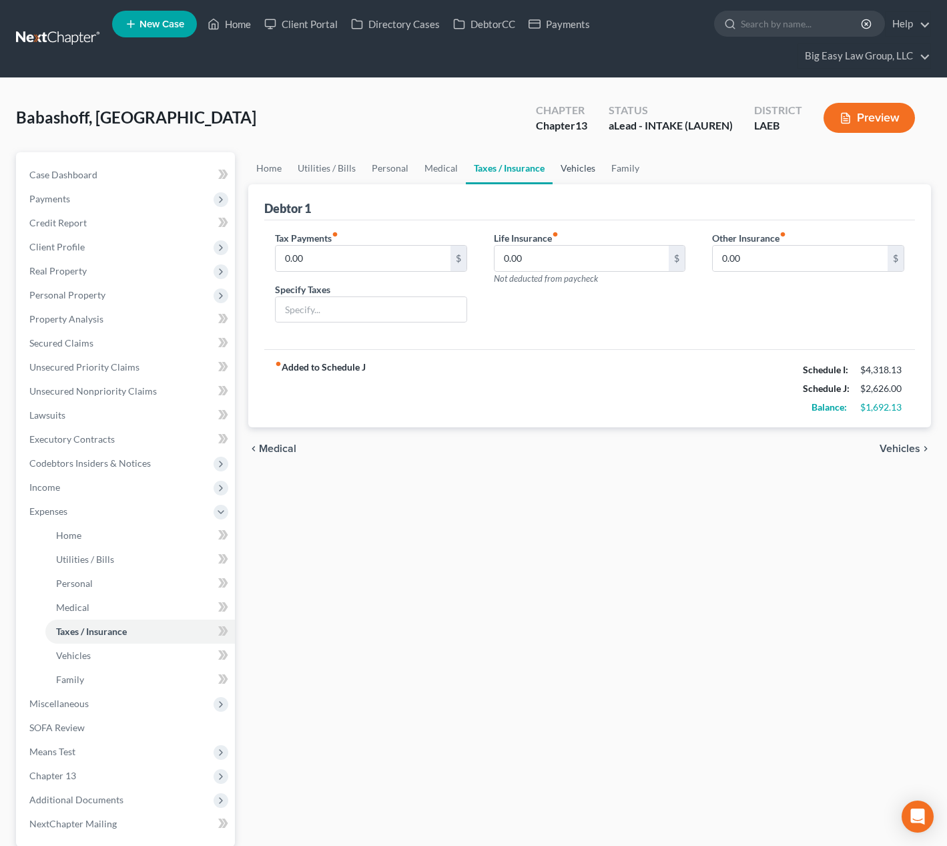
click at [578, 167] on link "Vehicles" at bounding box center [578, 168] width 51 height 32
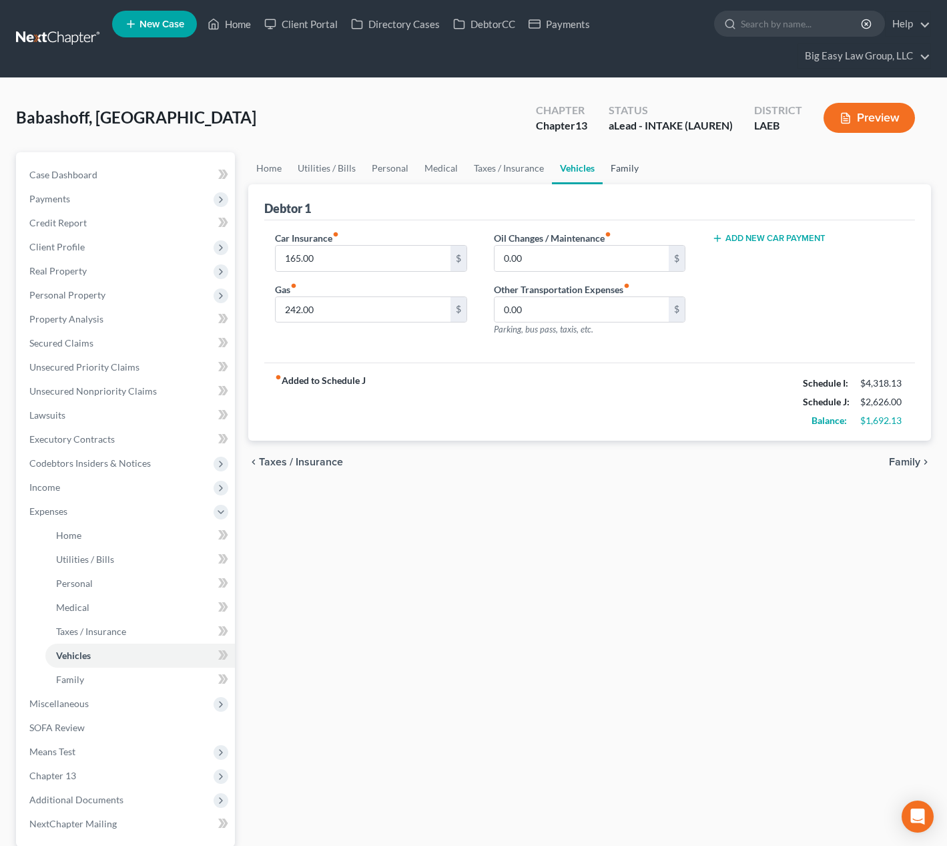
click at [608, 168] on link "Family" at bounding box center [625, 168] width 44 height 32
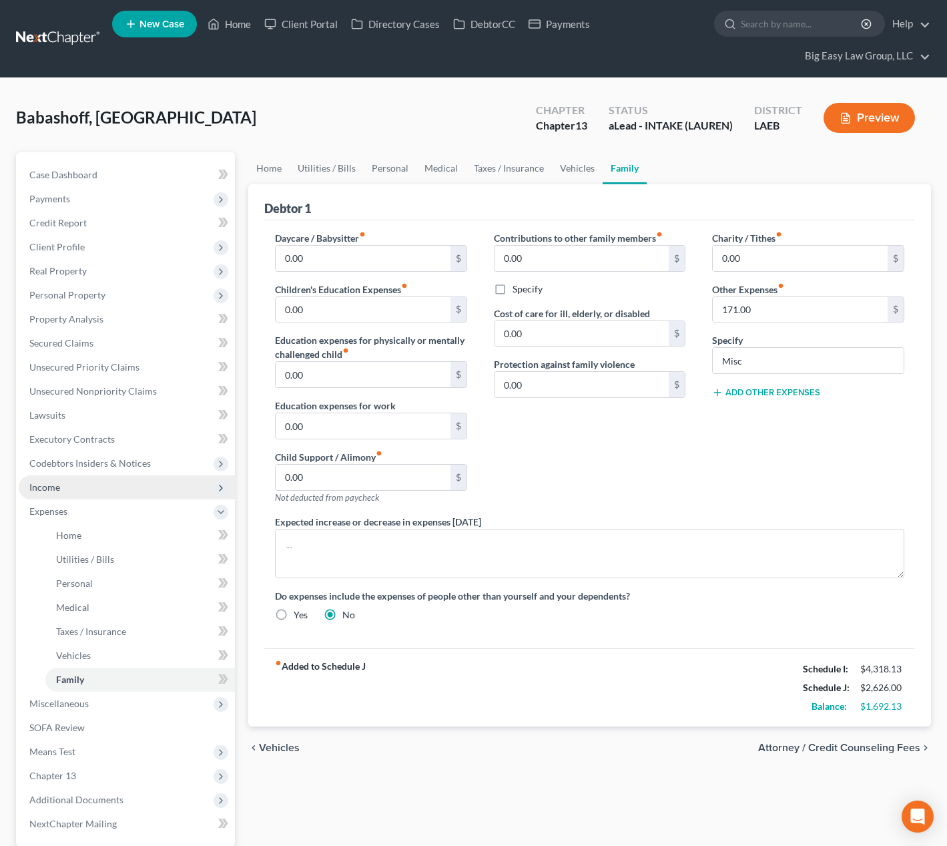
click at [133, 485] on span "Income" at bounding box center [127, 487] width 216 height 24
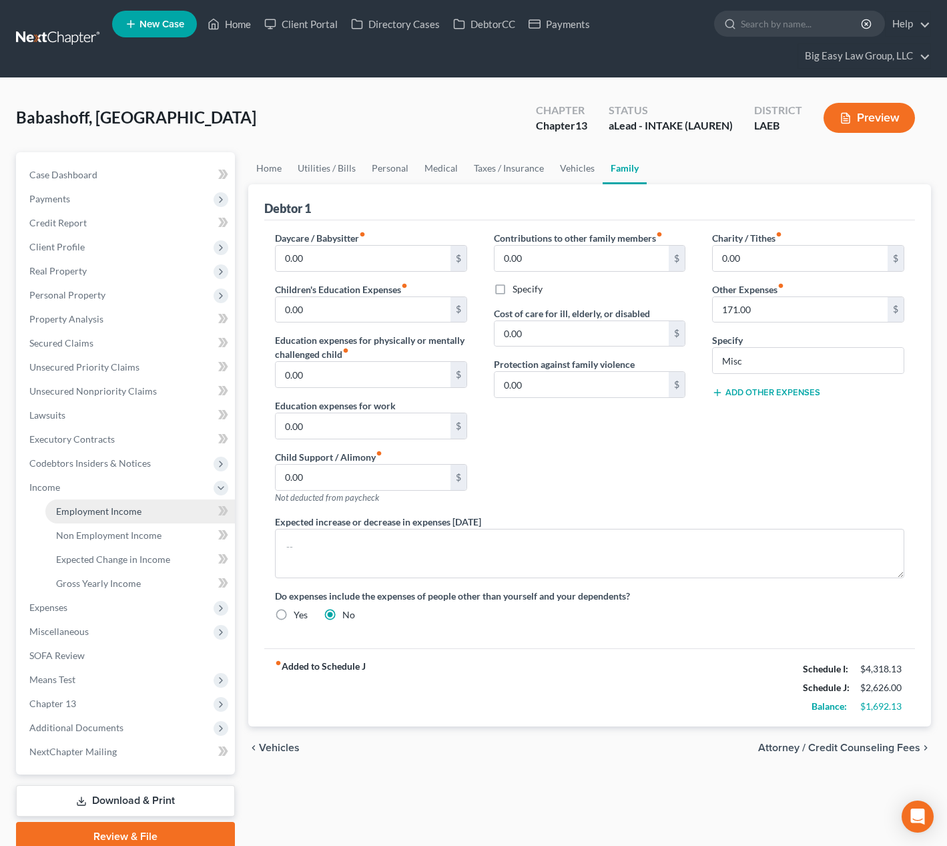
click at [152, 509] on link "Employment Income" at bounding box center [140, 511] width 190 height 24
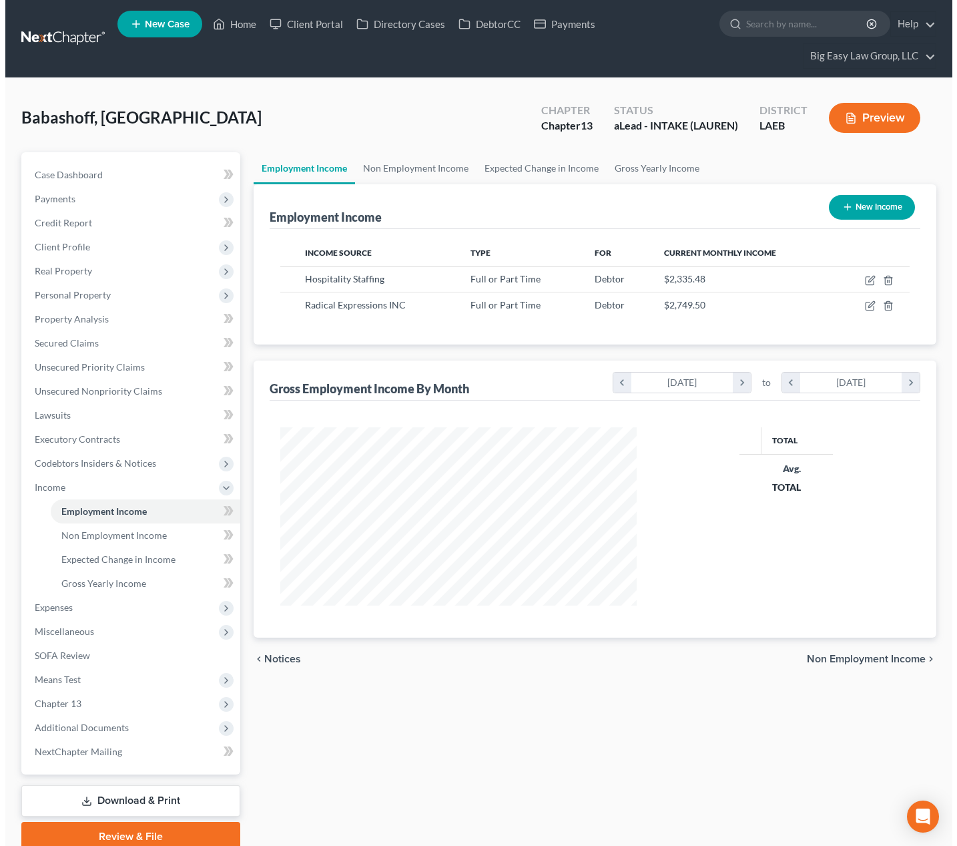
scroll to position [240, 383]
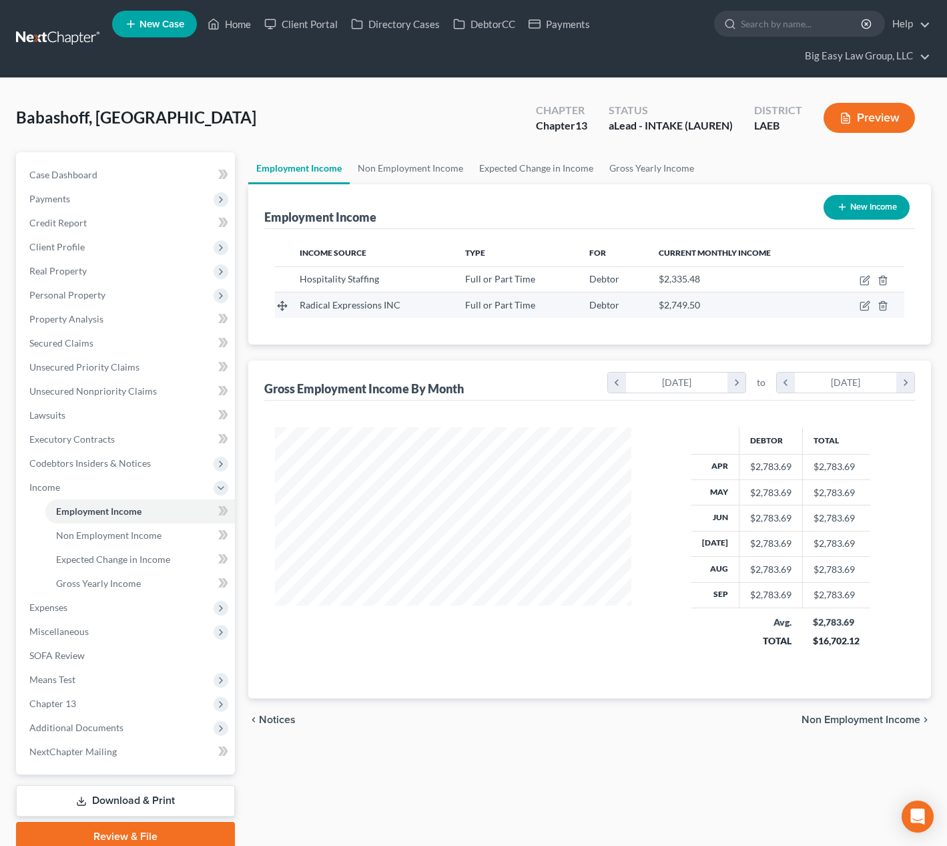
click at [857, 303] on td at bounding box center [866, 304] width 75 height 25
click at [868, 303] on icon "button" at bounding box center [865, 305] width 11 height 11
select select "0"
select select "19"
select select "2"
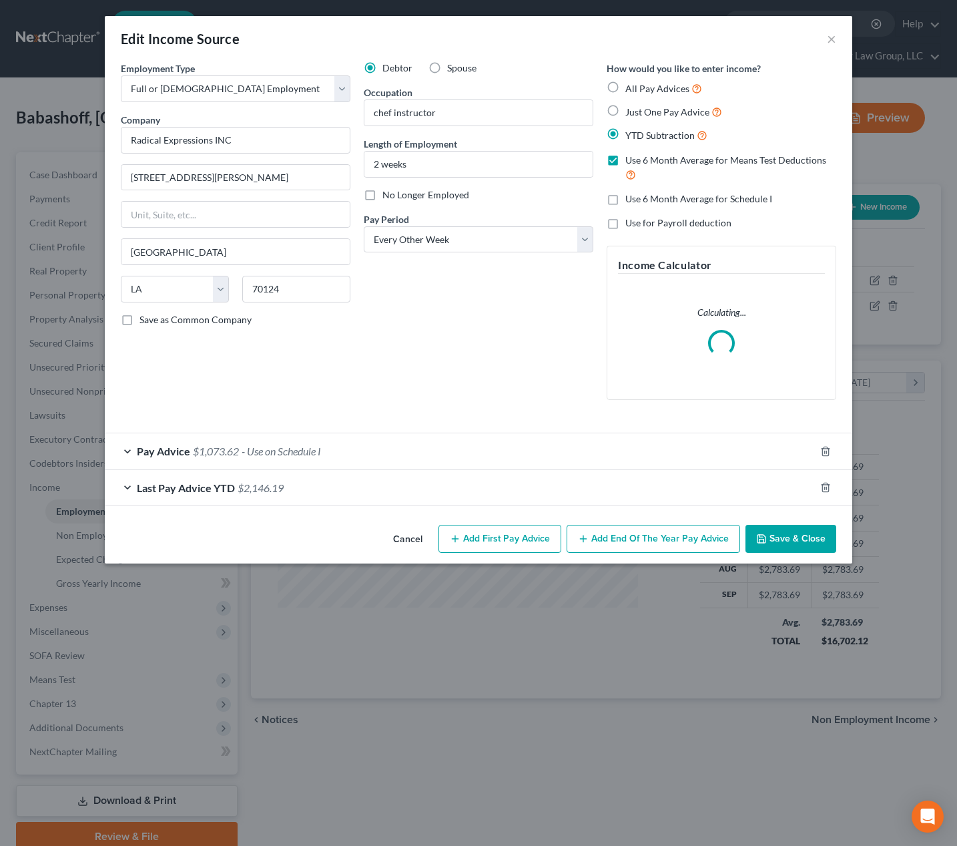
scroll to position [240, 387]
drag, startPoint x: 280, startPoint y: 483, endPoint x: 286, endPoint y: 478, distance: 8.2
click at [280, 483] on span "$2,146.19" at bounding box center [261, 487] width 46 height 13
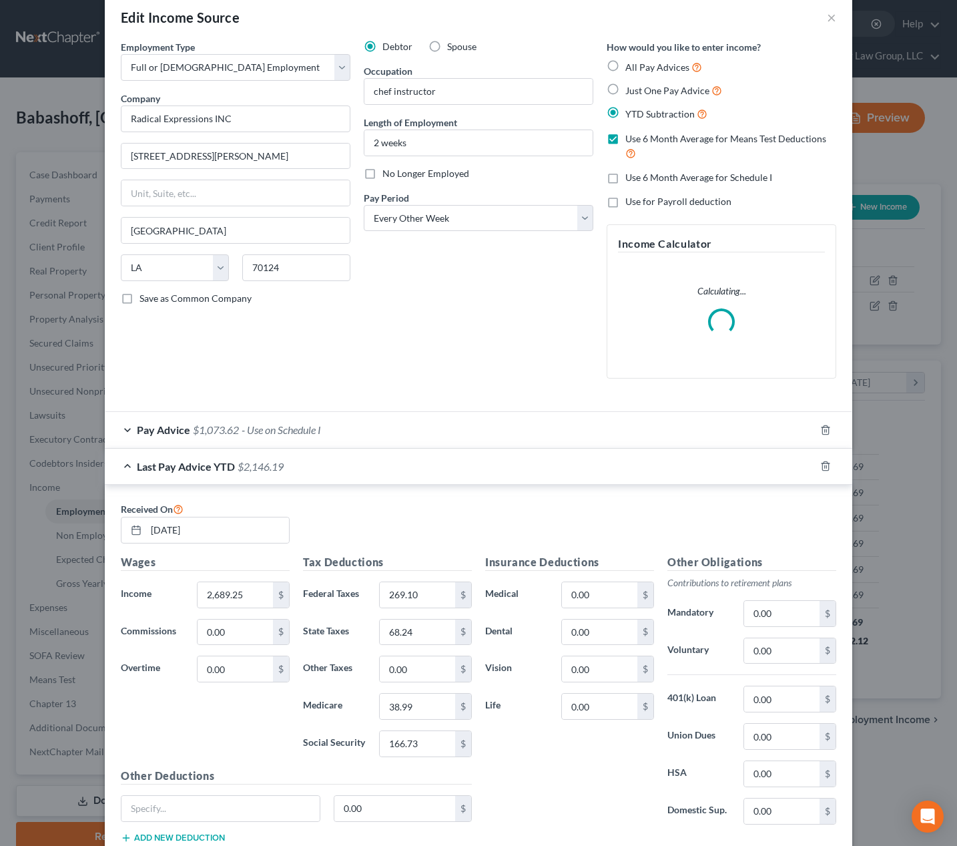
scroll to position [103, 0]
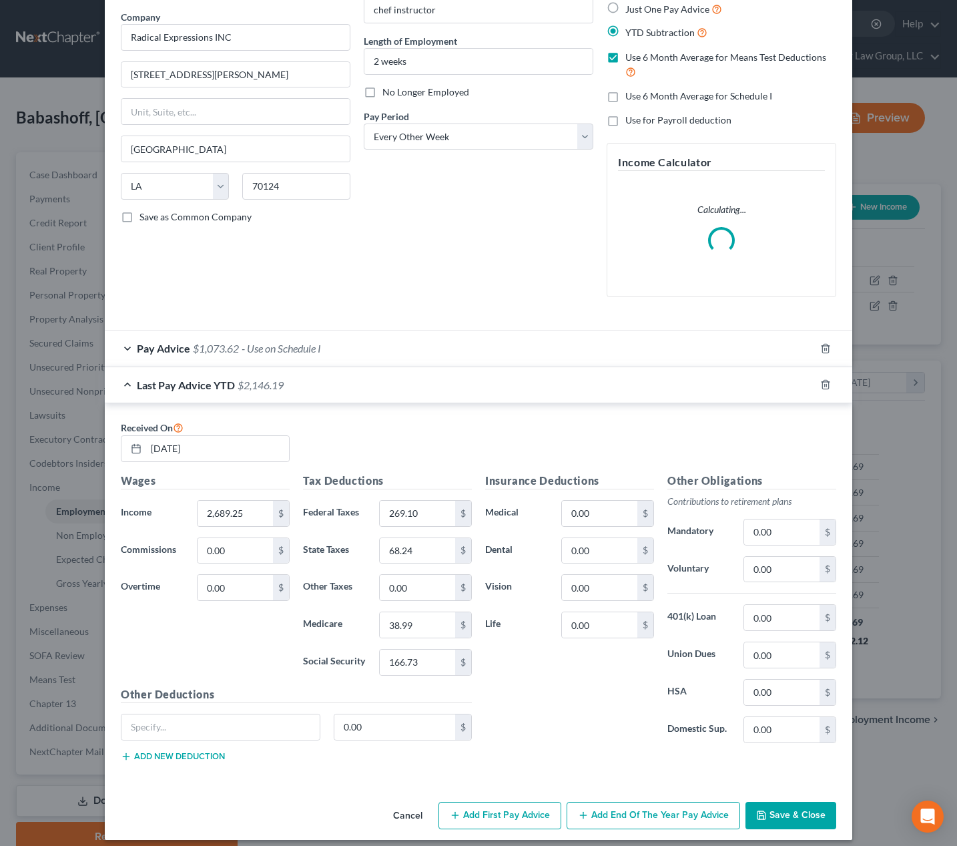
click at [371, 352] on div "Pay Advice $1,073.62 - Use on Schedule I" at bounding box center [460, 348] width 710 height 35
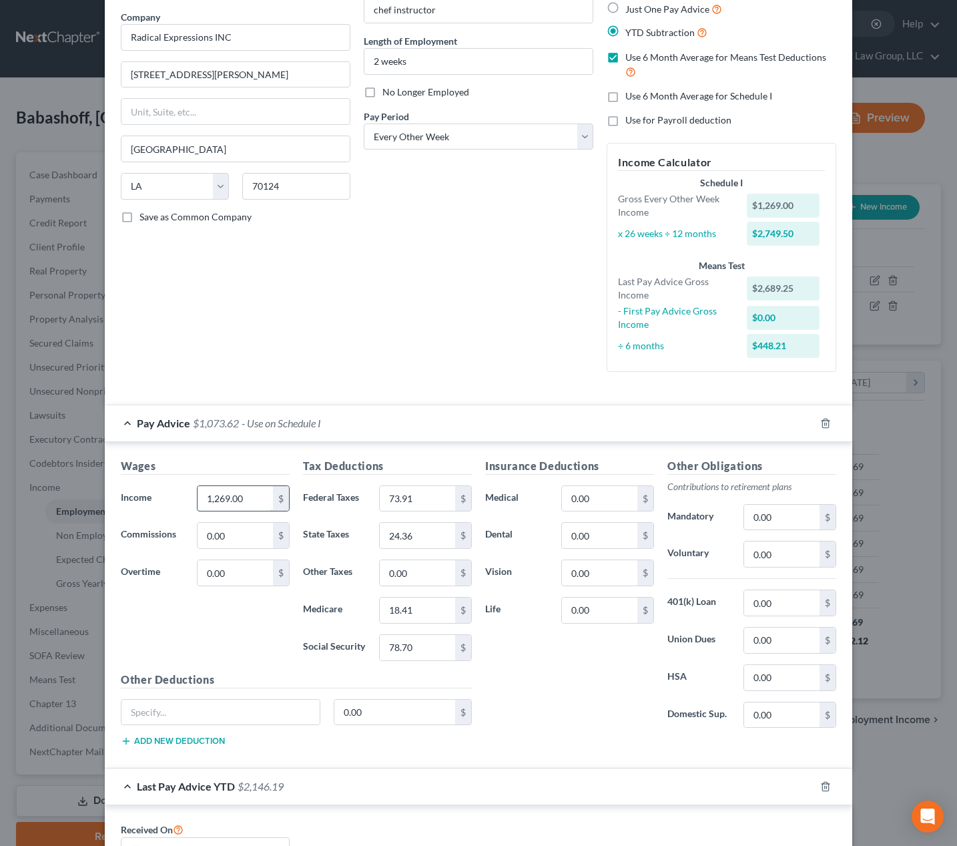
click at [253, 501] on input "1,269.00" at bounding box center [235, 498] width 75 height 25
type input "1,000"
click at [411, 323] on div "Debtor Spouse Occupation chef instructor Length of Employment 2 weeks No Longer…" at bounding box center [478, 171] width 243 height 424
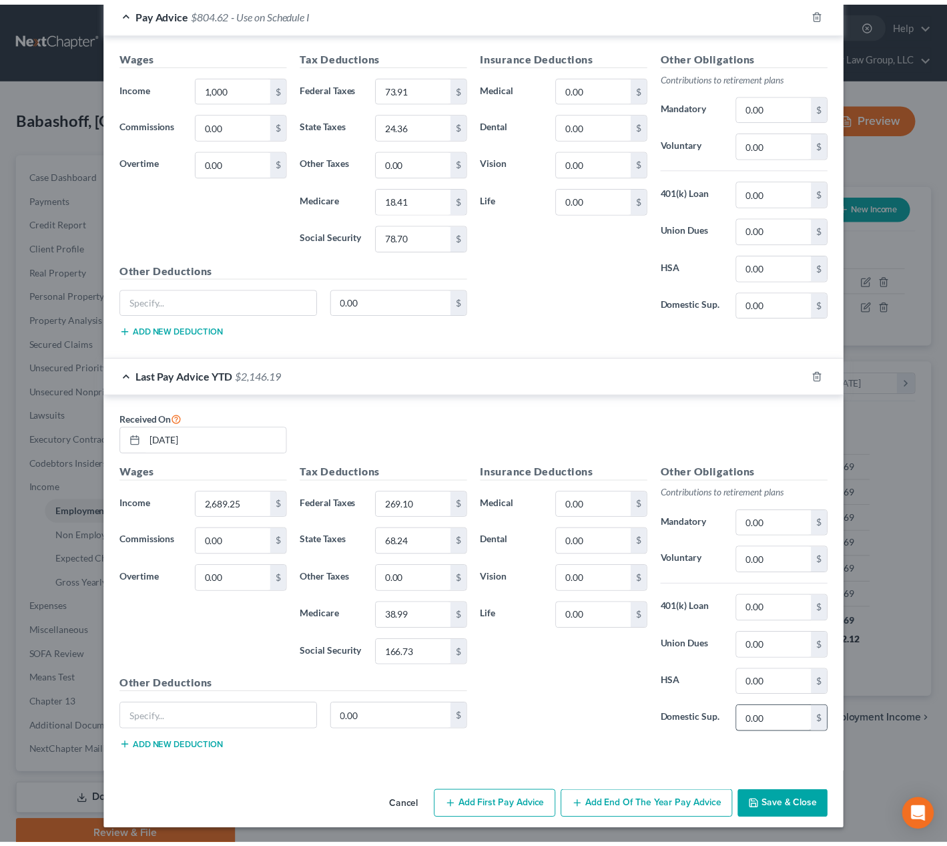
scroll to position [515, 0]
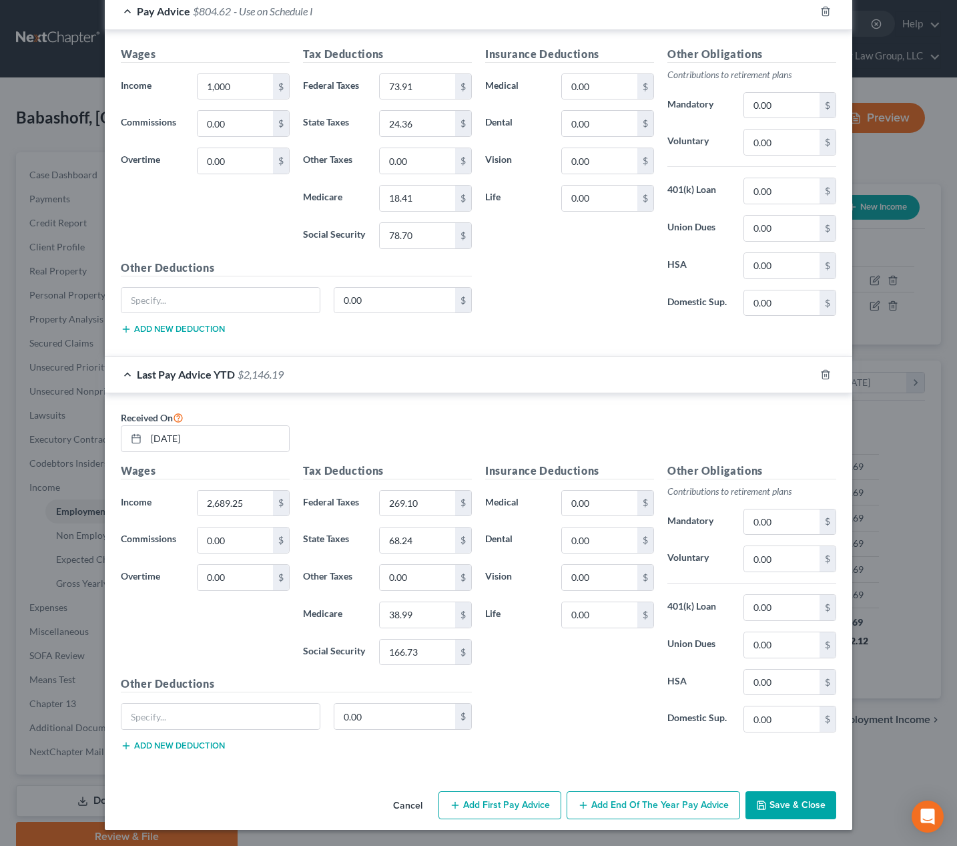
click at [785, 805] on button "Save & Close" at bounding box center [791, 805] width 91 height 28
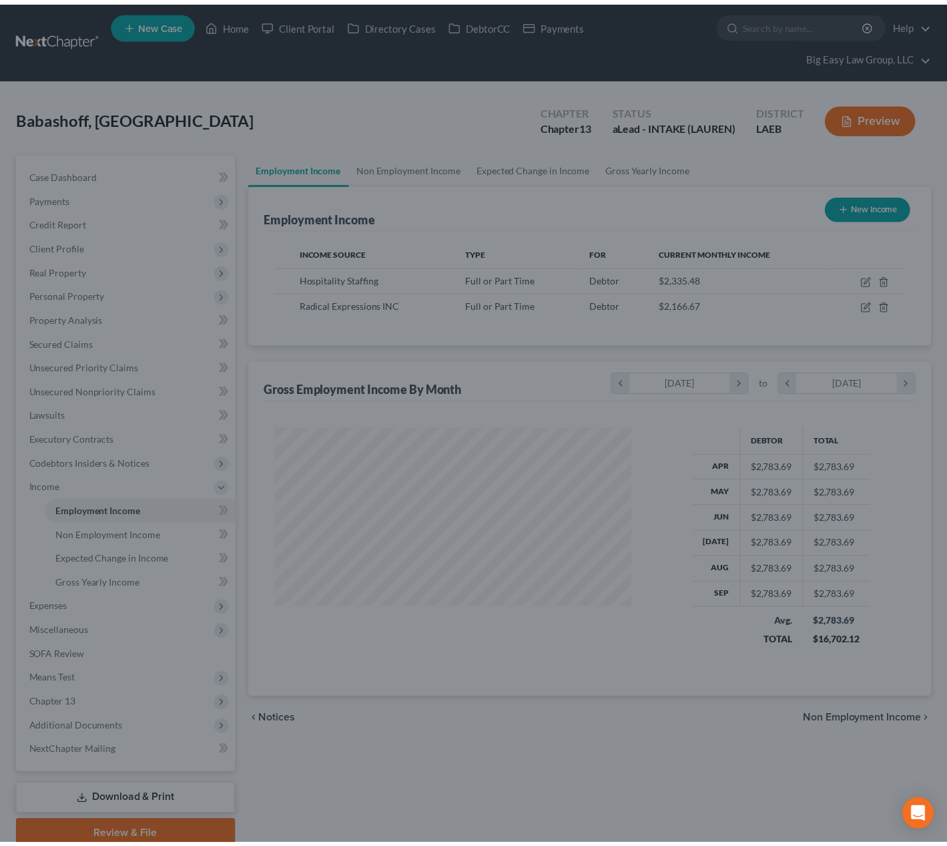
scroll to position [667450, 667306]
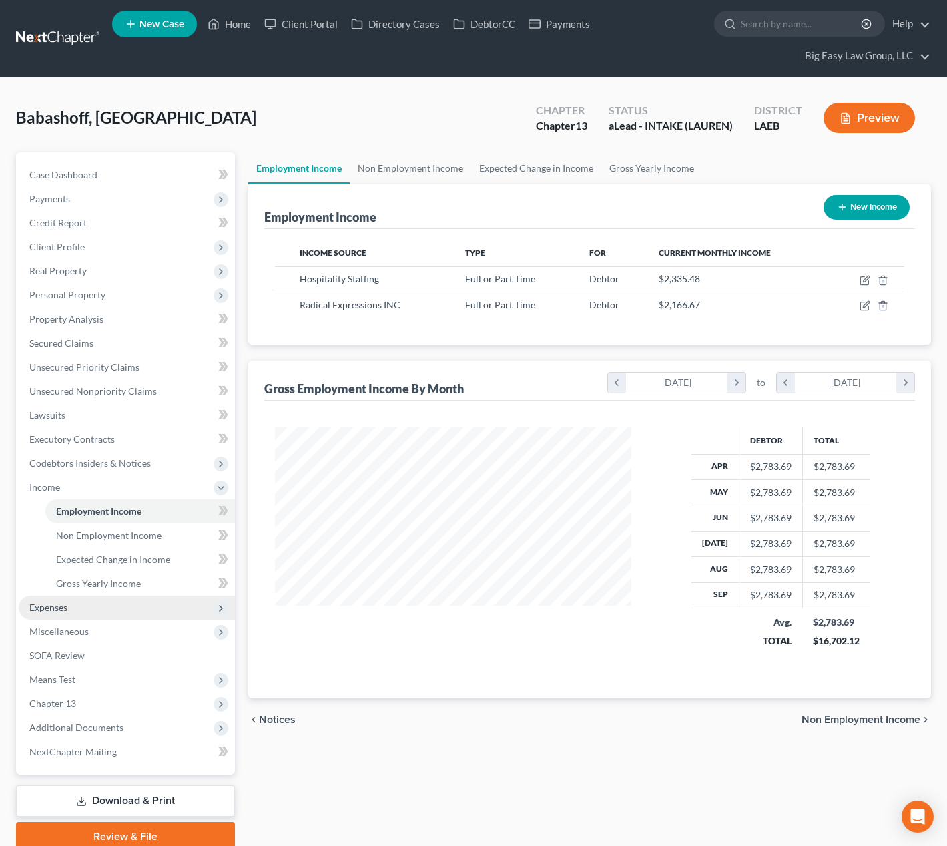
click at [150, 597] on span "Expenses" at bounding box center [127, 608] width 216 height 24
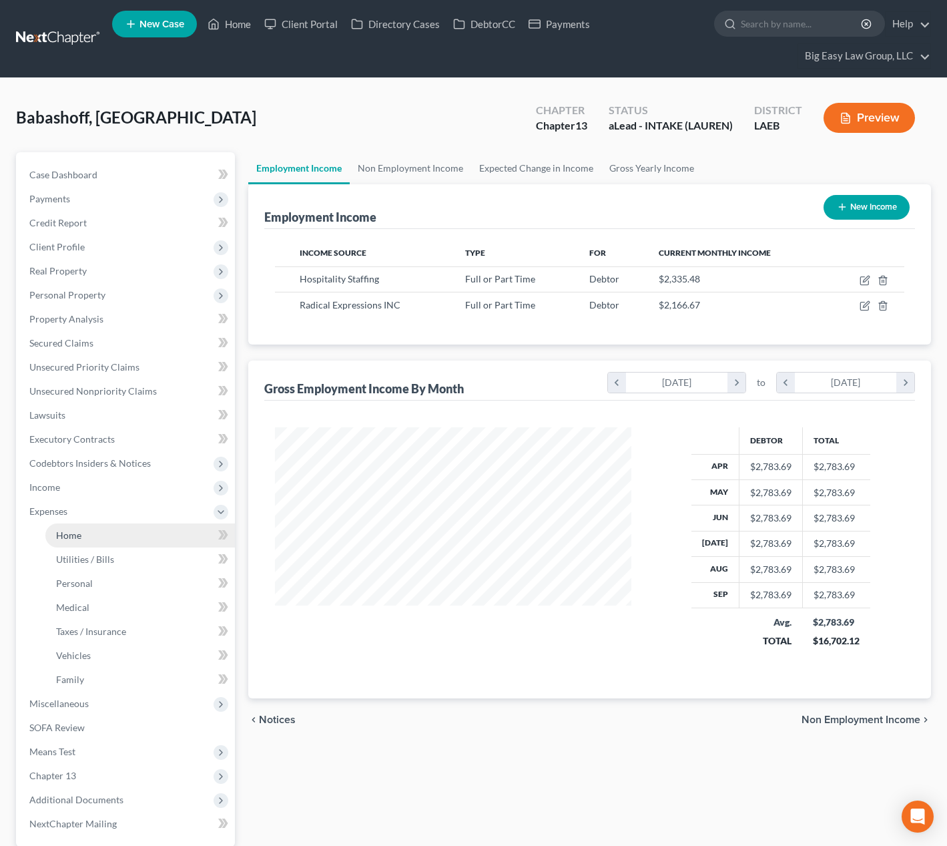
click at [125, 529] on link "Home" at bounding box center [140, 535] width 190 height 24
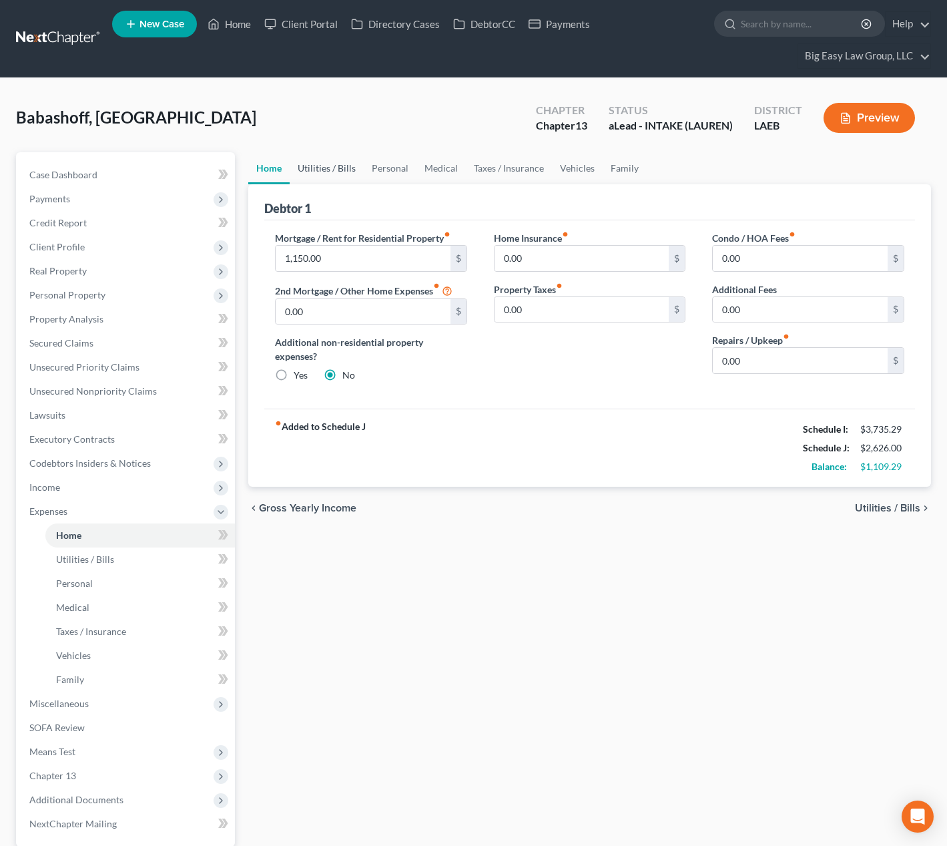
click at [328, 169] on link "Utilities / Bills" at bounding box center [327, 168] width 74 height 32
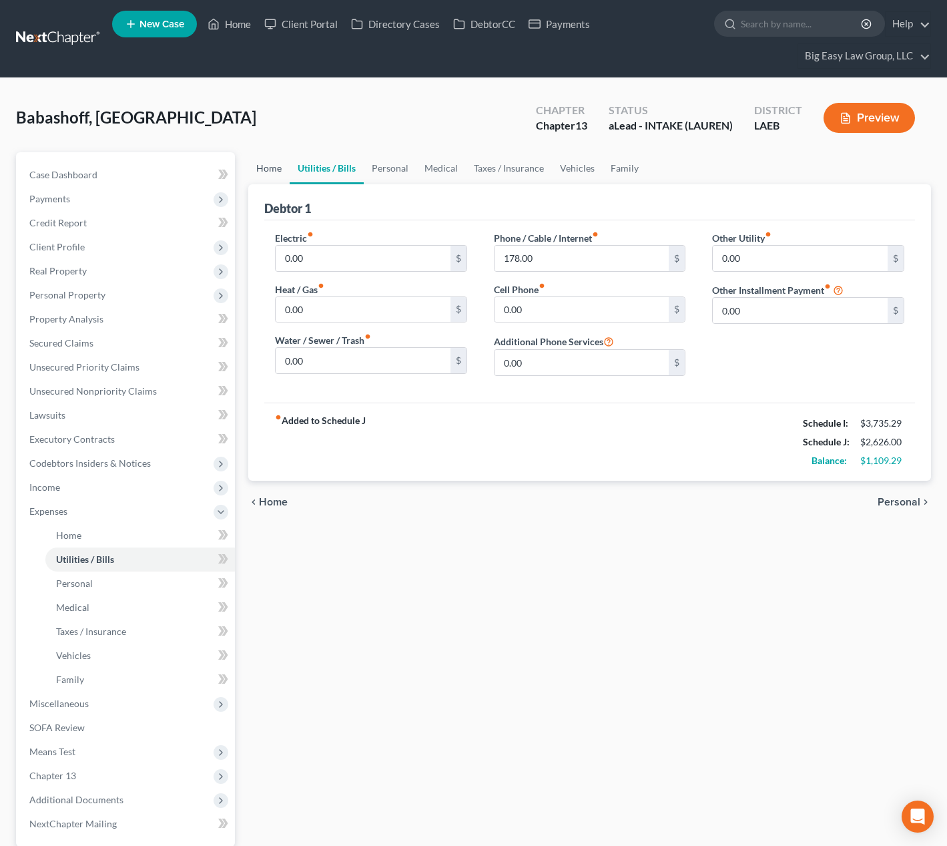
click at [279, 165] on link "Home" at bounding box center [268, 168] width 41 height 32
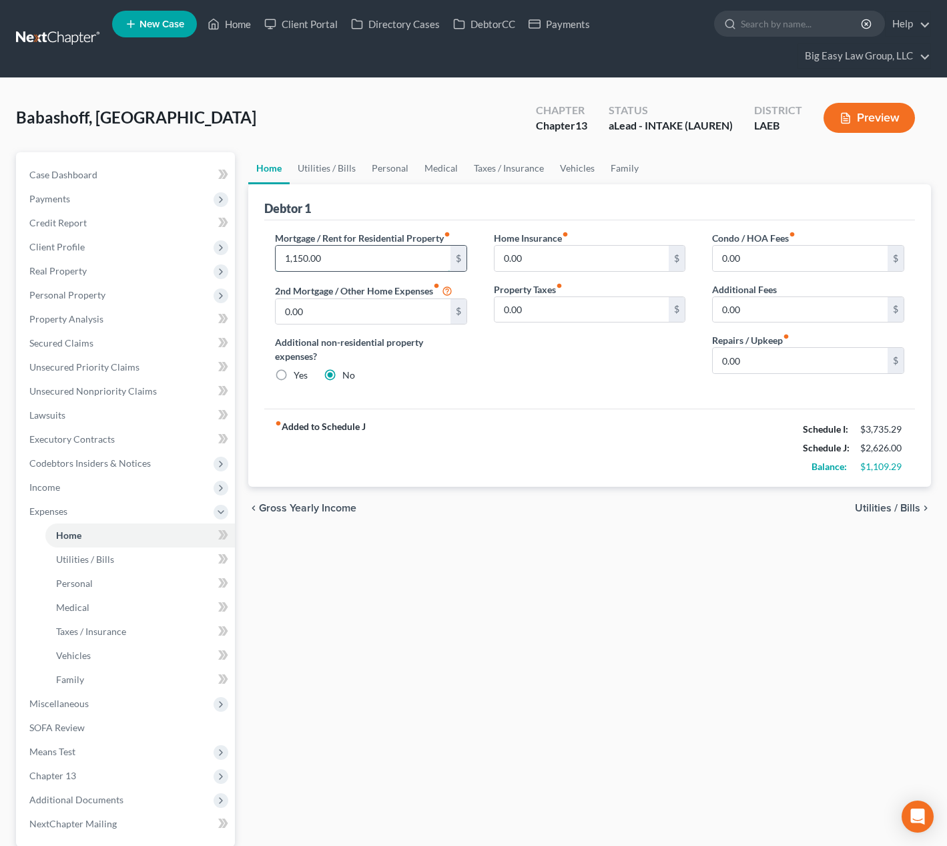
click at [338, 251] on input "1,150.00" at bounding box center [363, 258] width 175 height 25
type input "1,450"
click at [564, 174] on link "Vehicles" at bounding box center [577, 168] width 51 height 32
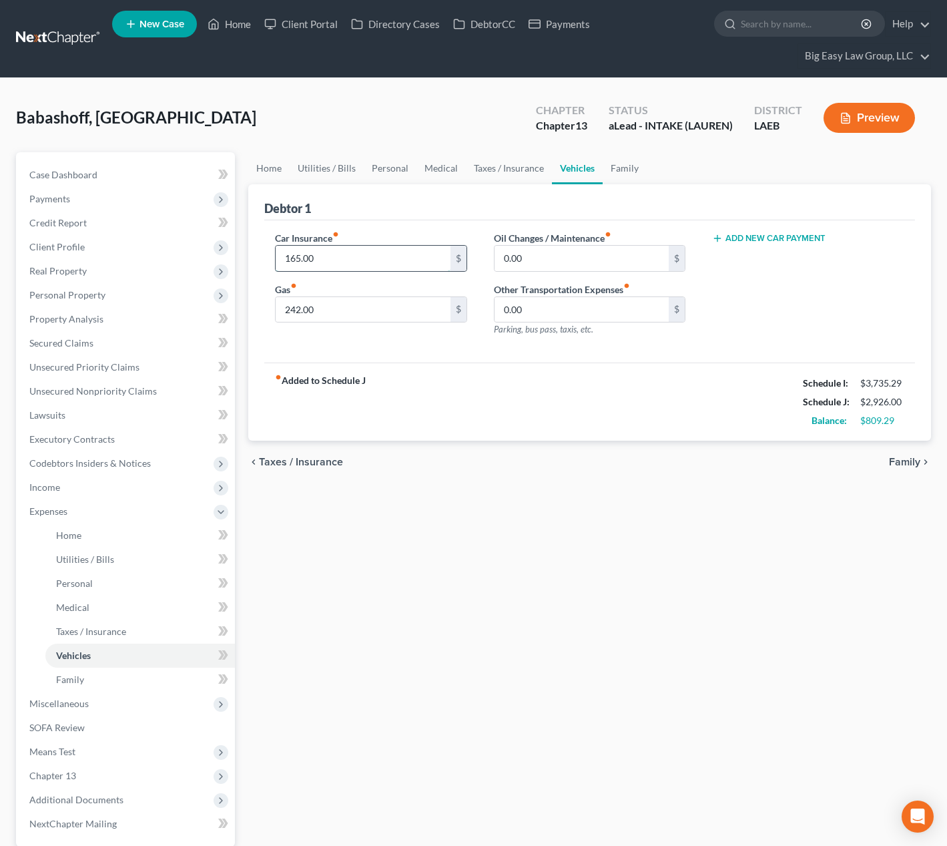
click at [325, 260] on input "165.00" at bounding box center [363, 258] width 175 height 25
type input "175"
click at [326, 314] on input "242.00" at bounding box center [363, 309] width 175 height 25
click at [547, 272] on div "Oil Changes / Maintenance fiber_manual_record 0.00 $ Other Transportation Expen…" at bounding box center [590, 289] width 219 height 116
click at [548, 259] on input "0.00" at bounding box center [582, 258] width 175 height 25
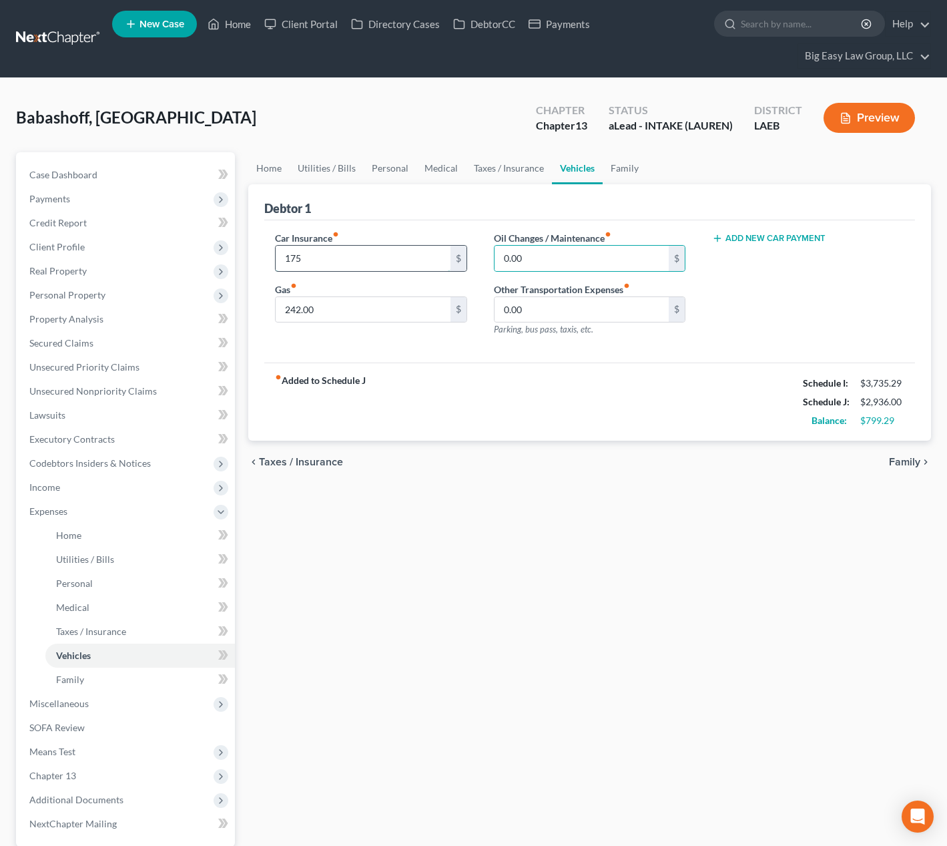
click at [379, 263] on input "175" at bounding box center [363, 258] width 175 height 25
click at [268, 164] on link "Home" at bounding box center [268, 168] width 41 height 32
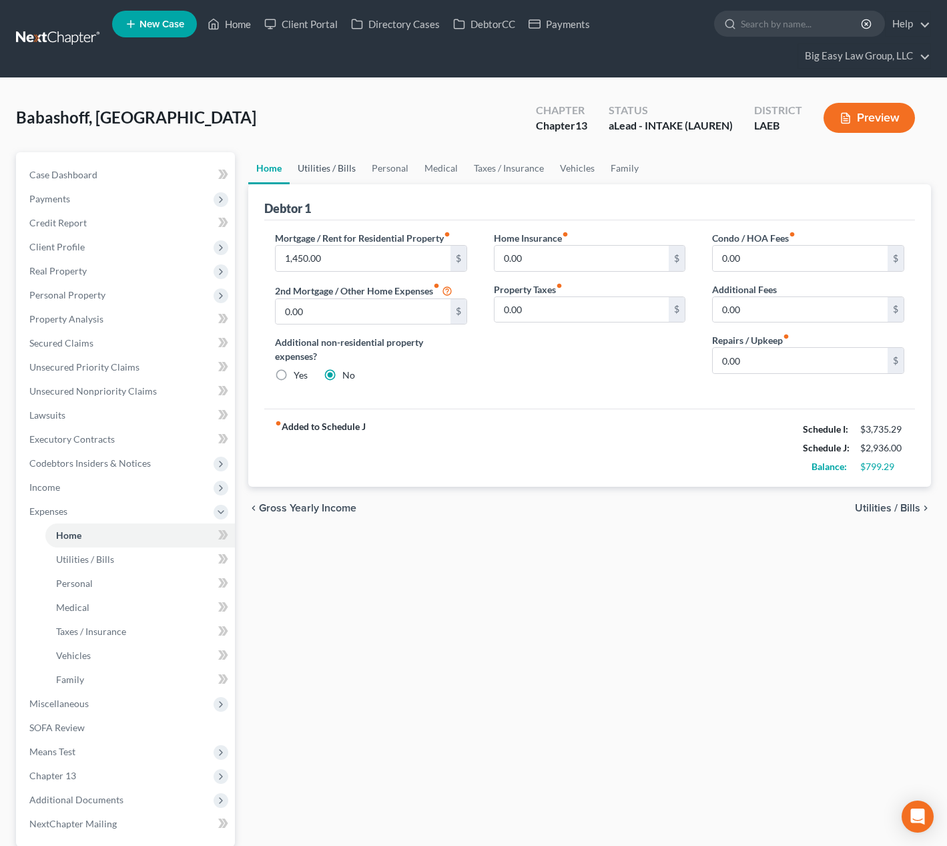
drag, startPoint x: 319, startPoint y: 174, endPoint x: 335, endPoint y: 173, distance: 16.0
click at [319, 174] on link "Utilities / Bills" at bounding box center [327, 168] width 74 height 32
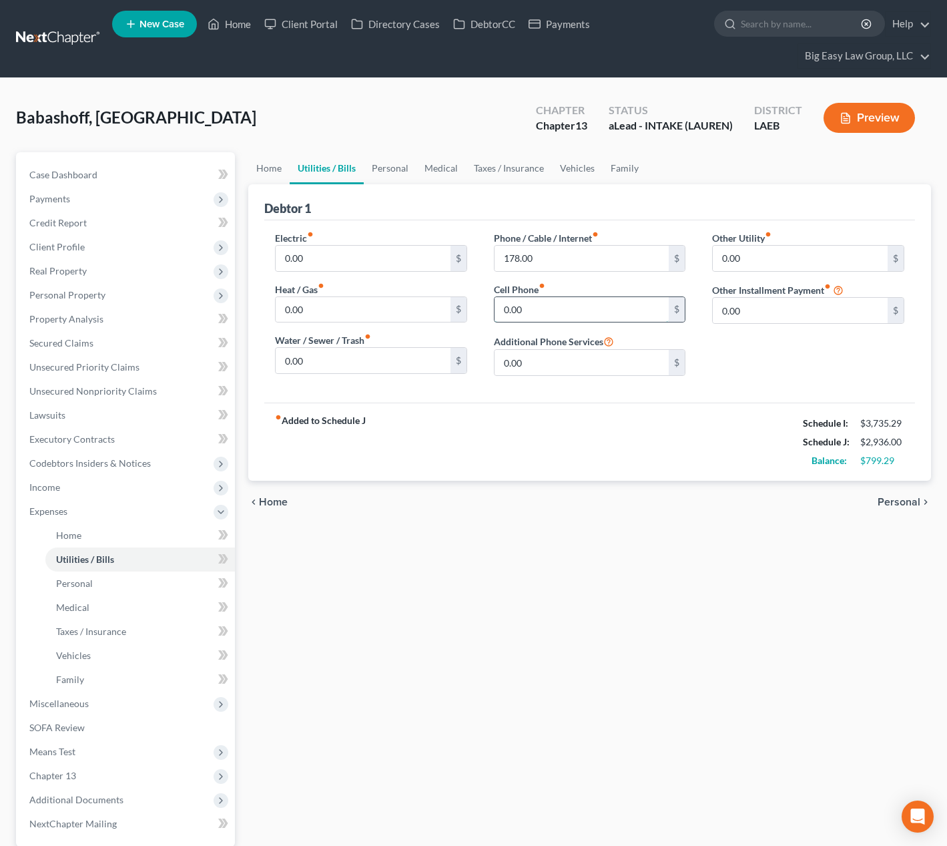
click at [508, 306] on input "0.00" at bounding box center [582, 309] width 175 height 25
drag, startPoint x: 536, startPoint y: 310, endPoint x: 481, endPoint y: 305, distance: 55.7
click at [481, 305] on div "Phone / Cable / Internet fiber_manual_record 178.00 $ Cell Phone fiber_manual_r…" at bounding box center [590, 309] width 219 height 156
type input "100"
click at [399, 163] on link "Personal" at bounding box center [390, 168] width 53 height 32
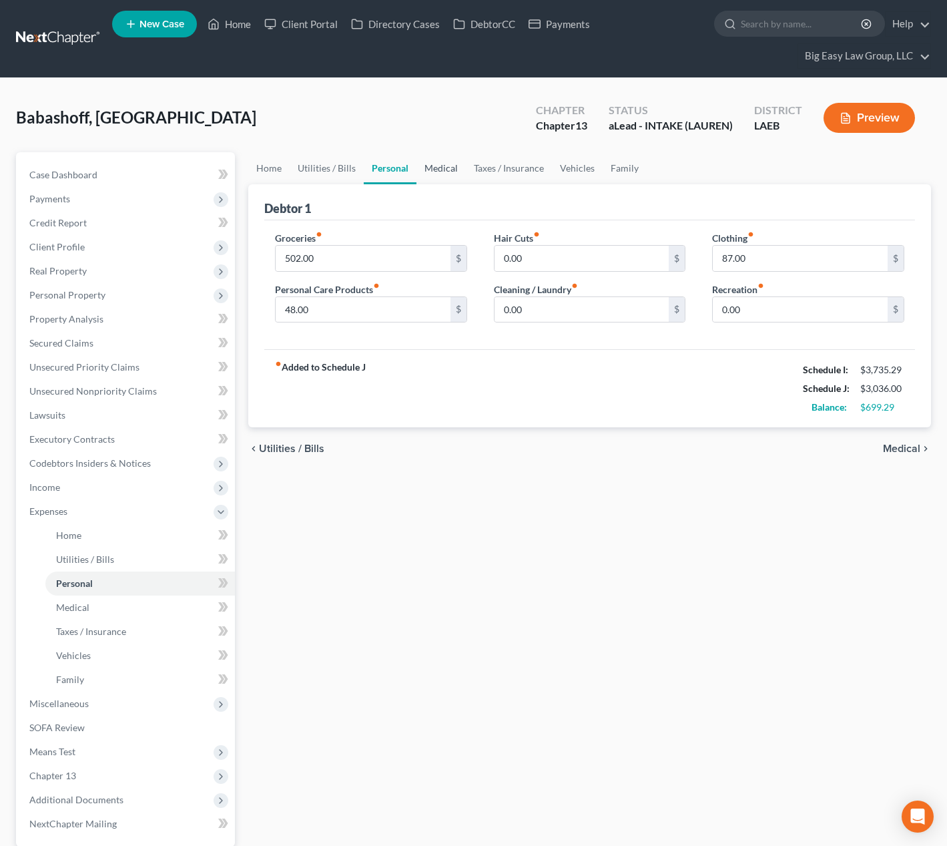
click at [439, 168] on link "Medical" at bounding box center [441, 168] width 49 height 32
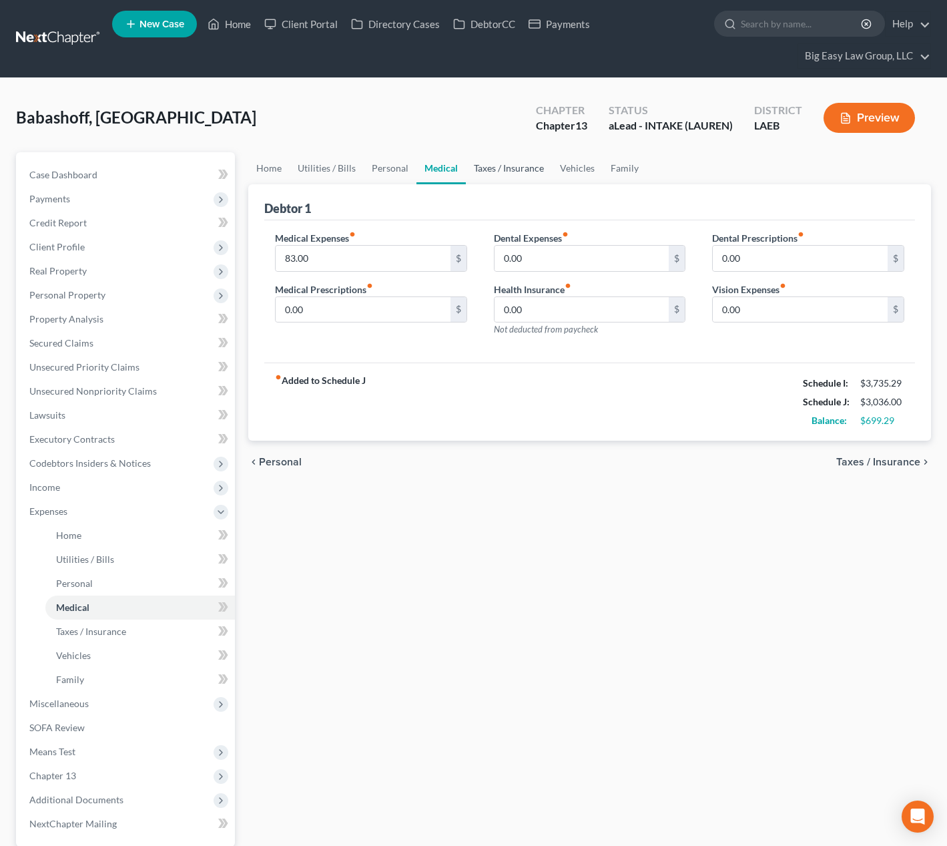
click at [475, 169] on link "Taxes / Insurance" at bounding box center [509, 168] width 86 height 32
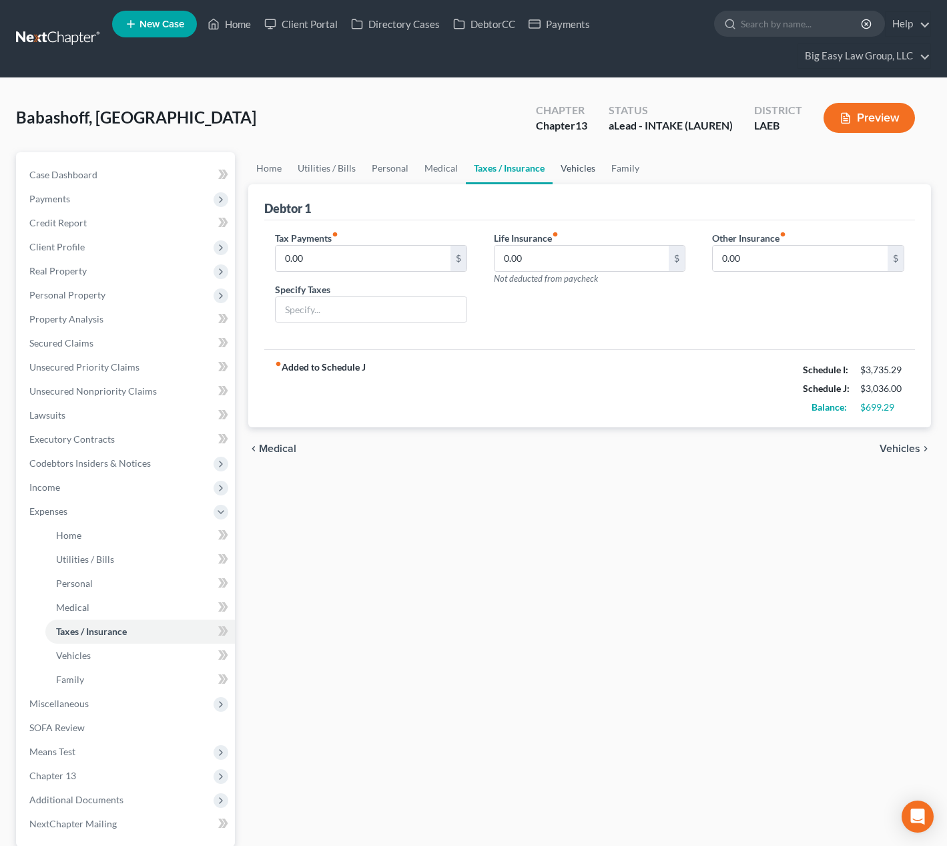
click at [576, 166] on link "Vehicles" at bounding box center [578, 168] width 51 height 32
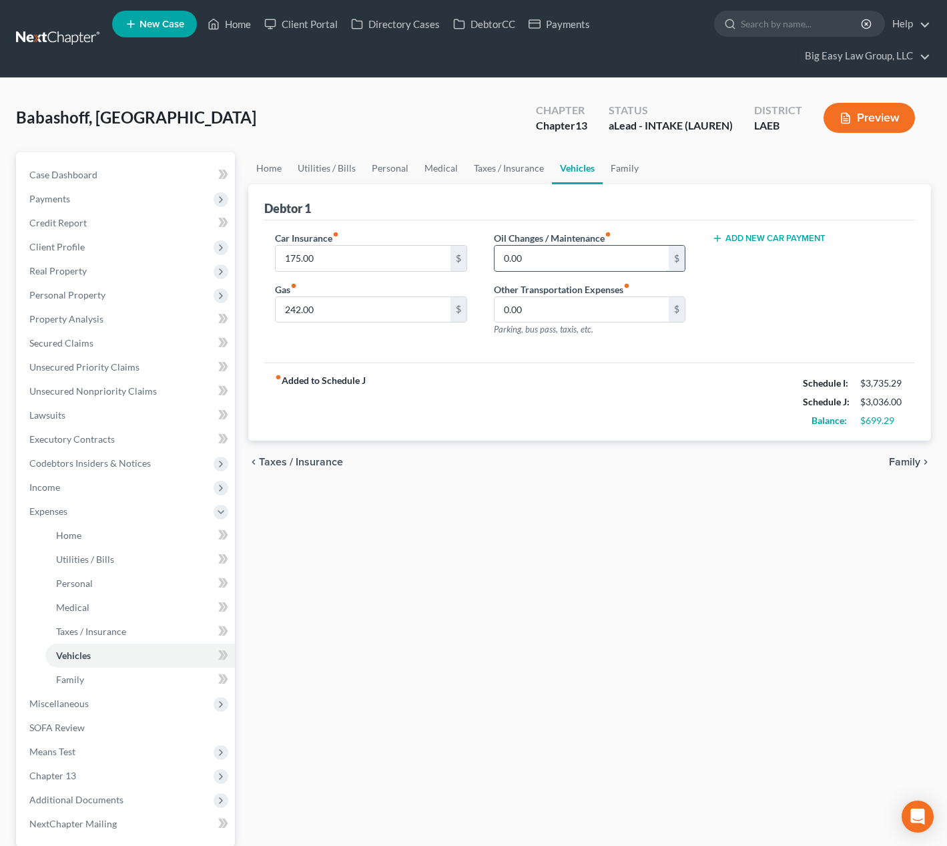
click at [559, 264] on input "0.00" at bounding box center [582, 258] width 175 height 25
type input "200"
click at [616, 163] on link "Family" at bounding box center [625, 168] width 44 height 32
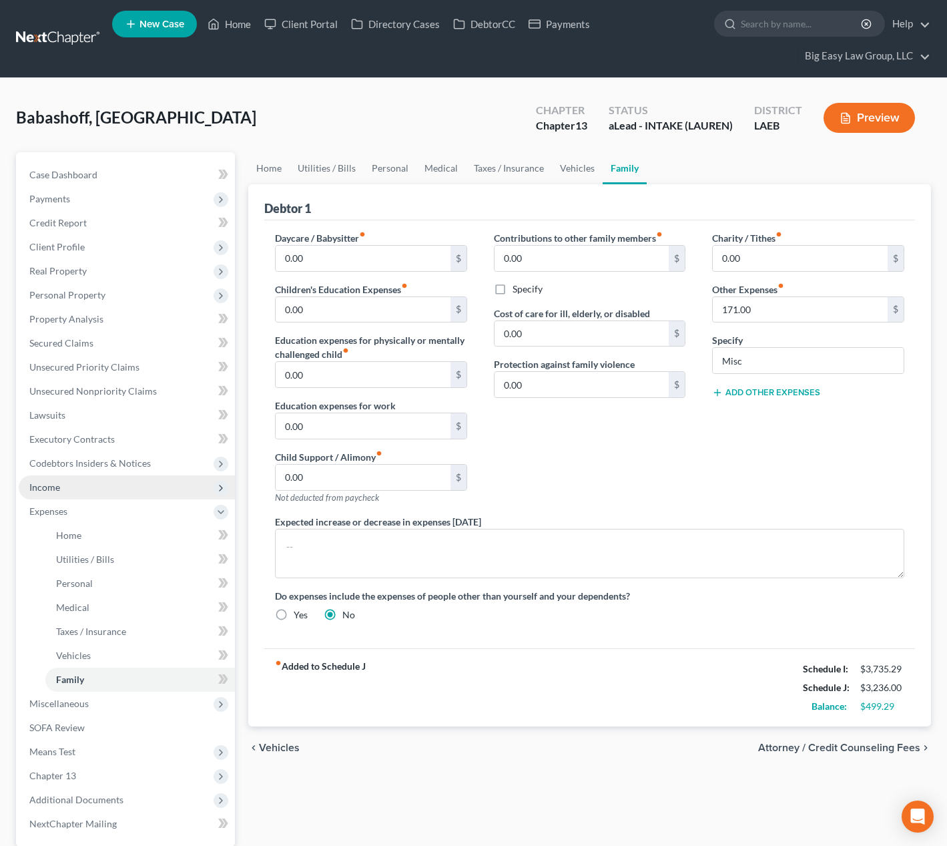
click at [130, 489] on span "Income" at bounding box center [127, 487] width 216 height 24
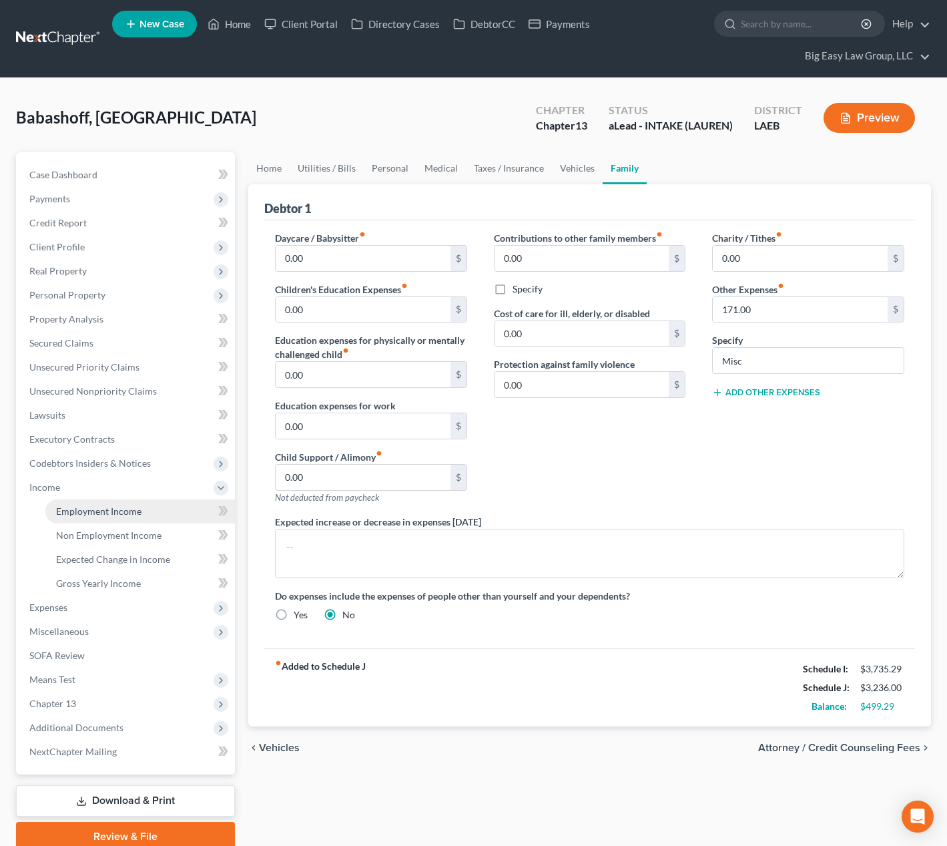
click at [148, 505] on link "Employment Income" at bounding box center [140, 511] width 190 height 24
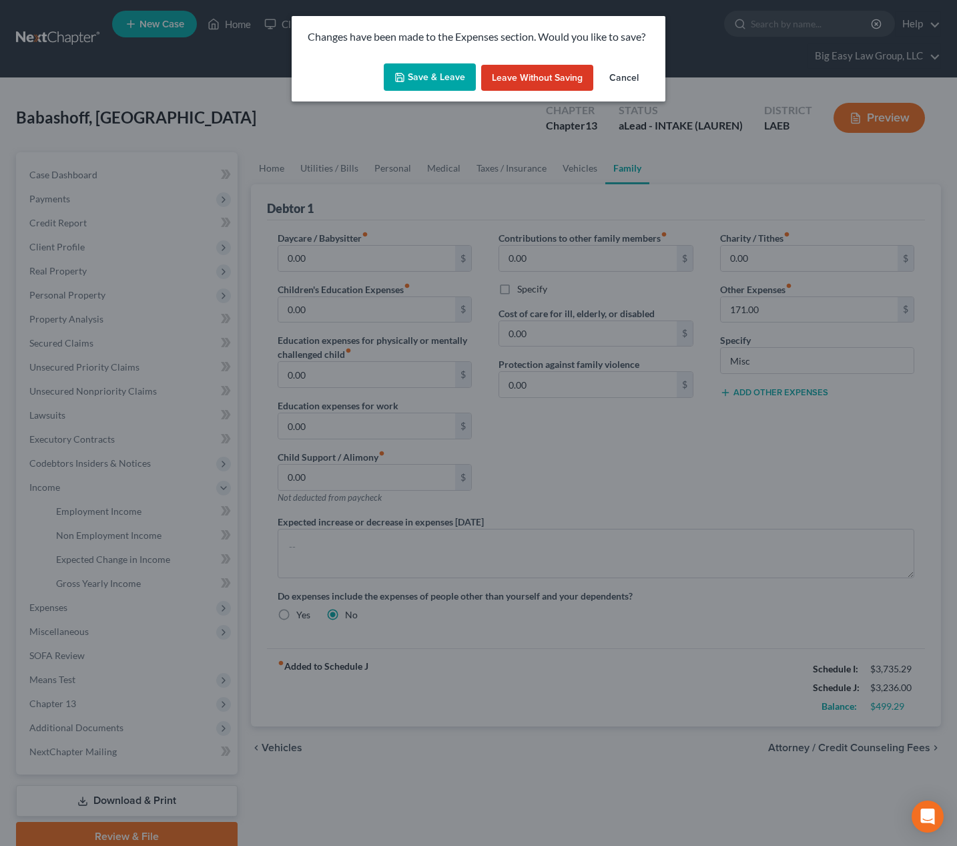
click at [430, 66] on button "Save & Leave" at bounding box center [430, 77] width 92 height 28
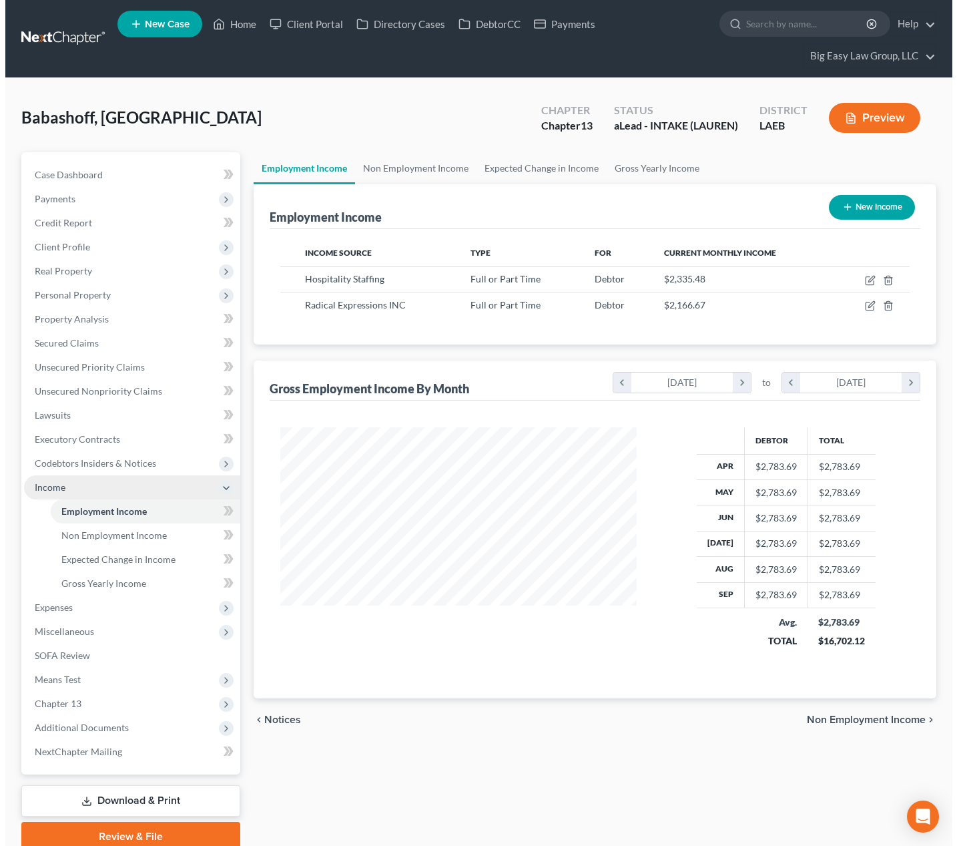
scroll to position [240, 383]
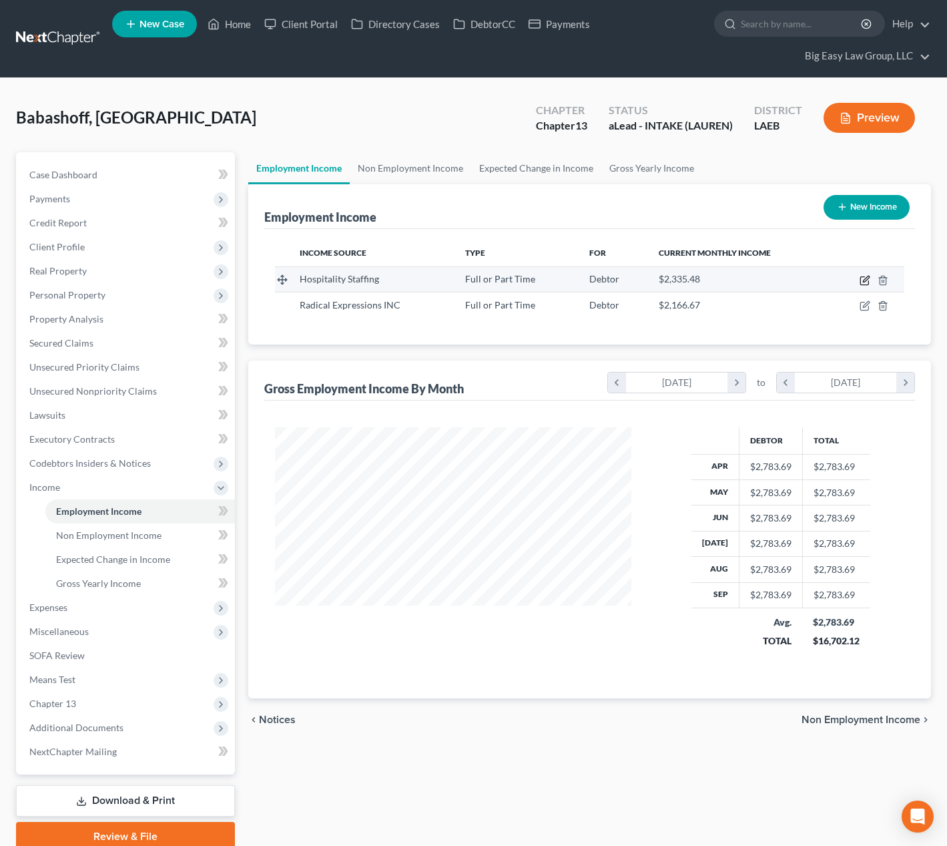
click at [861, 279] on icon "button" at bounding box center [865, 281] width 8 height 8
select select "0"
select select "19"
select select "0"
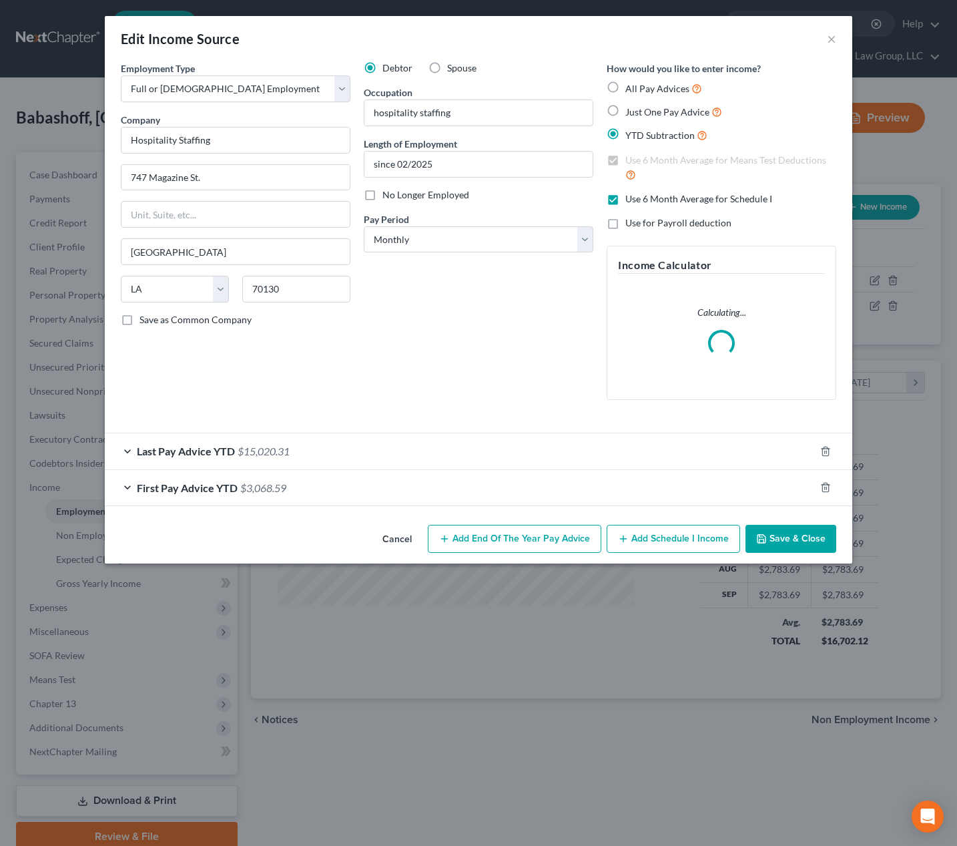
scroll to position [240, 387]
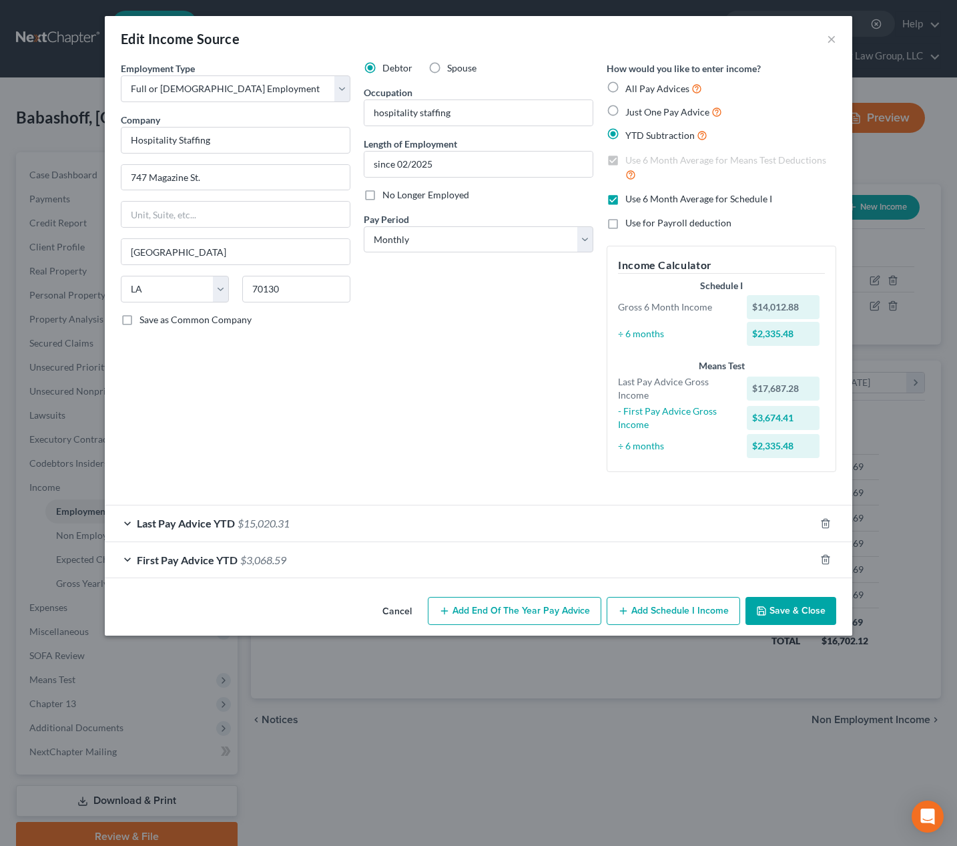
click at [383, 200] on label "No Longer Employed" at bounding box center [426, 194] width 87 height 13
click at [388, 197] on input "No Longer Employed" at bounding box center [392, 192] width 9 height 9
checkbox input "true"
click at [319, 525] on div "Last Pay Advice YTD $15,020.31" at bounding box center [460, 522] width 710 height 35
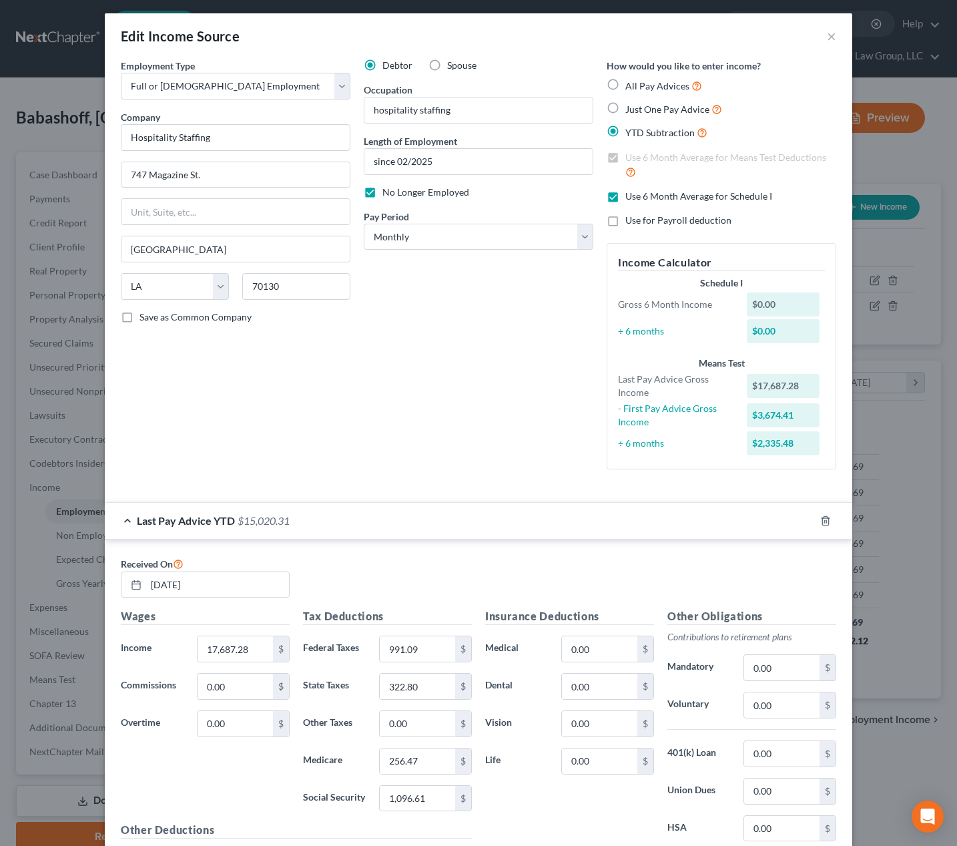
scroll to position [0, 0]
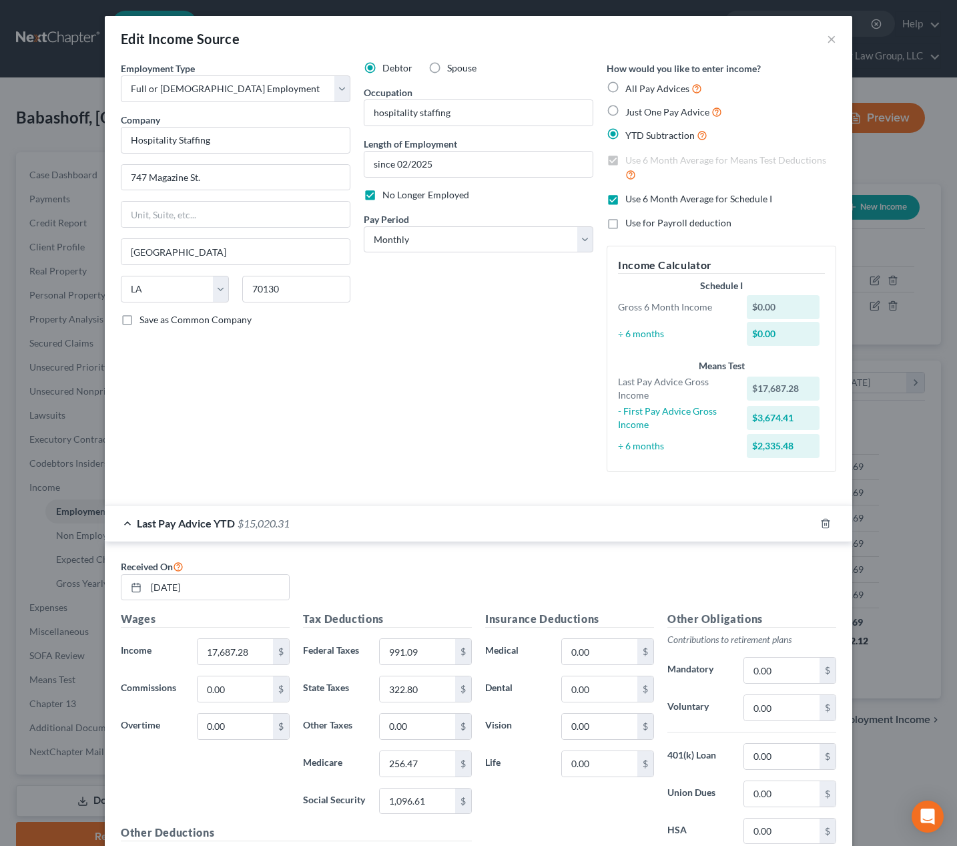
click at [626, 197] on label "Use 6 Month Average for Schedule I" at bounding box center [699, 198] width 147 height 13
click at [631, 197] on input "Use 6 Month Average for Schedule I" at bounding box center [635, 196] width 9 height 9
checkbox input "false"
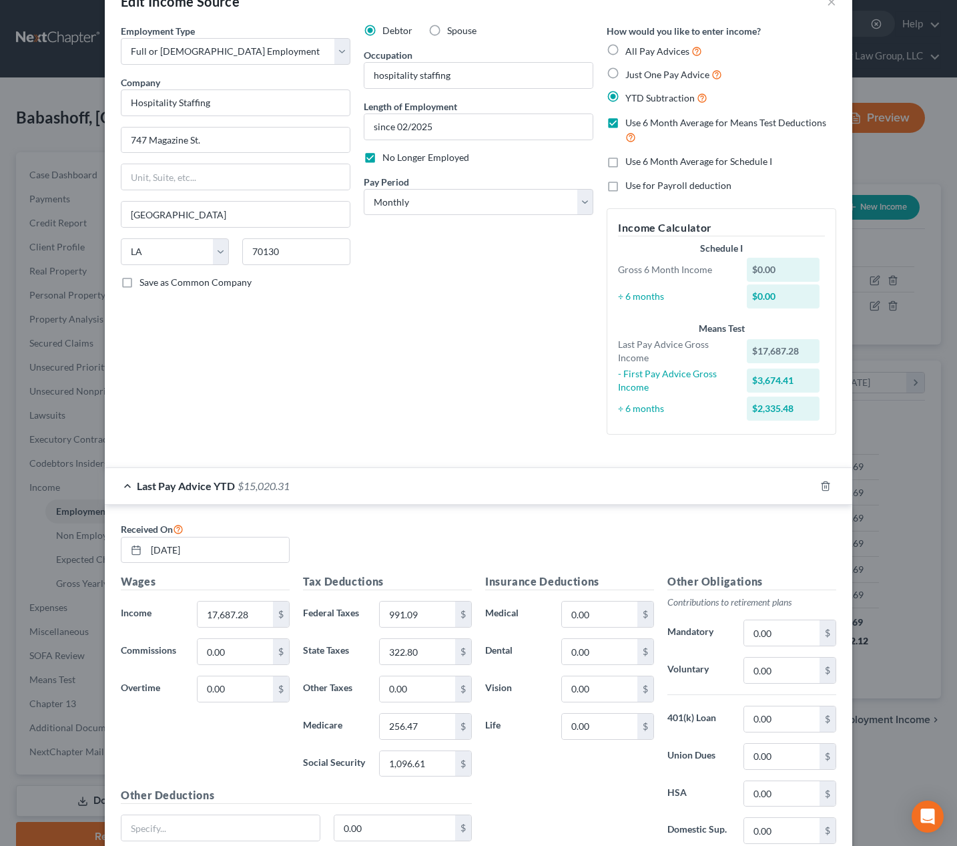
scroll to position [186, 0]
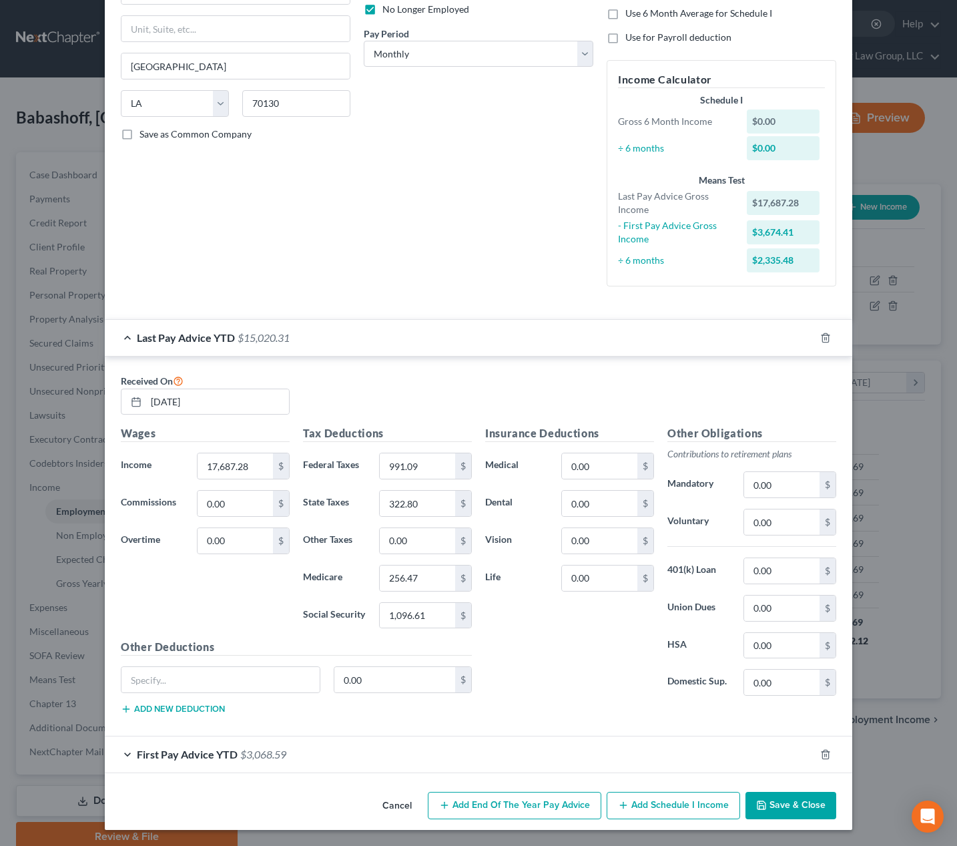
click at [779, 804] on button "Save & Close" at bounding box center [791, 806] width 91 height 28
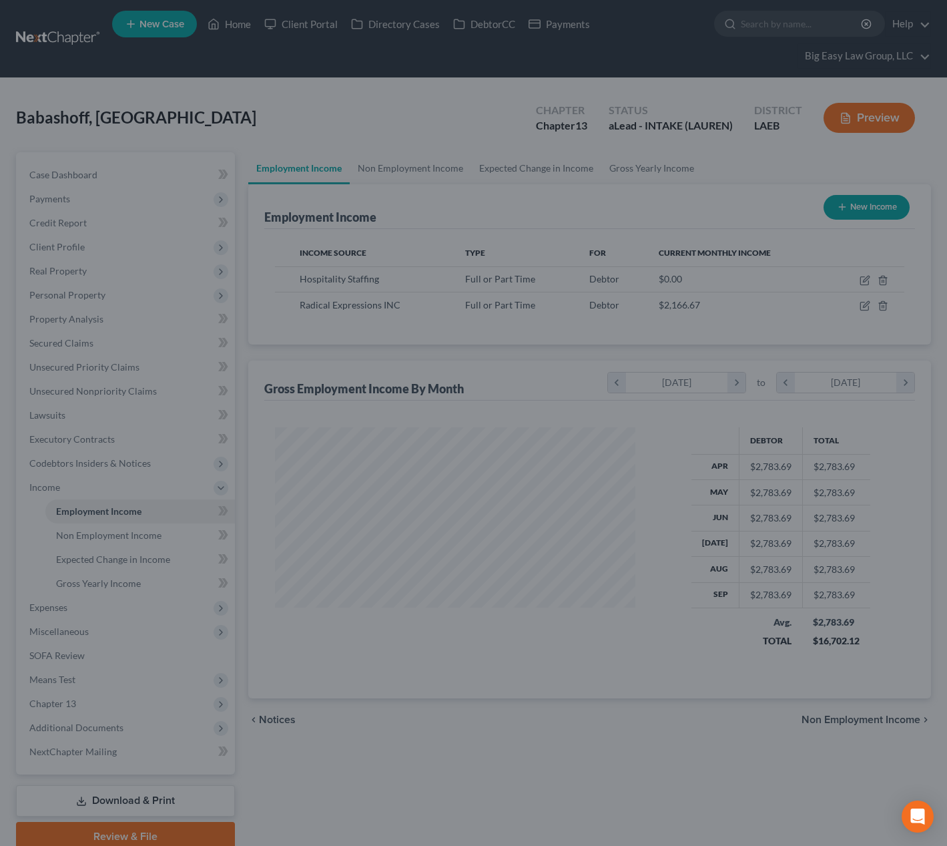
scroll to position [667450, 667306]
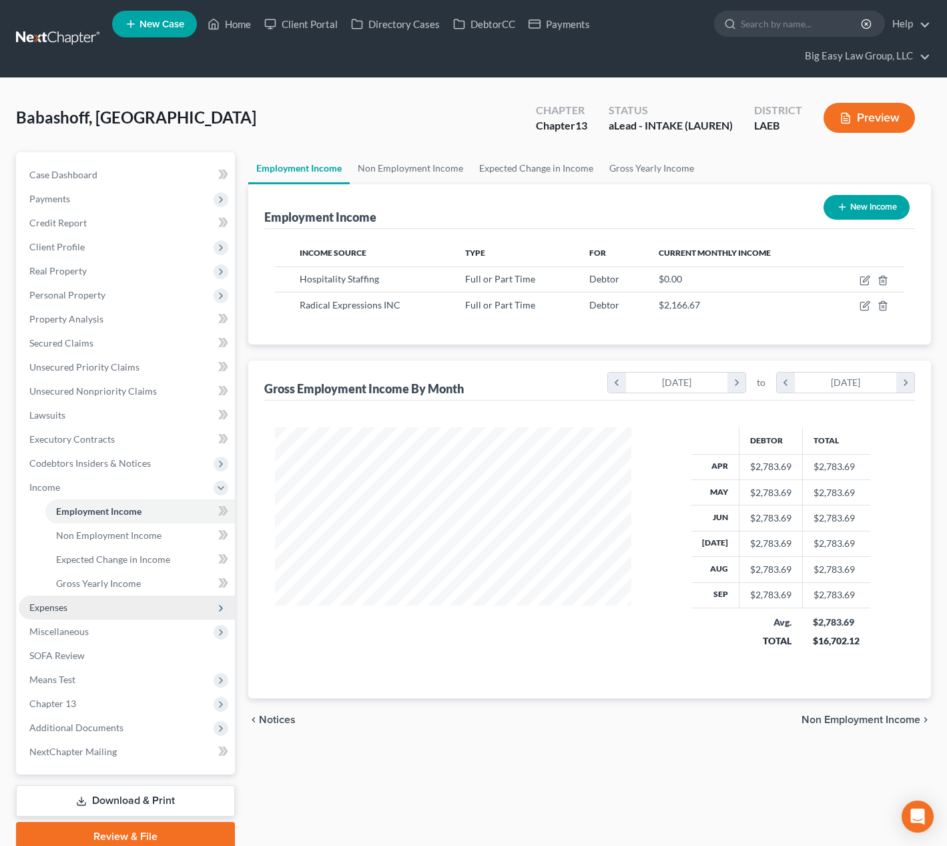
click at [126, 609] on span "Expenses" at bounding box center [127, 608] width 216 height 24
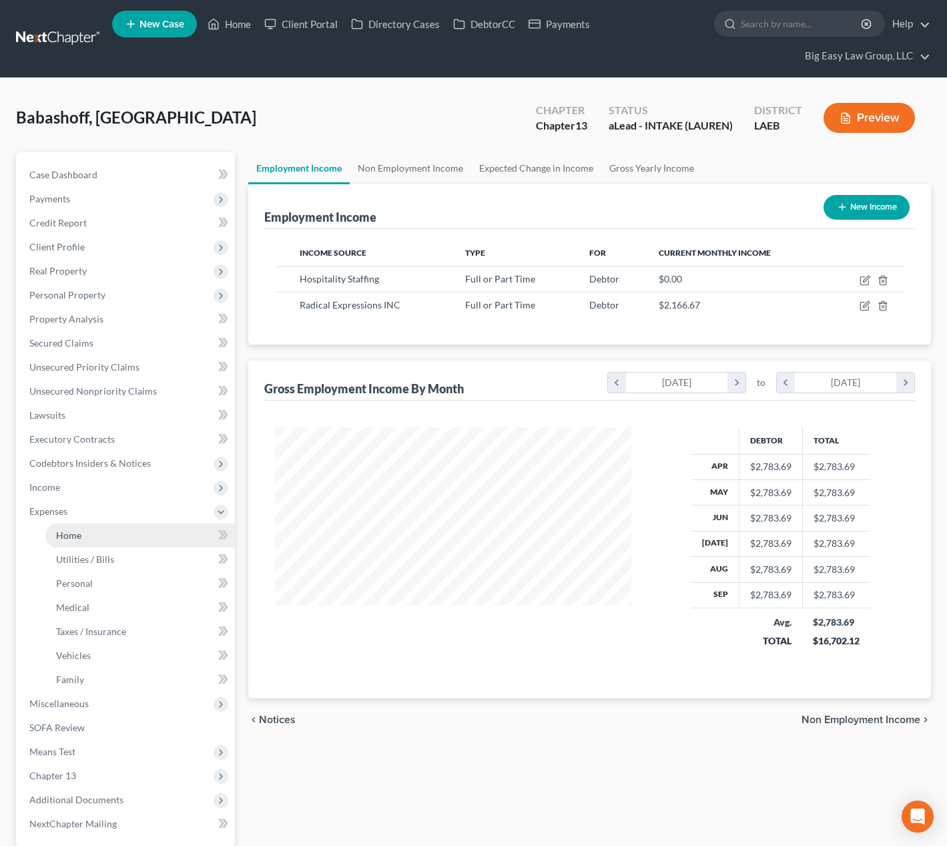
click at [131, 537] on link "Home" at bounding box center [140, 535] width 190 height 24
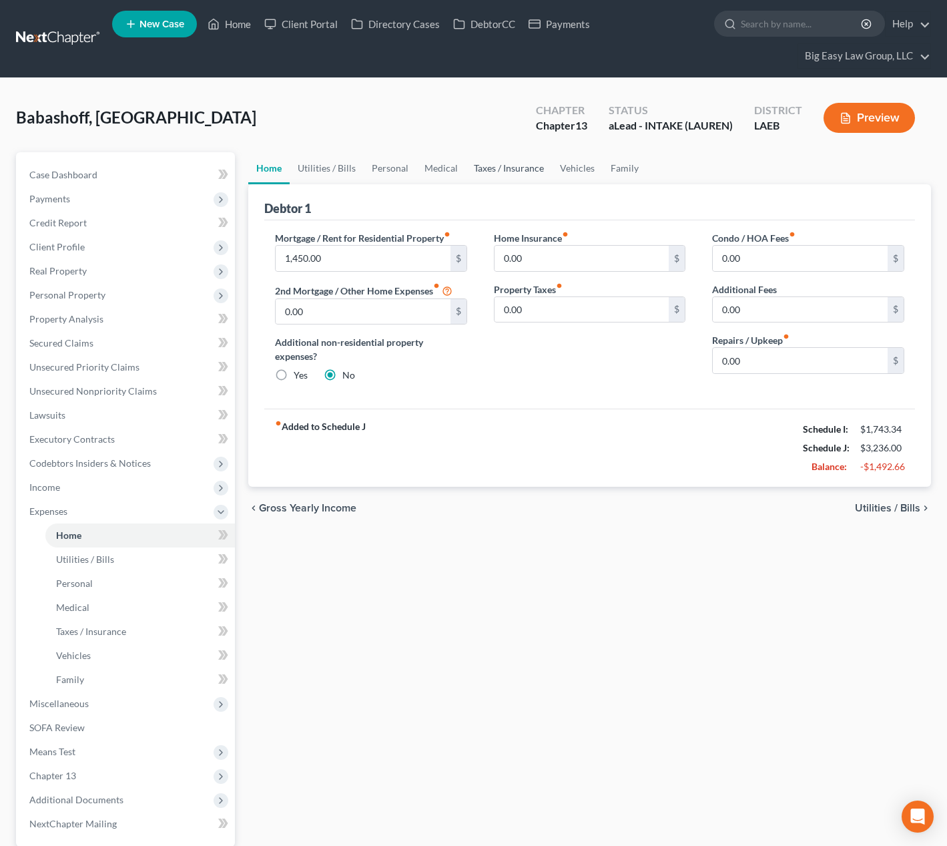
click at [523, 170] on link "Taxes / Insurance" at bounding box center [509, 168] width 86 height 32
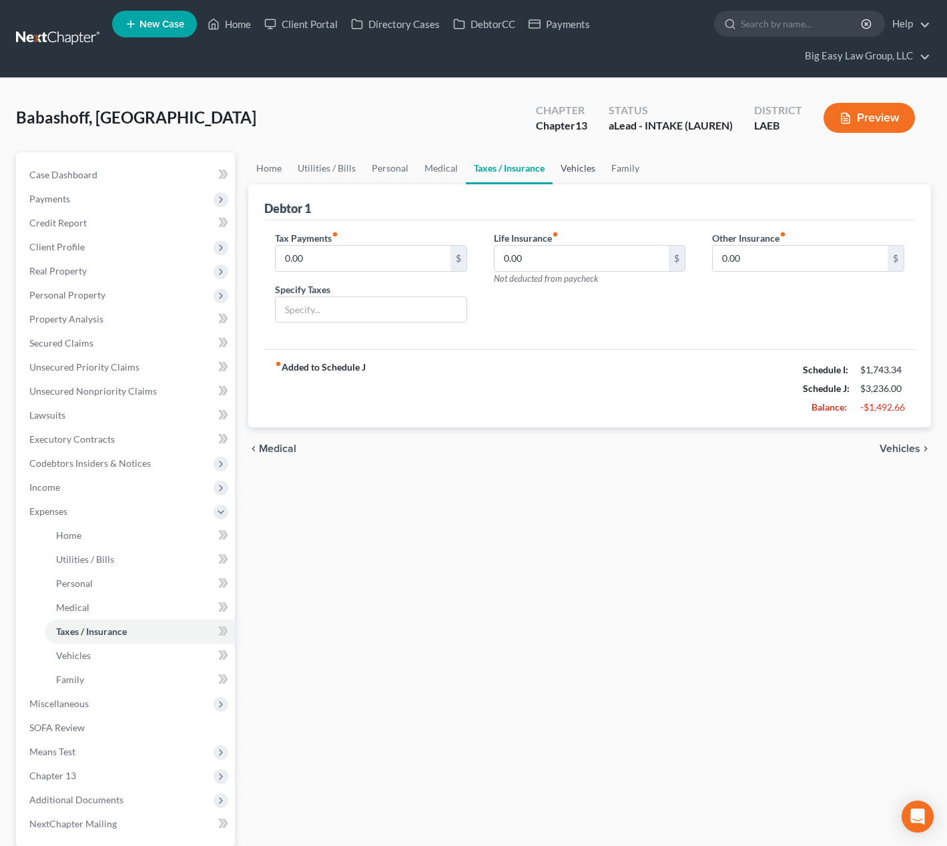
click at [575, 160] on link "Vehicles" at bounding box center [578, 168] width 51 height 32
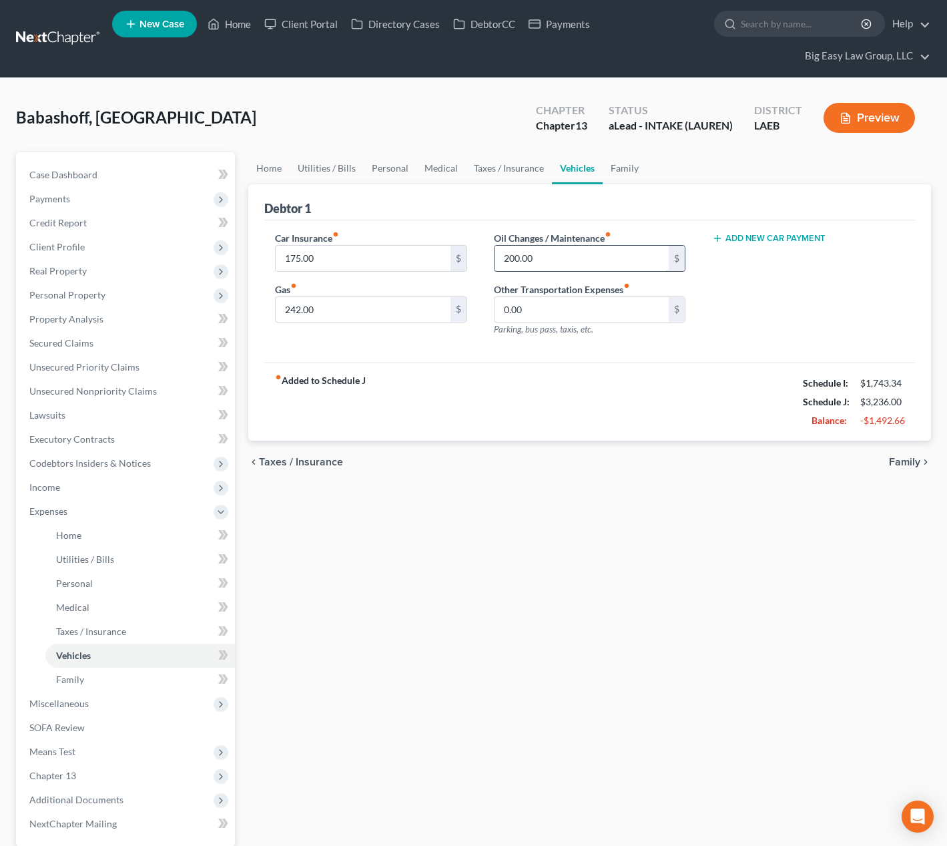
click at [535, 260] on input "200.00" at bounding box center [582, 258] width 175 height 25
drag, startPoint x: 327, startPoint y: 154, endPoint x: 328, endPoint y: 161, distance: 7.4
click at [327, 154] on link "Utilities / Bills" at bounding box center [327, 168] width 74 height 32
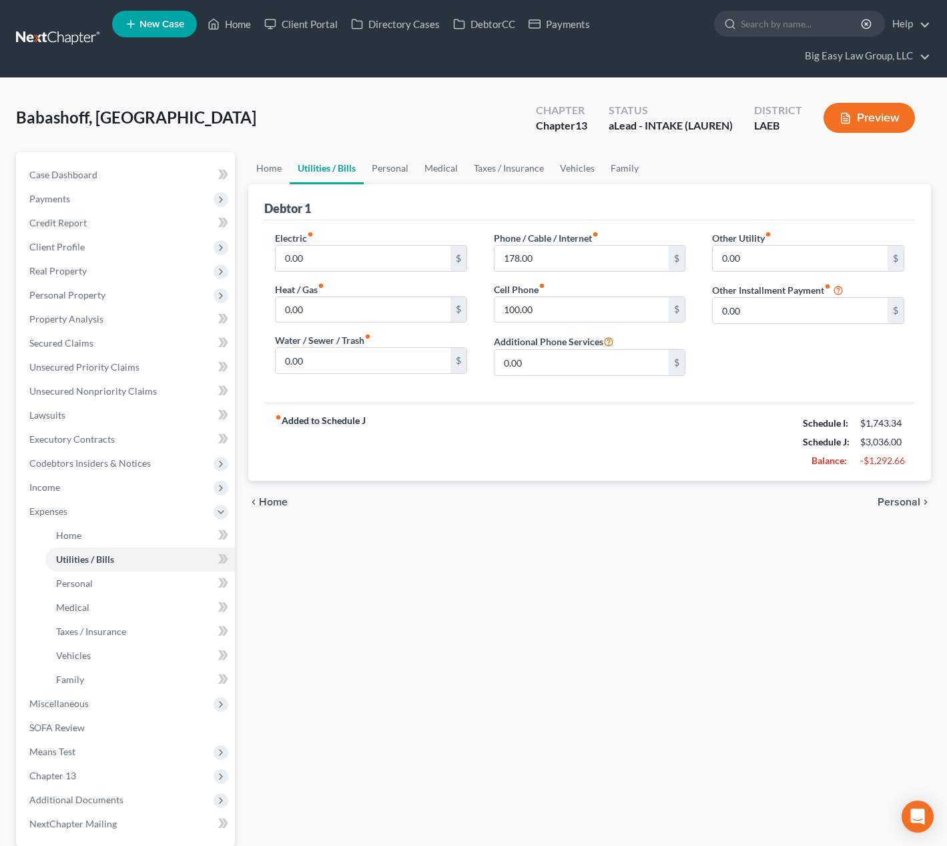
click at [329, 162] on link "Utilities / Bills" at bounding box center [327, 168] width 74 height 32
click at [562, 305] on input "100.00" at bounding box center [582, 309] width 175 height 25
click at [273, 170] on link "Home" at bounding box center [268, 168] width 41 height 32
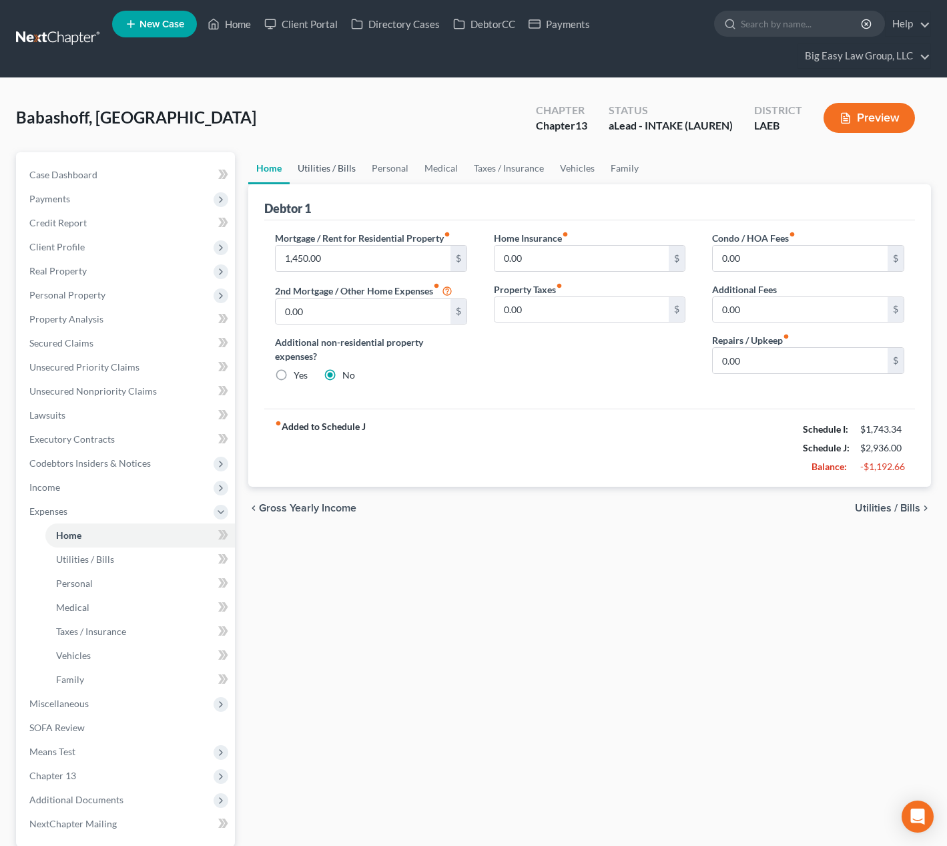
click at [323, 165] on link "Utilities / Bills" at bounding box center [327, 168] width 74 height 32
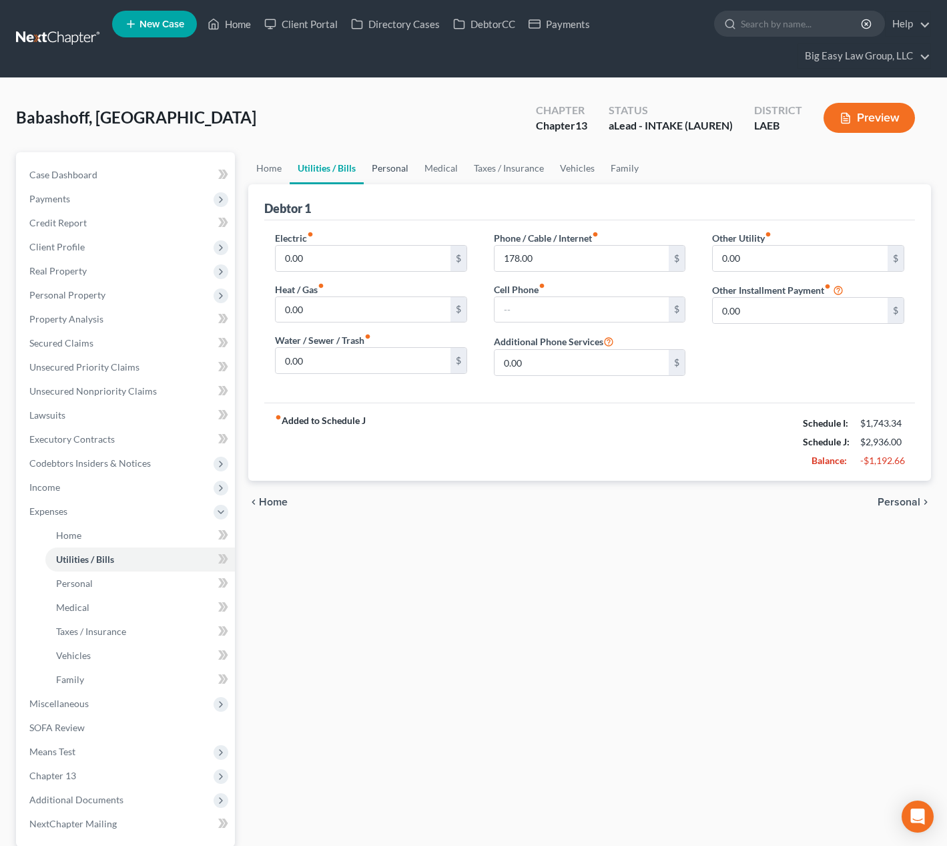
click at [390, 166] on link "Personal" at bounding box center [390, 168] width 53 height 32
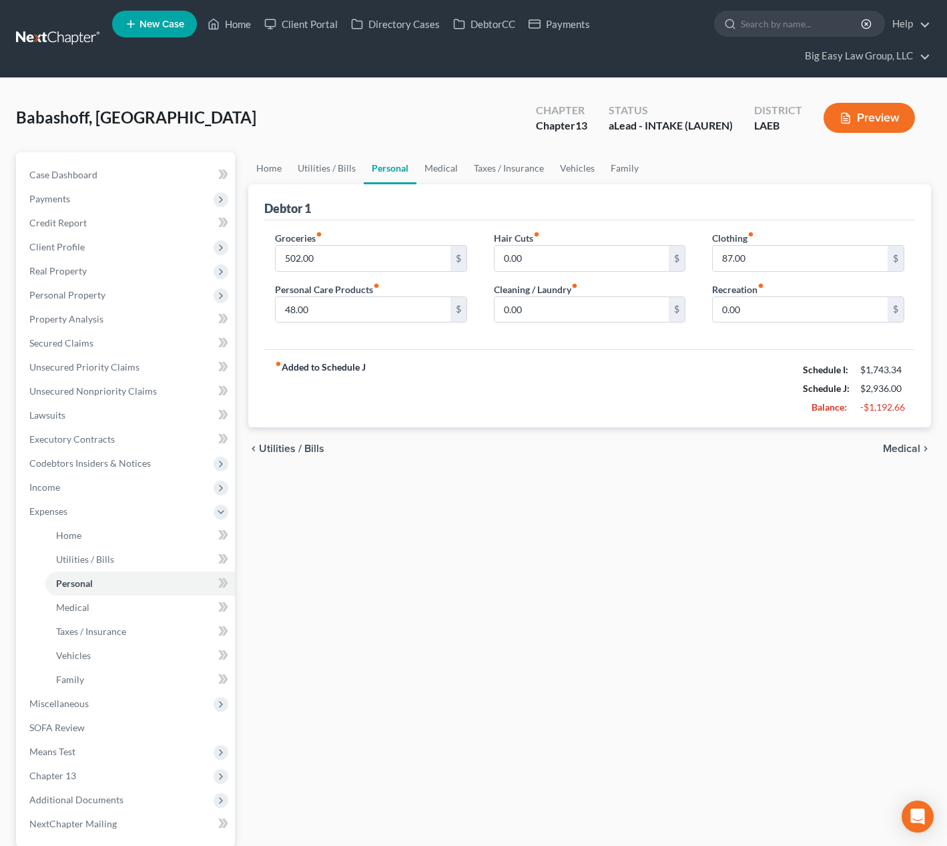
click at [381, 324] on div "Groceries fiber_manual_record 502.00 $ Personal Care Products fiber_manual_reco…" at bounding box center [371, 282] width 219 height 103
drag, startPoint x: 375, startPoint y: 309, endPoint x: 391, endPoint y: 306, distance: 16.2
click at [375, 309] on input "48.00" at bounding box center [363, 309] width 175 height 25
click at [769, 267] on input "87.00" at bounding box center [800, 258] width 175 height 25
click at [152, 483] on span "Income" at bounding box center [127, 487] width 216 height 24
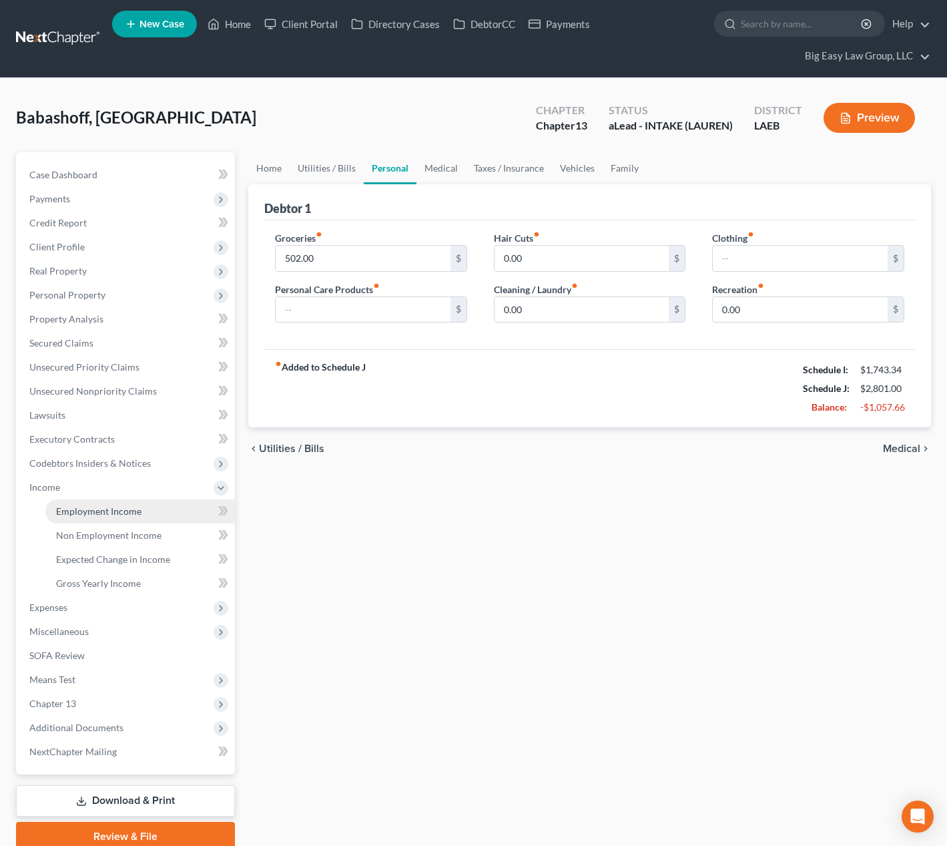
click at [167, 507] on link "Employment Income" at bounding box center [140, 511] width 190 height 24
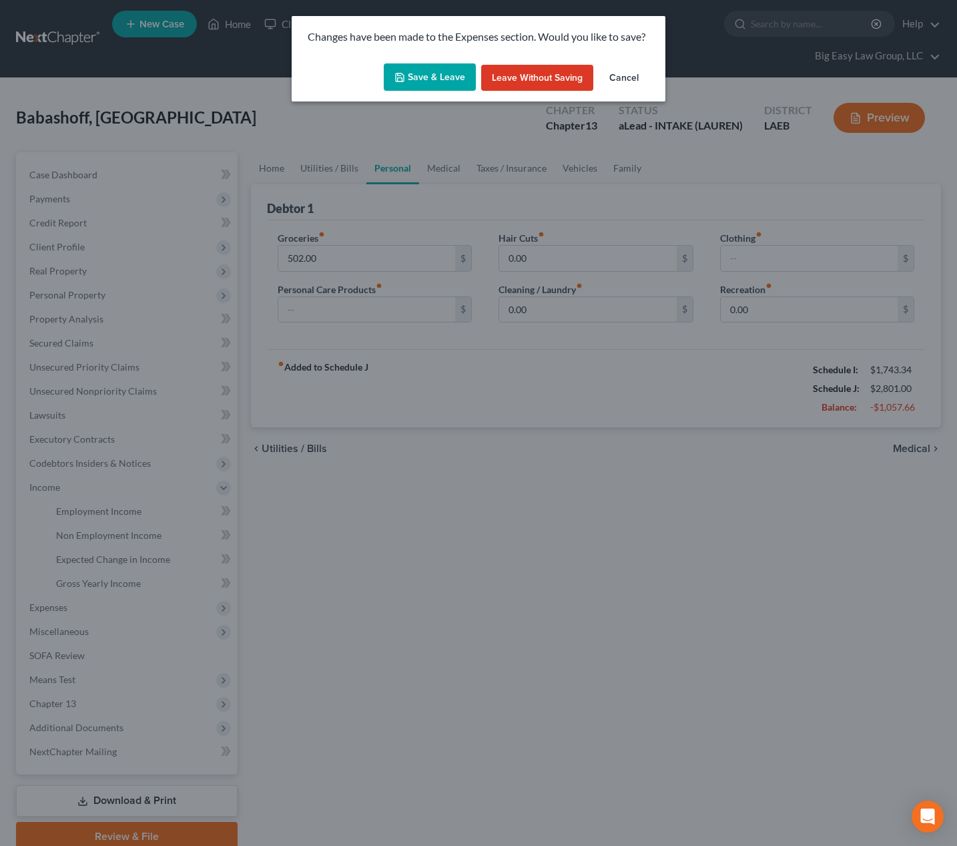
click at [449, 89] on button "Save & Leave" at bounding box center [430, 77] width 92 height 28
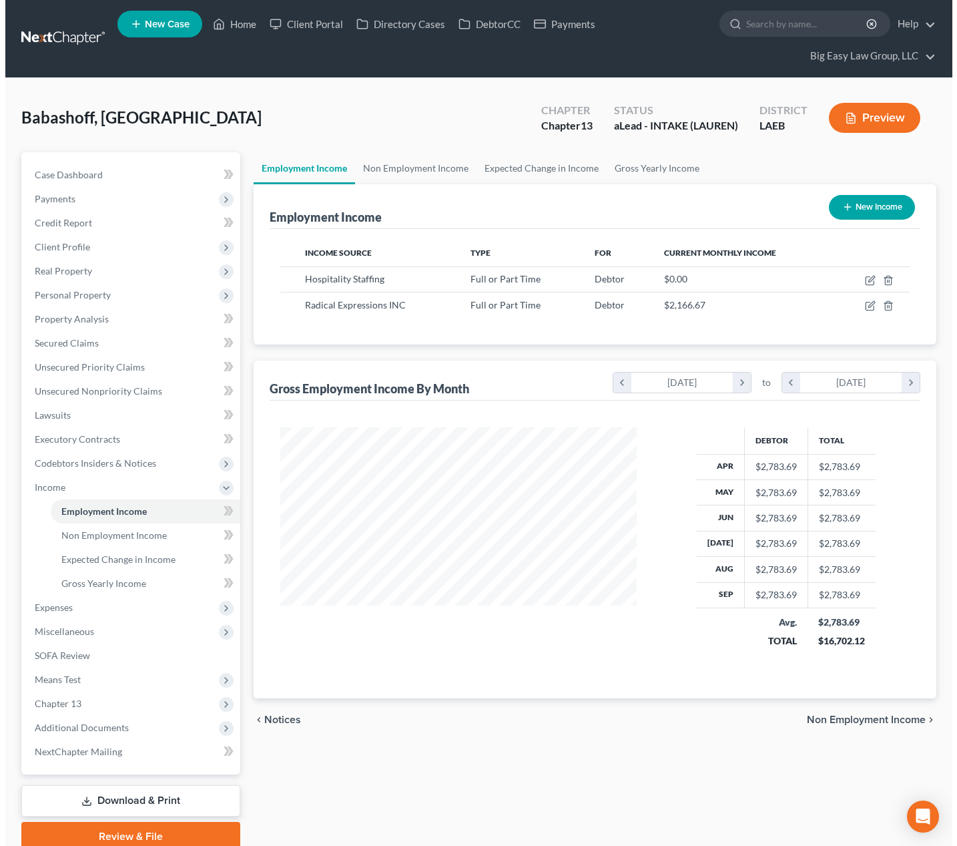
scroll to position [240, 383]
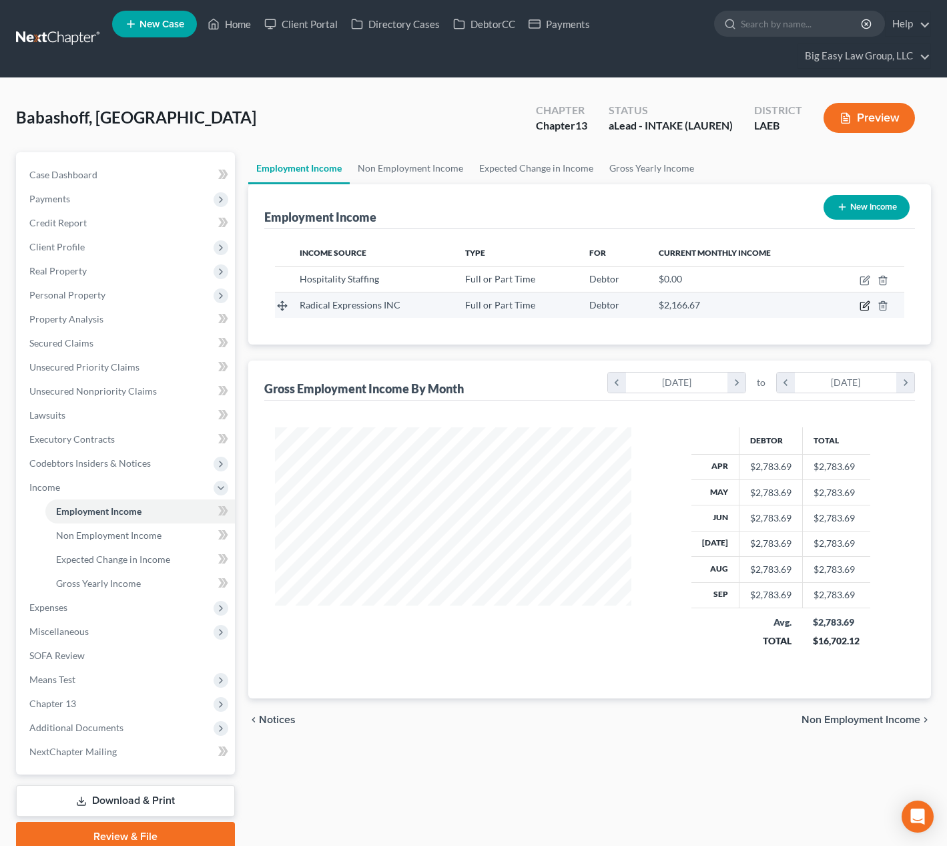
click at [862, 305] on icon "button" at bounding box center [865, 305] width 11 height 11
select select "0"
select select "19"
select select "2"
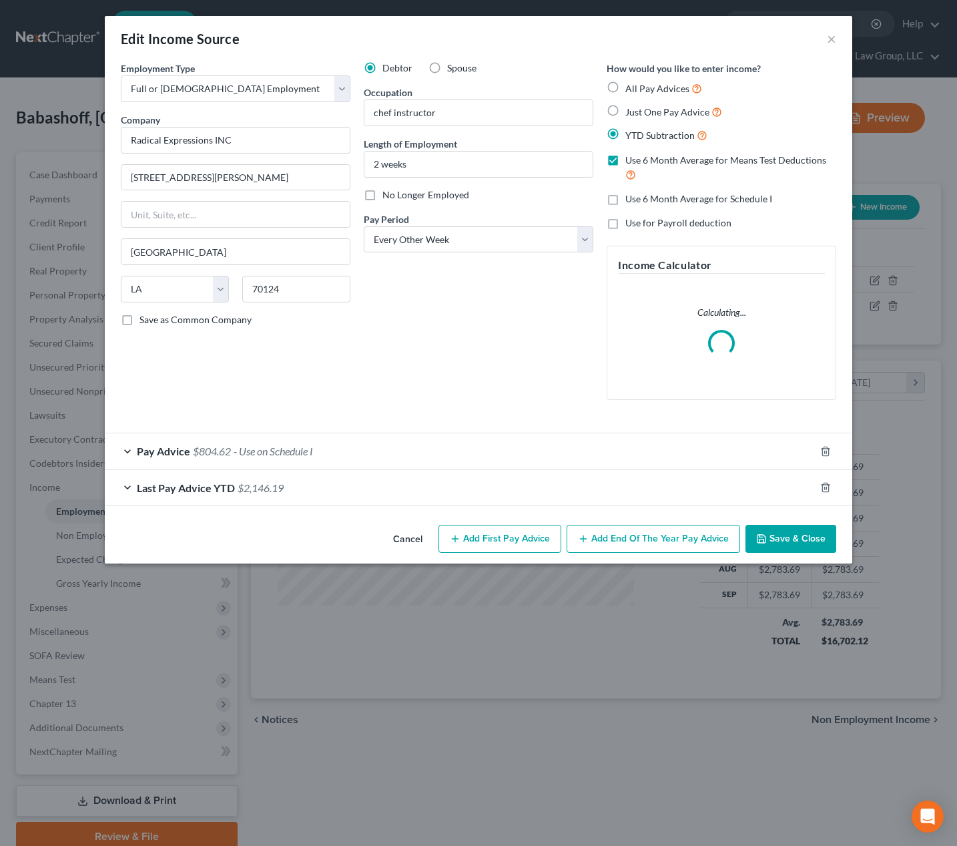
scroll to position [240, 387]
click at [268, 454] on span "- Use on Schedule I" at bounding box center [273, 451] width 79 height 13
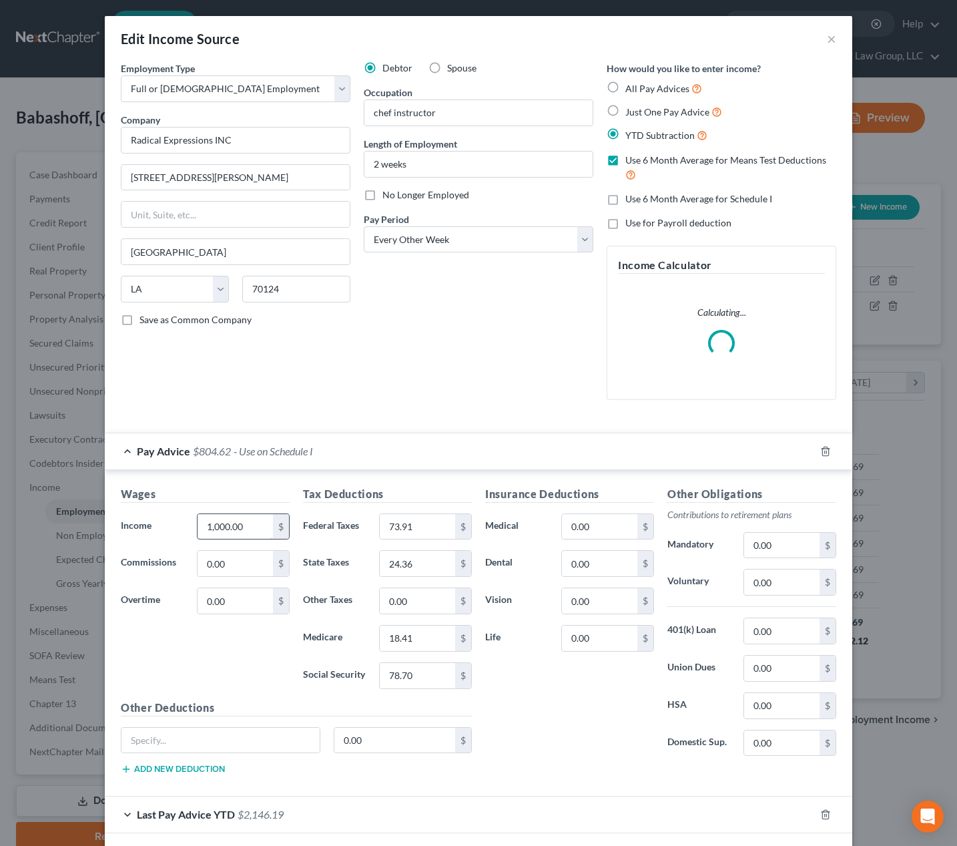
click at [263, 530] on input "1,000.00" at bounding box center [235, 526] width 75 height 25
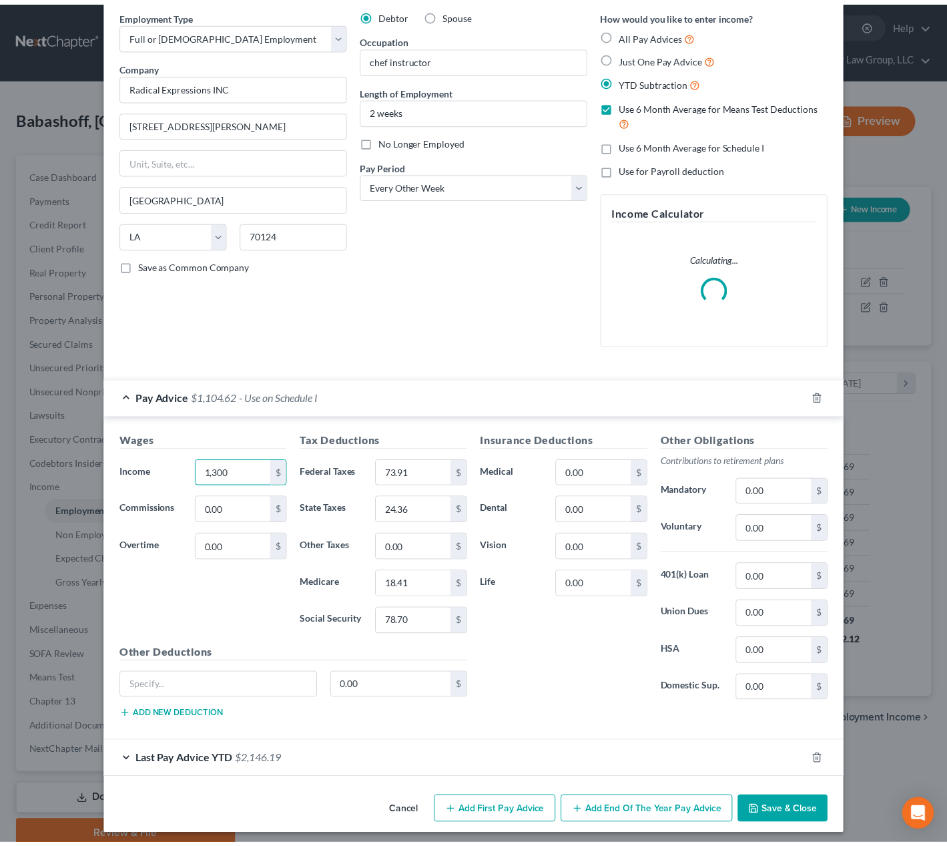
scroll to position [60, 0]
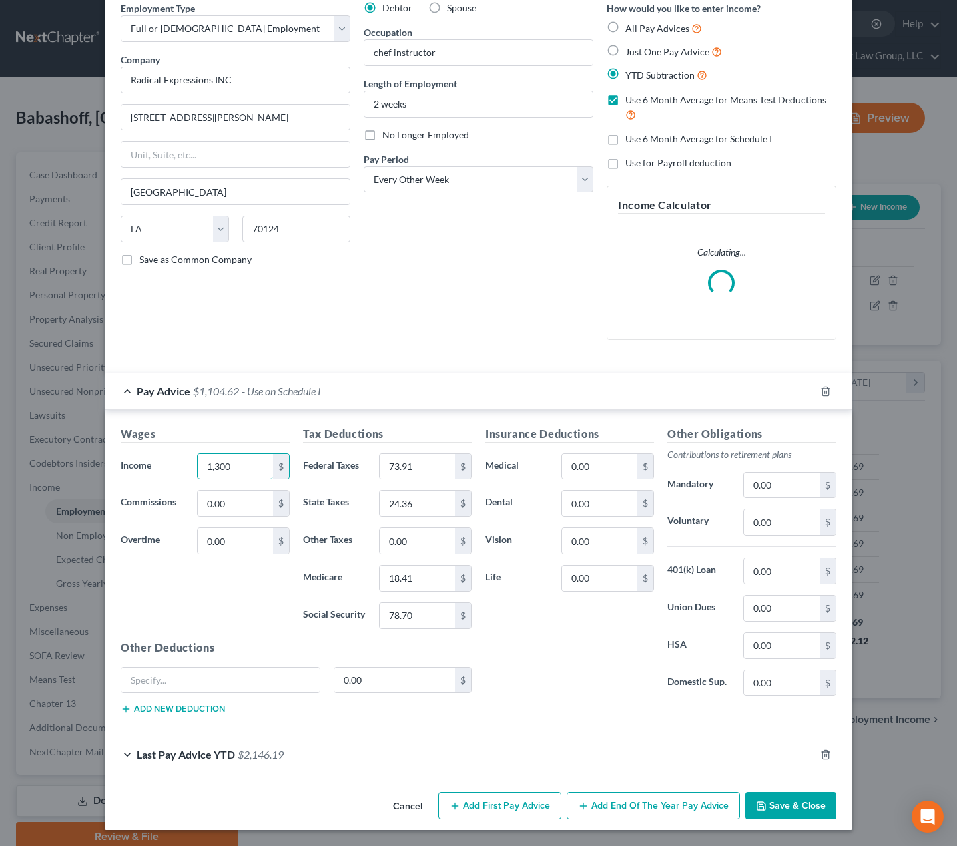
type input "1,300"
click at [762, 805] on icon "button" at bounding box center [762, 806] width 8 height 8
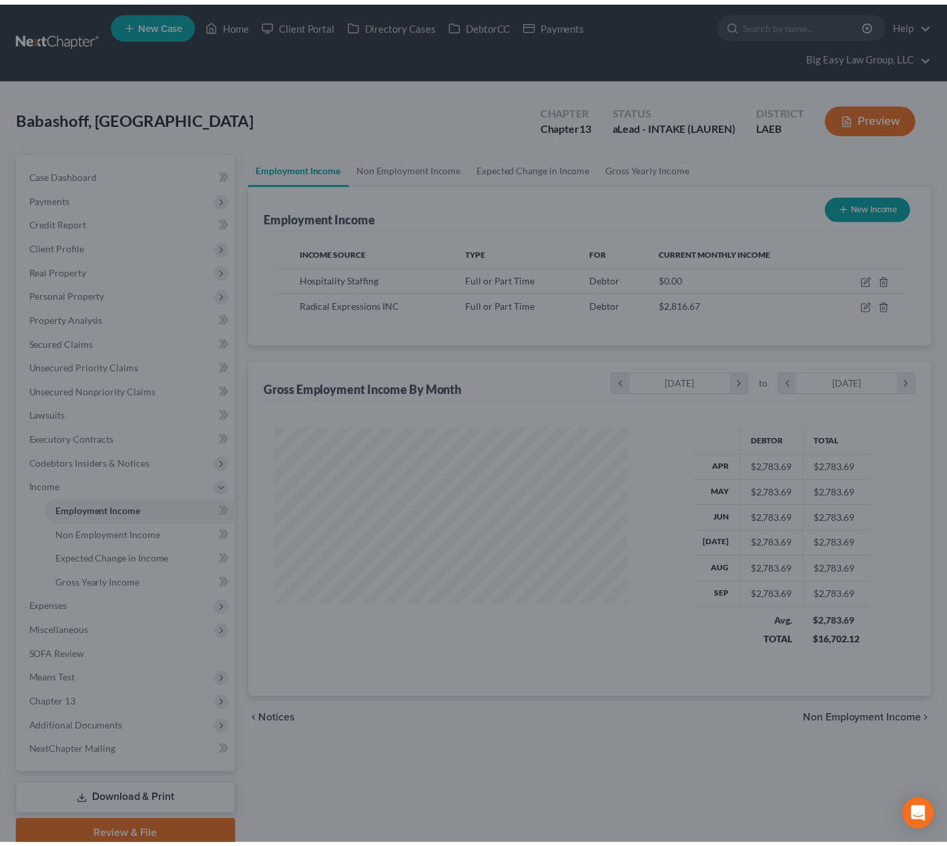
scroll to position [667450, 667306]
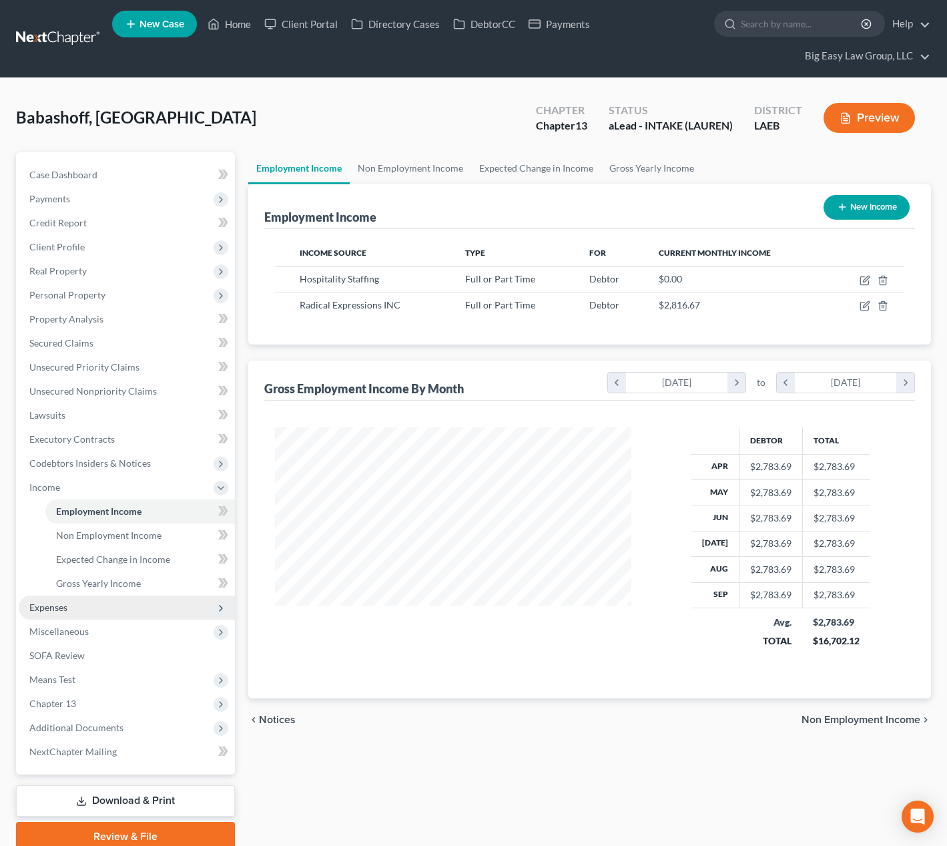
click at [127, 596] on span "Expenses" at bounding box center [127, 608] width 216 height 24
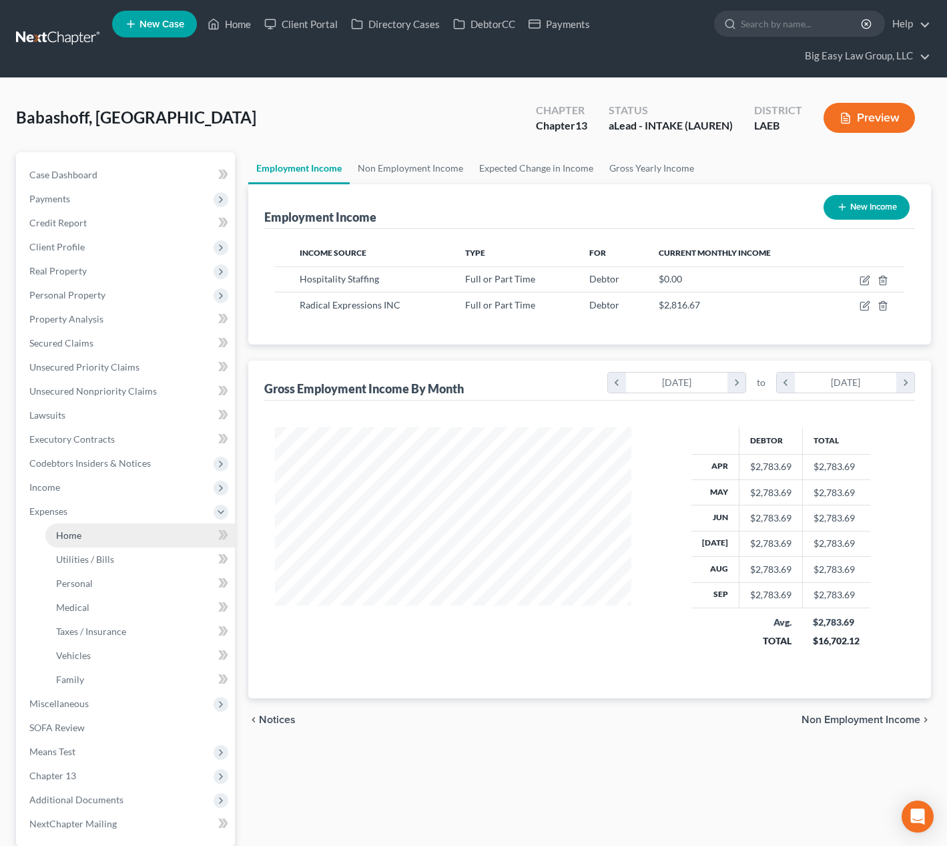
click at [164, 540] on link "Home" at bounding box center [140, 535] width 190 height 24
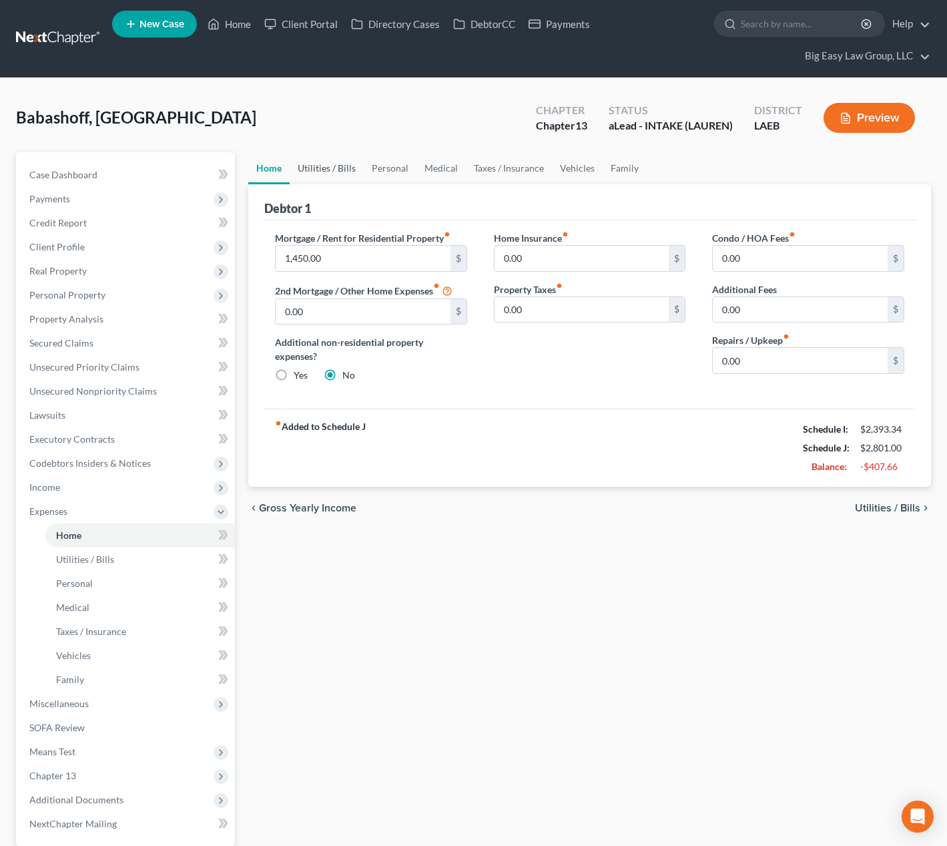
click at [322, 175] on link "Utilities / Bills" at bounding box center [327, 168] width 74 height 32
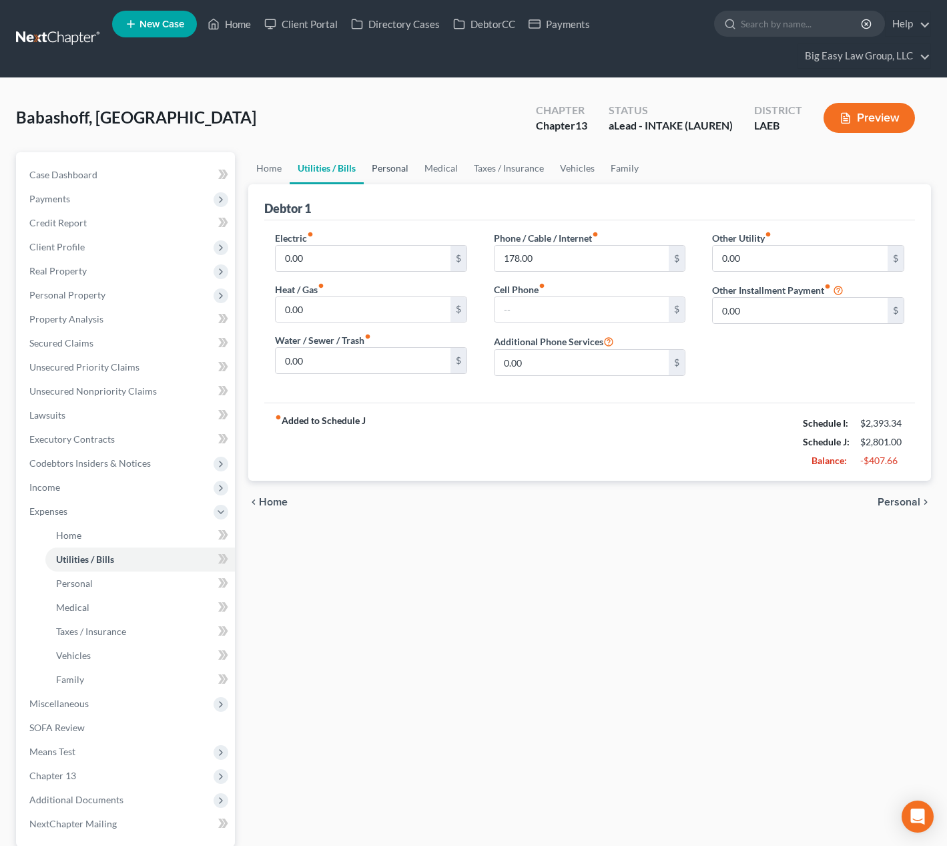
click at [397, 166] on link "Personal" at bounding box center [390, 168] width 53 height 32
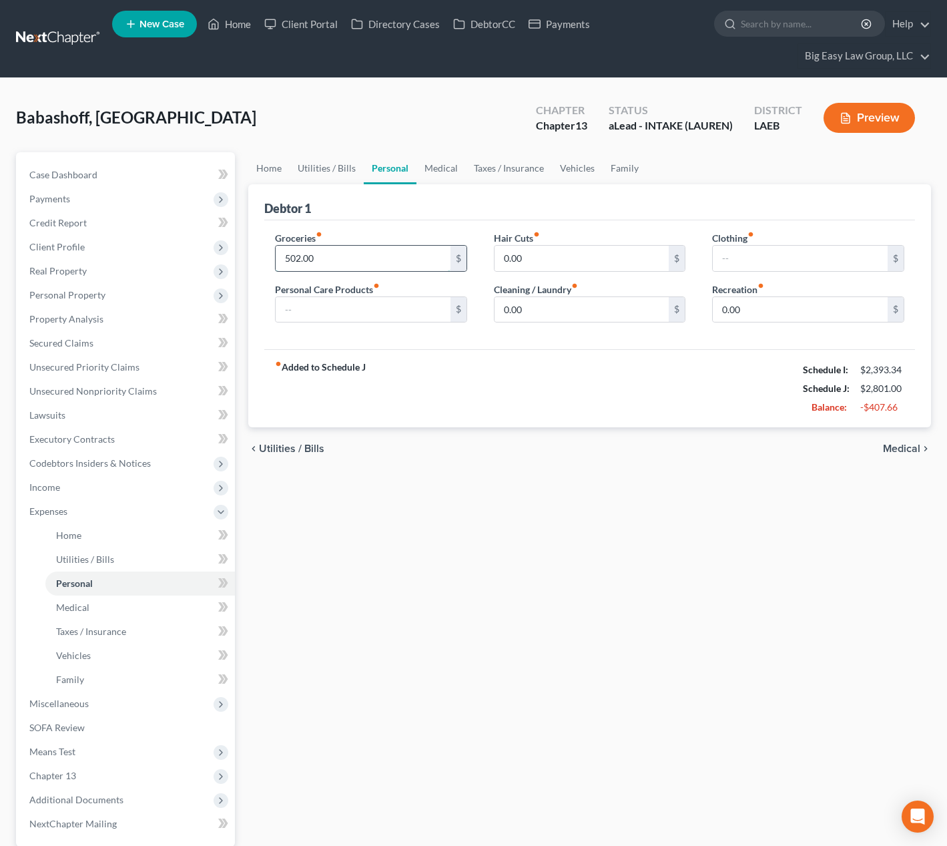
click at [358, 249] on input "502.00" at bounding box center [363, 258] width 175 height 25
drag, startPoint x: 361, startPoint y: 258, endPoint x: 252, endPoint y: 254, distance: 108.9
click at [252, 254] on div "Debtor 1 Groceries fiber_manual_record 502.00 $ Personal Care Products fiber_ma…" at bounding box center [589, 306] width 683 height 244
type input "400"
click at [446, 172] on link "Medical" at bounding box center [441, 168] width 49 height 32
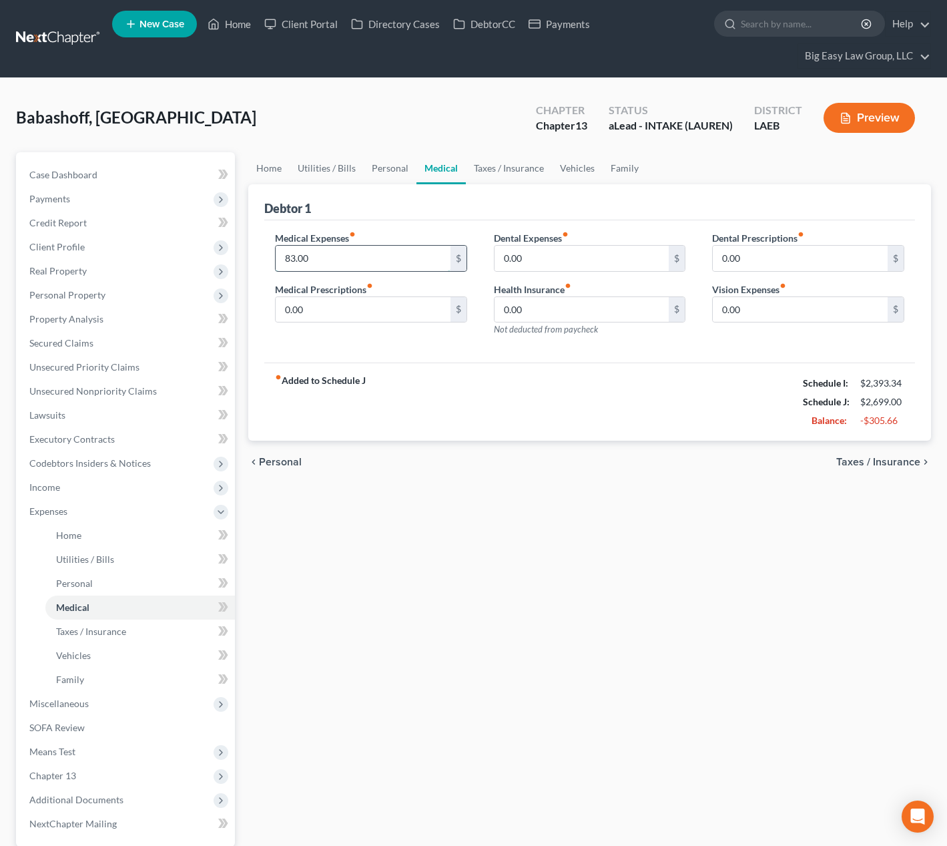
click at [403, 250] on input "83.00" at bounding box center [363, 258] width 175 height 25
drag, startPoint x: 403, startPoint y: 256, endPoint x: 276, endPoint y: 251, distance: 126.3
click at [276, 251] on input "83.00" at bounding box center [363, 258] width 175 height 25
click at [499, 169] on link "Taxes / Insurance" at bounding box center [509, 168] width 86 height 32
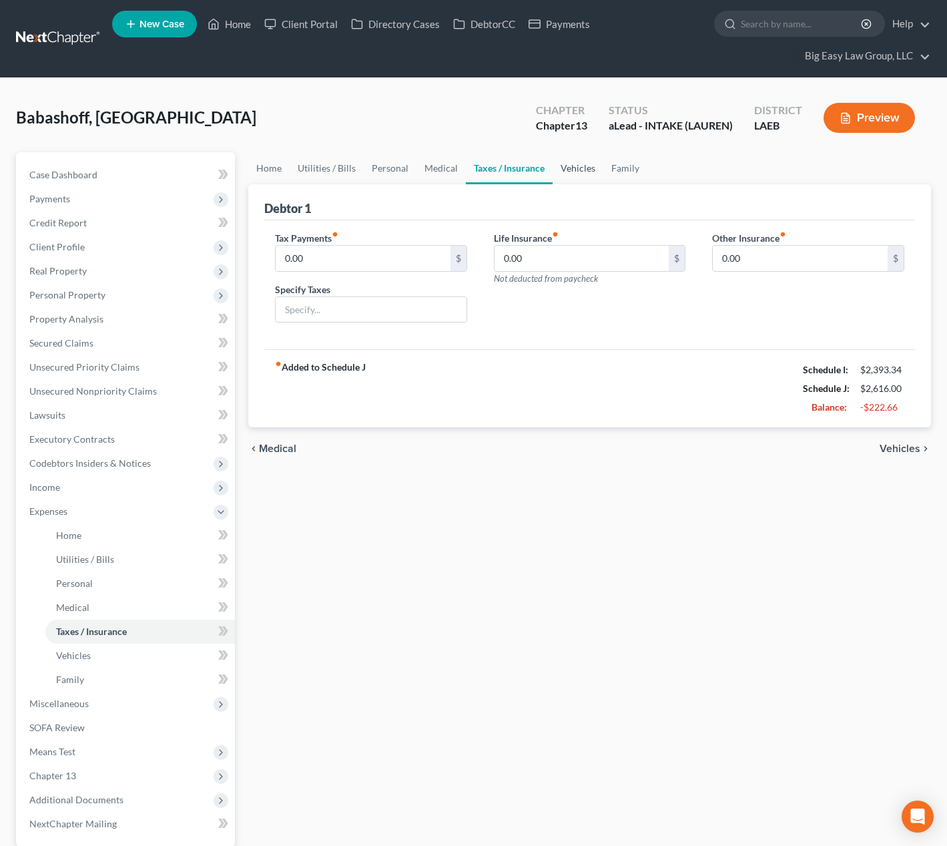
click at [583, 165] on link "Vehicles" at bounding box center [578, 168] width 51 height 32
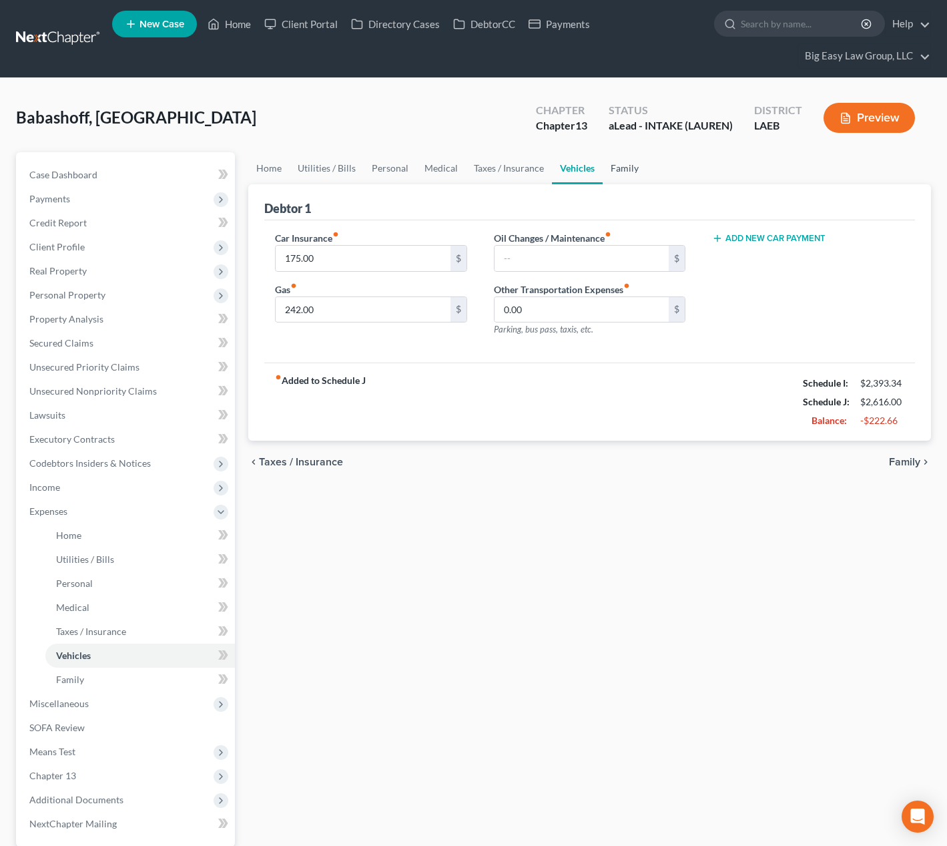
click at [630, 164] on link "Family" at bounding box center [625, 168] width 44 height 32
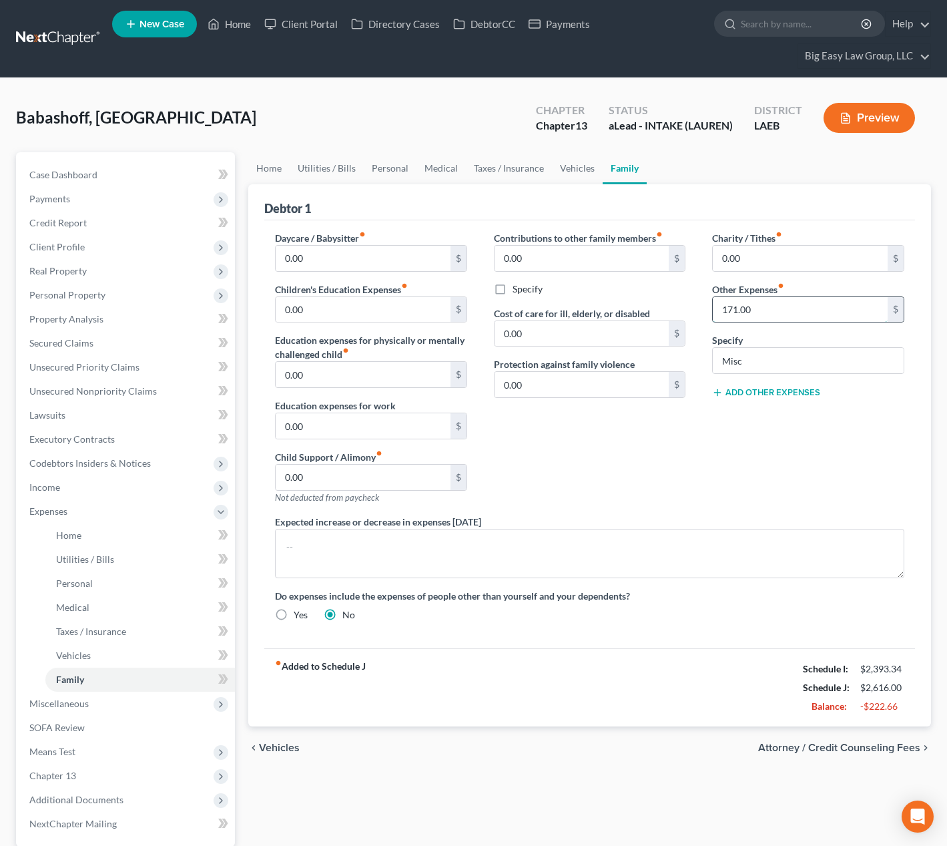
click at [770, 307] on input "171.00" at bounding box center [800, 309] width 175 height 25
type input "75"
click at [385, 160] on link "Personal" at bounding box center [390, 168] width 53 height 32
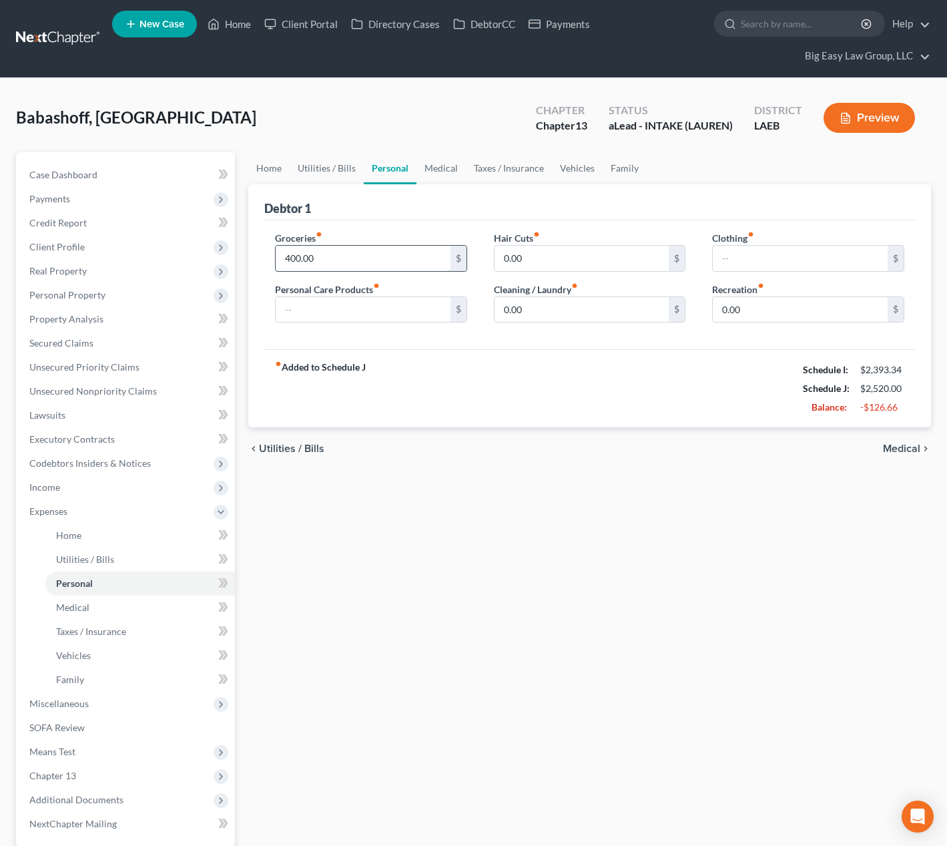
click at [332, 258] on input "400.00" at bounding box center [363, 258] width 175 height 25
click at [385, 265] on input "300" at bounding box center [363, 258] width 175 height 25
type input "300"
drag, startPoint x: 642, startPoint y: 154, endPoint x: 642, endPoint y: 160, distance: 6.7
click at [642, 154] on ul "Home Utilities / Bills Personal Medical Taxes / Insurance Vehicles Family" at bounding box center [589, 168] width 683 height 32
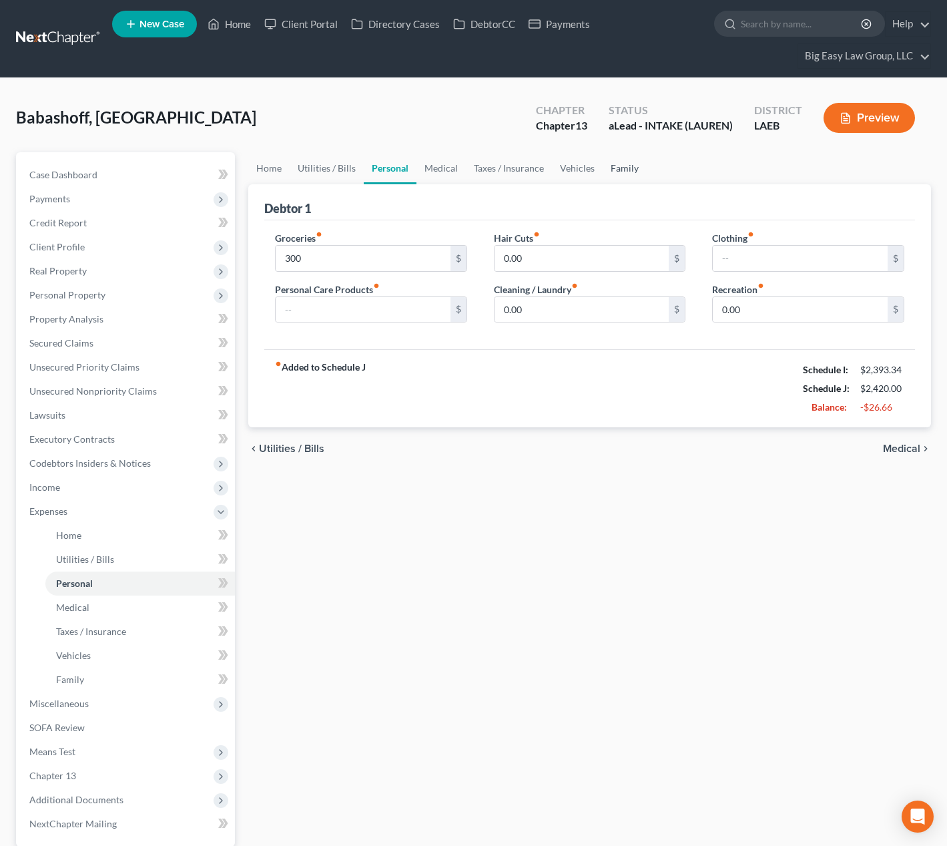
click at [638, 167] on link "Family" at bounding box center [625, 168] width 44 height 32
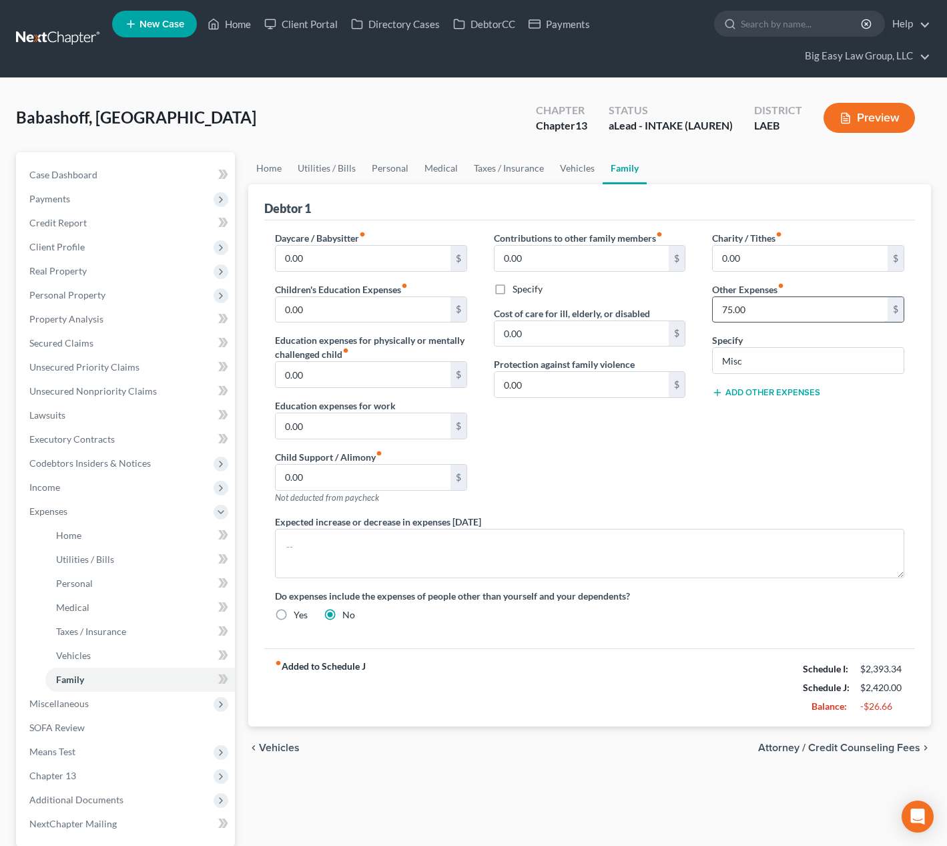
click at [783, 307] on input "75.00" at bounding box center [800, 309] width 175 height 25
drag, startPoint x: 778, startPoint y: 365, endPoint x: 650, endPoint y: 339, distance: 130.0
click at [654, 342] on div "Daycare / Babysitter fiber_manual_record 0.00 $ Children's Education Expenses f…" at bounding box center [590, 431] width 656 height 401
click at [266, 171] on link "Home" at bounding box center [268, 168] width 41 height 32
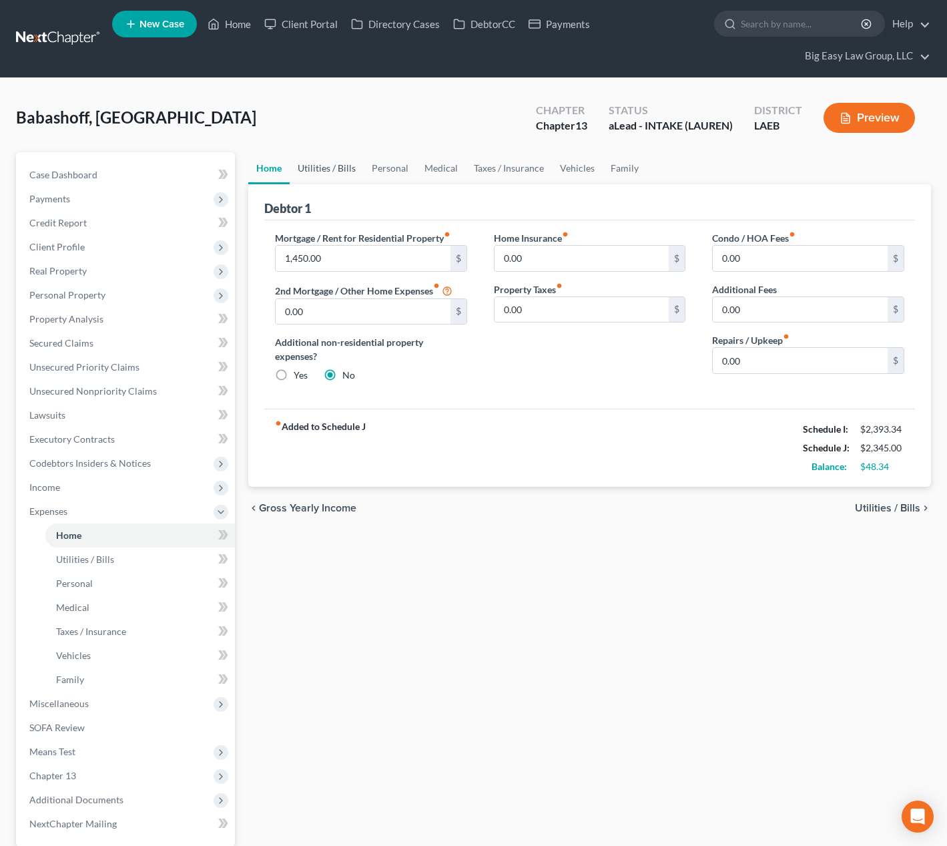
click at [320, 168] on link "Utilities / Bills" at bounding box center [327, 168] width 74 height 32
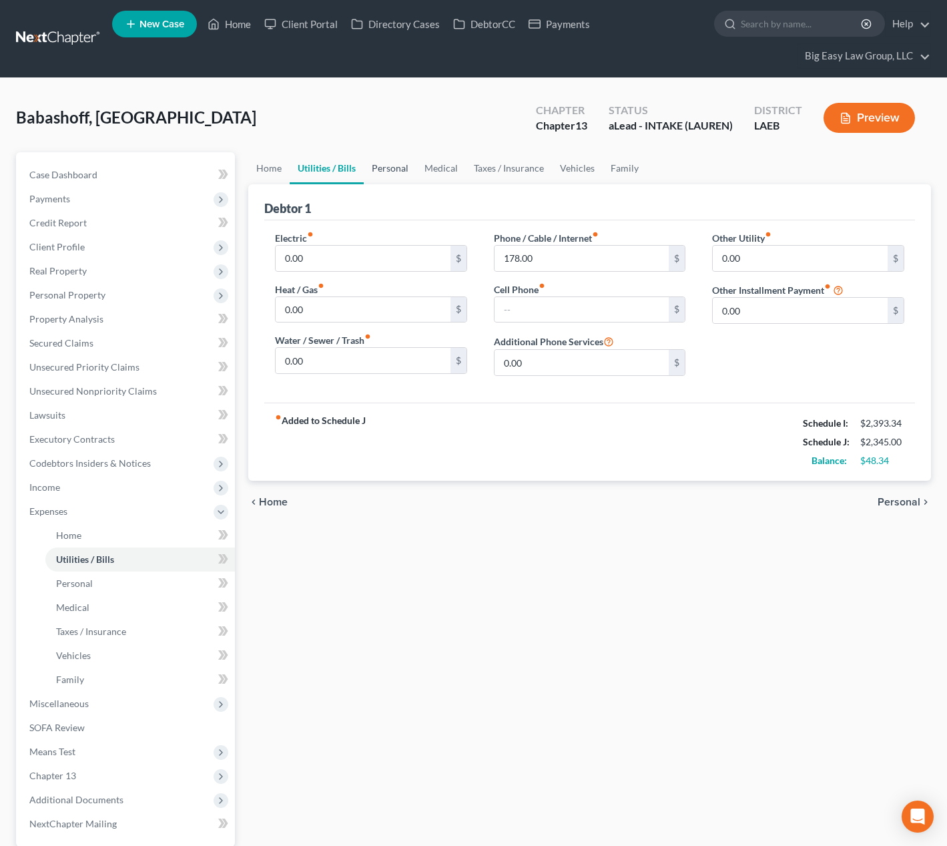
click at [390, 165] on link "Personal" at bounding box center [390, 168] width 53 height 32
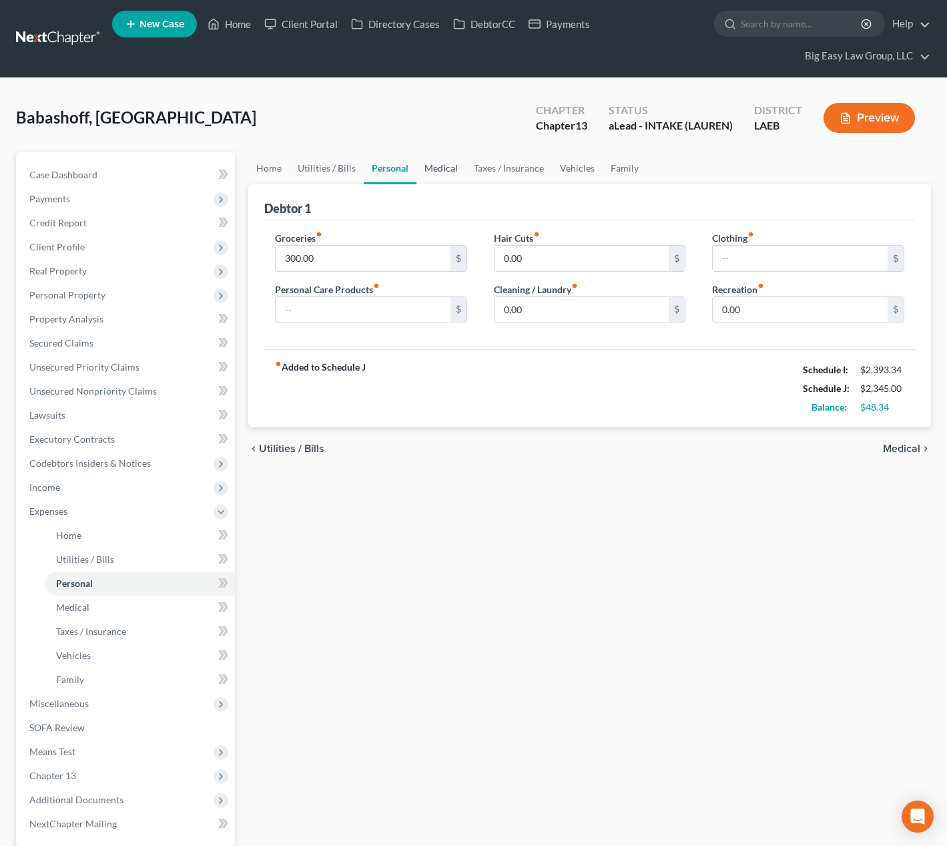
click at [443, 166] on link "Medical" at bounding box center [441, 168] width 49 height 32
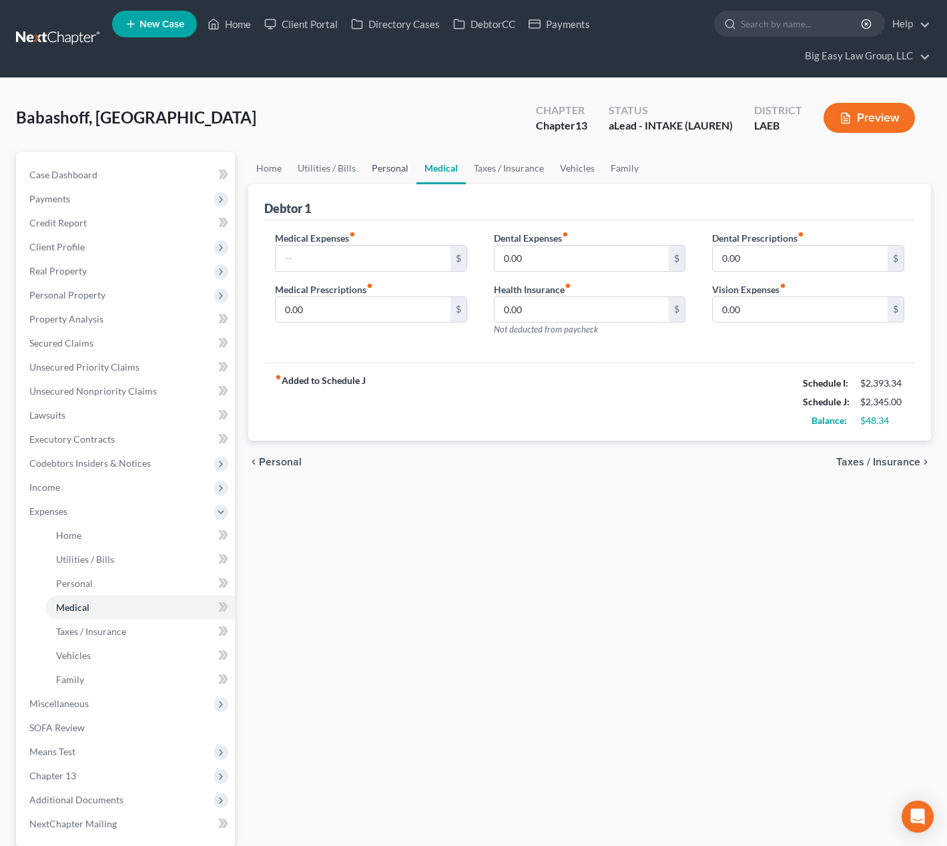
drag, startPoint x: 399, startPoint y: 158, endPoint x: 386, endPoint y: 176, distance: 22.4
click at [399, 158] on link "Personal" at bounding box center [390, 168] width 53 height 32
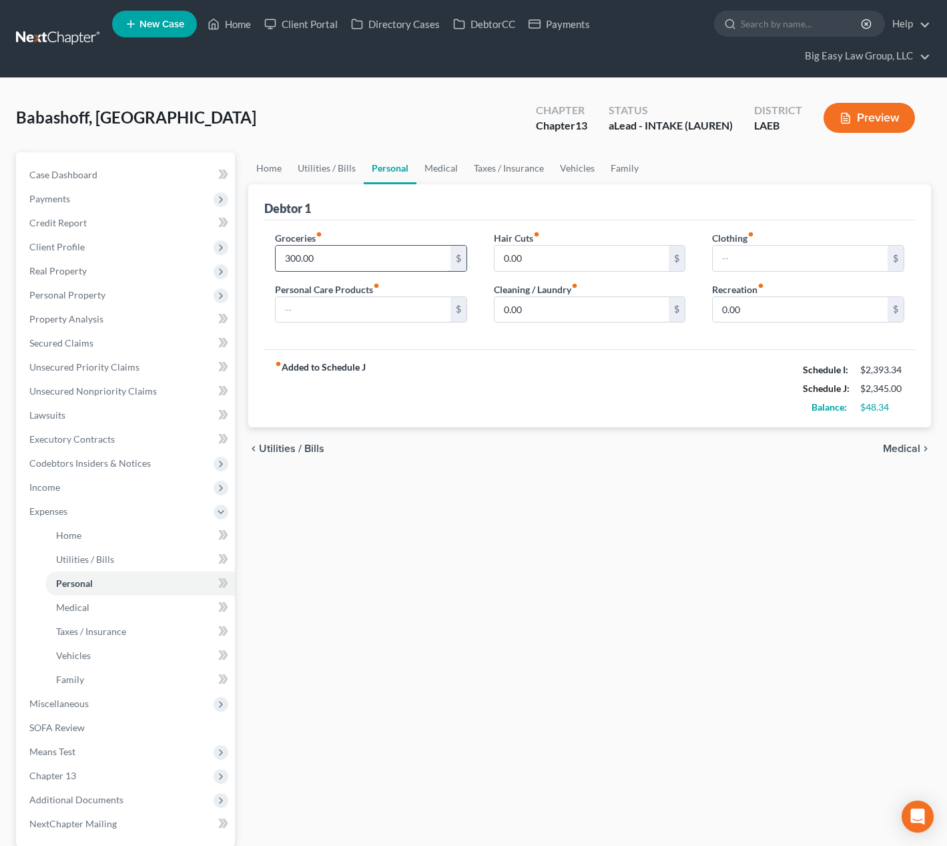
click at [371, 270] on input "300.00" at bounding box center [363, 258] width 175 height 25
type input "1"
type input "250"
drag, startPoint x: 644, startPoint y: 158, endPoint x: 638, endPoint y: 161, distance: 7.5
click at [644, 158] on ul "Home Utilities / Bills Personal Medical Taxes / Insurance Vehicles Family" at bounding box center [589, 168] width 683 height 32
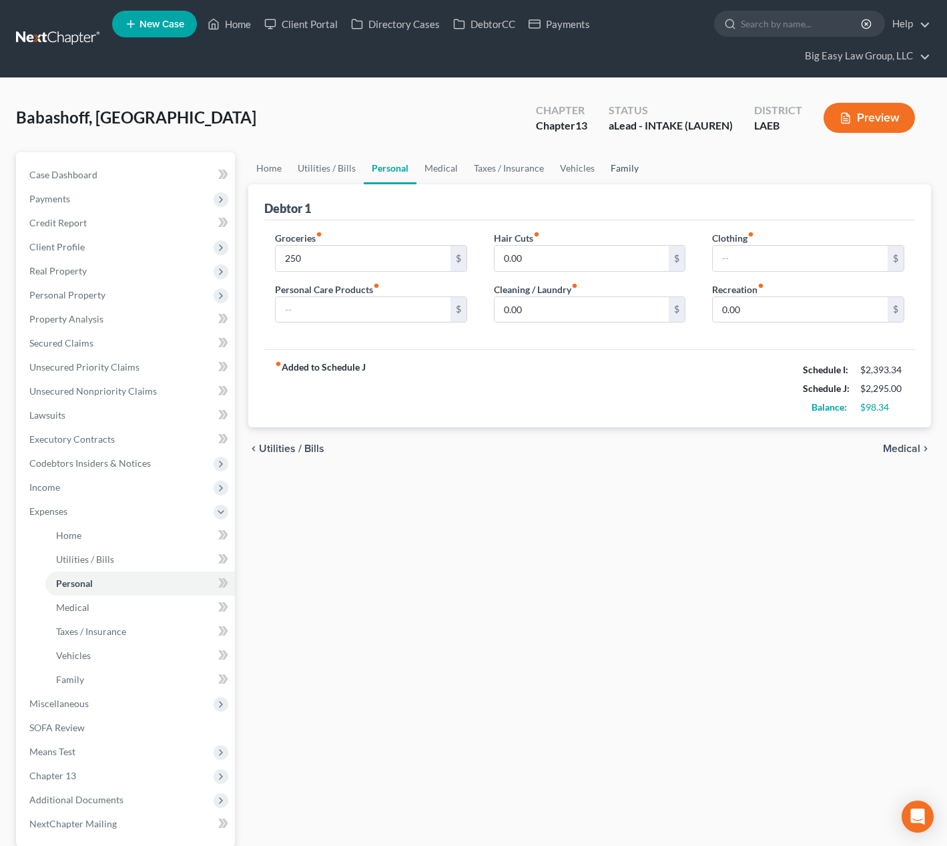
drag, startPoint x: 637, startPoint y: 161, endPoint x: 625, endPoint y: 166, distance: 12.9
click at [637, 162] on link "Family" at bounding box center [625, 168] width 44 height 32
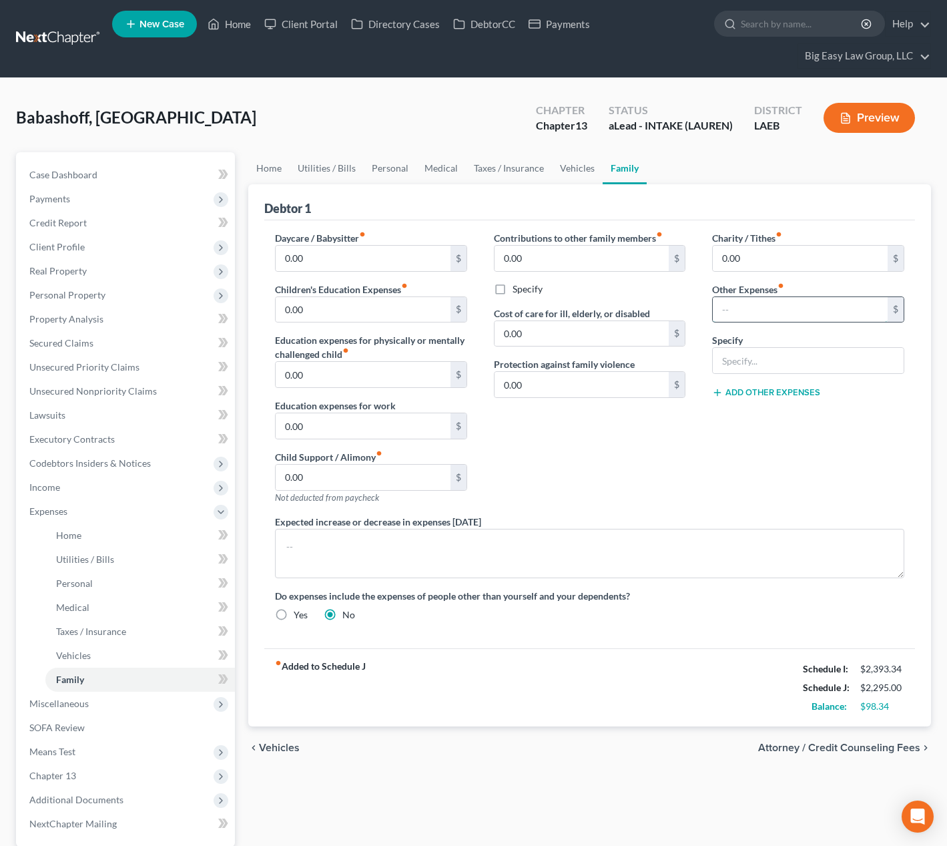
click at [763, 312] on input "text" at bounding box center [800, 309] width 175 height 25
type input "18"
click at [750, 355] on input "text" at bounding box center [808, 360] width 191 height 25
type input "Misc"
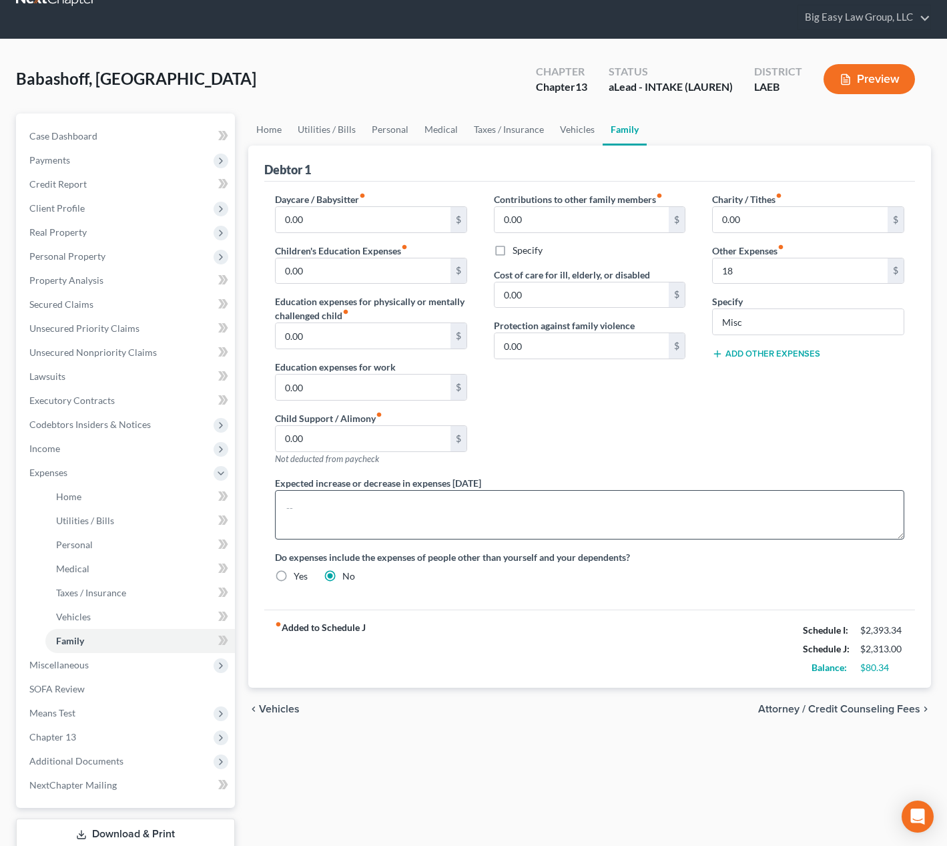
scroll to position [116, 0]
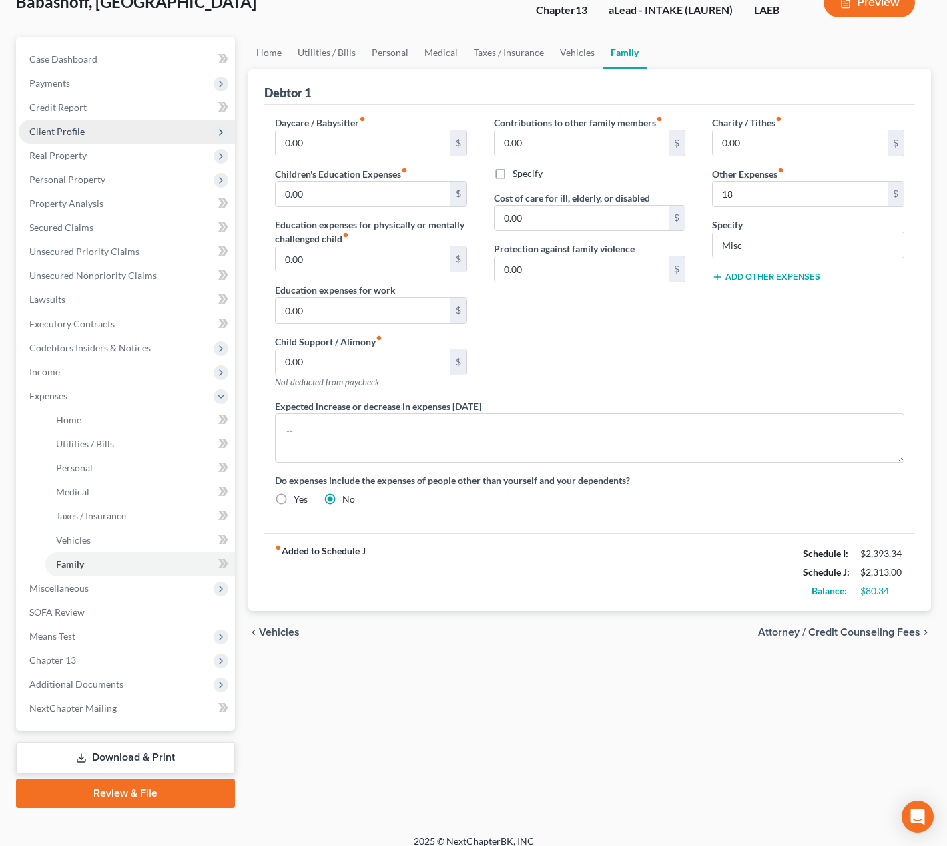
click at [120, 137] on span "Client Profile" at bounding box center [127, 132] width 216 height 24
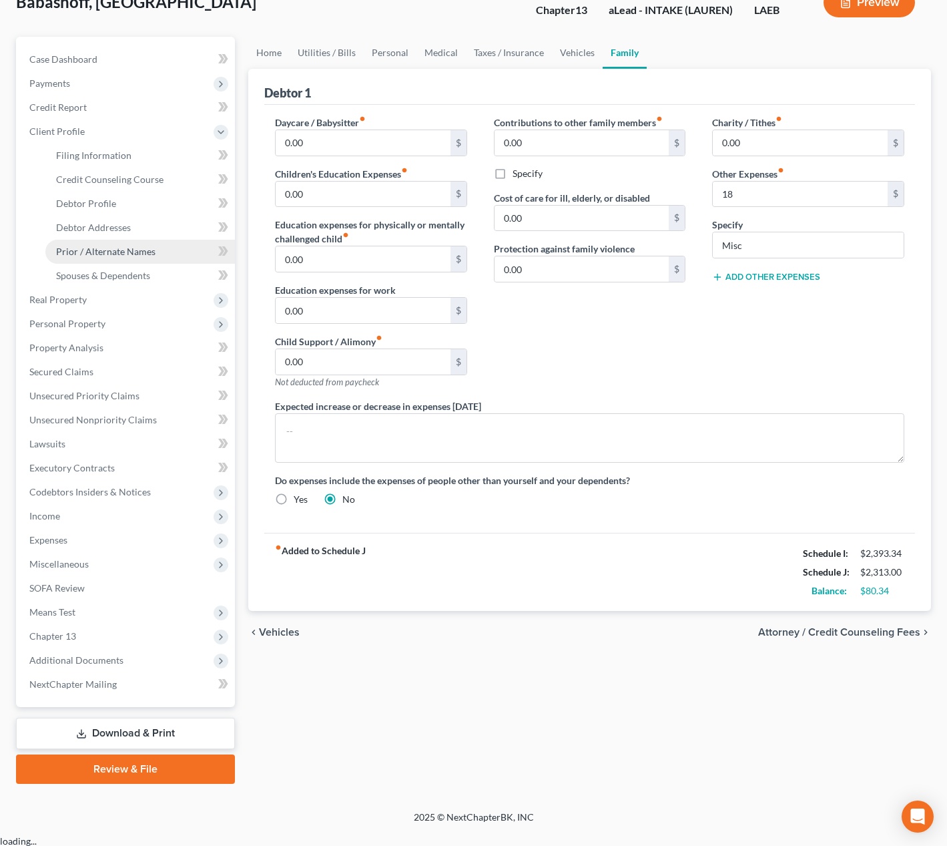
scroll to position [104, 0]
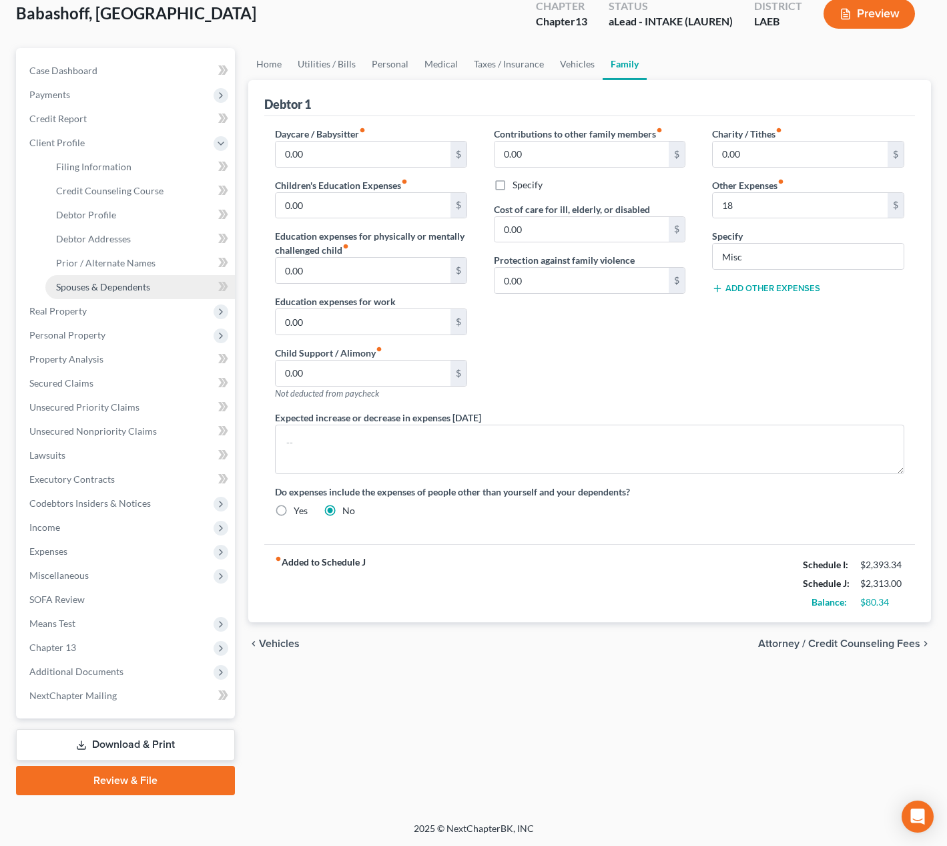
click at [162, 282] on link "Spouses & Dependents" at bounding box center [140, 287] width 190 height 24
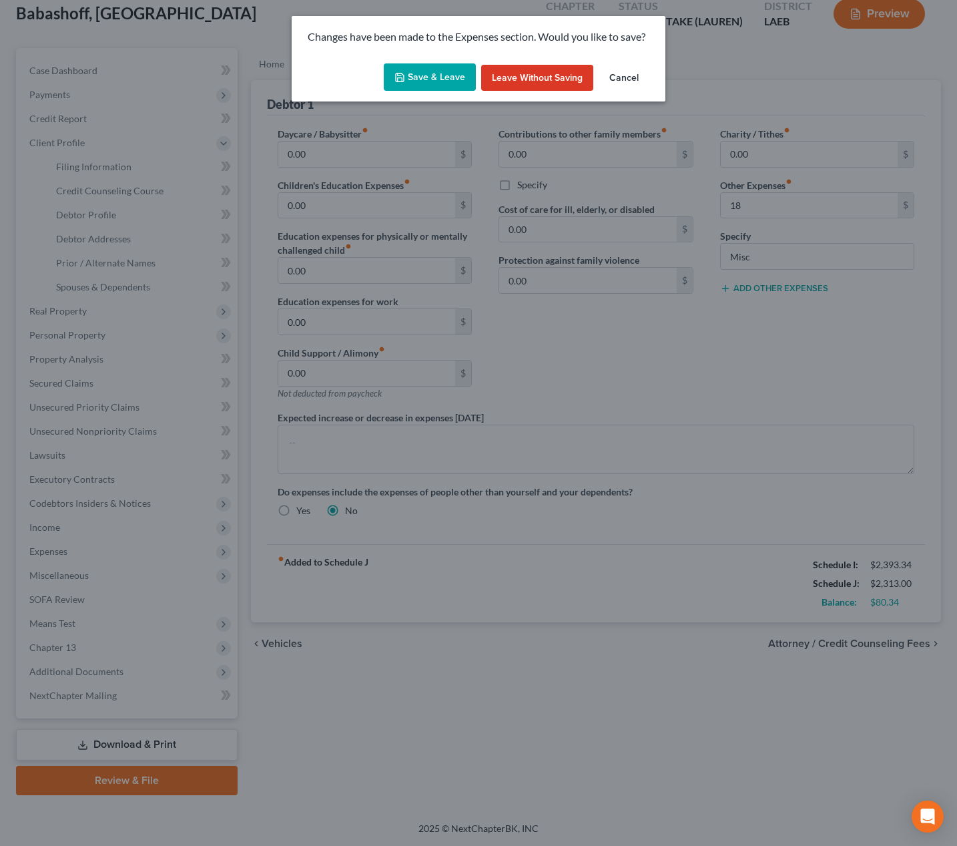
click at [403, 91] on div "Save & Leave Leave without Saving Cancel" at bounding box center [479, 80] width 374 height 44
click at [407, 83] on button "Save & Leave" at bounding box center [430, 77] width 92 height 28
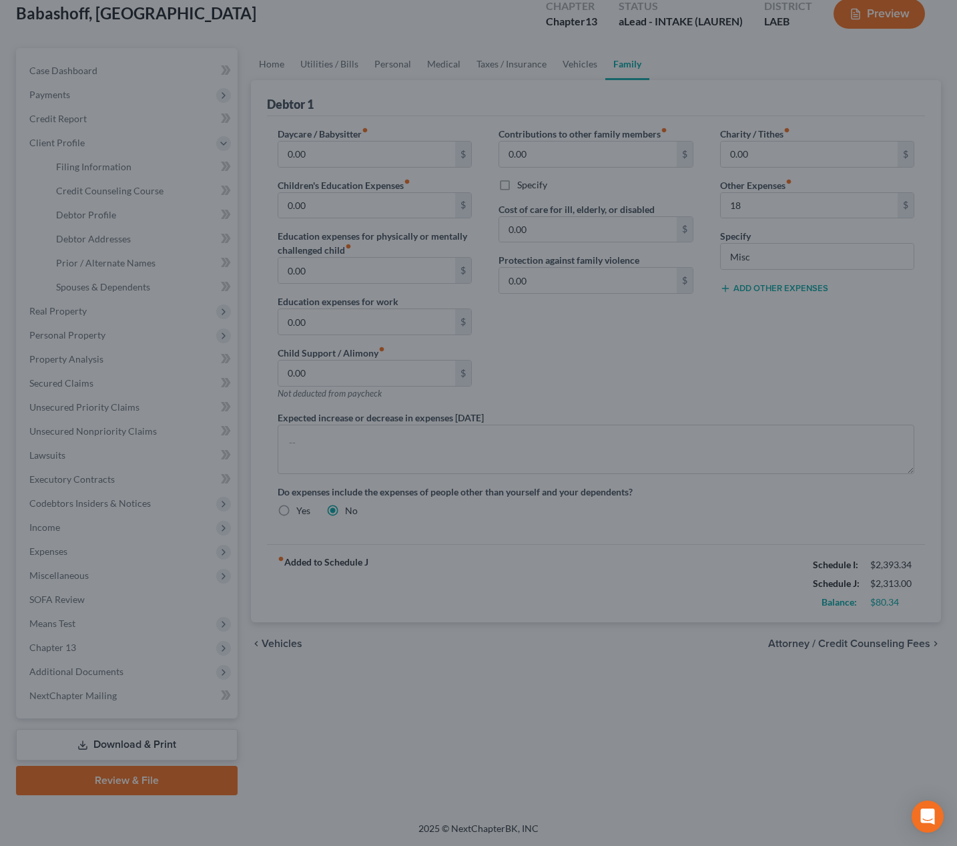
type input "18.00"
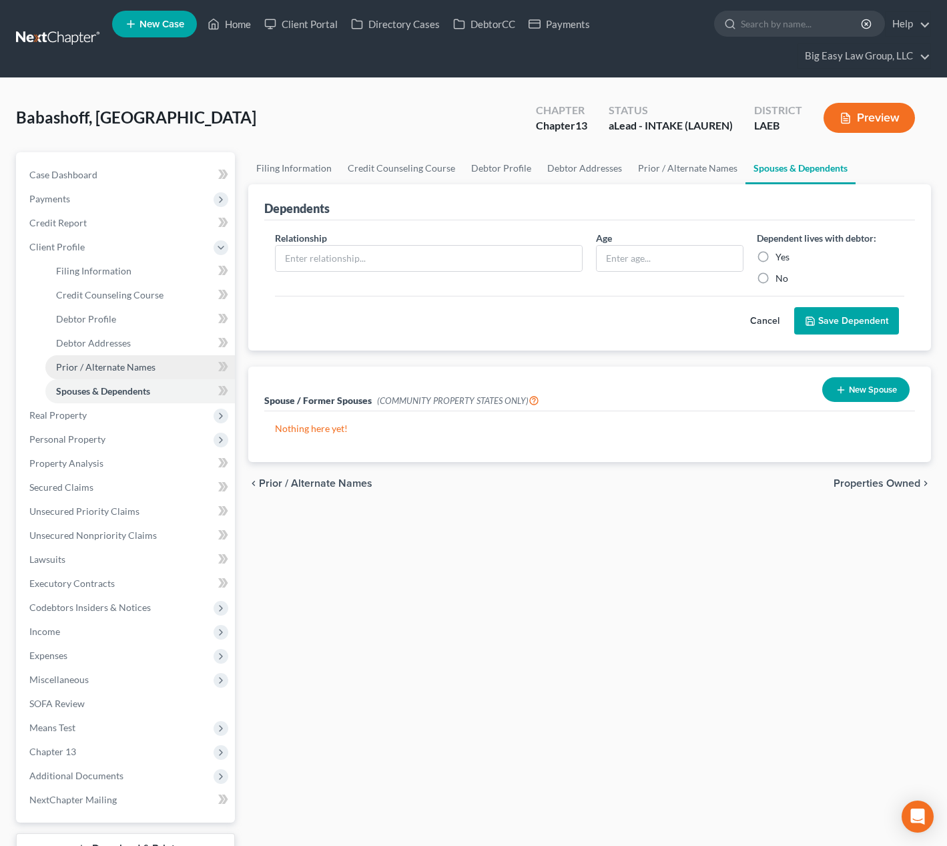
click at [160, 360] on link "Prior / Alternate Names" at bounding box center [140, 367] width 190 height 24
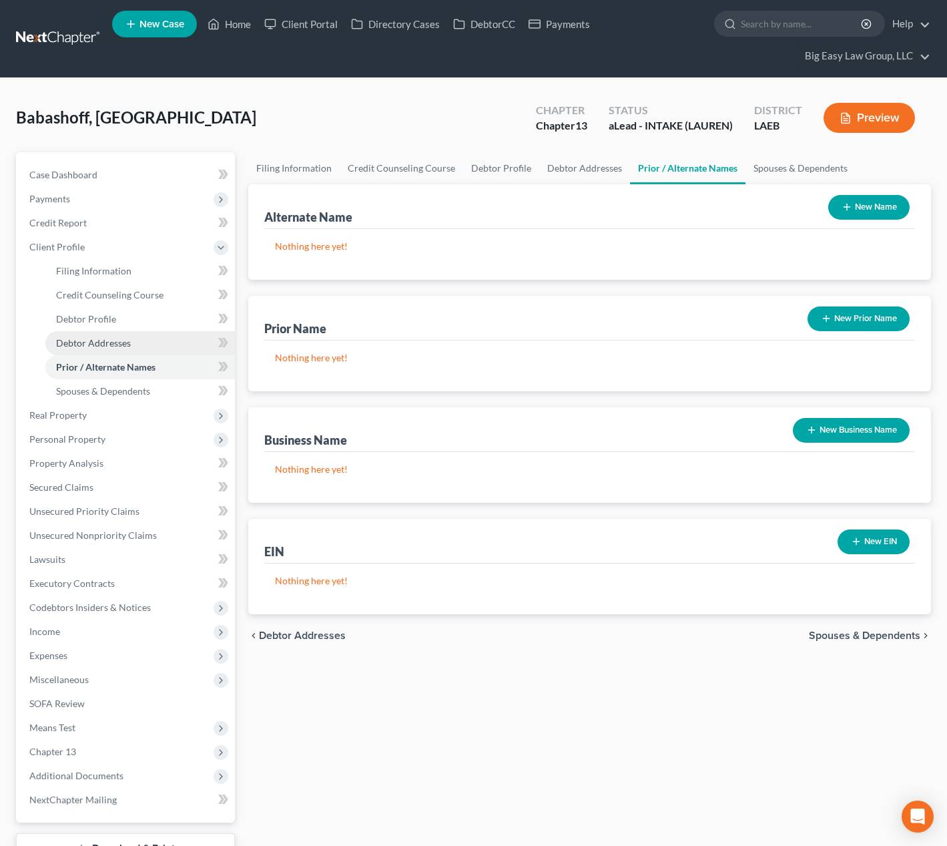
click at [172, 333] on link "Debtor Addresses" at bounding box center [140, 343] width 190 height 24
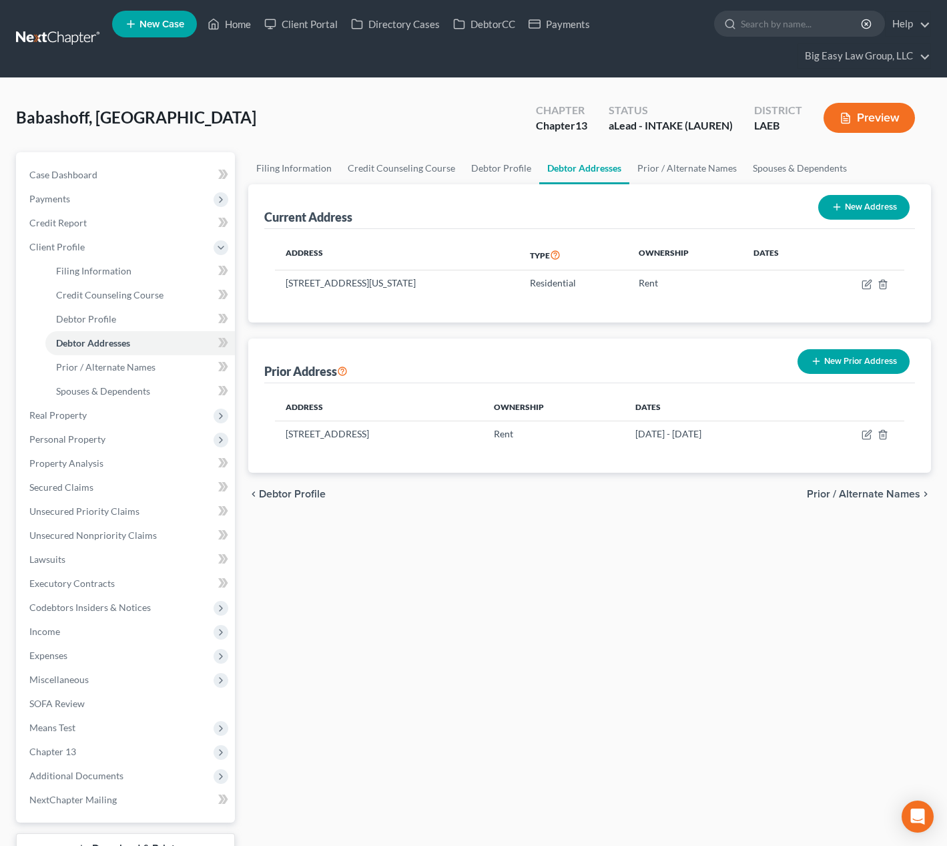
click at [855, 364] on button "New Prior Address" at bounding box center [854, 361] width 112 height 25
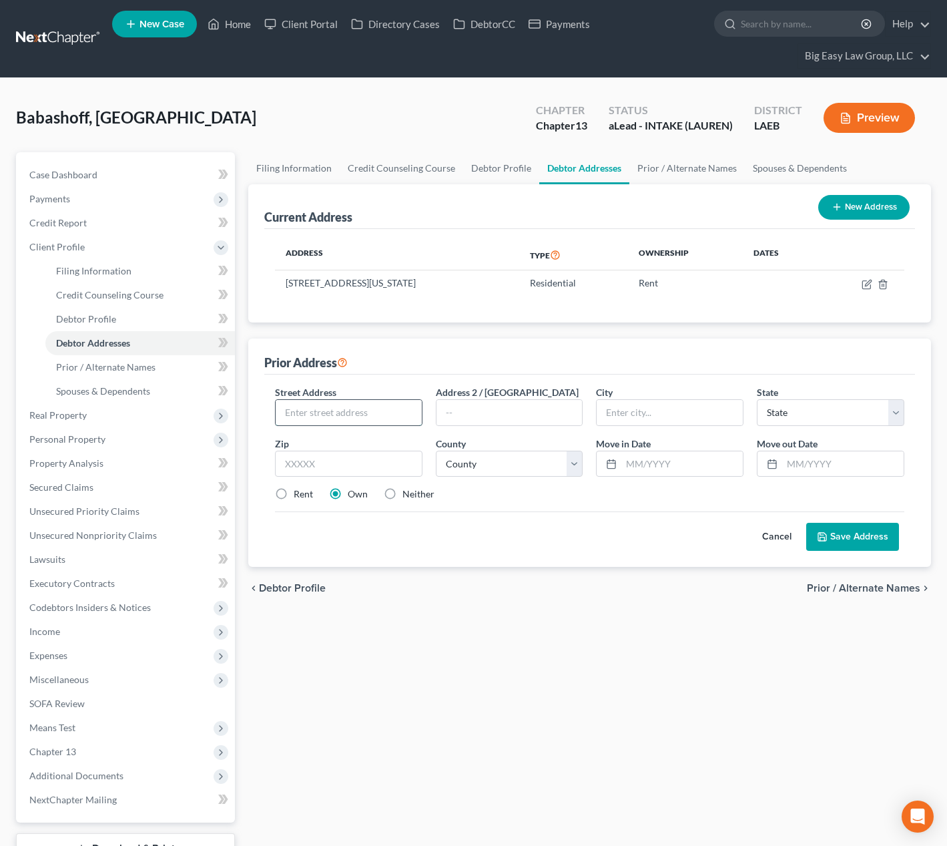
click at [415, 418] on input "text" at bounding box center [349, 412] width 146 height 25
type input "612 Florida Blvd."
click at [769, 413] on select "State AL AK AR AZ CA CO CT DE DC FL GA GU HI ID IL IN IA KS KY LA ME MD MA MI M…" at bounding box center [831, 412] width 148 height 27
click at [376, 459] on input "text" at bounding box center [349, 464] width 148 height 27
type input "70124"
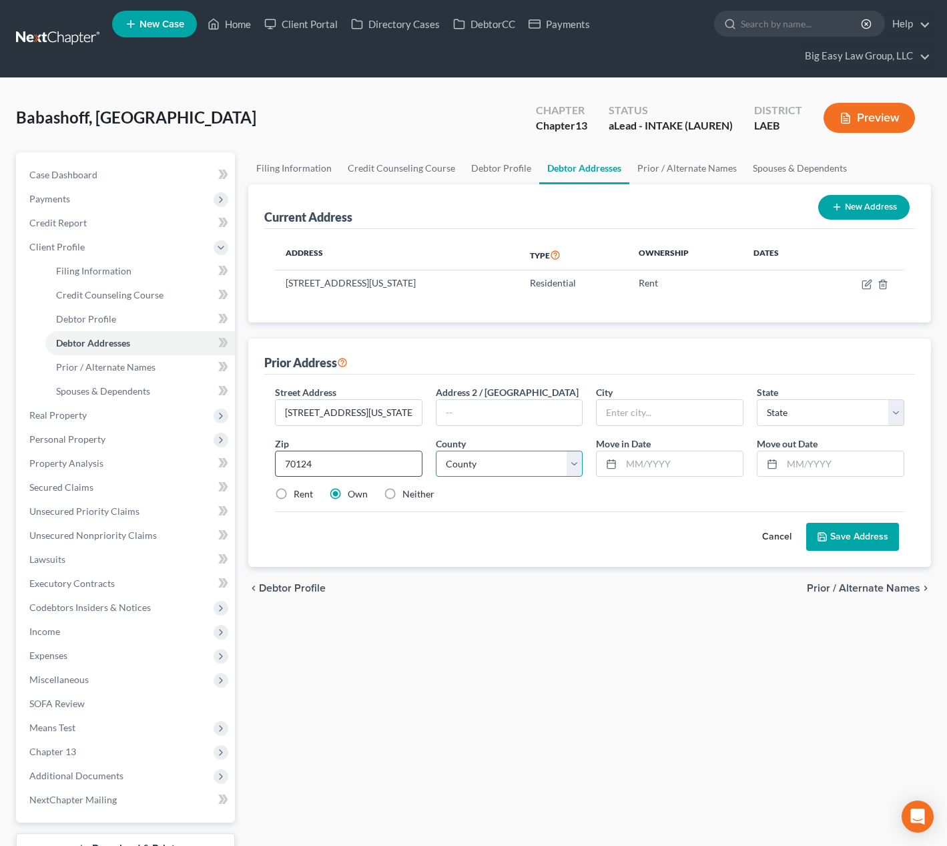
type input "New Orleans"
select select "19"
click at [470, 465] on select "County Acadia Allen Ascension Assumption Avoyelles Beauregard Bienville Bossier…" at bounding box center [510, 464] width 148 height 27
select select "35"
click at [436, 451] on select "County Acadia Allen Ascension Assumption Avoyelles Beauregard Bienville Bossier…" at bounding box center [510, 464] width 148 height 27
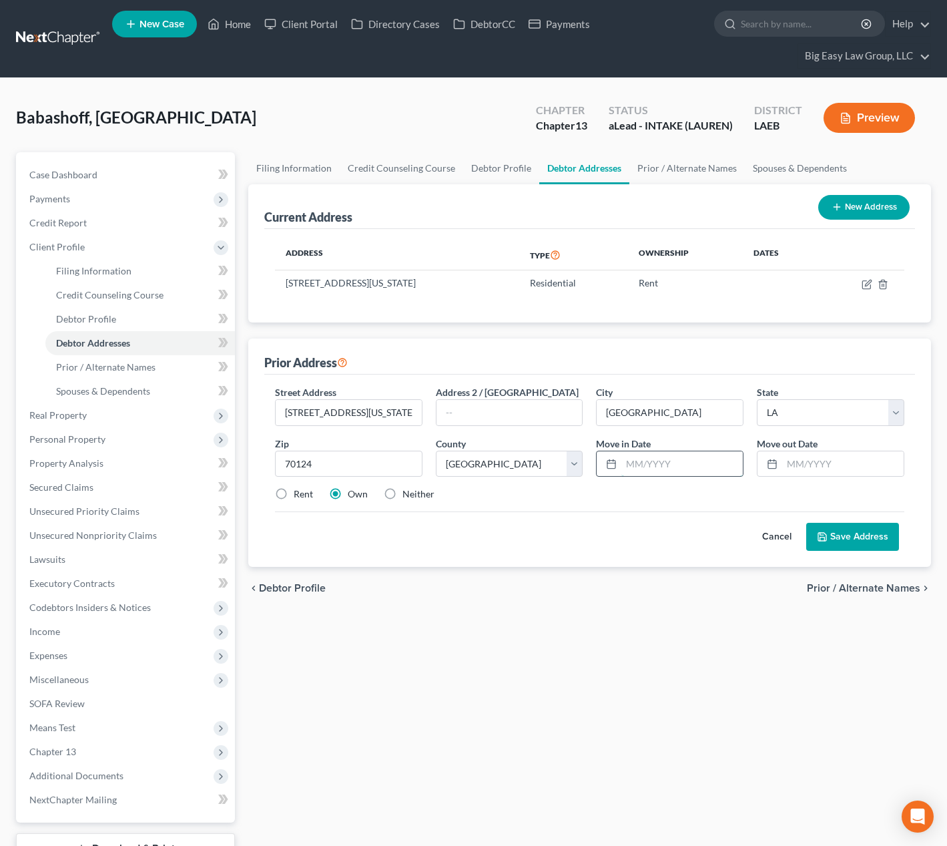
click at [673, 469] on input "text" at bounding box center [683, 463] width 122 height 25
click at [643, 466] on input "text" at bounding box center [683, 463] width 122 height 25
type input "08/2022"
type input "11/2023"
drag, startPoint x: 387, startPoint y: 493, endPoint x: 614, endPoint y: 540, distance: 231.3
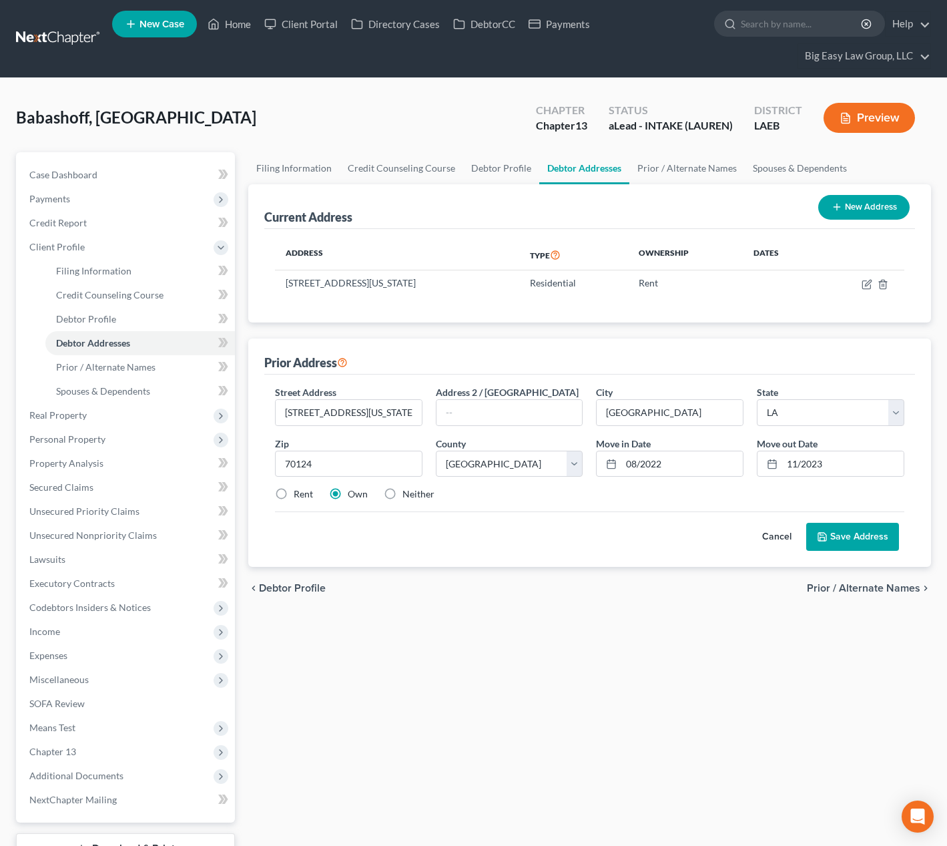
click at [403, 493] on label "Neither" at bounding box center [419, 493] width 32 height 13
click at [408, 493] on input "Neither" at bounding box center [412, 491] width 9 height 9
radio input "true"
click at [826, 545] on button "Save Address" at bounding box center [853, 537] width 93 height 28
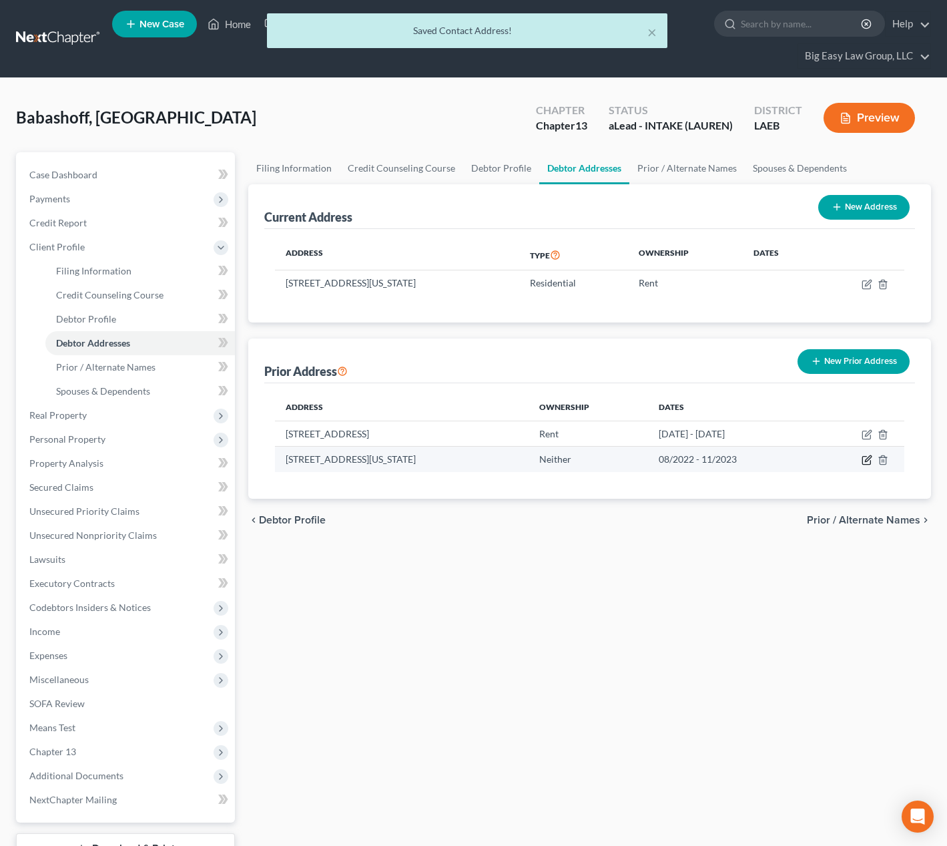
click at [865, 457] on icon "button" at bounding box center [867, 460] width 11 height 11
select select "19"
select select "35"
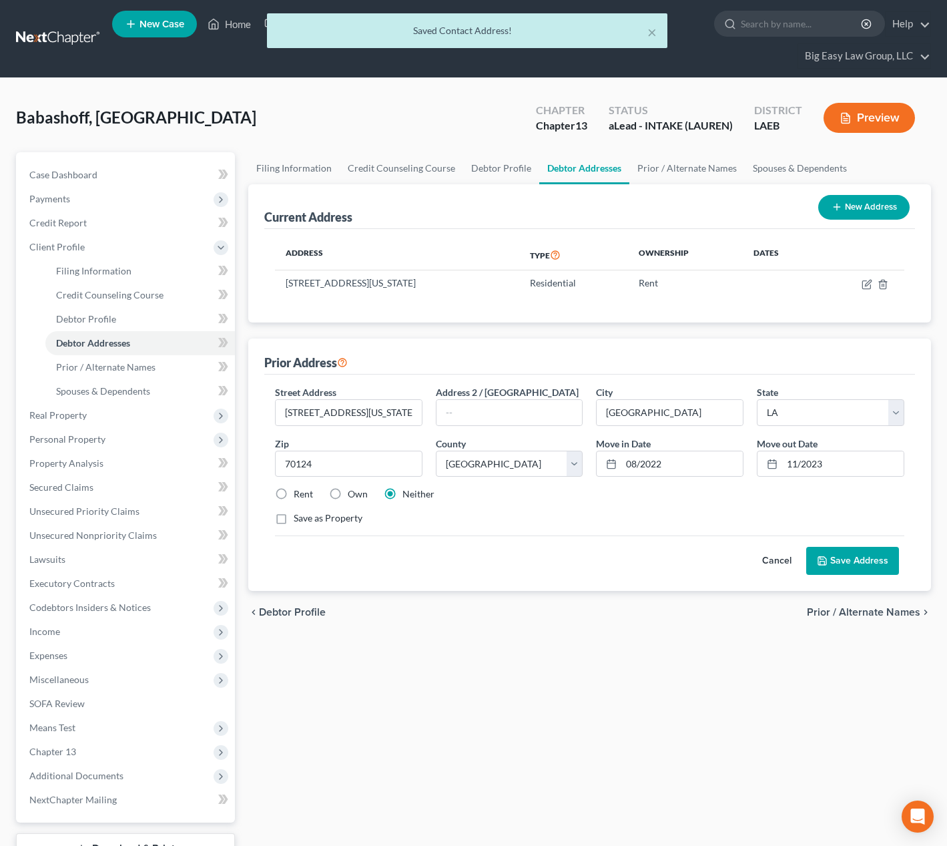
click at [299, 503] on div "Street Address * 612 Florida Blvd. Address 2 / PO Box City * New Orleans State …" at bounding box center [589, 460] width 643 height 151
click at [310, 497] on label "Rent" at bounding box center [303, 493] width 19 height 13
click at [308, 496] on input "Rent" at bounding box center [303, 491] width 9 height 9
radio input "true"
click at [845, 557] on button "Save Address" at bounding box center [853, 561] width 93 height 28
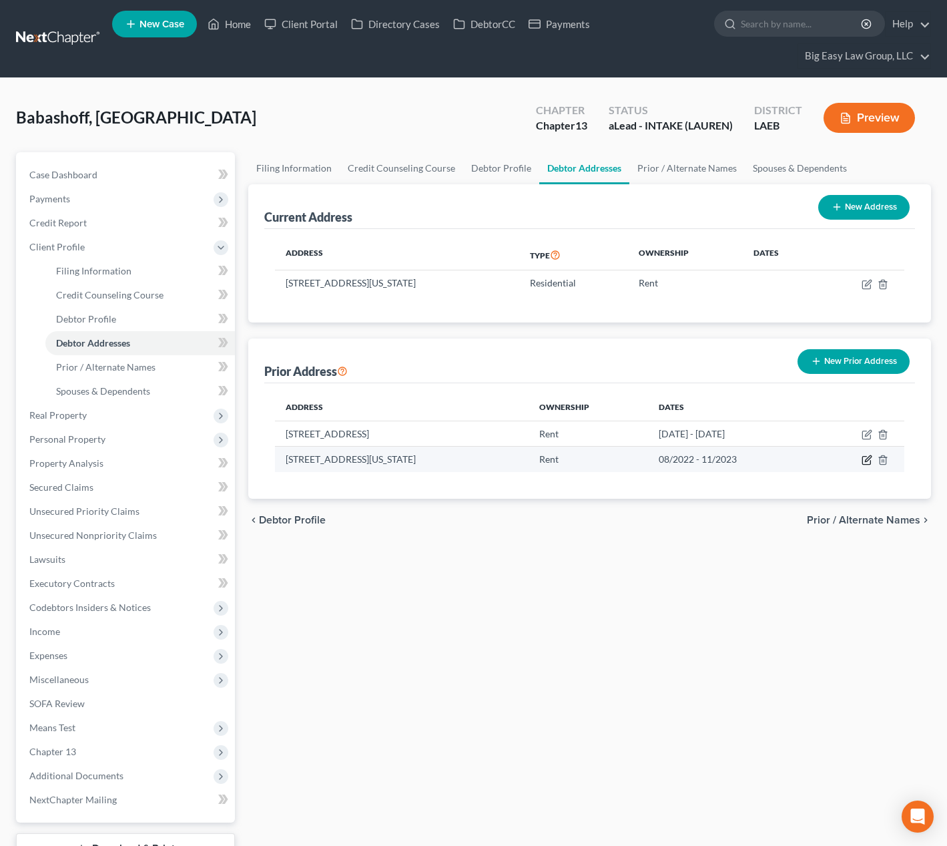
click at [869, 459] on icon "button" at bounding box center [868, 459] width 6 height 6
select select "19"
select select "35"
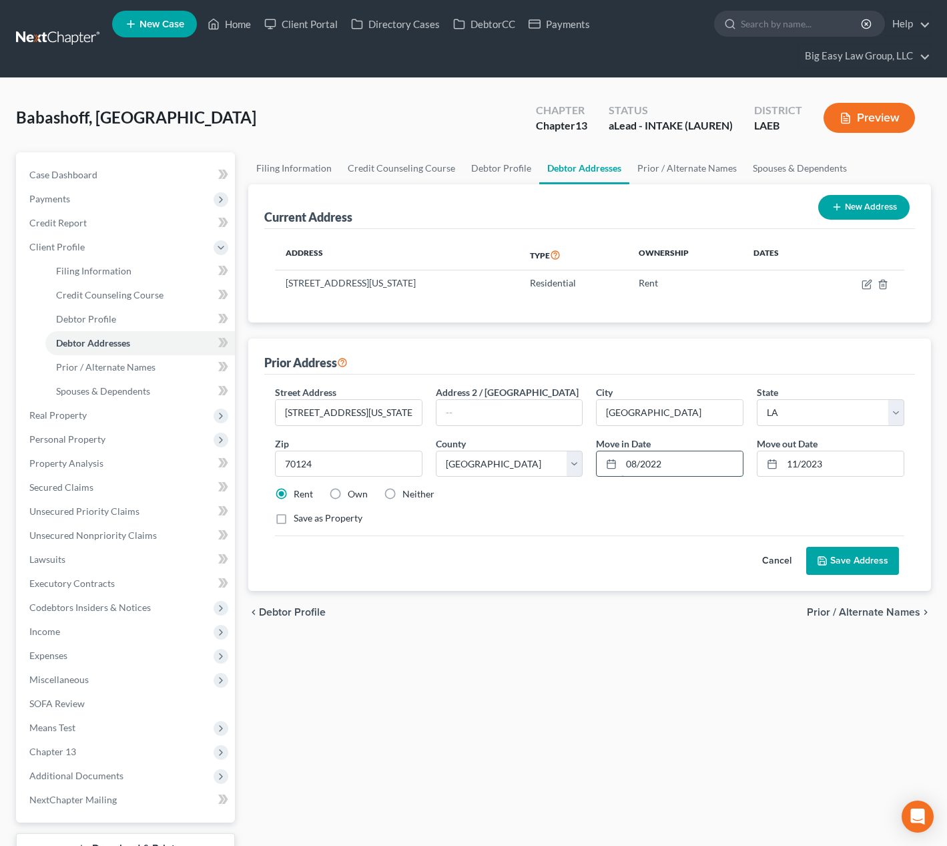
click at [667, 465] on input "08/2022" at bounding box center [683, 463] width 122 height 25
type input "08/2021"
click at [684, 509] on div "Street Address * 612 Florida Blvd. Address 2 / PO Box City * New Orleans State …" at bounding box center [589, 460] width 643 height 151
click at [847, 560] on button "Save Address" at bounding box center [853, 561] width 93 height 28
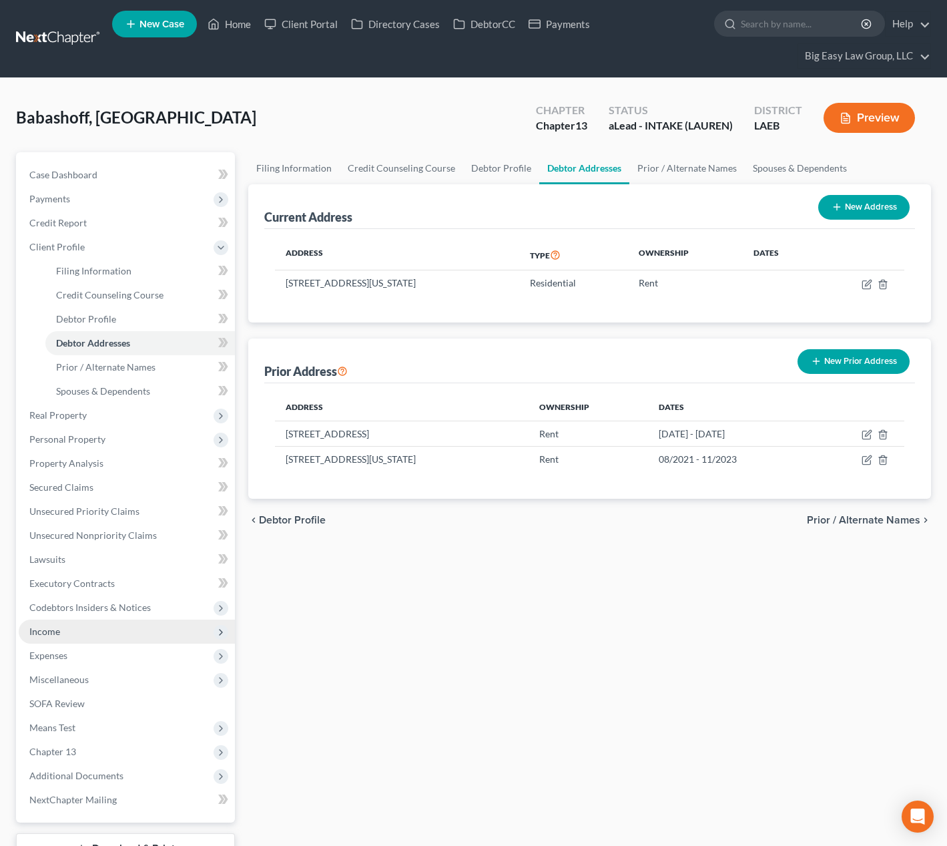
click at [166, 622] on span "Income" at bounding box center [127, 632] width 216 height 24
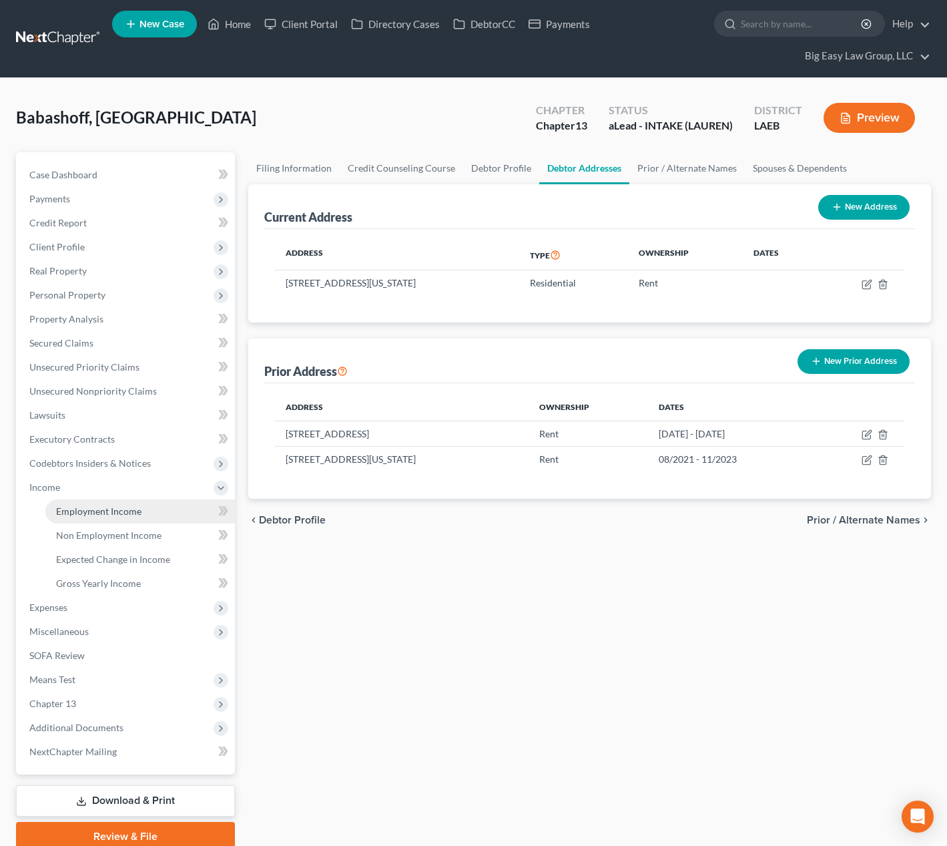
click at [157, 516] on link "Employment Income" at bounding box center [140, 511] width 190 height 24
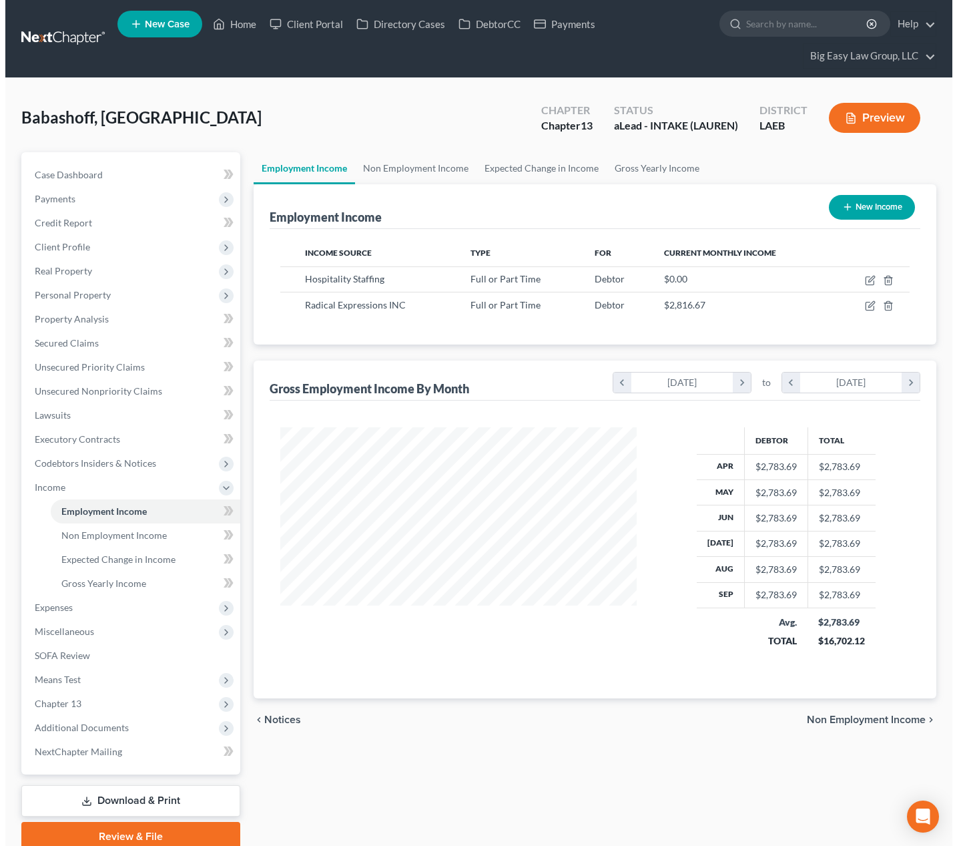
scroll to position [240, 383]
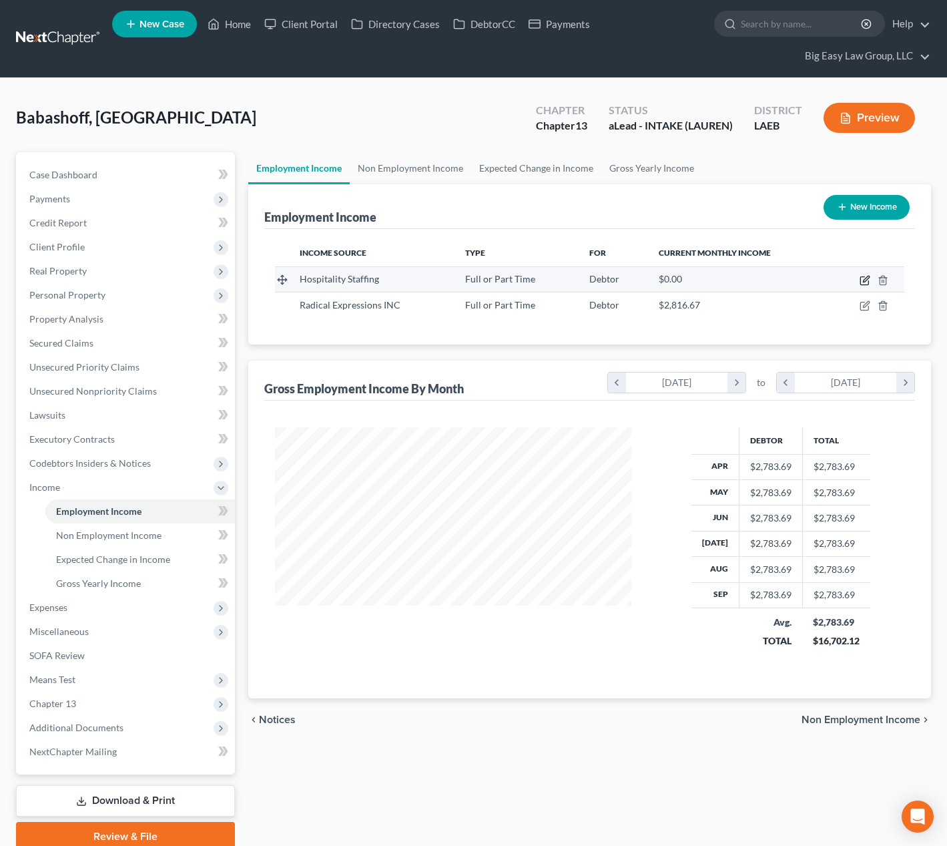
click at [861, 280] on icon "button" at bounding box center [865, 281] width 8 height 8
select select "0"
select select "19"
select select "0"
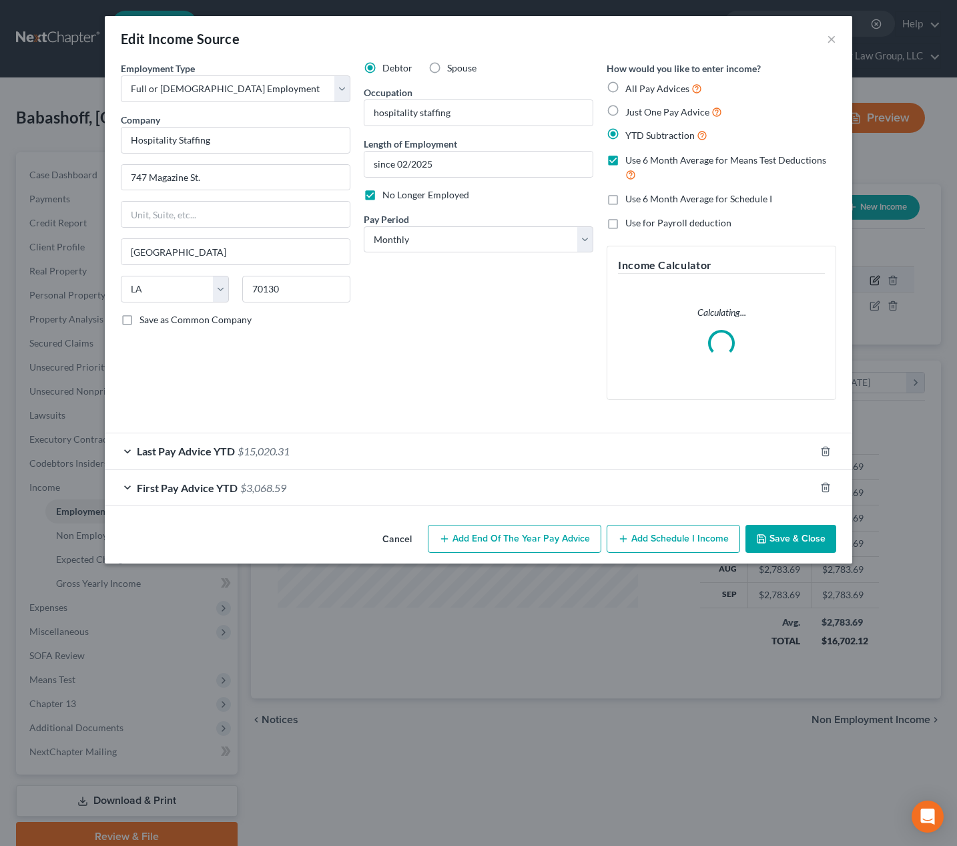
scroll to position [240, 387]
click at [764, 450] on form "Employment Type * Select Full or Part Time Employment Self Employment Company *…" at bounding box center [479, 283] width 716 height 445
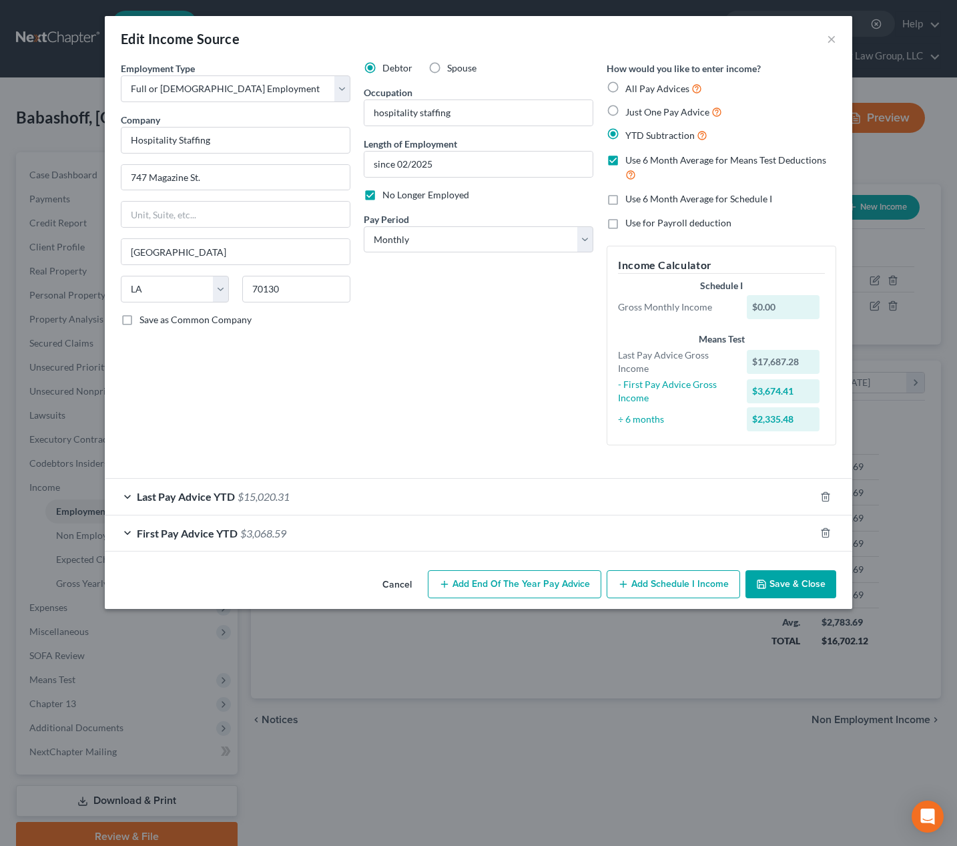
click at [706, 505] on div "Last Pay Advice YTD $15,020.31" at bounding box center [460, 496] width 710 height 35
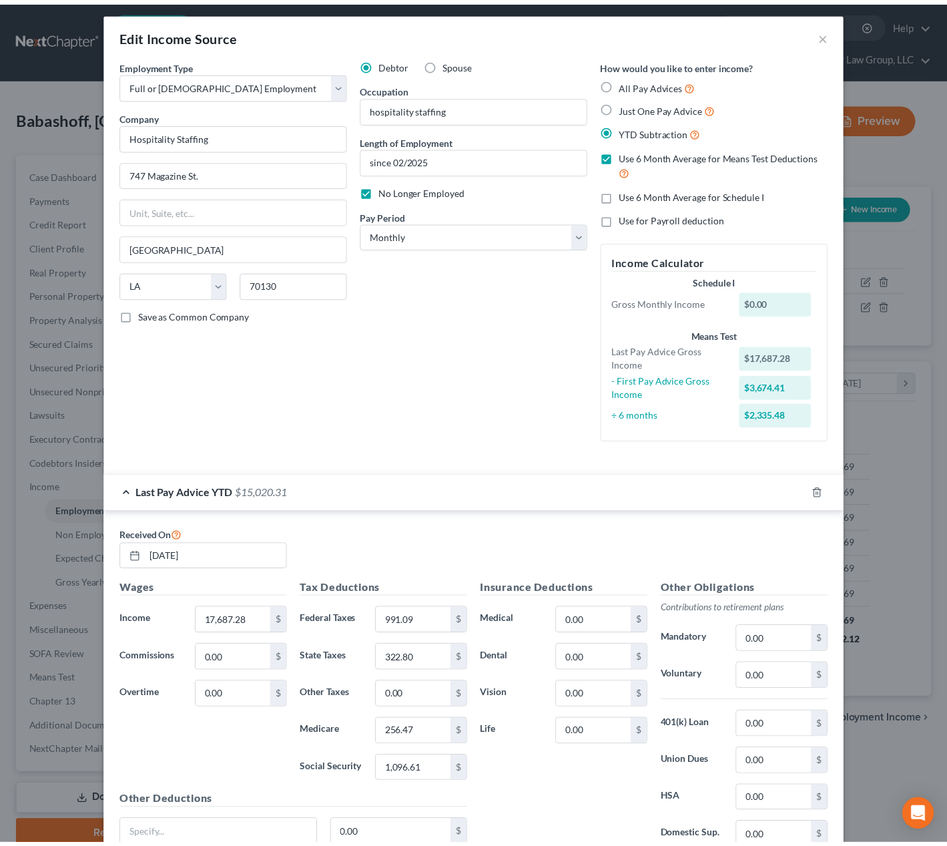
scroll to position [5, 0]
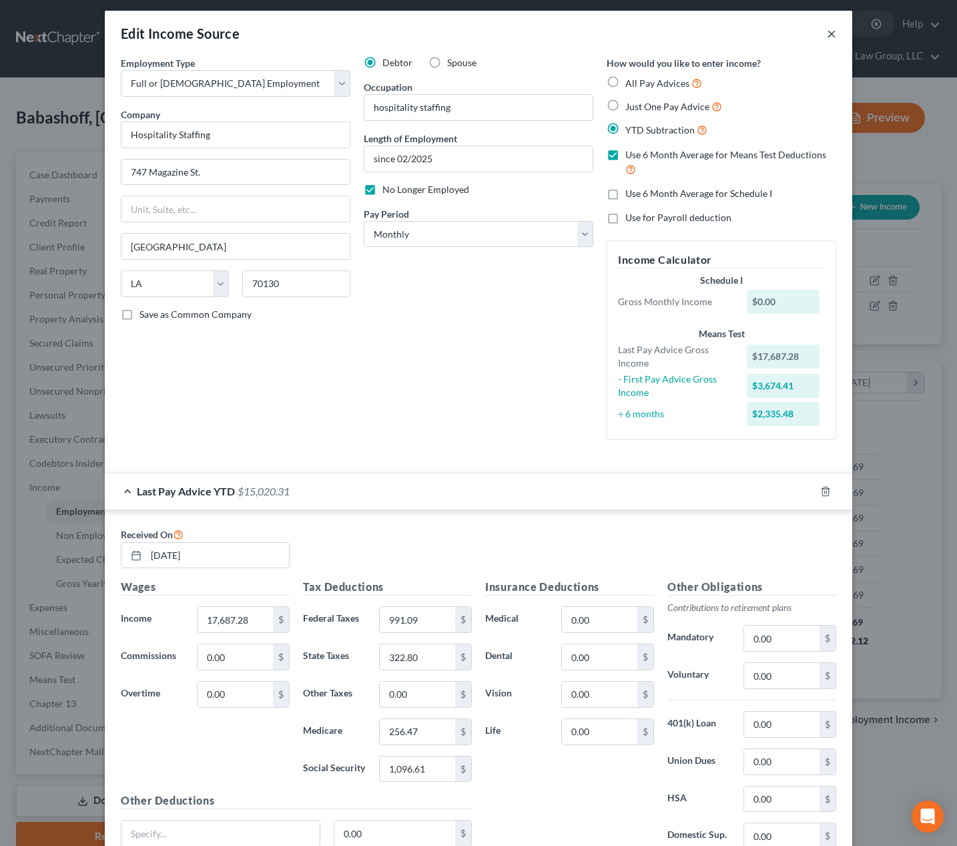
click at [827, 36] on button "×" at bounding box center [831, 33] width 9 height 16
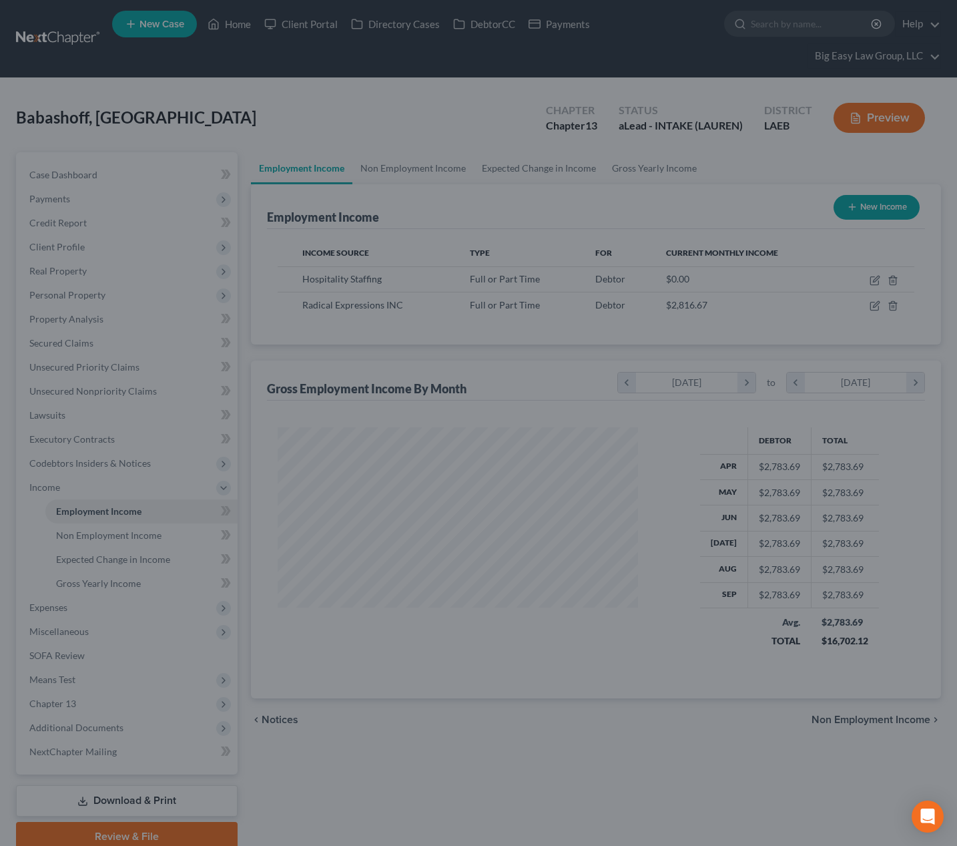
scroll to position [667450, 667306]
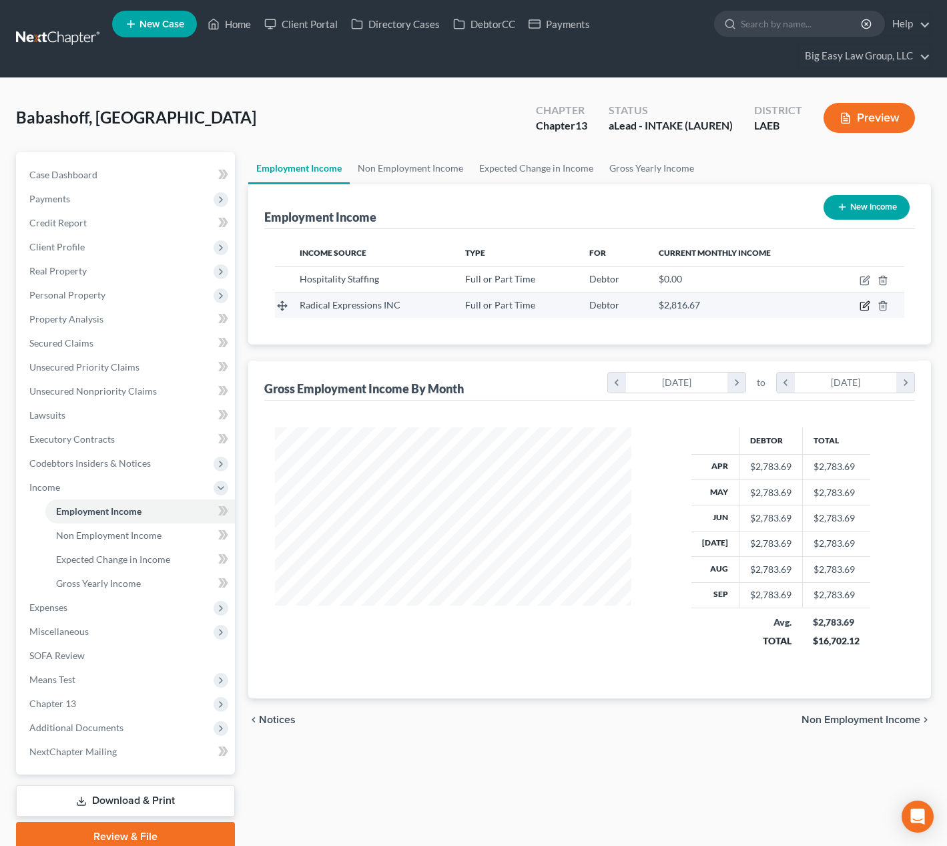
click at [864, 306] on icon "button" at bounding box center [866, 305] width 6 height 6
select select "0"
select select "19"
select select "2"
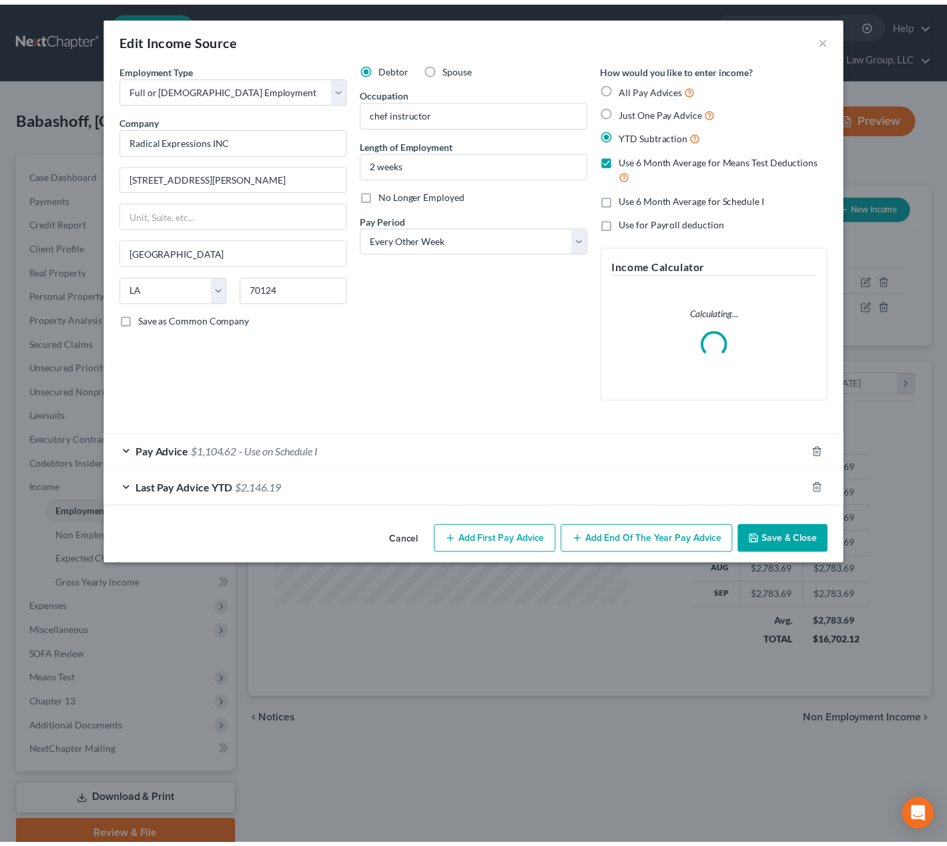
scroll to position [240, 387]
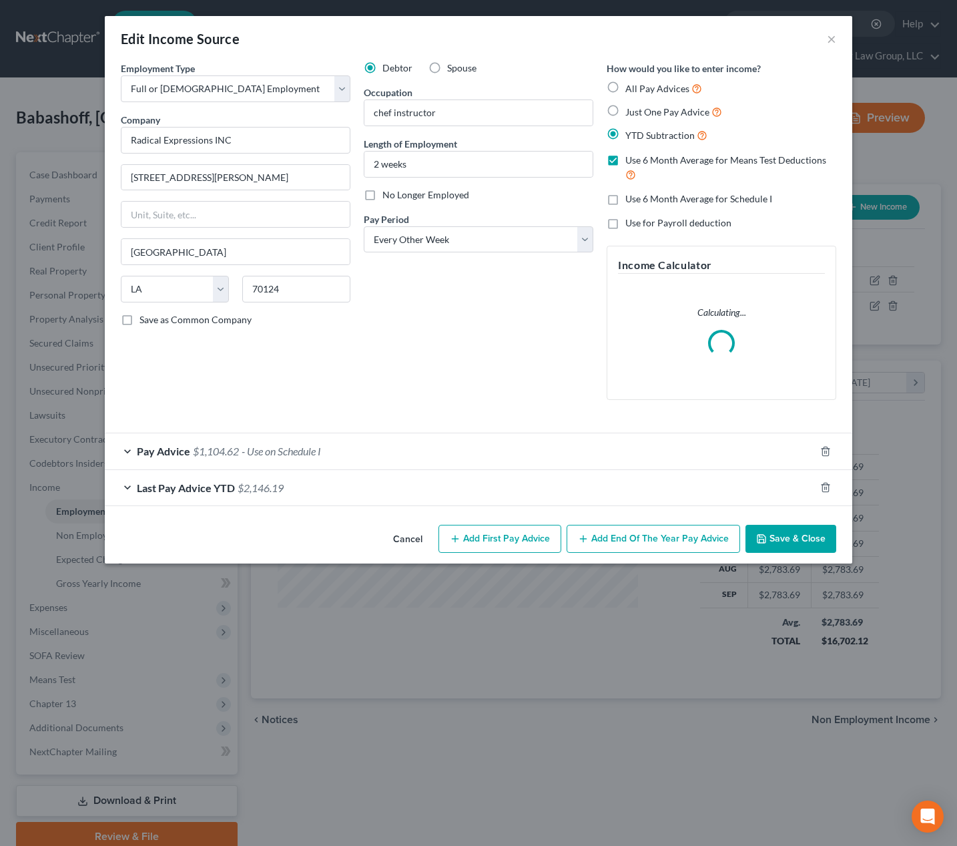
click at [365, 481] on div "Last Pay Advice YTD $2,146.19" at bounding box center [460, 487] width 710 height 35
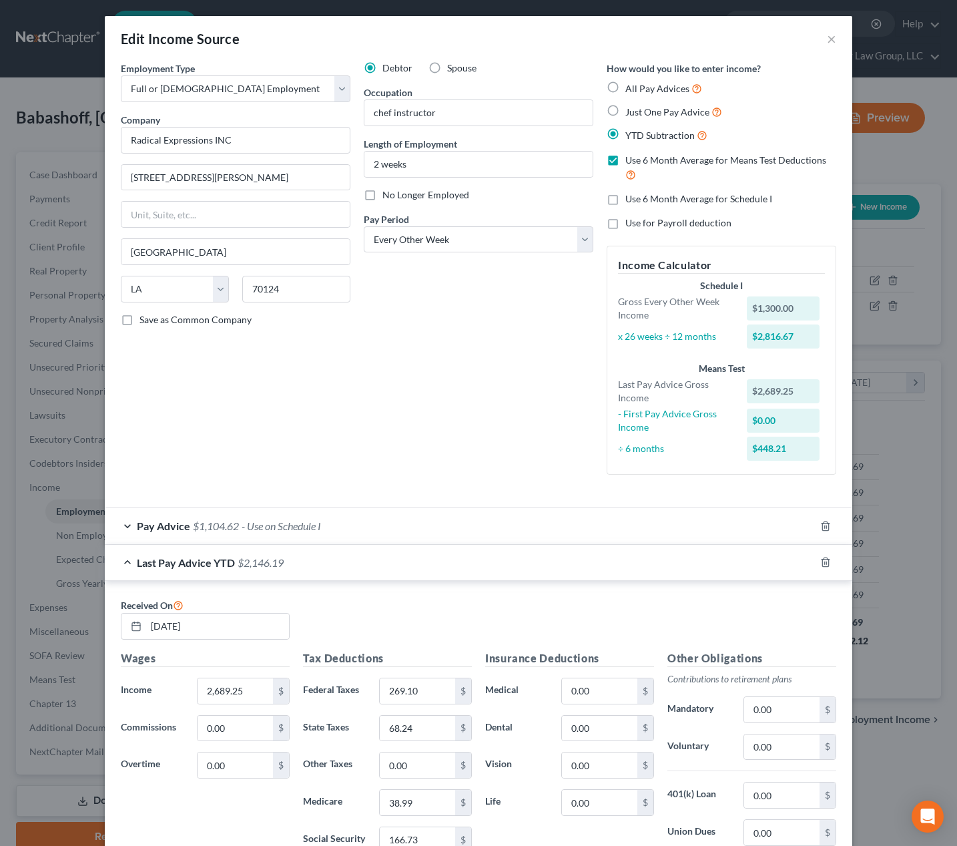
click at [832, 38] on div "Edit Income Source ×" at bounding box center [479, 38] width 748 height 45
click at [829, 39] on button "×" at bounding box center [831, 39] width 9 height 16
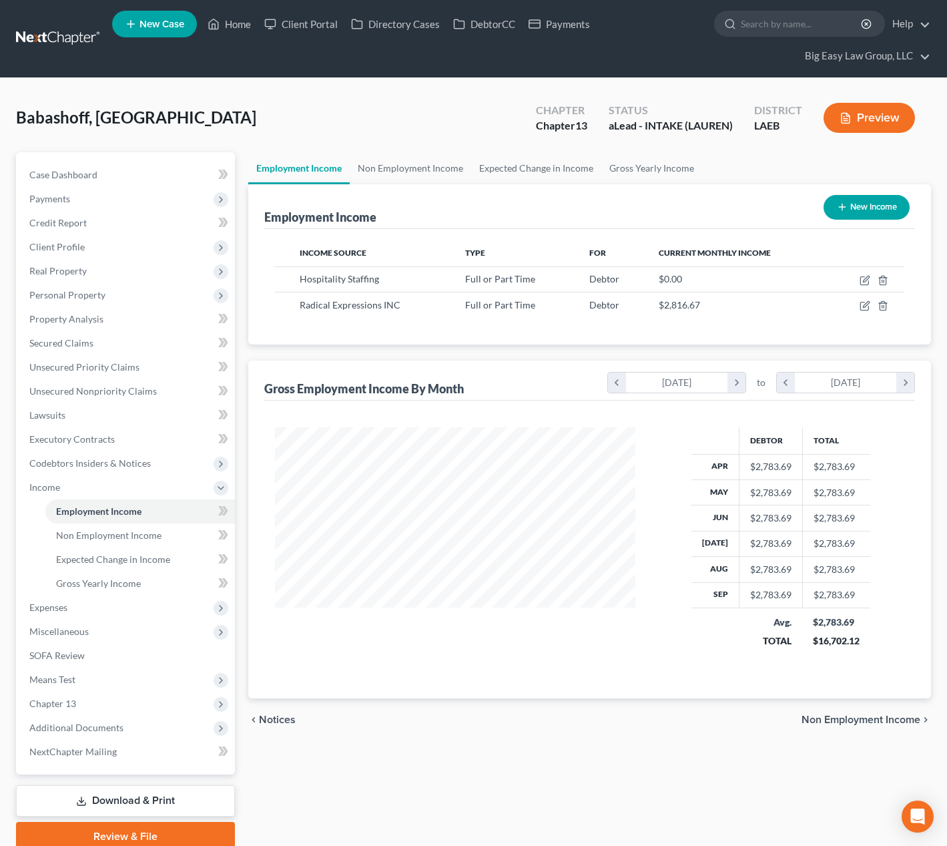
scroll to position [667450, 667306]
click at [560, 168] on link "Expected Change in Income" at bounding box center [536, 168] width 130 height 32
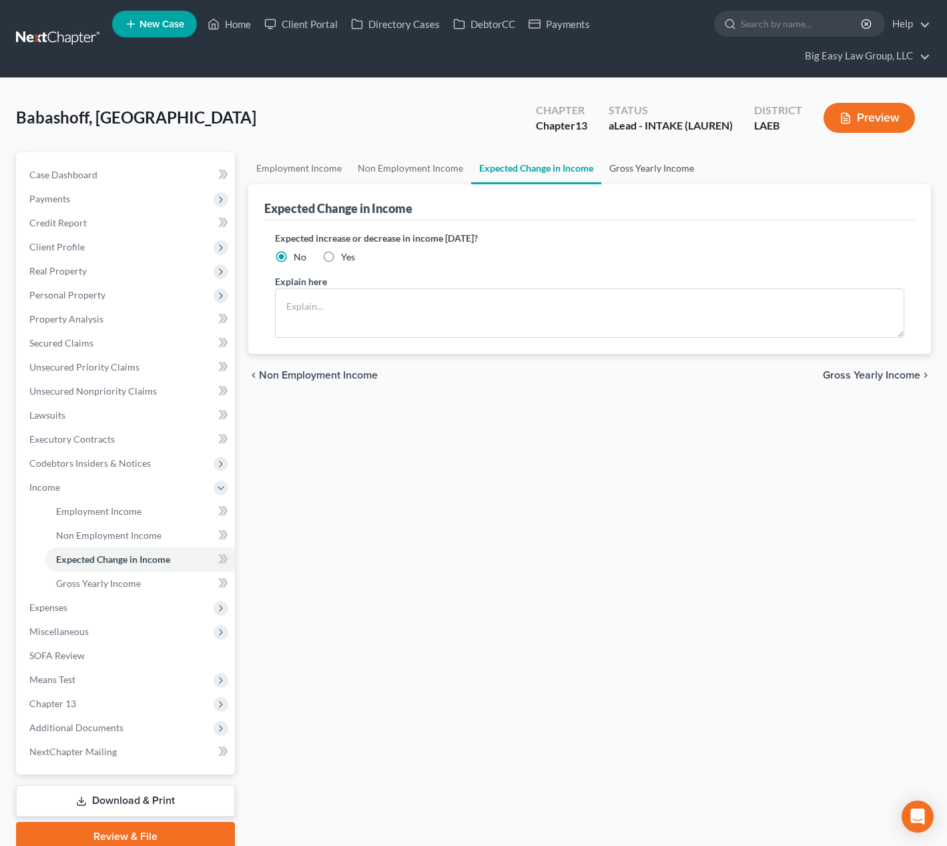
click at [630, 166] on link "Gross Yearly Income" at bounding box center [652, 168] width 101 height 32
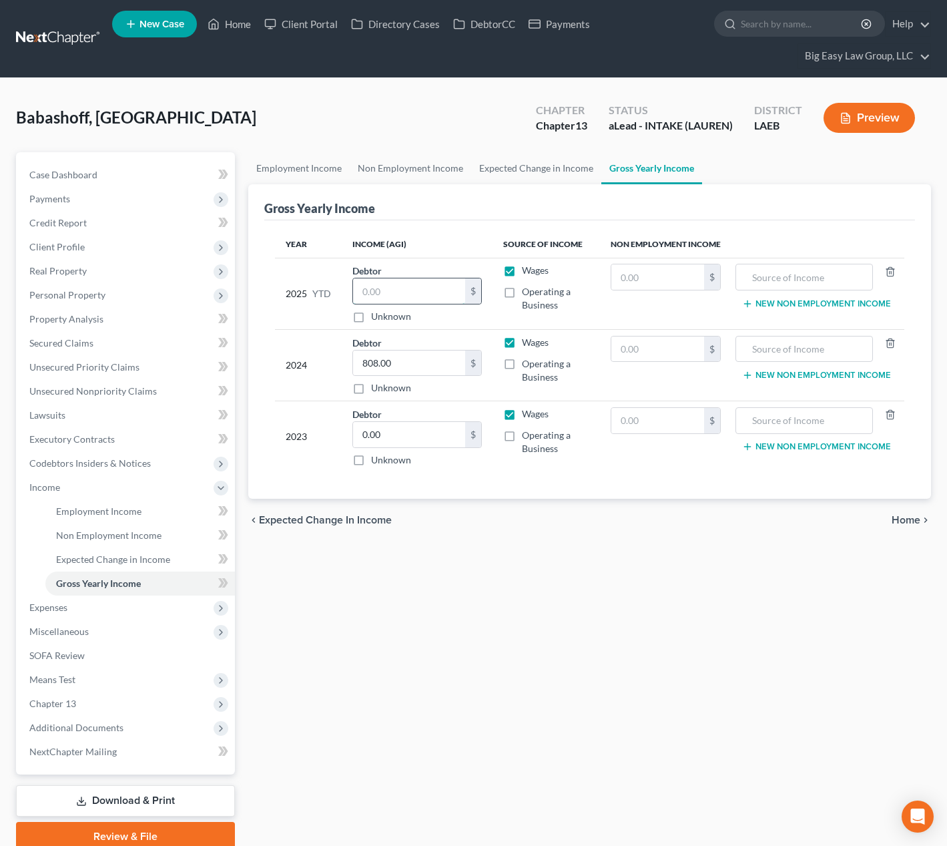
click at [411, 296] on input "text" at bounding box center [409, 290] width 112 height 25
type input "20,376.28"
click at [436, 371] on input "808.00" at bounding box center [409, 363] width 112 height 25
click at [428, 440] on input "0.00" at bounding box center [409, 434] width 112 height 25
drag, startPoint x: 393, startPoint y: 437, endPoint x: 313, endPoint y: 426, distance: 80.8
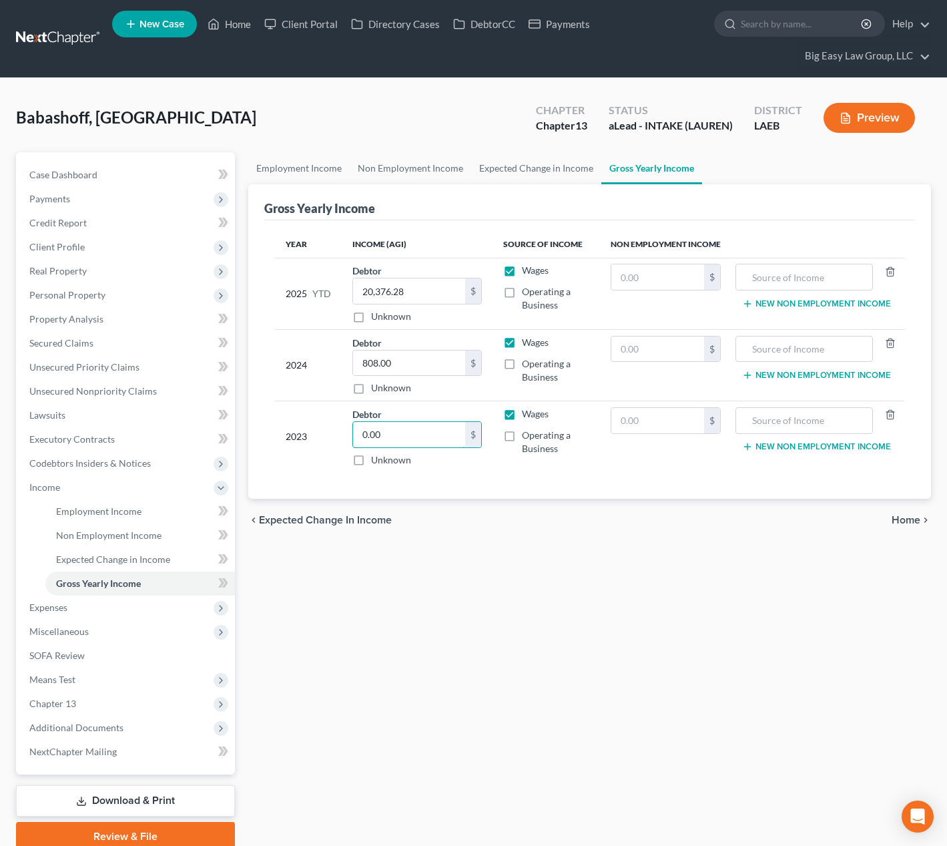
click at [342, 431] on td "Debtor 0.00 $ Unknown Balance Undetermined 0.00 $ Unknown" at bounding box center [417, 436] width 151 height 71
click at [416, 432] on input "39,544" at bounding box center [409, 434] width 112 height 25
drag, startPoint x: 415, startPoint y: 432, endPoint x: 316, endPoint y: 419, distance: 99.6
click at [312, 417] on tr "2023 Debtor 39,544.00 $ Unknown Balance Undetermined 39,544 $ Unknown Wages Ope…" at bounding box center [590, 436] width 630 height 71
drag, startPoint x: 406, startPoint y: 438, endPoint x: 318, endPoint y: 415, distance: 90.5
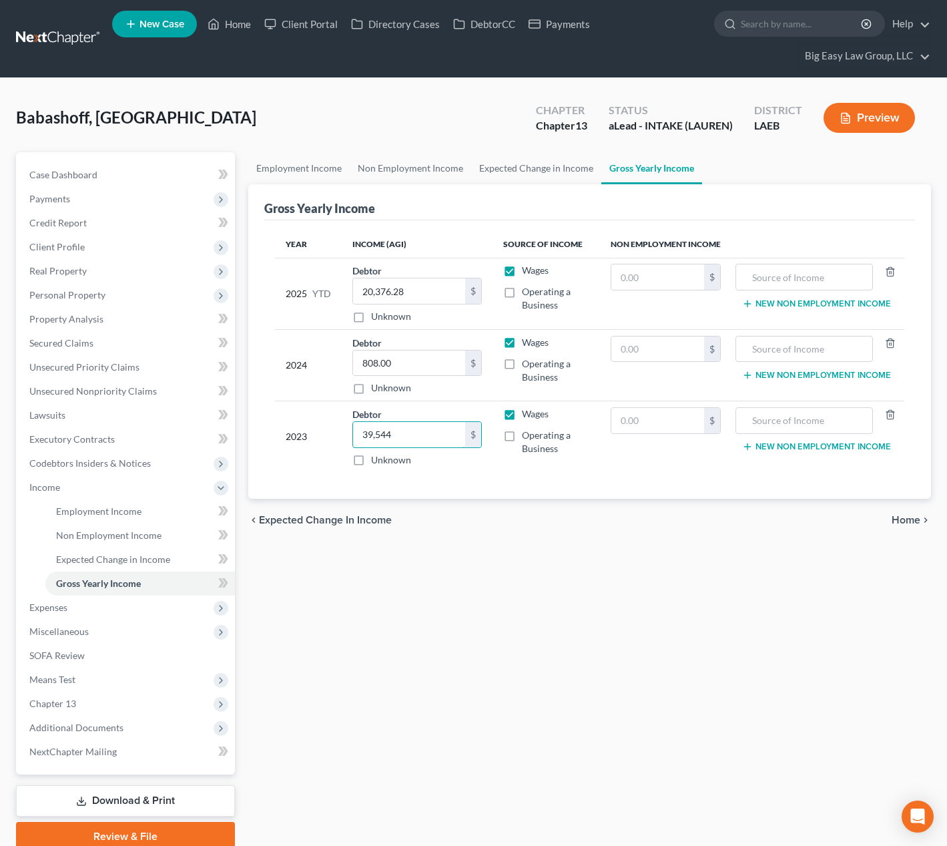
click at [319, 417] on tr "2023 Debtor 39,544.00 $ Unknown Balance Undetermined 39,544 $ Unknown Wages Ope…" at bounding box center [590, 436] width 630 height 71
type input "0.00"
click at [140, 285] on span "Personal Property" at bounding box center [127, 295] width 216 height 24
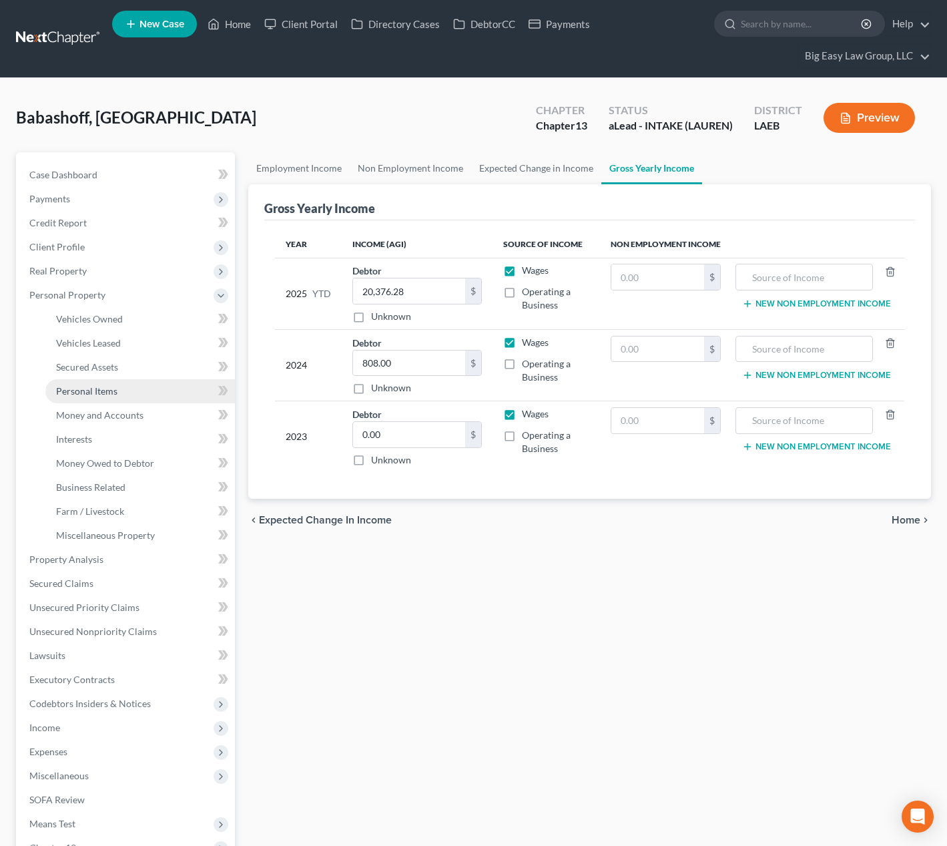
click at [165, 389] on link "Personal Items" at bounding box center [140, 391] width 190 height 24
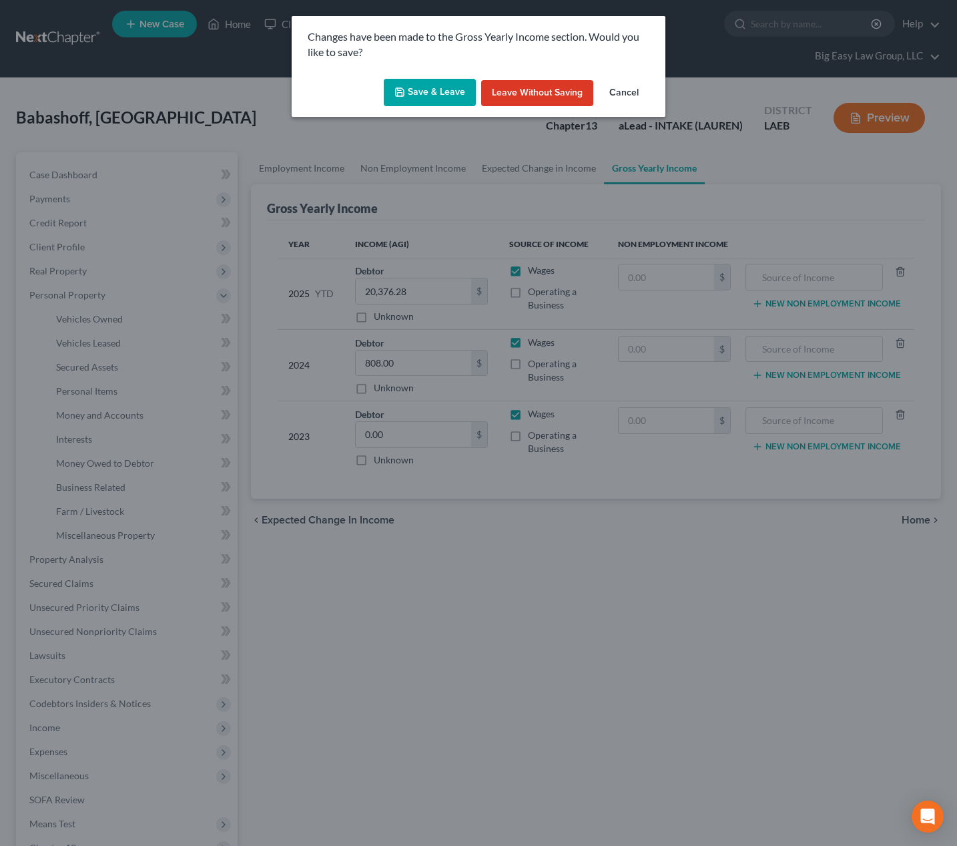
click at [431, 87] on button "Save & Leave" at bounding box center [430, 93] width 92 height 28
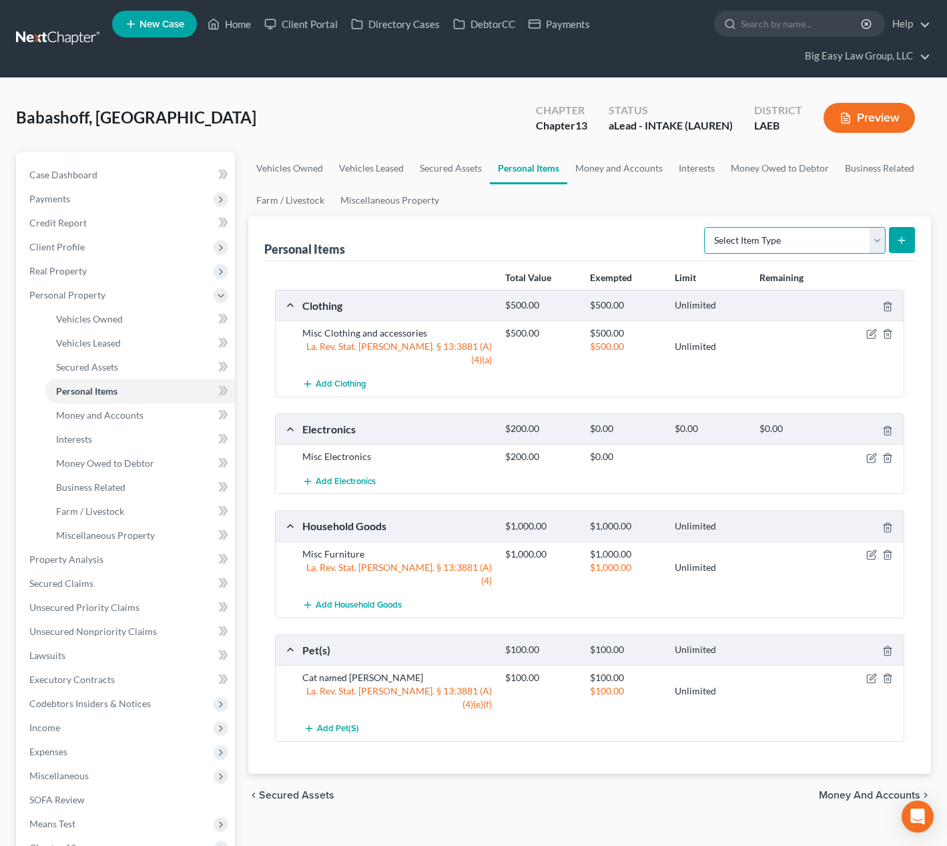
click at [793, 227] on select "Select Item Type Clothing (A/B: 11) Collectibles Of Value (A/B: 8) Electronics …" at bounding box center [795, 240] width 182 height 27
select select "other"
click at [706, 227] on select "Select Item Type Clothing (A/B: 11) Collectibles Of Value (A/B: 8) Electronics …" at bounding box center [795, 240] width 182 height 27
click at [897, 238] on icon "submit" at bounding box center [902, 240] width 11 height 11
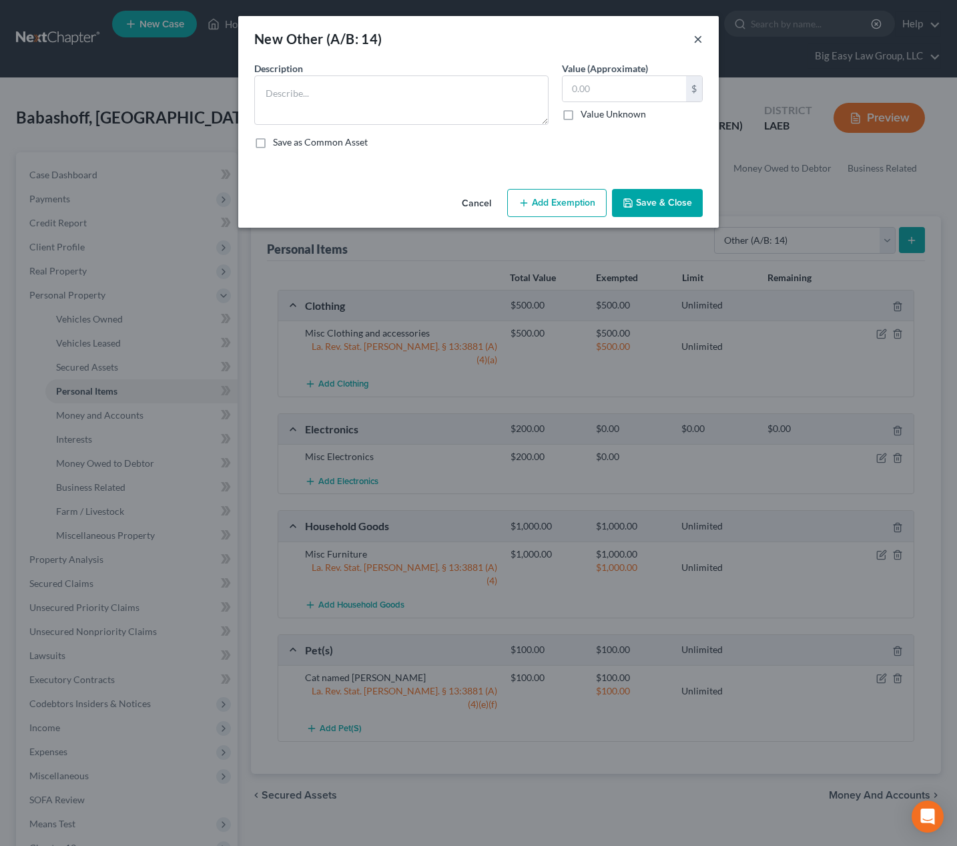
click at [699, 37] on button "×" at bounding box center [698, 39] width 9 height 16
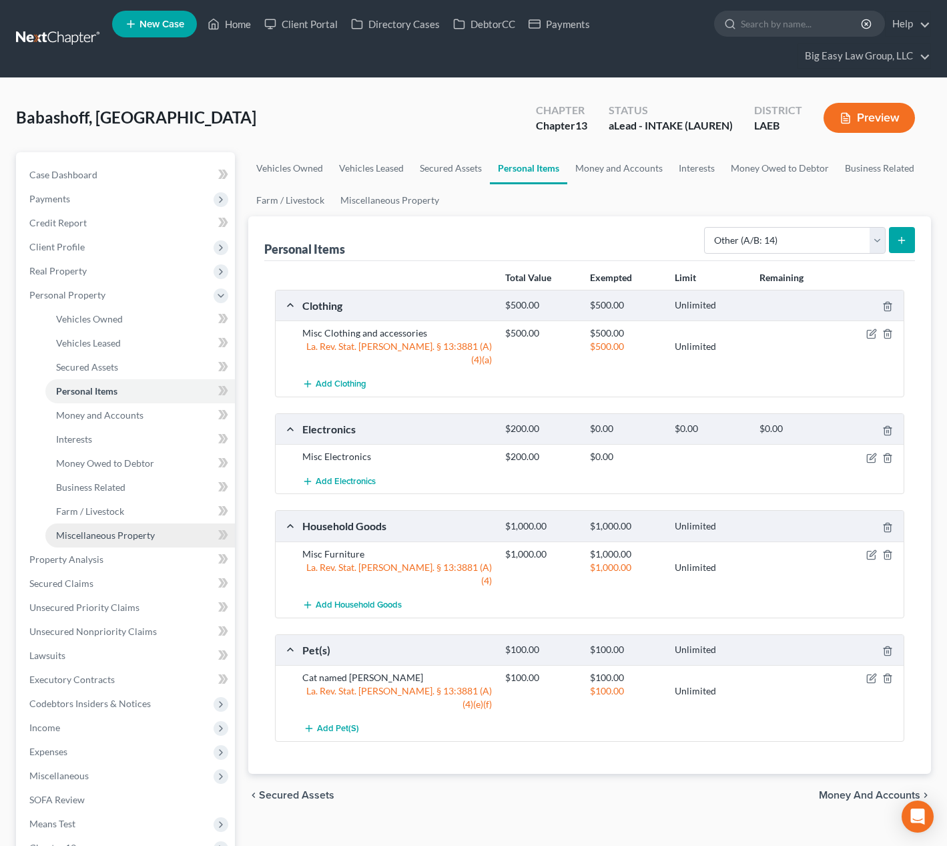
click at [149, 531] on span "Miscellaneous Property" at bounding box center [105, 534] width 99 height 11
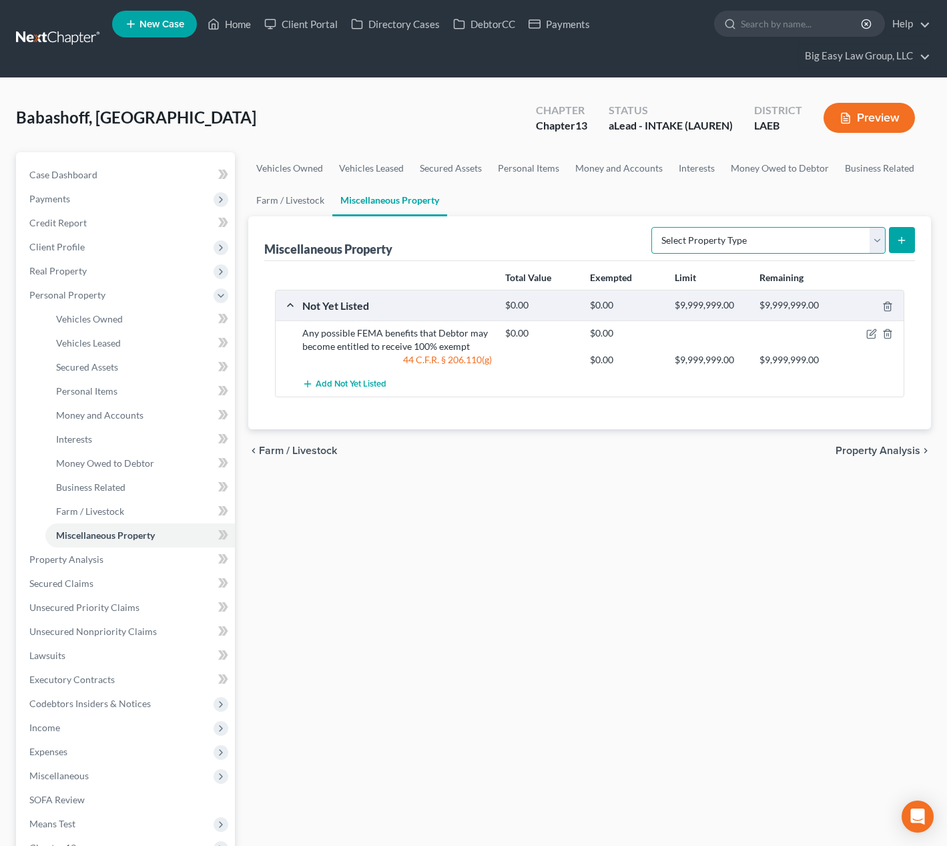
click at [717, 234] on select "Select Property Type Assigned for Creditor Benefit Within 1 Year (SOFA: 12) Hol…" at bounding box center [769, 240] width 234 height 27
select select "stored_within_1_year"
click at [652, 227] on select "Select Property Type Assigned for Creditor Benefit Within 1 Year (SOFA: 12) Hol…" at bounding box center [769, 240] width 234 height 27
click at [899, 242] on icon "submit" at bounding box center [902, 240] width 11 height 11
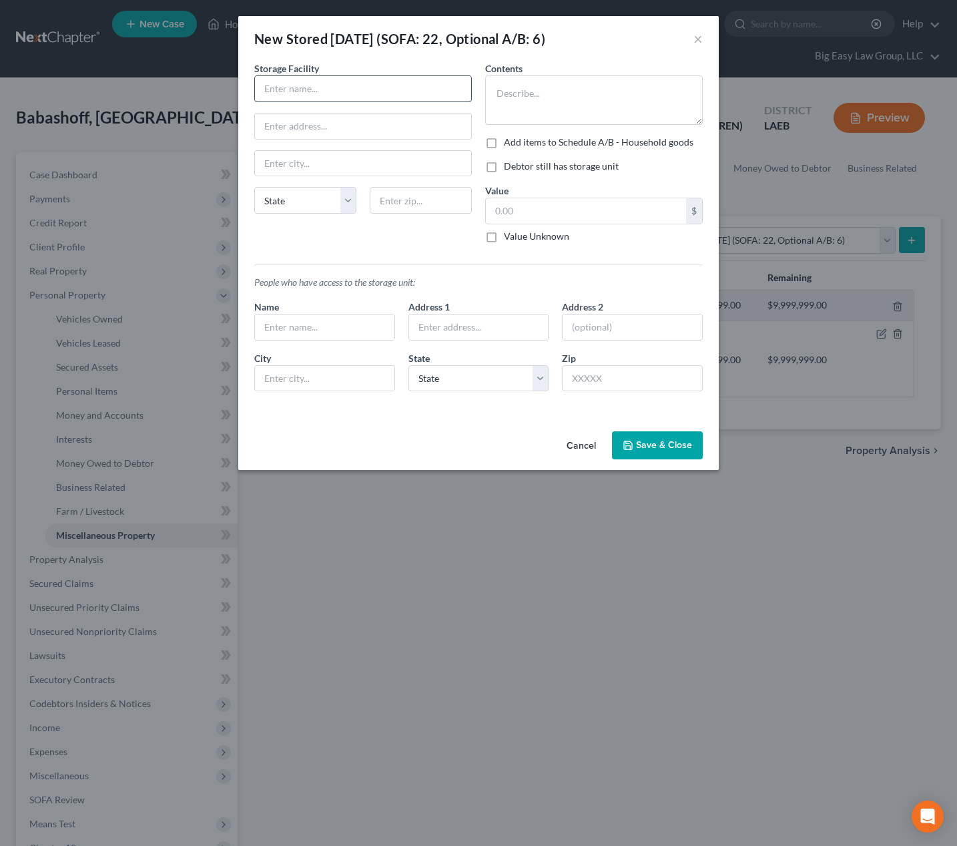
click at [376, 90] on input "text" at bounding box center [363, 88] width 216 height 25
type input "Xtra Space Storage"
click at [334, 130] on input "text" at bounding box center [363, 126] width 216 height 25
type input "540 N Cortez"
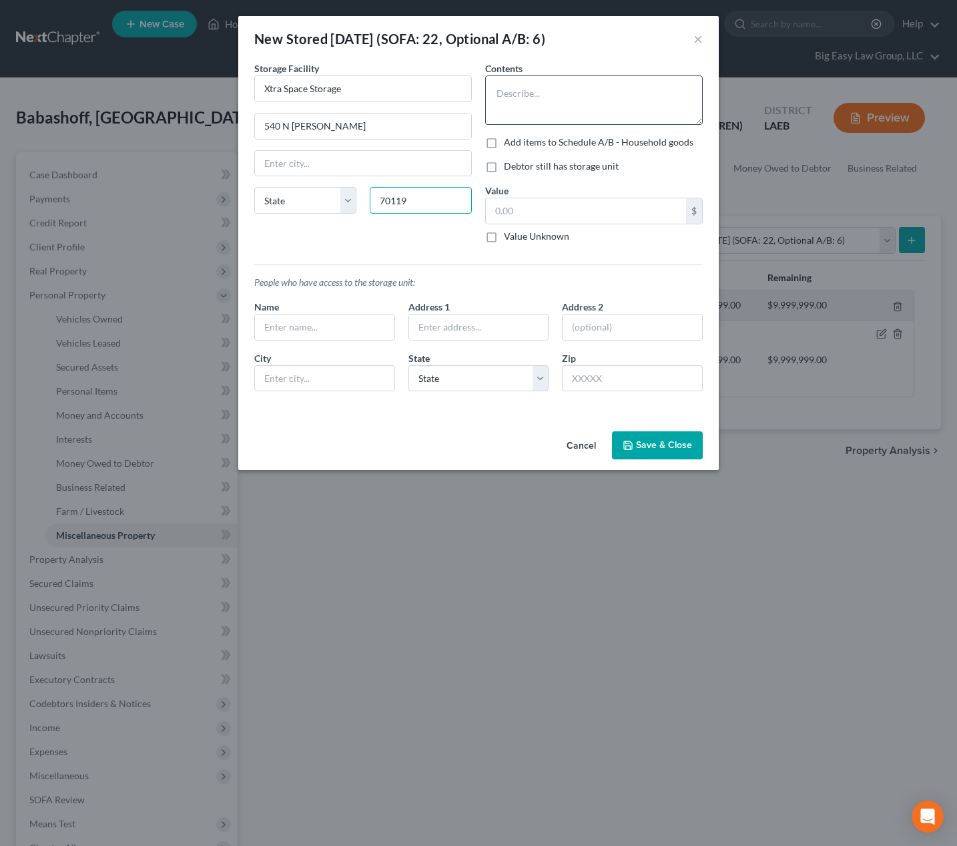
type input "70119"
type input "New Orleans"
select select "19"
click at [564, 216] on input "text" at bounding box center [586, 210] width 200 height 25
type input "500"
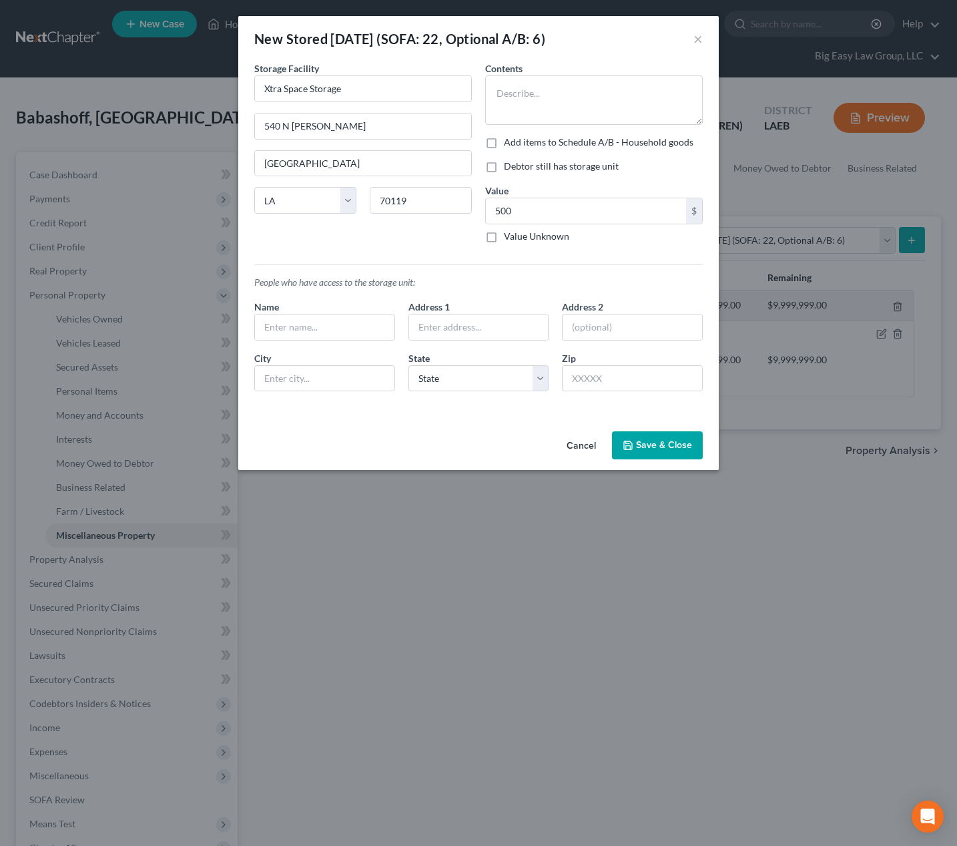
click at [525, 142] on label "Add items to Schedule A/B - Household goods" at bounding box center [599, 142] width 190 height 13
click at [518, 142] on input "Add items to Schedule A/B - Household goods" at bounding box center [513, 140] width 9 height 9
checkbox input "true"
click at [535, 90] on textarea at bounding box center [594, 99] width 218 height 49
click at [534, 93] on textarea "camping and hhg" at bounding box center [594, 99] width 218 height 49
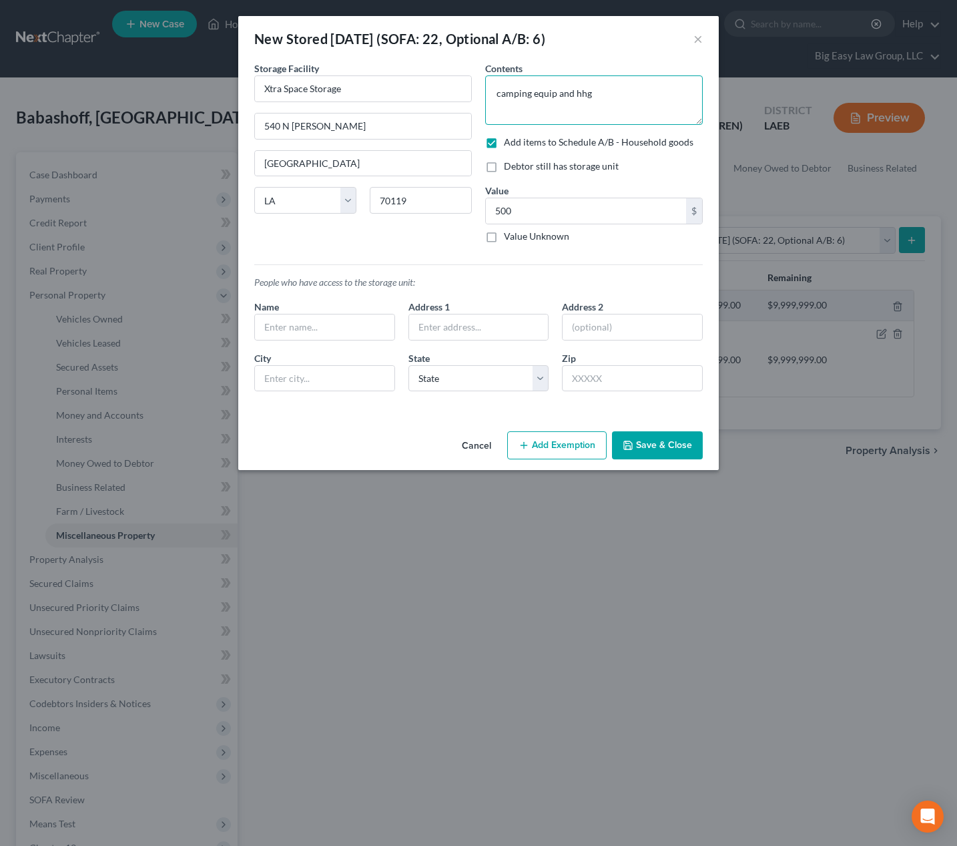
type textarea "camping equip and hhg"
click at [504, 168] on label "Debtor still has storage unit" at bounding box center [561, 166] width 115 height 13
click at [509, 168] on input "Debtor still has storage unit" at bounding box center [513, 164] width 9 height 9
checkbox input "true"
click at [643, 437] on button "Save & Close" at bounding box center [657, 445] width 91 height 28
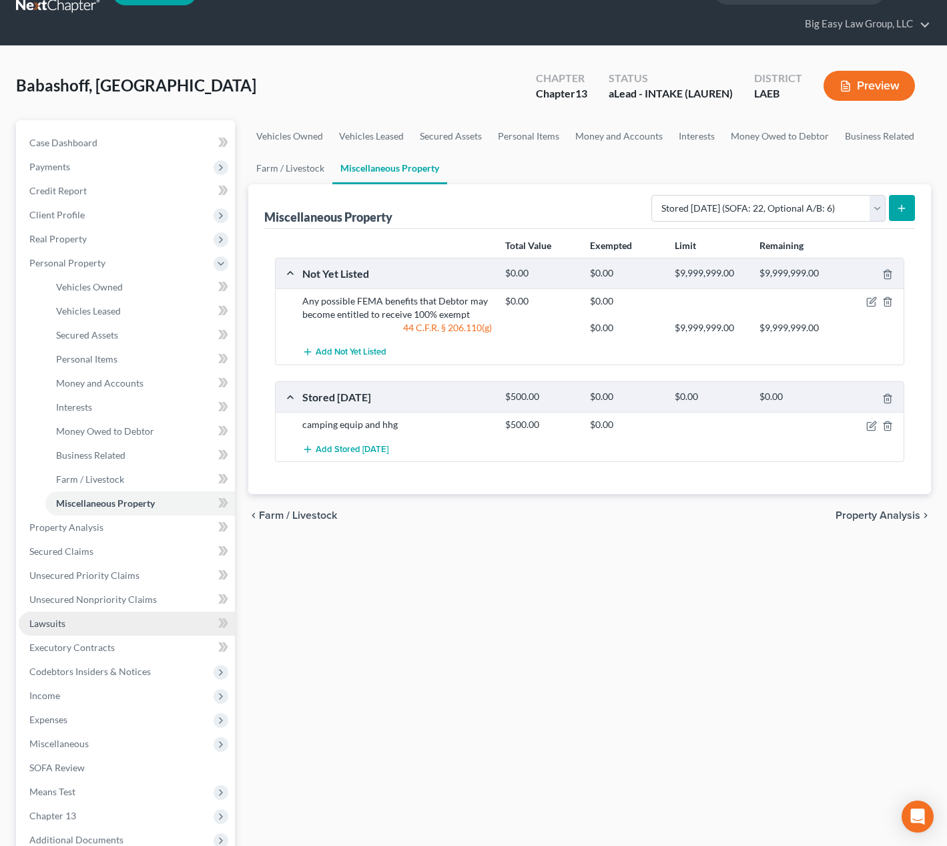
scroll to position [54, 0]
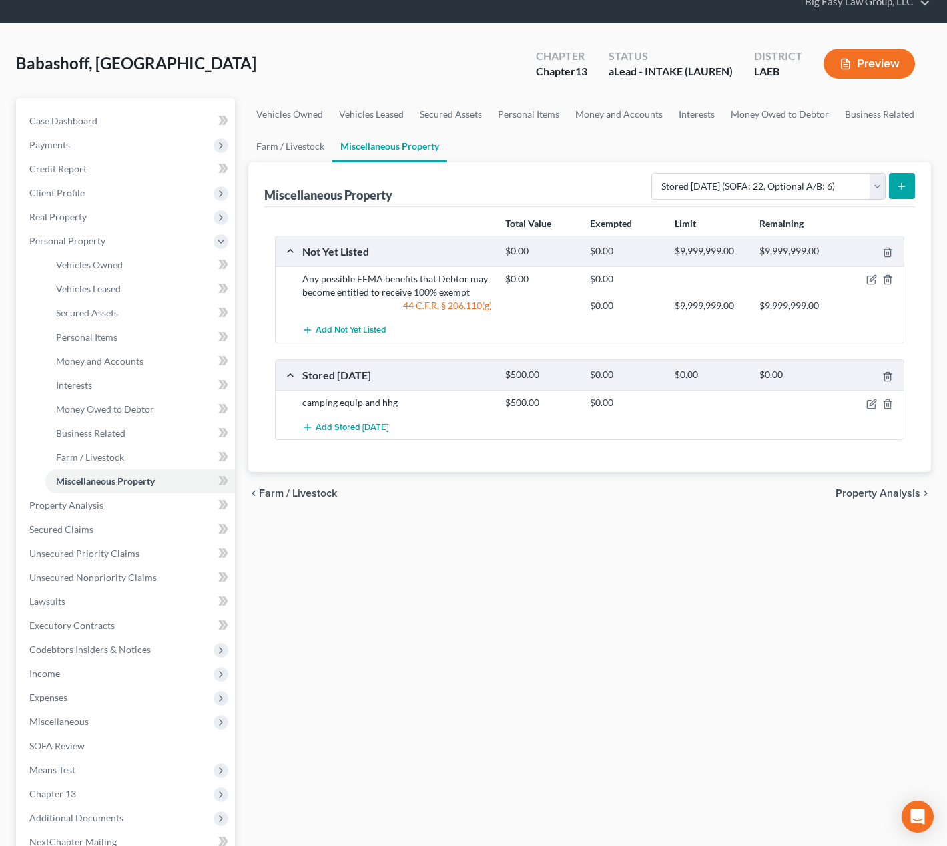
click at [848, 64] on icon "button" at bounding box center [846, 64] width 12 height 12
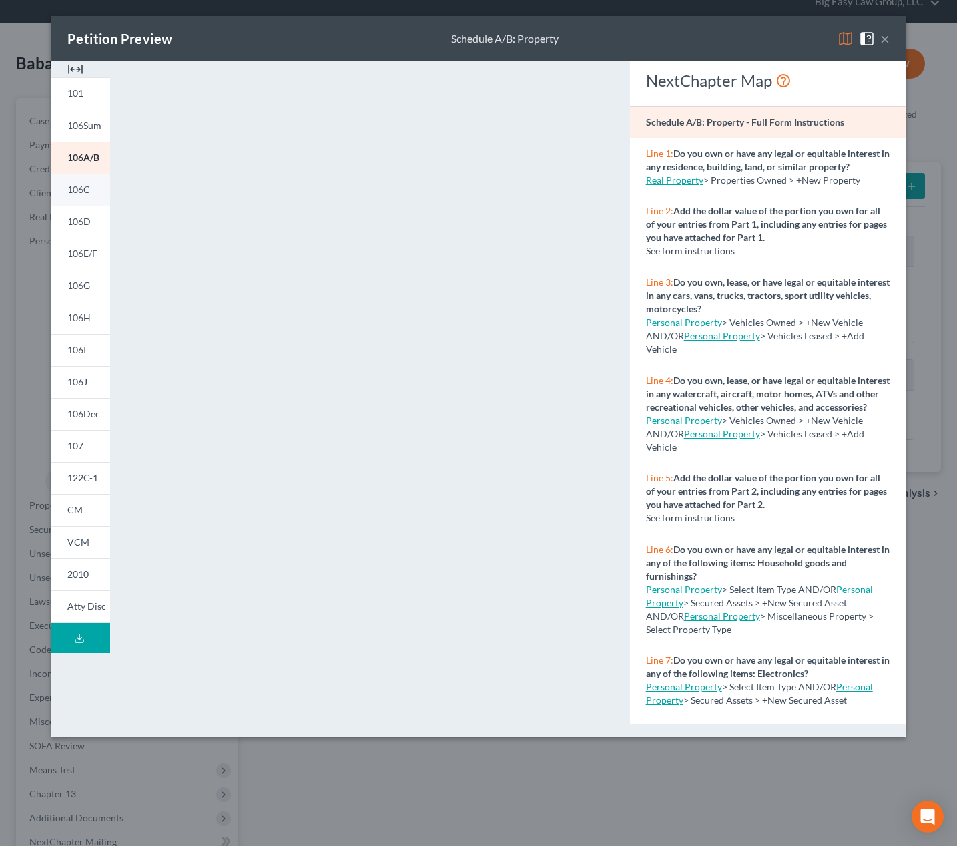
click at [85, 188] on span "106C" at bounding box center [78, 189] width 23 height 11
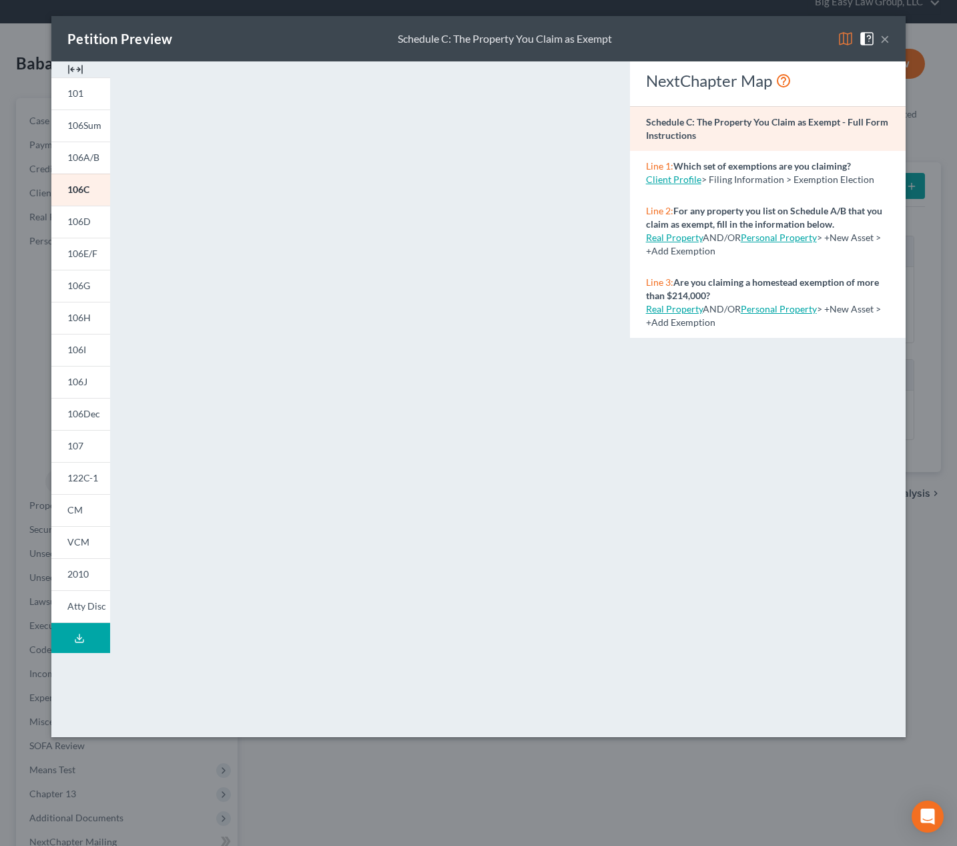
click at [884, 36] on button "×" at bounding box center [885, 39] width 9 height 16
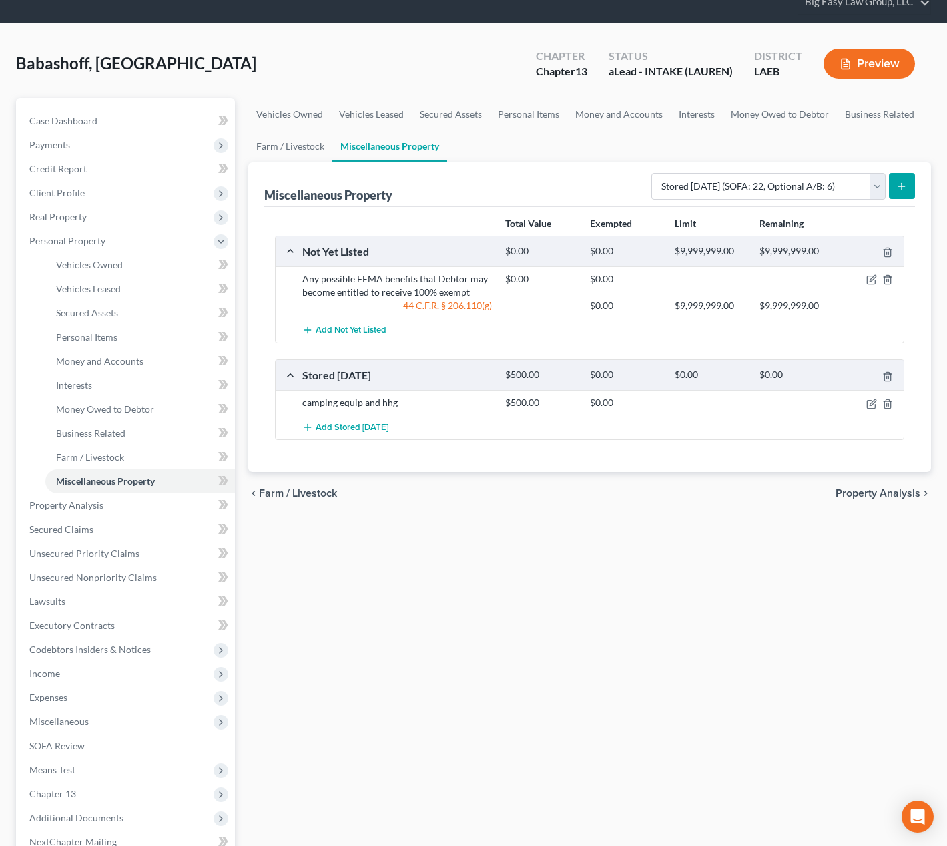
click at [523, 73] on div "Chapter Chapter 13 Status aLead - INTAKE (LAUREN) District LAEB Preview" at bounding box center [725, 63] width 411 height 47
click at [103, 548] on span "Unsecured Priority Claims" at bounding box center [84, 553] width 110 height 11
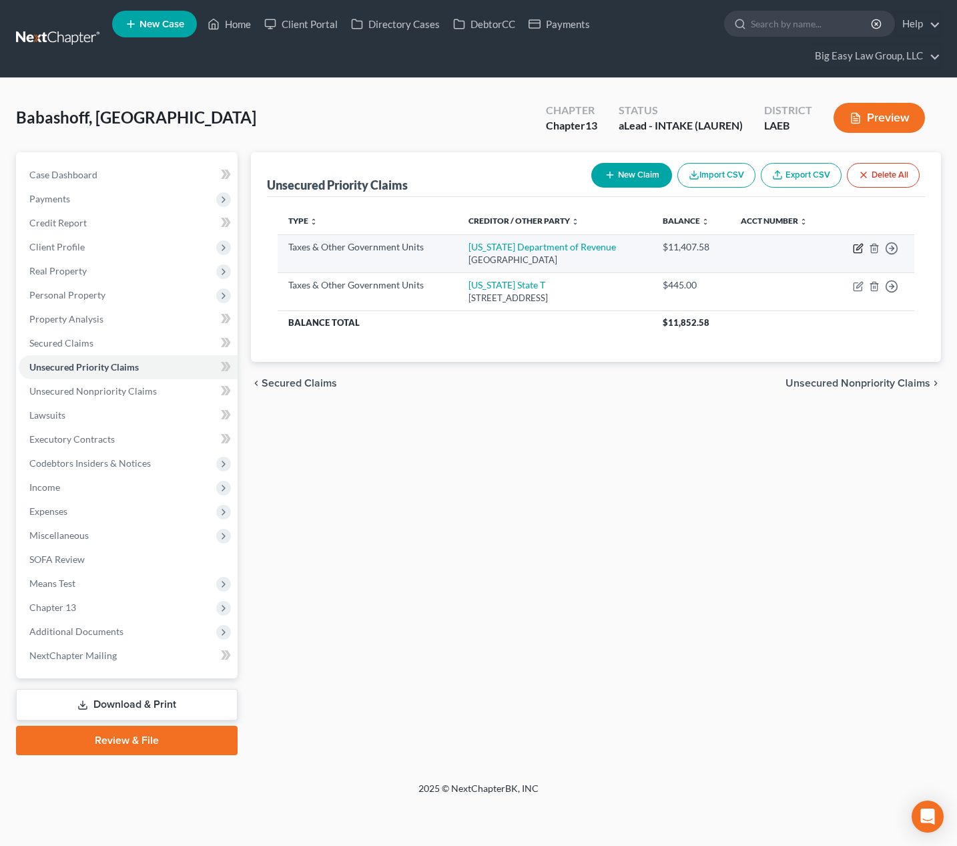
click at [857, 248] on icon "button" at bounding box center [860, 247] width 6 height 6
select select "2"
select select "19"
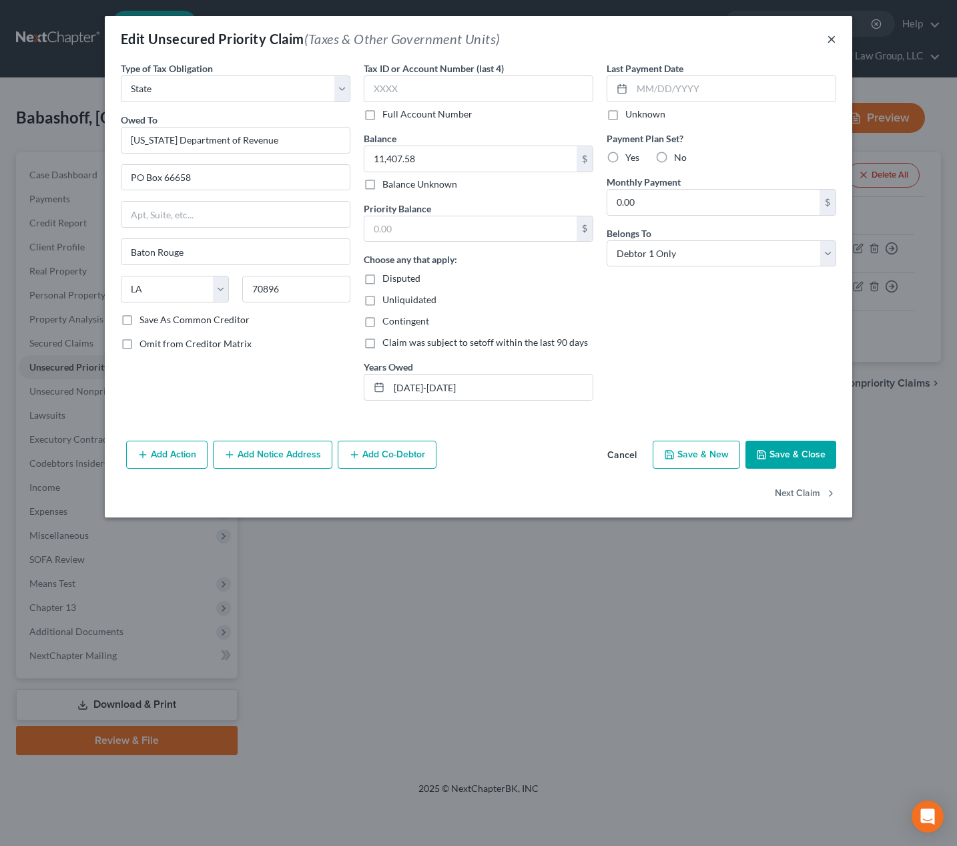
click at [829, 37] on button "×" at bounding box center [831, 39] width 9 height 16
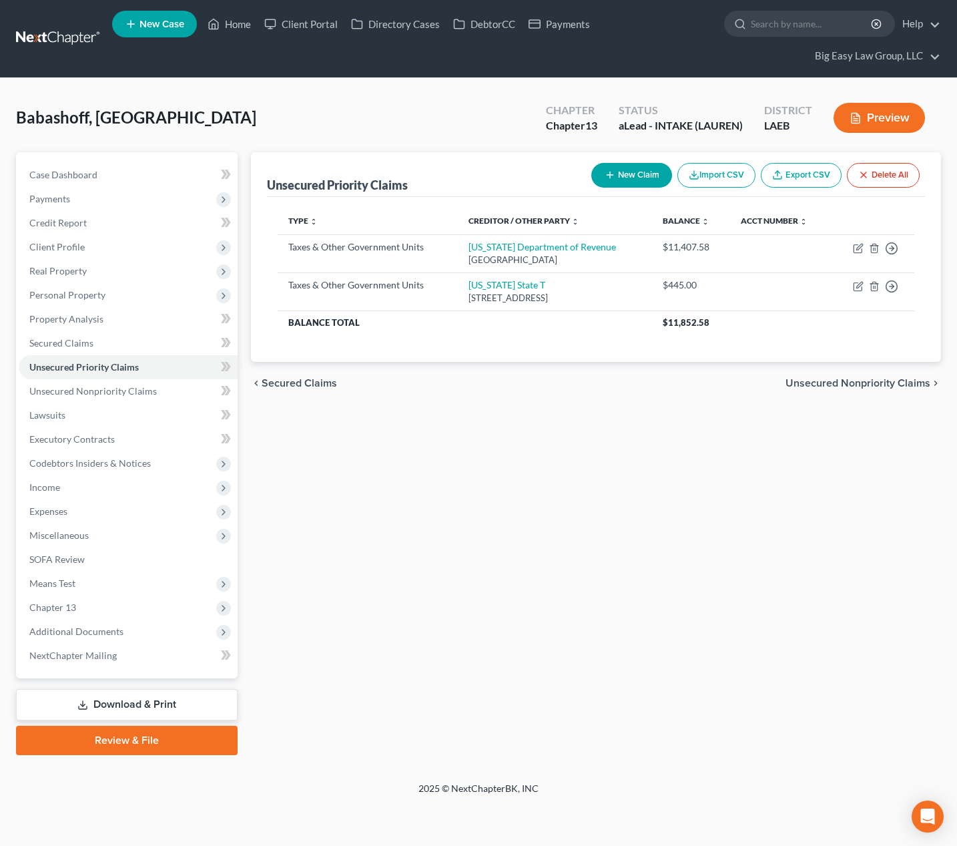
click at [556, 461] on div "Unsecured Priority Claims New Claim Import CSV Export CSV Delete All Type expan…" at bounding box center [596, 453] width 704 height 603
click at [132, 500] on span "Expenses" at bounding box center [128, 511] width 219 height 24
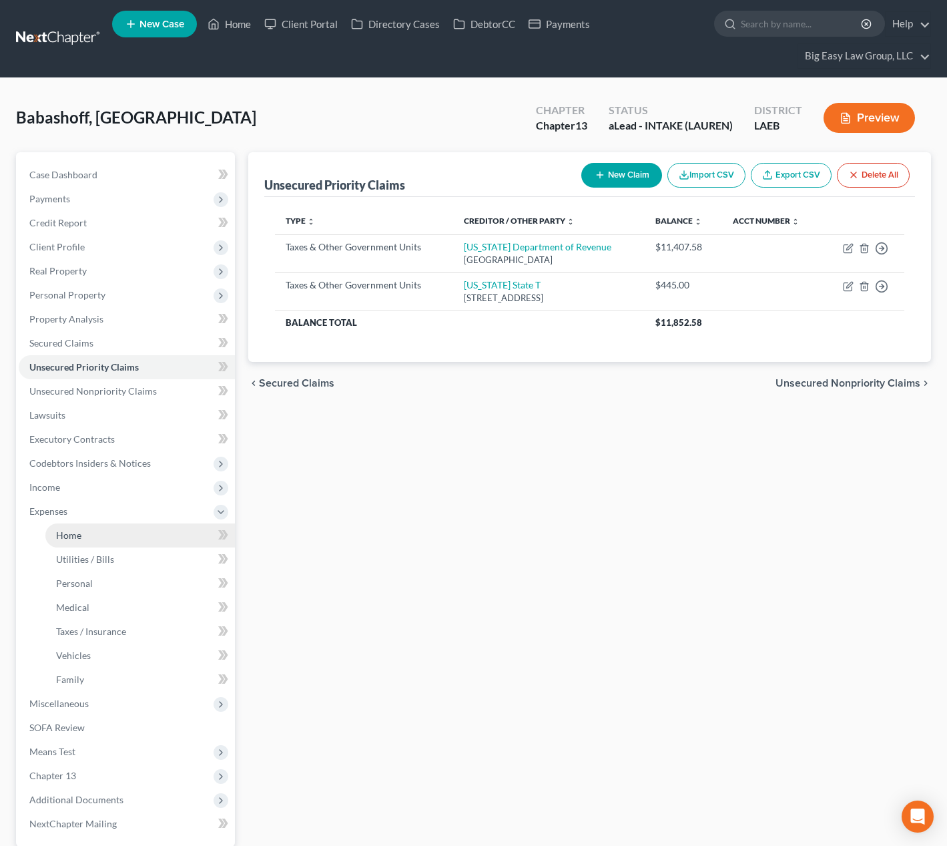
click at [139, 523] on link "Home" at bounding box center [140, 535] width 190 height 24
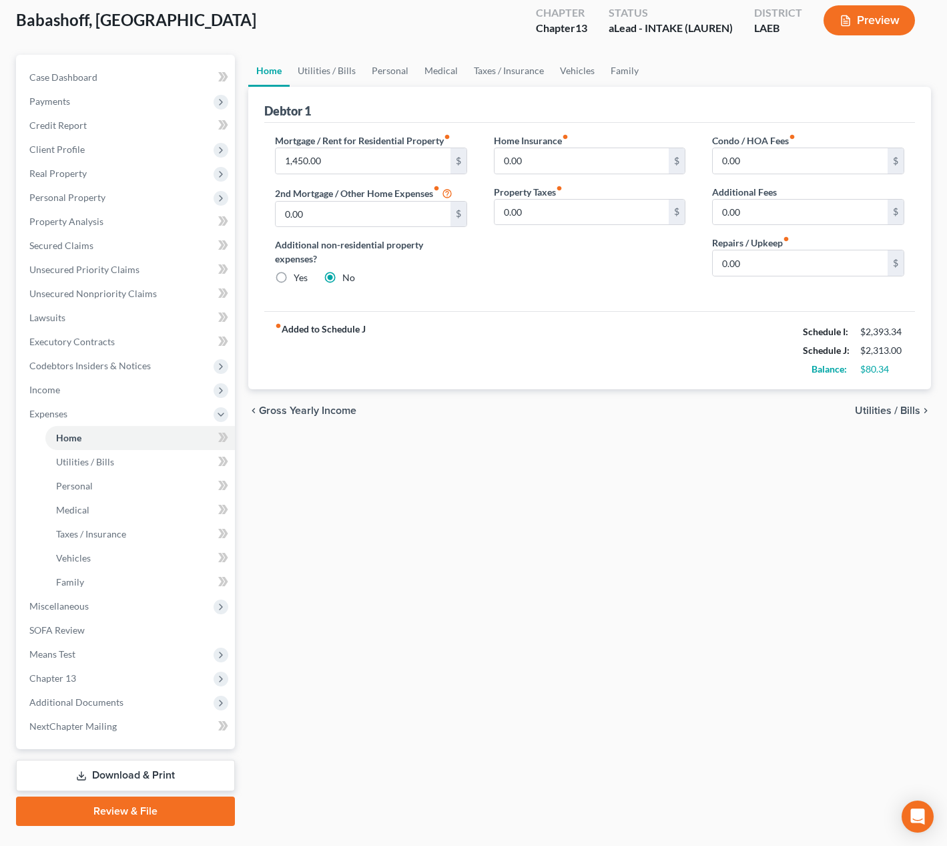
scroll to position [110, 0]
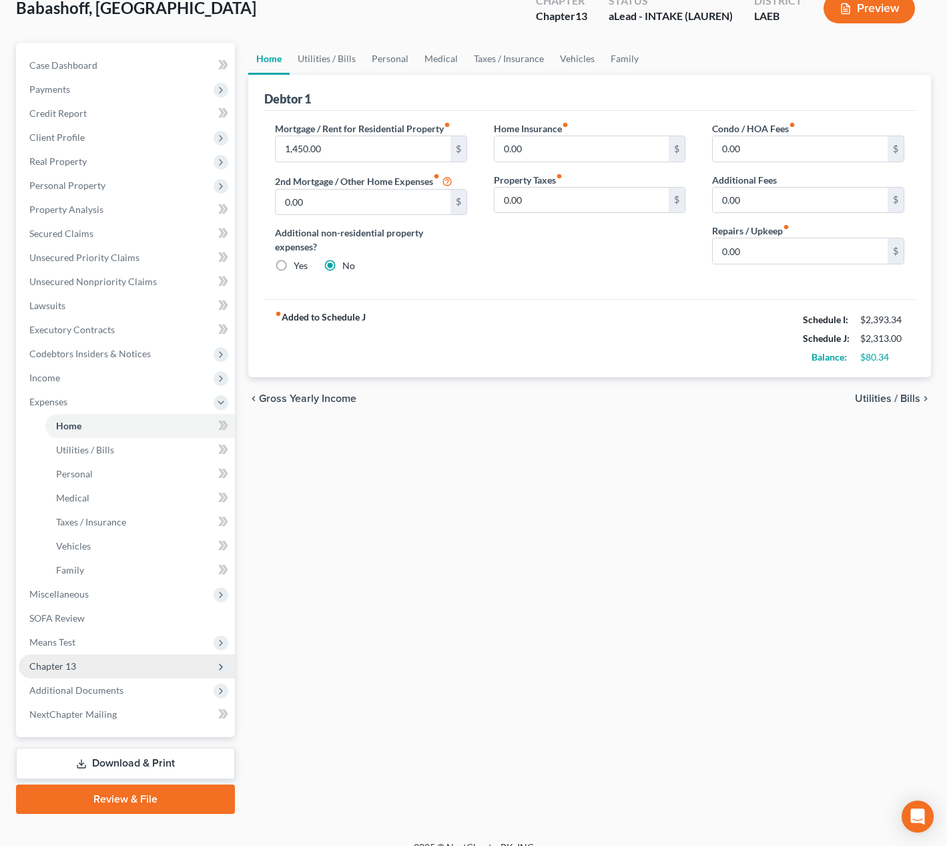
click at [118, 669] on span "Chapter 13" at bounding box center [127, 666] width 216 height 24
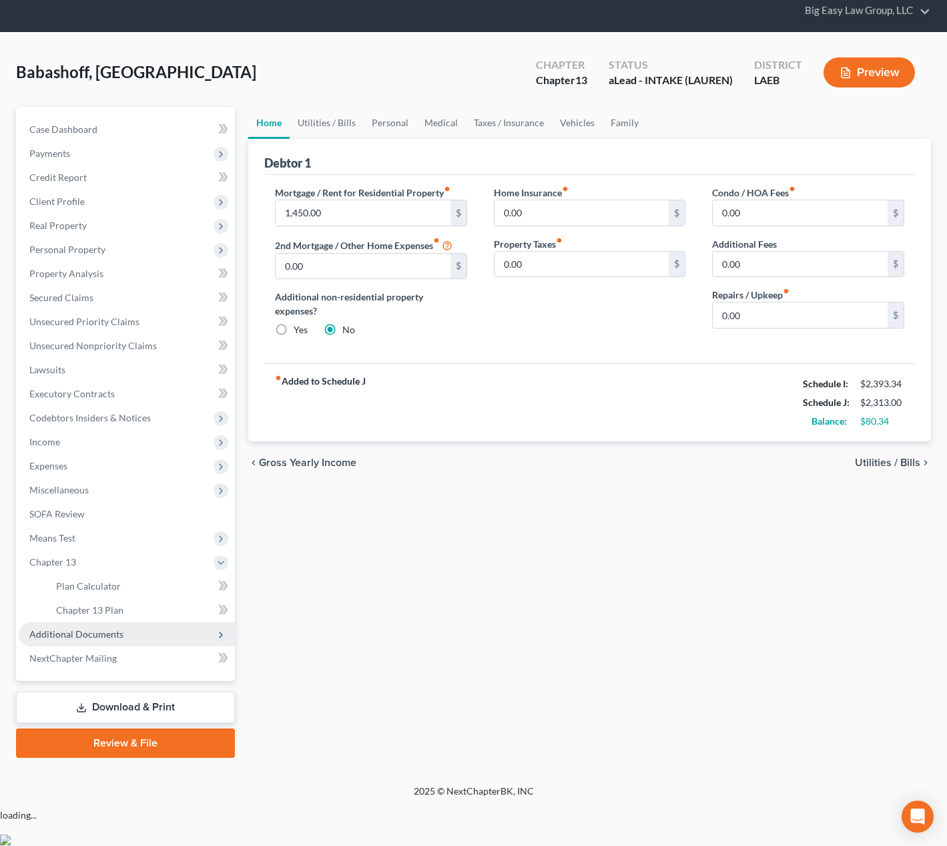
scroll to position [8, 0]
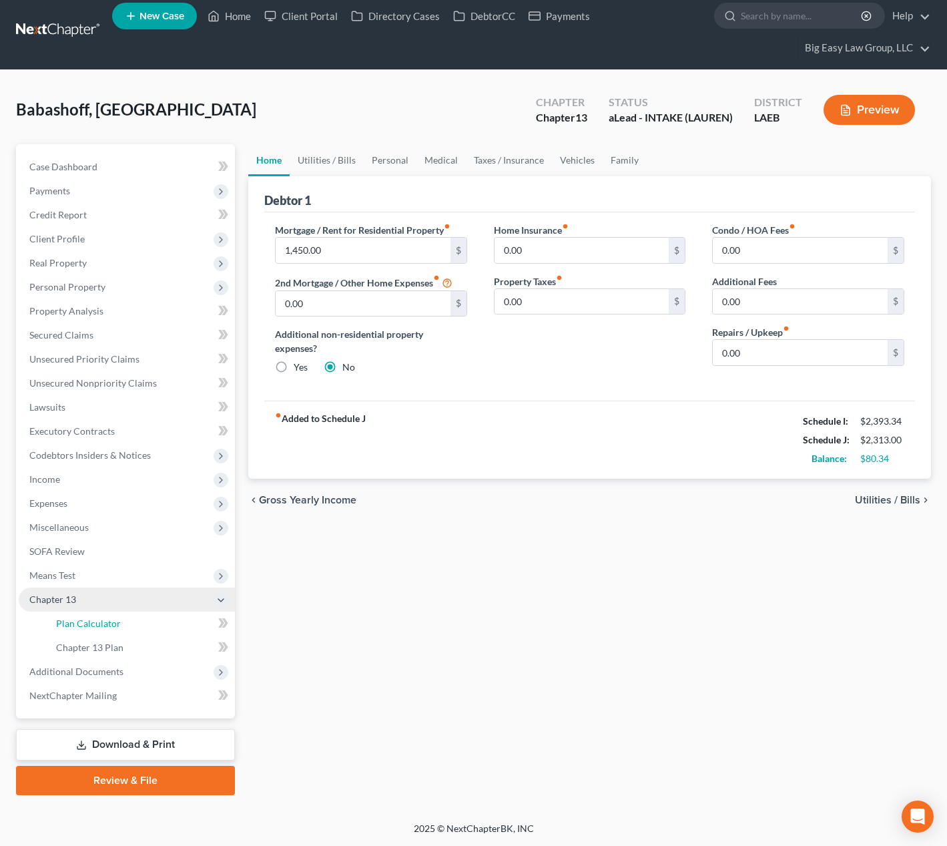
click at [130, 620] on link "Plan Calculator" at bounding box center [140, 624] width 190 height 24
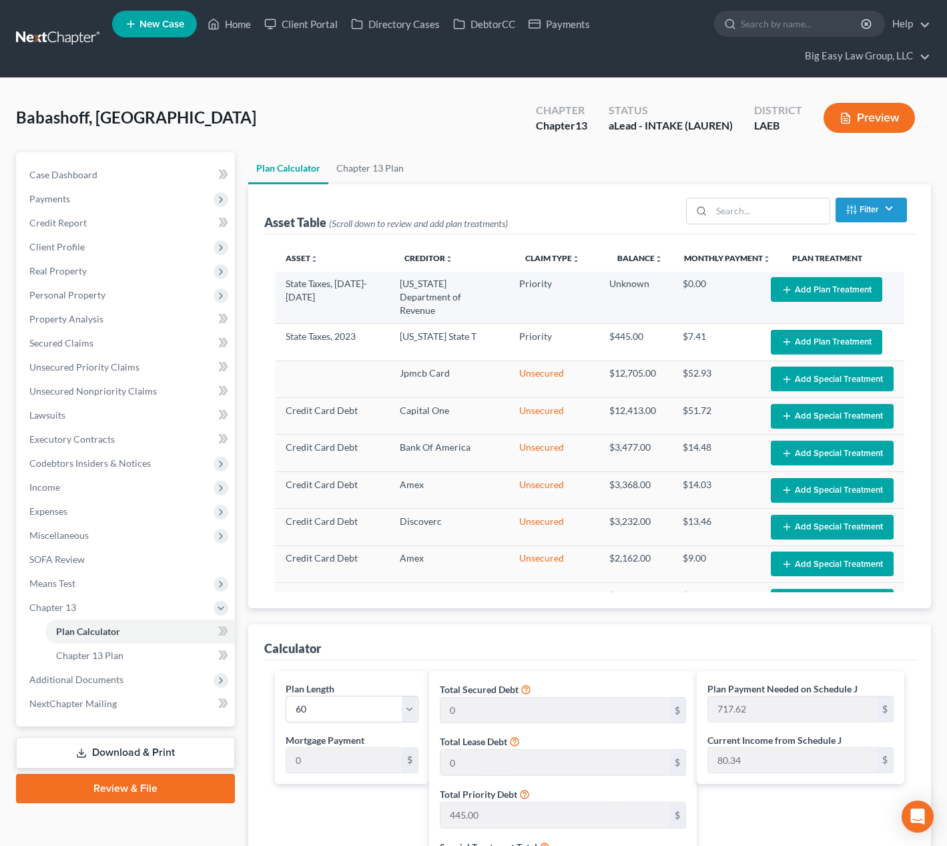
click at [822, 275] on td "Edit Plan Treatment Add Plan Treatment" at bounding box center [832, 298] width 144 height 52
click at [805, 285] on button "Add Plan Treatment" at bounding box center [827, 289] width 112 height 25
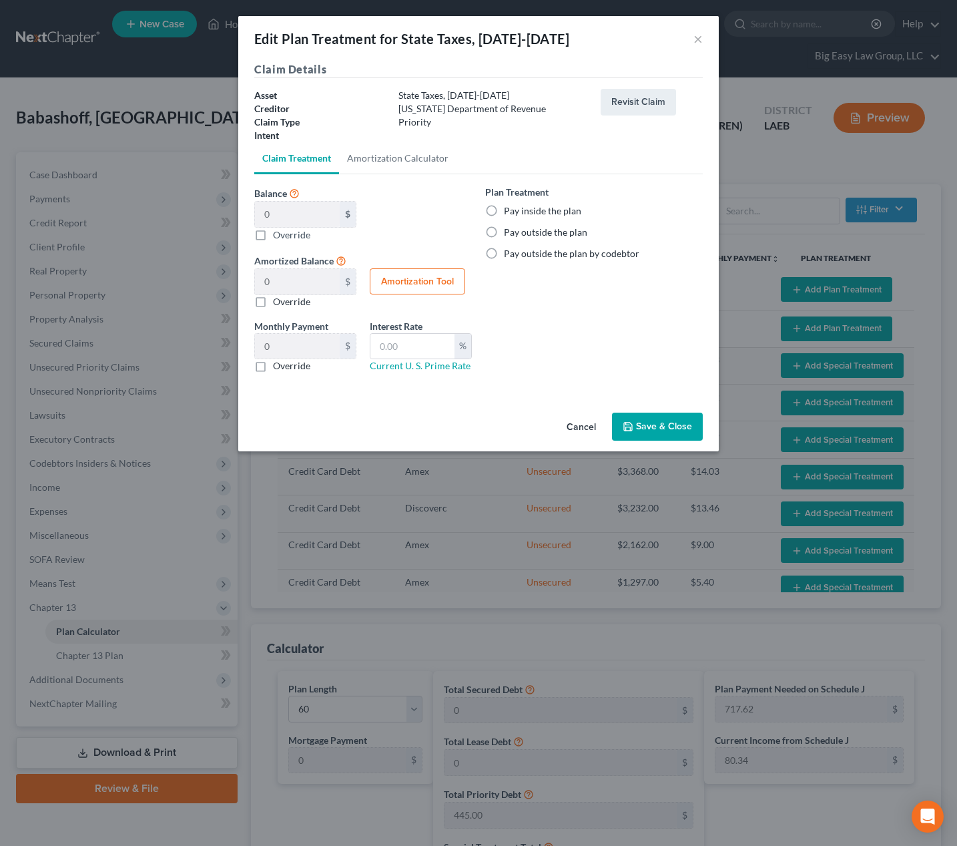
drag, startPoint x: 531, startPoint y: 218, endPoint x: 557, endPoint y: 258, distance: 48.3
click at [531, 218] on div "Plan Treatment Pay inside the plan Pay outside the plan Pay outside the plan by…" at bounding box center [594, 222] width 218 height 75
click at [525, 213] on label "Pay inside the plan" at bounding box center [542, 210] width 77 height 13
click at [518, 213] on input "Pay inside the plan" at bounding box center [513, 208] width 9 height 9
drag, startPoint x: 638, startPoint y: 421, endPoint x: 628, endPoint y: 426, distance: 10.5
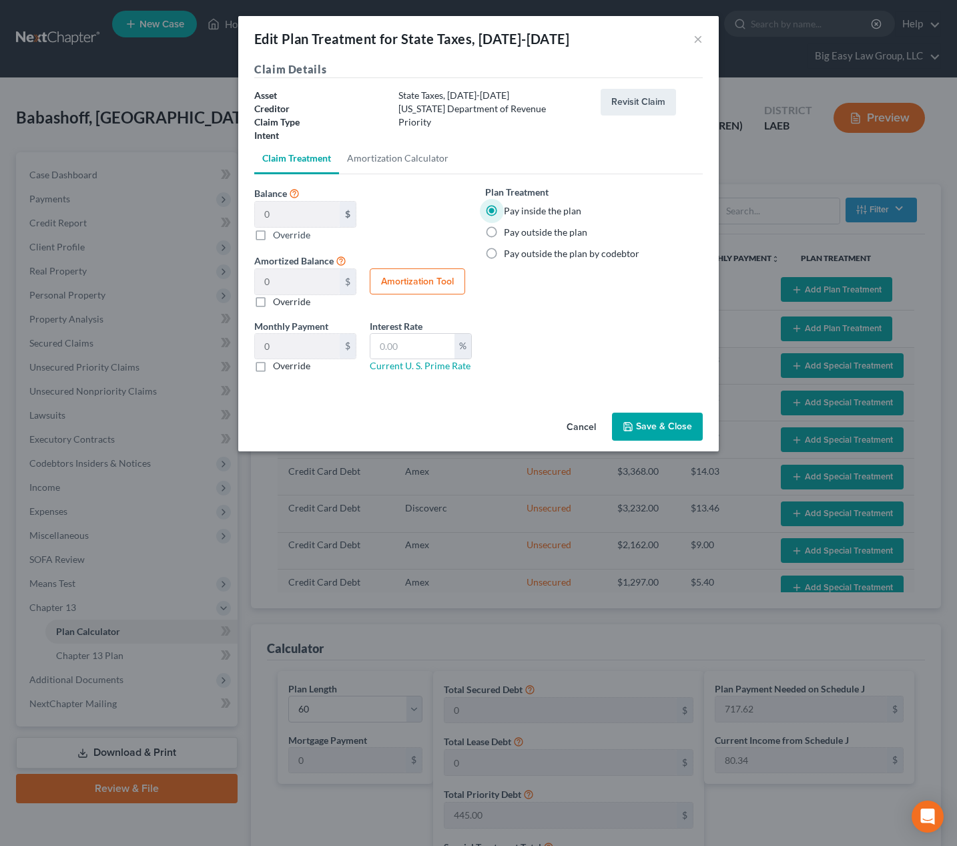
click at [638, 421] on button "Save & Close" at bounding box center [657, 427] width 91 height 28
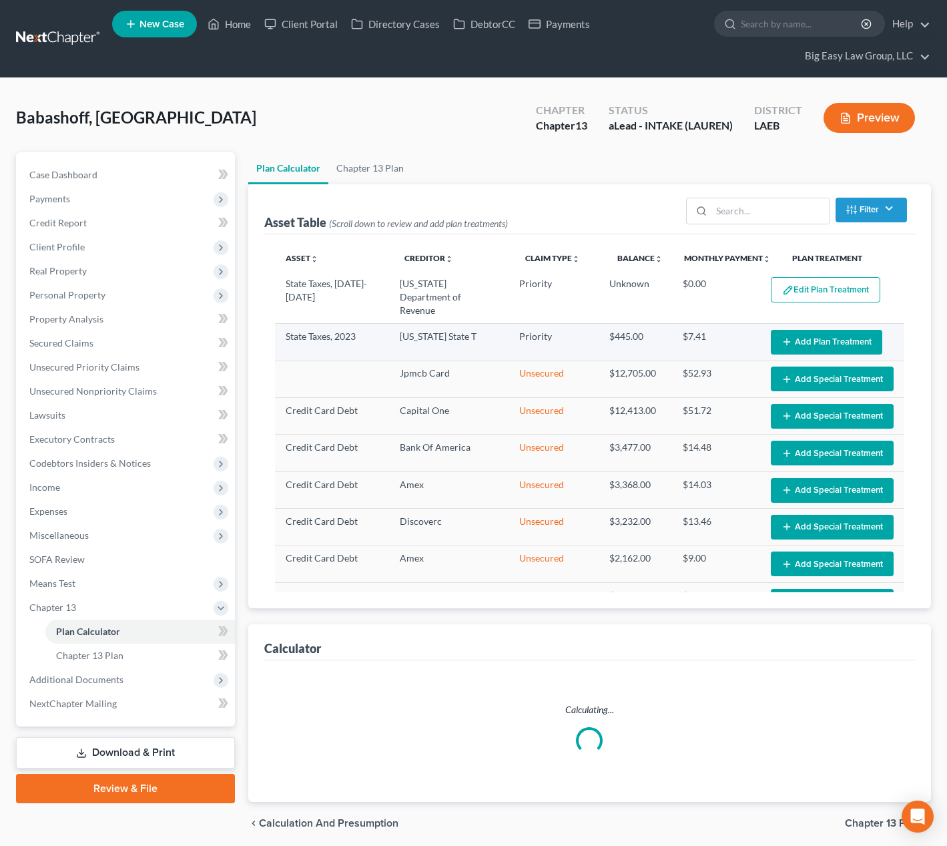
click at [788, 330] on button "Add Plan Treatment" at bounding box center [827, 342] width 112 height 25
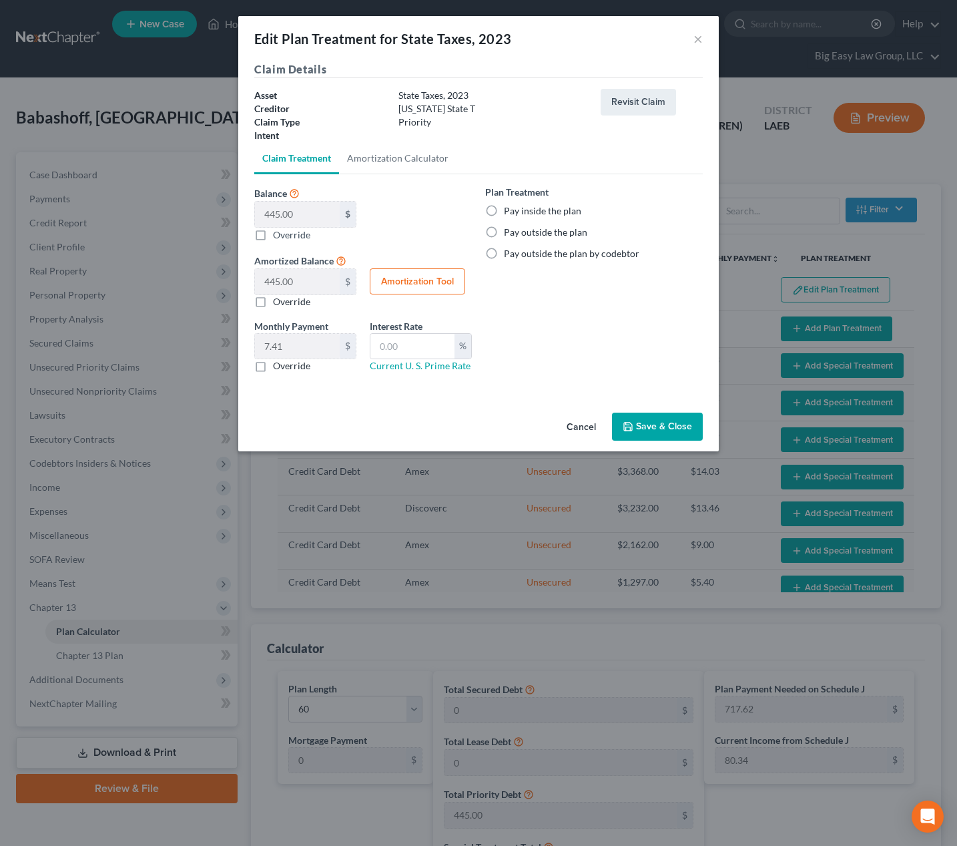
click at [515, 220] on div "Plan Treatment Pay inside the plan Pay outside the plan Pay outside the plan by…" at bounding box center [594, 222] width 218 height 75
click at [517, 216] on label "Pay inside the plan" at bounding box center [542, 210] width 77 height 13
click at [504, 212] on label "Pay inside the plan" at bounding box center [542, 210] width 77 height 13
click at [509, 212] on input "Pay inside the plan" at bounding box center [513, 208] width 9 height 9
click at [649, 428] on button "Save & Close" at bounding box center [657, 427] width 91 height 28
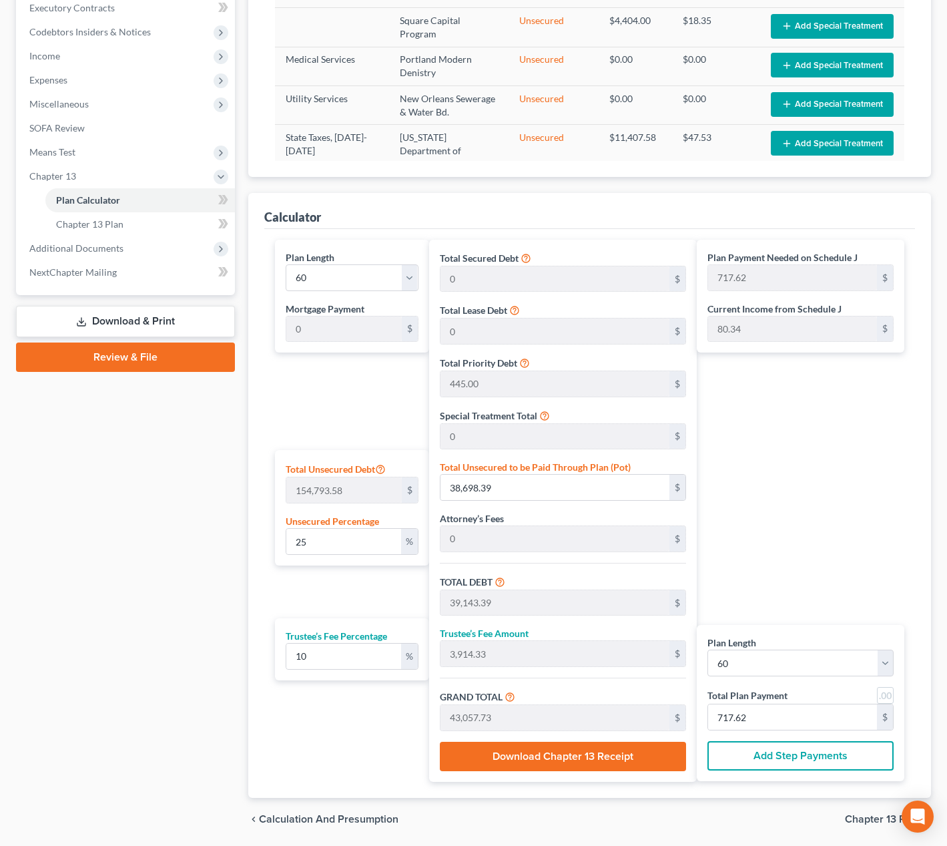
scroll to position [432, 0]
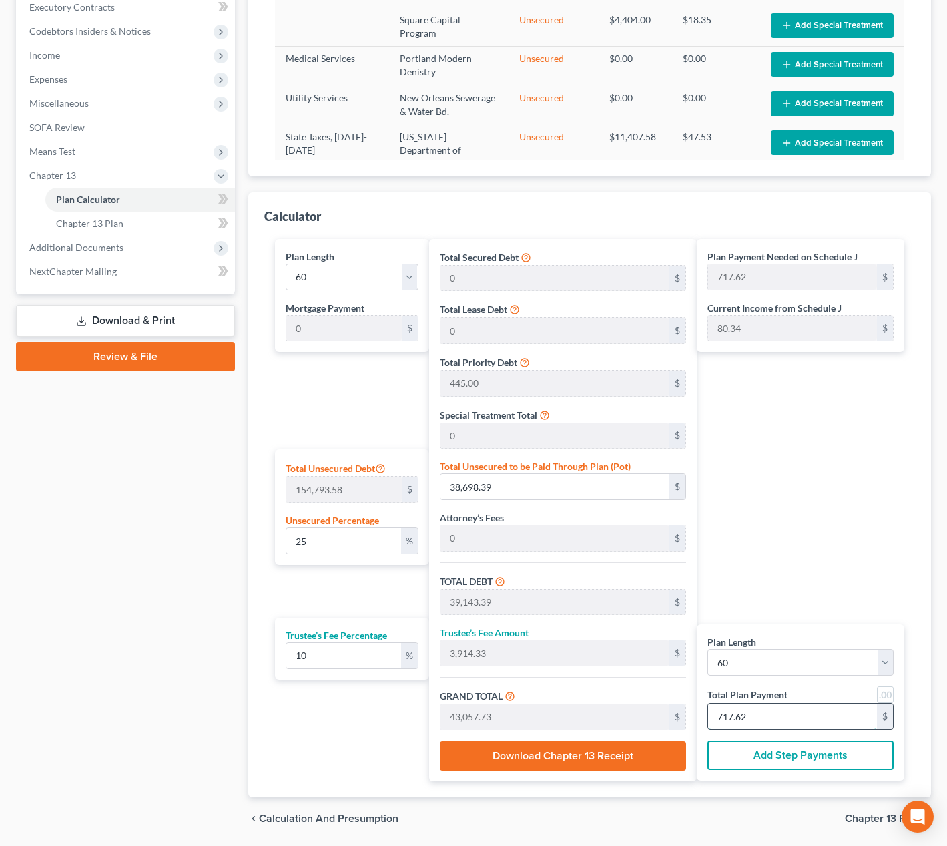
click at [797, 716] on input "717.62" at bounding box center [792, 716] width 169 height 25
click at [881, 700] on link at bounding box center [885, 694] width 17 height 17
drag, startPoint x: 885, startPoint y: 696, endPoint x: 869, endPoint y: 690, distance: 17.4
click at [885, 696] on link at bounding box center [885, 694] width 17 height 17
click at [883, 694] on link at bounding box center [885, 694] width 17 height 17
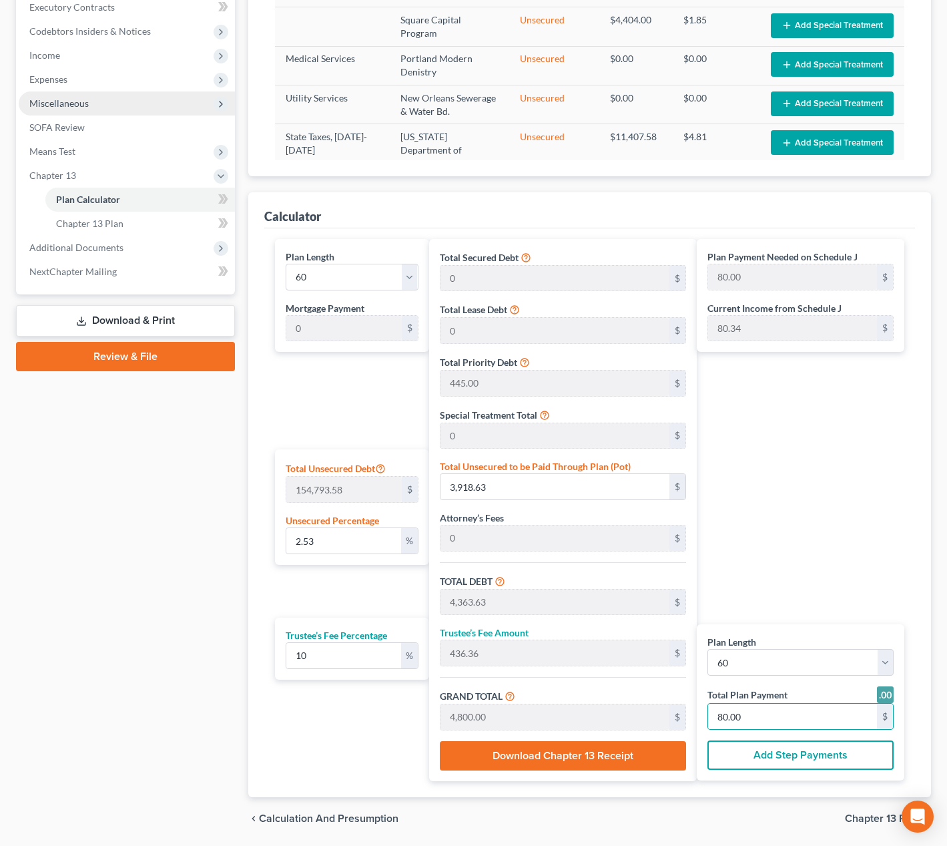
click at [141, 104] on span "Miscellaneous" at bounding box center [127, 103] width 216 height 24
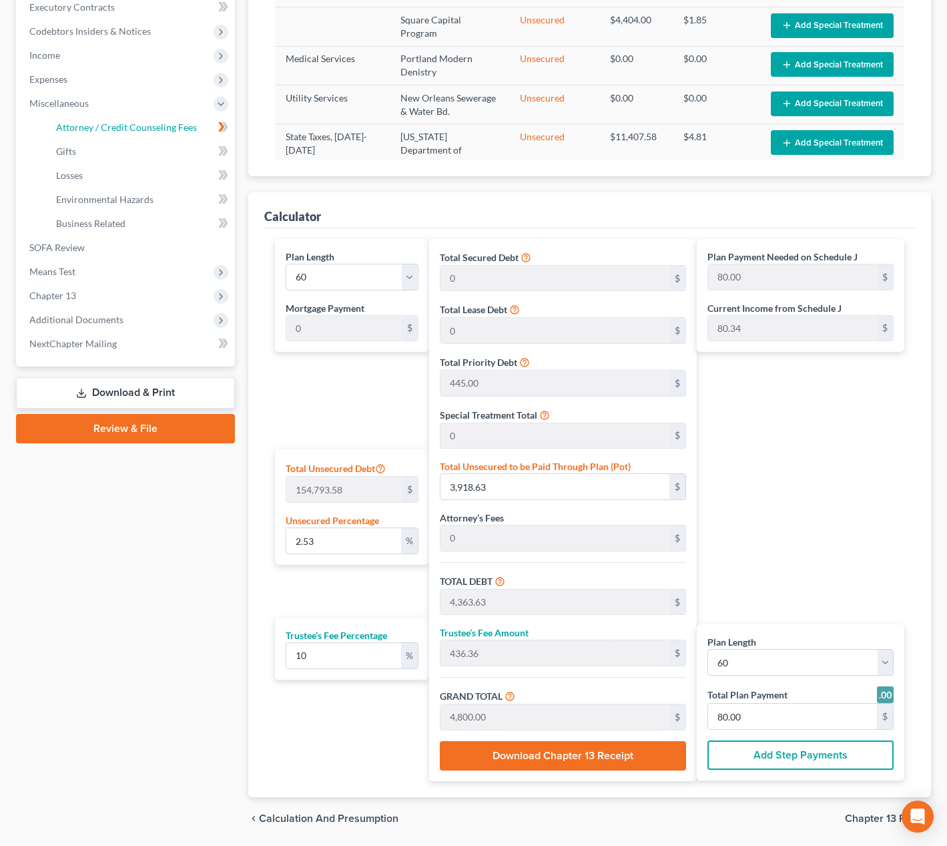
click at [158, 130] on span "Attorney / Credit Counseling Fees" at bounding box center [126, 127] width 141 height 11
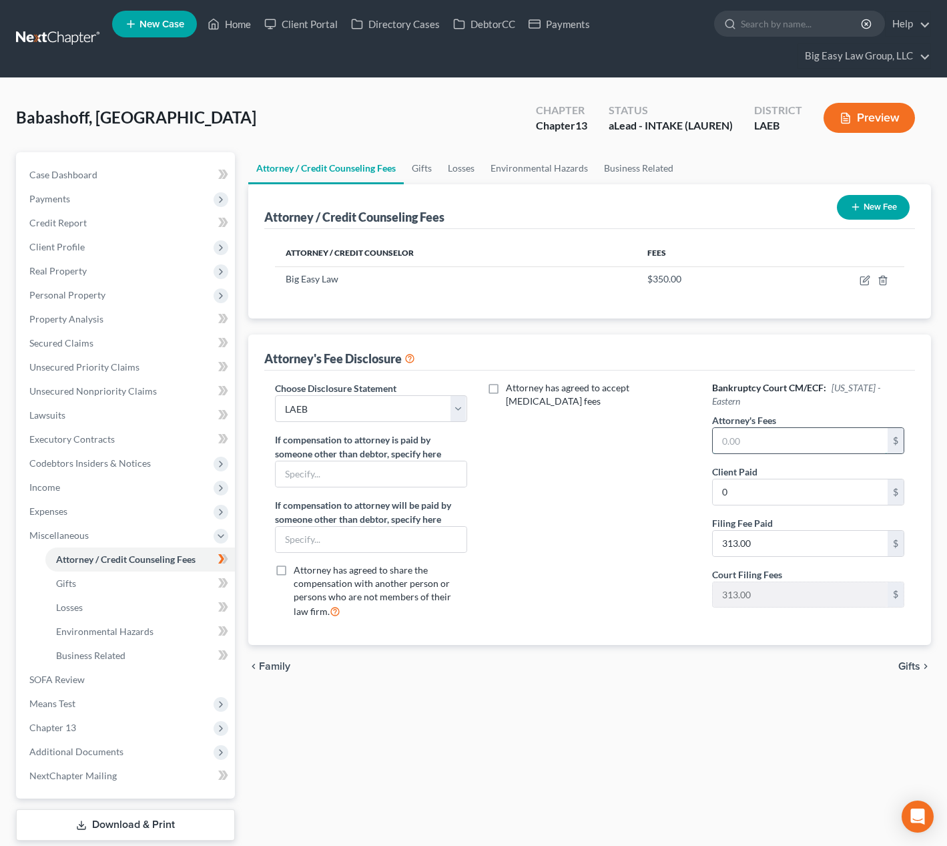
click at [795, 435] on input "text" at bounding box center [800, 440] width 175 height 25
drag, startPoint x: 119, startPoint y: 679, endPoint x: 126, endPoint y: 677, distance: 7.0
click at [119, 678] on link "SOFA Review" at bounding box center [127, 680] width 216 height 24
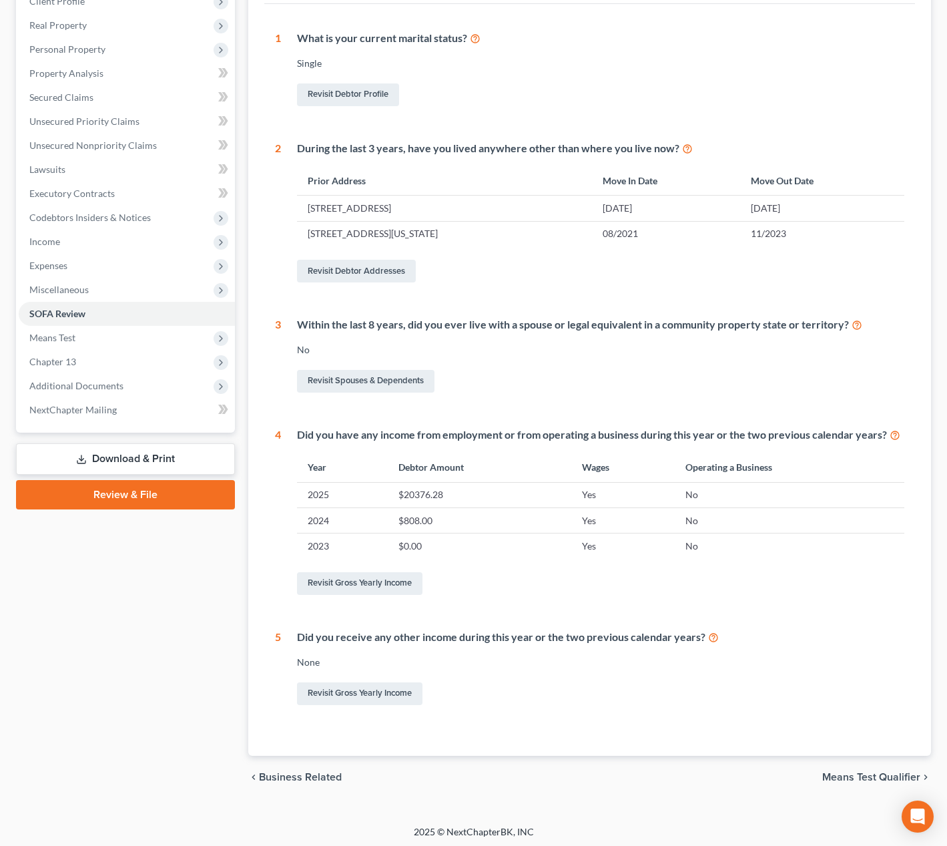
scroll to position [249, 0]
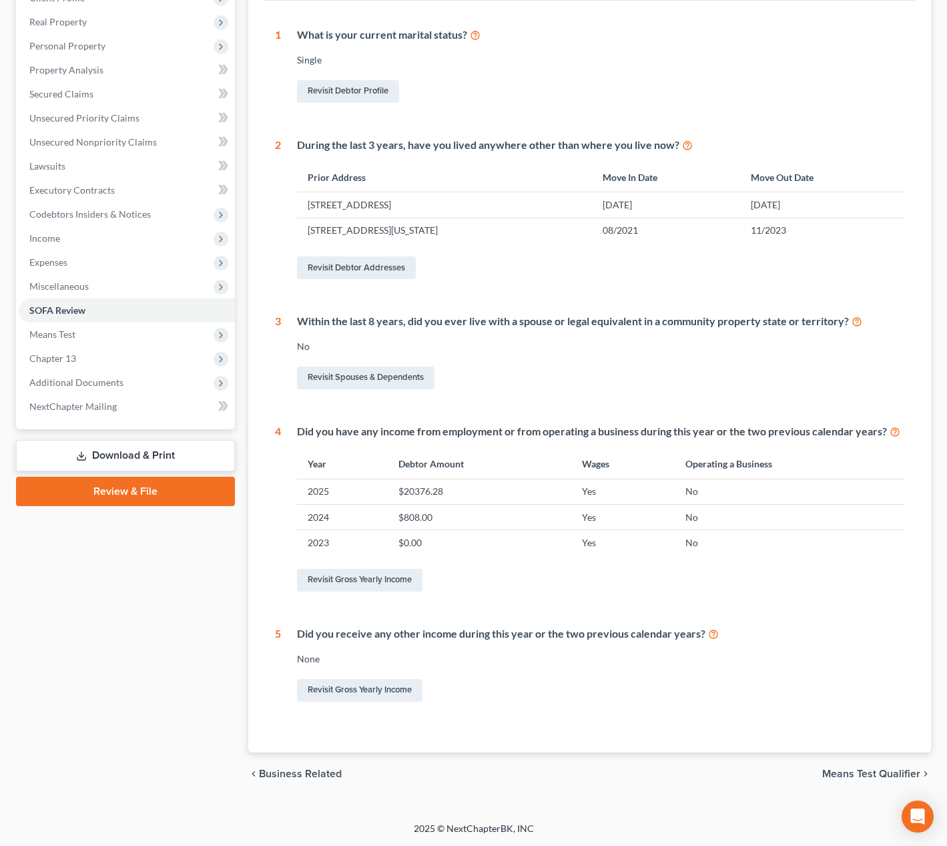
click at [172, 453] on link "Download & Print" at bounding box center [125, 455] width 219 height 31
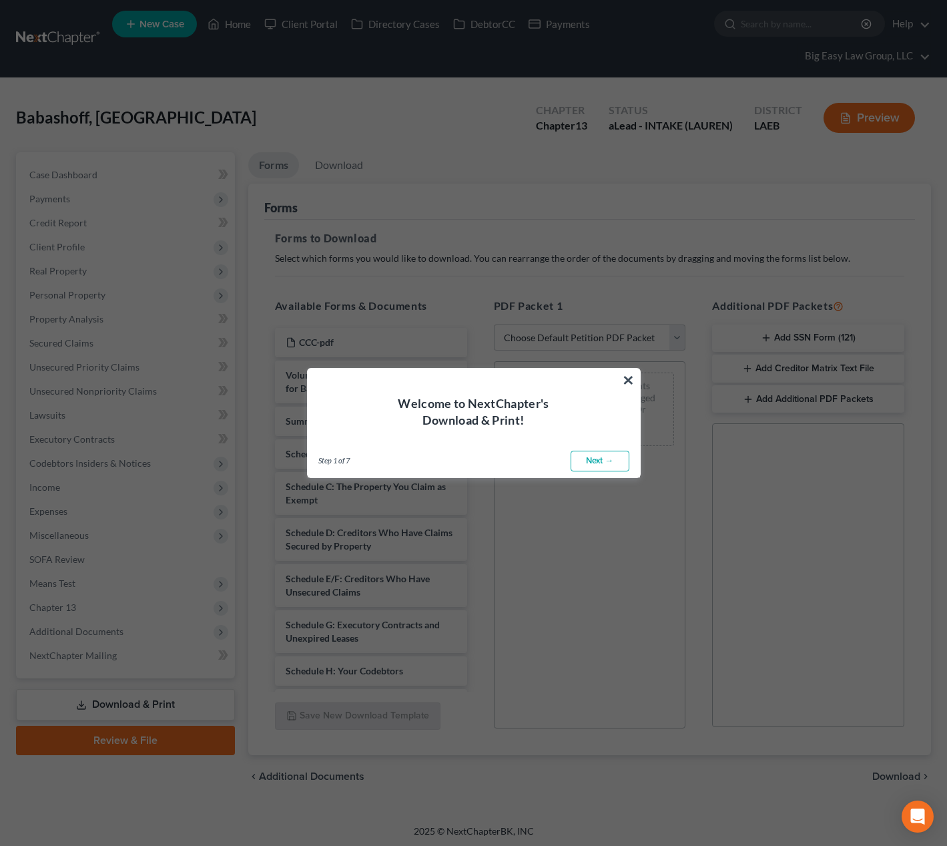
click at [632, 373] on button "×" at bounding box center [628, 379] width 13 height 21
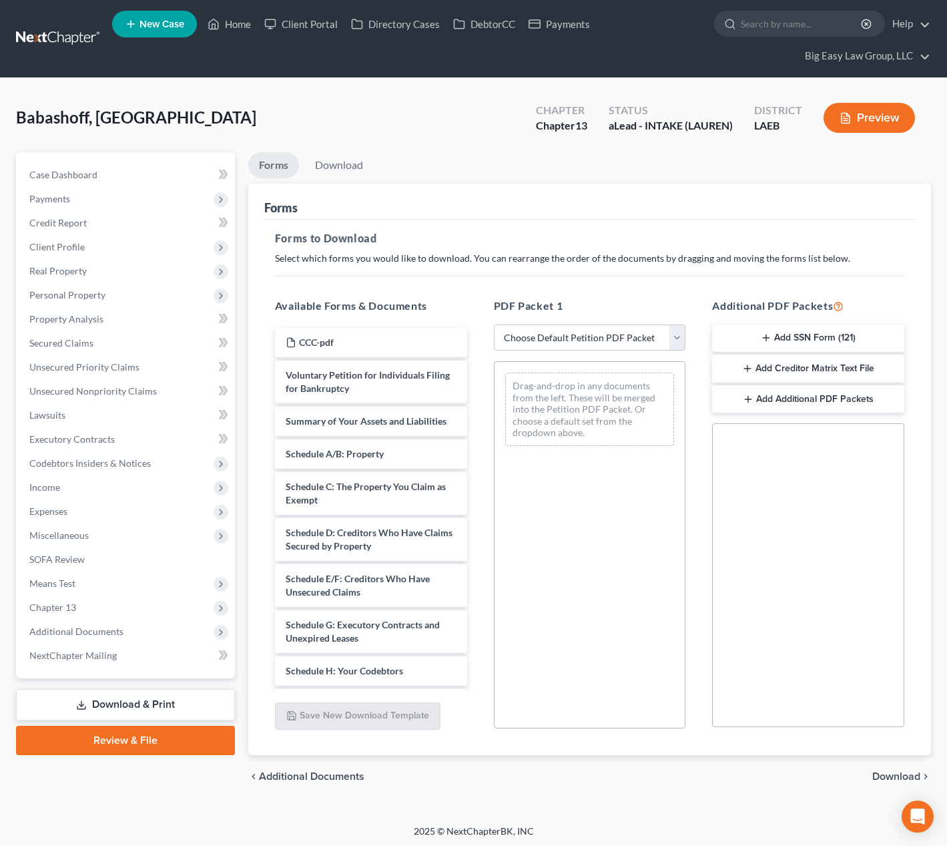
click at [787, 344] on button "Add SSN Form (121)" at bounding box center [808, 338] width 192 height 28
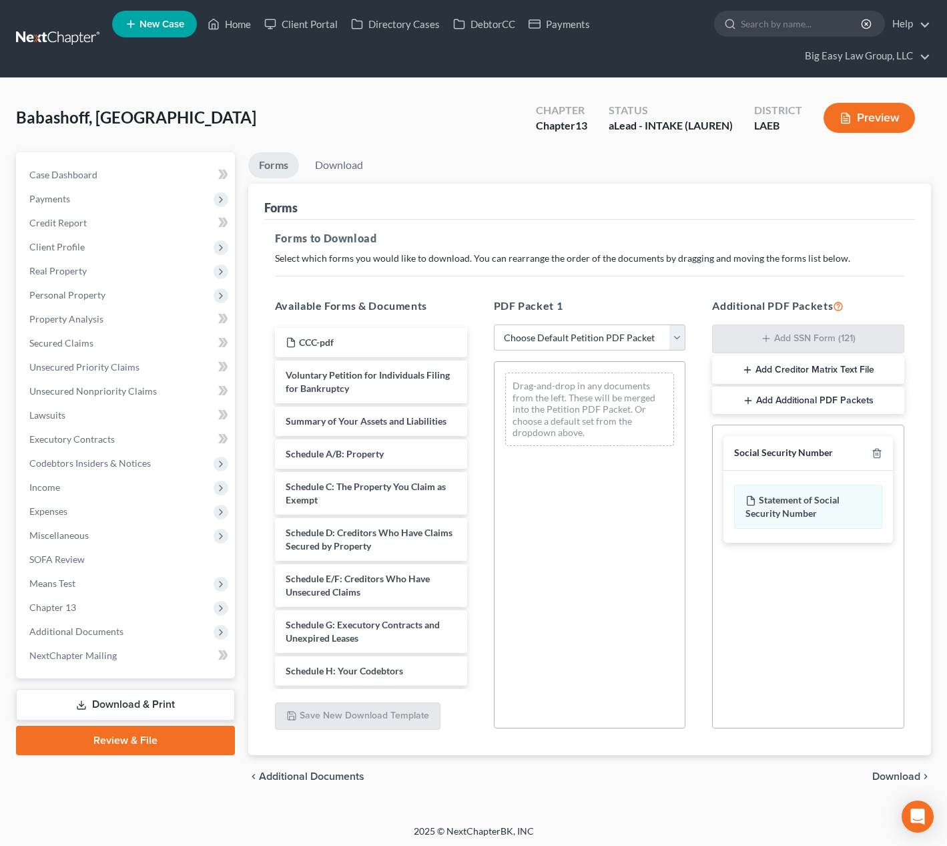
click at [901, 773] on span "Download" at bounding box center [897, 776] width 48 height 11
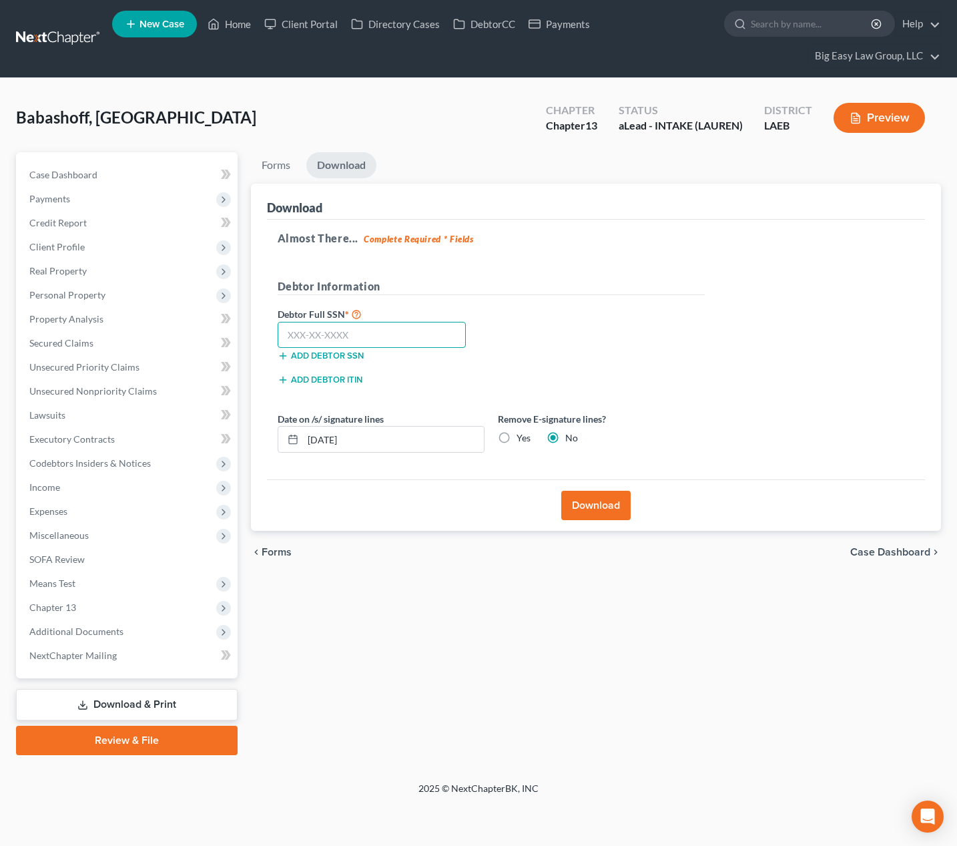
click at [412, 322] on input "text" at bounding box center [372, 335] width 189 height 27
click at [411, 327] on input "text" at bounding box center [372, 335] width 189 height 27
click at [592, 500] on button "Download" at bounding box center [596, 505] width 69 height 29
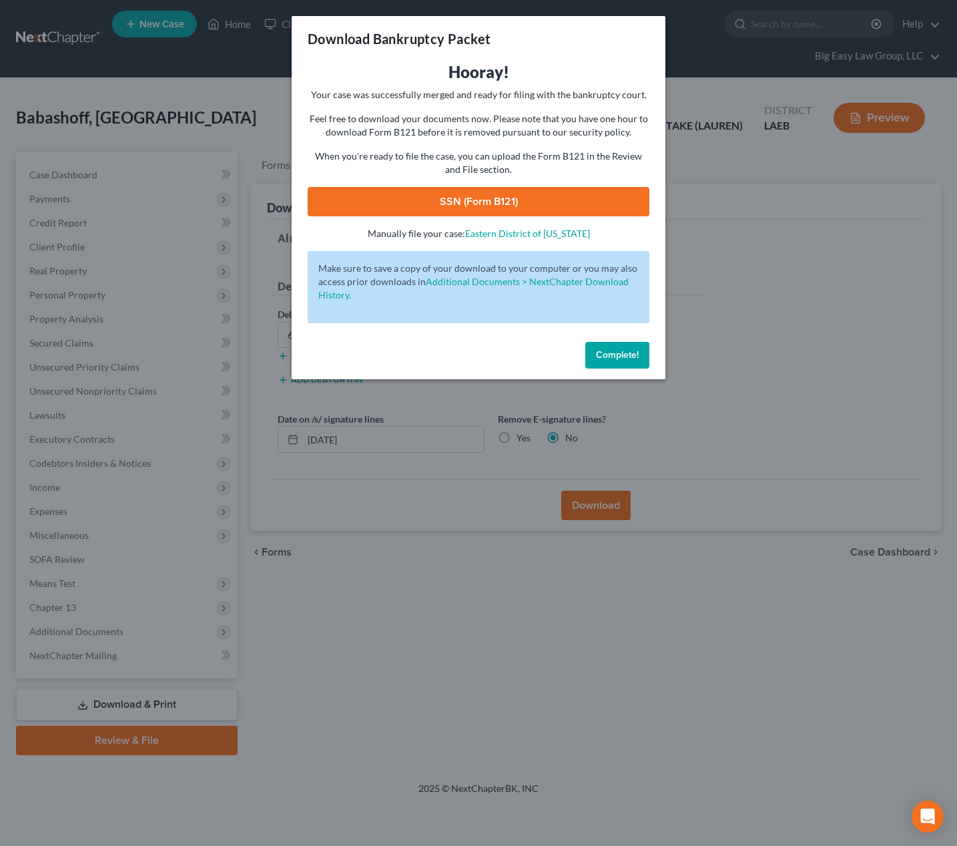
click at [546, 204] on link "SSN (Form B121)" at bounding box center [479, 201] width 342 height 29
click at [601, 359] on span "Complete!" at bounding box center [617, 354] width 43 height 11
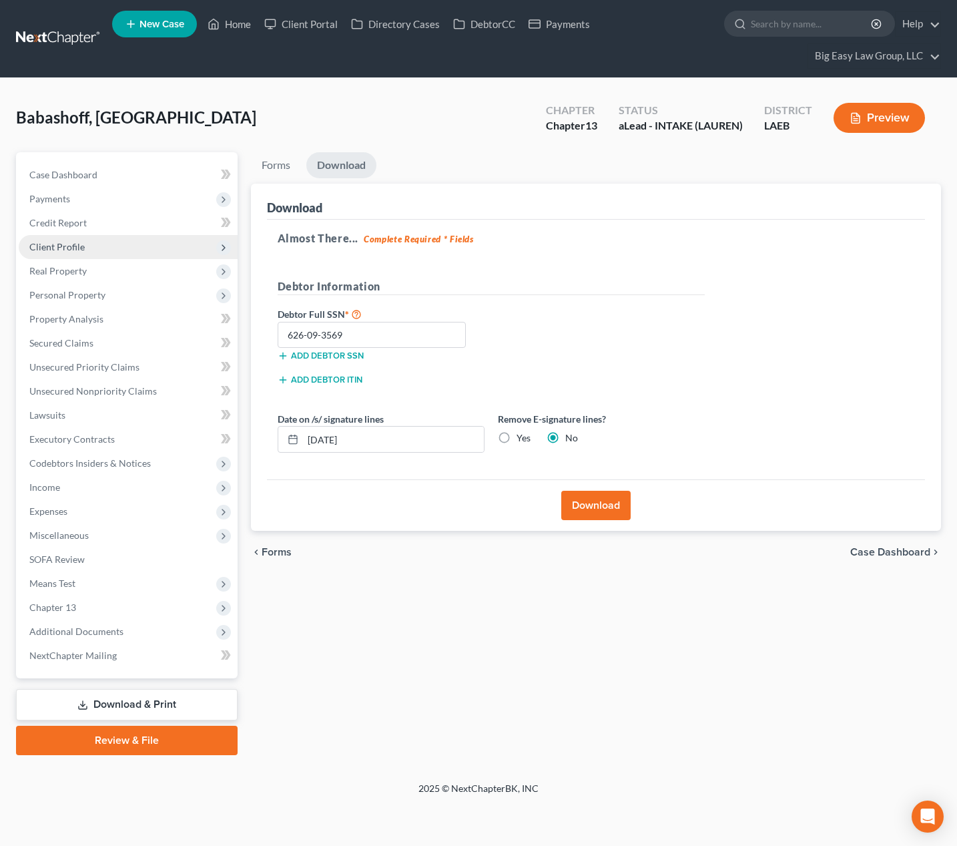
click at [59, 245] on span "Client Profile" at bounding box center [56, 246] width 55 height 11
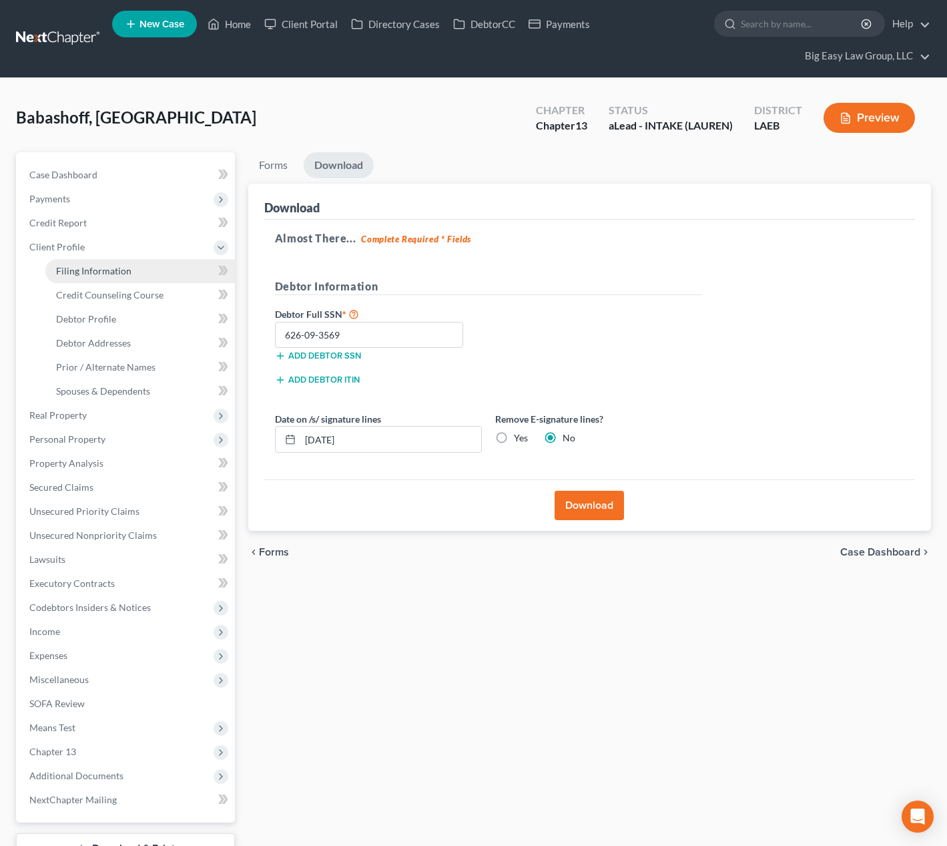
click at [120, 274] on span "Filing Information" at bounding box center [93, 270] width 75 height 11
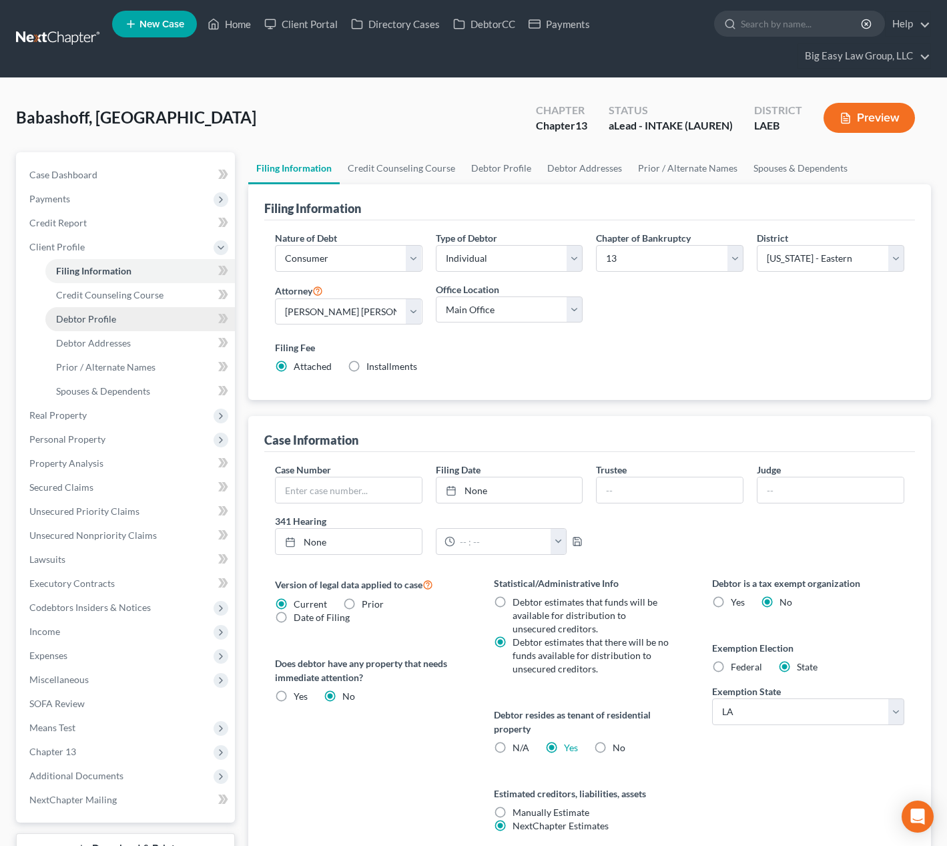
click at [119, 312] on link "Debtor Profile" at bounding box center [140, 319] width 190 height 24
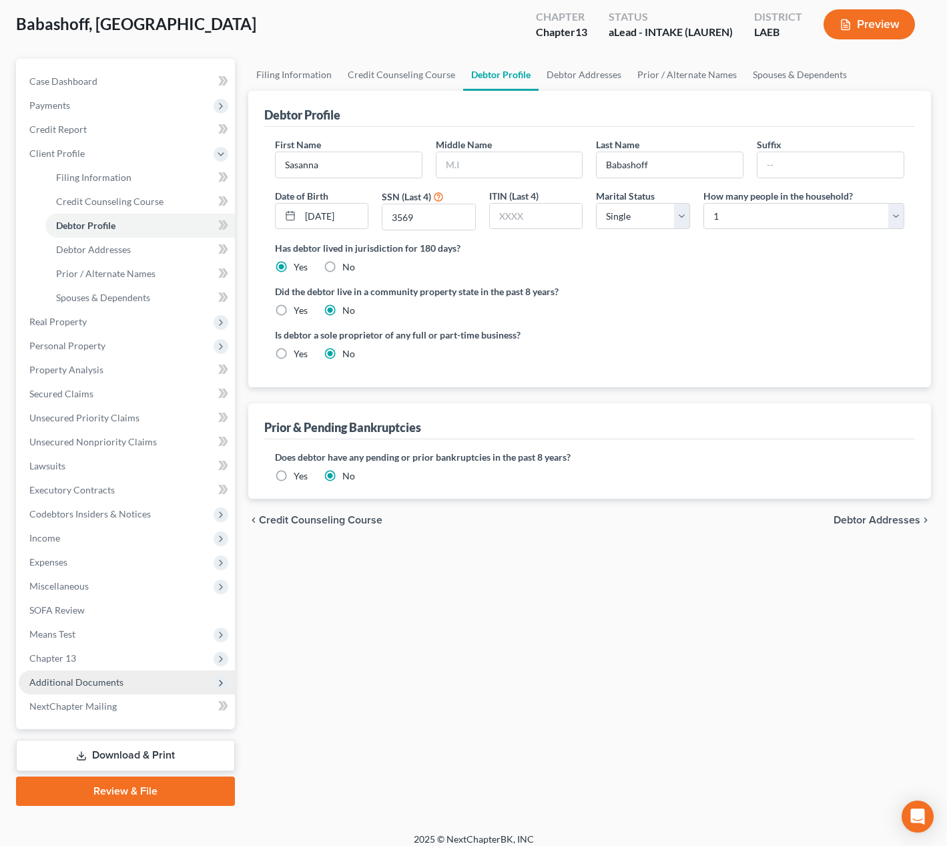
scroll to position [104, 0]
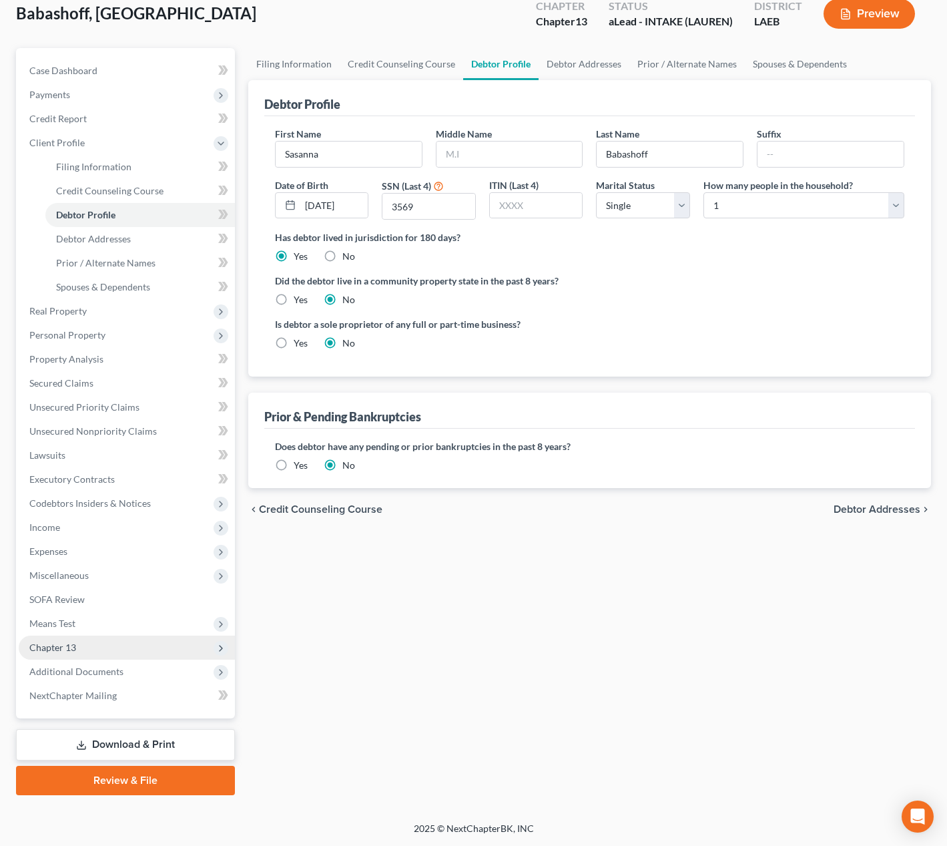
click at [134, 650] on span "Chapter 13" at bounding box center [127, 648] width 216 height 24
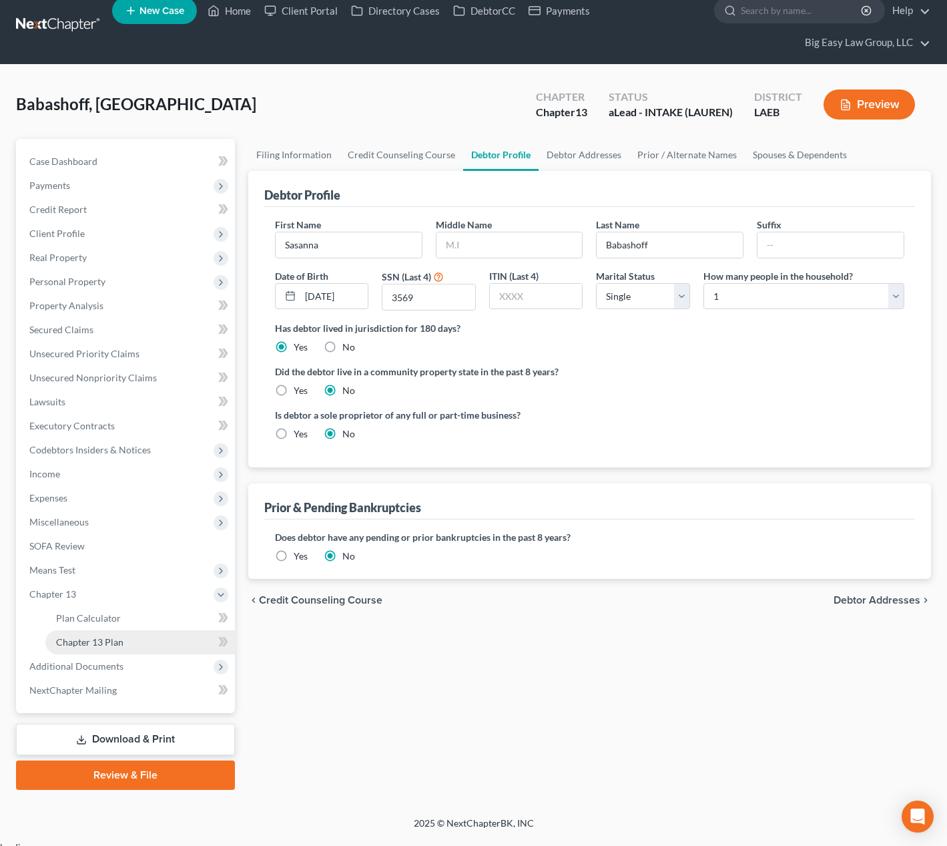
scroll to position [8, 0]
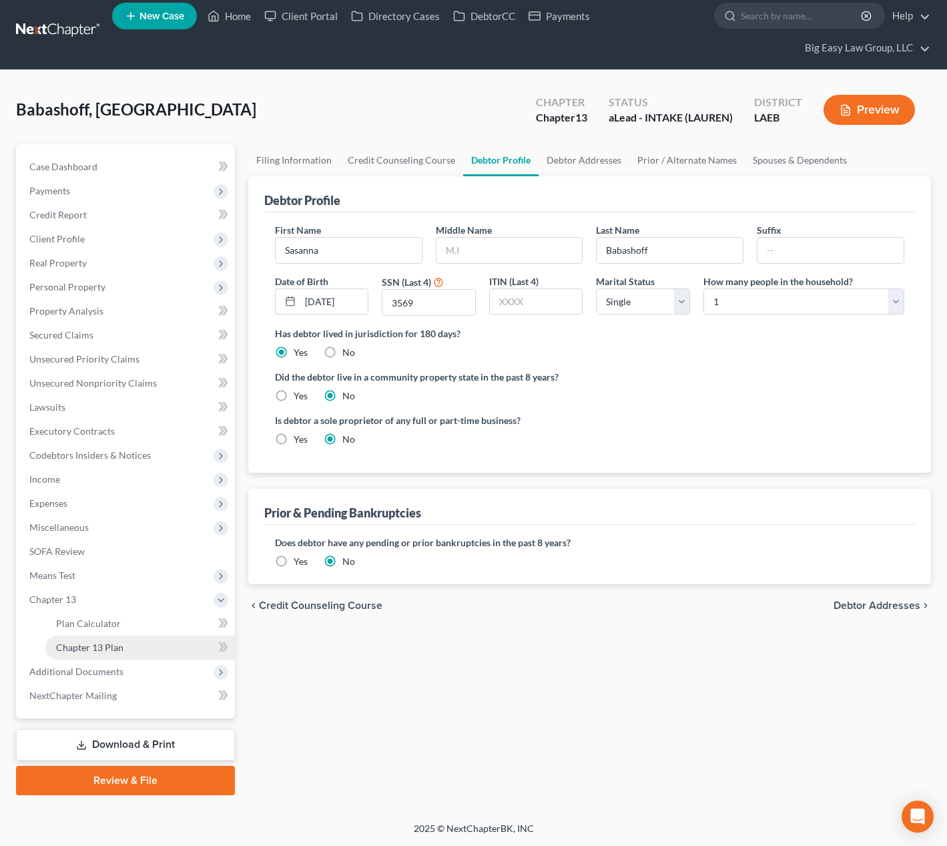
click at [160, 639] on link "Chapter 13 Plan" at bounding box center [140, 648] width 190 height 24
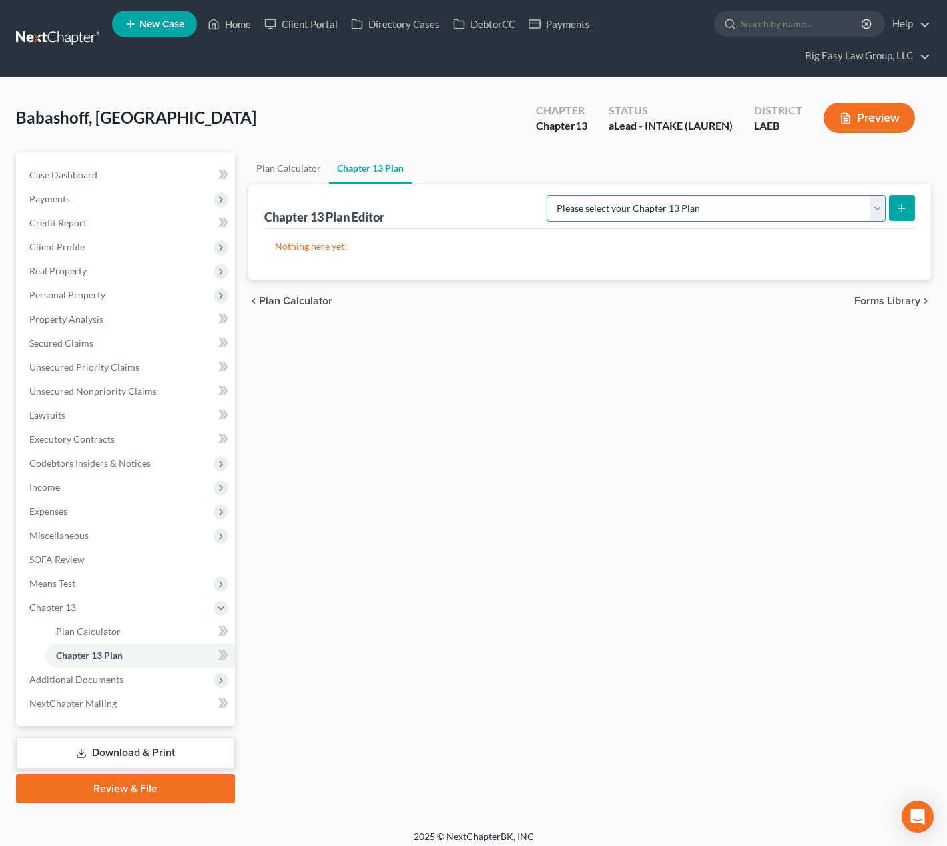
click at [711, 202] on select "Please select your Chapter 13 Plan Eastern District of Louisiana Eastern Distri…" at bounding box center [716, 208] width 339 height 27
click at [547, 195] on select "Please select your Chapter 13 Plan Eastern District of Louisiana Eastern Distri…" at bounding box center [716, 208] width 339 height 27
click at [908, 203] on button "submit" at bounding box center [902, 208] width 26 height 26
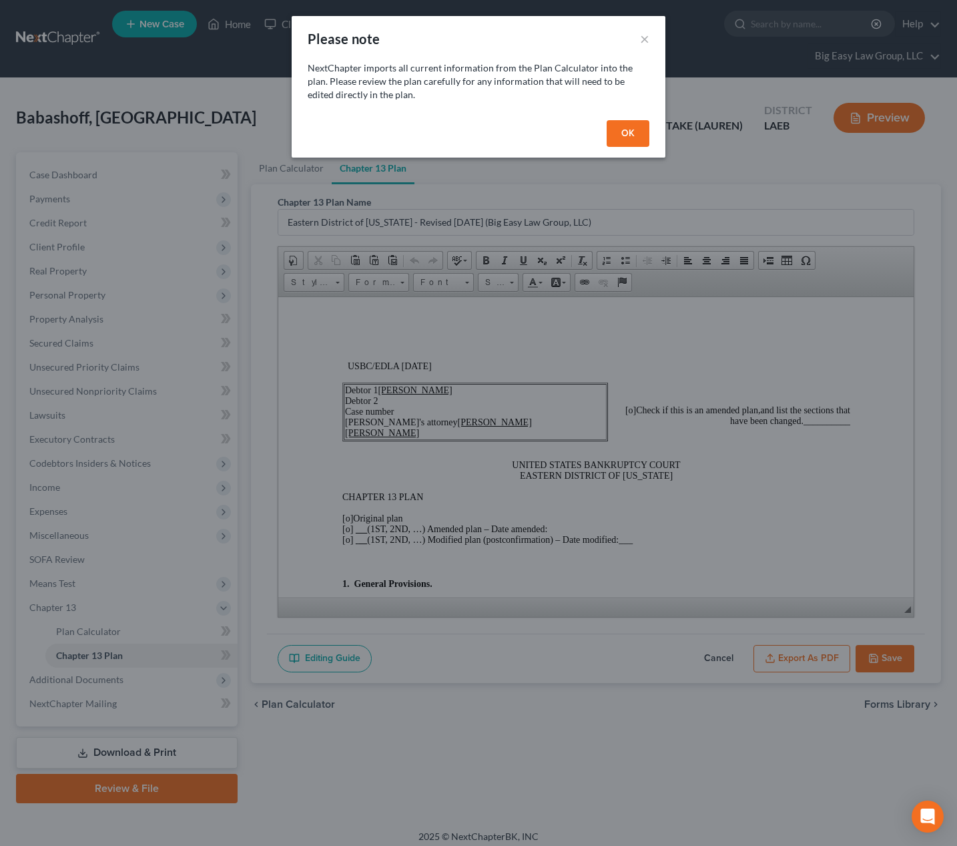
click at [634, 132] on button "OK" at bounding box center [628, 133] width 43 height 27
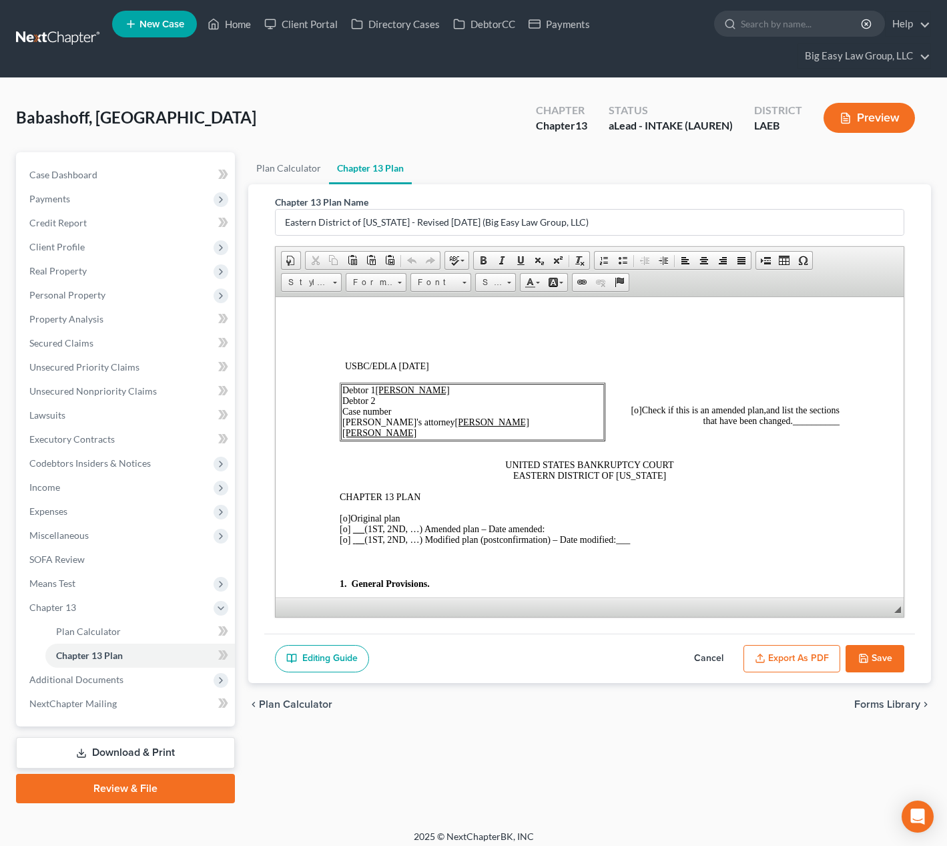
click at [349, 516] on span "[o] Original plan" at bounding box center [369, 518] width 61 height 10
click at [347, 518] on span "[o]" at bounding box center [344, 518] width 11 height 10
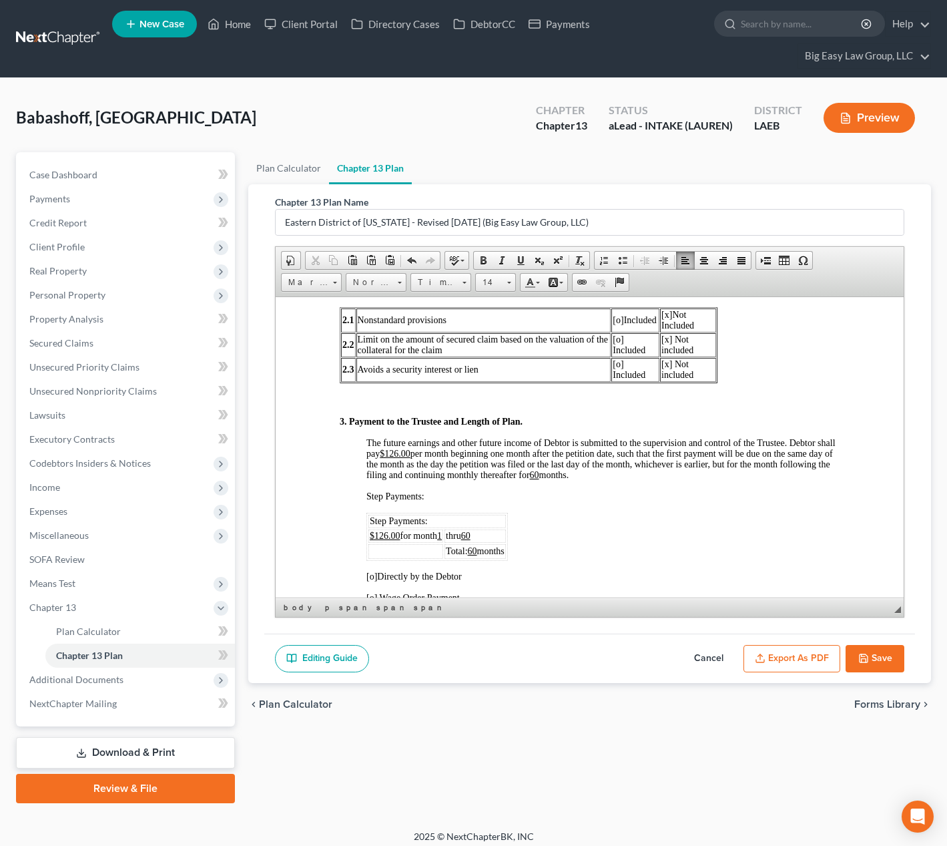
scroll to position [733, 0]
click at [410, 451] on u "$126.00" at bounding box center [394, 452] width 31 height 10
click at [387, 538] on u "$126.00" at bounding box center [384, 534] width 31 height 10
click at [539, 475] on u "60" at bounding box center [533, 474] width 9 height 10
click at [712, 655] on button "Cancel" at bounding box center [709, 659] width 59 height 28
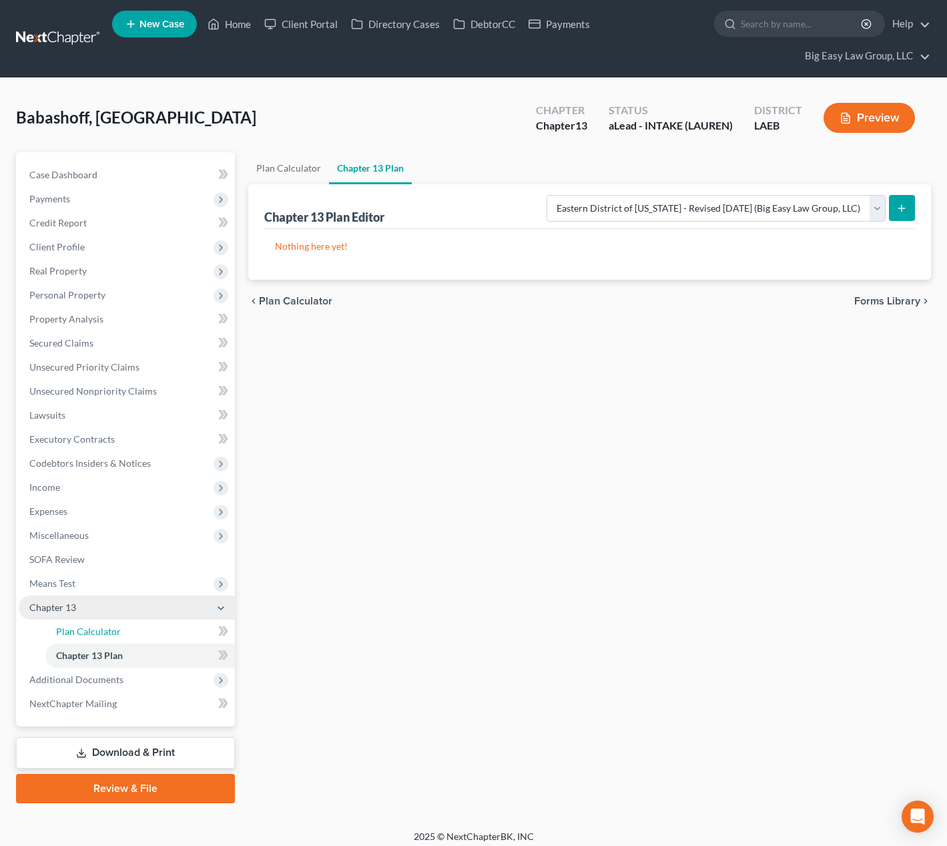
drag, startPoint x: 162, startPoint y: 630, endPoint x: 168, endPoint y: 618, distance: 14.0
click at [162, 630] on link "Plan Calculator" at bounding box center [140, 632] width 190 height 24
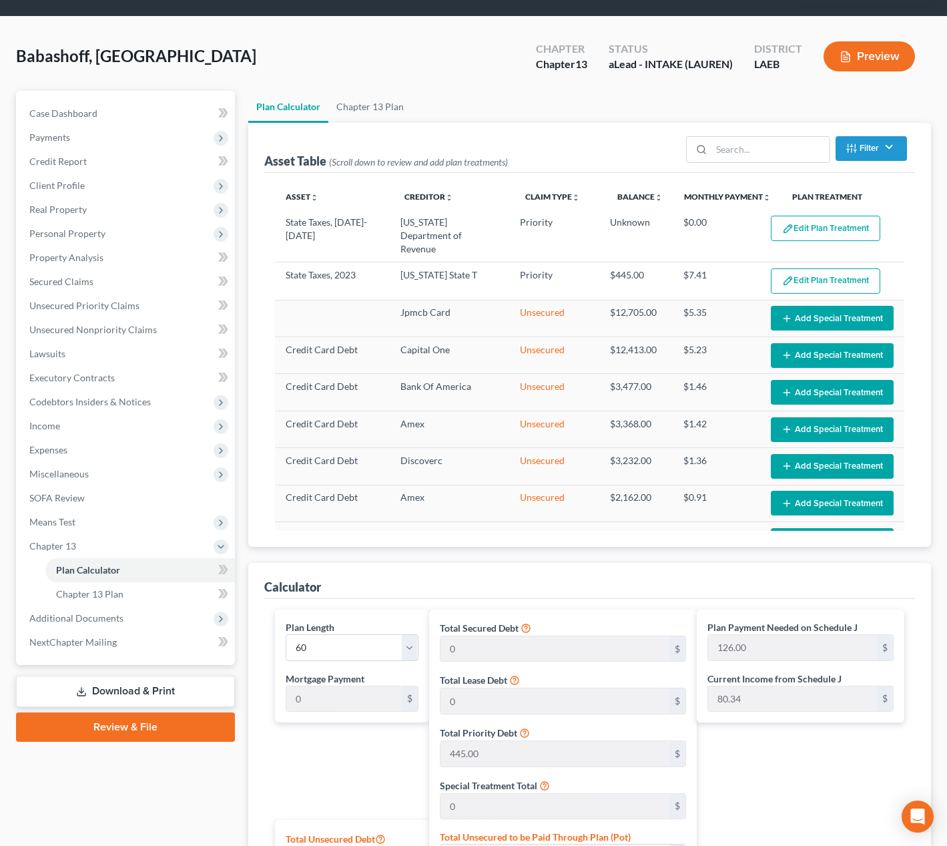
scroll to position [243, 0]
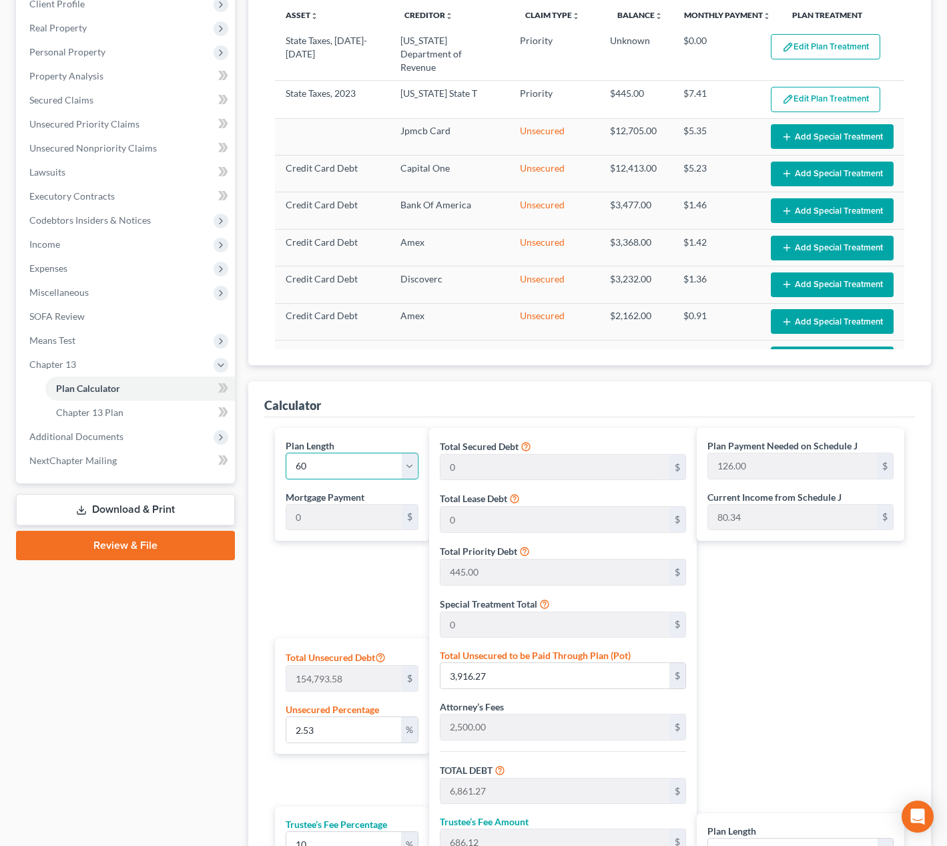
click at [390, 455] on select "1 2 3 4 5 6 7 8 9 10 11 12 13 14 15 16 17 18 19 20 21 22 23 24 25 26 27 28 29 3…" at bounding box center [352, 466] width 133 height 27
click at [286, 453] on select "1 2 3 4 5 6 7 8 9 10 11 12 13 14 15 16 17 18 19 20 21 22 23 24 25 26 27 28 29 3…" at bounding box center [352, 466] width 133 height 27
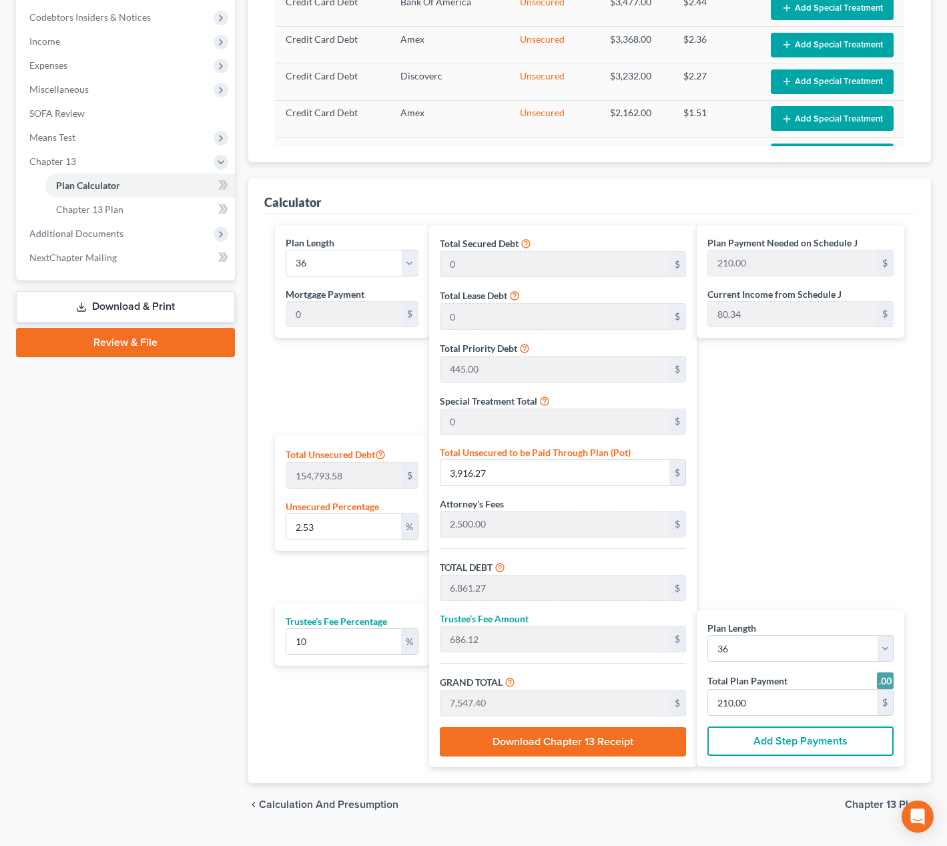
scroll to position [456, 0]
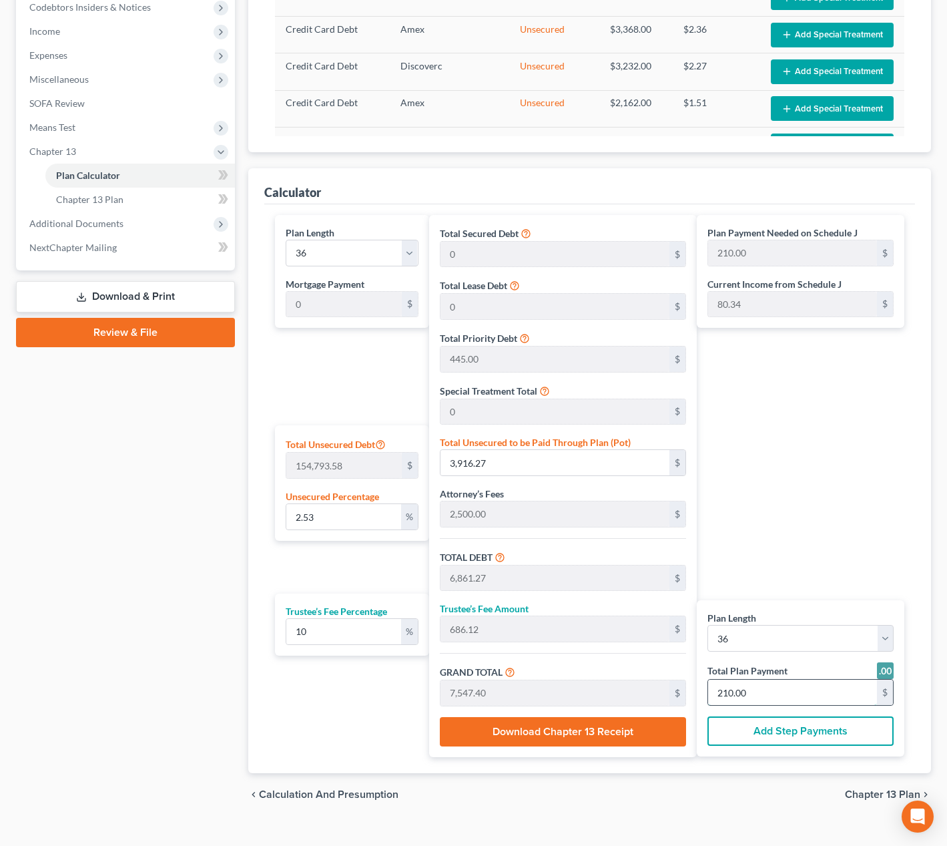
click at [768, 686] on input "210.00" at bounding box center [792, 692] width 169 height 25
drag, startPoint x: 752, startPoint y: 699, endPoint x: 689, endPoint y: 679, distance: 65.9
click at [692, 680] on div "Plan Length 1 2 3 4 5 6 7 8 9 10 11 12 13 14 15 16 17 18 19 20 21 22 23 24 25 2…" at bounding box center [589, 486] width 643 height 542
drag, startPoint x: 315, startPoint y: 518, endPoint x: 397, endPoint y: 515, distance: 82.2
click at [316, 517] on input "0" at bounding box center [343, 516] width 115 height 25
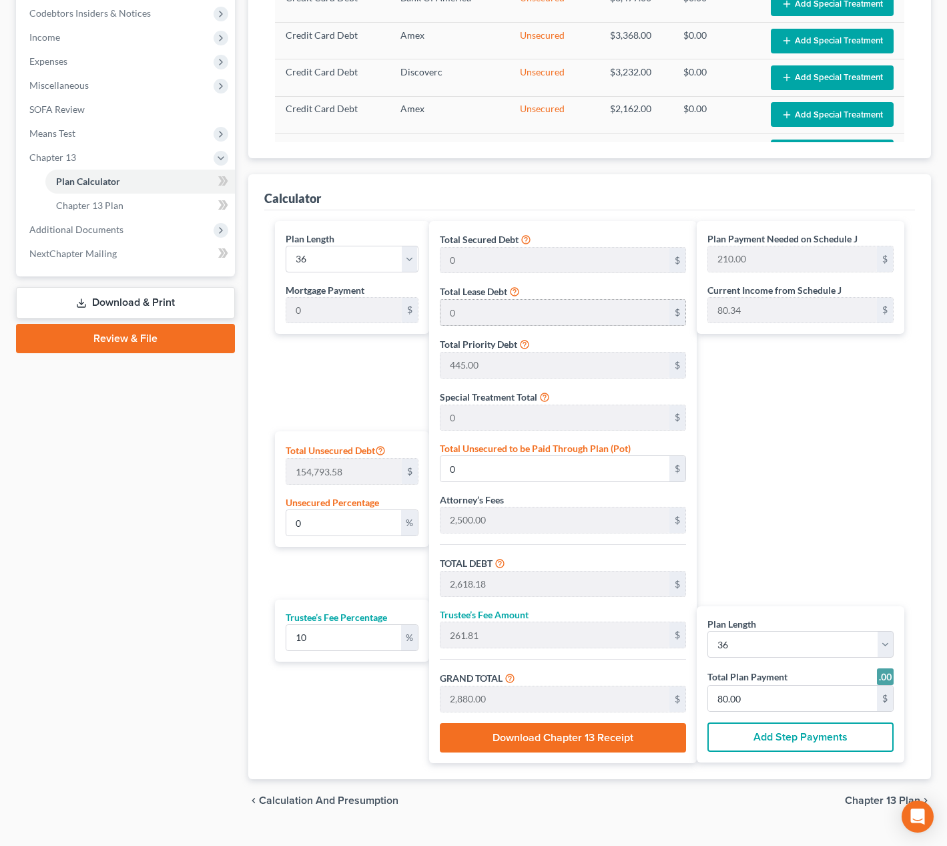
scroll to position [370, 0]
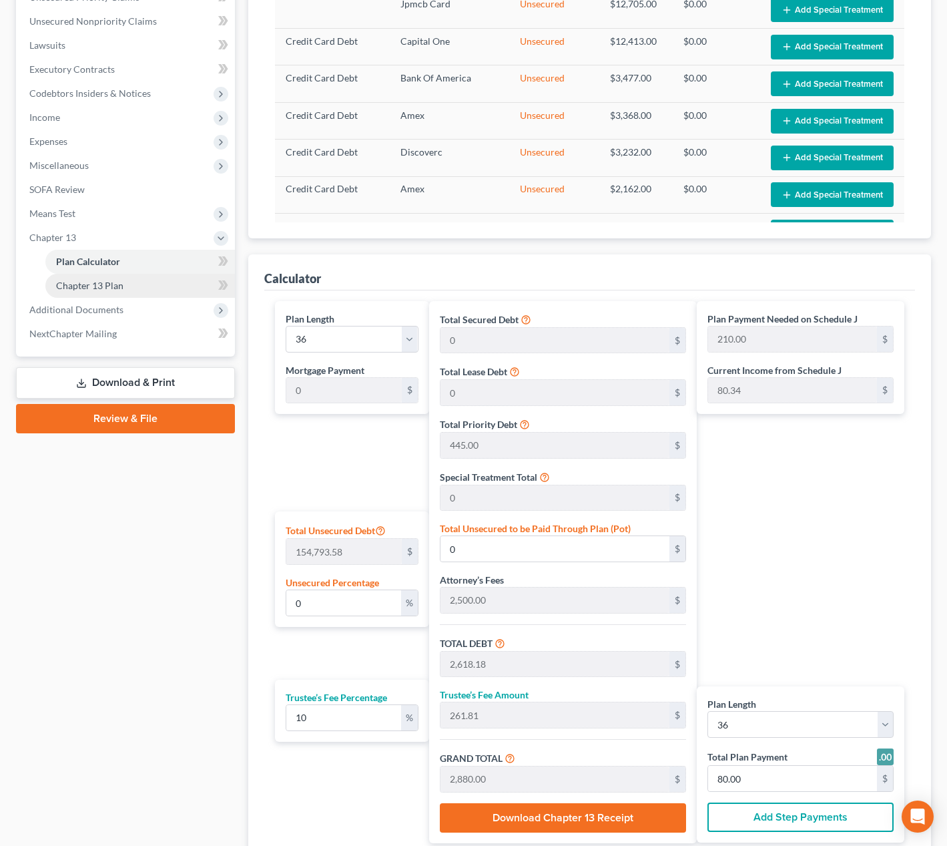
drag, startPoint x: 131, startPoint y: 285, endPoint x: 155, endPoint y: 281, distance: 24.4
click at [131, 285] on link "Chapter 13 Plan" at bounding box center [140, 286] width 190 height 24
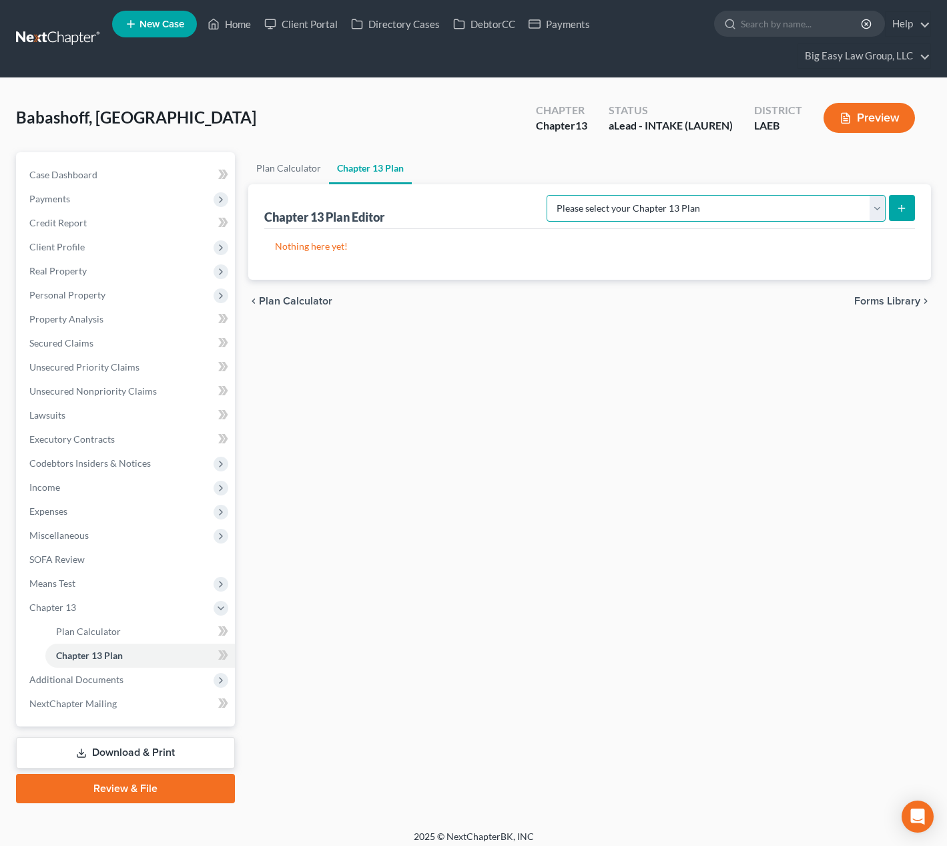
click at [725, 205] on select "Please select your Chapter 13 Plan Eastern District of Louisiana Eastern Distri…" at bounding box center [716, 208] width 339 height 27
click at [547, 195] on select "Please select your Chapter 13 Plan Eastern District of Louisiana Eastern Distri…" at bounding box center [716, 208] width 339 height 27
click at [893, 204] on button "submit" at bounding box center [902, 208] width 26 height 26
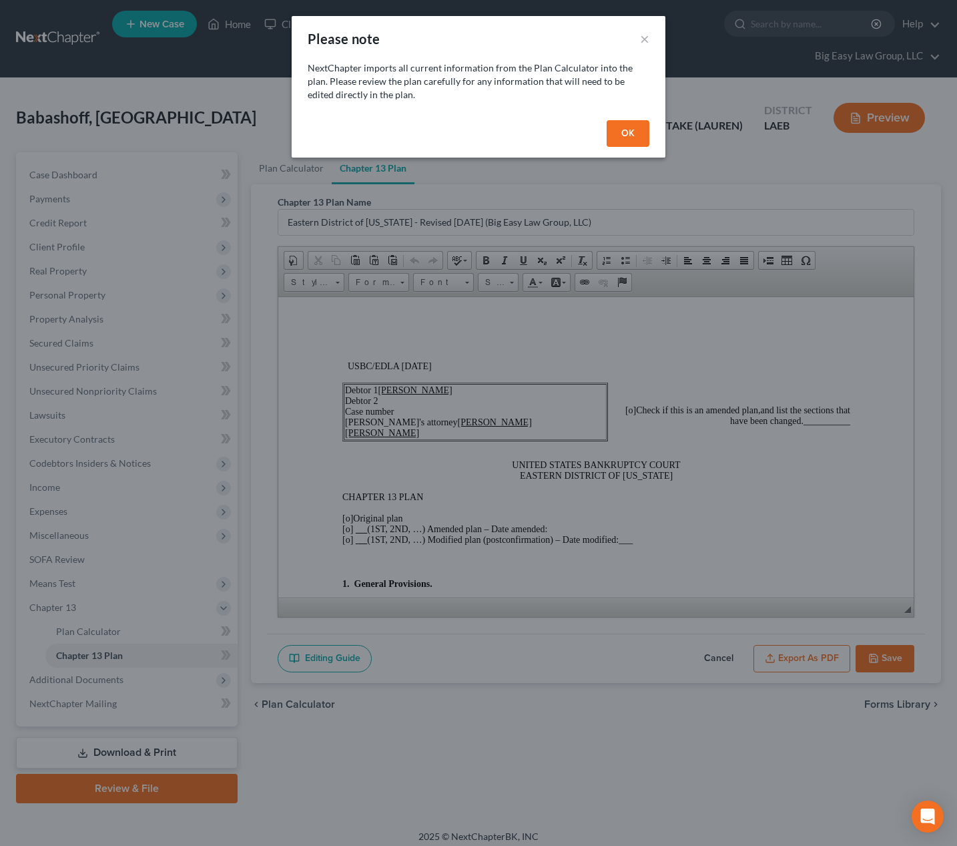
click at [621, 136] on button "OK" at bounding box center [628, 133] width 43 height 27
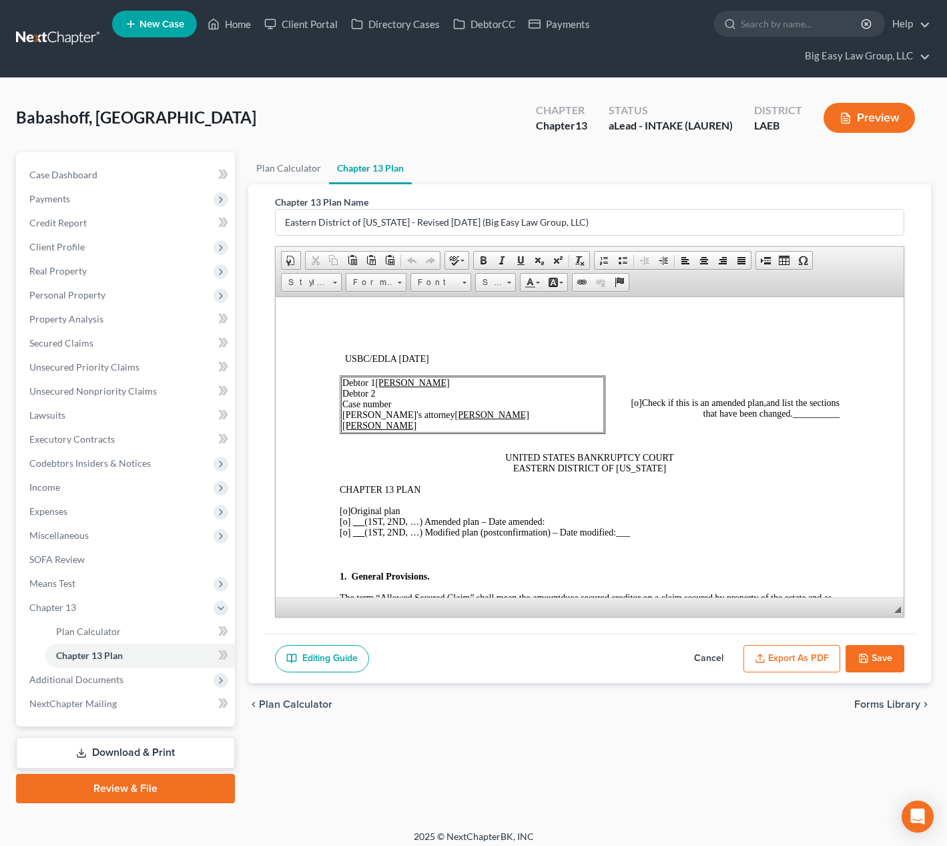
scroll to position [9, 0]
click at [347, 509] on span "[o]" at bounding box center [344, 509] width 11 height 10
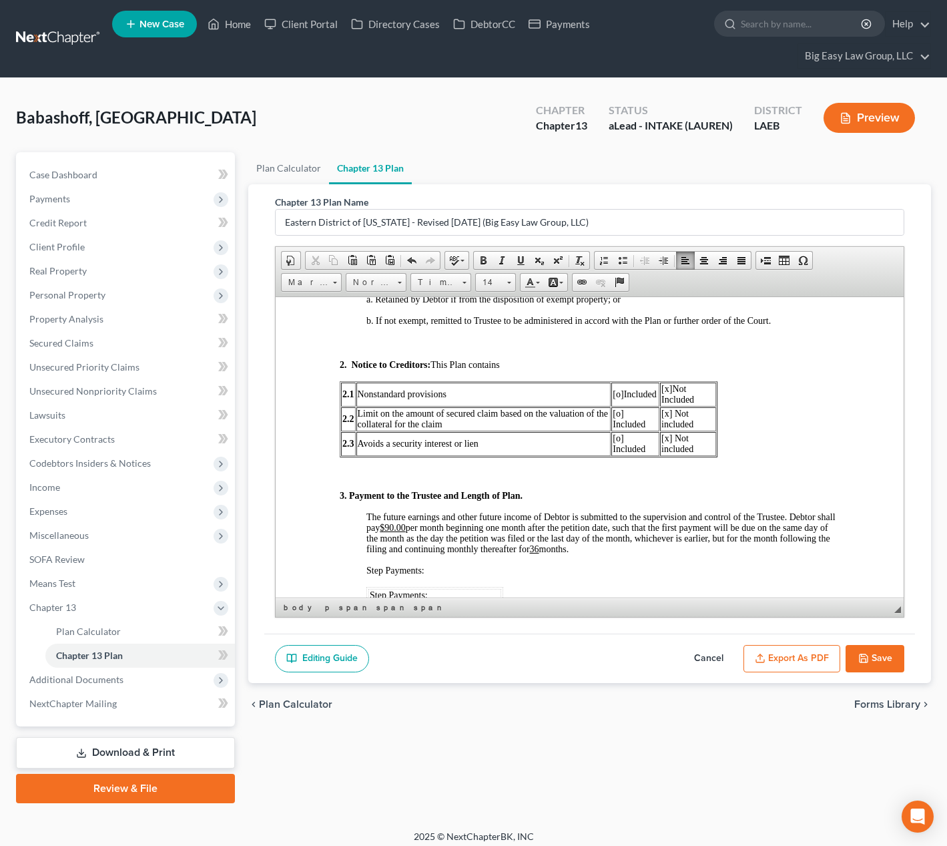
scroll to position [672, 0]
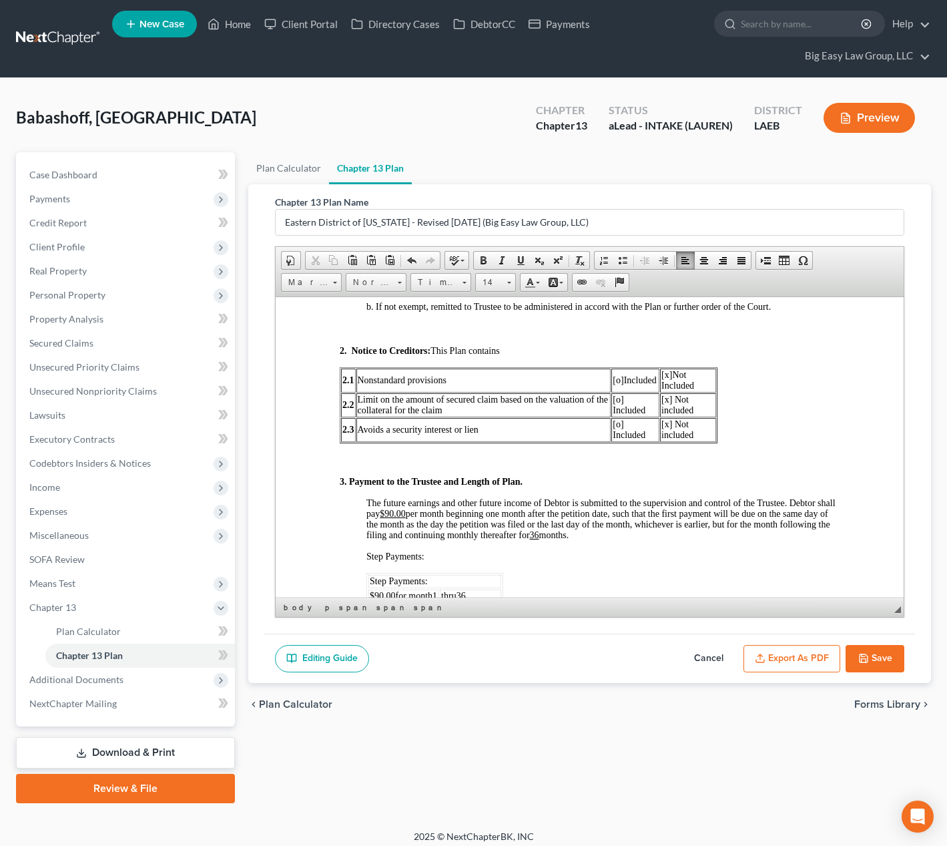
drag, startPoint x: 469, startPoint y: 513, endPoint x: 507, endPoint y: 526, distance: 40.3
click at [405, 513] on u "$90.00" at bounding box center [392, 513] width 26 height 10
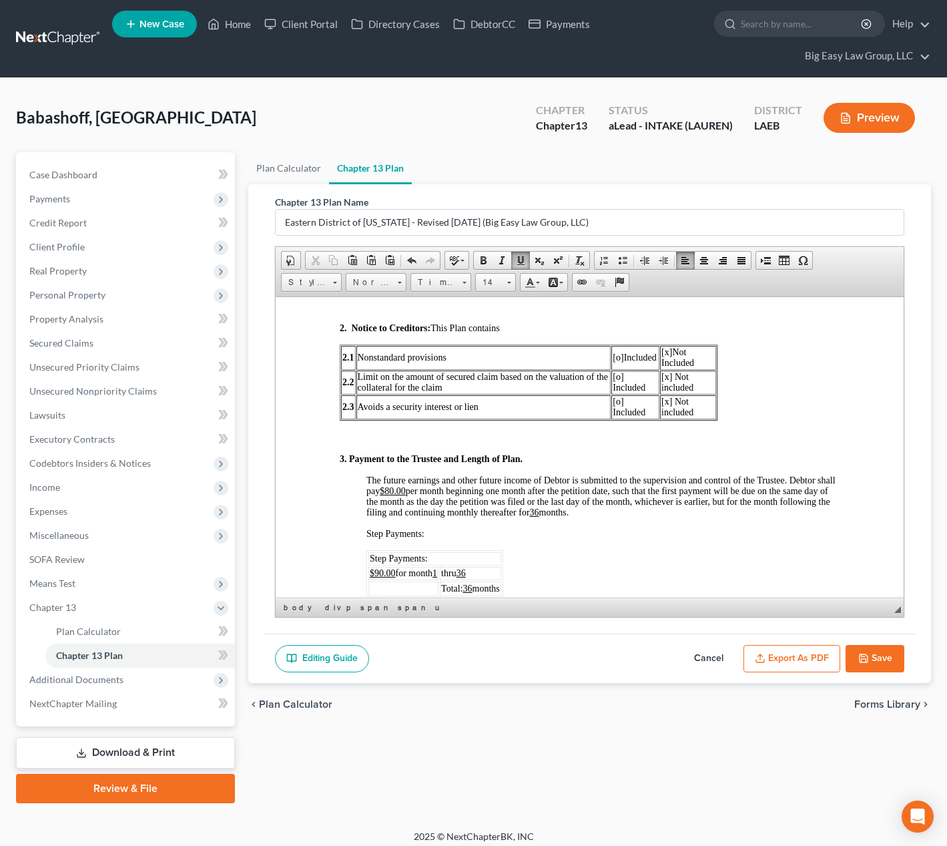
scroll to position [714, 0]
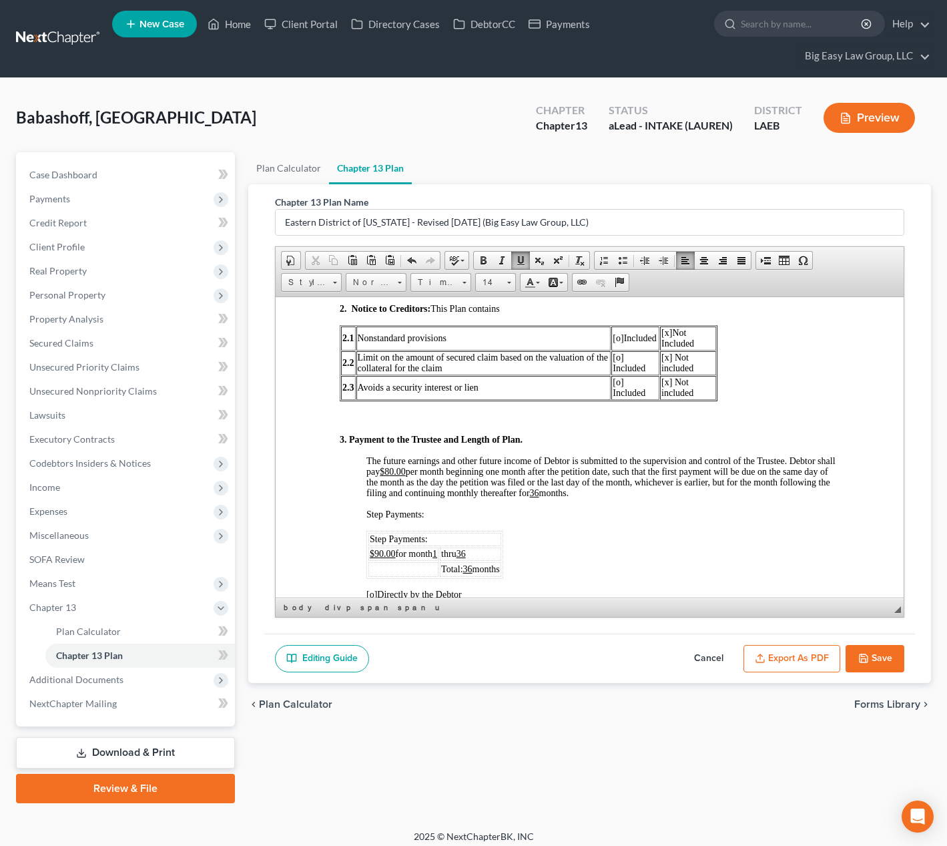
click at [378, 552] on u "$90.00" at bounding box center [382, 553] width 26 height 10
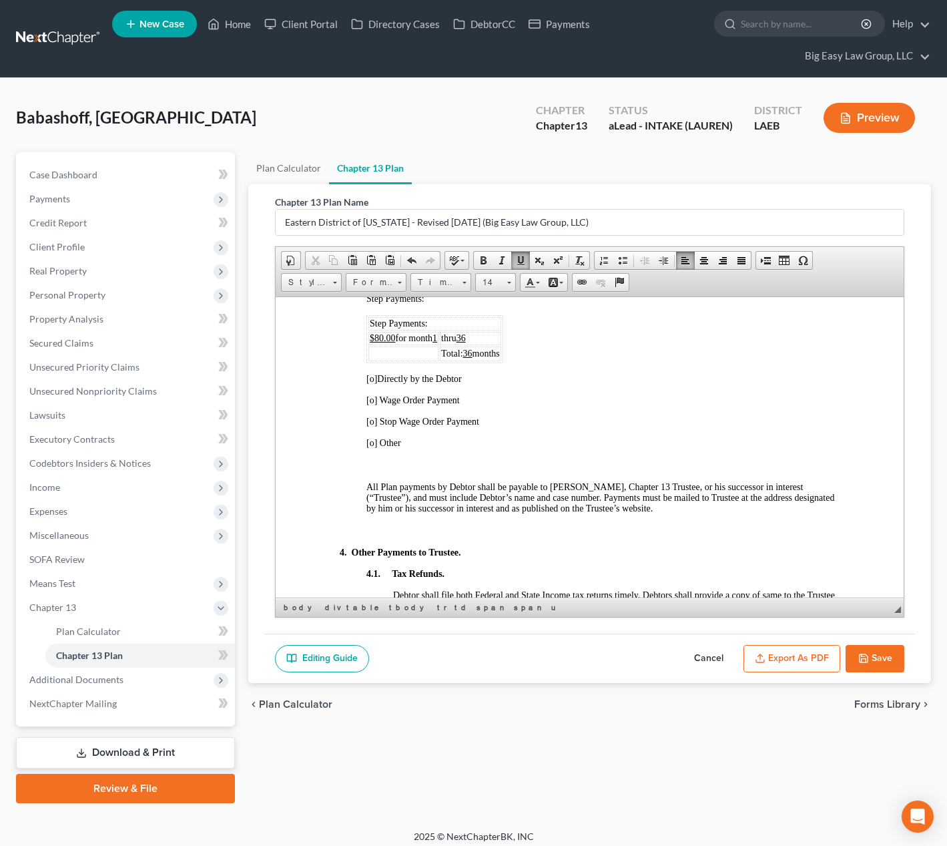
scroll to position [932, 0]
click at [376, 373] on span "[o] Directly by the Debtor" at bounding box center [413, 376] width 95 height 10
click at [373, 377] on span "[o]" at bounding box center [371, 376] width 11 height 10
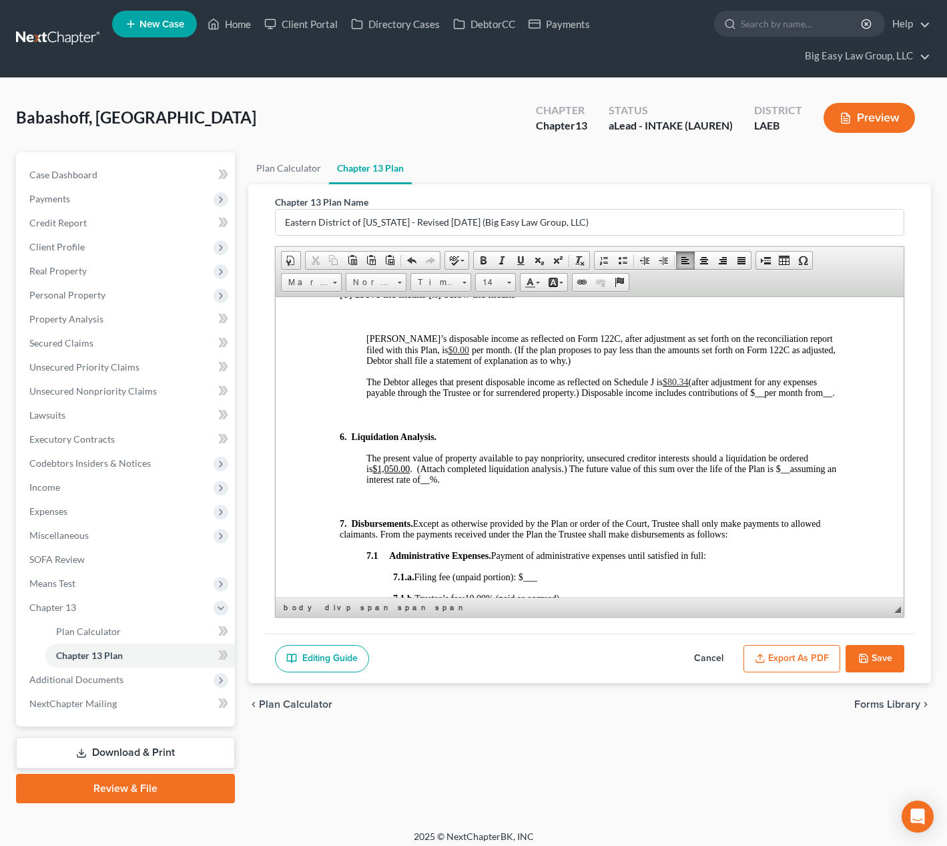
scroll to position [1493, 0]
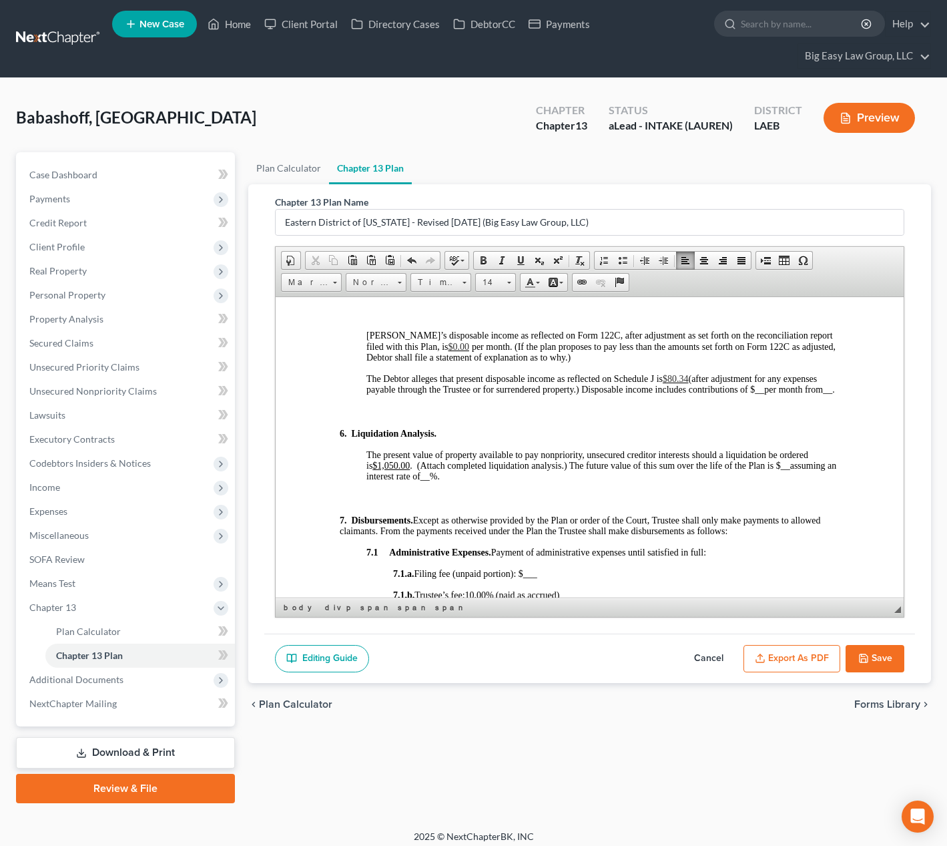
click at [393, 470] on u "$1,050.00" at bounding box center [390, 465] width 37 height 10
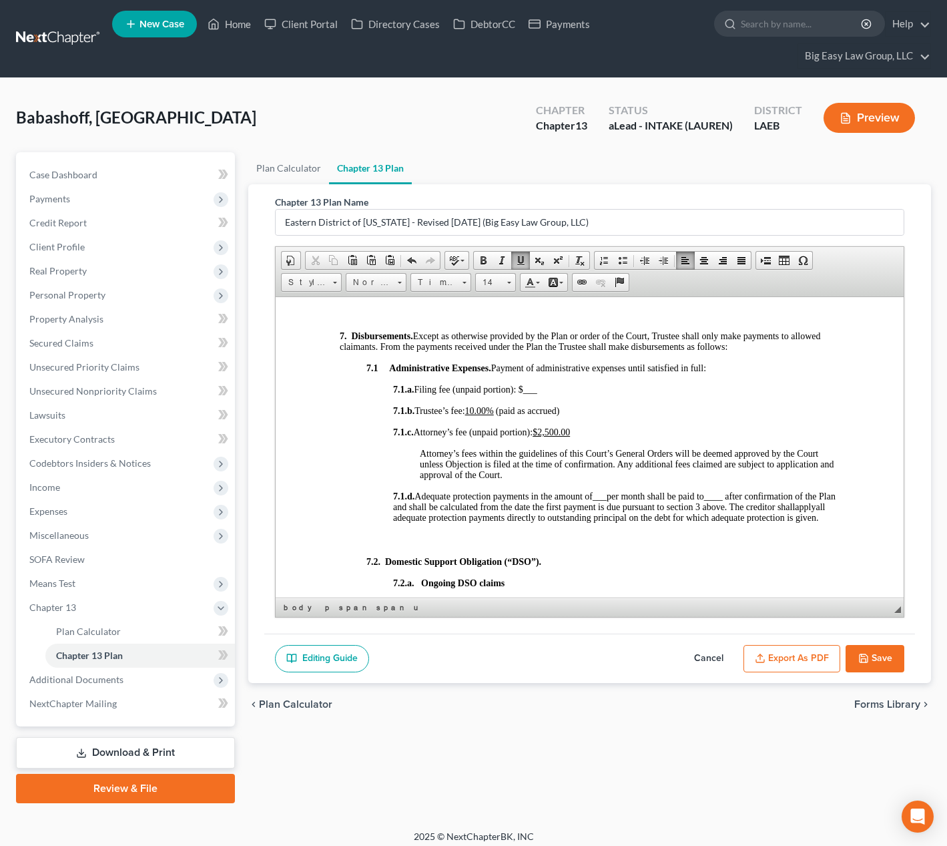
scroll to position [1678, 0]
click at [483, 415] on u "10.00%" at bounding box center [479, 410] width 29 height 10
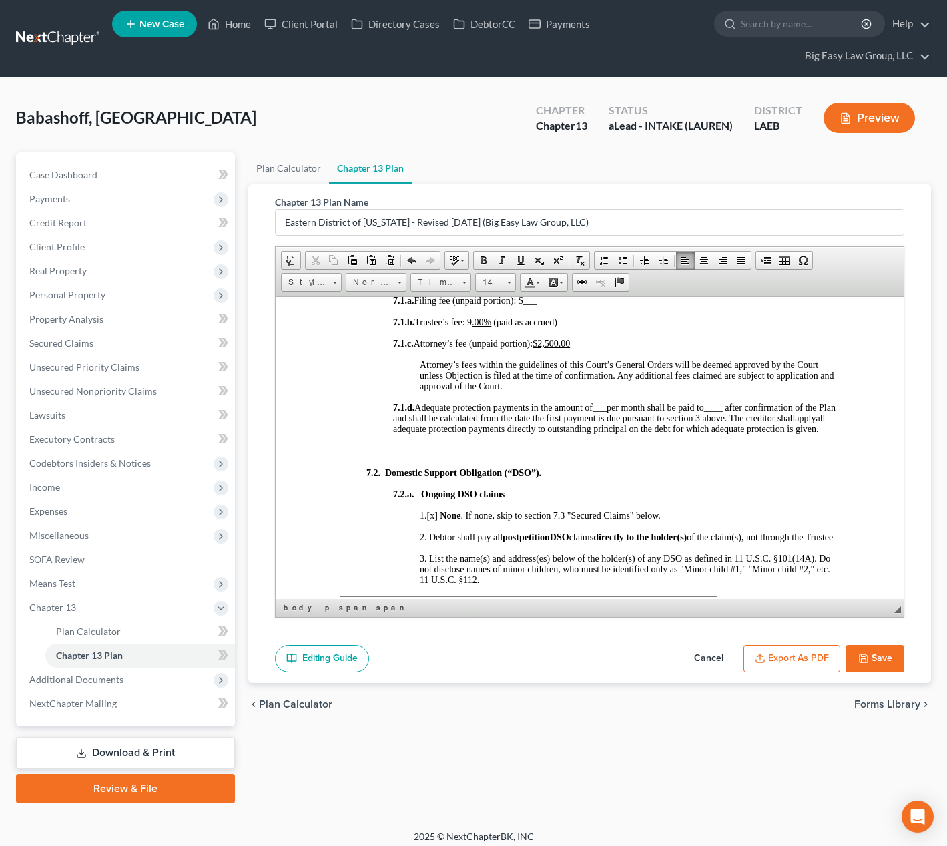
scroll to position [1767, 0]
click at [477, 326] on span "7.1.b. Trustee’s fee: 9 .00%" at bounding box center [442, 321] width 98 height 10
click at [523, 258] on span at bounding box center [520, 260] width 11 height 11
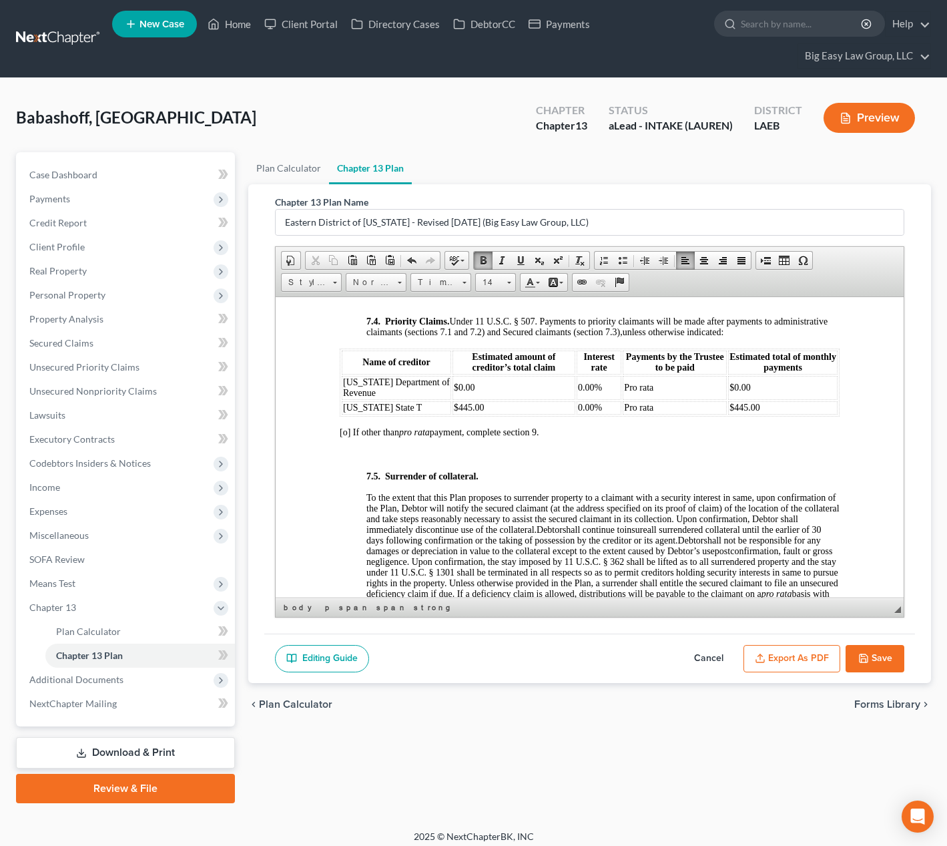
scroll to position [4330, 0]
drag, startPoint x: 483, startPoint y: 457, endPoint x: 448, endPoint y: 457, distance: 34.7
click at [452, 413] on td "$445.00" at bounding box center [513, 406] width 123 height 13
drag, startPoint x: 763, startPoint y: 458, endPoint x: 726, endPoint y: 461, distance: 37.5
click at [728, 413] on td "$445.00" at bounding box center [783, 406] width 110 height 13
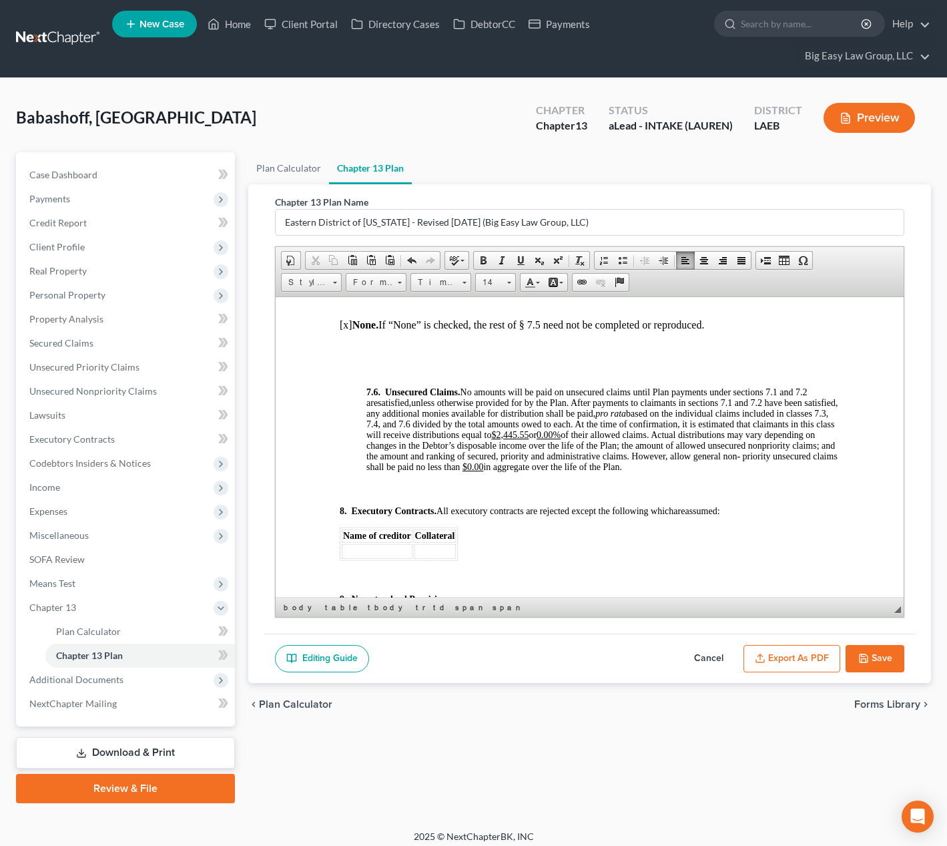
scroll to position [4685, 0]
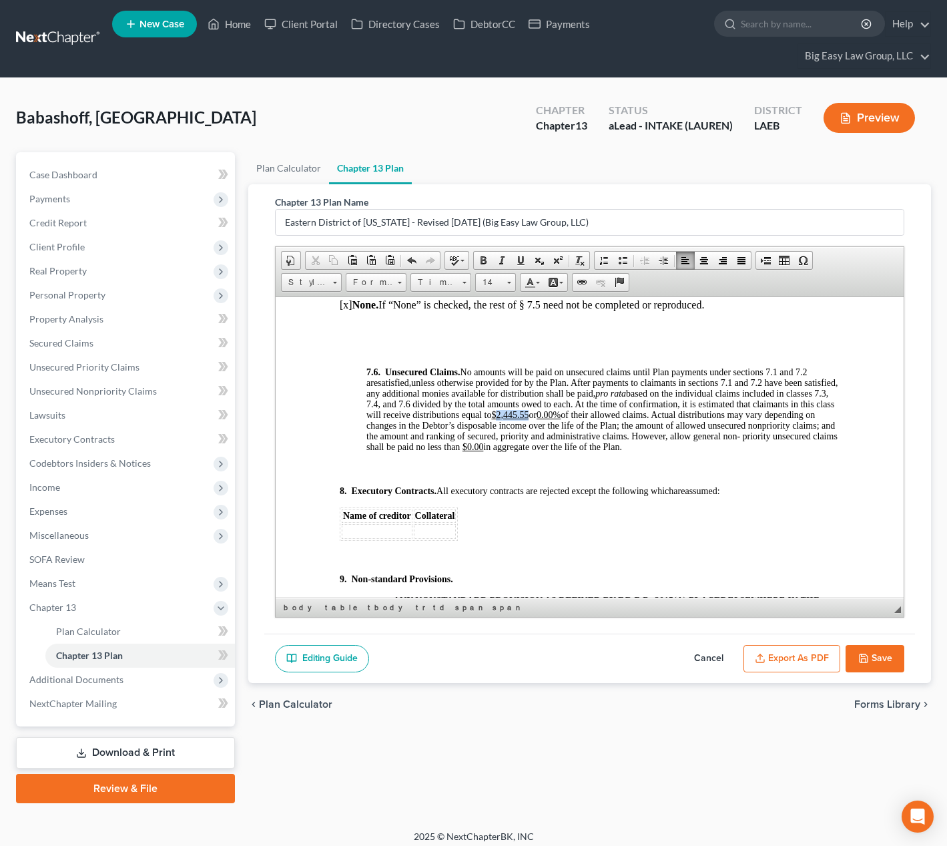
drag, startPoint x: 614, startPoint y: 466, endPoint x: 585, endPoint y: 468, distance: 28.8
click at [528, 419] on u "$2,445.55" at bounding box center [509, 414] width 37 height 10
click at [554, 419] on u "0.00%" at bounding box center [541, 414] width 24 height 10
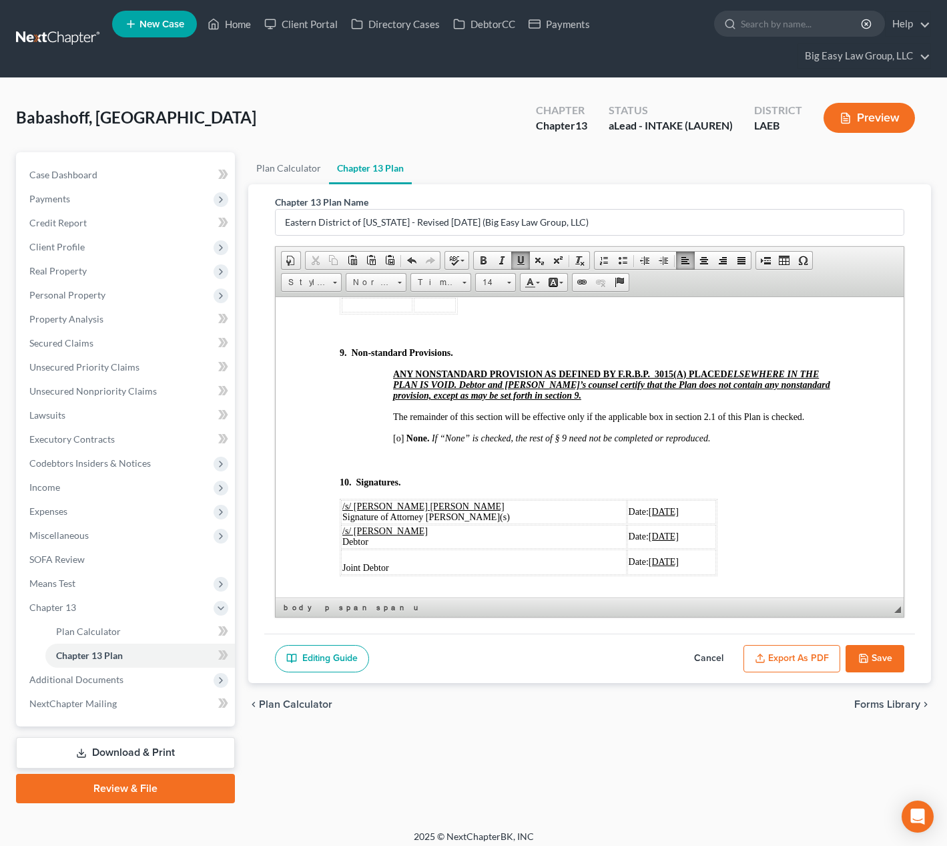
scroll to position [4938, 0]
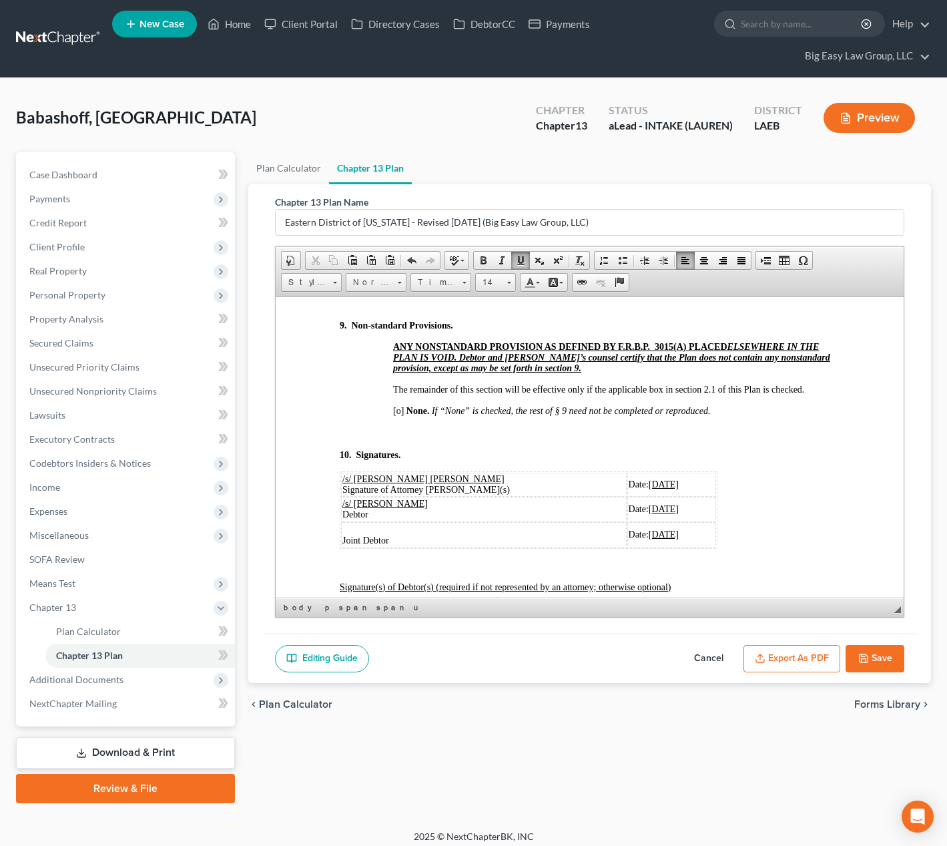
click at [399, 415] on span "[o]" at bounding box center [398, 410] width 11 height 10
click at [648, 489] on u "10/11/2025" at bounding box center [663, 484] width 30 height 10
click at [648, 513] on span "10/11/2025" at bounding box center [663, 508] width 30 height 10
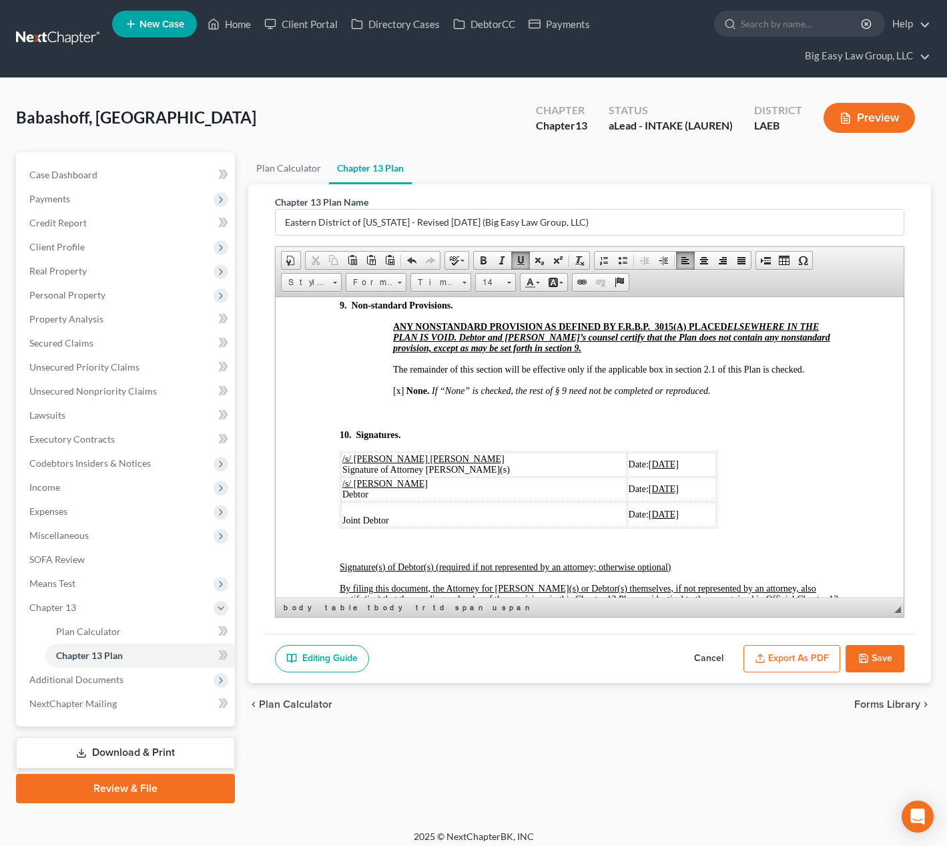
scroll to position [4960, 0]
click at [648, 517] on u "10/11/2025" at bounding box center [663, 512] width 30 height 10
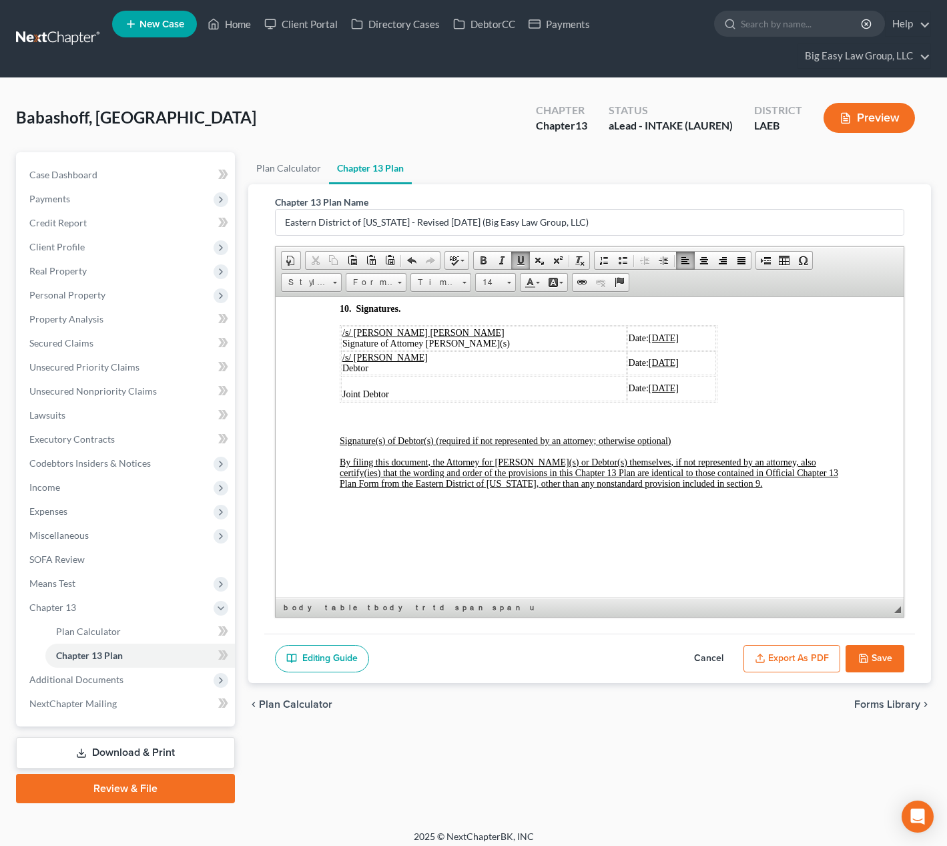
scroll to position [5139, 0]
click at [822, 650] on button "Export as PDF" at bounding box center [792, 659] width 97 height 28
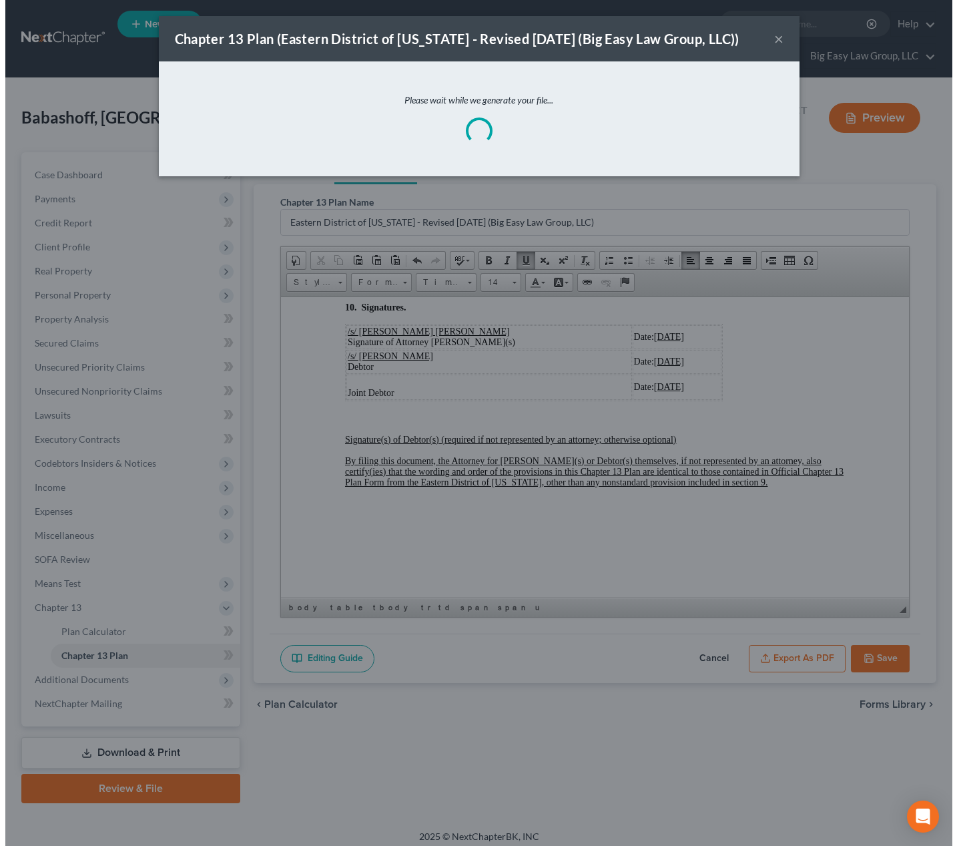
scroll to position [5118, 0]
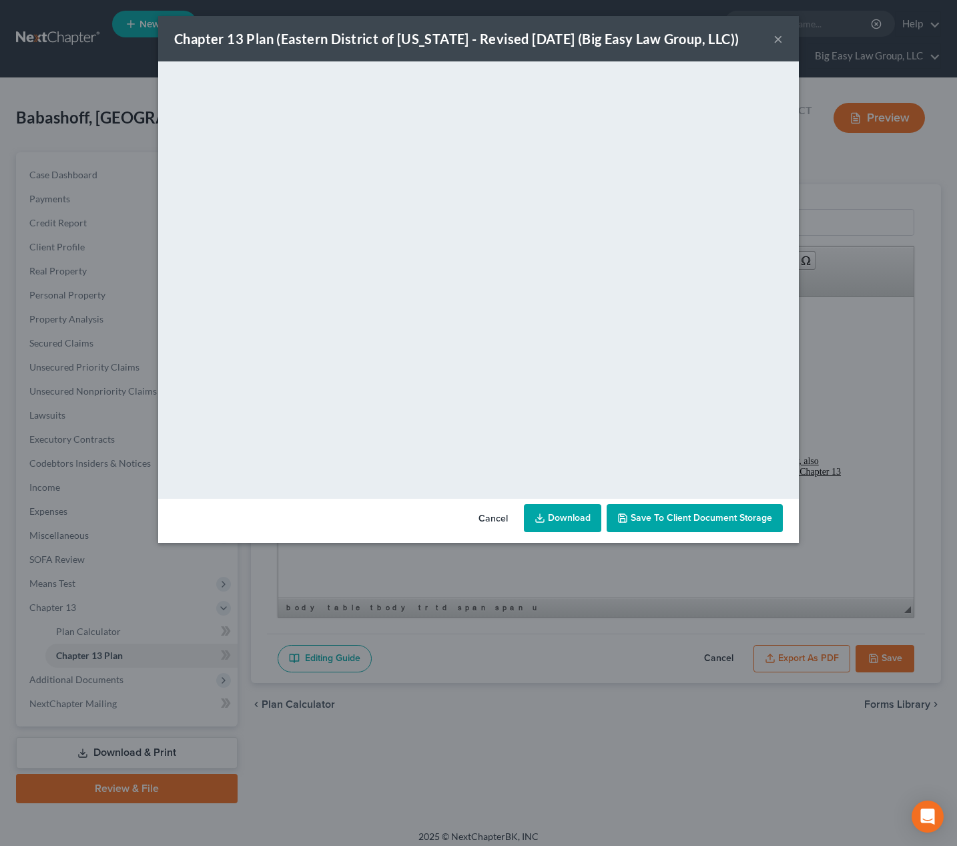
click at [696, 516] on span "Save to Client Document Storage" at bounding box center [702, 517] width 142 height 11
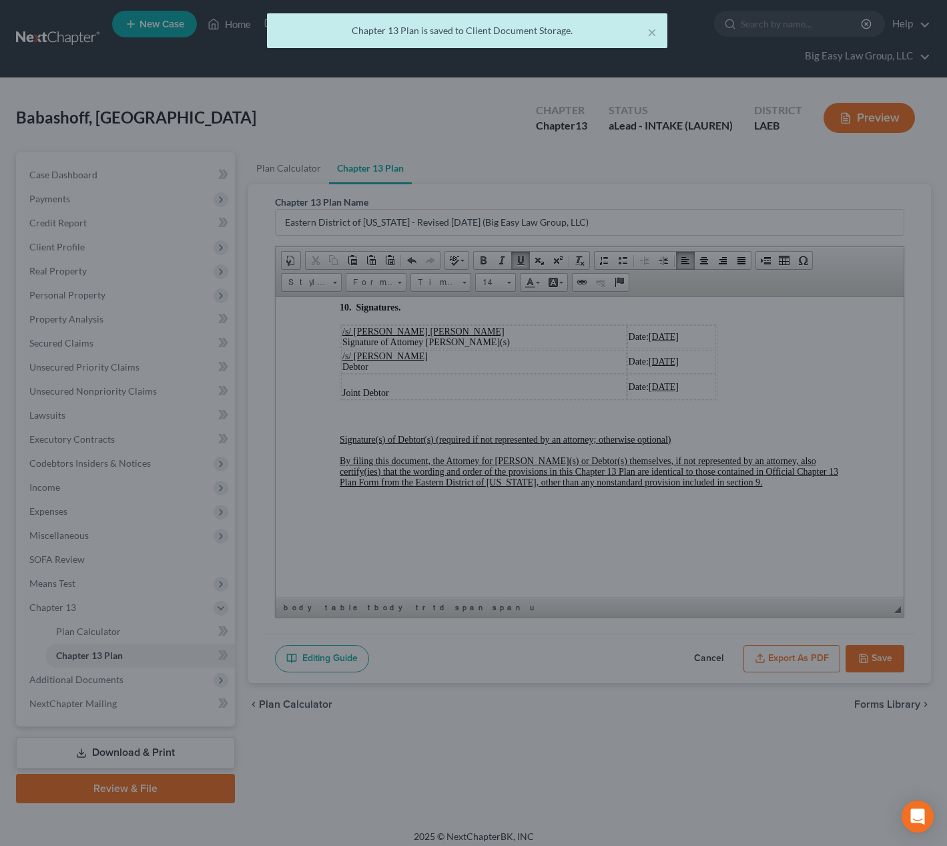
scroll to position [5139, 0]
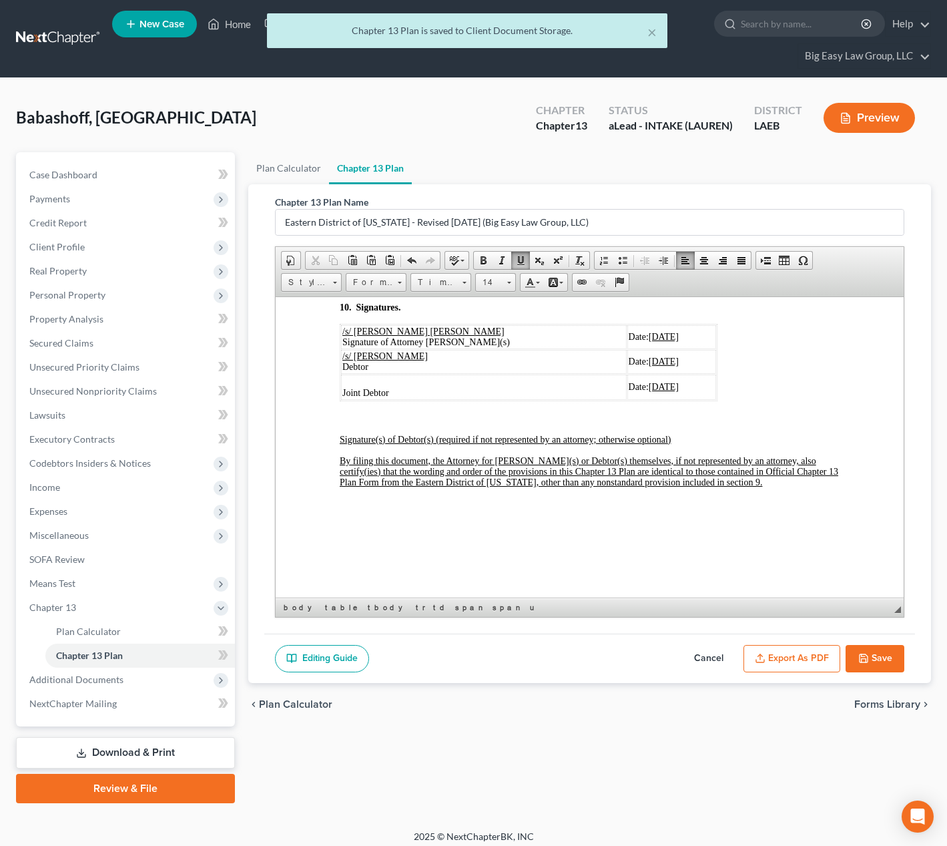
drag, startPoint x: 877, startPoint y: 646, endPoint x: 856, endPoint y: 630, distance: 26.6
click at [875, 646] on button "Save" at bounding box center [875, 659] width 59 height 28
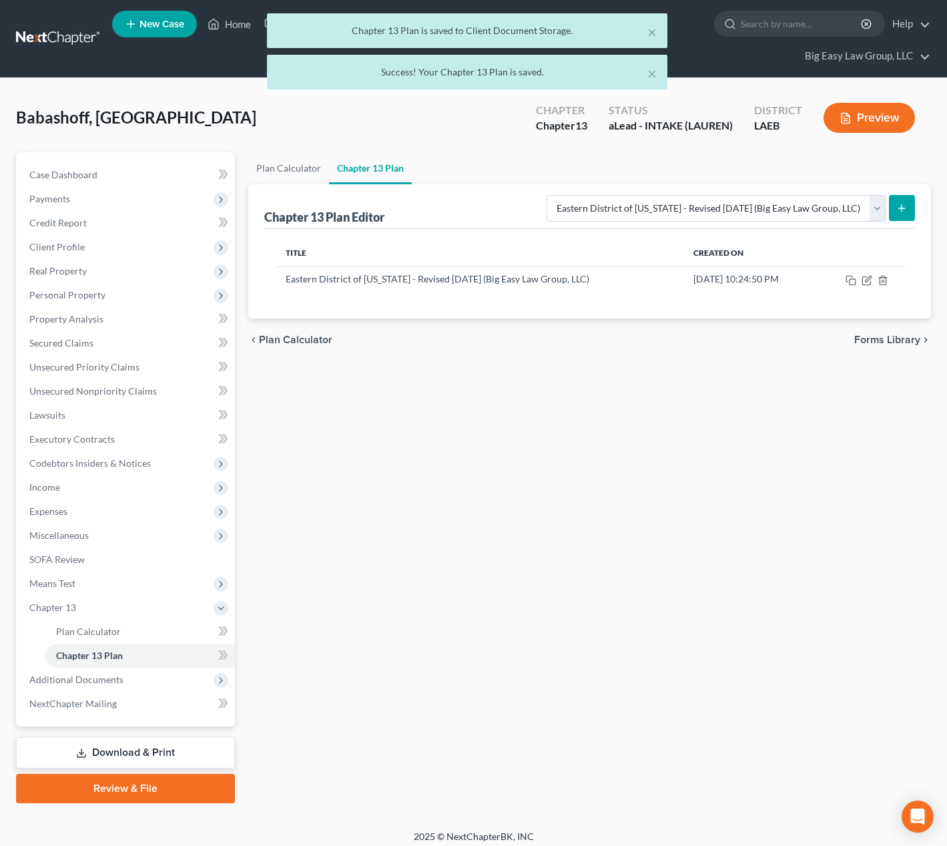
drag, startPoint x: 896, startPoint y: 668, endPoint x: 838, endPoint y: 648, distance: 61.2
click at [896, 668] on div "Plan Calculator Chapter 13 Plan Chapter 13 Plan Editor Please select your Chapt…" at bounding box center [590, 477] width 696 height 651
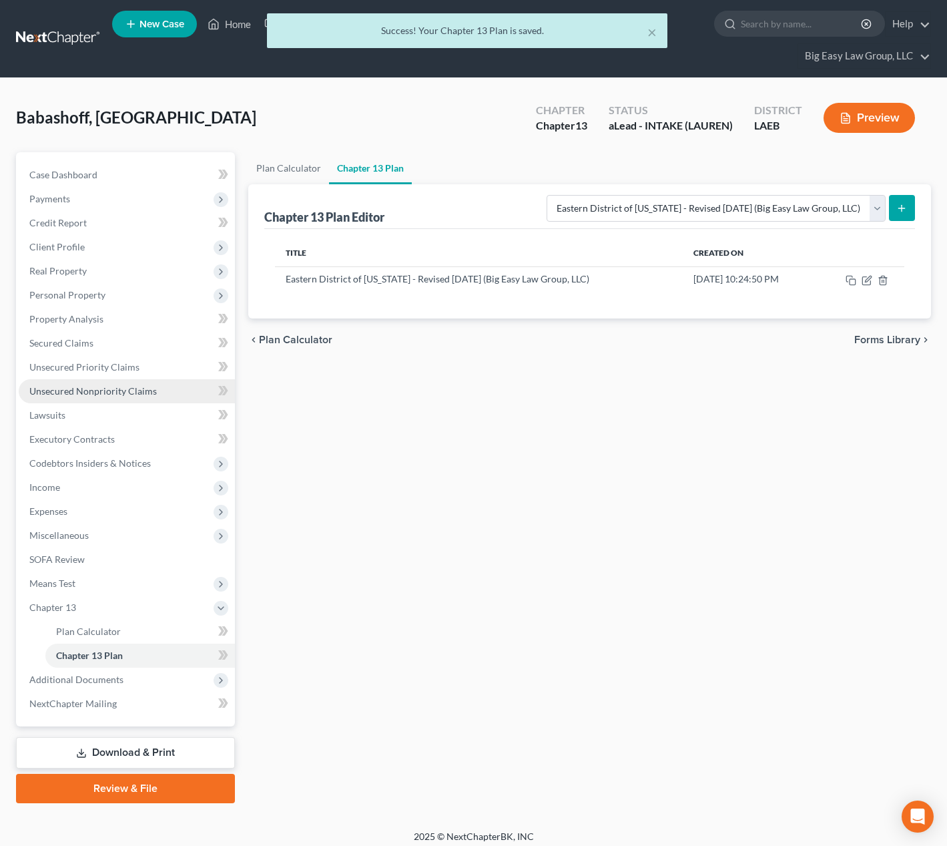
click at [126, 389] on span "Unsecured Nonpriority Claims" at bounding box center [93, 390] width 128 height 11
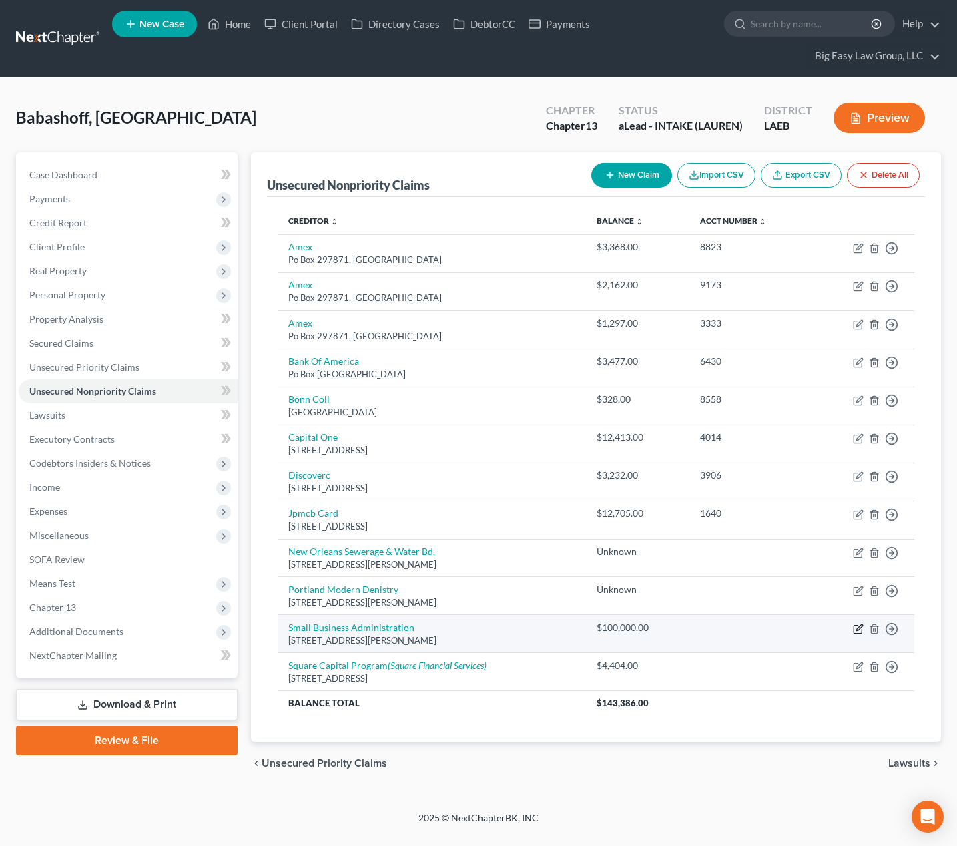
click at [855, 631] on icon "button" at bounding box center [858, 629] width 11 height 11
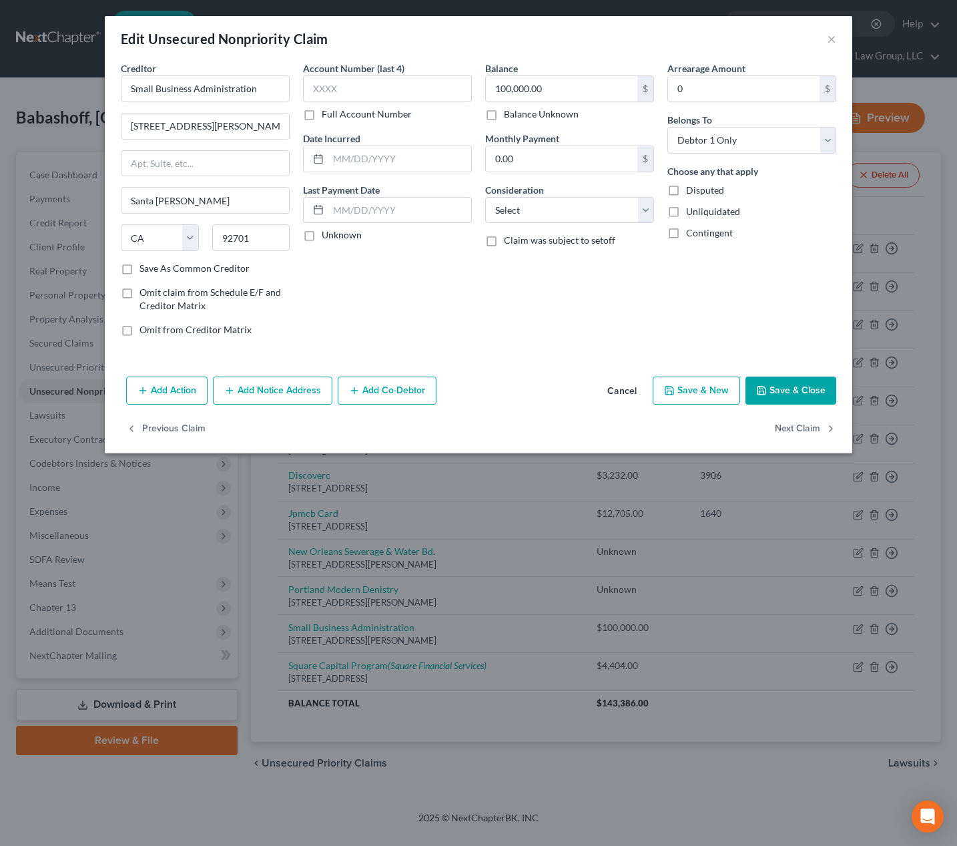
click at [244, 390] on button "Add Notice Address" at bounding box center [273, 391] width 120 height 28
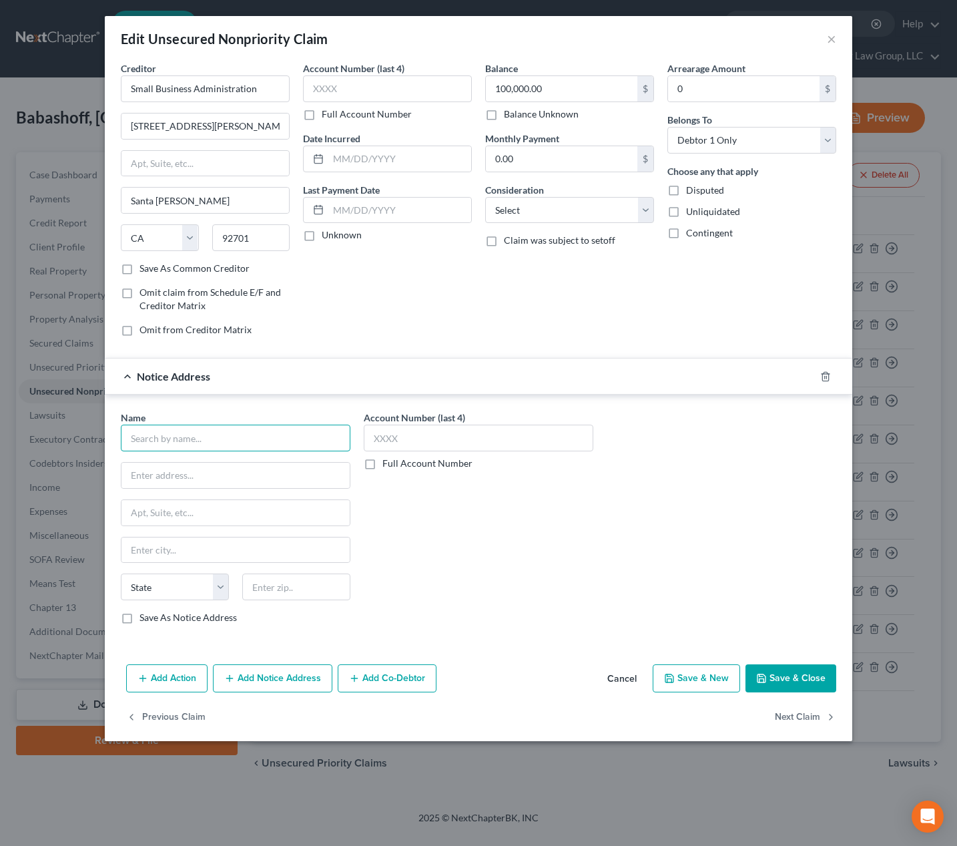
click at [202, 442] on input "text" at bounding box center [236, 438] width 230 height 27
drag, startPoint x: 279, startPoint y: 443, endPoint x: 37, endPoint y: 411, distance: 243.8
click at [43, 411] on div "Edit Unsecured Nonpriority Claim × Creditor * Small Business Administration 200…" at bounding box center [478, 423] width 957 height 846
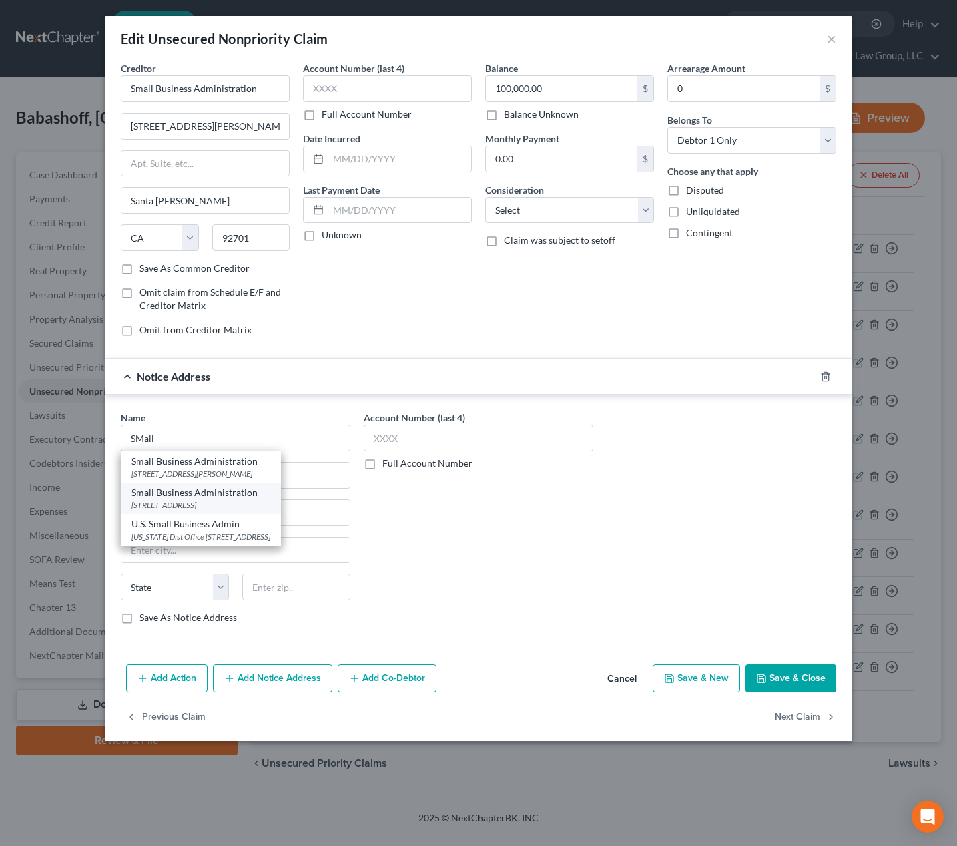
click at [270, 495] on div "Small Business Administration" at bounding box center [201, 492] width 139 height 13
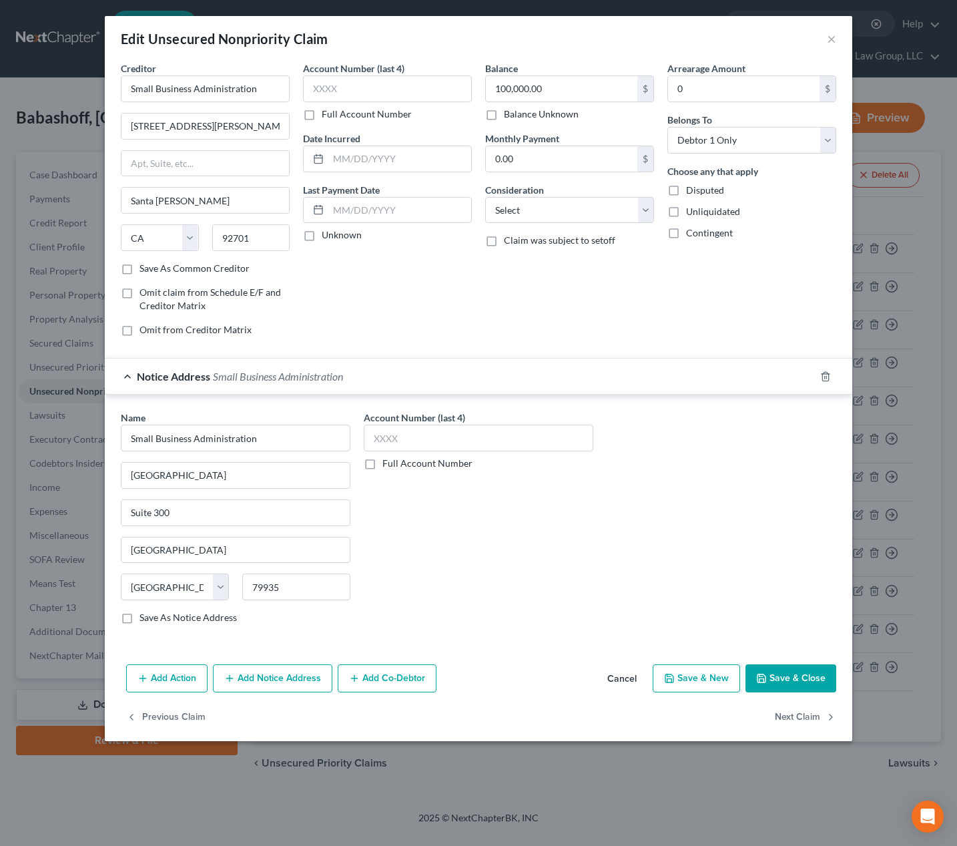
click at [770, 680] on button "Save & Close" at bounding box center [791, 678] width 91 height 28
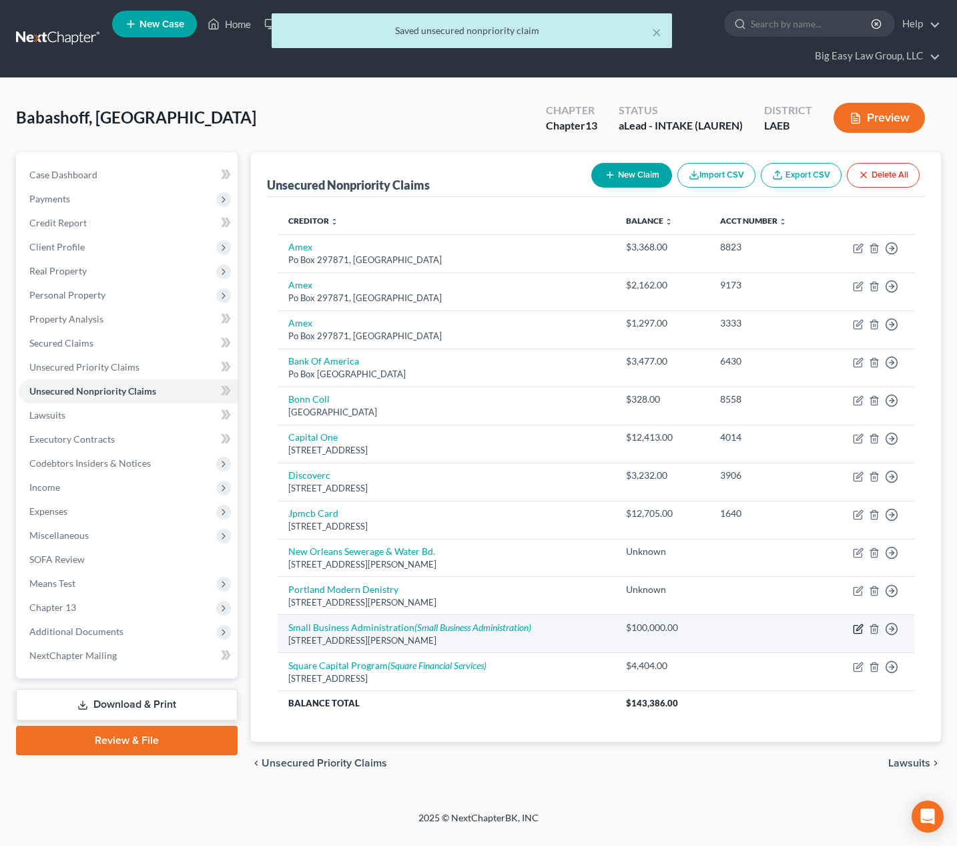
click at [860, 632] on icon "button" at bounding box center [858, 629] width 8 height 8
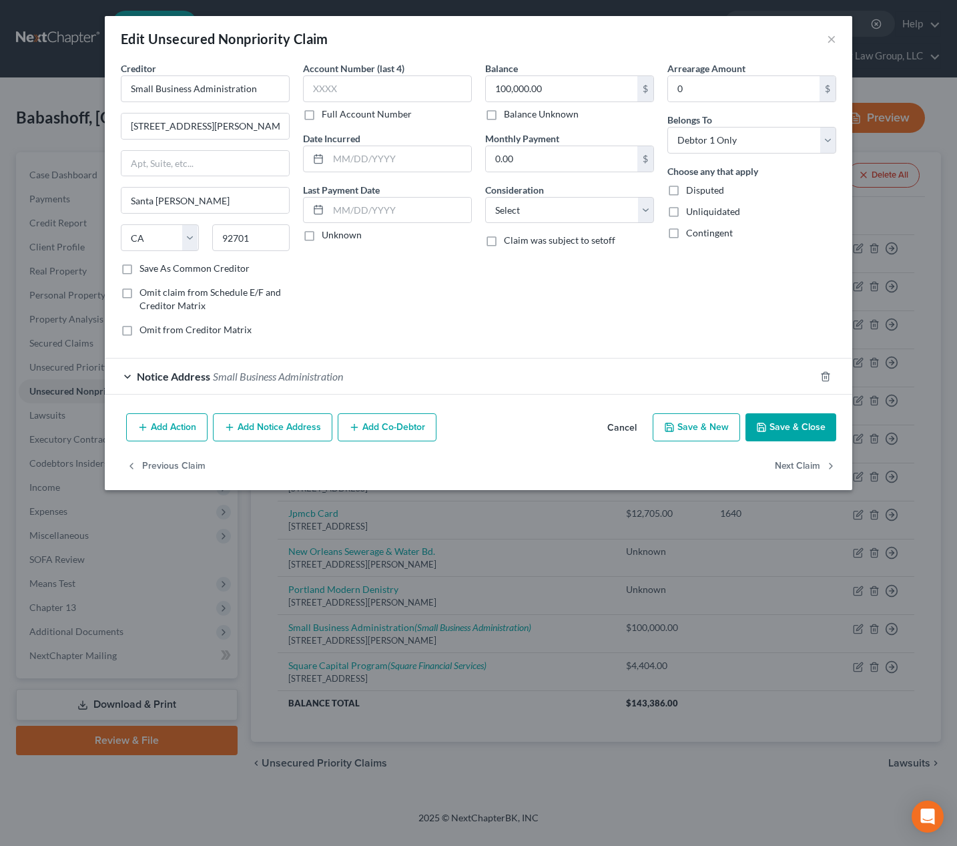
click at [249, 430] on button "Add Notice Address" at bounding box center [273, 427] width 120 height 28
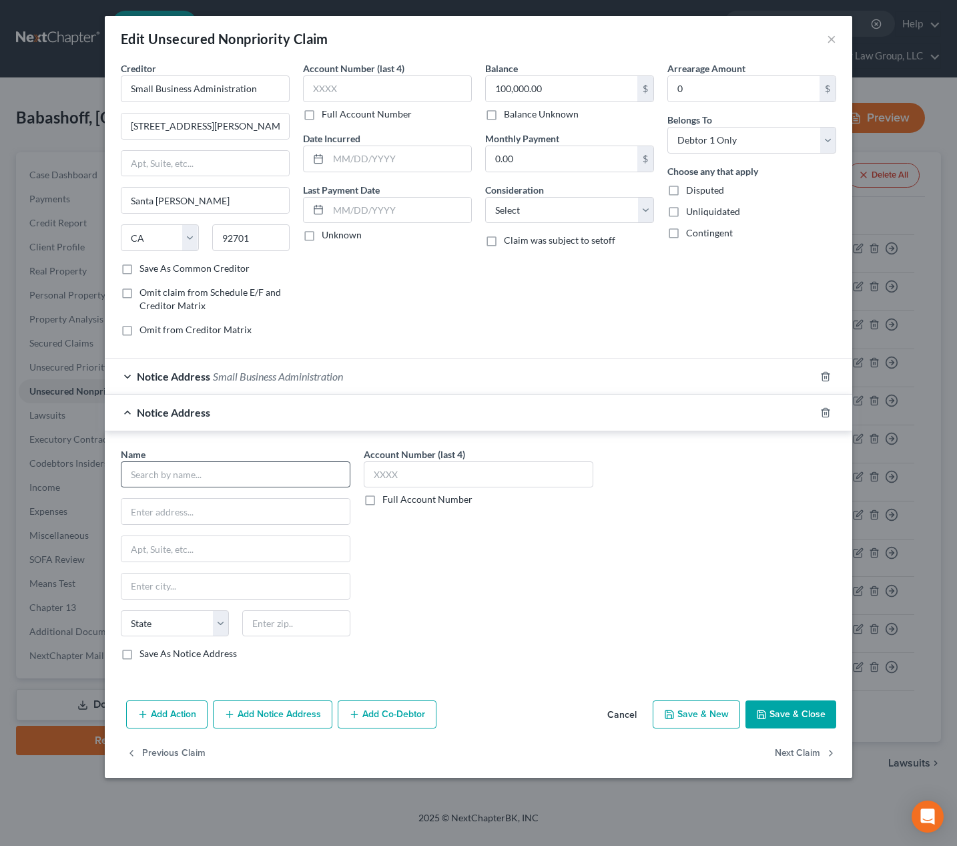
drag, startPoint x: 186, startPoint y: 451, endPoint x: 192, endPoint y: 471, distance: 20.3
click at [188, 455] on div "Name *" at bounding box center [236, 467] width 230 height 41
click at [192, 471] on input "text" at bounding box center [236, 474] width 230 height 27
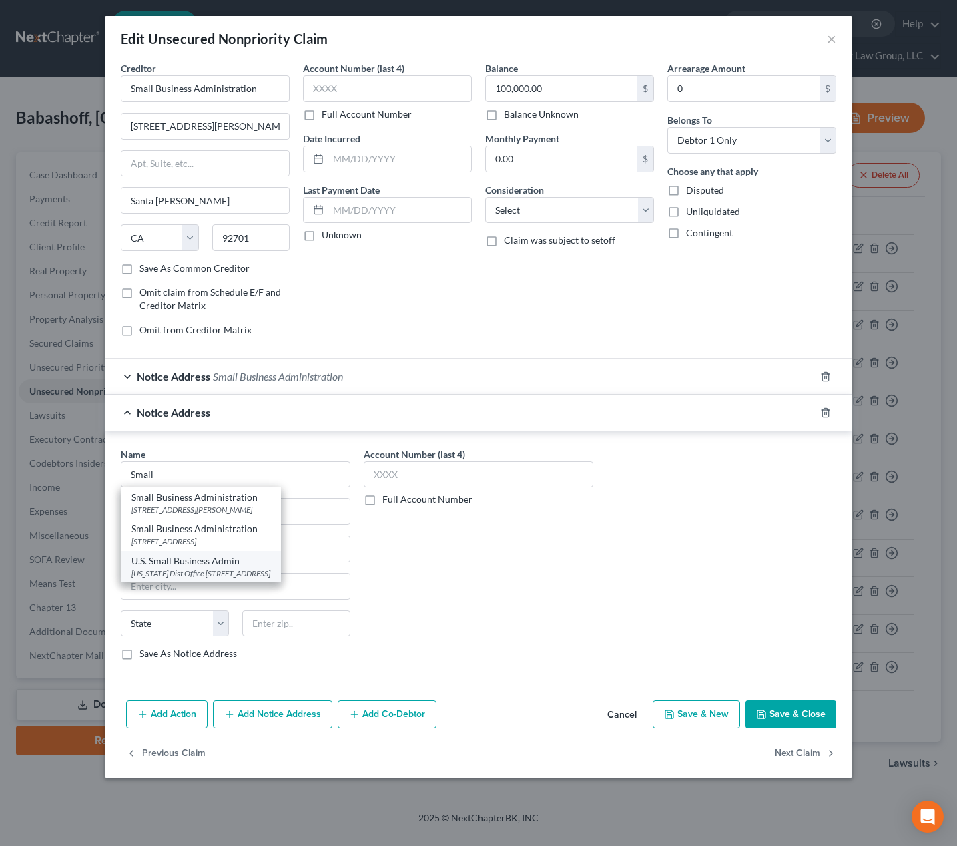
click at [270, 564] on div "U.S. Small Business Admin" at bounding box center [201, 560] width 139 height 13
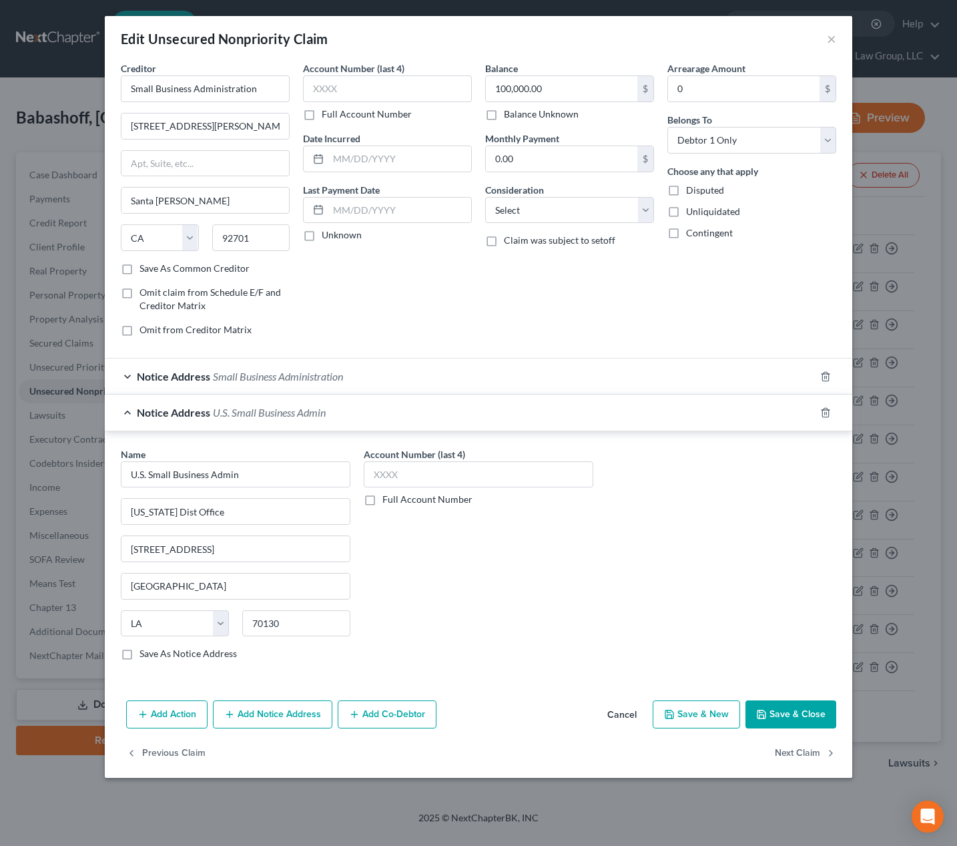
drag, startPoint x: 803, startPoint y: 708, endPoint x: 666, endPoint y: 521, distance: 232.2
click at [803, 708] on button "Save & Close" at bounding box center [791, 714] width 91 height 28
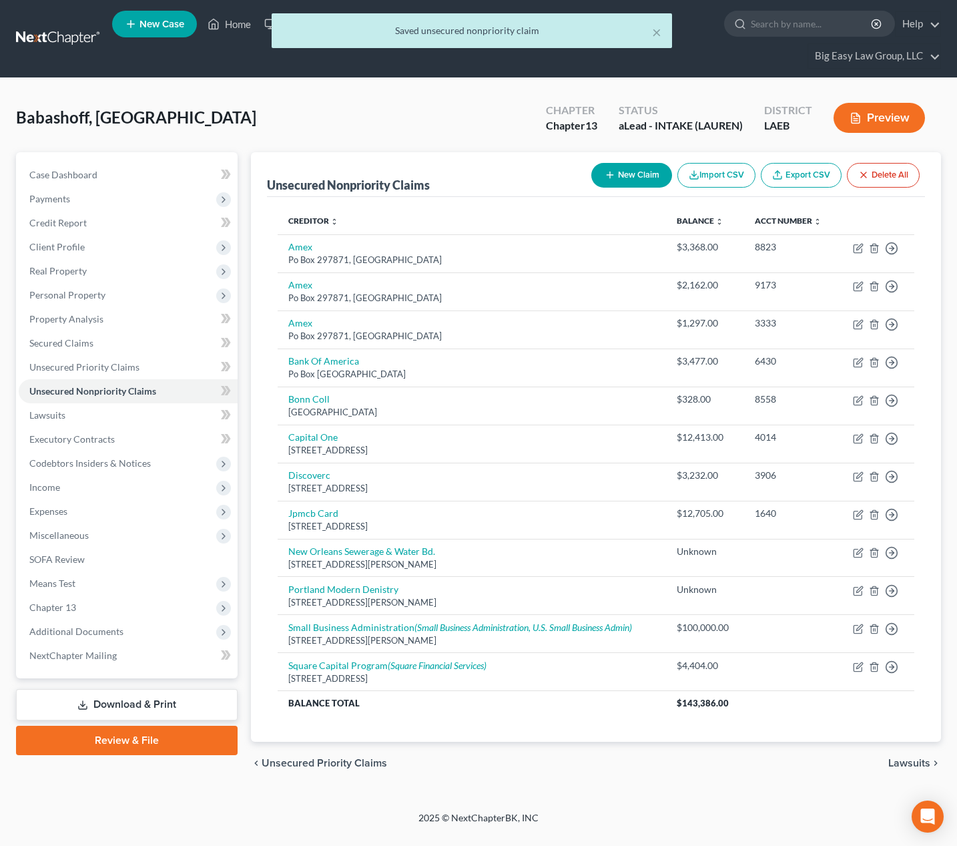
drag, startPoint x: 161, startPoint y: 734, endPoint x: 271, endPoint y: 591, distance: 180.4
click at [161, 734] on link "Review & File" at bounding box center [127, 740] width 222 height 29
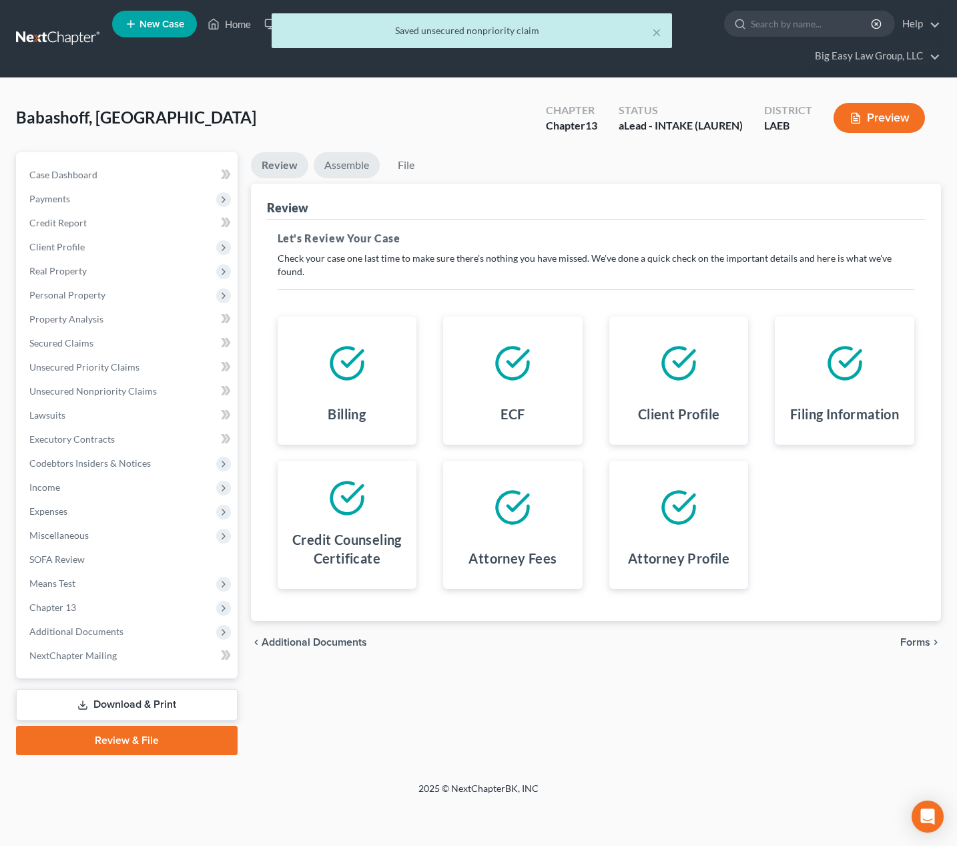
drag, startPoint x: 345, startPoint y: 161, endPoint x: 456, endPoint y: 200, distance: 117.4
click at [345, 161] on link "Assemble" at bounding box center [347, 165] width 66 height 26
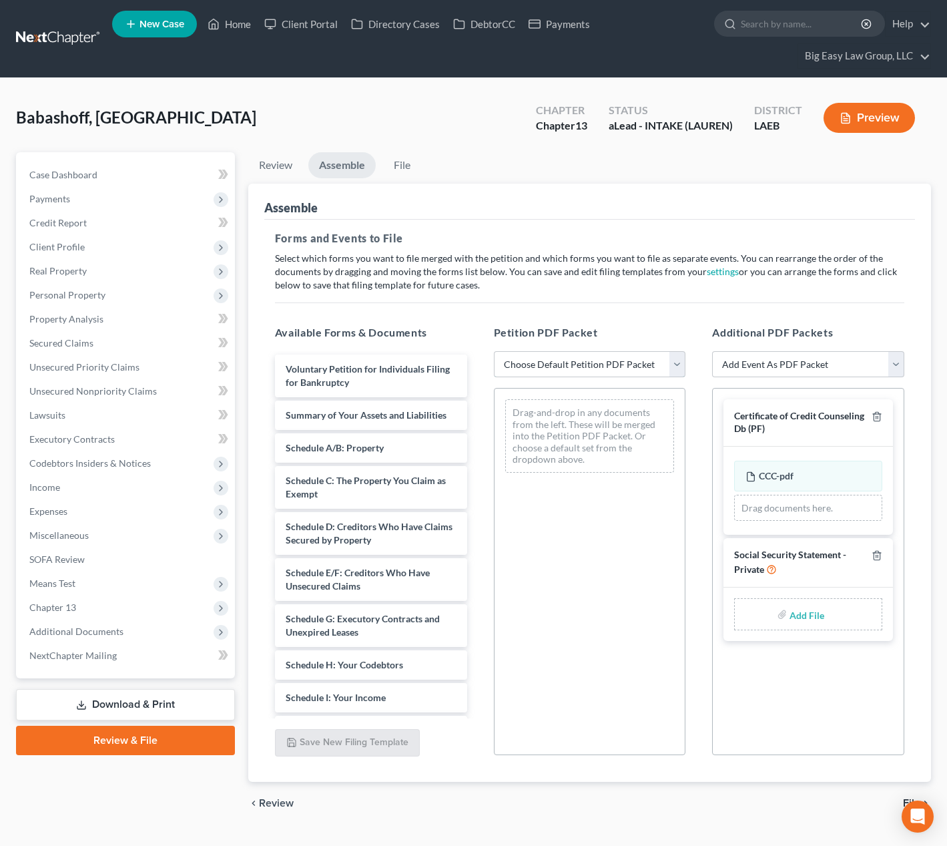
click at [568, 367] on select "Choose Default Petition PDF Packet Complete Bankruptcy Petition (all forms and …" at bounding box center [590, 364] width 192 height 27
click at [494, 351] on select "Choose Default Petition PDF Packet Complete Bankruptcy Petition (all forms and …" at bounding box center [590, 364] width 192 height 27
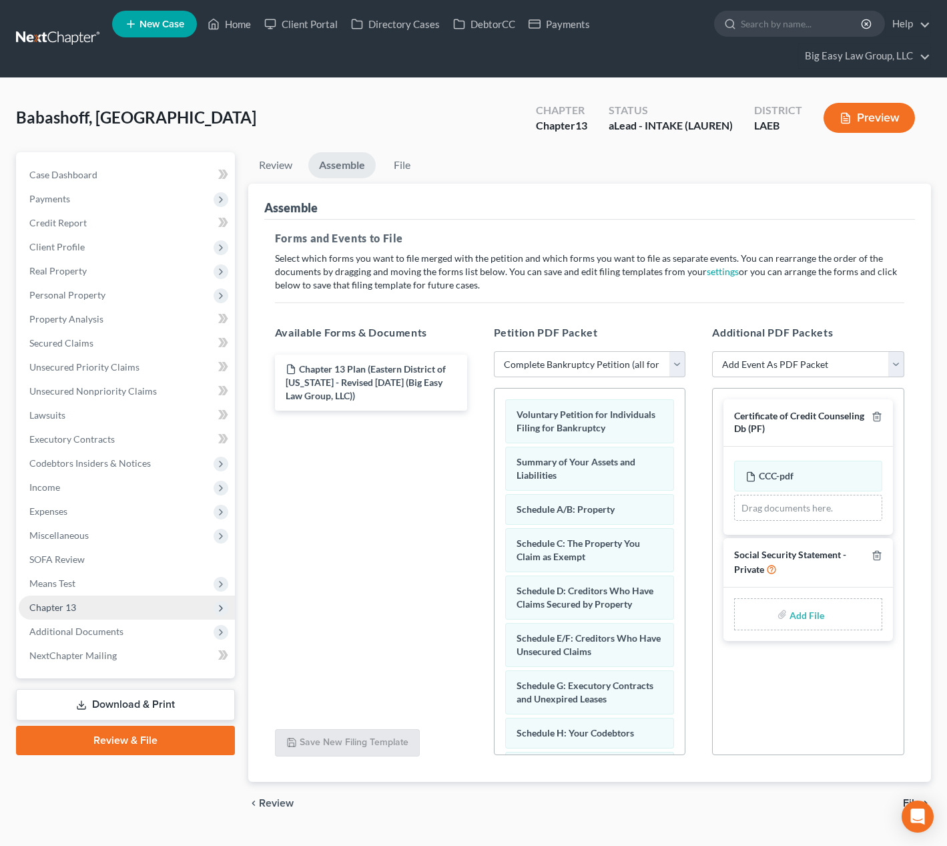
drag, startPoint x: 182, startPoint y: 621, endPoint x: 186, endPoint y: 609, distance: 12.7
click at [183, 621] on span "Additional Documents" at bounding box center [127, 632] width 216 height 24
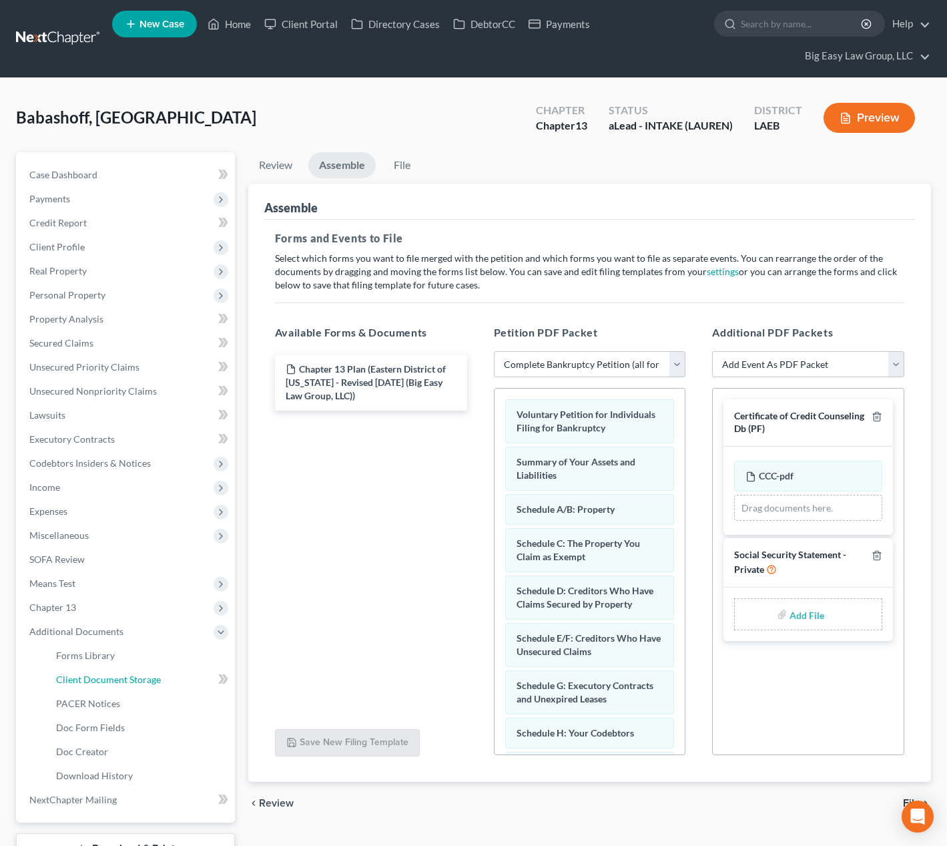
drag, startPoint x: 164, startPoint y: 676, endPoint x: 249, endPoint y: 652, distance: 88.8
click at [164, 676] on link "Client Document Storage" at bounding box center [140, 680] width 190 height 24
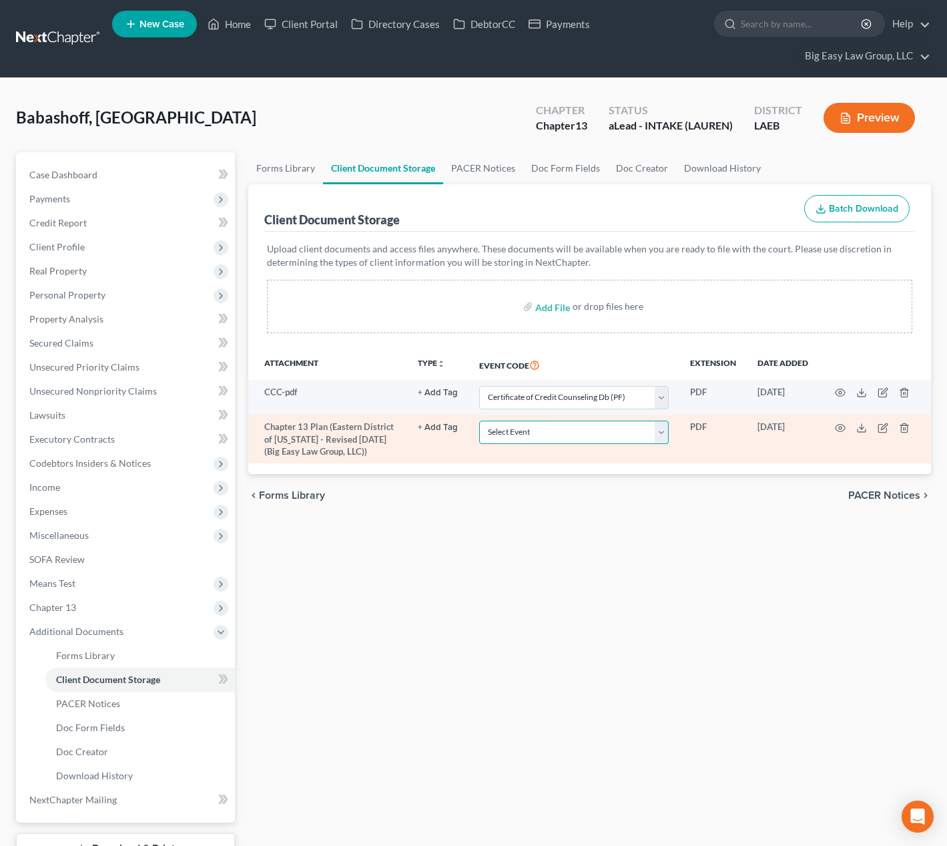
click at [562, 425] on select "Select Event Certificate of Credit Counseling Db (PF) Certificate of Credit Cou…" at bounding box center [574, 432] width 190 height 23
click at [479, 421] on select "Select Event Certificate of Credit Counseling Db (PF) Certificate of Credit Cou…" at bounding box center [574, 432] width 190 height 23
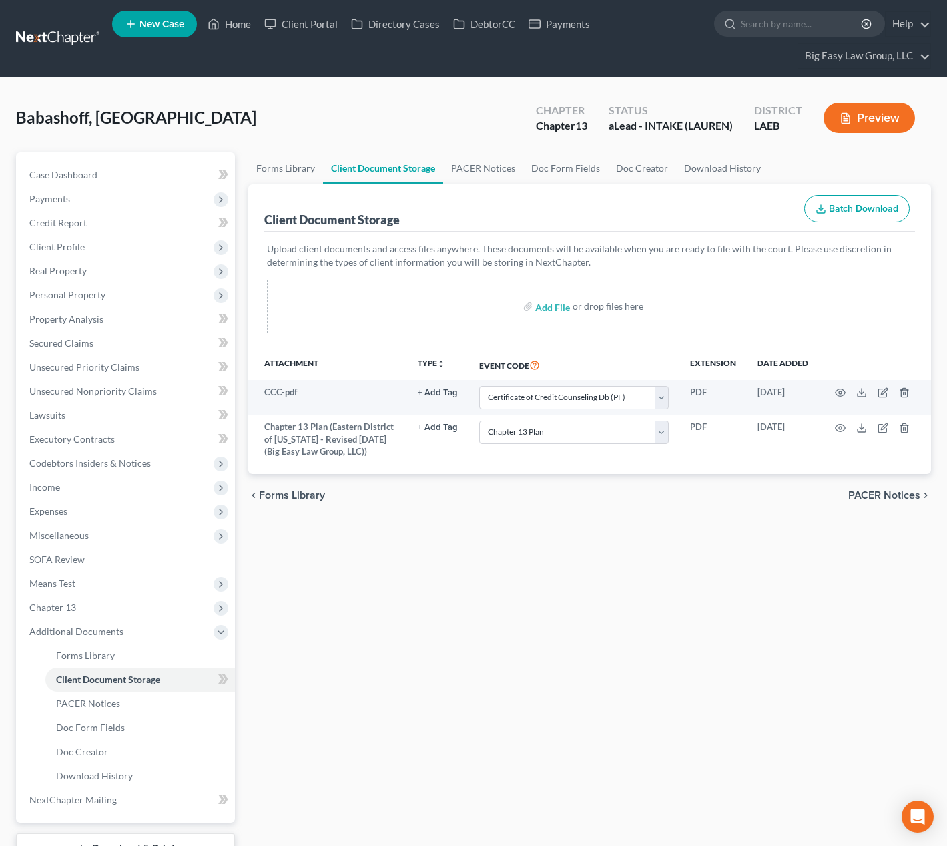
click at [413, 552] on div "Forms Library Client Document Storage PACER Notices Doc Form Fields Doc Creator…" at bounding box center [590, 525] width 696 height 747
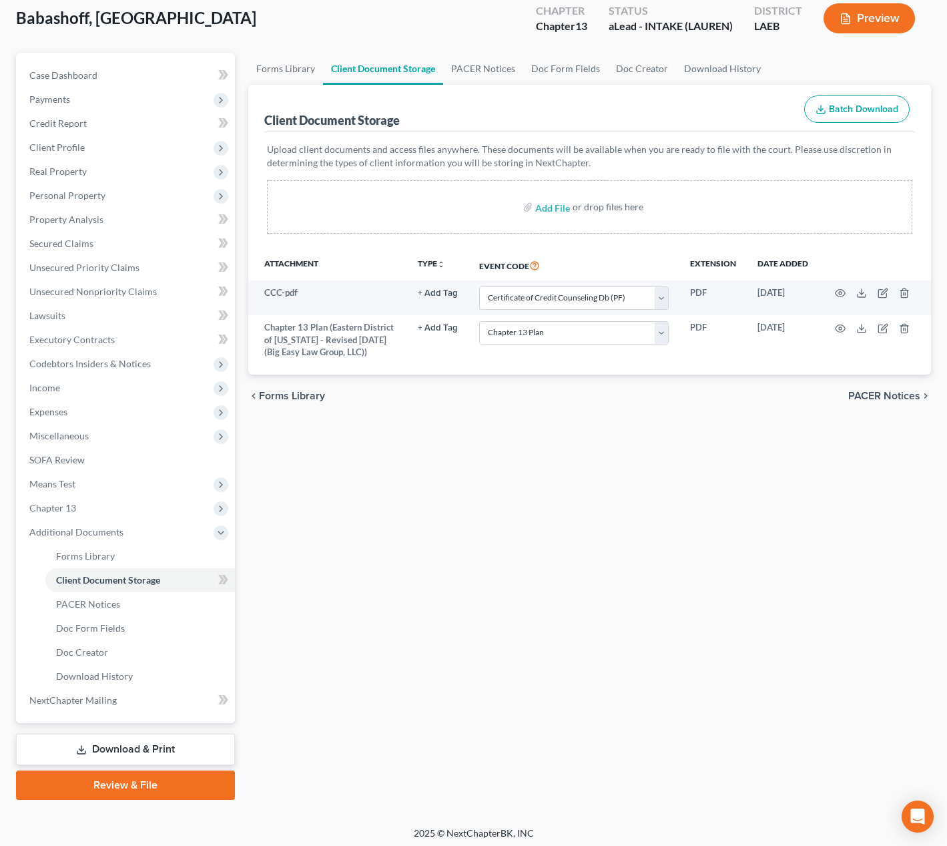
scroll to position [104, 0]
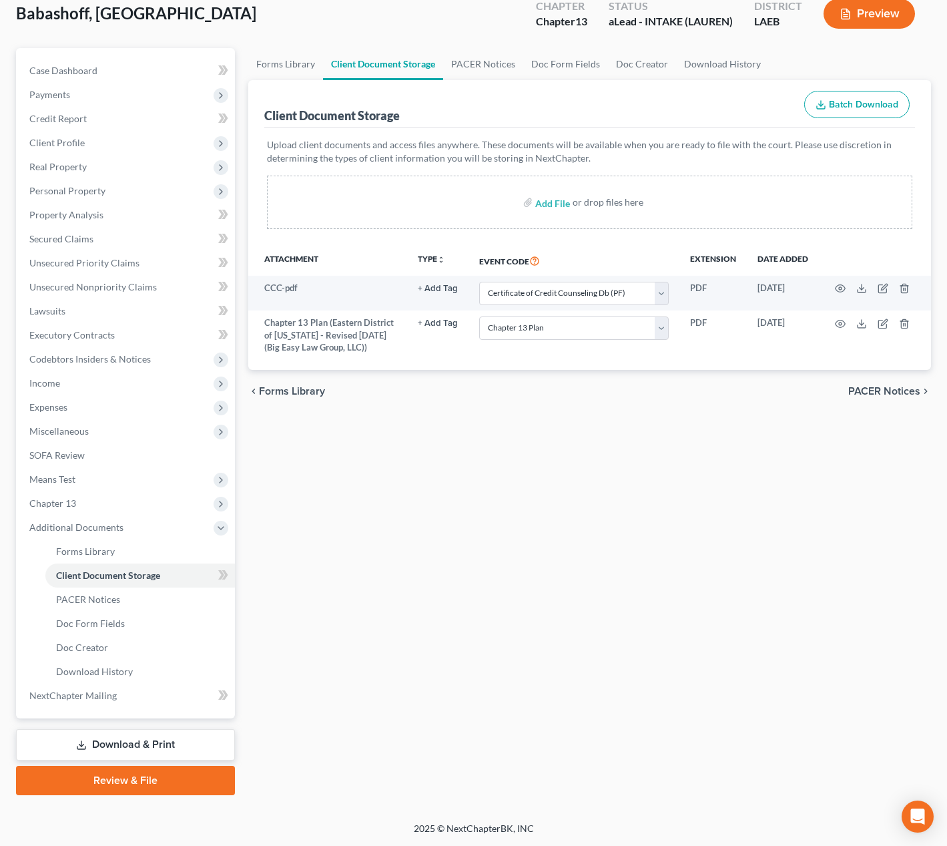
click at [170, 772] on link "Review & File" at bounding box center [125, 780] width 219 height 29
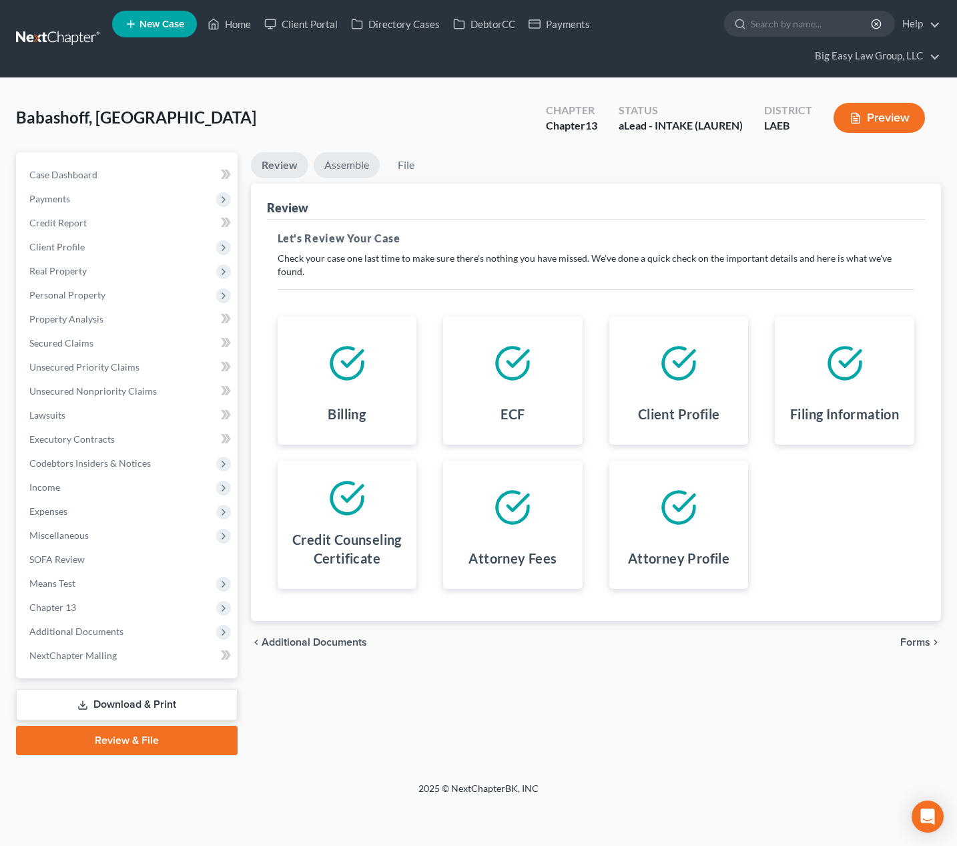
click at [339, 170] on link "Assemble" at bounding box center [347, 165] width 66 height 26
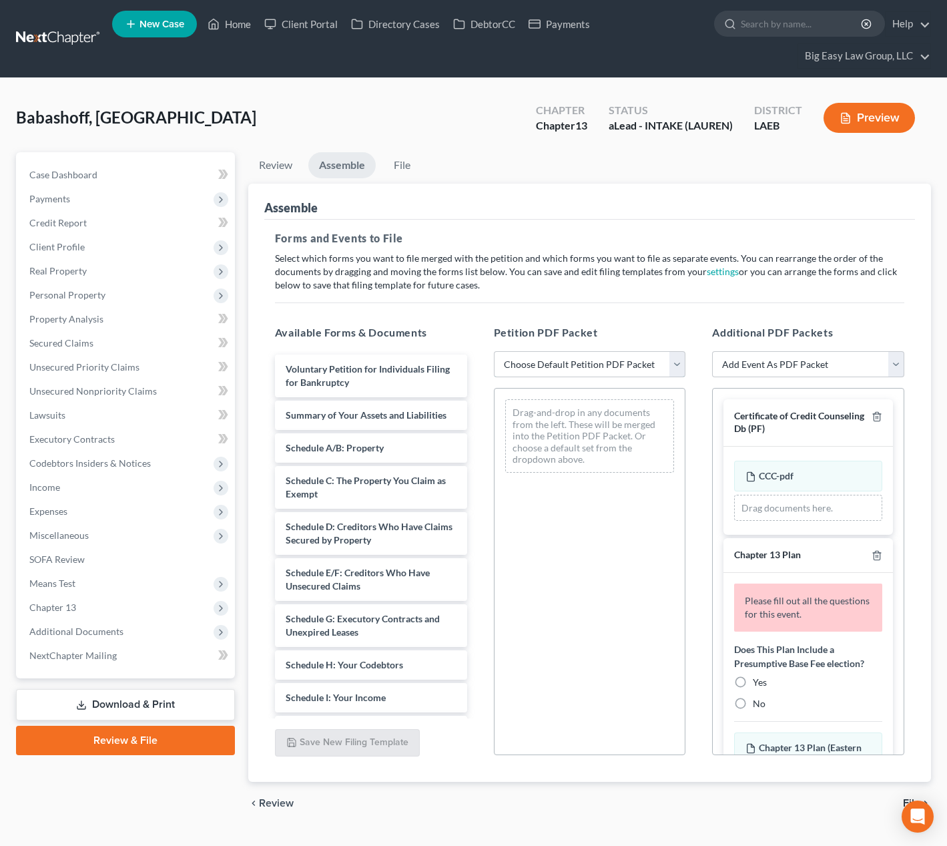
click at [563, 363] on select "Choose Default Petition PDF Packet Complete Bankruptcy Petition (all forms and …" at bounding box center [590, 364] width 192 height 27
click at [494, 351] on select "Choose Default Petition PDF Packet Complete Bankruptcy Petition (all forms and …" at bounding box center [590, 364] width 192 height 27
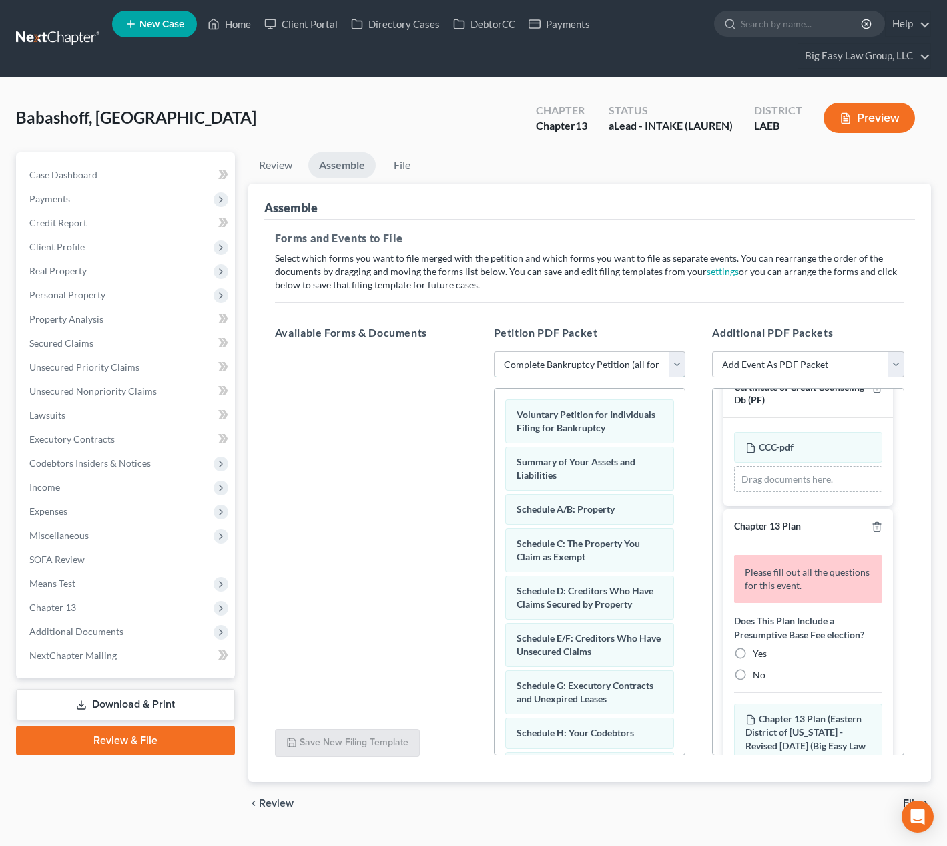
scroll to position [32, 0]
click at [753, 644] on label "Yes" at bounding box center [760, 650] width 14 height 13
click at [758, 644] on input "Yes" at bounding box center [762, 648] width 9 height 9
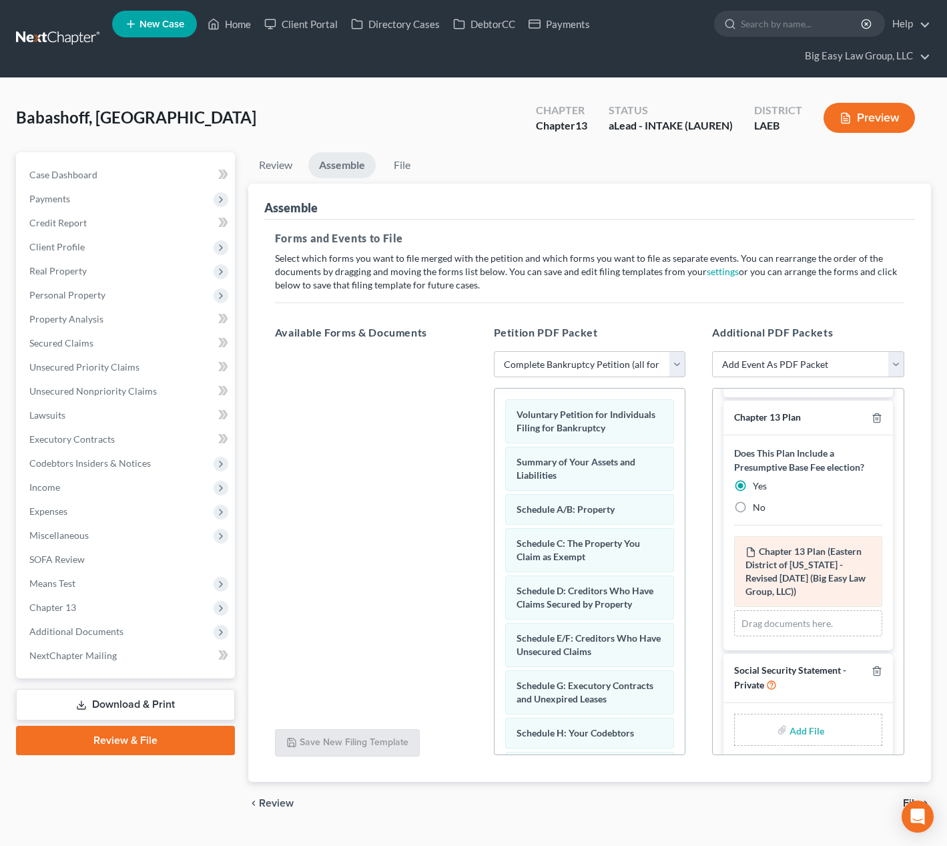
scroll to position [163, 0]
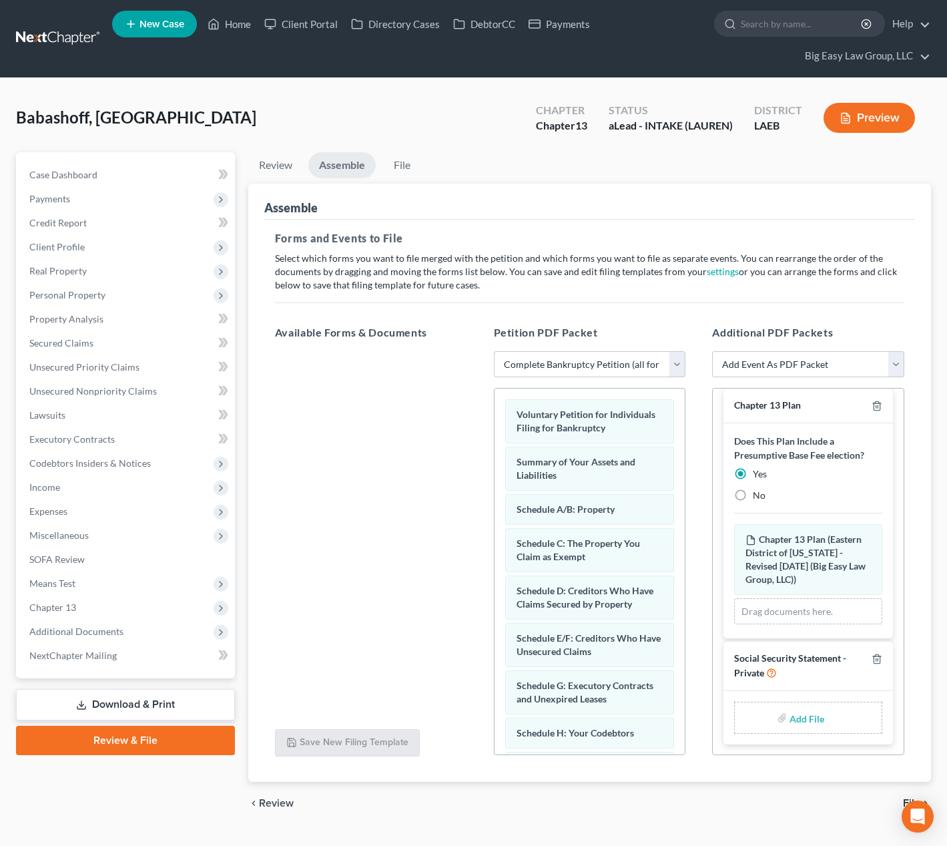
click at [842, 714] on div "Add File" at bounding box center [808, 718] width 148 height 32
click at [841, 714] on div "Add File" at bounding box center [808, 718] width 148 height 32
click at [801, 710] on input "file" at bounding box center [806, 718] width 32 height 24
click at [803, 710] on input "file" at bounding box center [806, 718] width 32 height 24
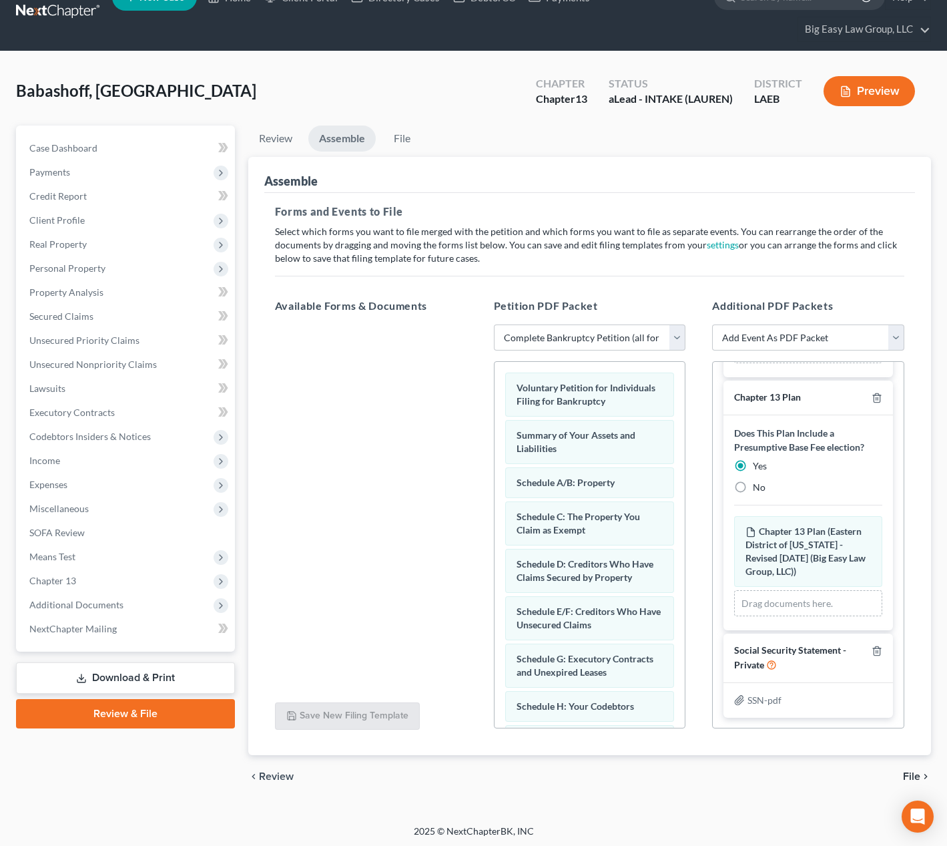
scroll to position [29, 0]
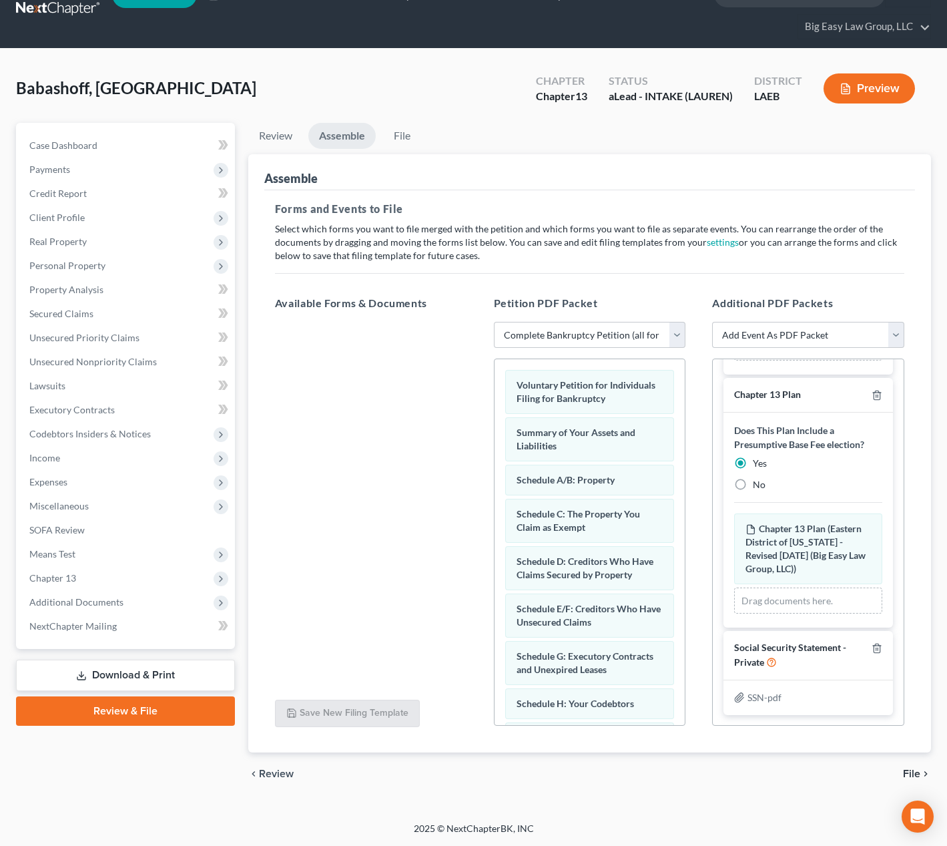
click at [915, 773] on span "File" at bounding box center [911, 774] width 17 height 11
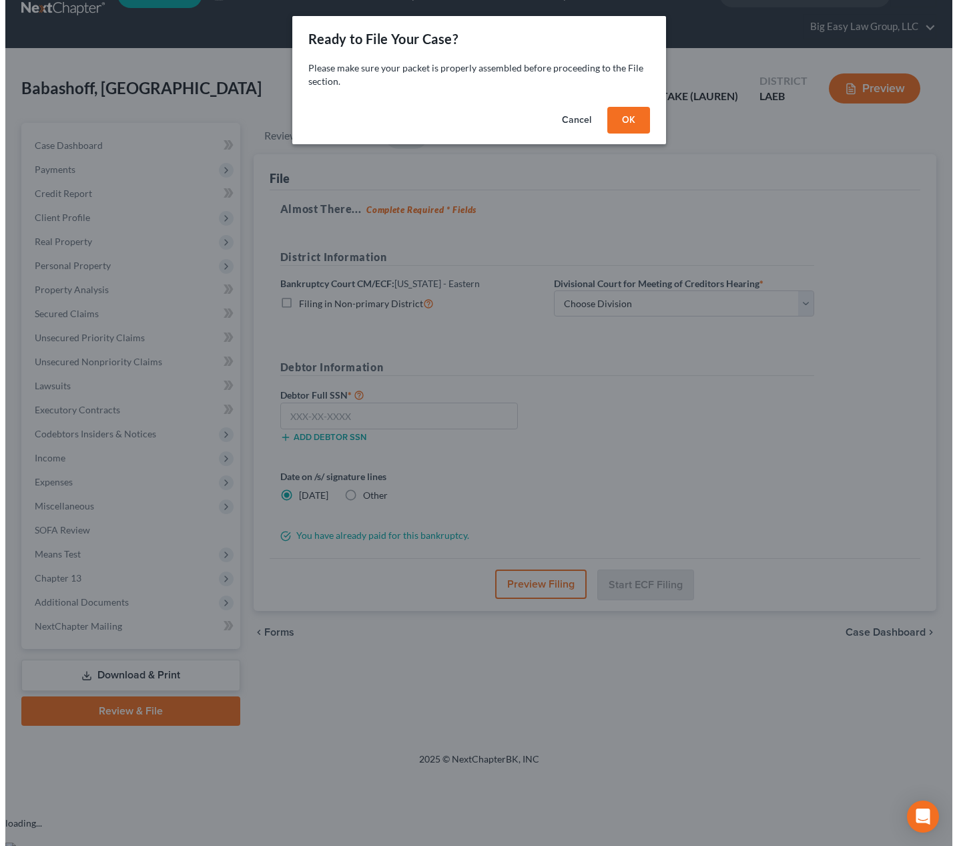
scroll to position [0, 0]
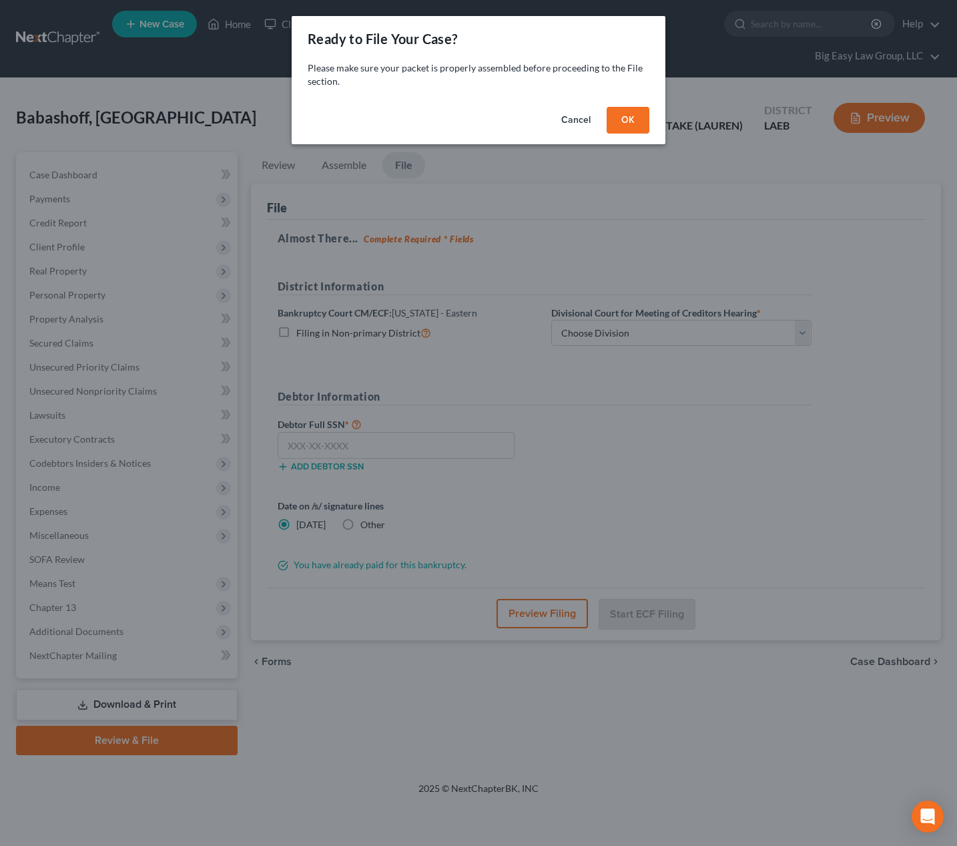
click at [642, 122] on button "OK" at bounding box center [628, 120] width 43 height 27
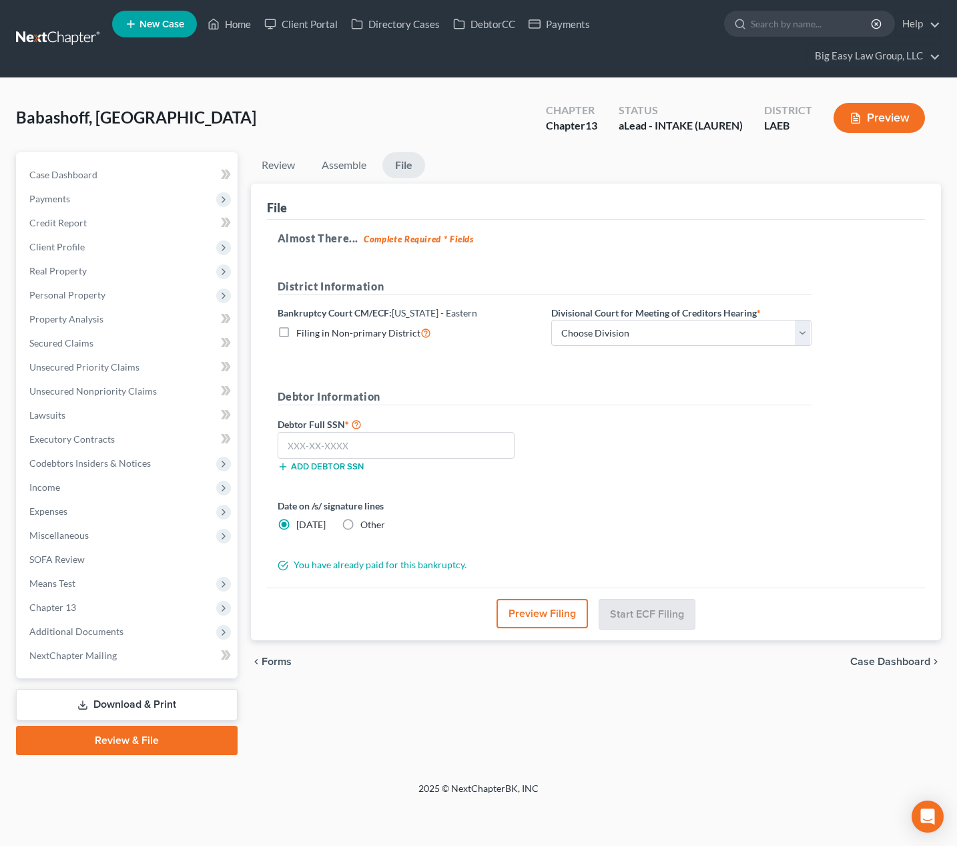
click at [566, 609] on button "Preview Filing" at bounding box center [542, 613] width 91 height 29
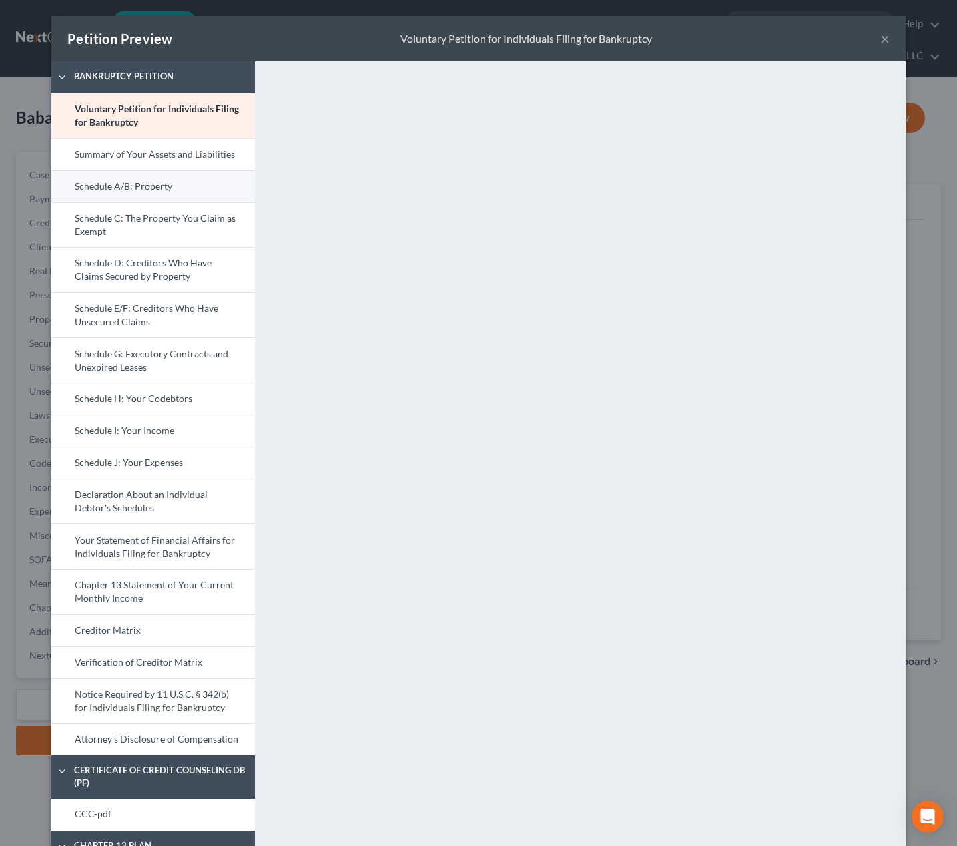
click at [179, 188] on link "Schedule A/B: Property" at bounding box center [153, 186] width 204 height 32
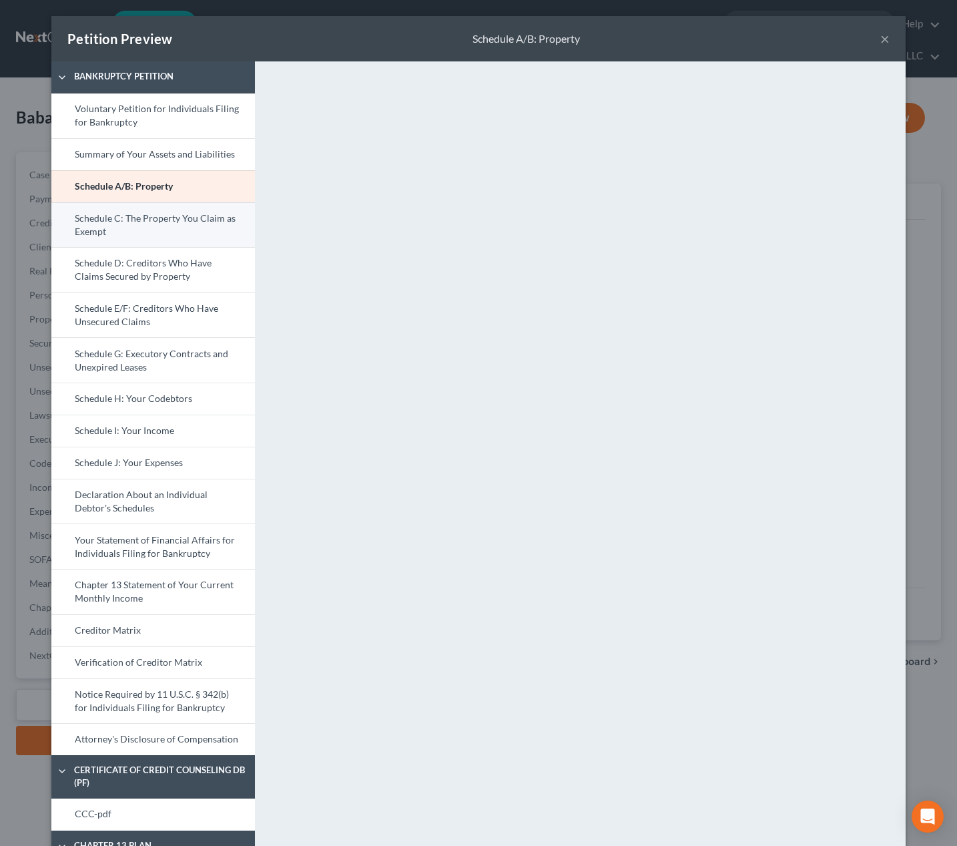
click at [163, 234] on link "Schedule C: The Property You Claim as Exempt" at bounding box center [153, 224] width 204 height 45
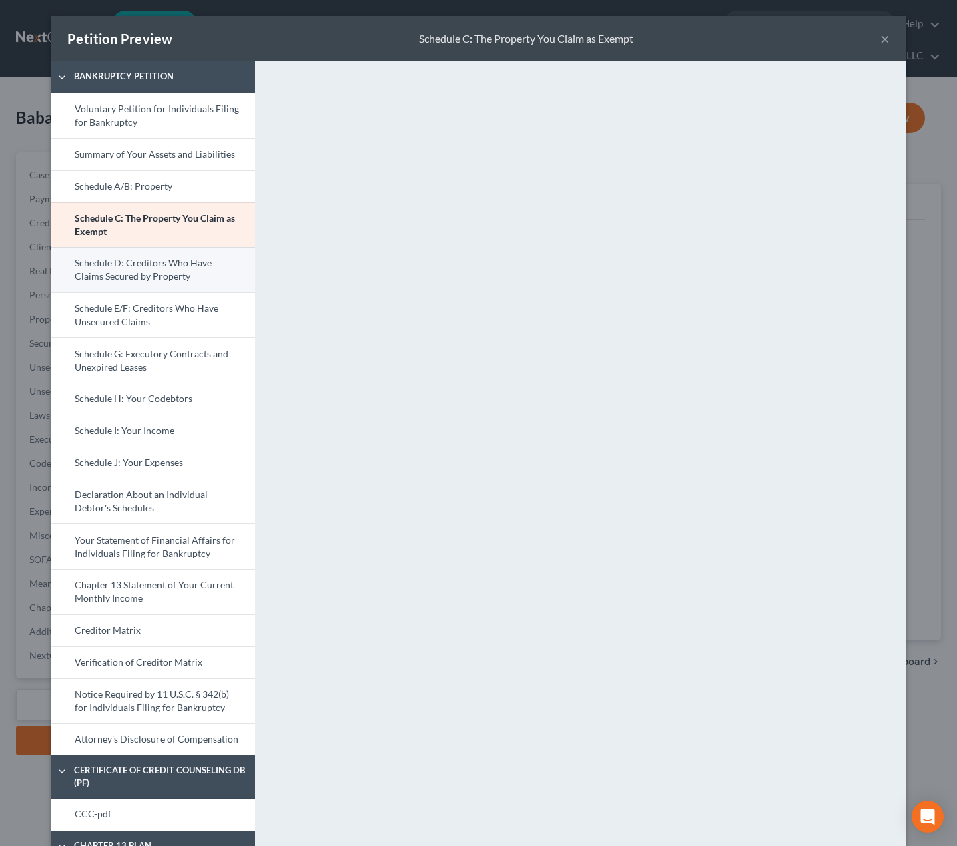
click at [111, 282] on link "Schedule D: Creditors Who Have Claims Secured by Property" at bounding box center [153, 269] width 204 height 45
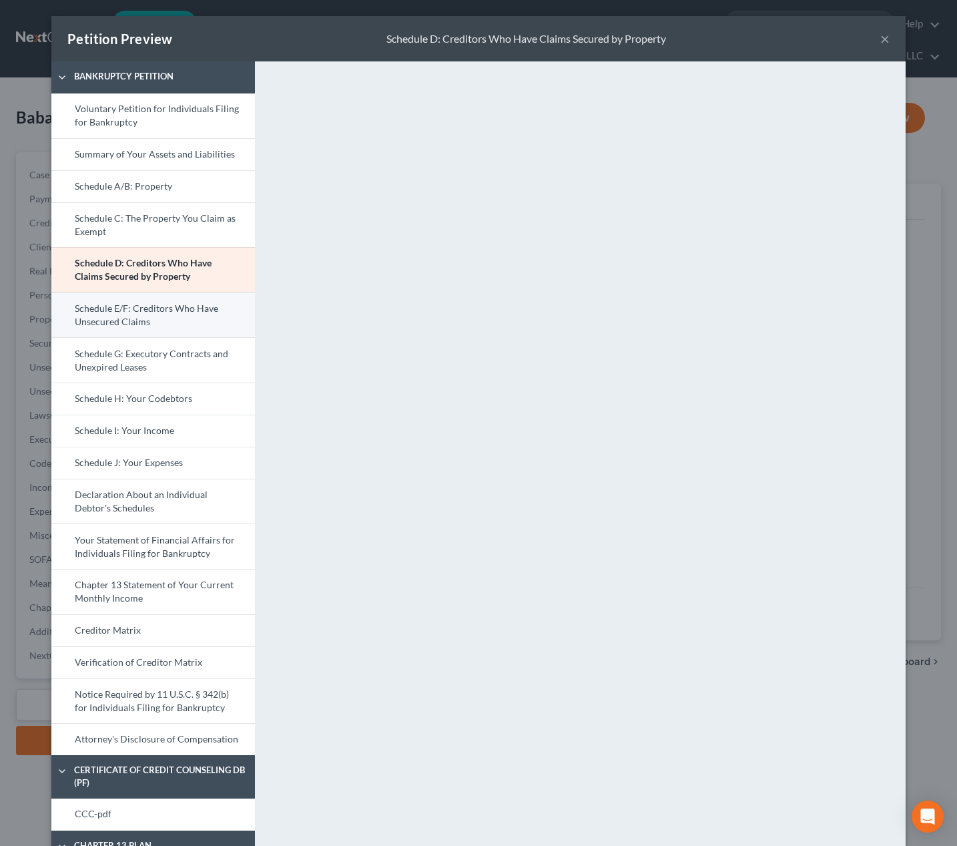
click at [217, 326] on link "Schedule E/F: Creditors Who Have Unsecured Claims" at bounding box center [153, 314] width 204 height 45
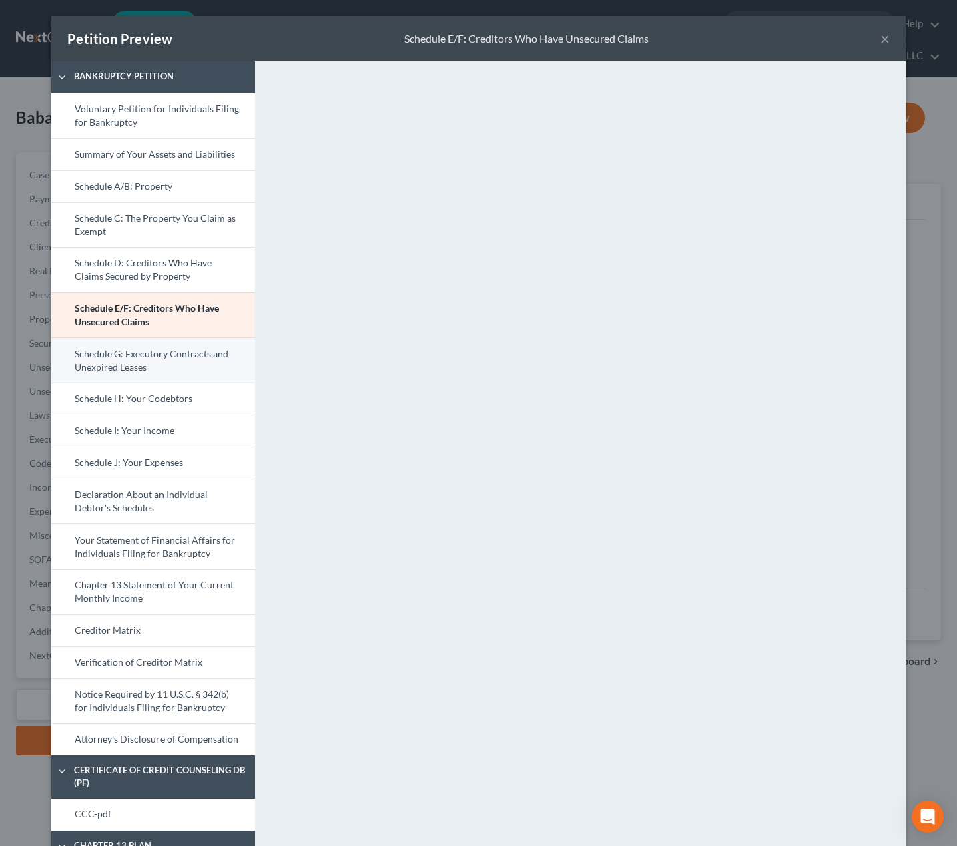
click at [190, 356] on link "Schedule G: Executory Contracts and Unexpired Leases" at bounding box center [153, 359] width 204 height 45
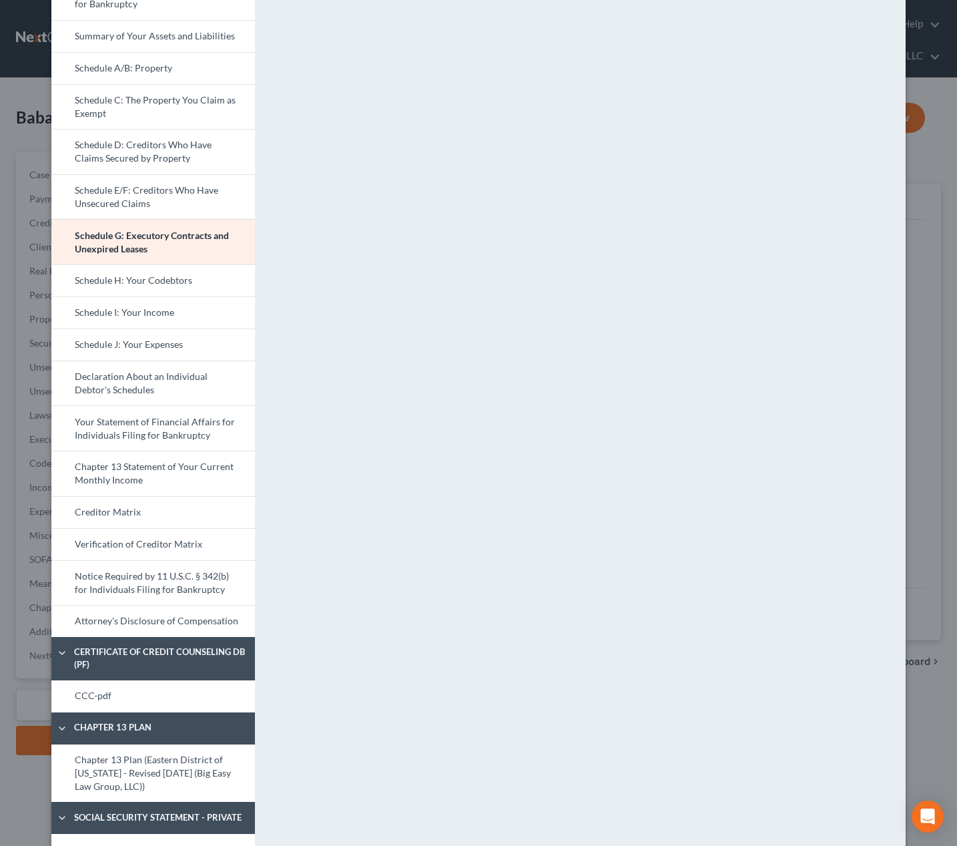
scroll to position [126, 0]
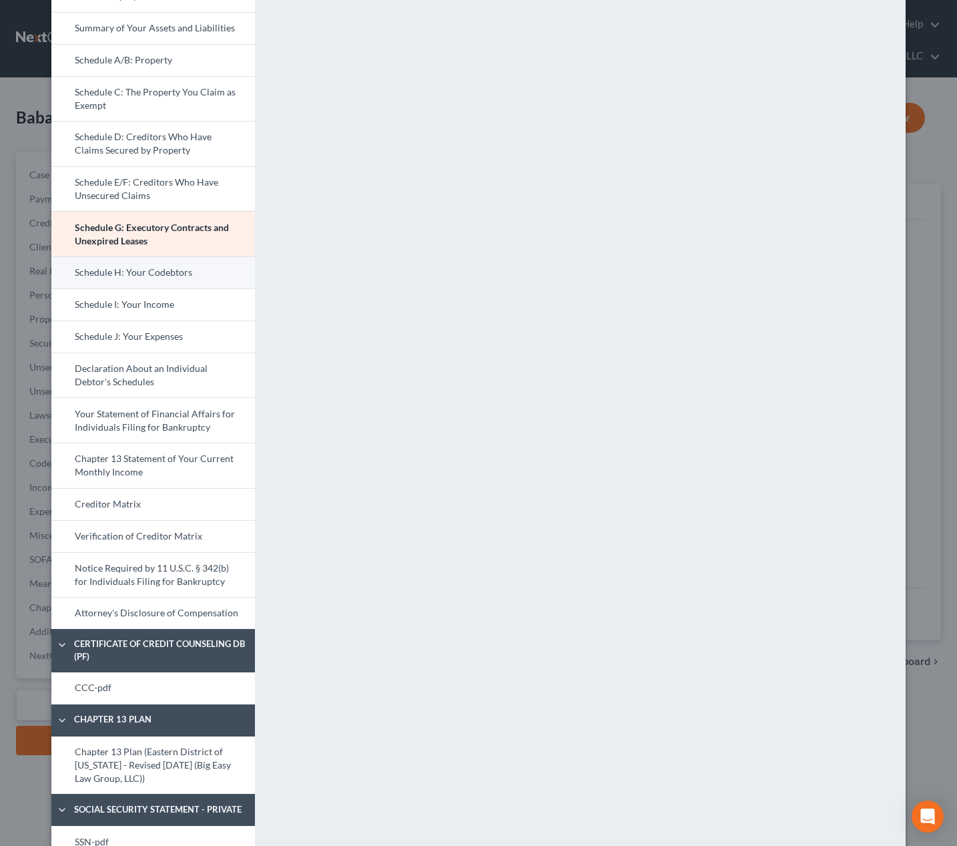
click at [201, 270] on link "Schedule H: Your Codebtors" at bounding box center [153, 272] width 204 height 32
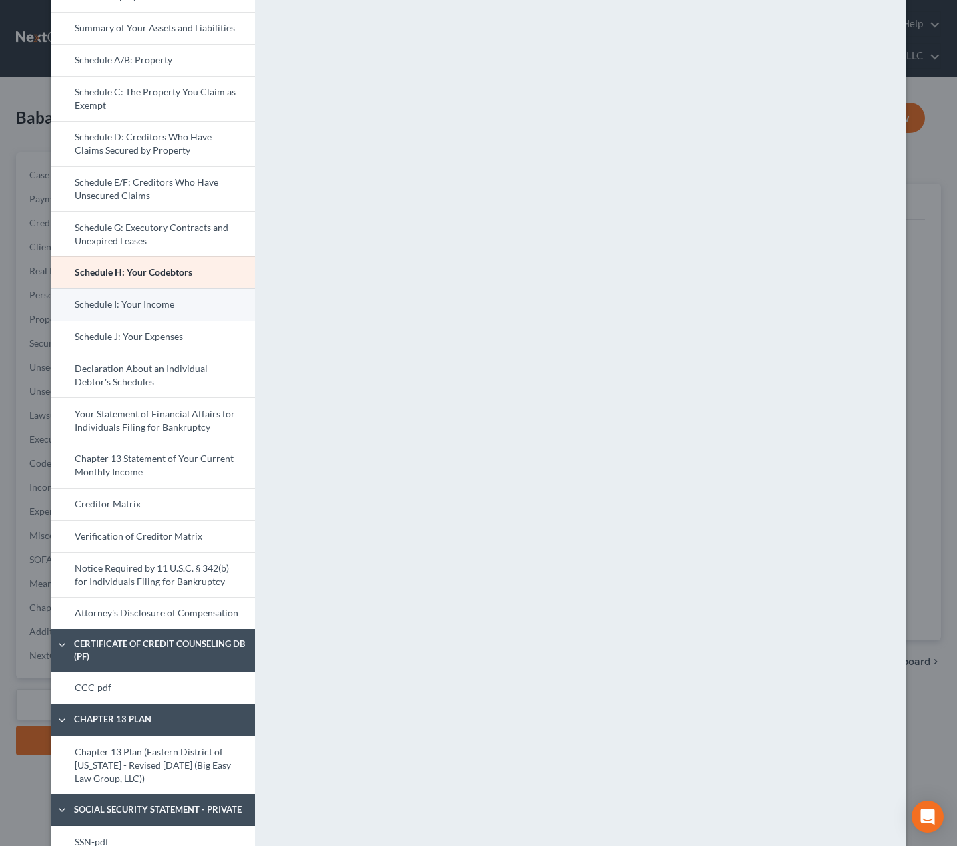
click at [208, 310] on link "Schedule I: Your Income" at bounding box center [153, 304] width 204 height 32
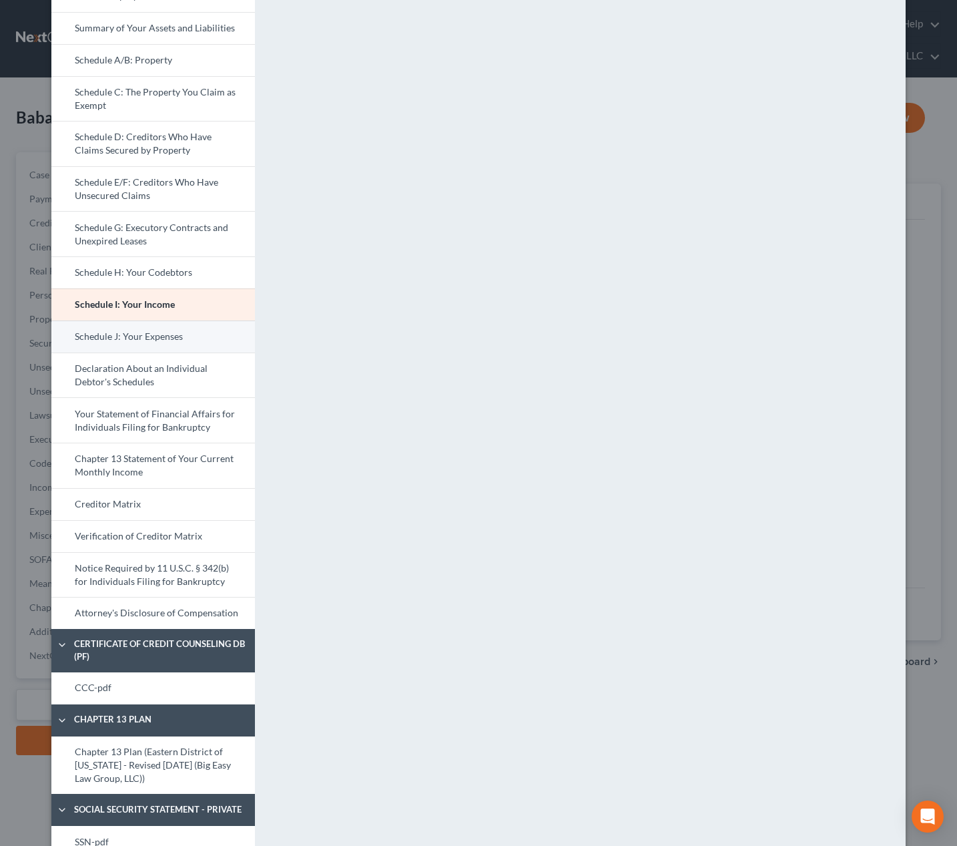
click at [194, 335] on link "Schedule J: Your Expenses" at bounding box center [153, 336] width 204 height 32
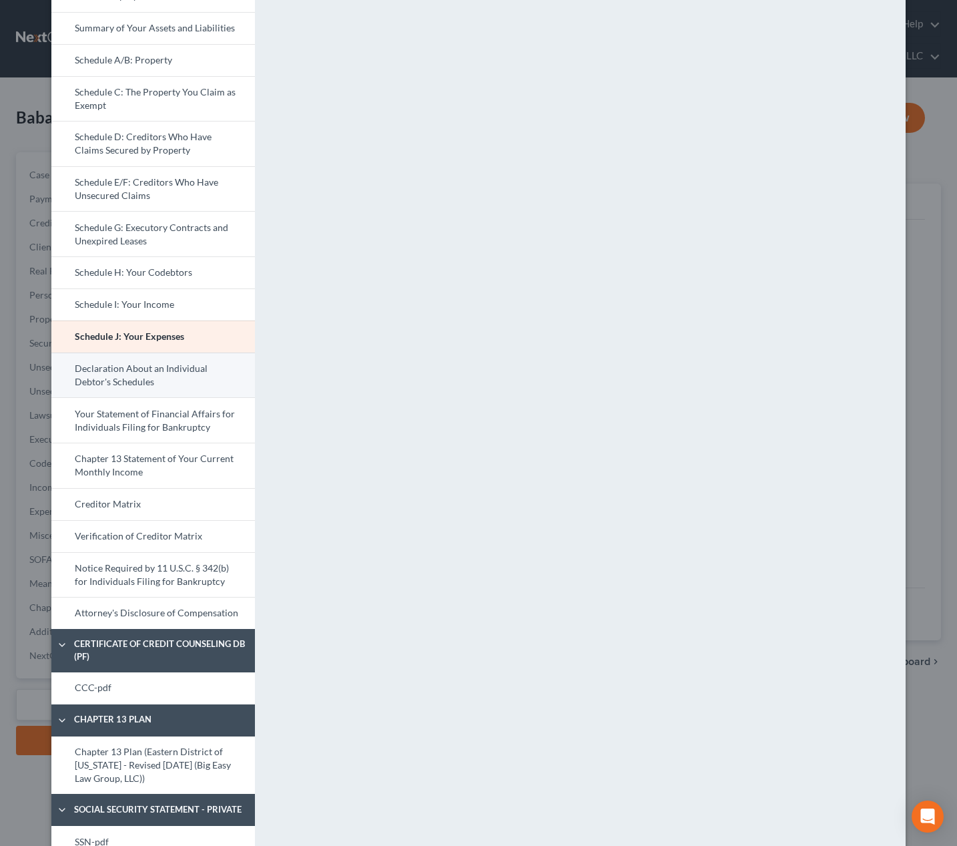
click at [198, 383] on link "Declaration About an Individual Debtor's Schedules" at bounding box center [153, 375] width 204 height 45
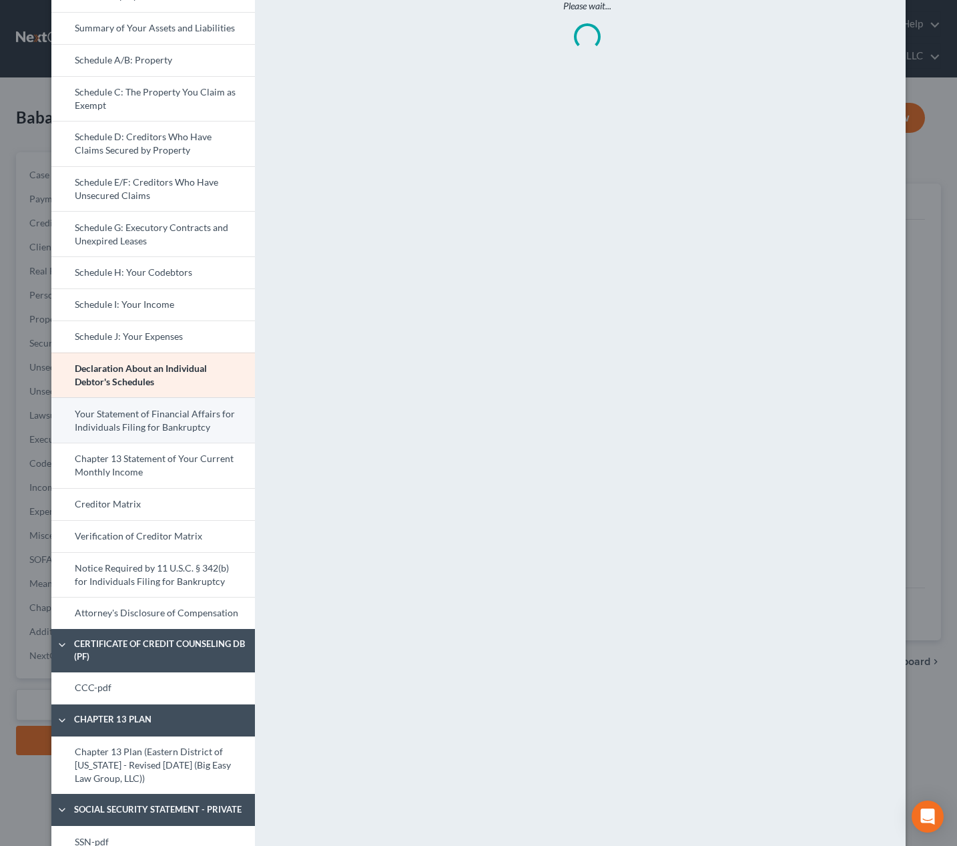
click at [200, 403] on link "Your Statement of Financial Affairs for Individuals Filing for Bankruptcy" at bounding box center [153, 419] width 204 height 45
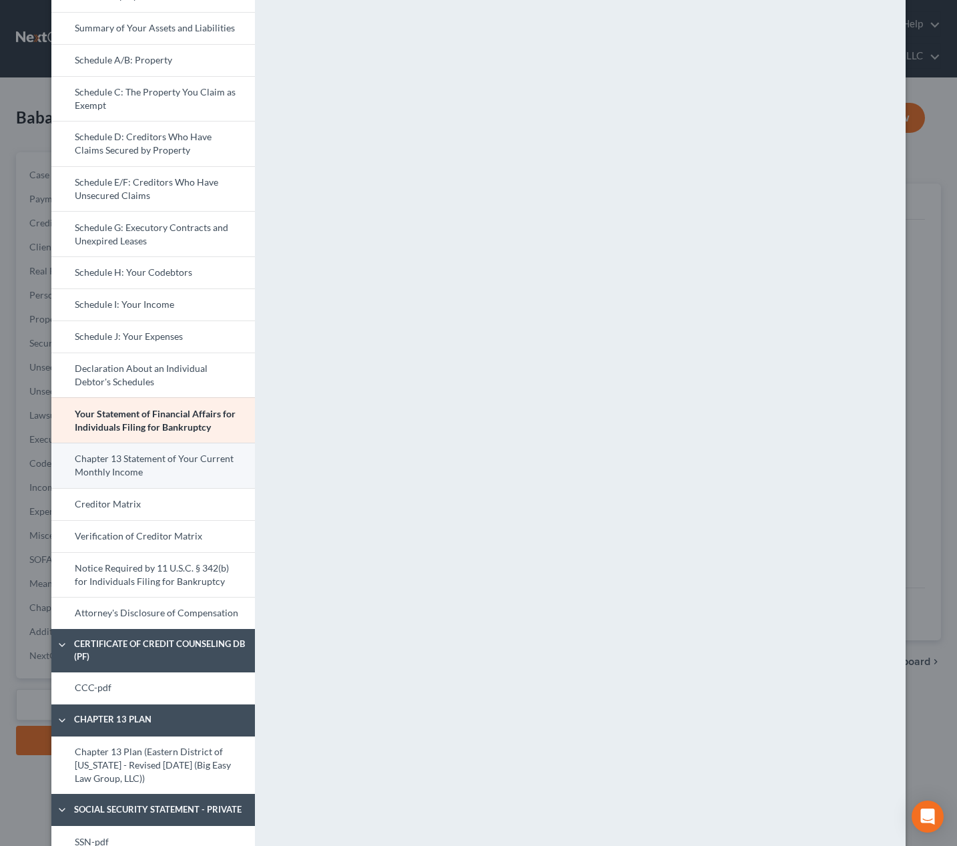
drag, startPoint x: 194, startPoint y: 463, endPoint x: 209, endPoint y: 447, distance: 21.7
click at [194, 463] on link "Chapter 13 Statement of Your Current Monthly Income" at bounding box center [153, 465] width 204 height 45
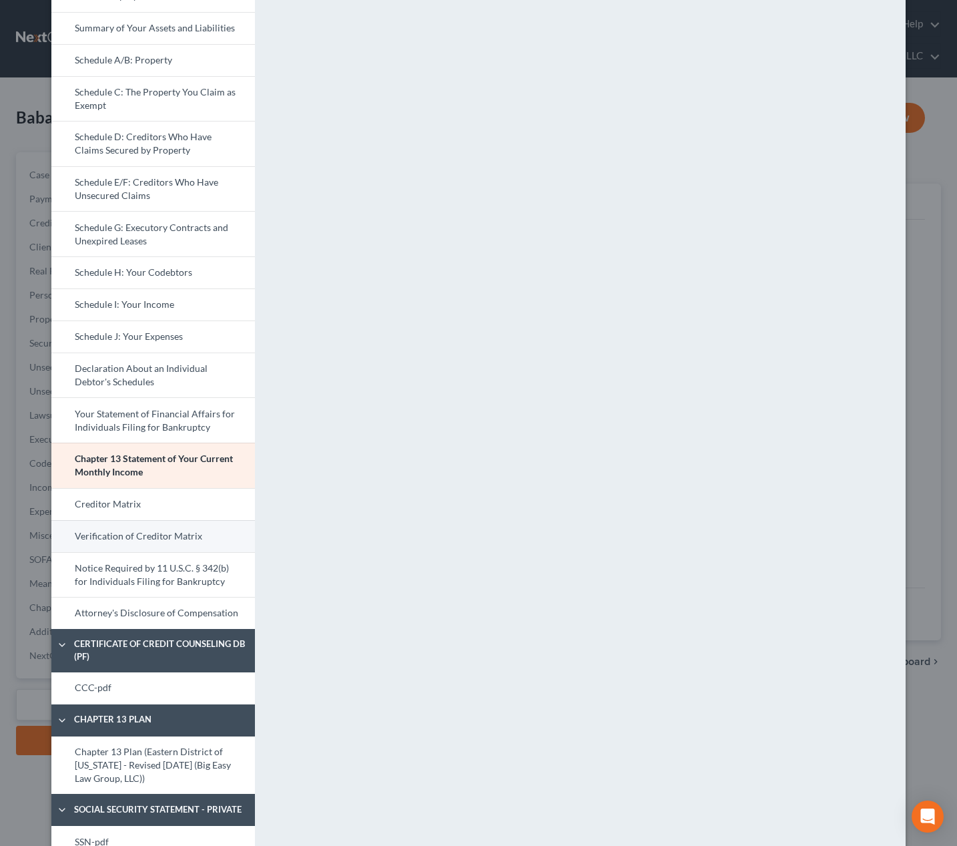
drag, startPoint x: 208, startPoint y: 528, endPoint x: 228, endPoint y: 520, distance: 21.6
click at [208, 528] on link "Verification of Creditor Matrix" at bounding box center [153, 536] width 204 height 32
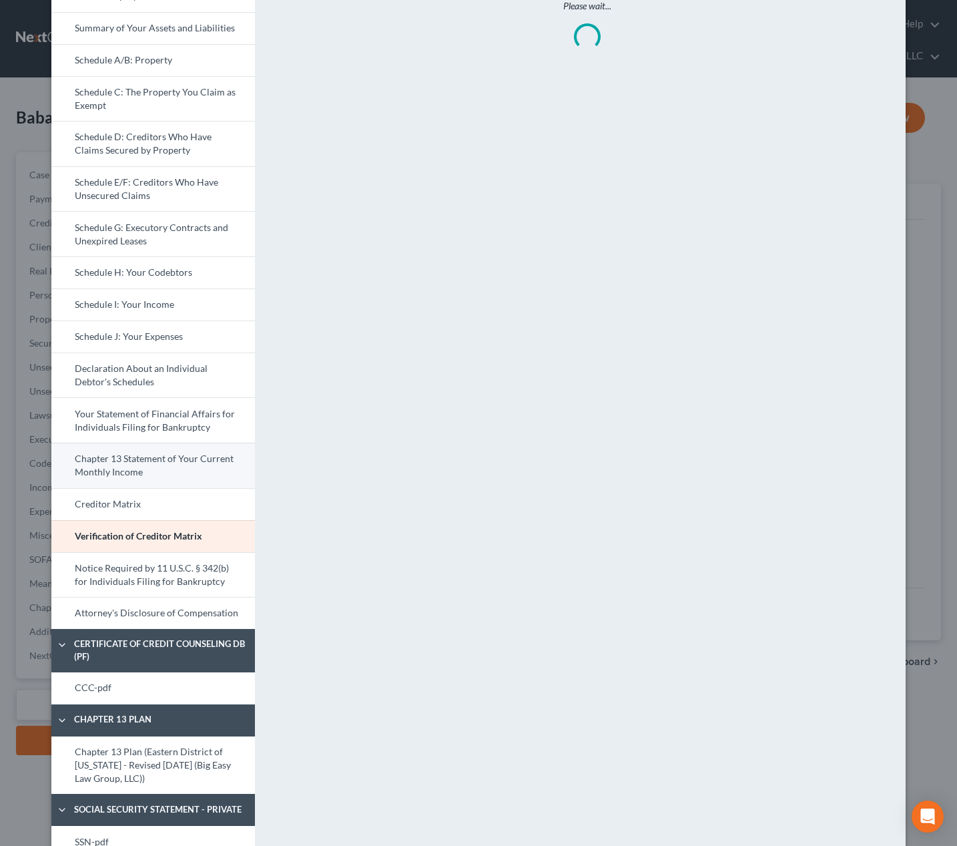
click at [222, 473] on link "Chapter 13 Statement of Your Current Monthly Income" at bounding box center [153, 465] width 204 height 45
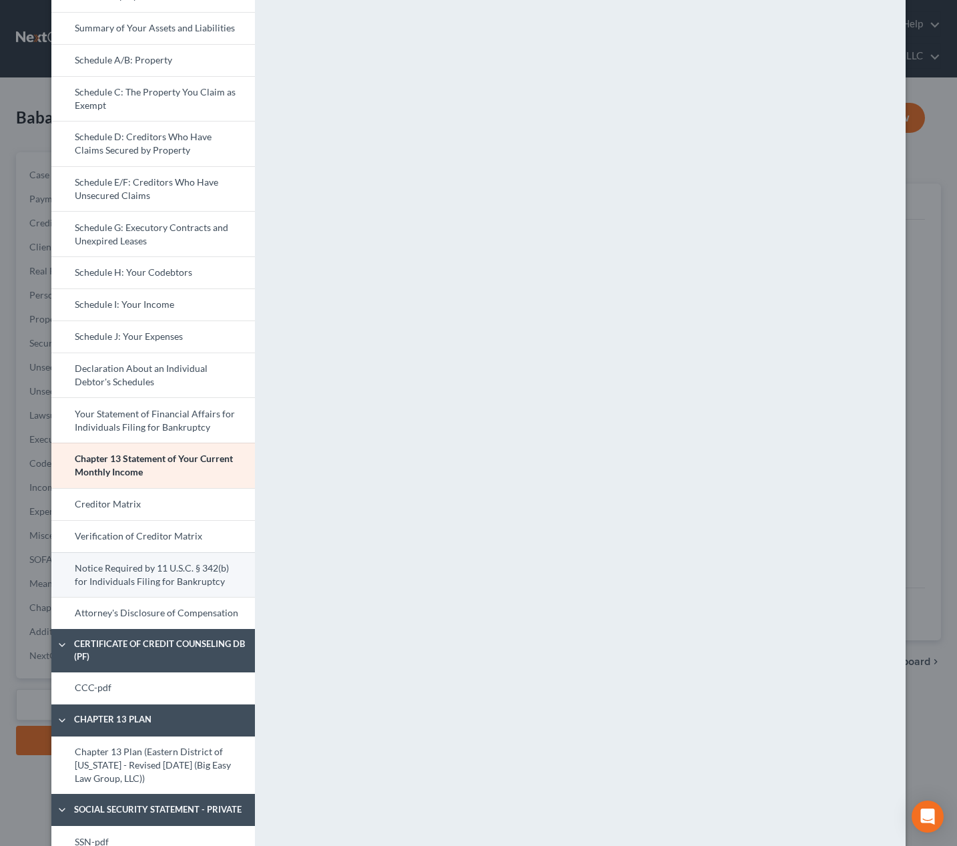
click at [193, 582] on link "Notice Required by 11 U.S.C. § 342(b) for Individuals Filing for Bankruptcy" at bounding box center [153, 574] width 204 height 45
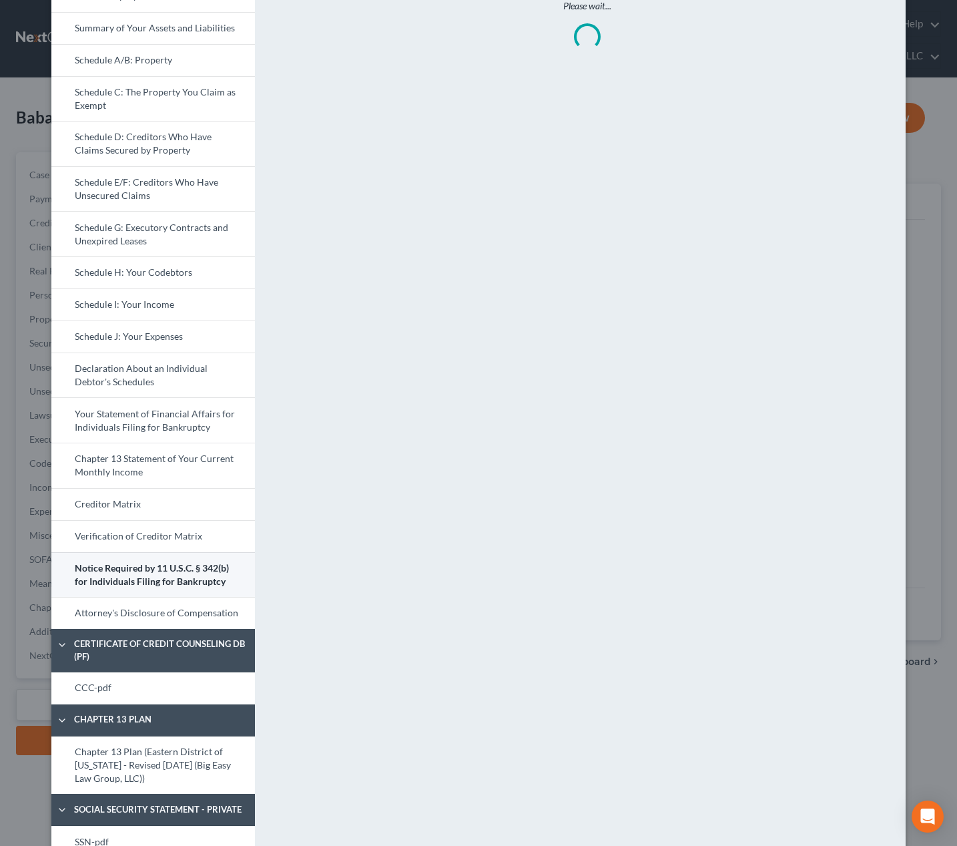
drag, startPoint x: 209, startPoint y: 613, endPoint x: 226, endPoint y: 590, distance: 28.6
click at [210, 613] on link "Attorney's Disclosure of Compensation" at bounding box center [153, 613] width 204 height 32
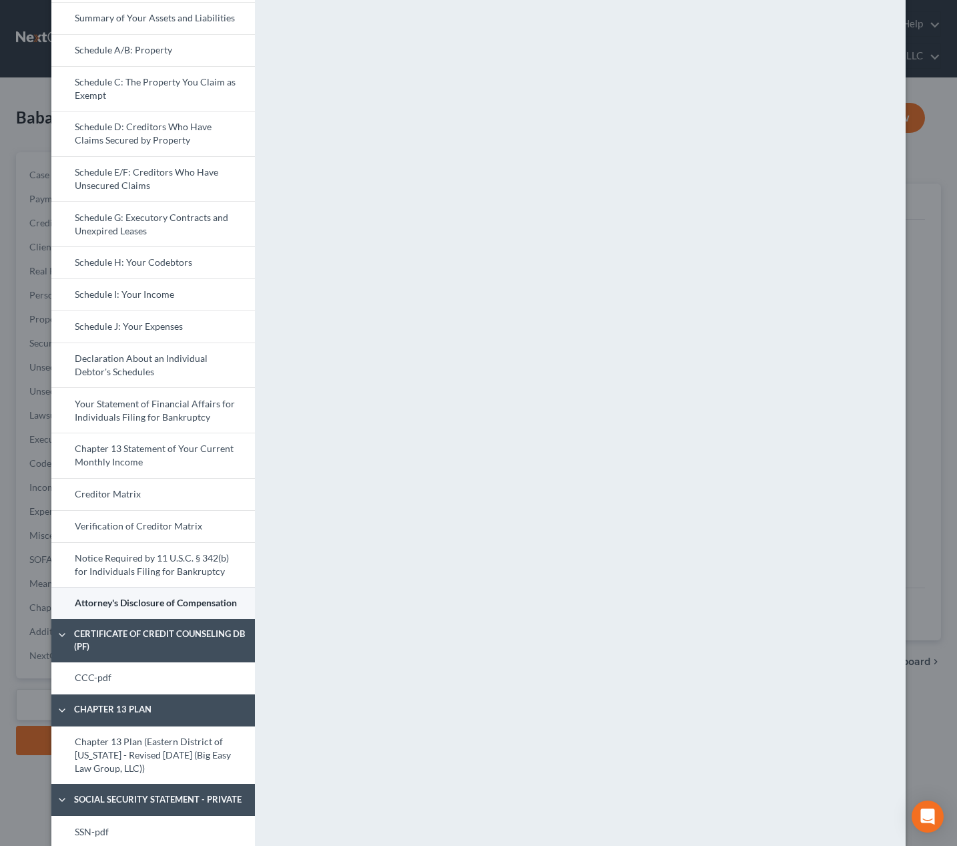
scroll to position [154, 0]
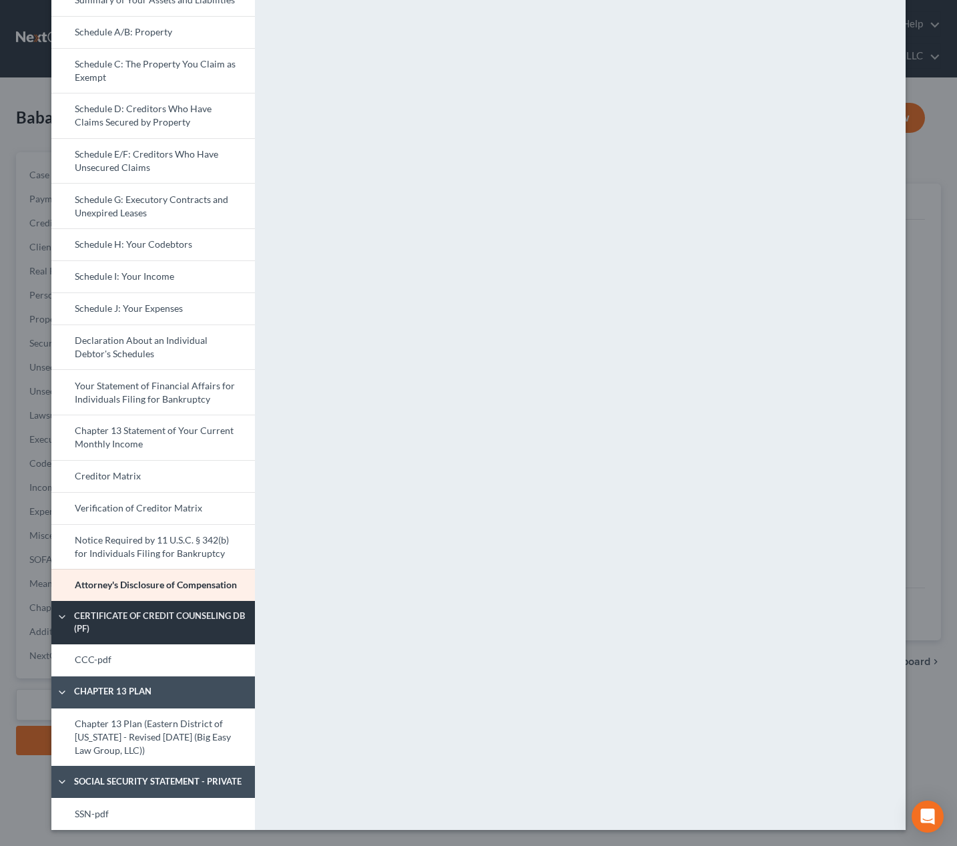
drag, startPoint x: 175, startPoint y: 649, endPoint x: 181, endPoint y: 641, distance: 10.0
click at [175, 649] on link "CCC-pdf" at bounding box center [153, 660] width 204 height 32
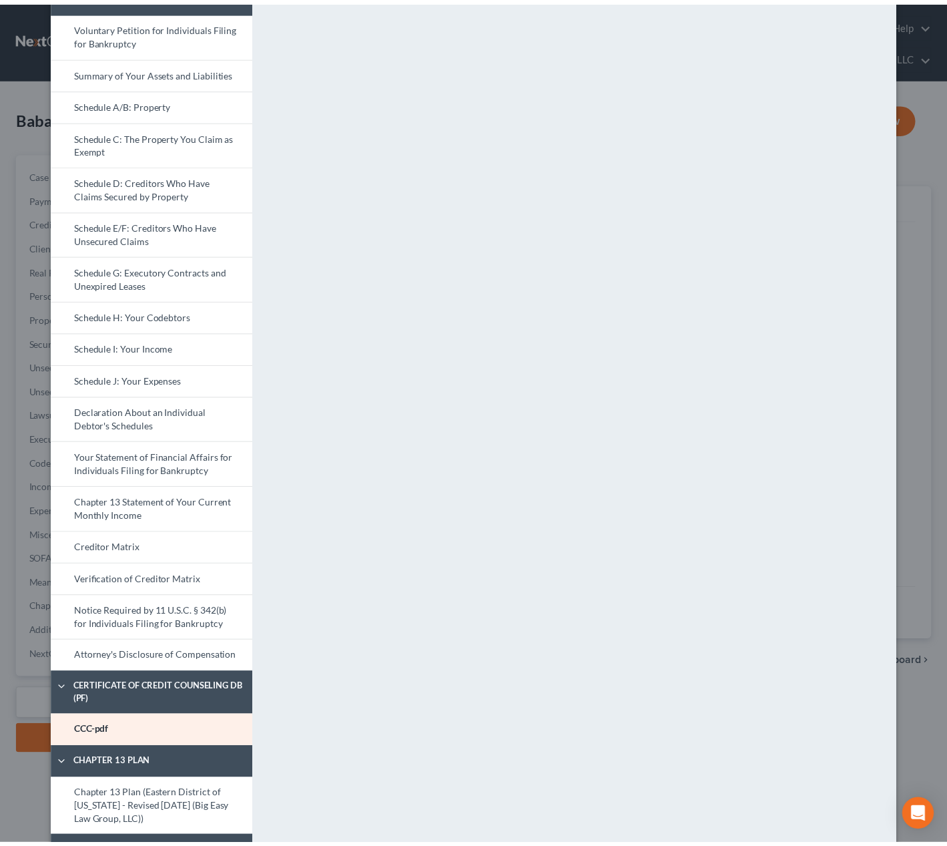
scroll to position [0, 0]
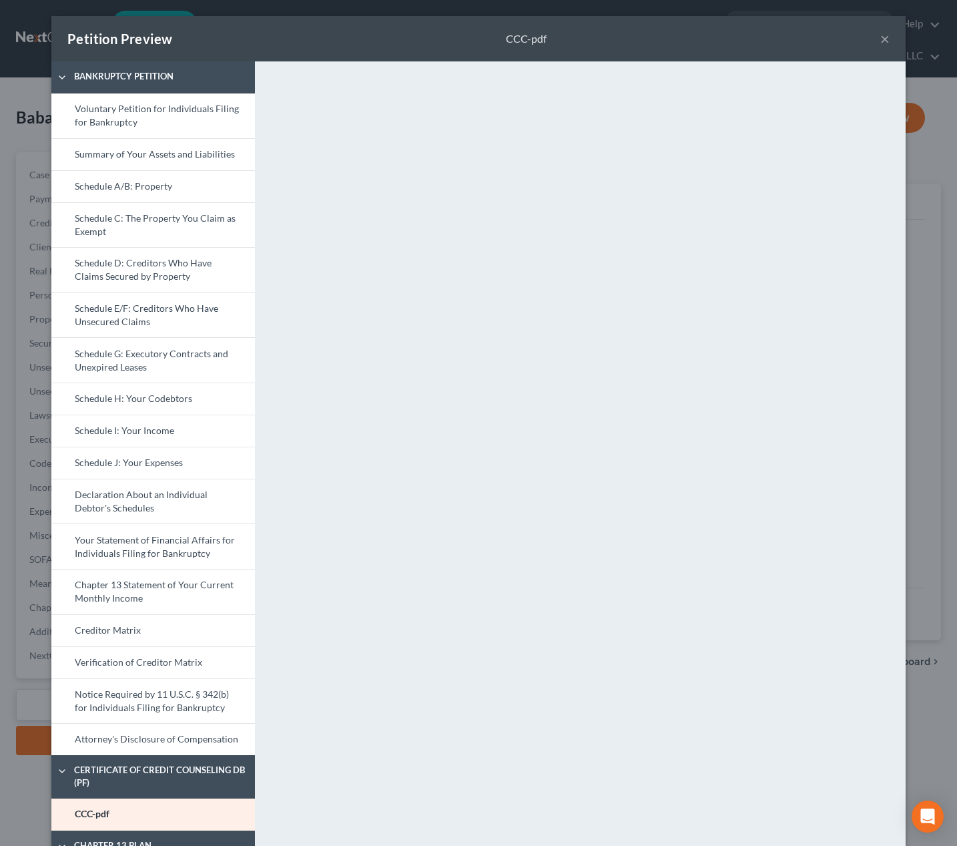
click at [873, 41] on div "Petition Preview CCC-pdf ×" at bounding box center [478, 38] width 855 height 45
click at [881, 39] on button "×" at bounding box center [885, 39] width 9 height 16
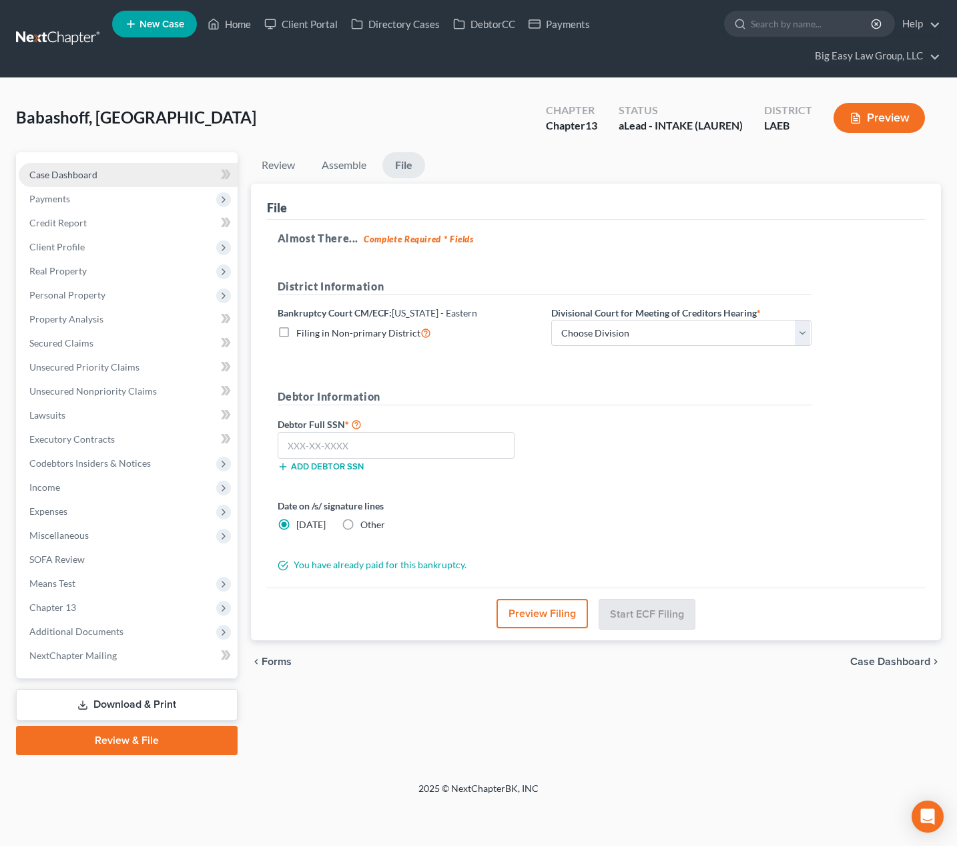
click at [131, 168] on link "Case Dashboard" at bounding box center [128, 175] width 219 height 24
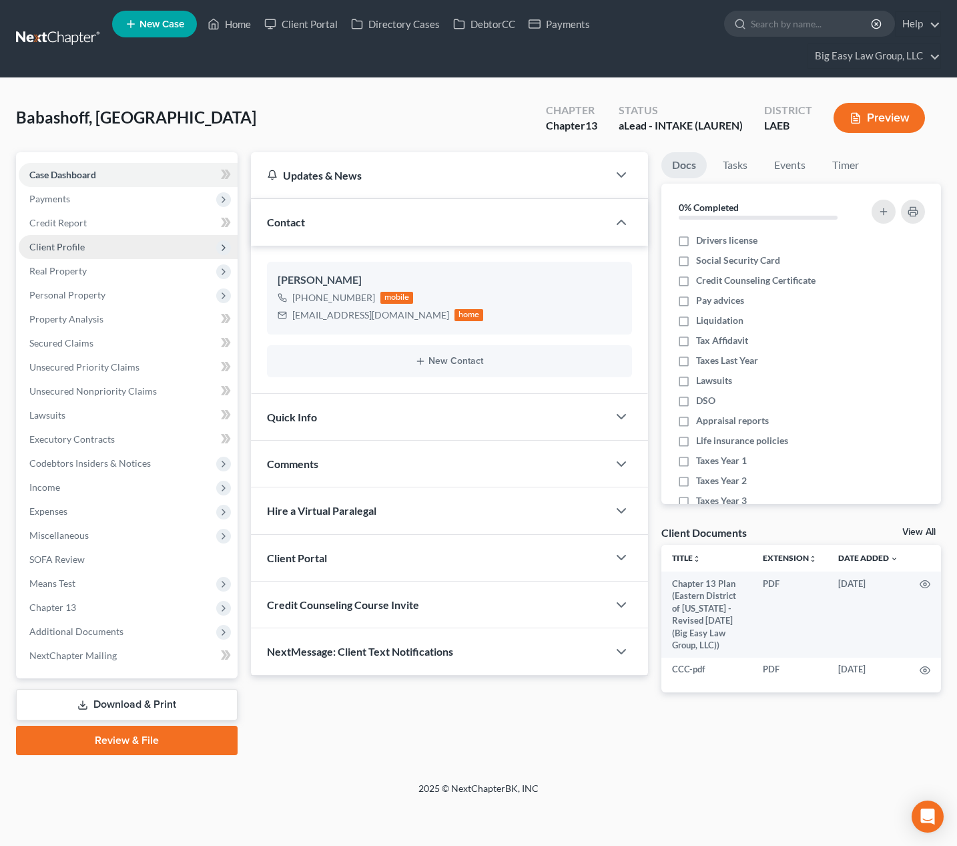
click at [101, 240] on span "Client Profile" at bounding box center [128, 247] width 219 height 24
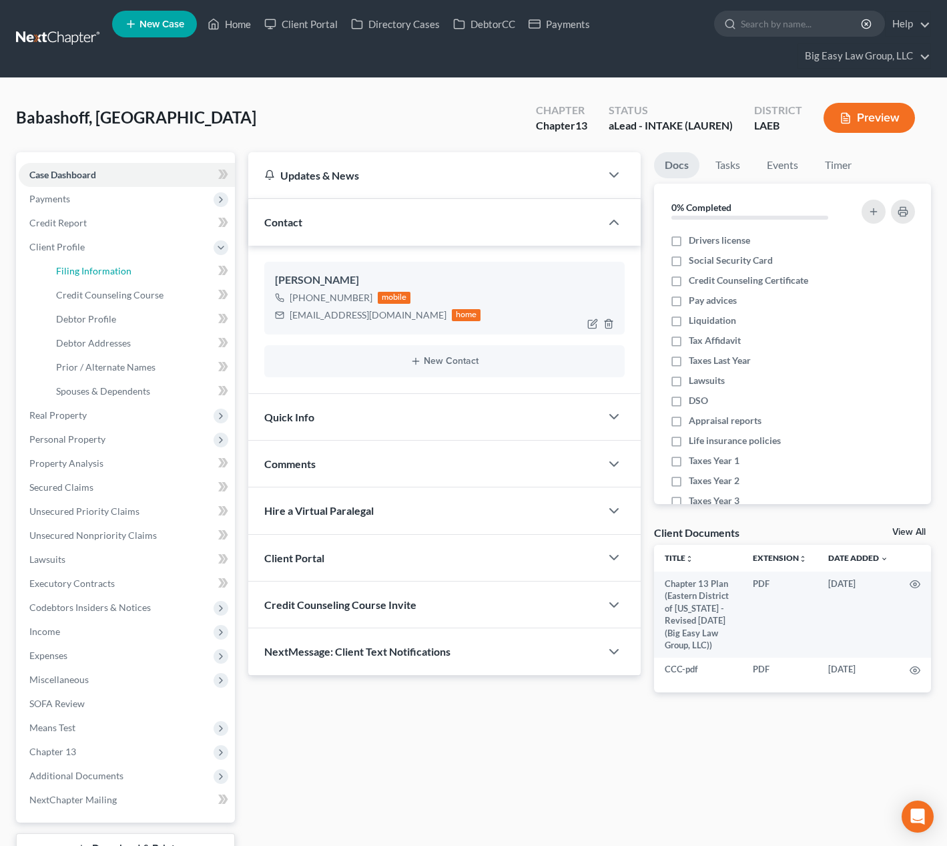
drag, startPoint x: 146, startPoint y: 262, endPoint x: 329, endPoint y: 267, distance: 183.0
click at [146, 262] on link "Filing Information" at bounding box center [140, 271] width 190 height 24
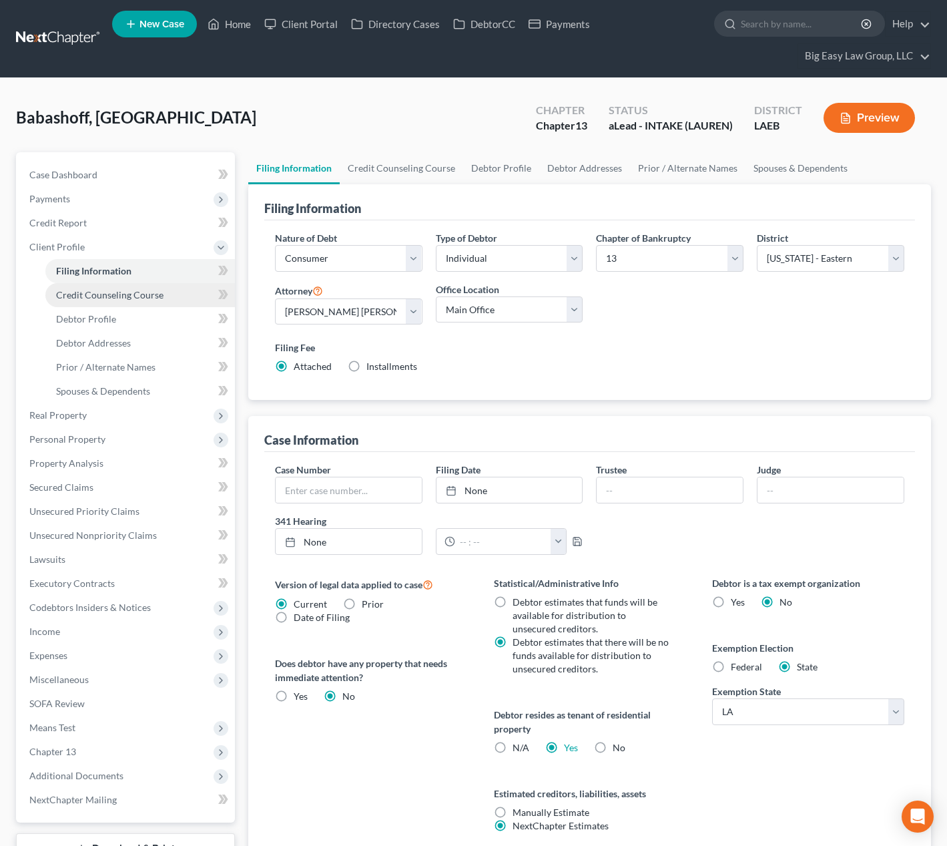
click at [146, 306] on link "Credit Counseling Course" at bounding box center [140, 295] width 190 height 24
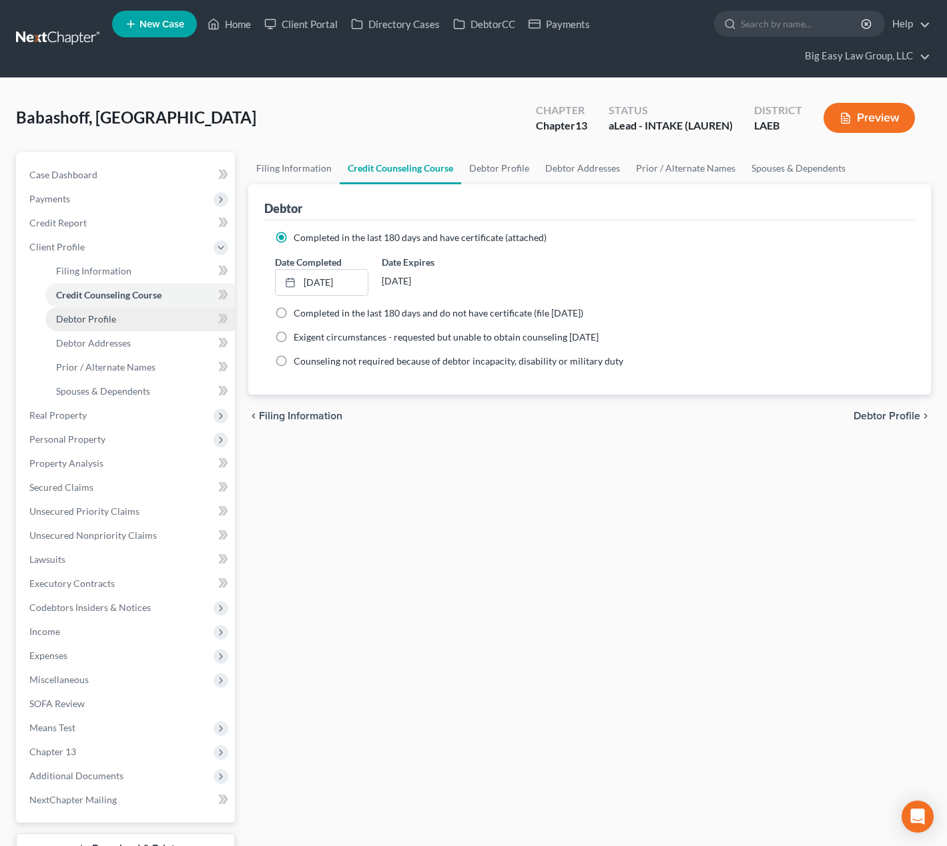
click at [159, 314] on link "Debtor Profile" at bounding box center [140, 319] width 190 height 24
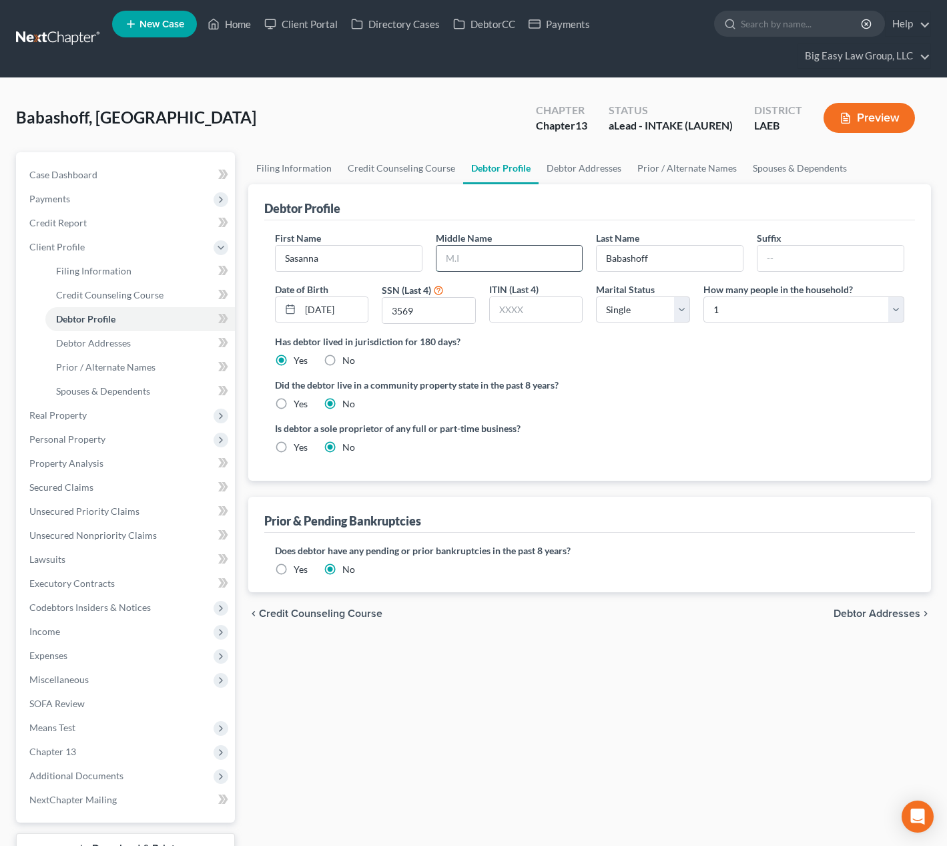
click at [523, 256] on input "text" at bounding box center [510, 258] width 146 height 25
click at [146, 499] on link "Unsecured Priority Claims" at bounding box center [127, 511] width 216 height 24
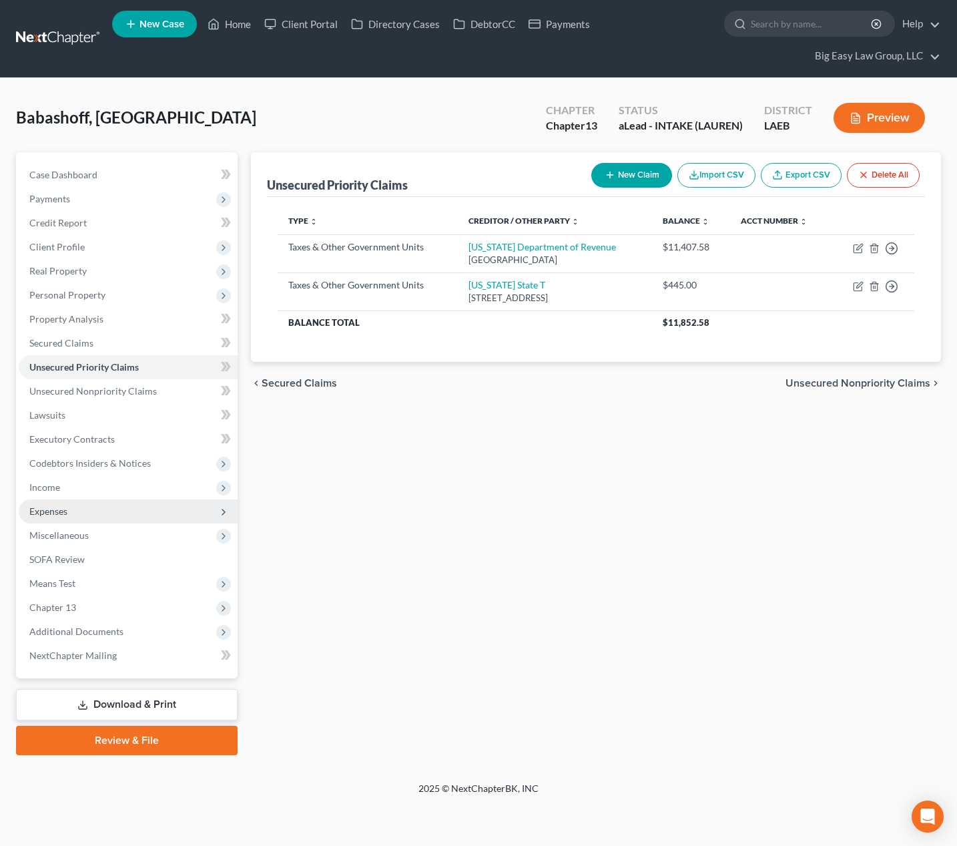
click at [142, 506] on span "Expenses" at bounding box center [128, 511] width 219 height 24
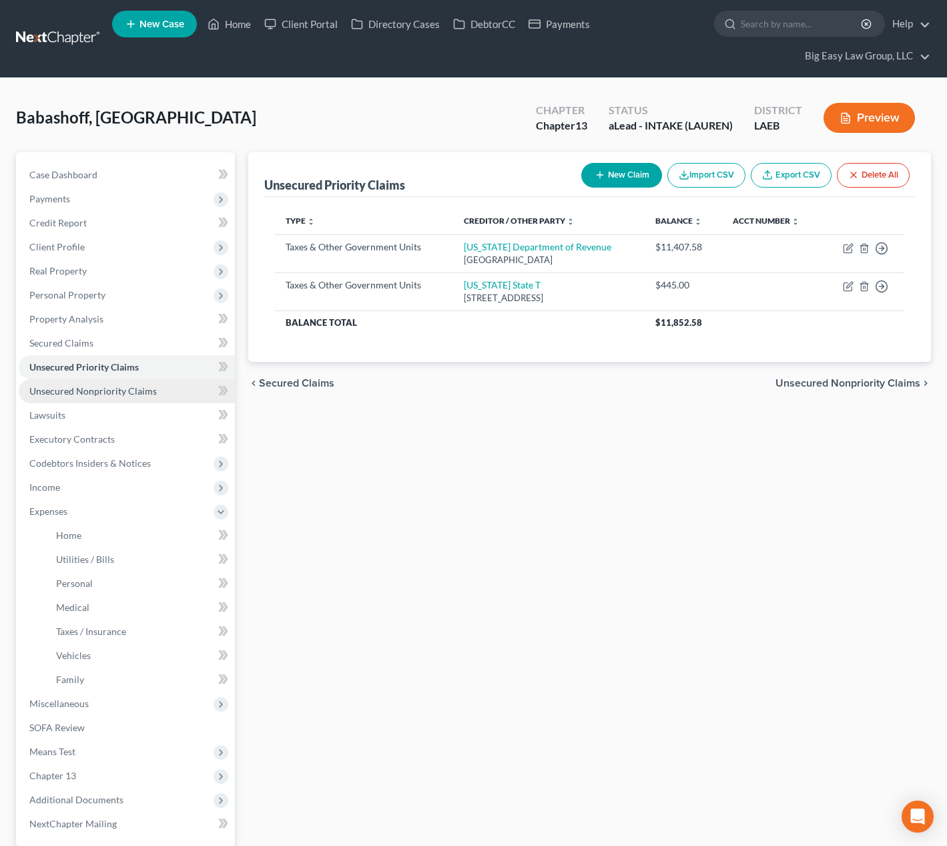
drag, startPoint x: 136, startPoint y: 395, endPoint x: 134, endPoint y: 387, distance: 8.4
click at [136, 394] on span "Unsecured Nonpriority Claims" at bounding box center [93, 390] width 128 height 11
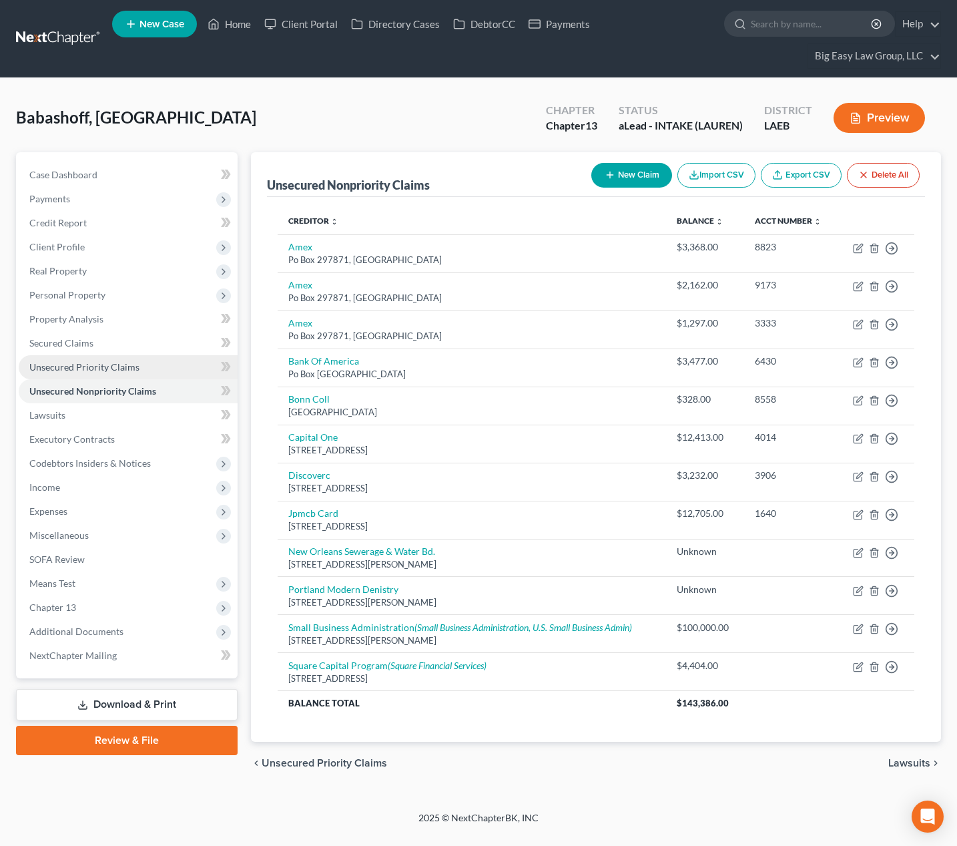
click at [143, 370] on link "Unsecured Priority Claims" at bounding box center [128, 367] width 219 height 24
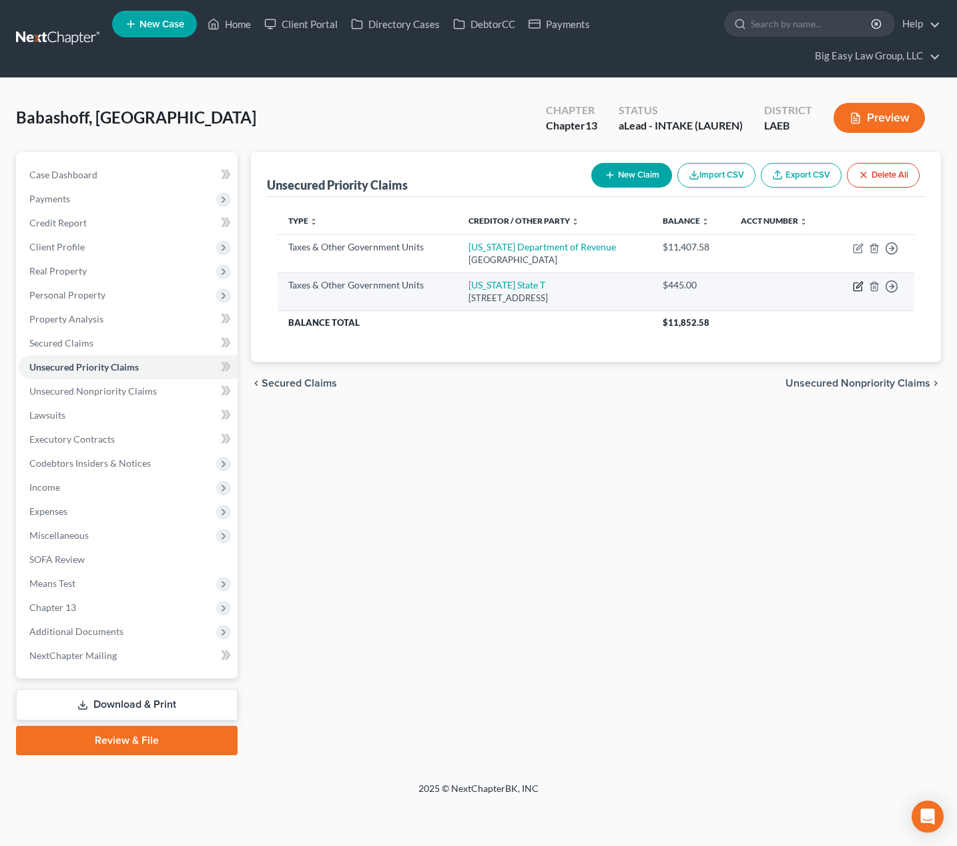
click at [860, 285] on icon "button" at bounding box center [860, 285] width 6 height 6
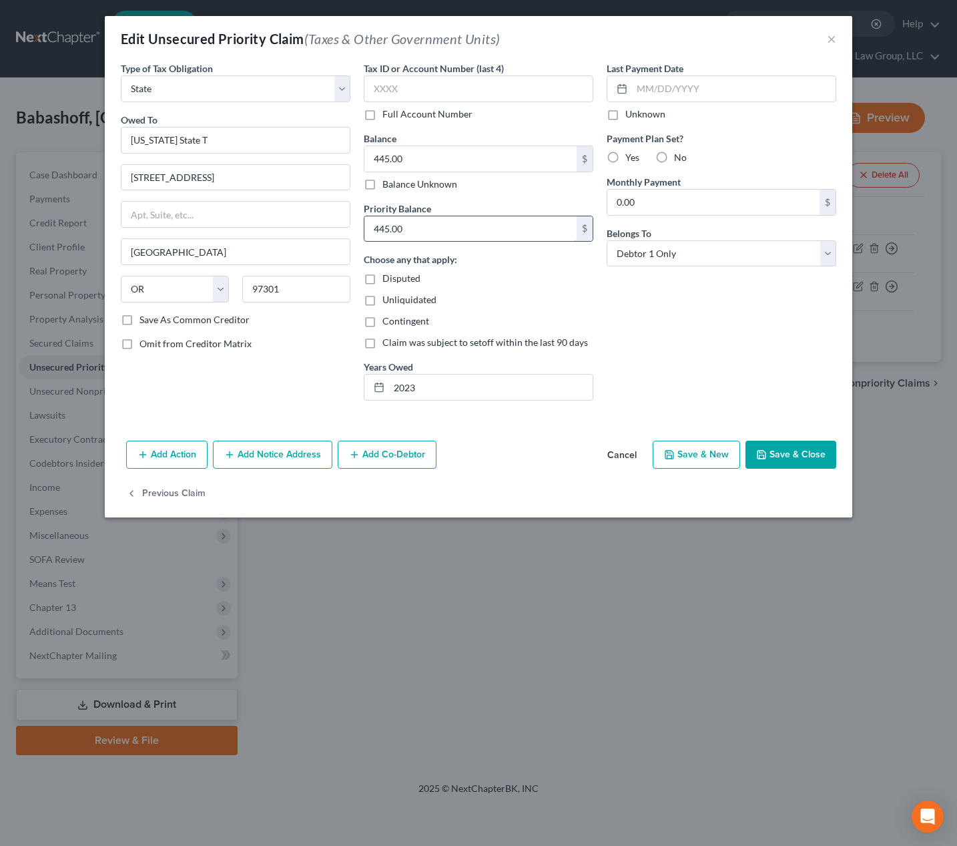
click at [473, 228] on input "445.00" at bounding box center [471, 228] width 212 height 25
click at [805, 457] on button "Save & Close" at bounding box center [791, 455] width 91 height 28
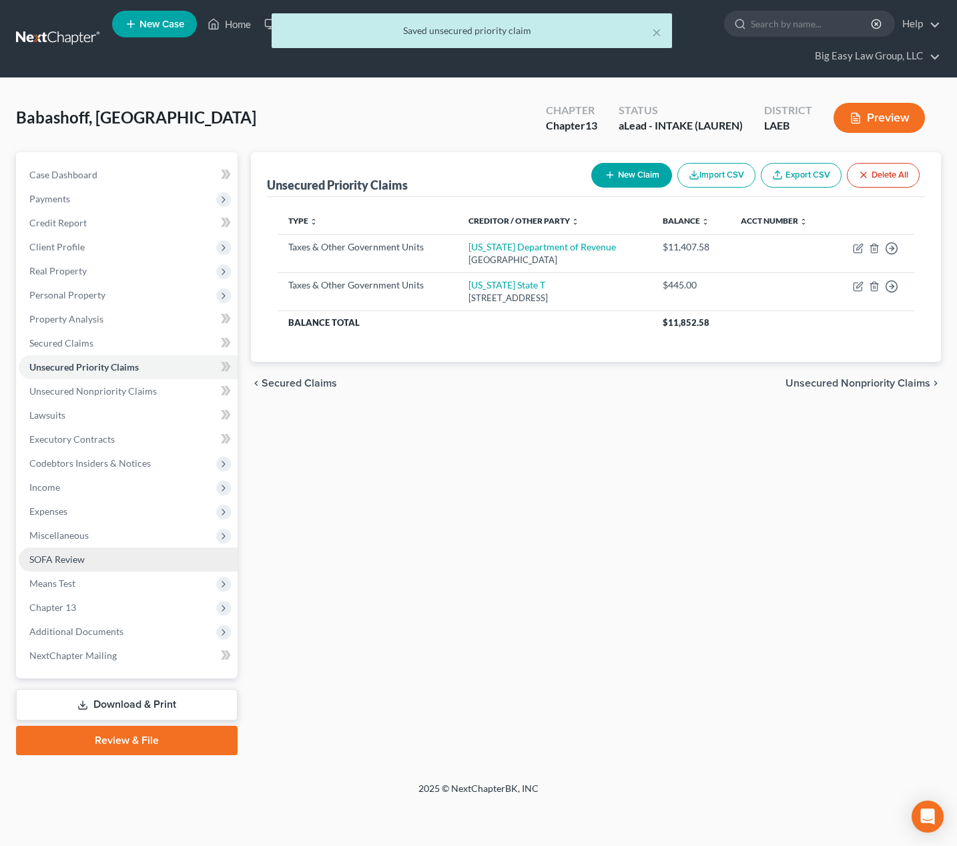
click at [154, 561] on link "SOFA Review" at bounding box center [128, 560] width 219 height 24
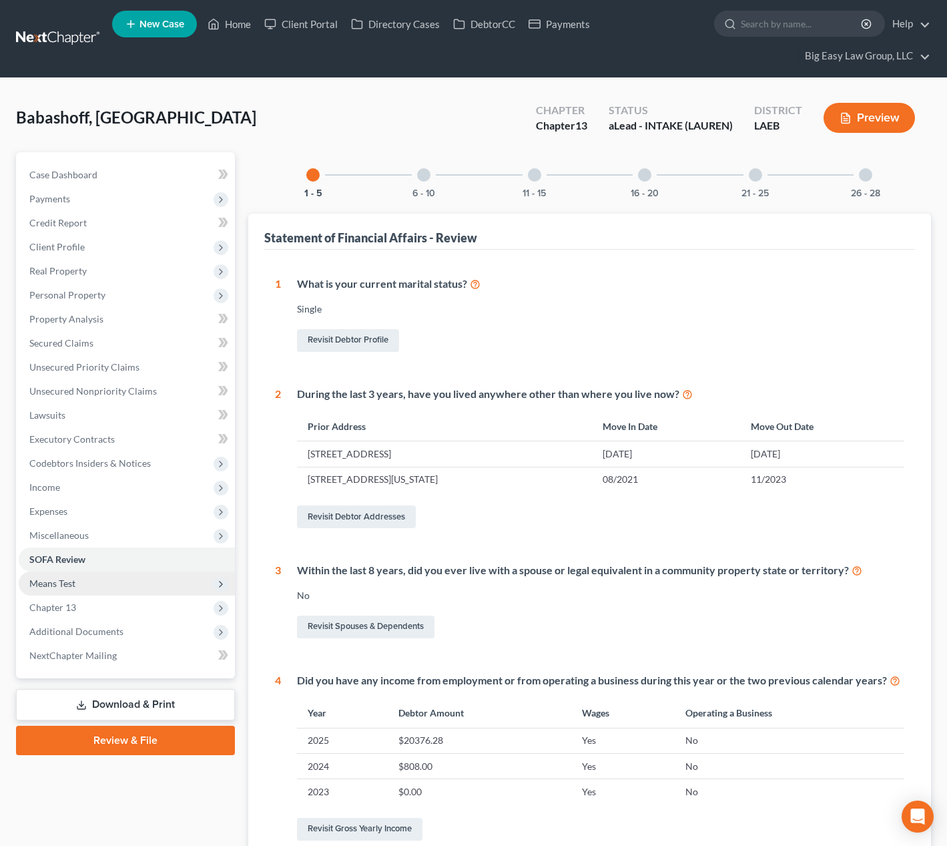
drag, startPoint x: 144, startPoint y: 537, endPoint x: 161, endPoint y: 574, distance: 40.9
click at [144, 537] on span "Miscellaneous" at bounding box center [127, 535] width 216 height 24
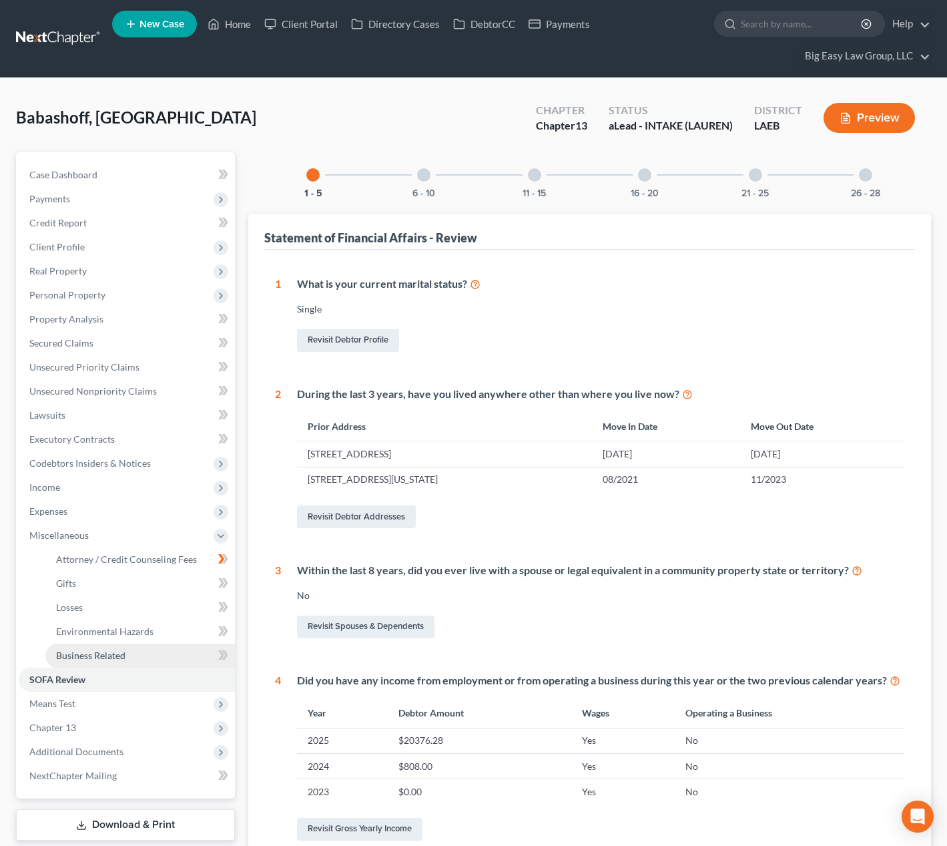
drag, startPoint x: 159, startPoint y: 650, endPoint x: 178, endPoint y: 639, distance: 21.9
click at [159, 650] on link "Business Related" at bounding box center [140, 656] width 190 height 24
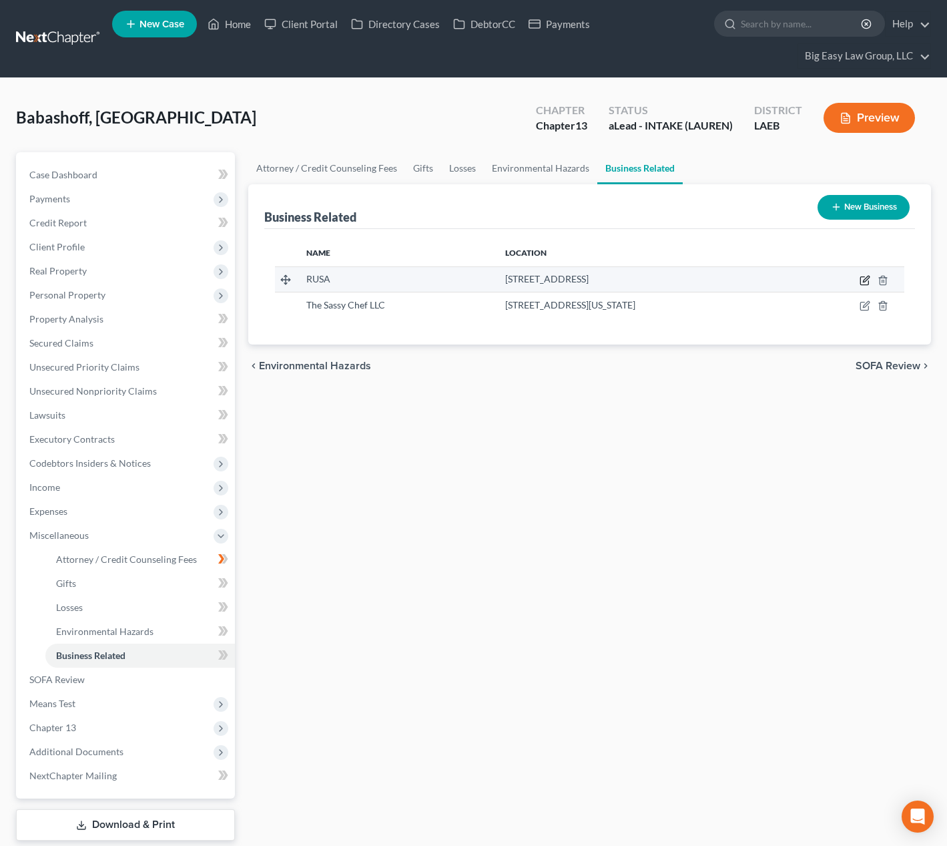
click at [869, 281] on icon "button" at bounding box center [865, 280] width 11 height 11
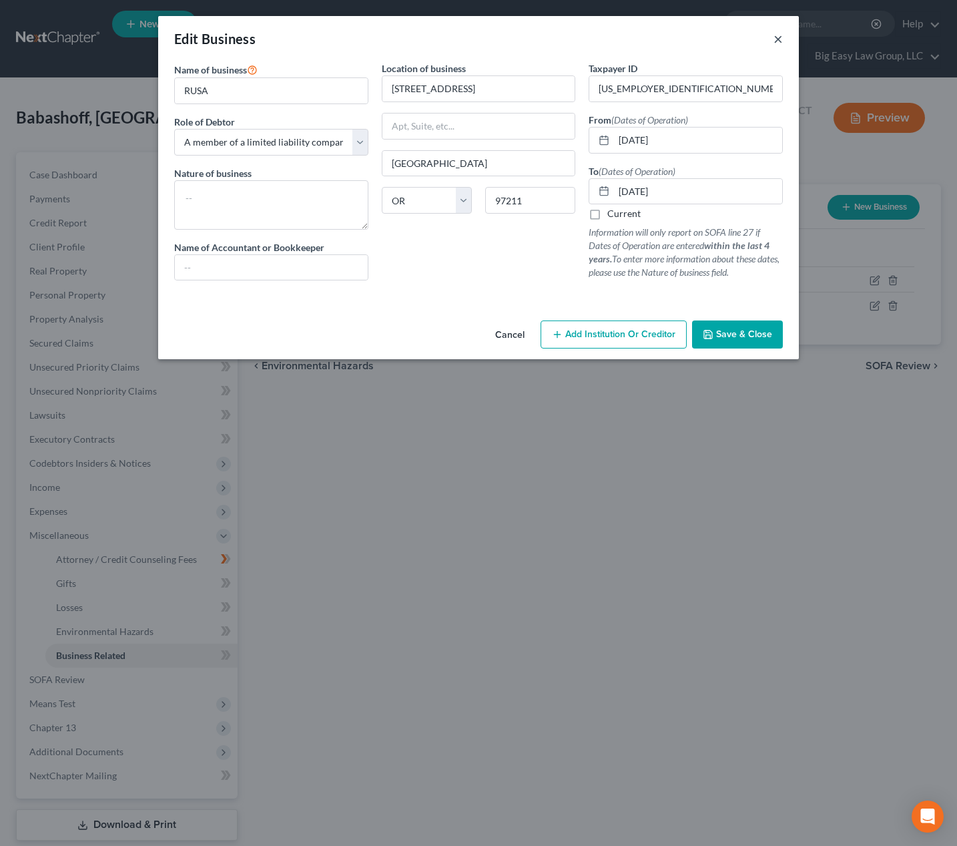
click at [782, 39] on button "×" at bounding box center [778, 39] width 9 height 16
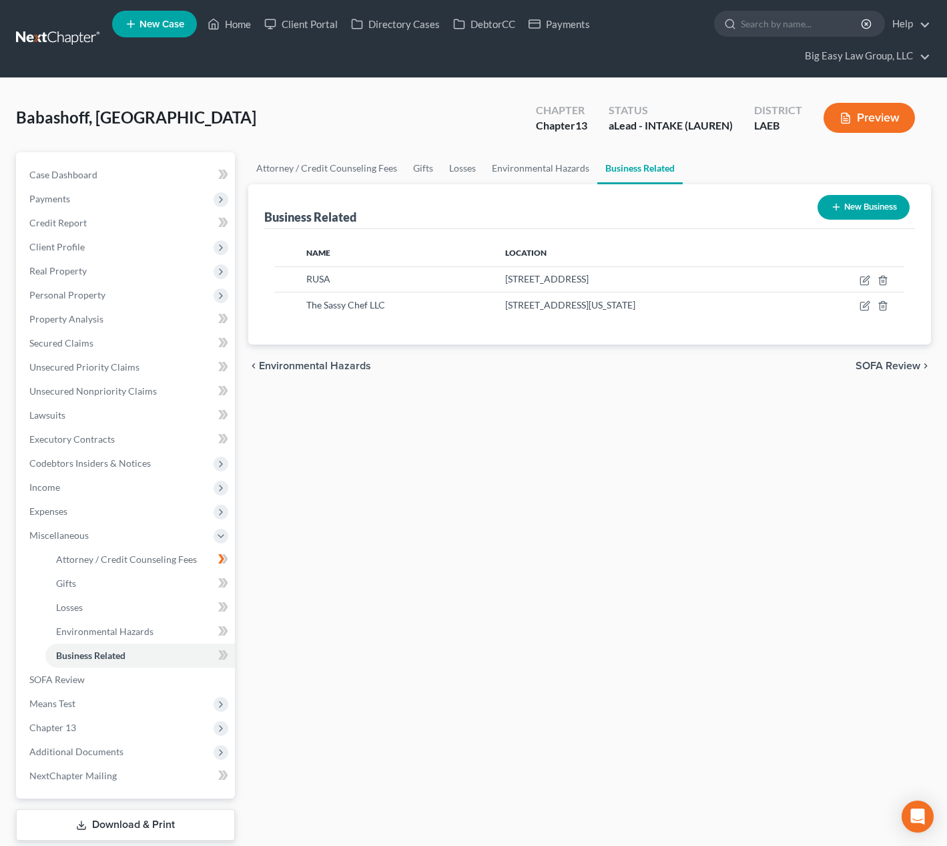
drag, startPoint x: 669, startPoint y: 426, endPoint x: 537, endPoint y: 427, distance: 132.2
click at [668, 426] on div "Attorney / Credit Counseling Fees Gifts Losses Environmental Hazards Business R…" at bounding box center [590, 513] width 696 height 723
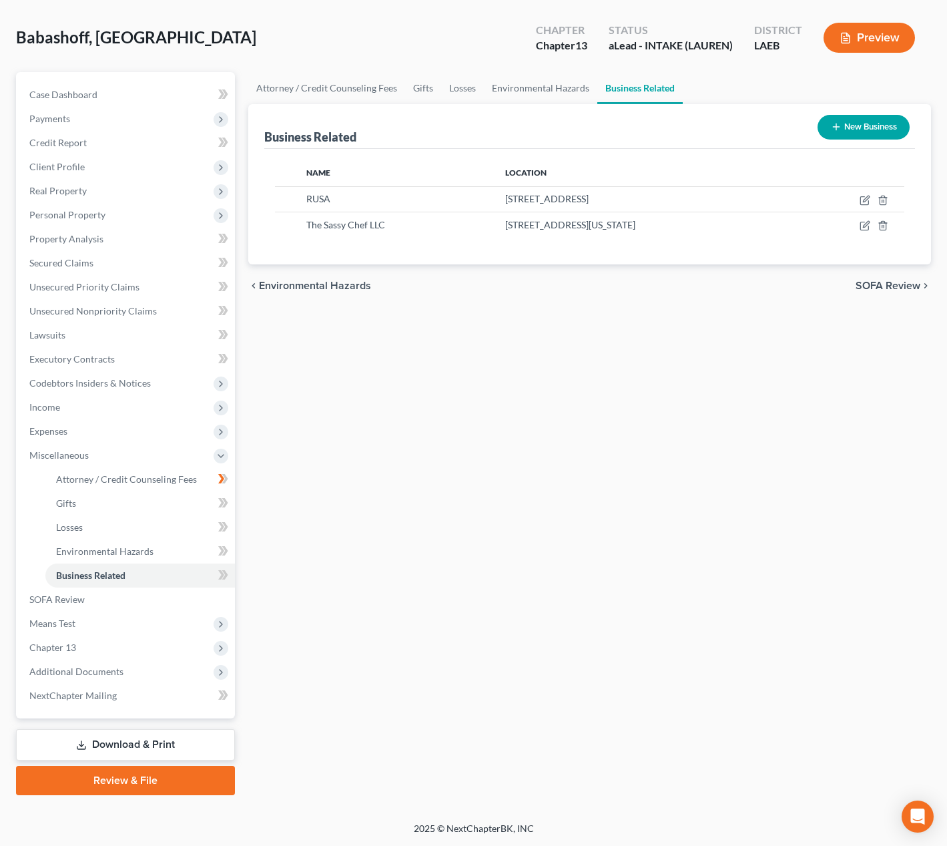
click at [140, 792] on link "Review & File" at bounding box center [125, 780] width 219 height 29
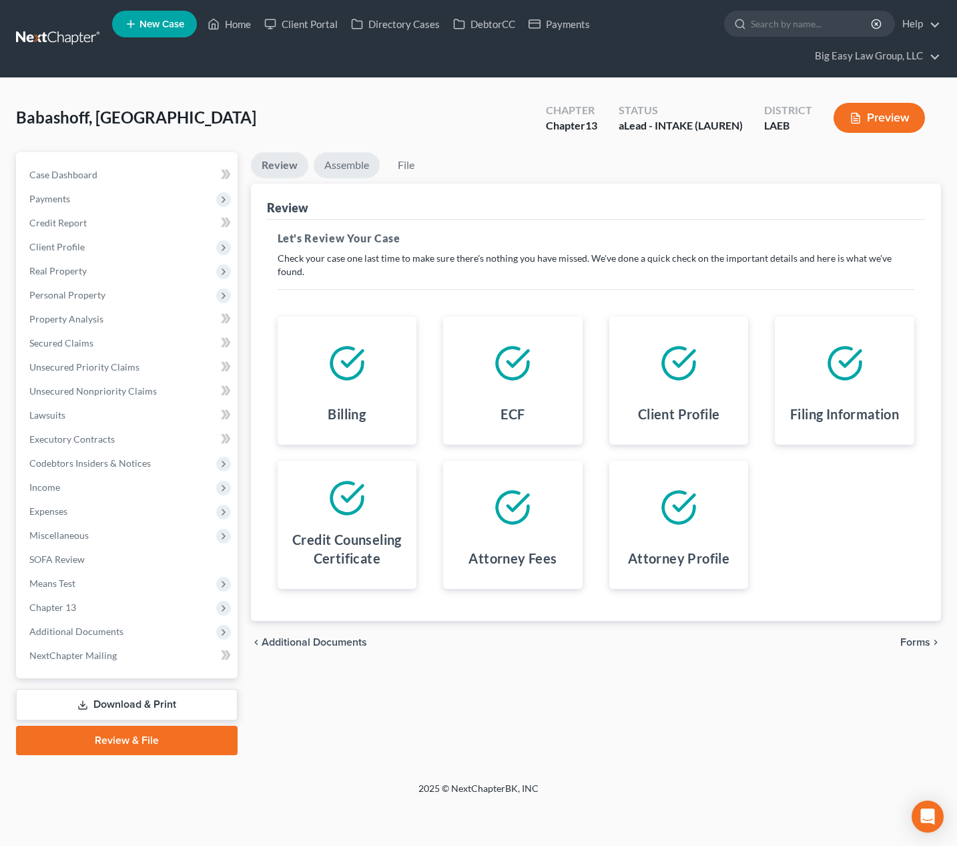
click at [355, 170] on link "Assemble" at bounding box center [347, 165] width 66 height 26
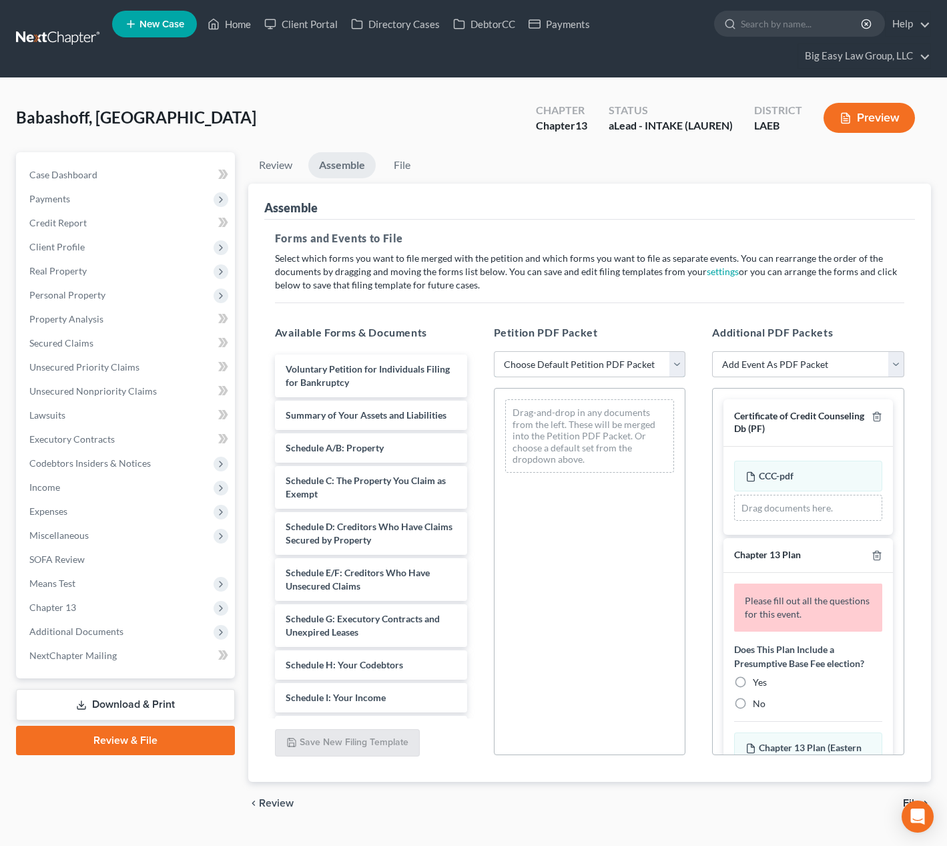
click at [582, 362] on select "Choose Default Petition PDF Packet Complete Bankruptcy Petition (all forms and …" at bounding box center [590, 364] width 192 height 27
click at [494, 351] on select "Choose Default Petition PDF Packet Complete Bankruptcy Petition (all forms and …" at bounding box center [590, 364] width 192 height 27
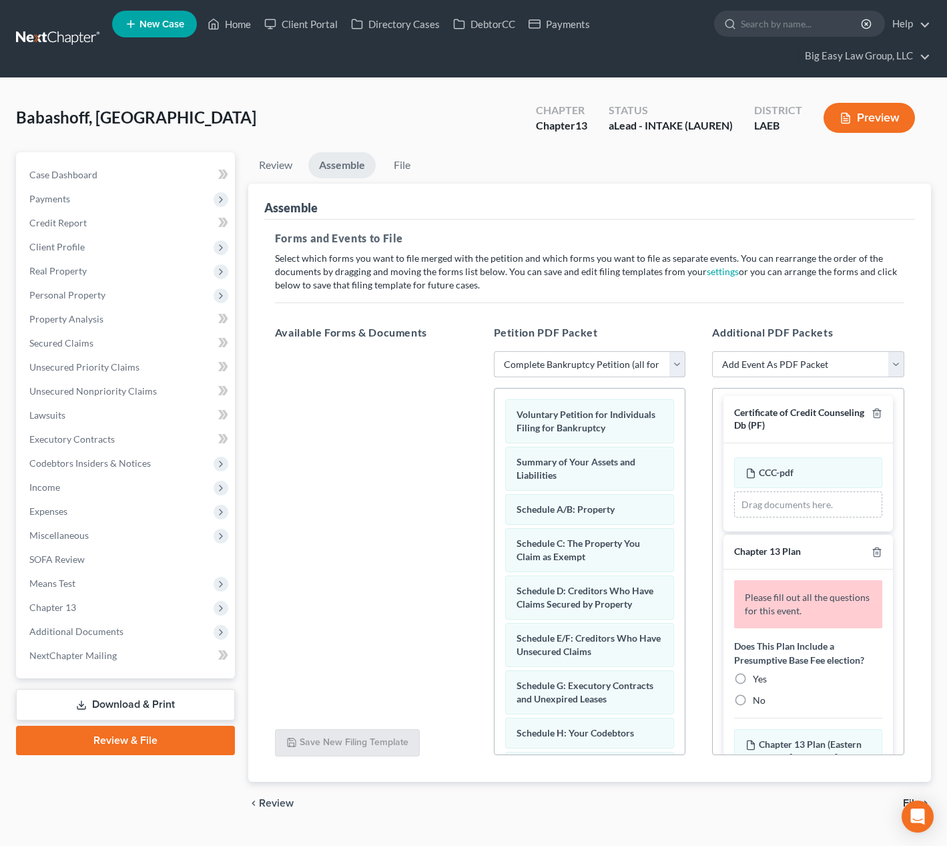
scroll to position [18, 0]
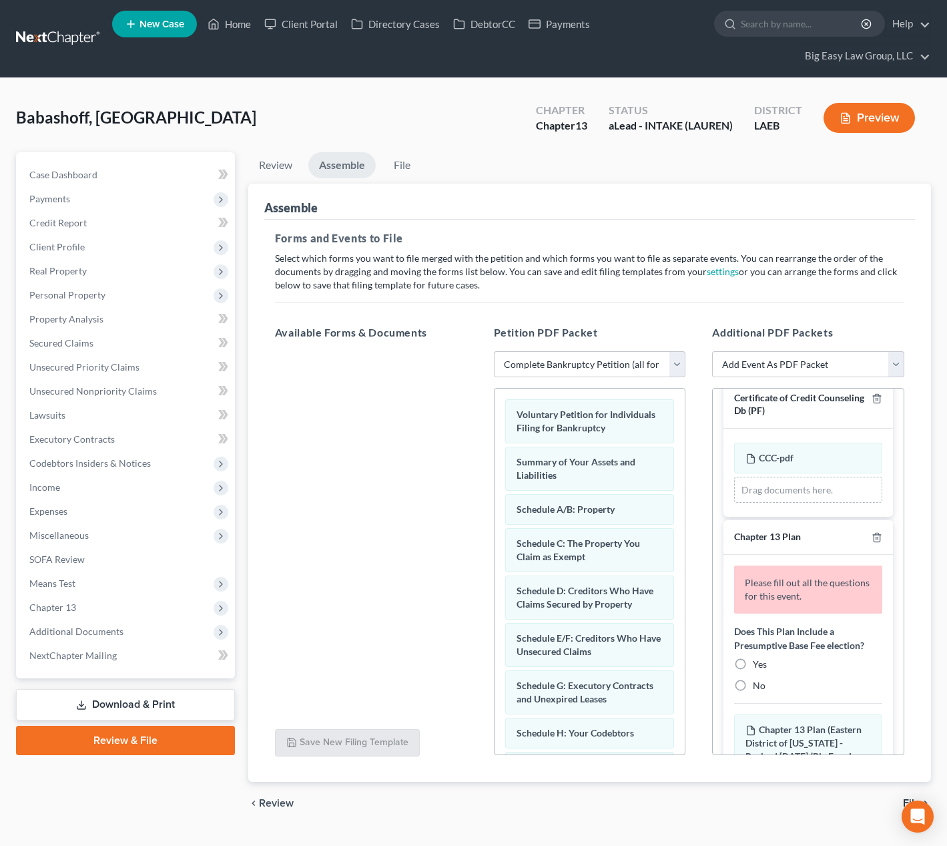
click at [752, 664] on div "Yes" at bounding box center [808, 664] width 148 height 13
drag, startPoint x: 739, startPoint y: 664, endPoint x: 805, endPoint y: 521, distance: 157.2
click at [753, 663] on label "Yes" at bounding box center [760, 664] width 14 height 13
click at [758, 663] on input "Yes" at bounding box center [762, 662] width 9 height 9
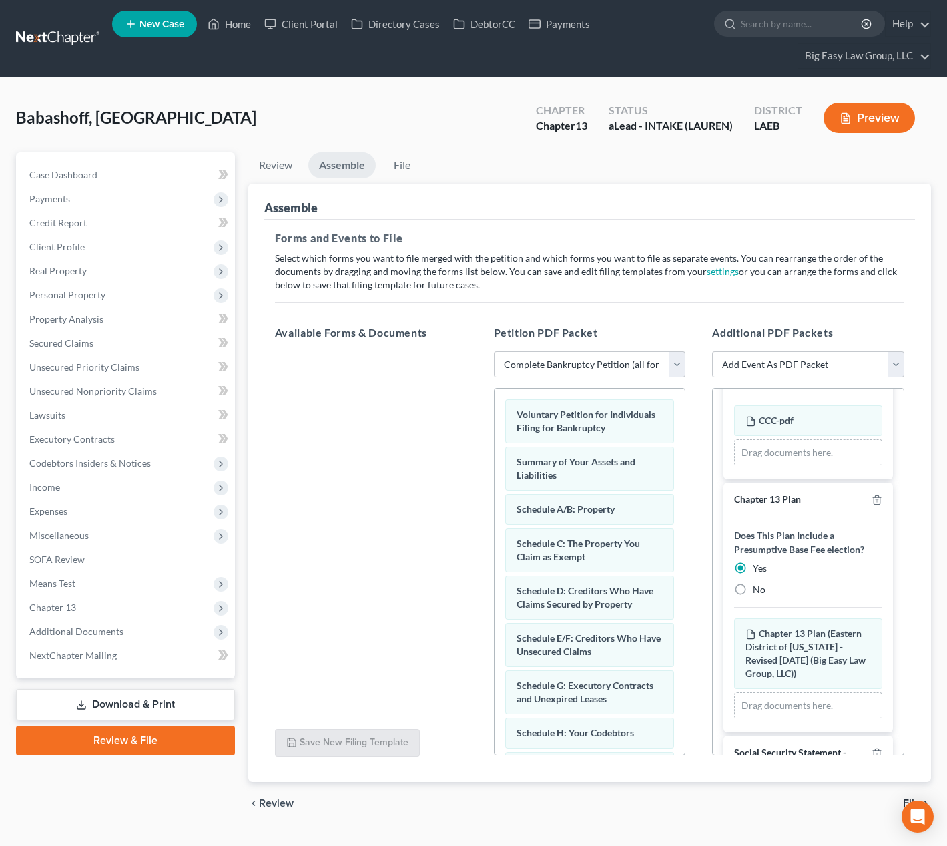
scroll to position [163, 0]
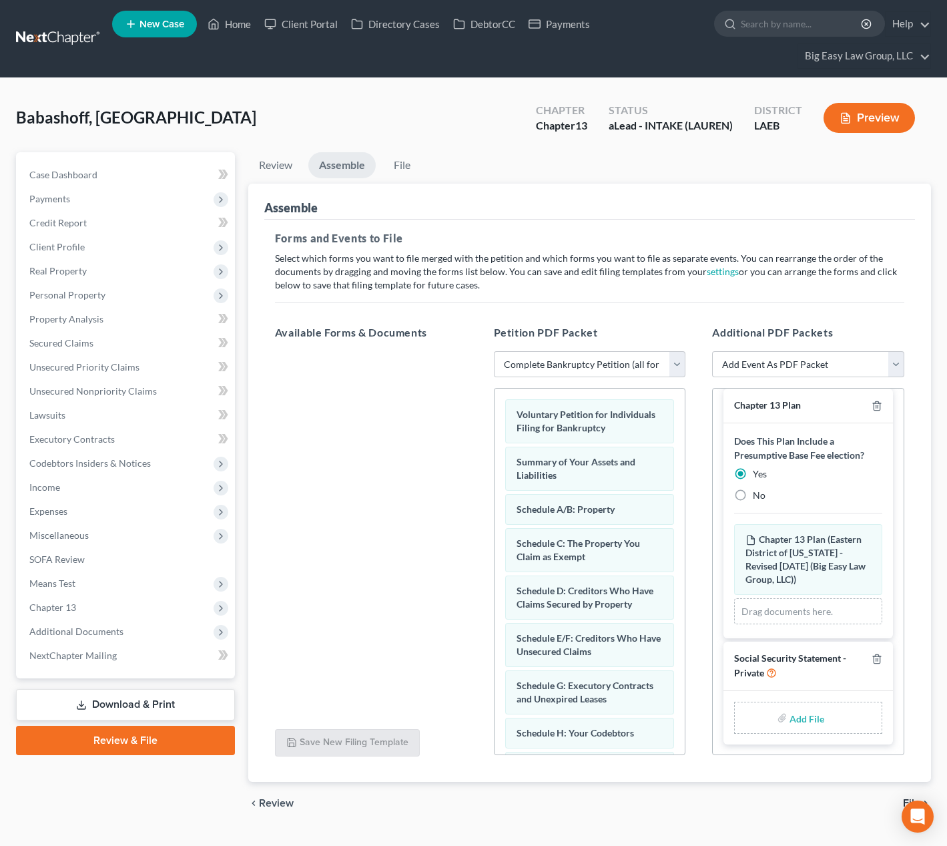
click at [825, 711] on div "Add File" at bounding box center [808, 718] width 148 height 32
click at [826, 711] on div "Add File" at bounding box center [808, 718] width 148 height 32
click at [806, 724] on input "file" at bounding box center [806, 718] width 32 height 24
click at [392, 362] on div at bounding box center [371, 534] width 214 height 367
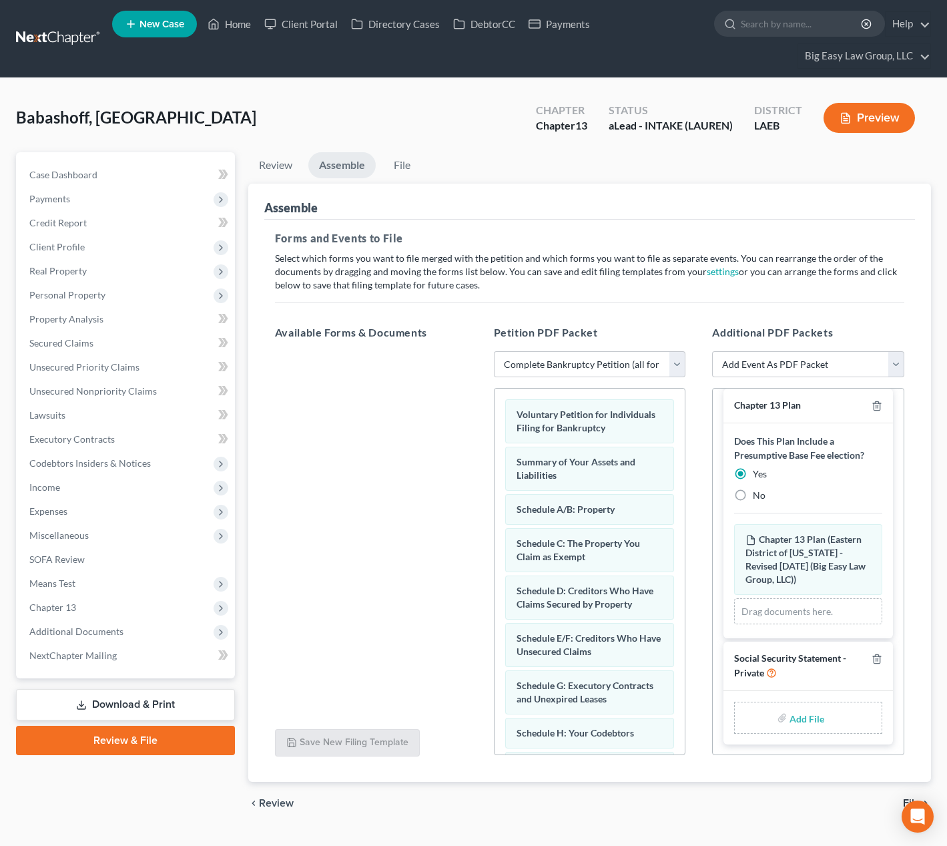
click at [224, 704] on link "Download & Print" at bounding box center [125, 704] width 219 height 31
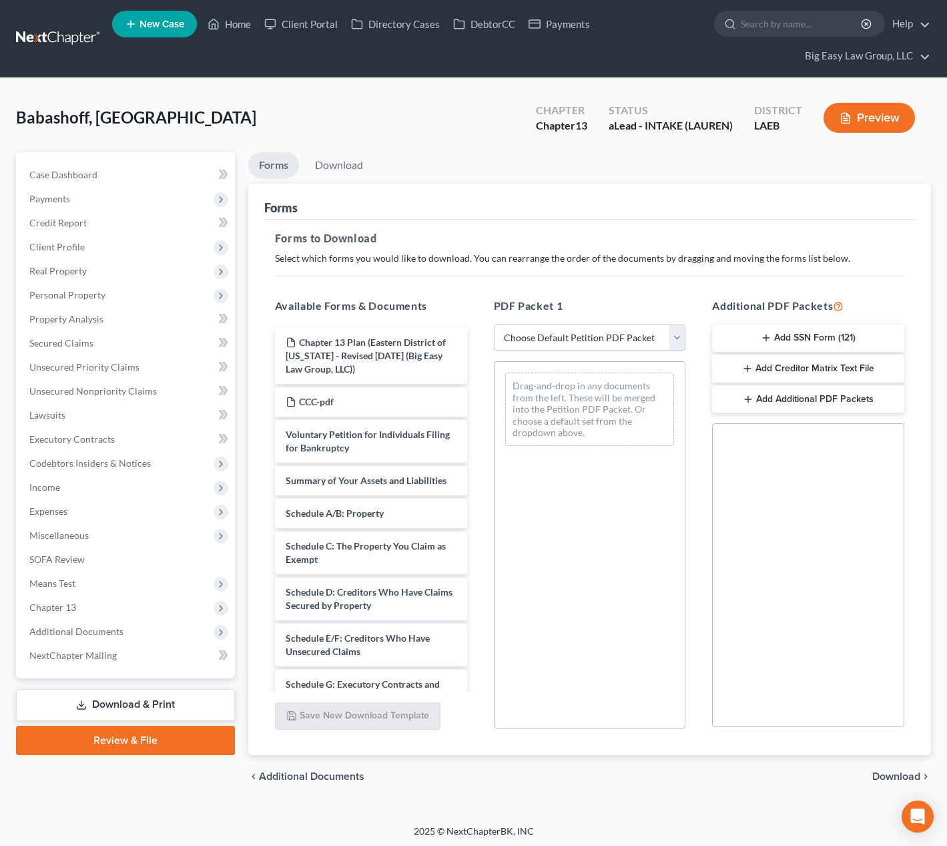
click at [768, 343] on icon "button" at bounding box center [766, 338] width 11 height 11
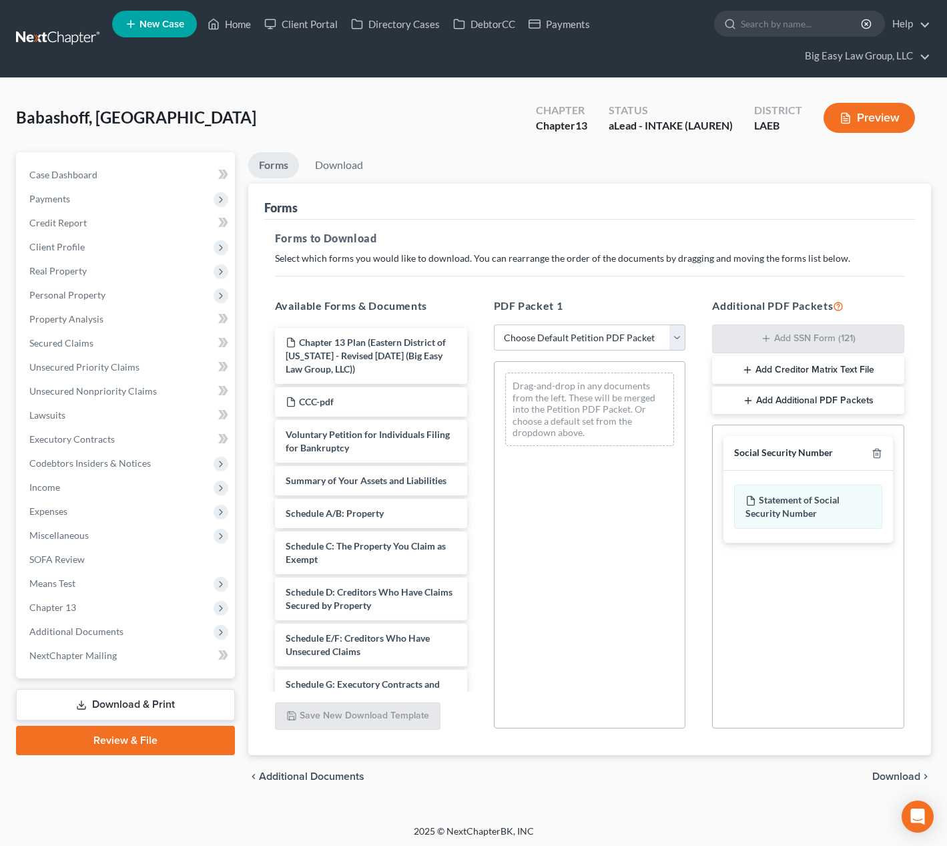
click at [888, 771] on span "Download" at bounding box center [897, 776] width 48 height 11
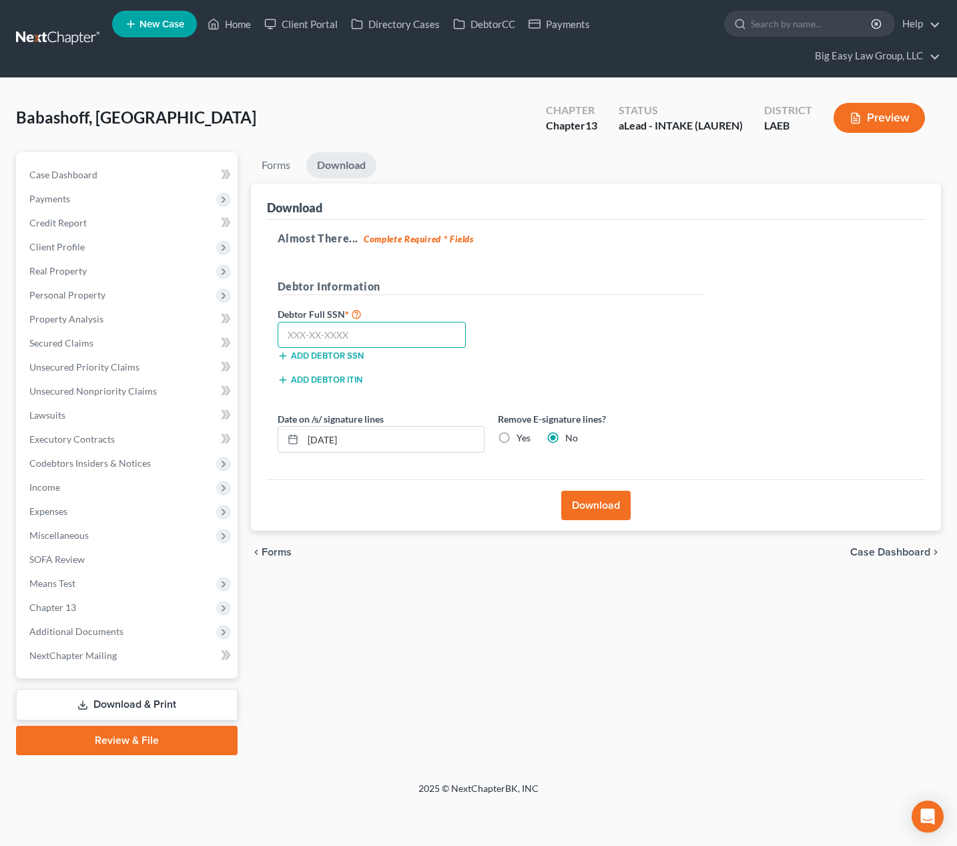
click at [361, 341] on input "text" at bounding box center [372, 335] width 189 height 27
click at [582, 508] on button "Download" at bounding box center [596, 505] width 69 height 29
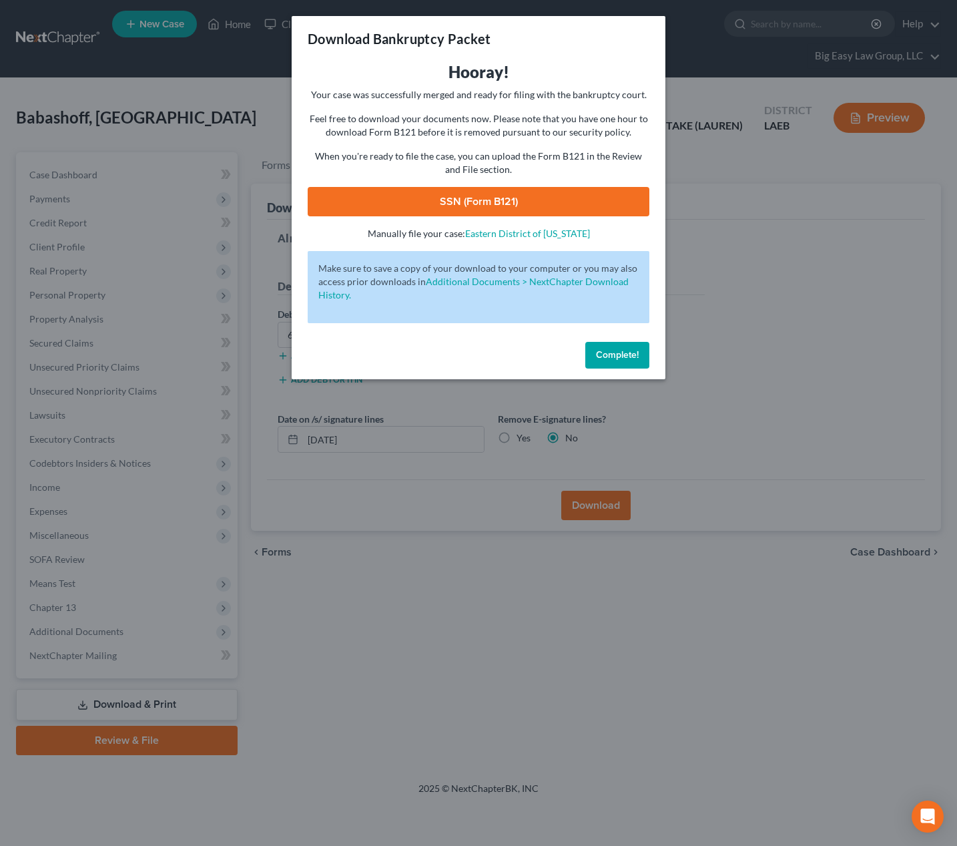
click at [523, 210] on link "SSN (Form B121)" at bounding box center [479, 201] width 342 height 29
click at [634, 347] on button "Complete!" at bounding box center [618, 355] width 64 height 27
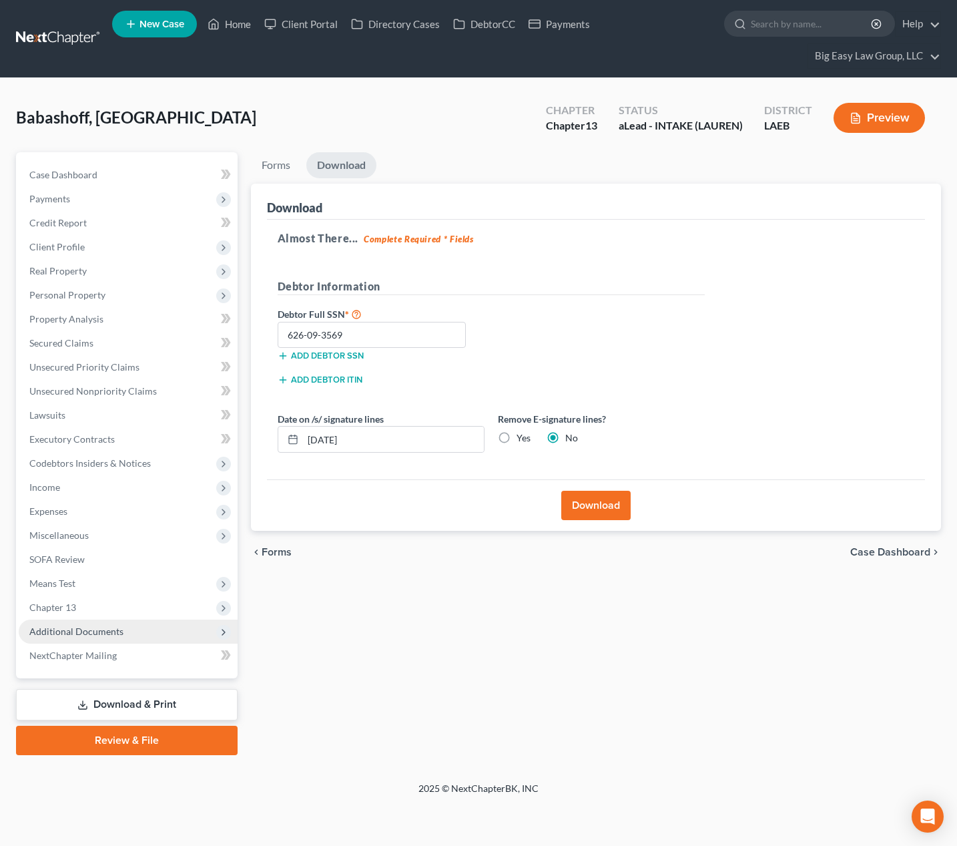
click at [122, 636] on span "Additional Documents" at bounding box center [128, 632] width 219 height 24
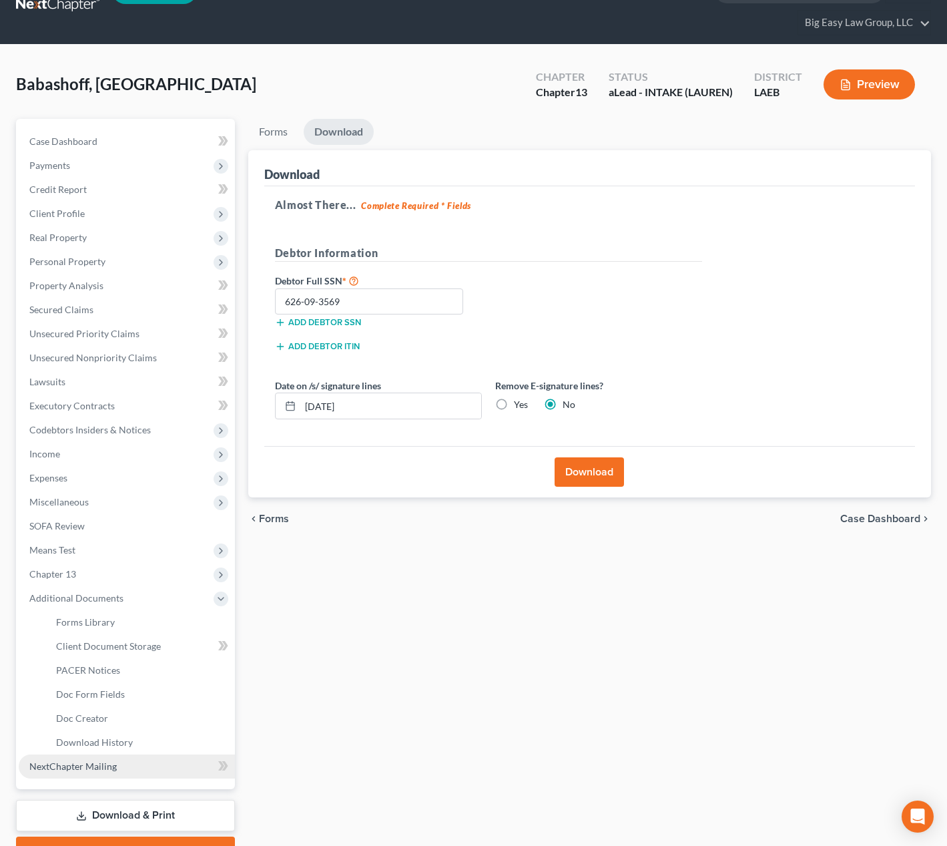
scroll to position [104, 0]
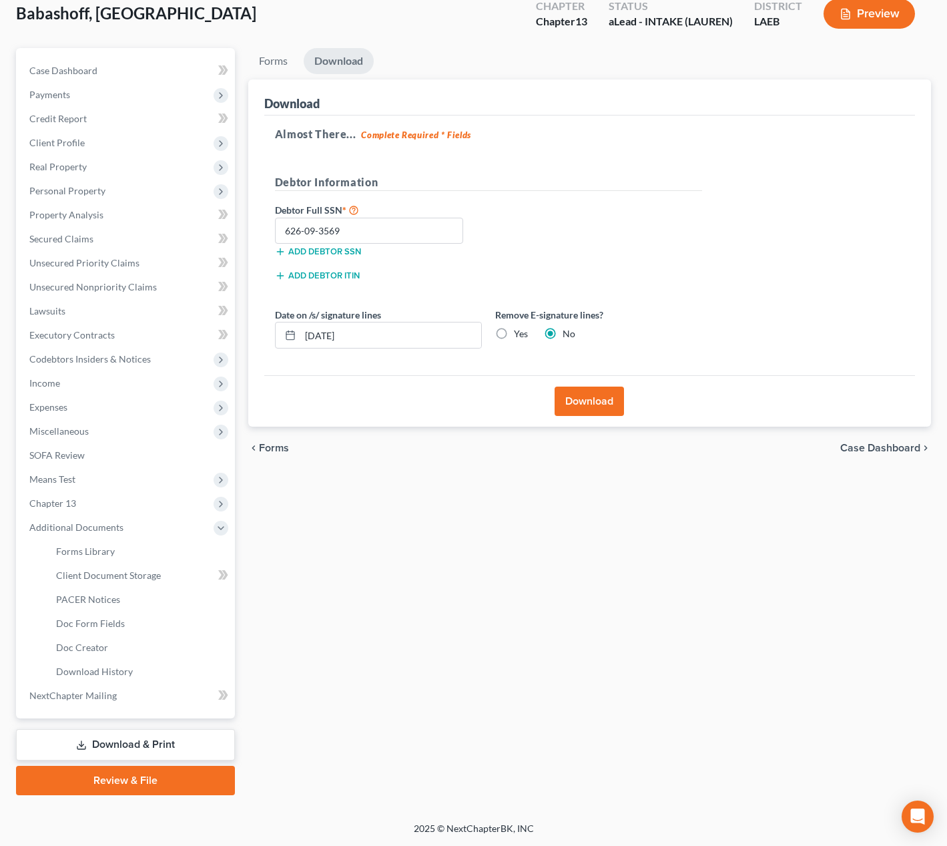
drag, startPoint x: 173, startPoint y: 748, endPoint x: 272, endPoint y: 681, distance: 119.6
click at [173, 748] on link "Download & Print" at bounding box center [125, 744] width 219 height 31
click at [191, 748] on link "Download & Print" at bounding box center [125, 744] width 219 height 31
drag, startPoint x: 272, startPoint y: 61, endPoint x: 276, endPoint y: 87, distance: 26.3
click at [272, 61] on link "Forms" at bounding box center [273, 61] width 50 height 26
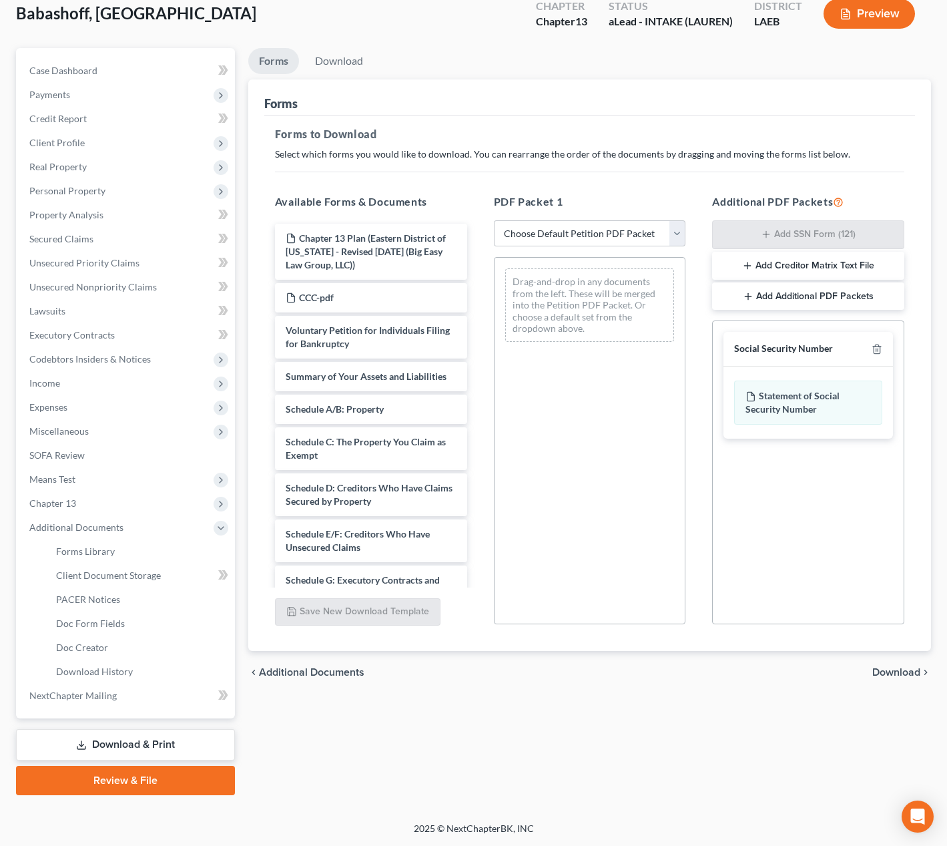
drag, startPoint x: 152, startPoint y: 775, endPoint x: 184, endPoint y: 734, distance: 52.2
click at [152, 775] on link "Review & File" at bounding box center [125, 780] width 219 height 29
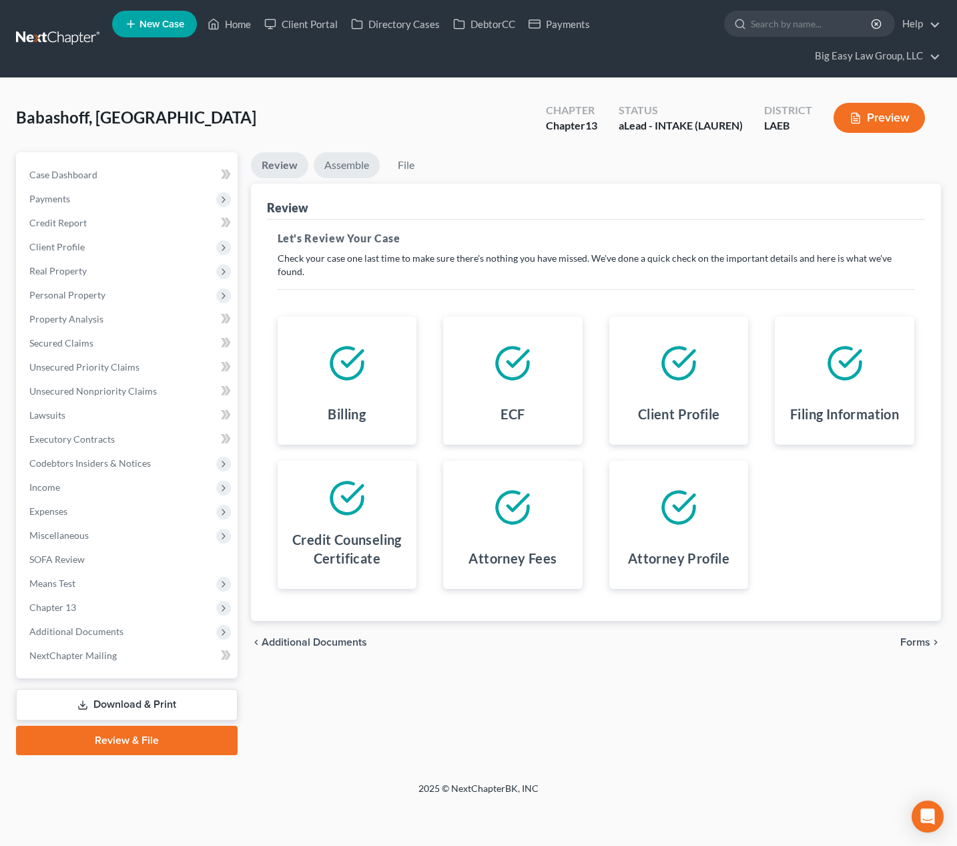
click at [352, 170] on link "Assemble" at bounding box center [347, 165] width 66 height 26
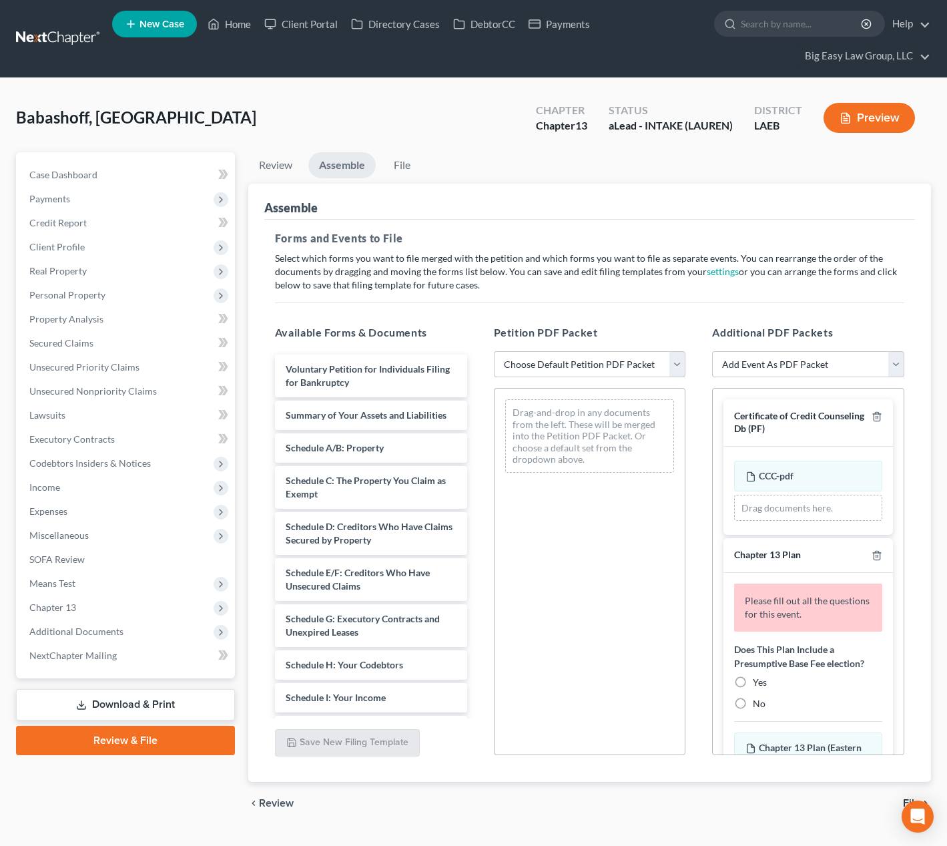
click at [560, 365] on select "Choose Default Petition PDF Packet Complete Bankruptcy Petition (all forms and …" at bounding box center [590, 364] width 192 height 27
click at [494, 351] on select "Choose Default Petition PDF Packet Complete Bankruptcy Petition (all forms and …" at bounding box center [590, 364] width 192 height 27
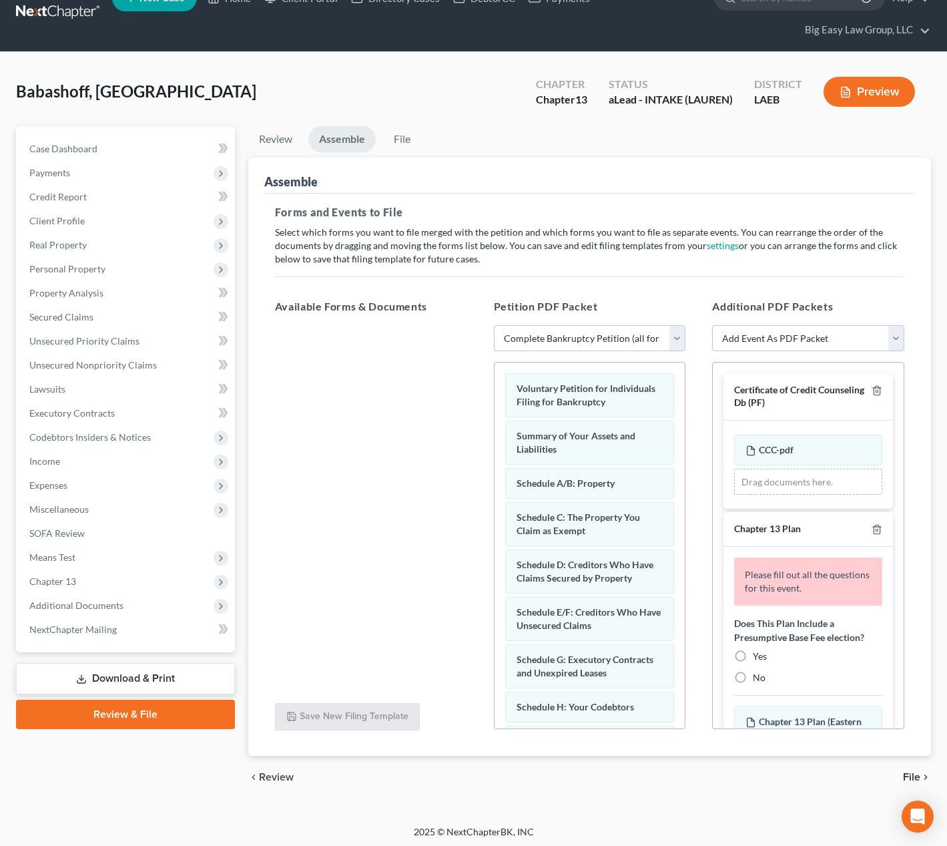
scroll to position [29, 0]
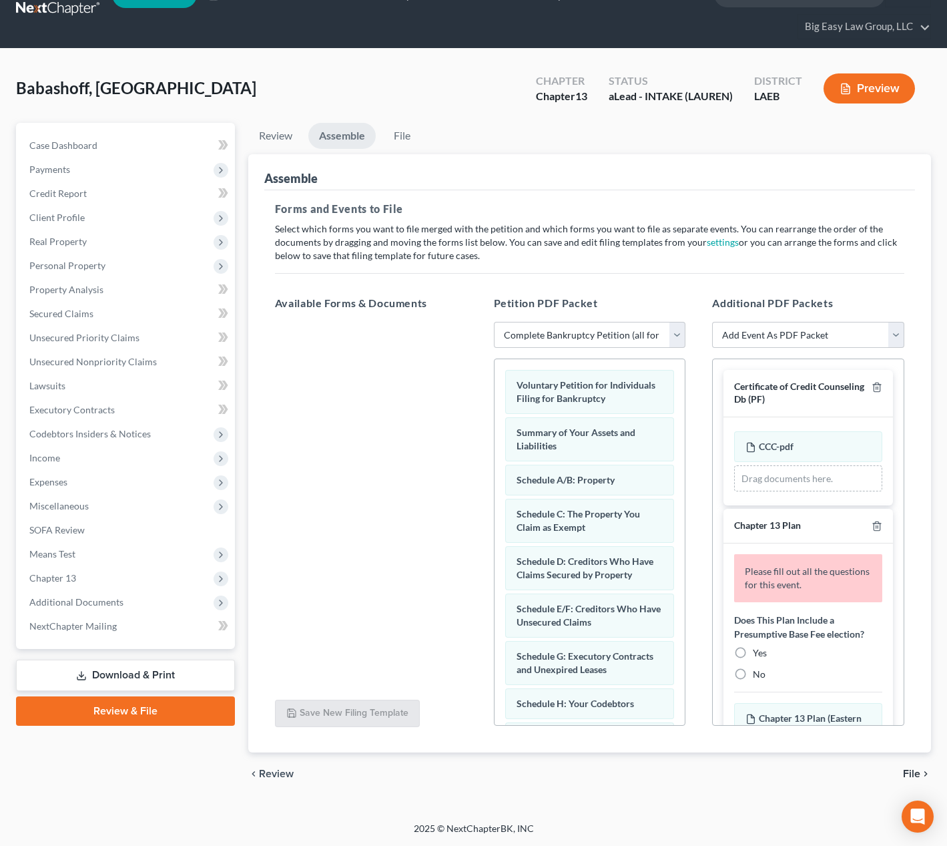
drag, startPoint x: 739, startPoint y: 654, endPoint x: 781, endPoint y: 539, distance: 122.1
click at [753, 654] on label "Yes" at bounding box center [760, 652] width 14 height 13
click at [758, 654] on input "Yes" at bounding box center [762, 650] width 9 height 9
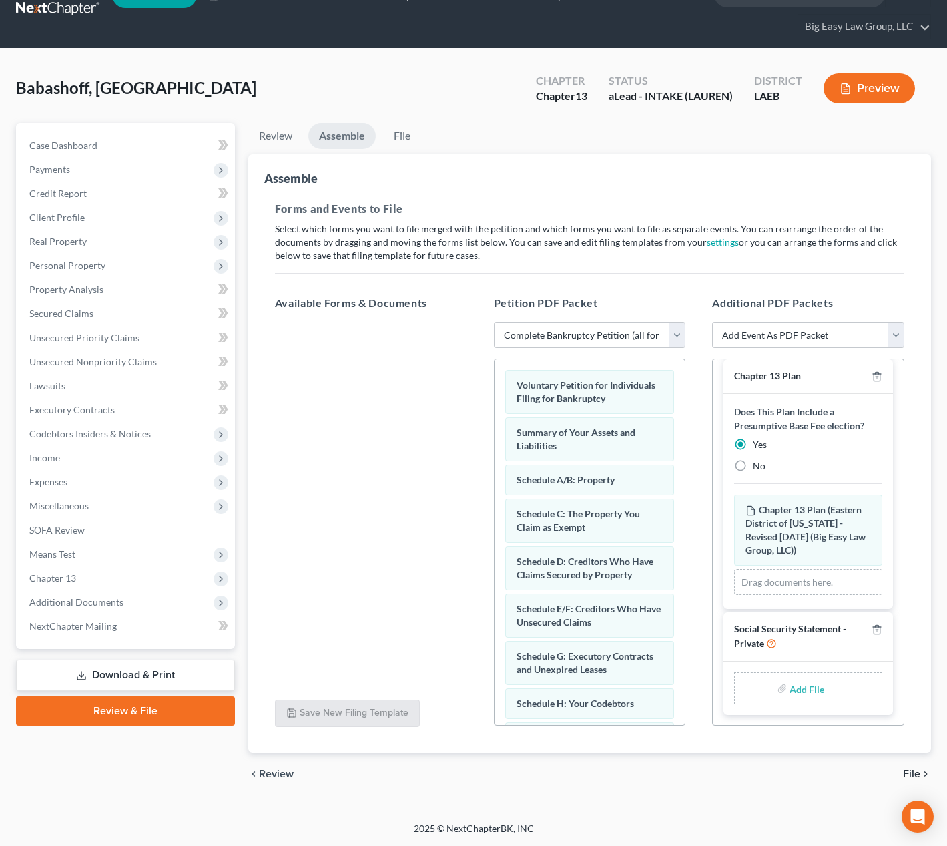
scroll to position [163, 0]
click at [790, 682] on input "file" at bounding box center [806, 688] width 32 height 24
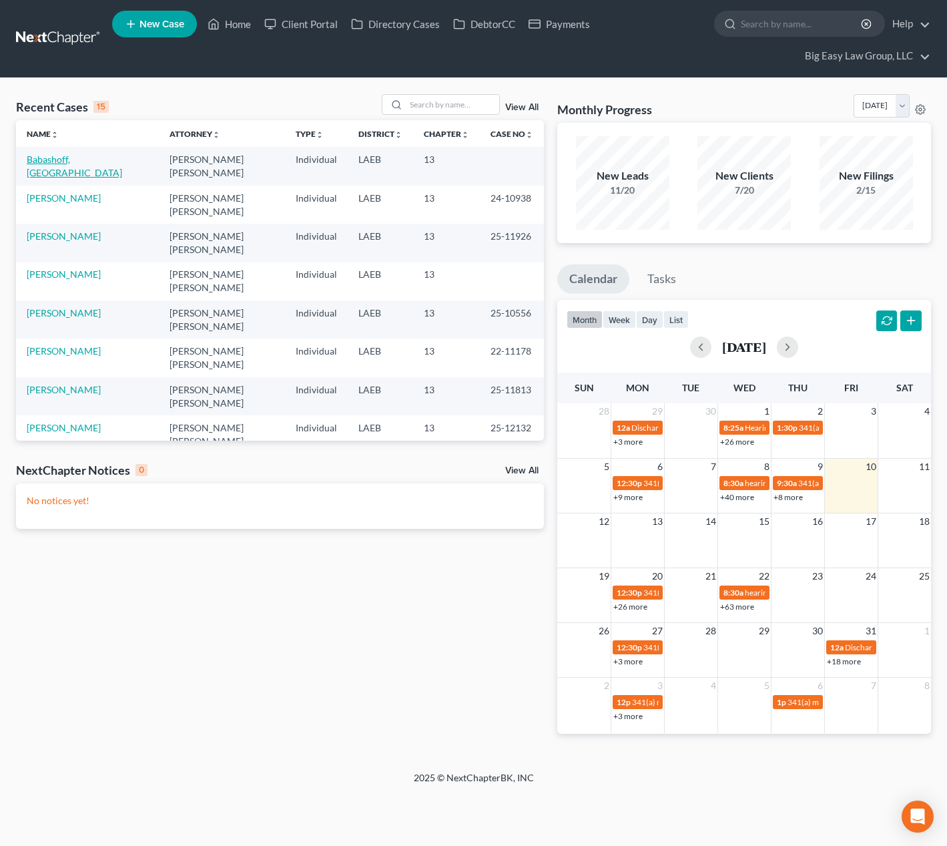
click at [75, 154] on link "Babashoff, [GEOGRAPHIC_DATA]" at bounding box center [74, 166] width 95 height 25
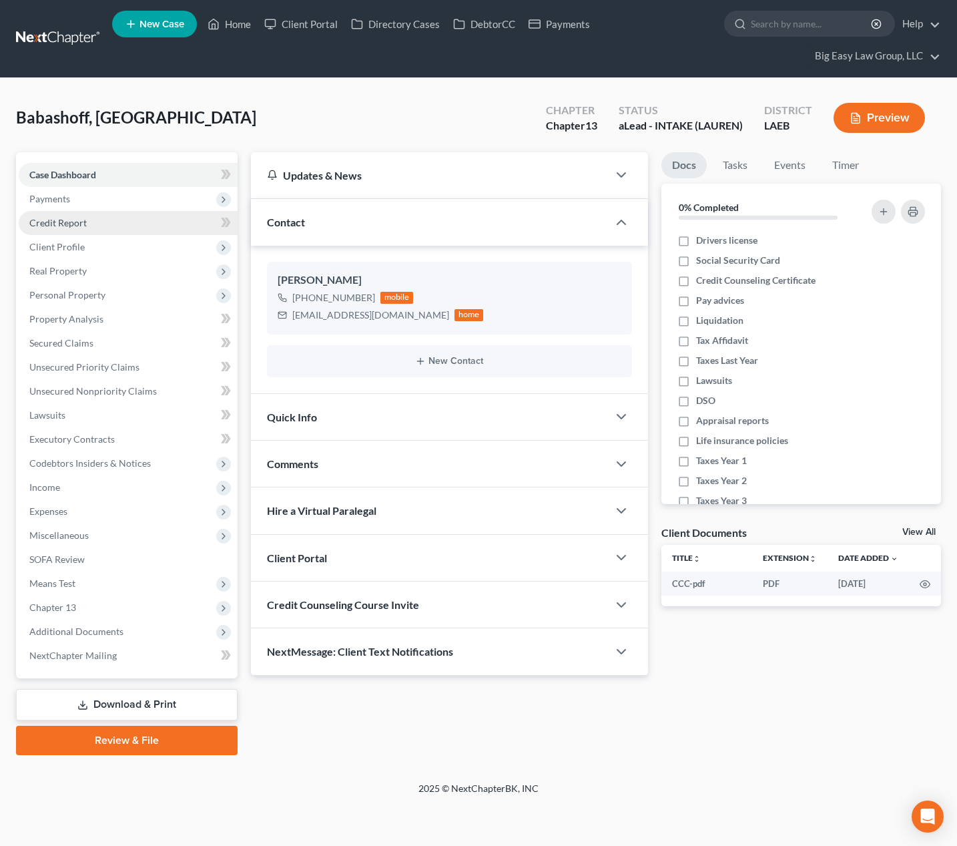
click at [86, 222] on link "Credit Report" at bounding box center [128, 223] width 219 height 24
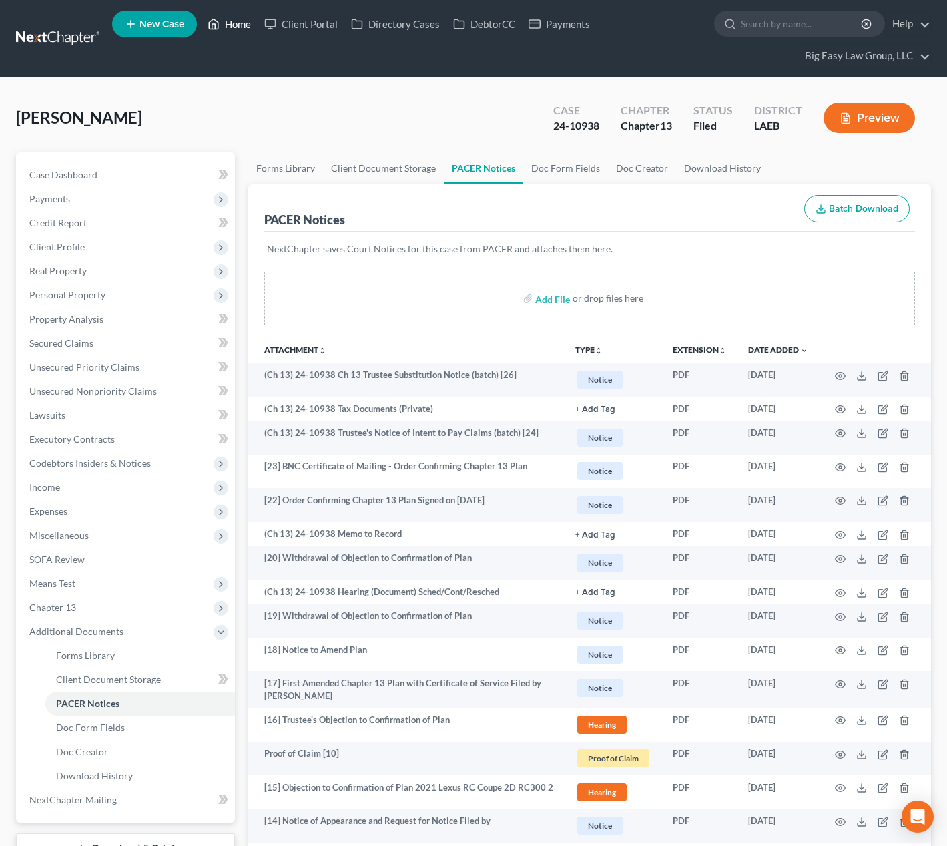
click at [247, 27] on link "Home" at bounding box center [229, 24] width 57 height 24
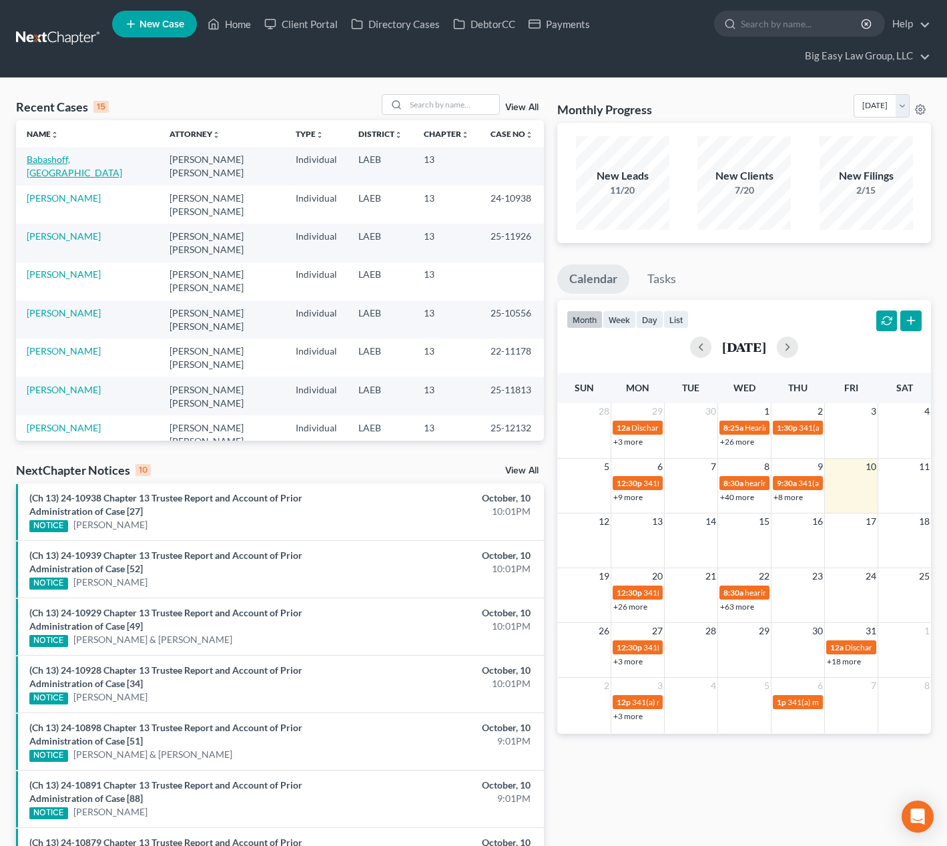
click at [65, 160] on link "Babashoff, [GEOGRAPHIC_DATA]" at bounding box center [74, 166] width 95 height 25
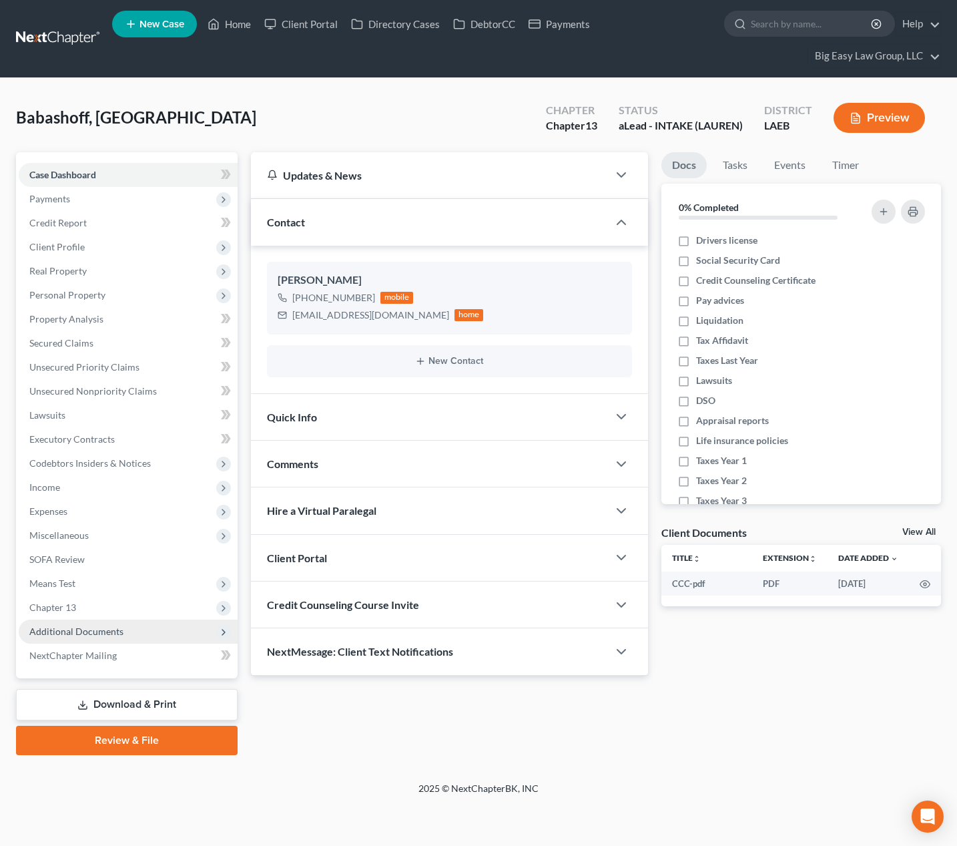
click at [173, 632] on span "Additional Documents" at bounding box center [128, 632] width 219 height 24
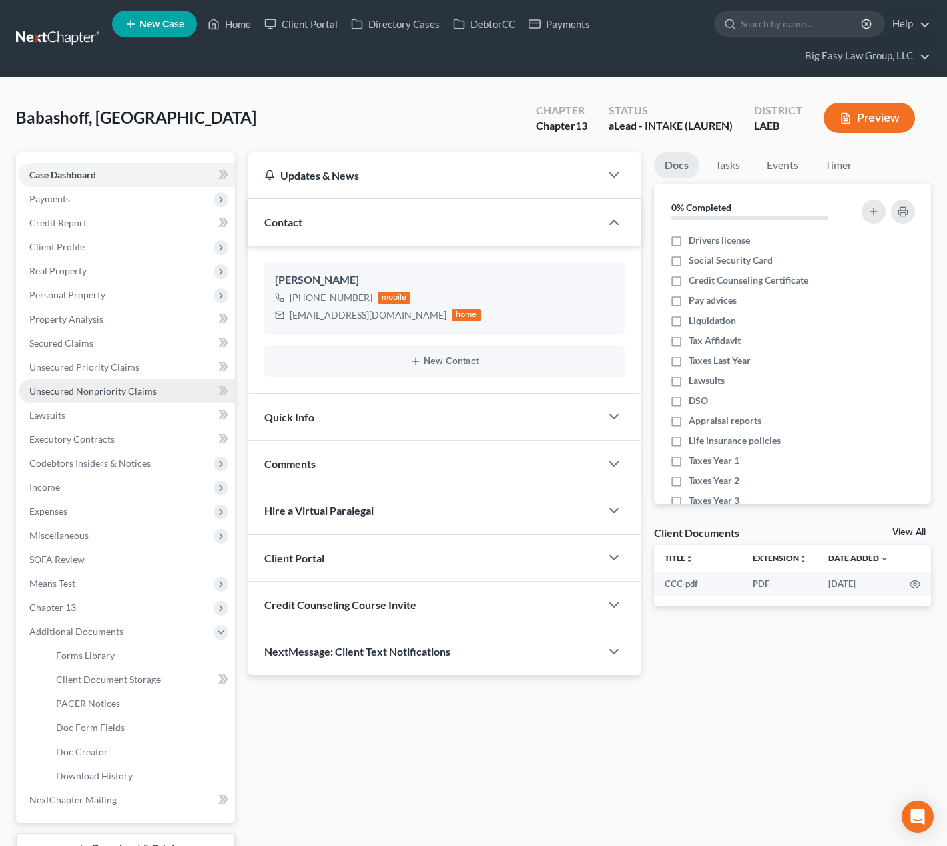
drag, startPoint x: 118, startPoint y: 393, endPoint x: 295, endPoint y: 401, distance: 177.1
click at [119, 393] on span "Unsecured Nonpriority Claims" at bounding box center [93, 390] width 128 height 11
